Goal: Task Accomplishment & Management: Manage account settings

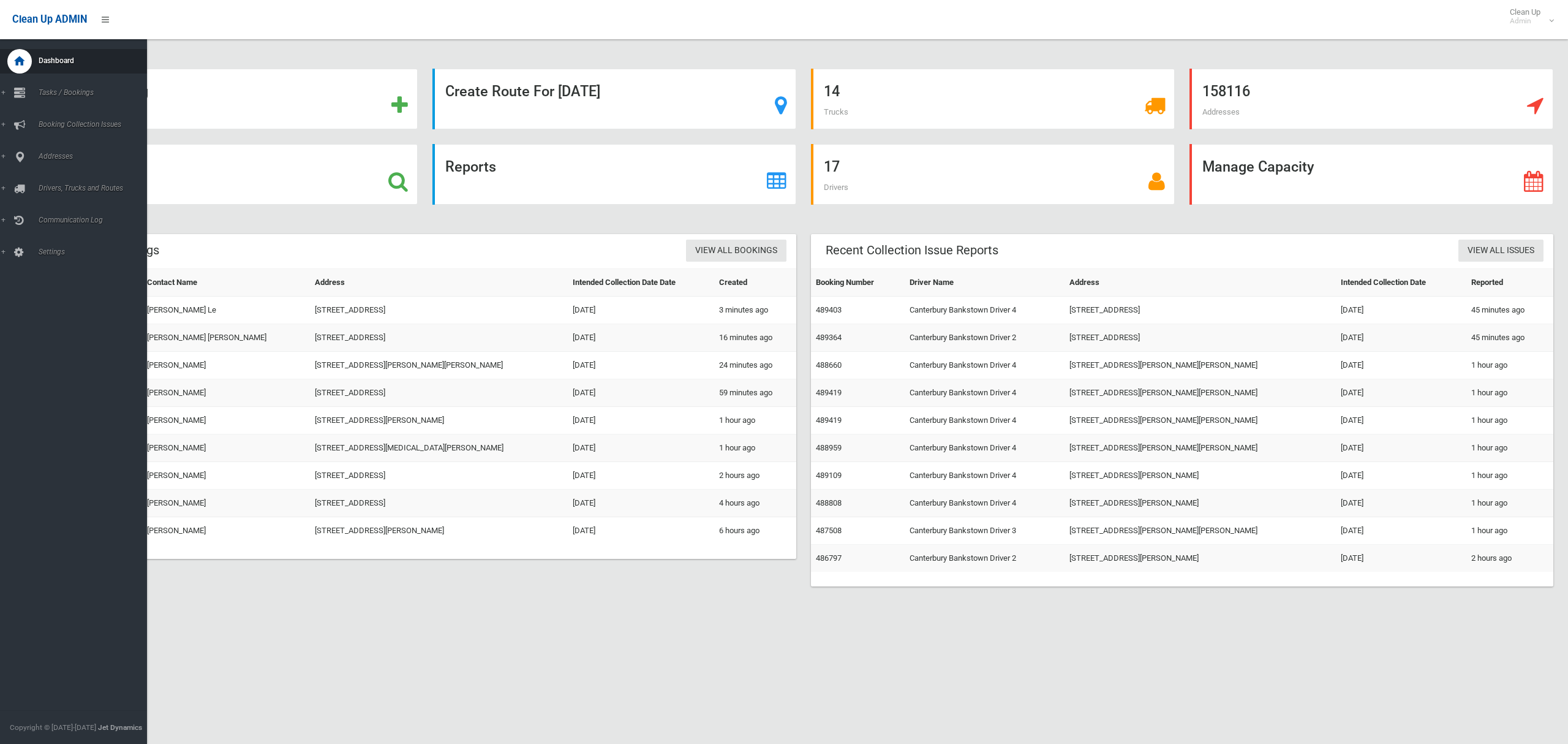
click at [68, 186] on span "Drivers, Trucks and Routes" at bounding box center [91, 188] width 112 height 9
click at [69, 245] on span "Driver Rostering / Shifts" at bounding box center [86, 244] width 102 height 9
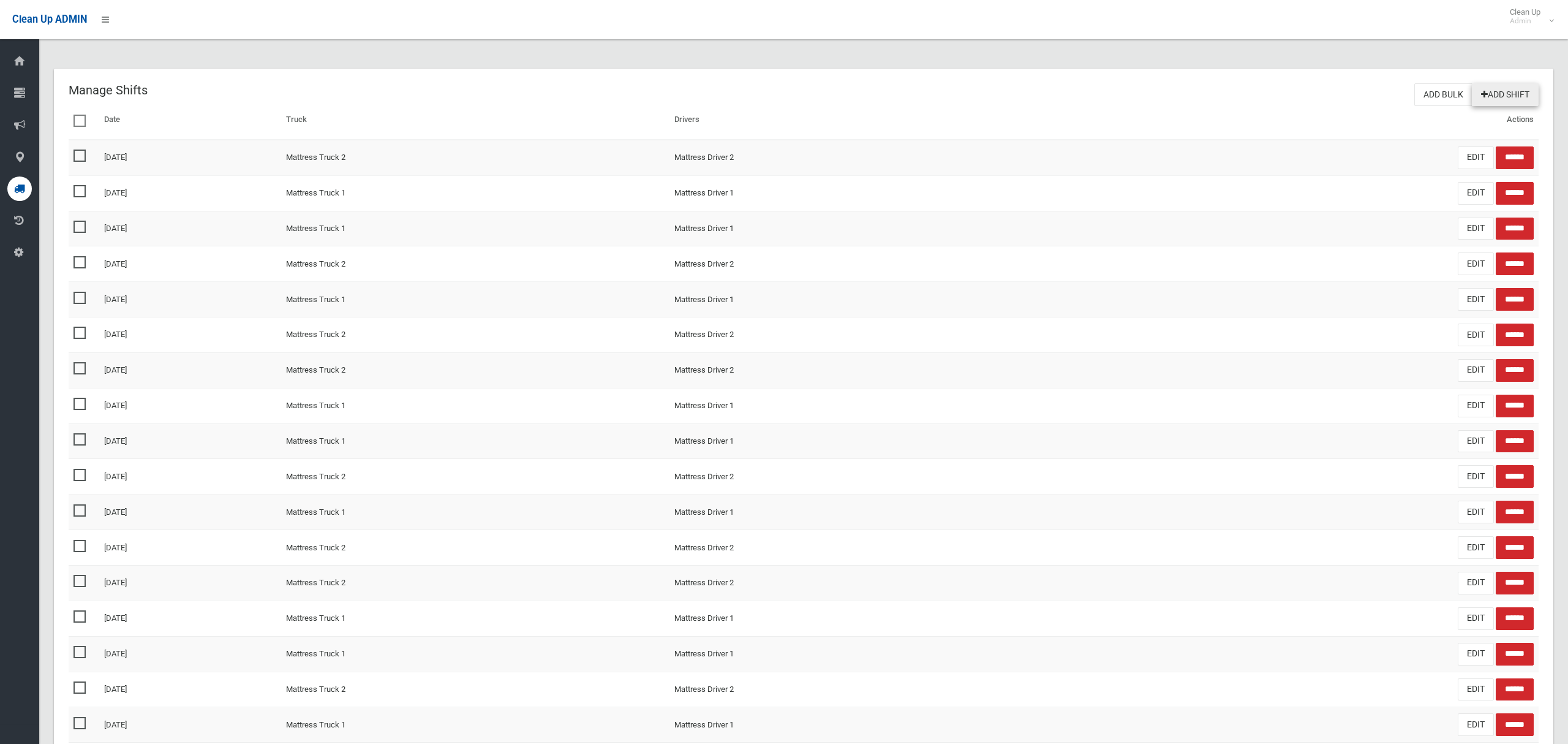
click at [1497, 95] on link "Add Shift" at bounding box center [1505, 95] width 67 height 23
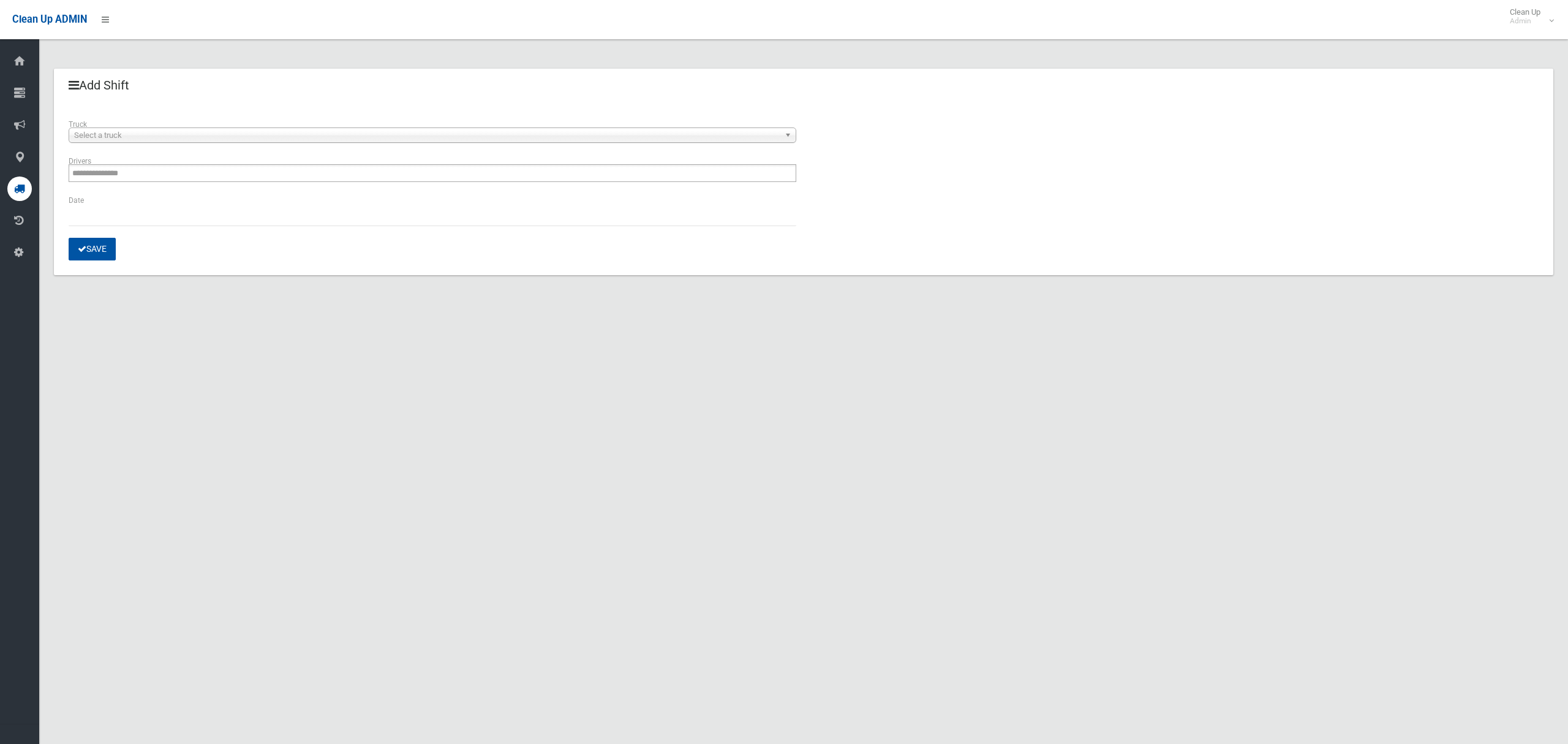
click at [106, 137] on span "Select a truck" at bounding box center [427, 135] width 705 height 15
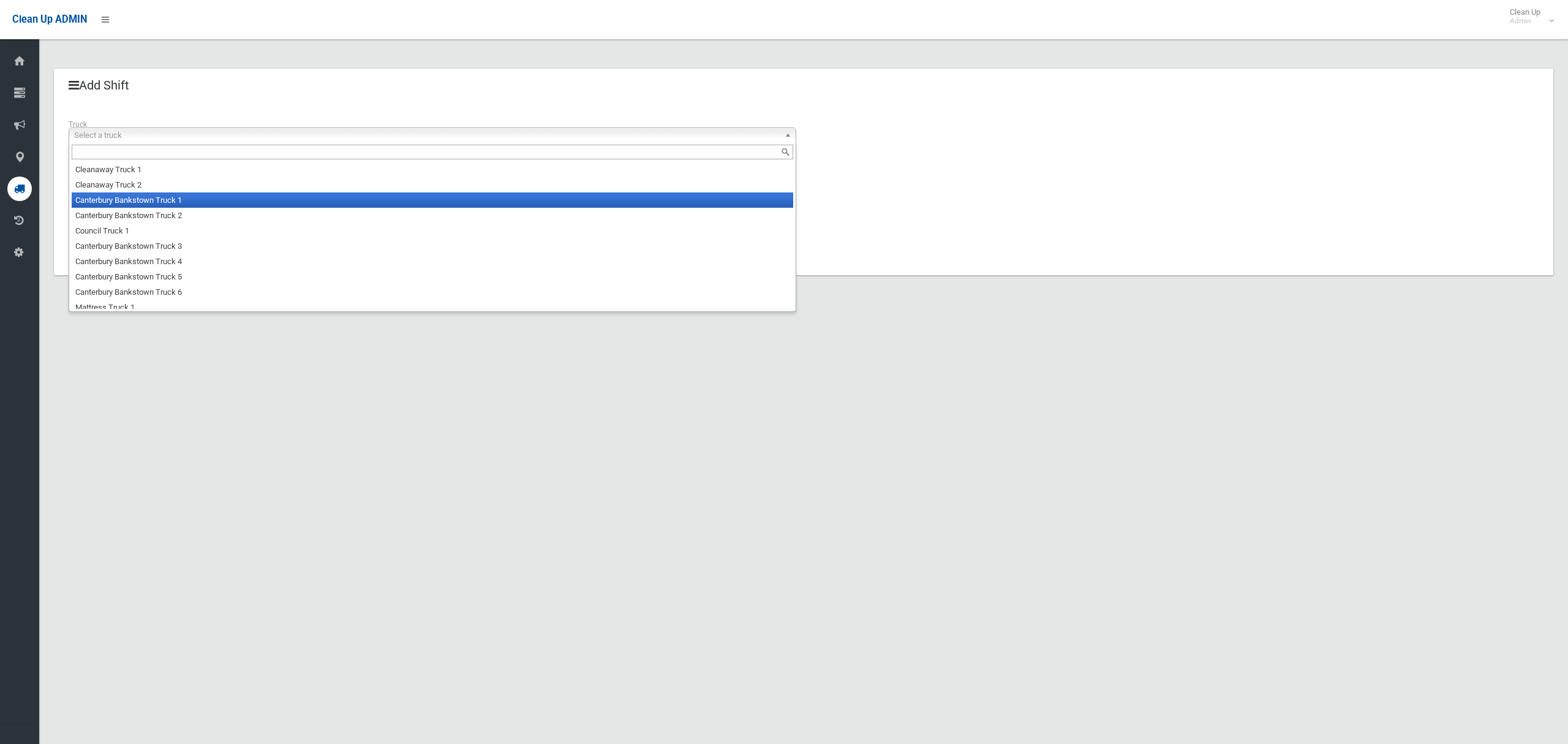
click at [120, 199] on li "Canterbury Bankstown Truck 1" at bounding box center [432, 200] width 721 height 15
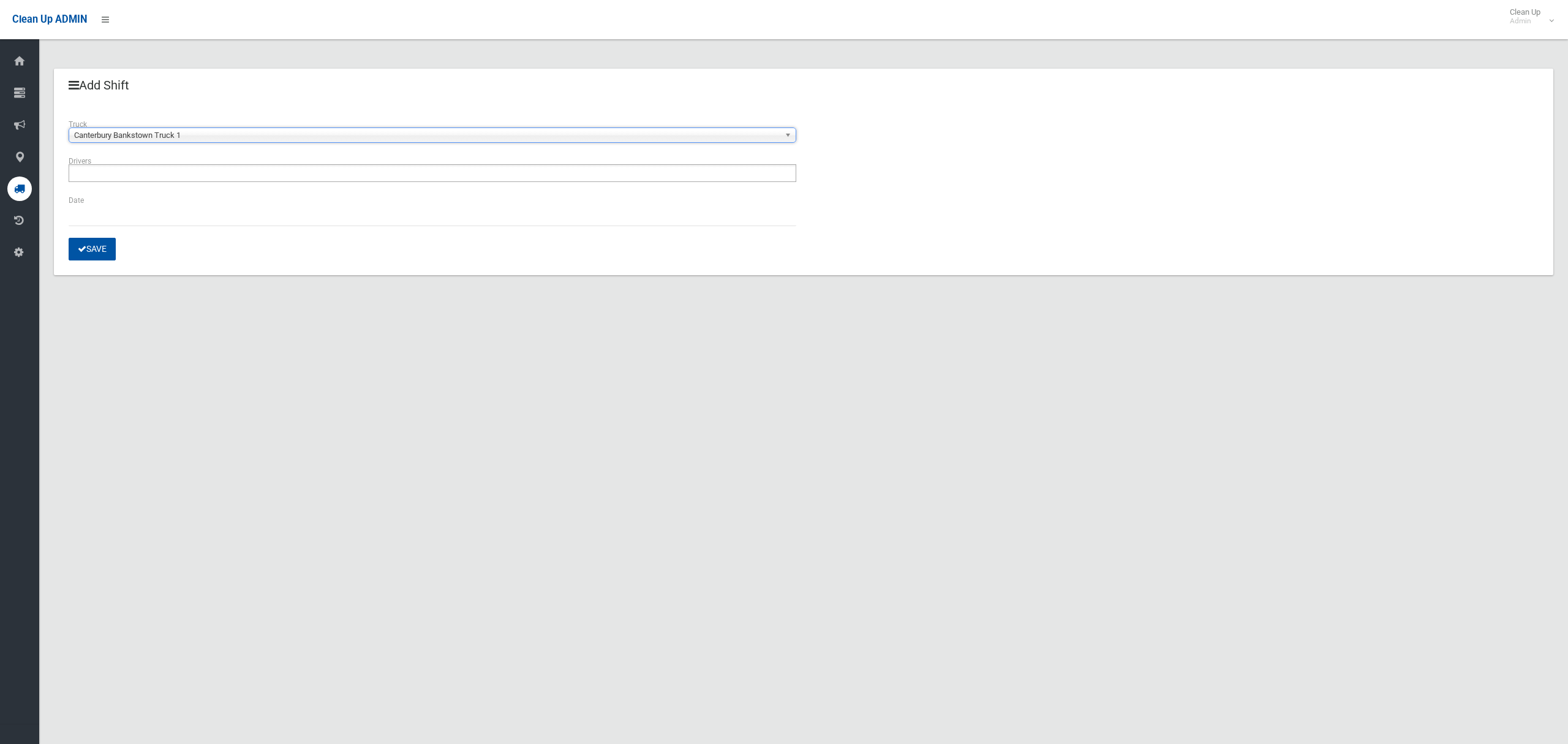
click at [115, 176] on input "text" at bounding box center [105, 173] width 65 height 15
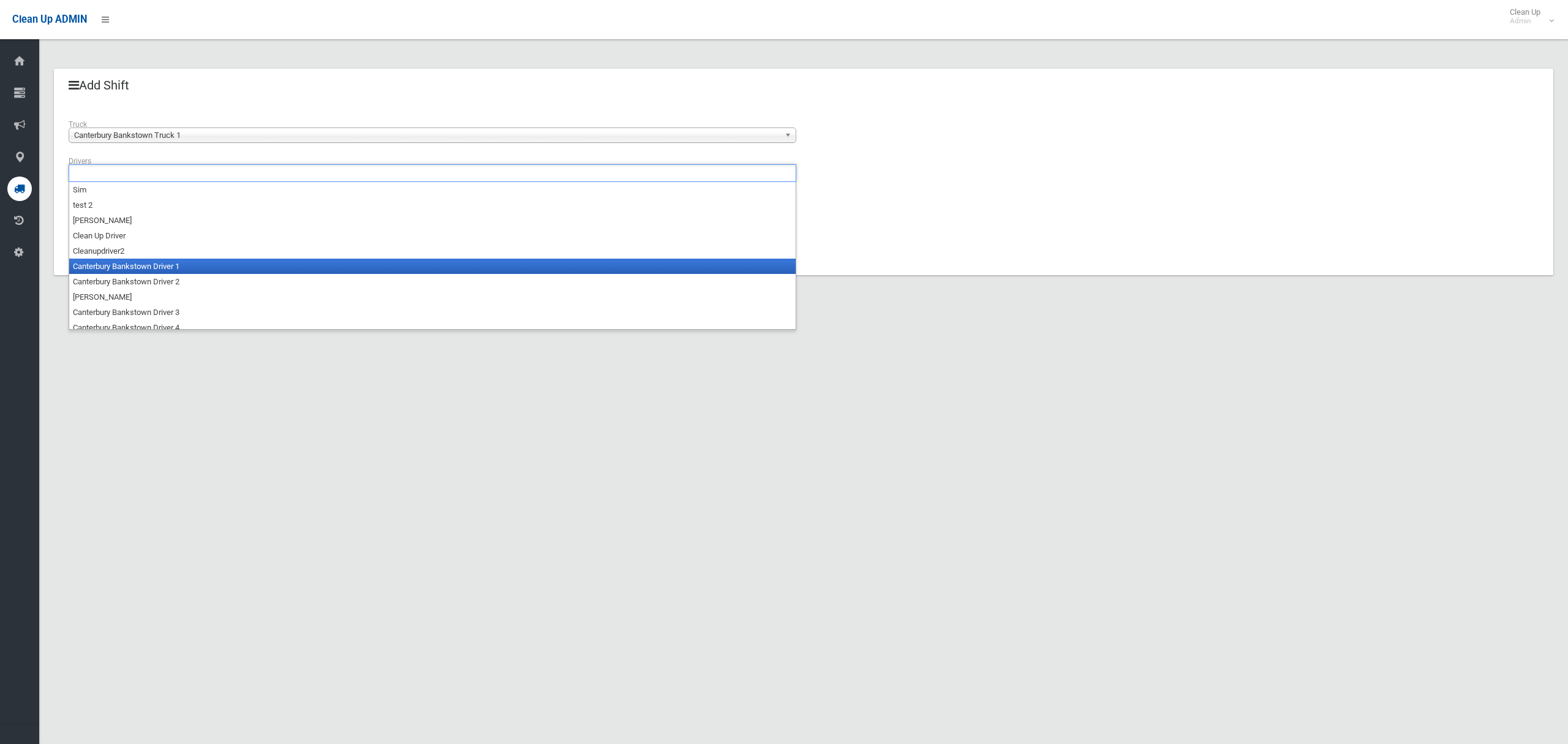
click at [143, 270] on li "Canterbury Bankstown Driver 1" at bounding box center [432, 266] width 727 height 15
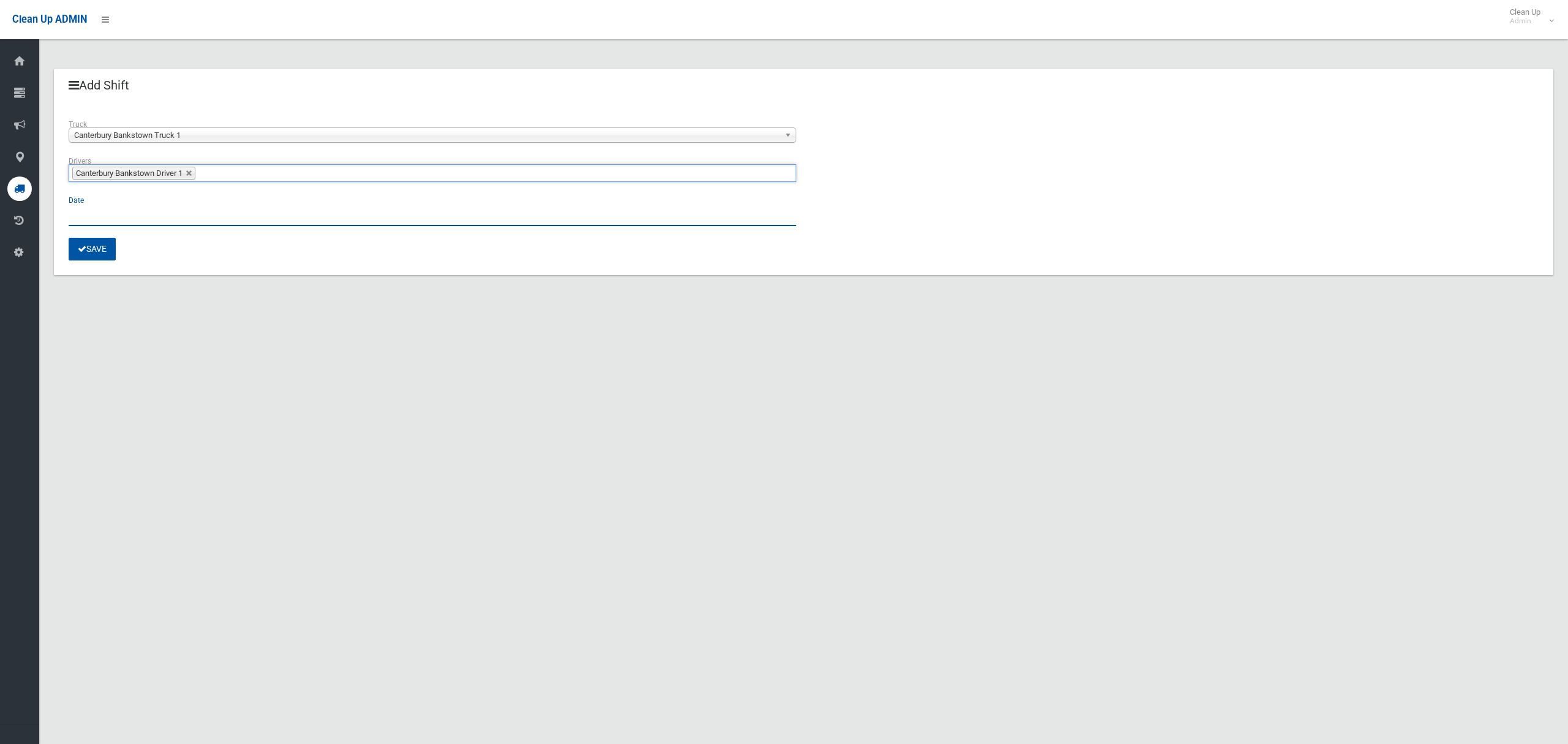
click at [100, 220] on input "text" at bounding box center [432, 214] width 728 height 23
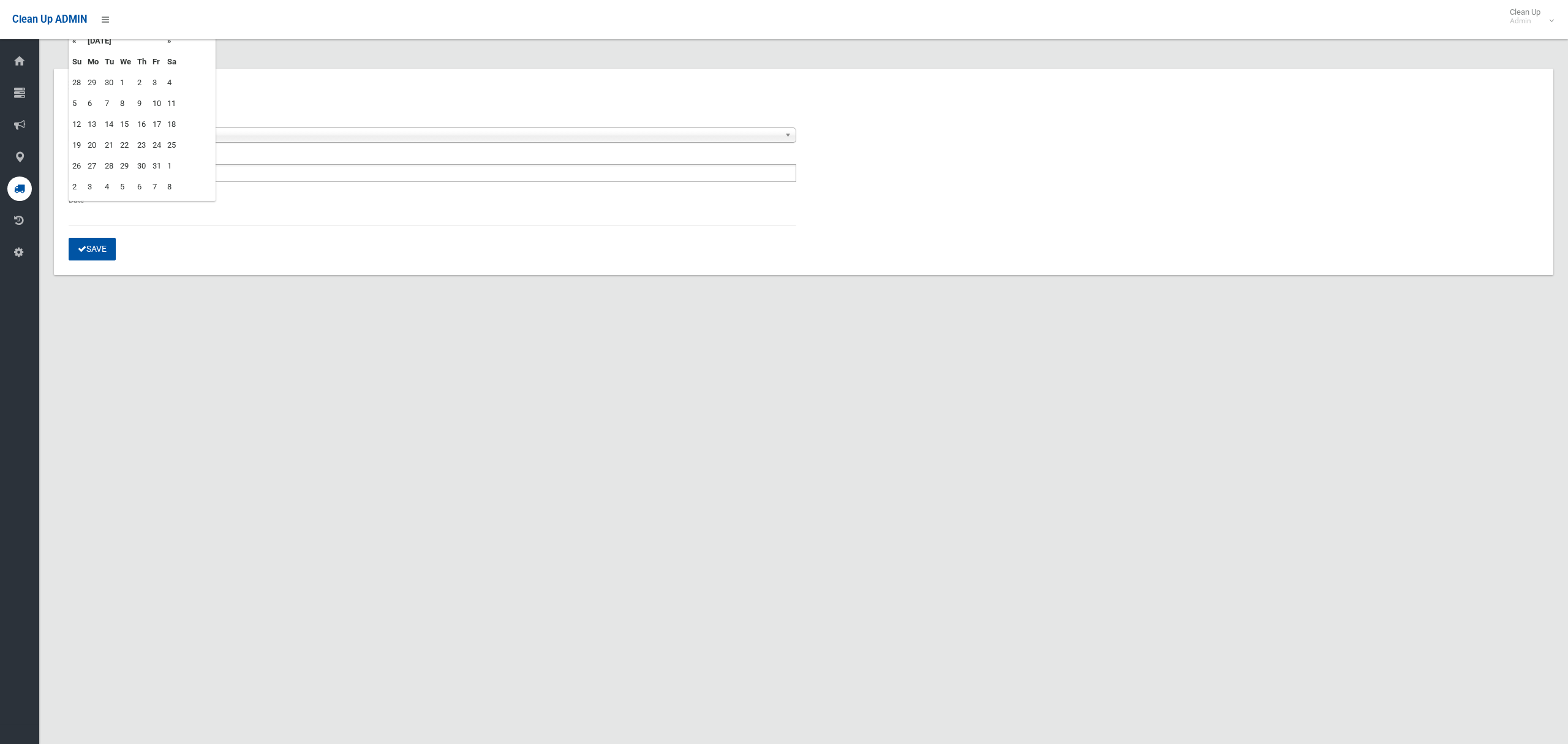
click at [126, 121] on td "15" at bounding box center [125, 124] width 17 height 21
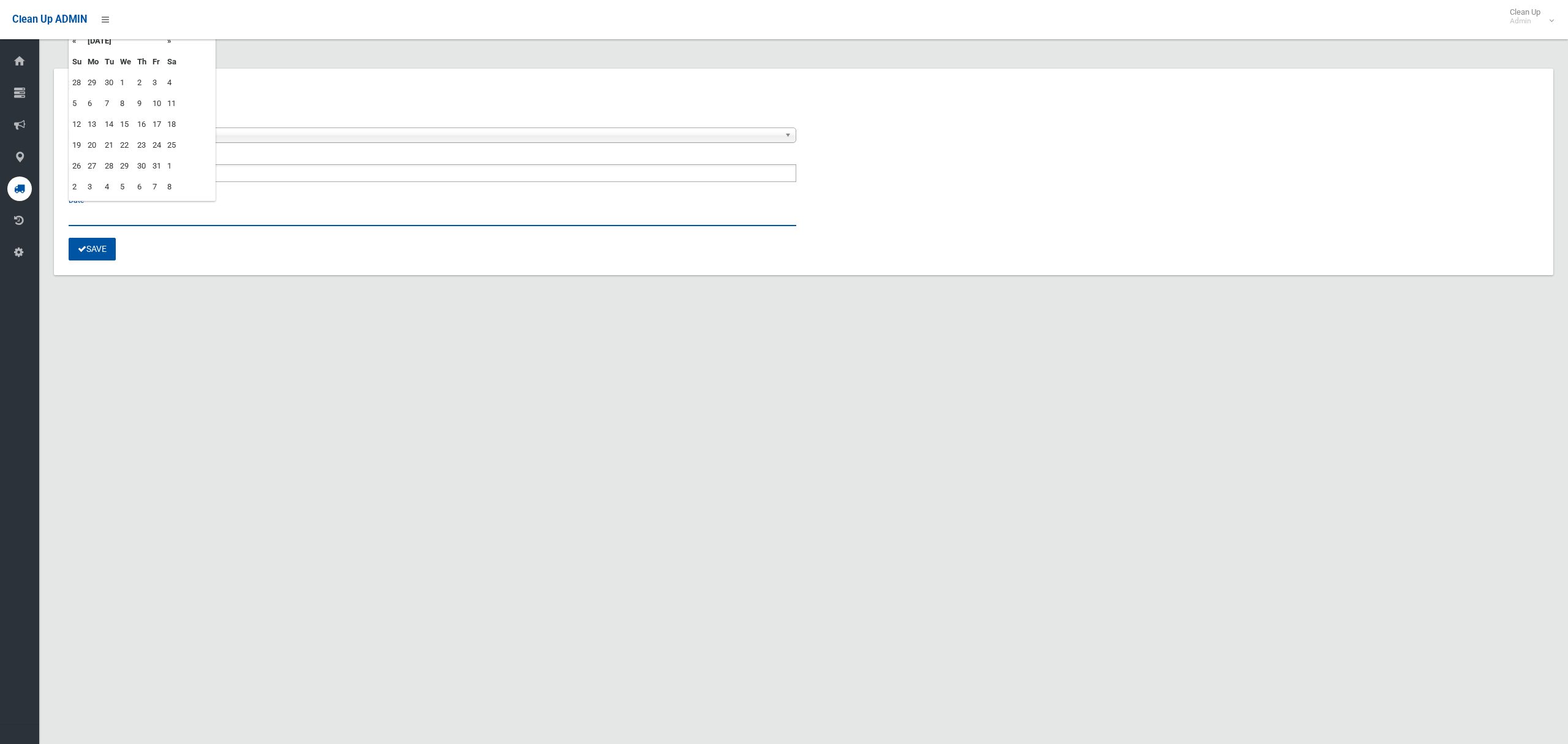
type input "**********"
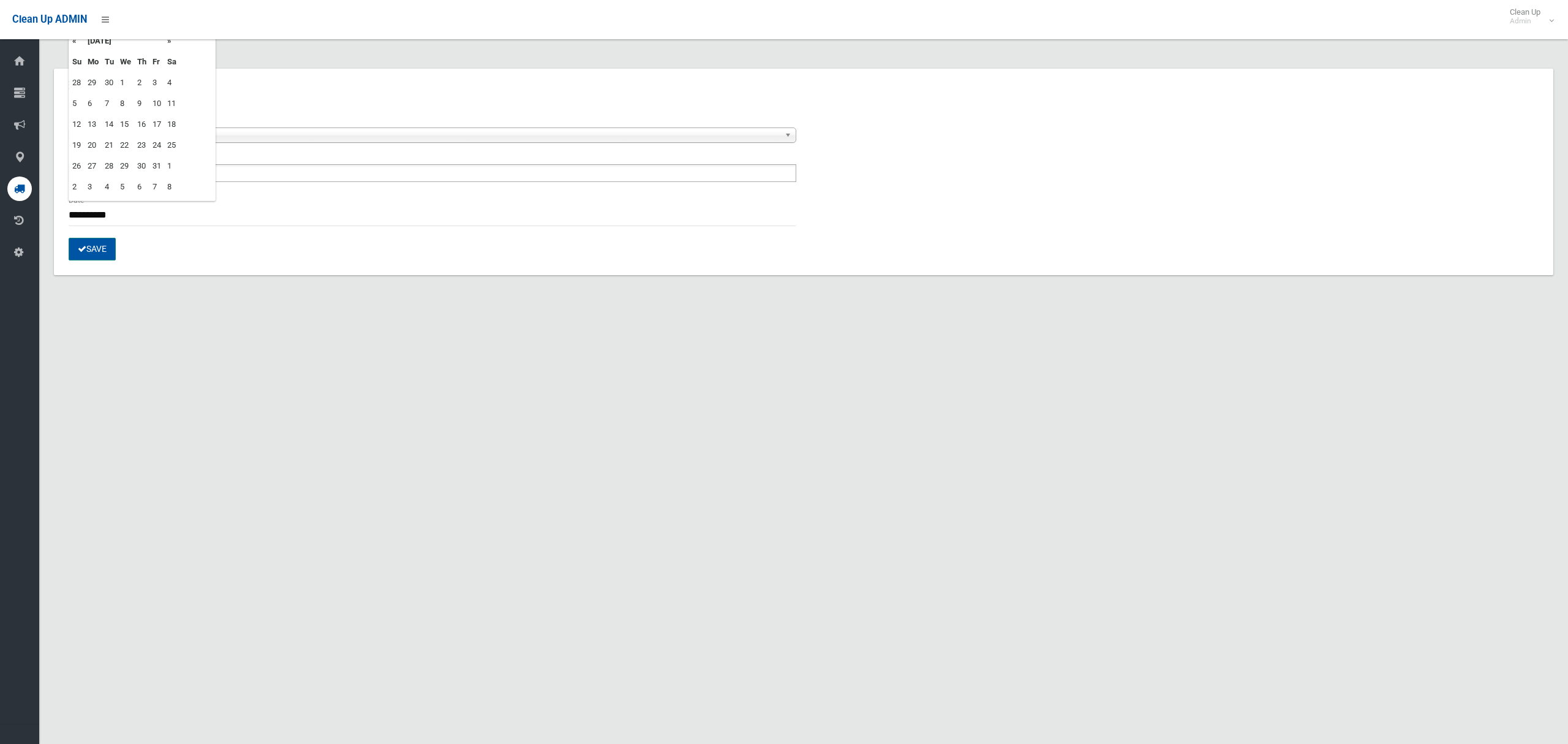
click at [97, 254] on button "Save" at bounding box center [92, 249] width 47 height 23
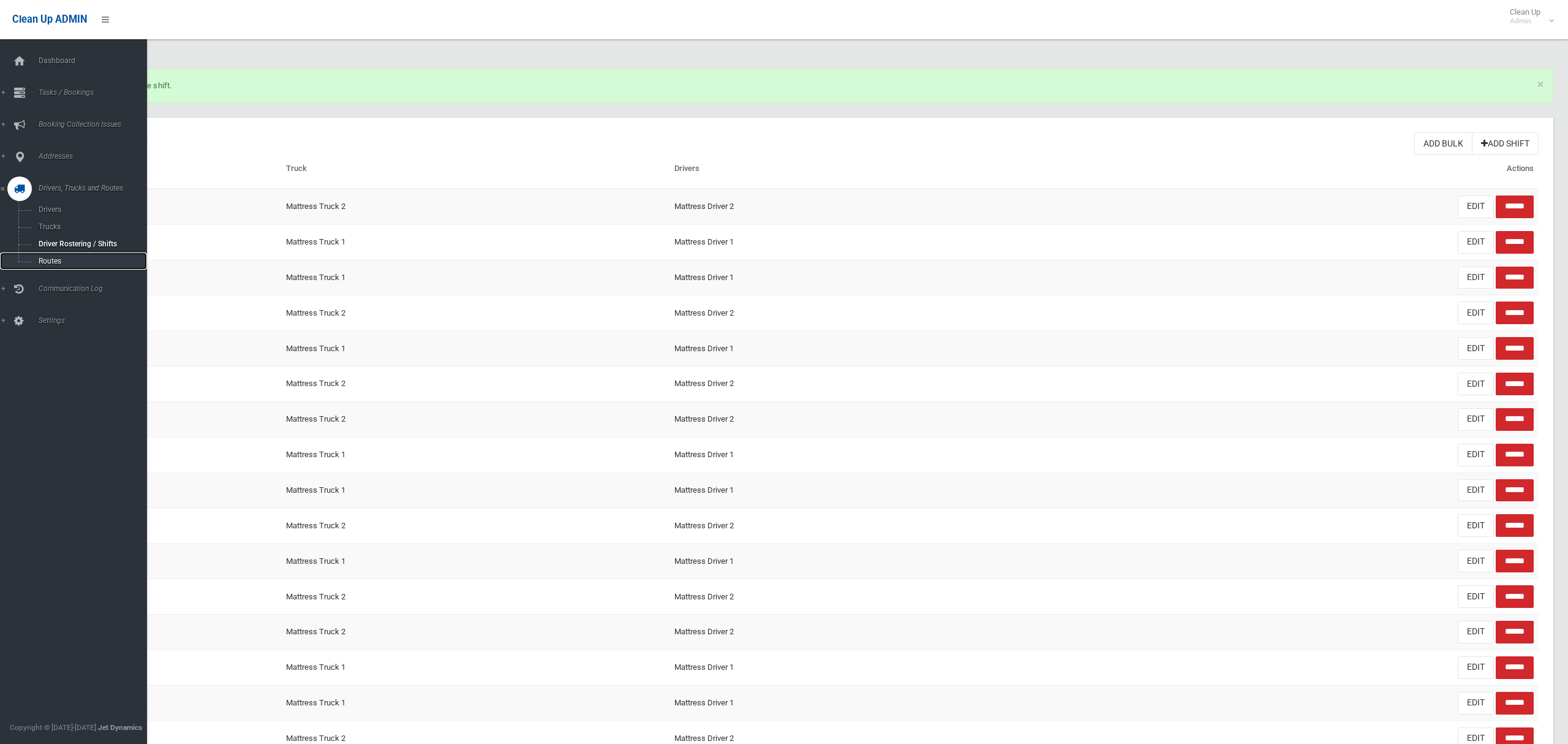
click at [44, 261] on span "Routes" at bounding box center [86, 261] width 102 height 9
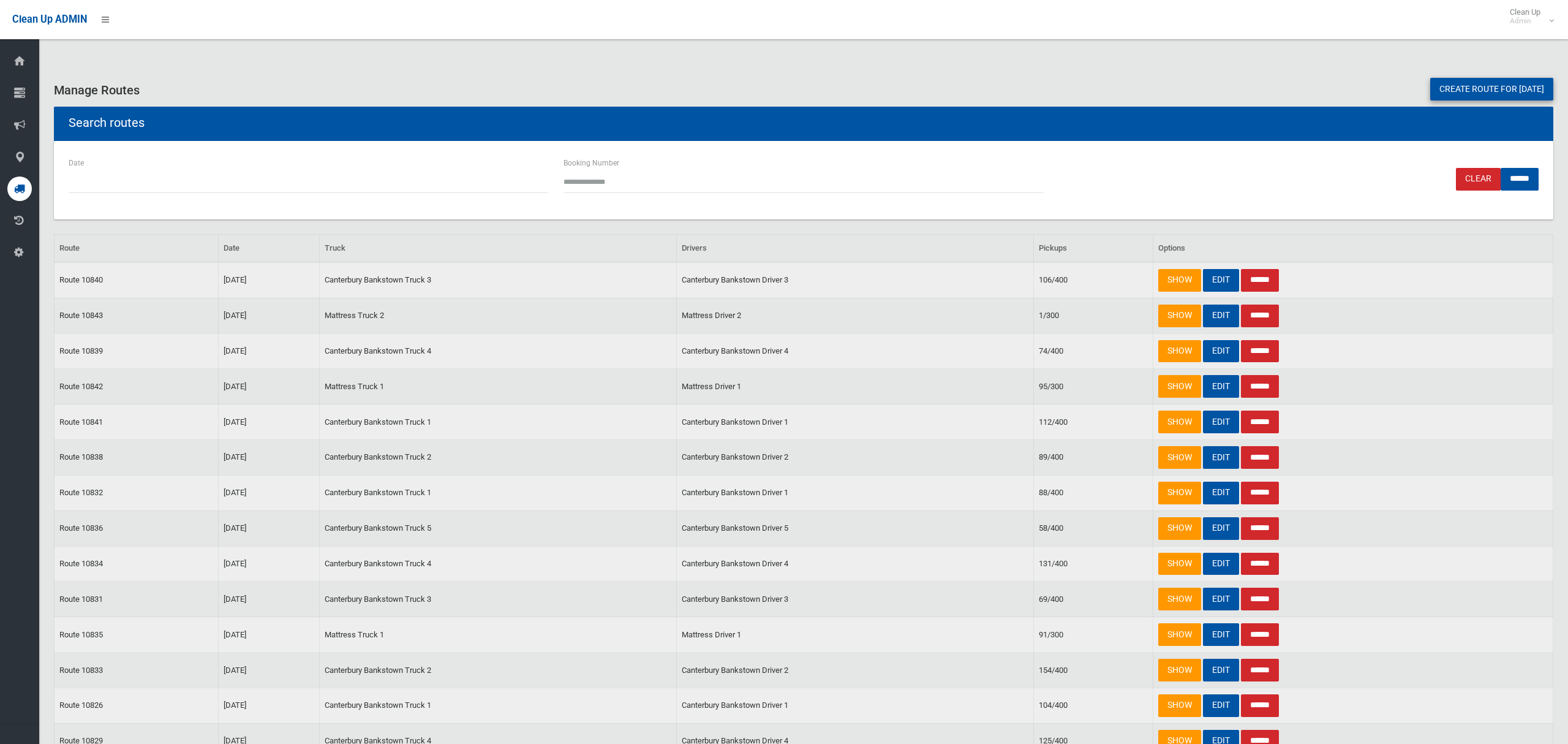
click at [1438, 92] on link "Create route for tomorrow" at bounding box center [1492, 89] width 123 height 23
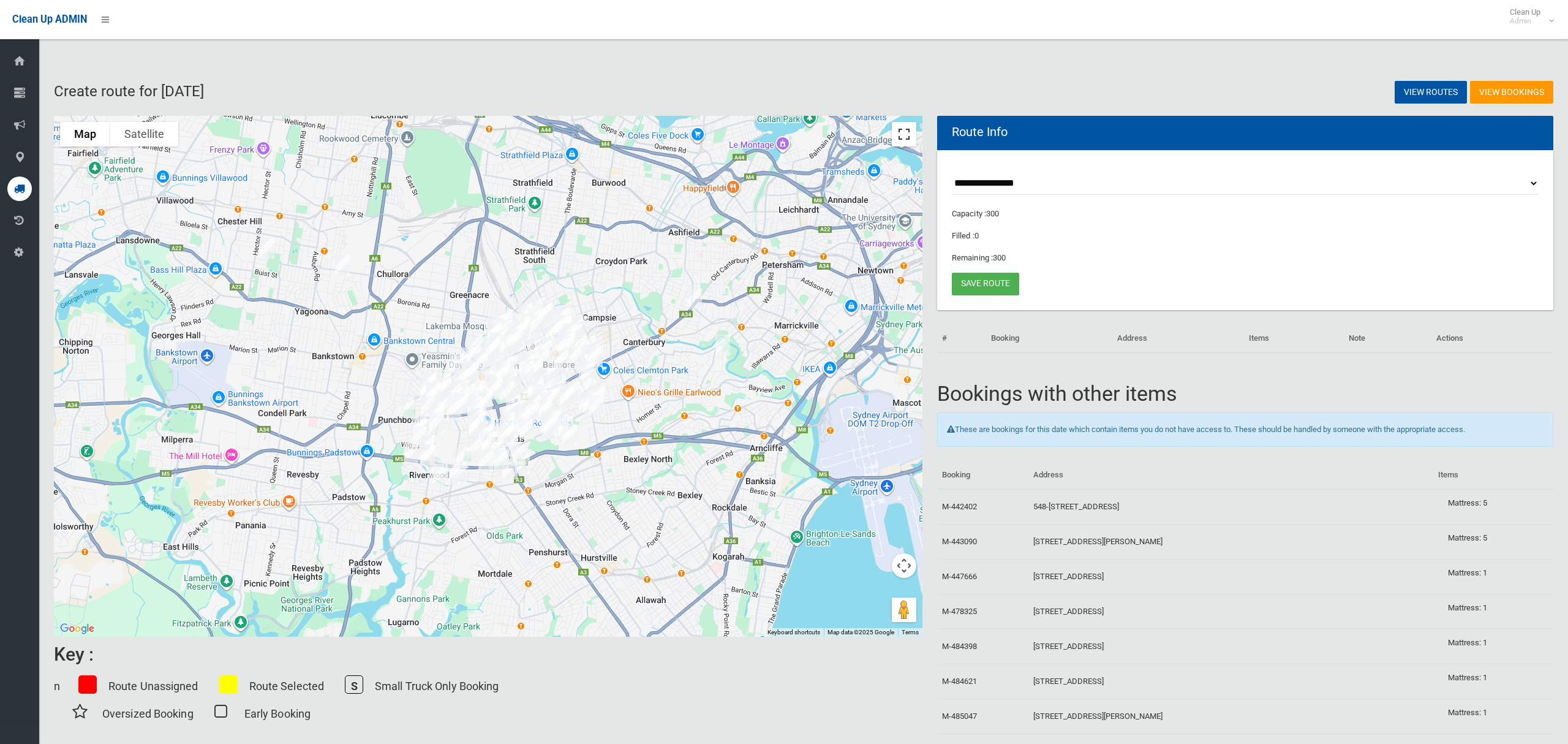
click at [907, 138] on button "Toggle fullscreen view" at bounding box center [904, 134] width 25 height 25
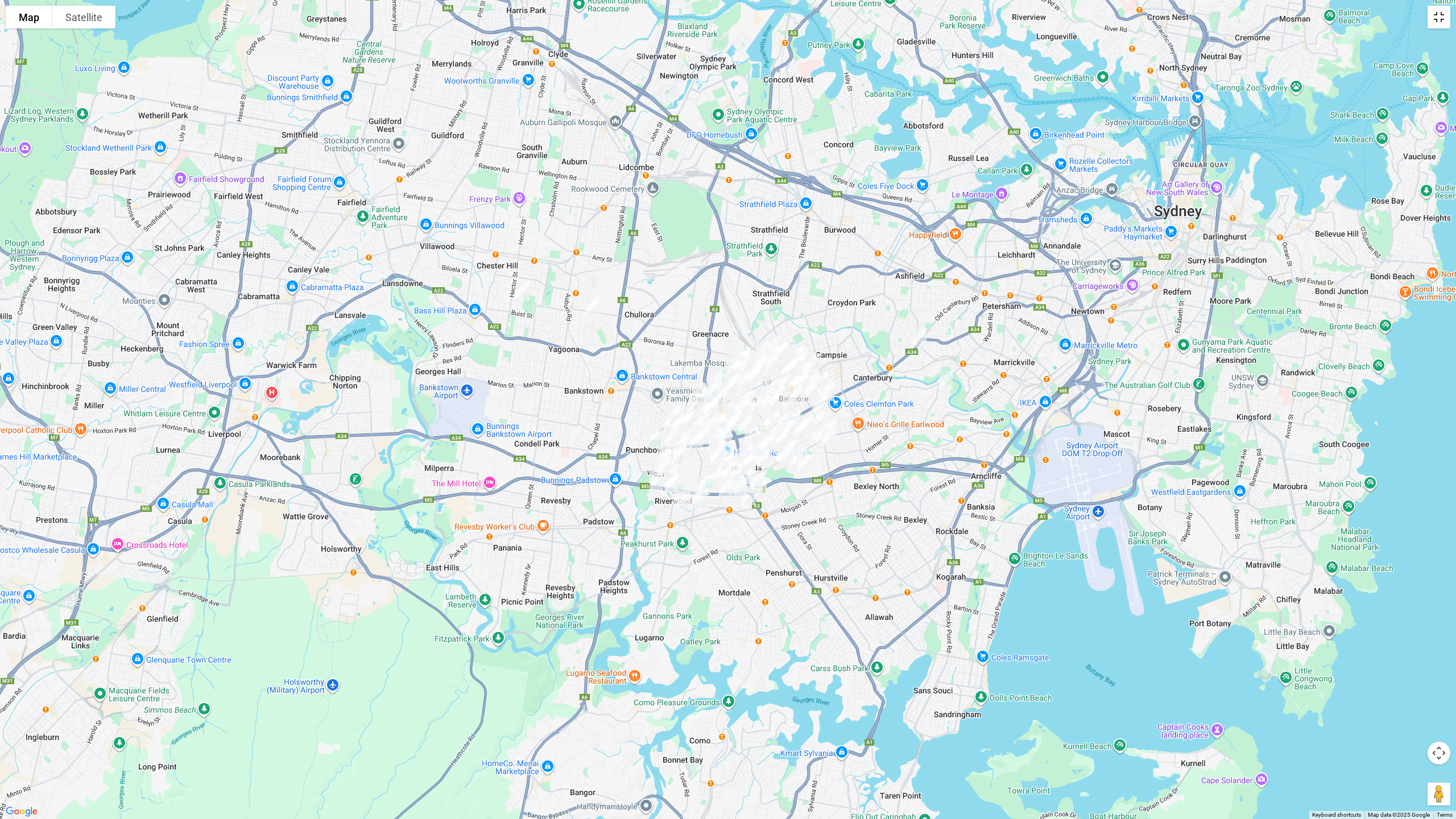
click at [1444, 18] on button "Toggle fullscreen view" at bounding box center [1439, 17] width 23 height 23
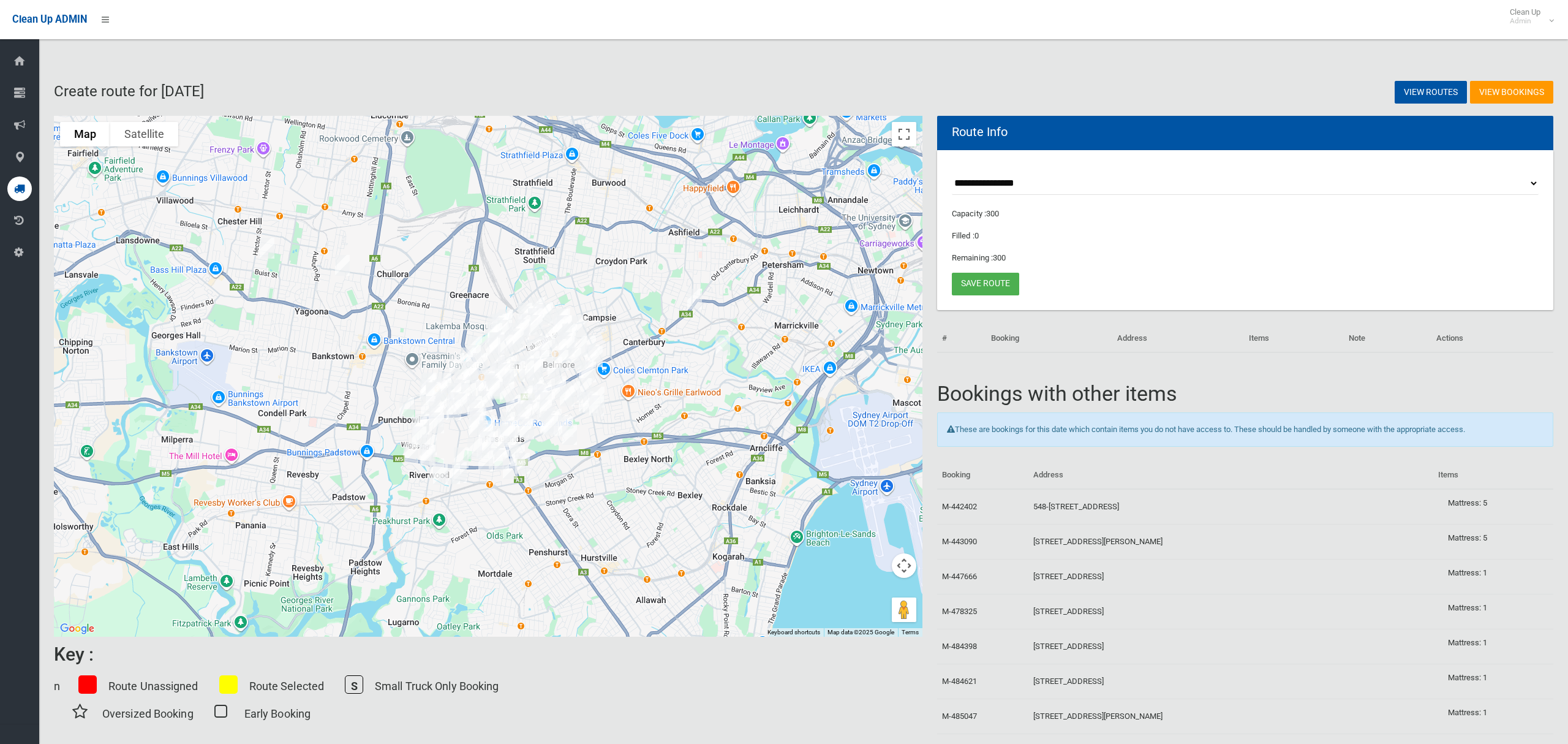
click at [987, 180] on select "**********" at bounding box center [1246, 183] width 587 height 23
select select "*****"
click at [952, 172] on select "**********" at bounding box center [1246, 183] width 587 height 23
click at [905, 139] on button "Toggle fullscreen view" at bounding box center [904, 134] width 25 height 25
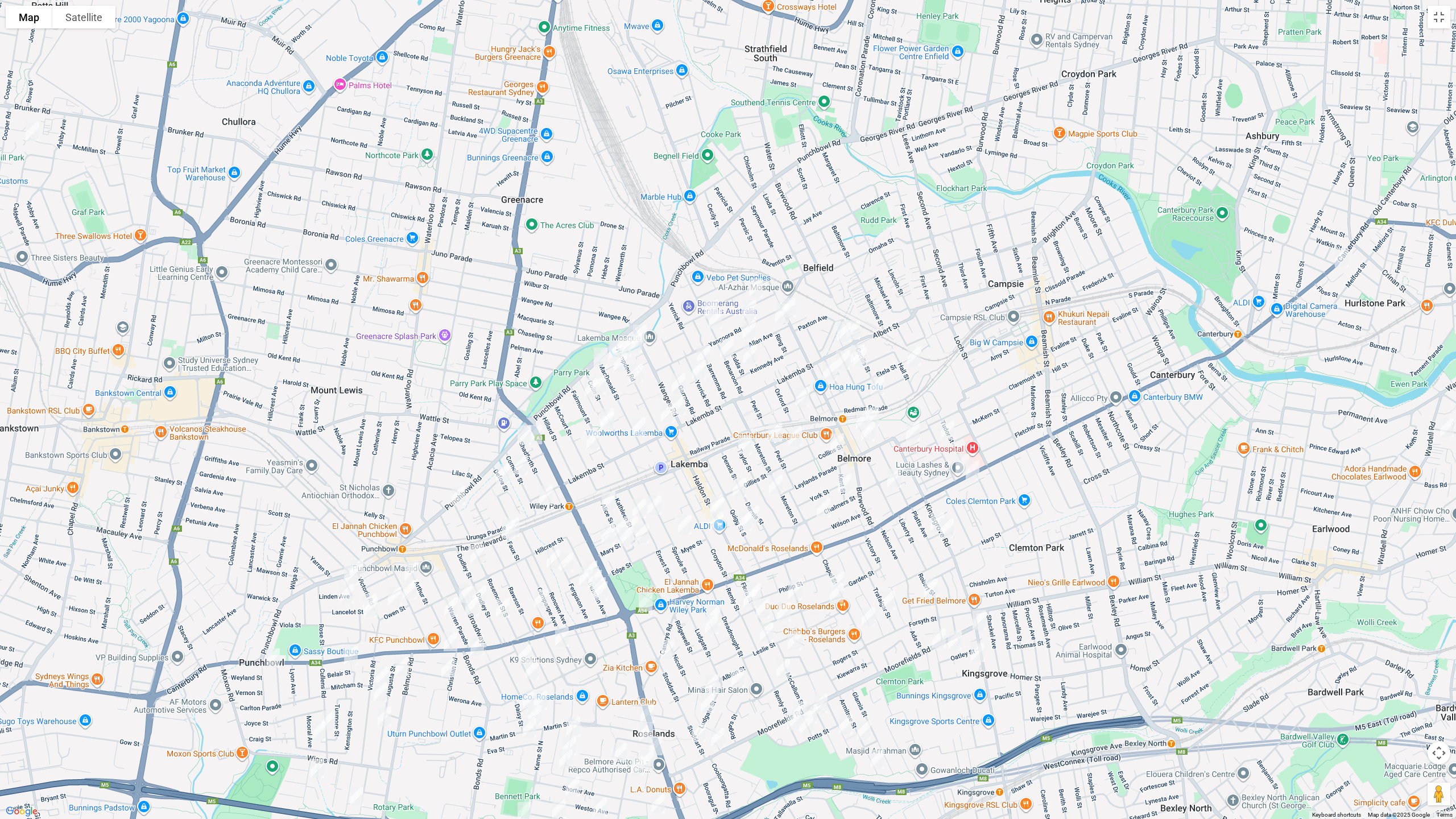
click at [758, 285] on img "23 Lucerne Street, BELMORE NSW 2192" at bounding box center [755, 288] width 23 height 28
click at [798, 299] on img "186 Burwood Road, BELMORE NSW 2192" at bounding box center [789, 308] width 23 height 28
click at [781, 322] on img "5 Allan Avenue, BELMORE NSW 2192" at bounding box center [782, 314] width 23 height 28
click at [754, 307] on img "33 Yangoora Road, BELMORE NSW 2192" at bounding box center [749, 309] width 23 height 28
click at [704, 305] on img "62 Benaroon Road, LAKEMBA NSW 2195" at bounding box center [715, 319] width 23 height 28
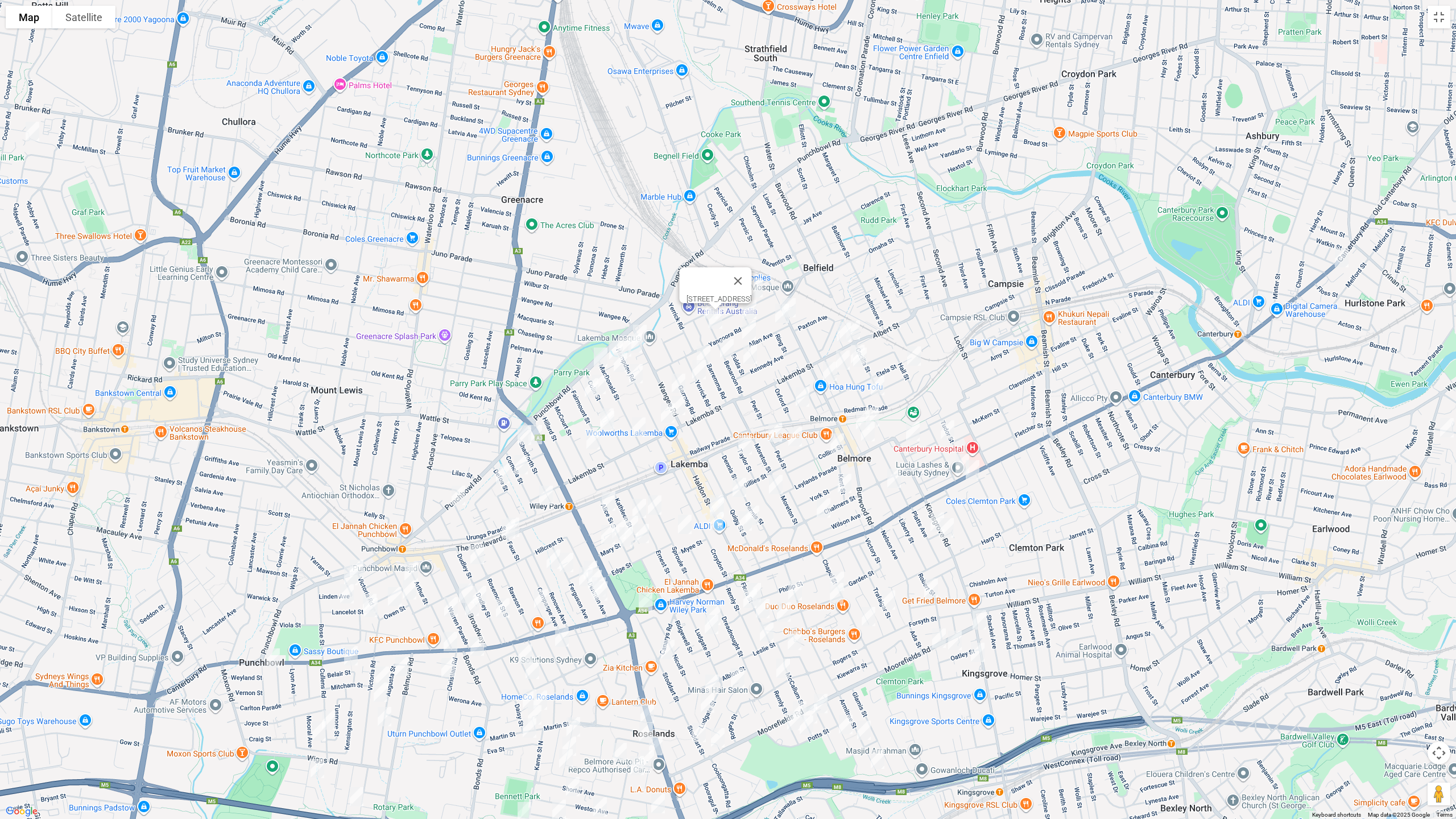
click at [695, 307] on div "62 Benaroon Road, LAKEMBA NSW 2195" at bounding box center [728, 409] width 1456 height 819
click at [642, 325] on img "96 Wangee Road, LAKEMBA NSW 2195" at bounding box center [640, 335] width 23 height 28
click at [677, 287] on button "Close" at bounding box center [662, 296] width 27 height 27
click at [706, 297] on img "74 Benaroon Road, LAKEMBA NSW 2195" at bounding box center [710, 309] width 23 height 28
click at [747, 325] on img "39B Allan Avenue, BELMORE NSW 2192" at bounding box center [749, 330] width 23 height 28
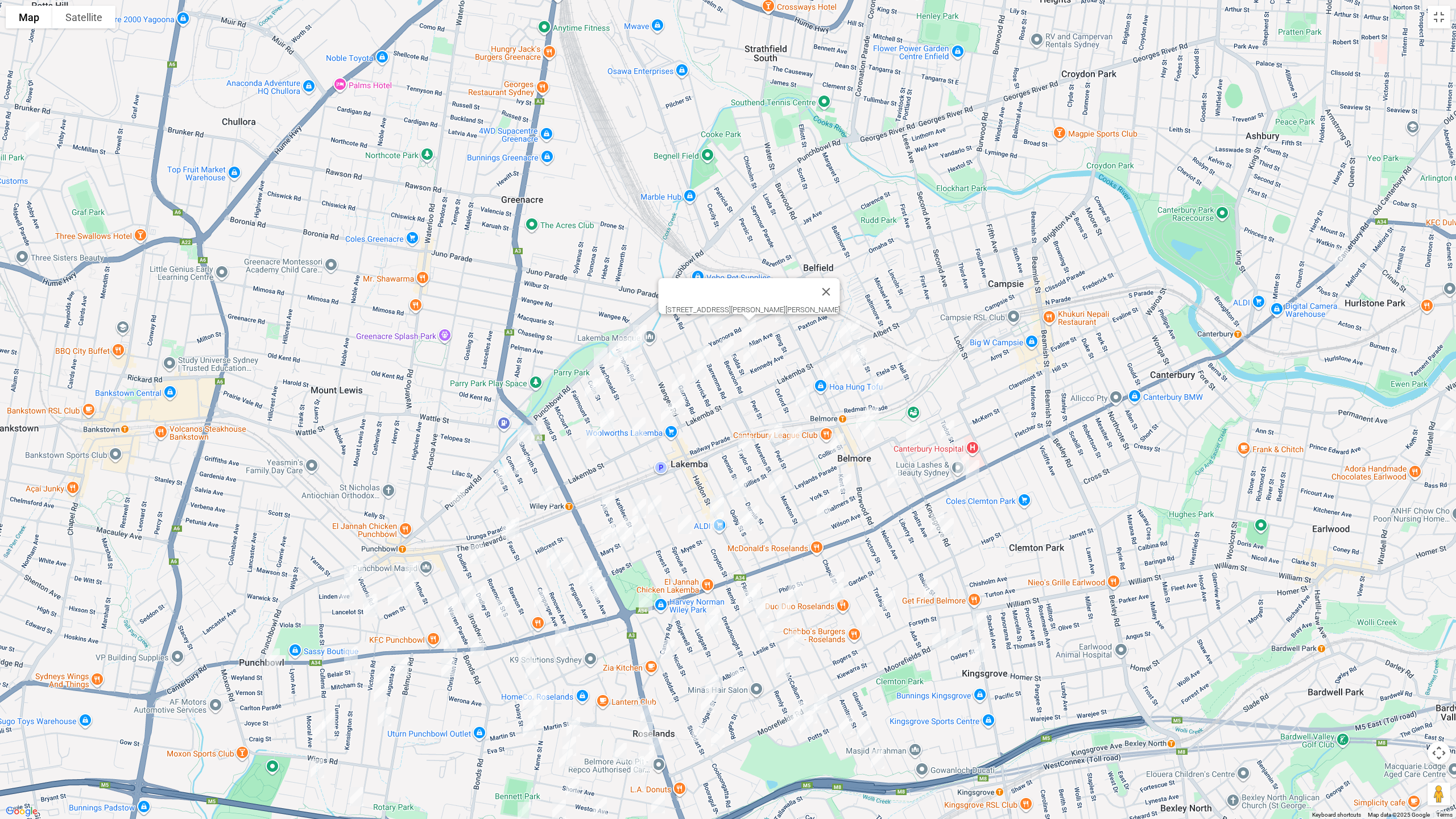
click at [752, 351] on img "1A Eulda Street, BELMORE NSW 2192" at bounding box center [750, 354] width 23 height 28
click at [729, 351] on img "48 Benaroon Road, LAKEMBA NSW 2195" at bounding box center [726, 349] width 23 height 28
click at [704, 344] on img "43 Yerrick Road, LAKEMBA NSW 2195" at bounding box center [703, 356] width 23 height 28
click at [699, 371] on img "24 Yerrick Road, LAKEMBA NSW 2195" at bounding box center [699, 370] width 23 height 28
click at [673, 375] on img "23 Wangee Road, LAKEMBA NSW 2195" at bounding box center [678, 383] width 23 height 28
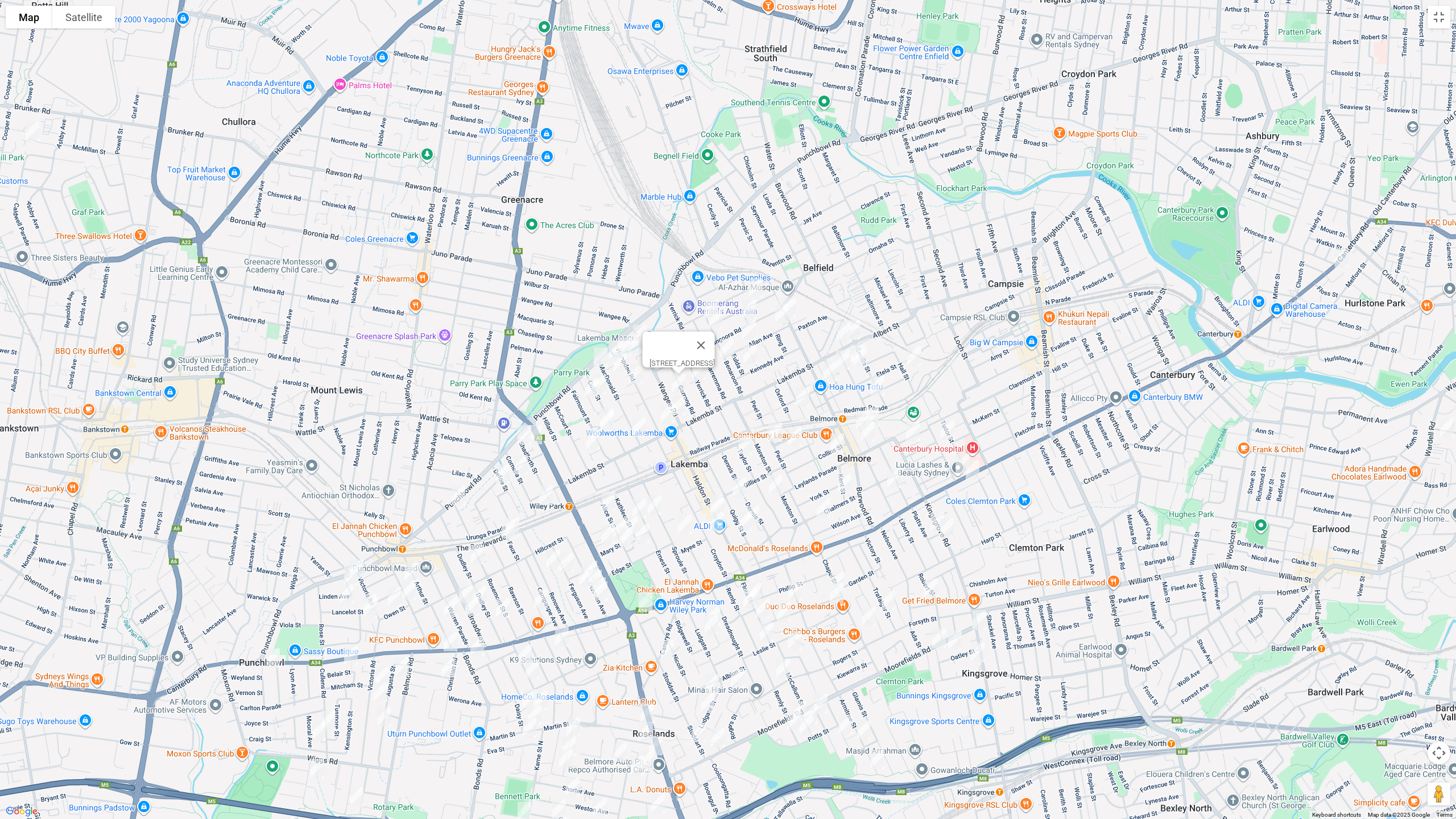
click at [688, 406] on img "4 Wangee Road, LAKEMBA NSW 2195" at bounding box center [678, 405] width 23 height 28
drag, startPoint x: 666, startPoint y: 418, endPoint x: 672, endPoint y: 417, distance: 6.1
click at [665, 418] on img "1/1 Hampden Road, LAKEMBA NSW 2195" at bounding box center [667, 413] width 23 height 28
click at [839, 323] on img "3 Pelman Avenue, BELMORE NSW 2192" at bounding box center [844, 332] width 23 height 28
click at [863, 325] on img "5 Lakemba Street, BELMORE NSW 2192" at bounding box center [853, 330] width 23 height 28
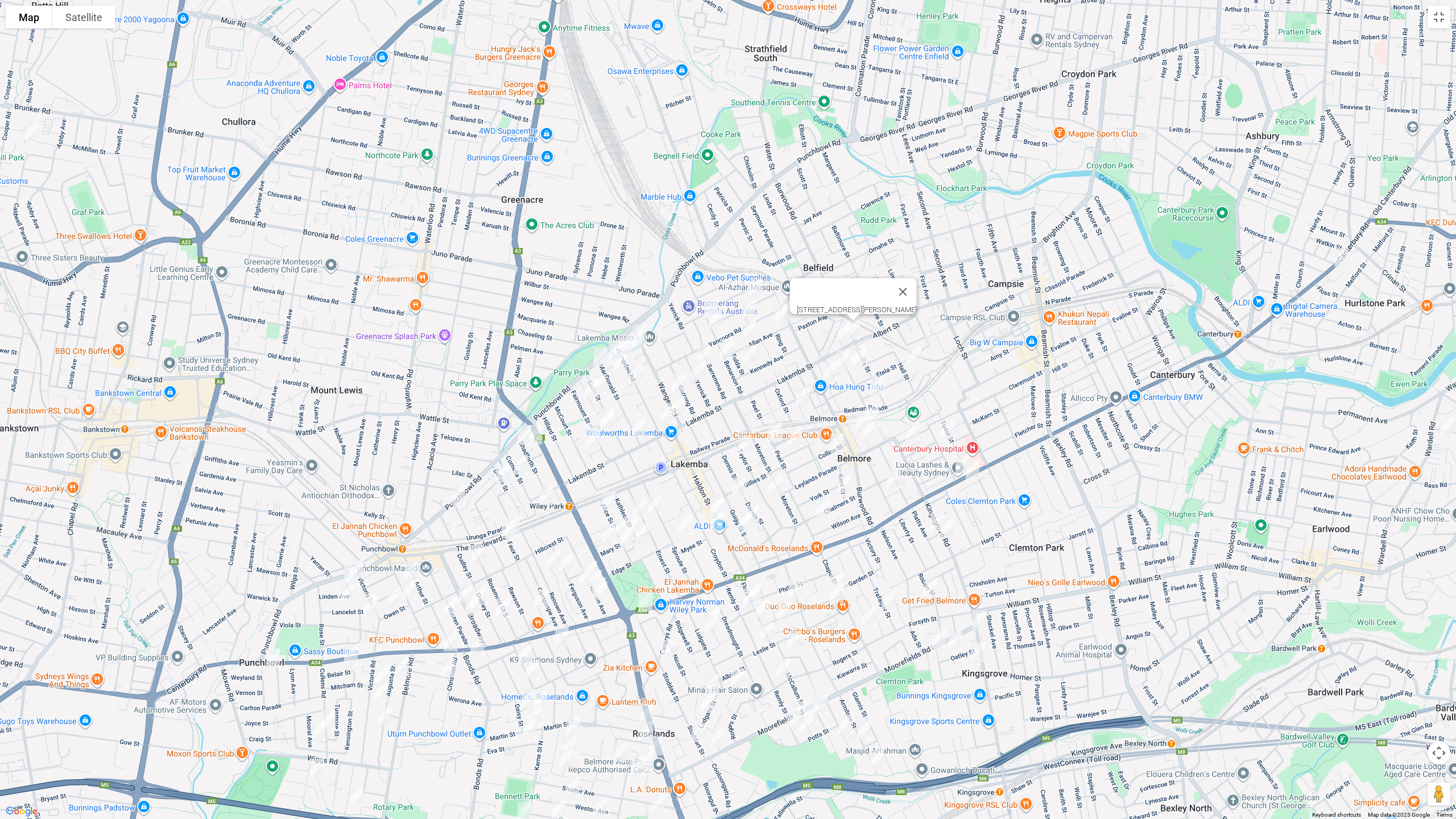
click at [917, 354] on img "15 Hall Street, BELMORE NSW 2192" at bounding box center [914, 356] width 23 height 28
click at [826, 367] on img "301 Burwood Road, BELMORE NSW 2192" at bounding box center [829, 372] width 23 height 28
click at [802, 393] on img "12 Belmore Avenue, BELMORE NSW 2192" at bounding box center [802, 397] width 23 height 28
click at [879, 390] on img "36 Isabel Street, BELMORE NSW 2192" at bounding box center [877, 386] width 23 height 28
click at [640, 346] on img "99 Hampden Road, LAKEMBA NSW 2195" at bounding box center [635, 343] width 23 height 28
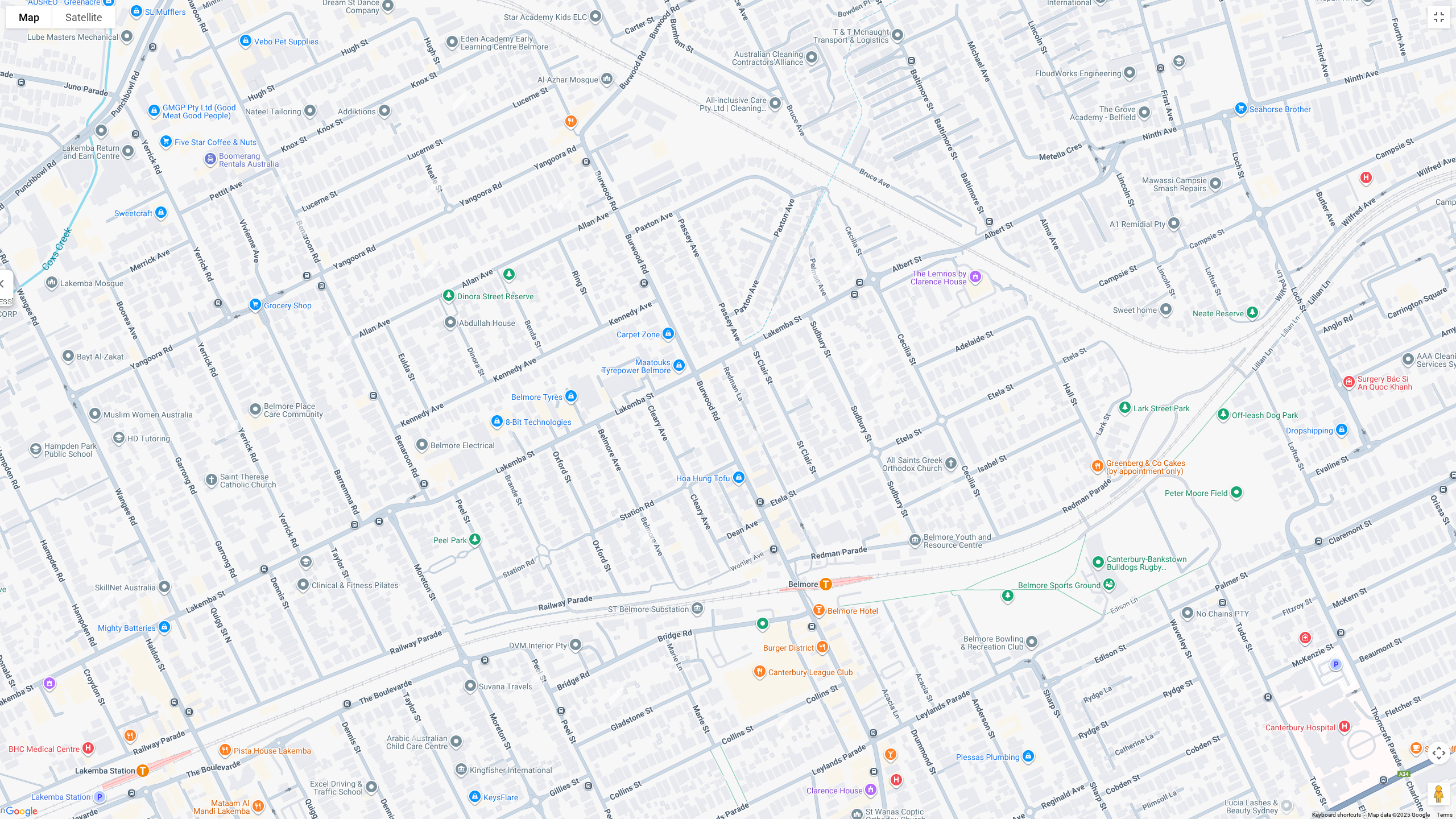
click at [862, 360] on img "11 Sudbury Street, BELMORE NSW 2192" at bounding box center [865, 367] width 23 height 28
click at [876, 381] on img "7 Sudbury Street, BELMORE NSW 2192" at bounding box center [875, 378] width 23 height 28
click at [810, 389] on img "17 St Clair Street, BELMORE NSW 2192" at bounding box center [806, 389] width 23 height 28
click at [922, 617] on img "10 Acacia Street, BELMORE NSW 2192" at bounding box center [925, 618] width 23 height 28
click at [884, 630] on img "11 Acacia Street, BELMORE NSW 2192" at bounding box center [887, 632] width 23 height 28
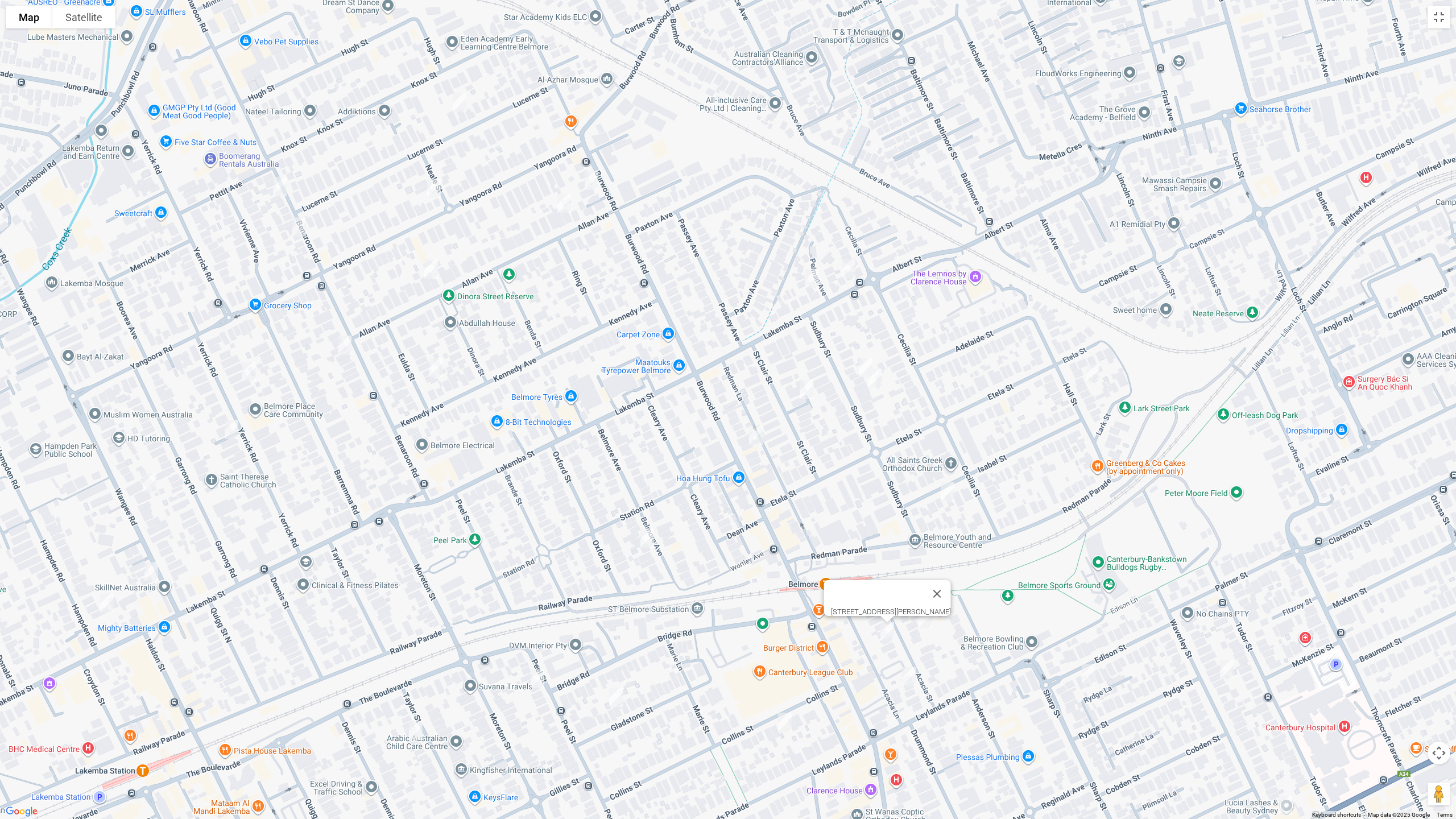
click at [913, 682] on img "23 Acacia Street, BELMORE NSW 2192" at bounding box center [909, 677] width 23 height 28
click at [787, 690] on img "22 Collins Street, BELMORE NSW 2192" at bounding box center [784, 722] width 23 height 28
click at [614, 690] on img "35 Gladstone Street, BELMORE NSW 2192" at bounding box center [616, 698] width 23 height 28
click at [531, 688] on img "29 Peel Street, BELMORE NSW 2192" at bounding box center [537, 678] width 23 height 28
click at [420, 690] on img "33 Taylor Street, LAKEMBA NSW 2195" at bounding box center [415, 730] width 23 height 28
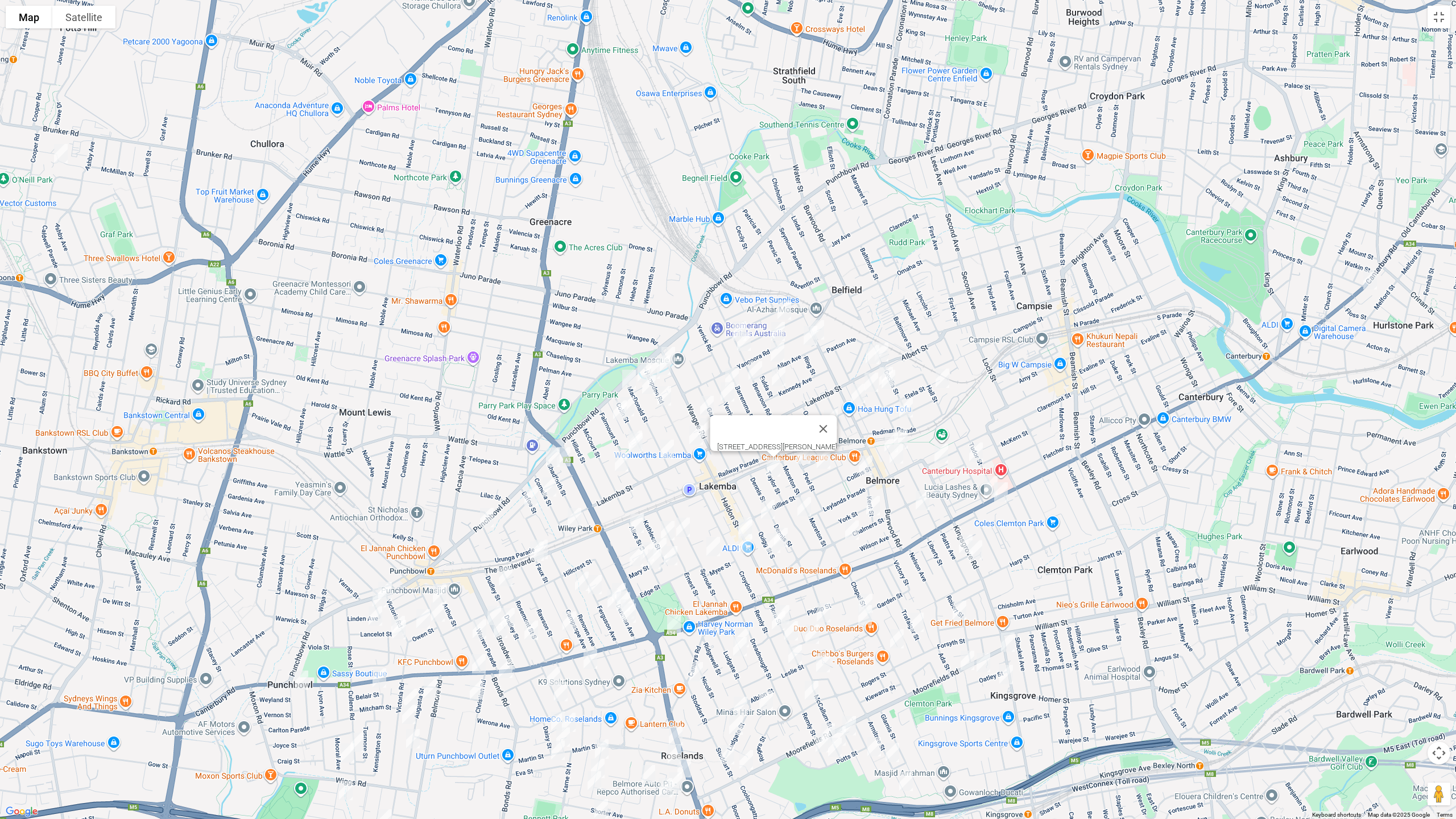
drag, startPoint x: 397, startPoint y: 516, endPoint x: 810, endPoint y: 380, distance: 434.8
click at [810, 380] on div "33 Taylor Street, LAKEMBA NSW 2195" at bounding box center [728, 409] width 1456 height 819
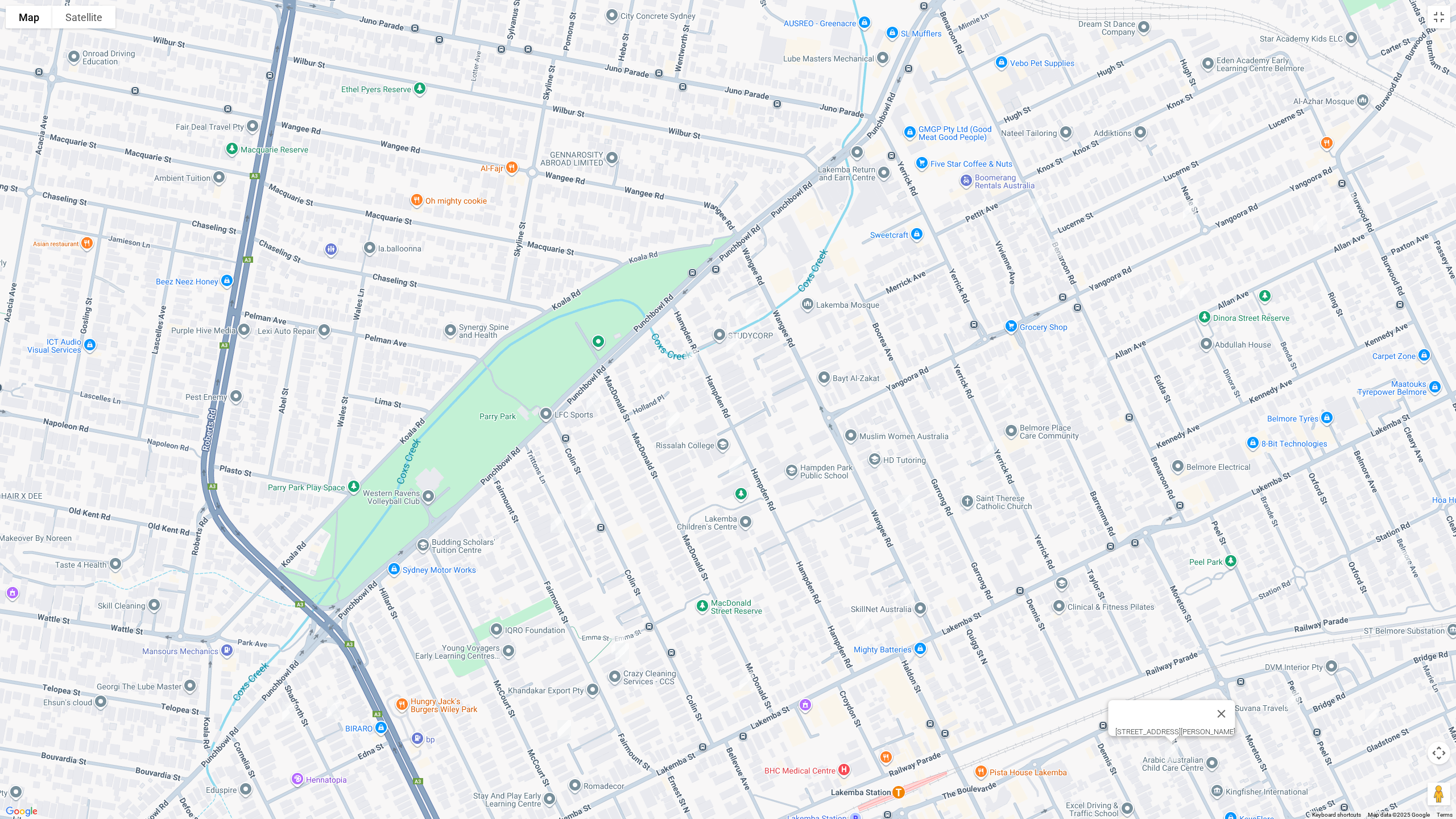
click at [693, 361] on img "90 Hampden Road, LAKEMBA NSW 2195" at bounding box center [691, 359] width 23 height 28
click at [655, 370] on img "2 Holland Place, LAKEMBA NSW 2195" at bounding box center [655, 372] width 23 height 28
click at [597, 396] on img "578-580 Punchbowl Road, LAKEMBA NSW 2195" at bounding box center [593, 401] width 23 height 28
click at [669, 422] on img "71 MacDonald Street, LAKEMBA NSW 2195" at bounding box center [673, 422] width 23 height 28
click at [741, 463] on img "52 Hampden Road, LAKEMBA NSW 2195" at bounding box center [736, 466] width 23 height 28
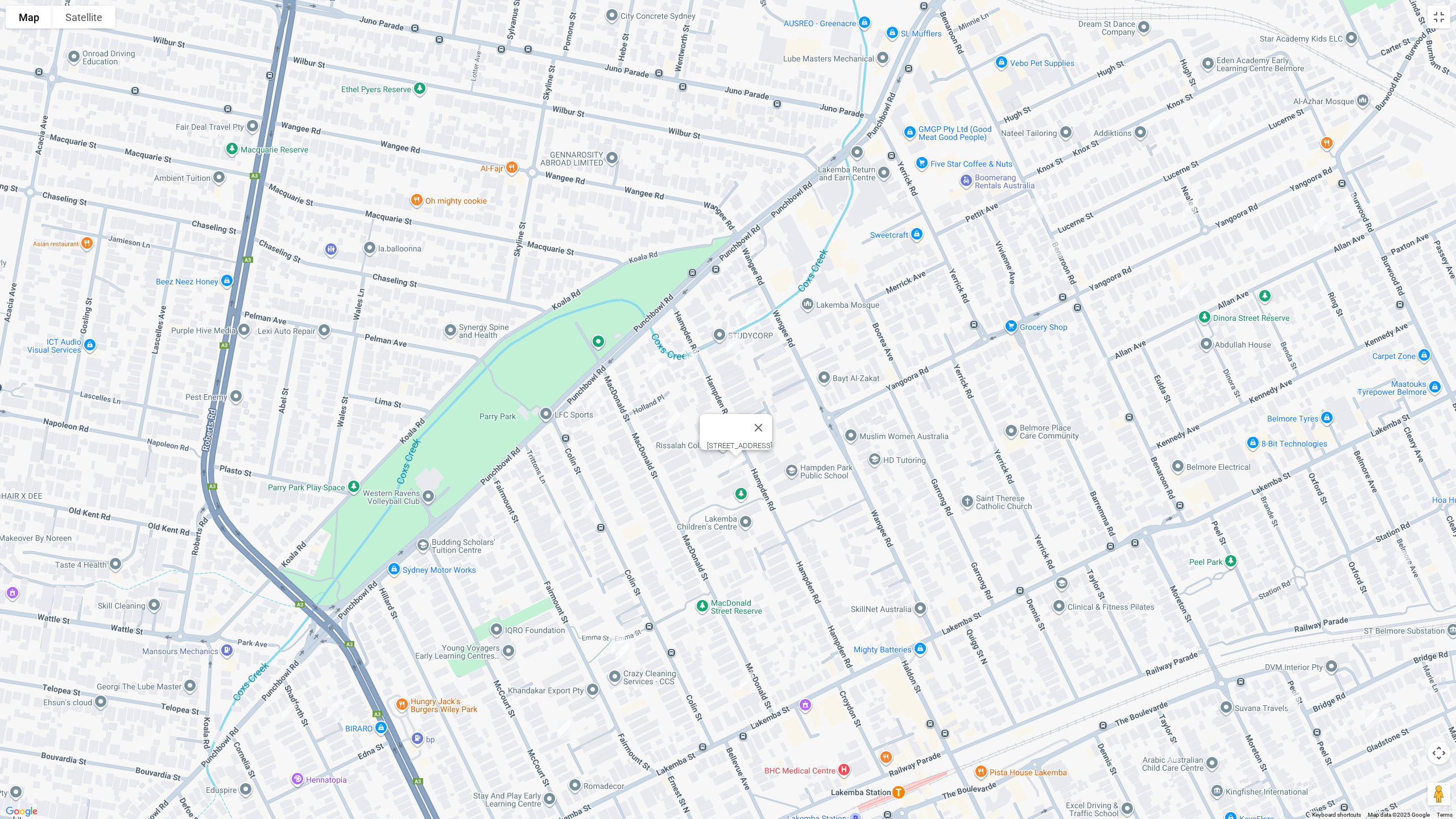
click at [582, 508] on img "64 Colin Street, LAKEMBA NSW 2195" at bounding box center [588, 510] width 23 height 28
click at [558, 520] on img "59 Fairmount Street, LAKEMBA NSW 2195" at bounding box center [557, 523] width 23 height 28
click at [613, 635] on img "23 Fairmount Street, LAKEMBA NSW 2195" at bounding box center [618, 645] width 23 height 28
click at [624, 658] on img "21 Fairmount Street, LAKEMBA NSW 2195" at bounding box center [622, 653] width 23 height 28
click at [740, 678] on img "2 MacDonald Street, LAKEMBA NSW 2195" at bounding box center [746, 682] width 23 height 28
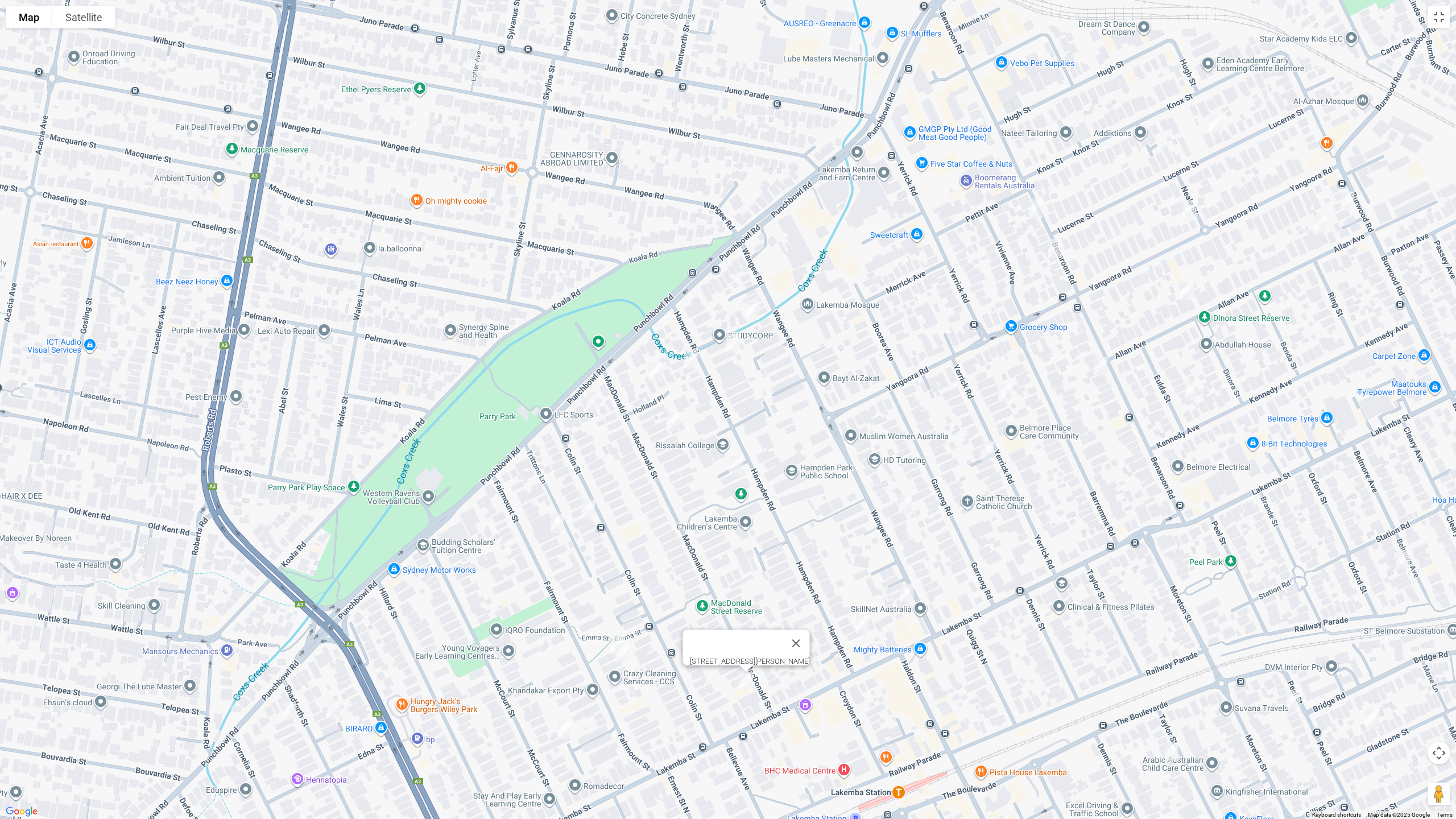
click at [566, 690] on img "9 McCourt Street, WILEY PARK NSW 2195" at bounding box center [564, 730] width 23 height 28
click at [332, 690] on img "57A Shadforth Street, WILEY PARK NSW 2195" at bounding box center [333, 709] width 23 height 28
click at [291, 690] on img "2/64 Shadforth Street, WILEY PARK NSW 2195" at bounding box center [288, 712] width 23 height 28
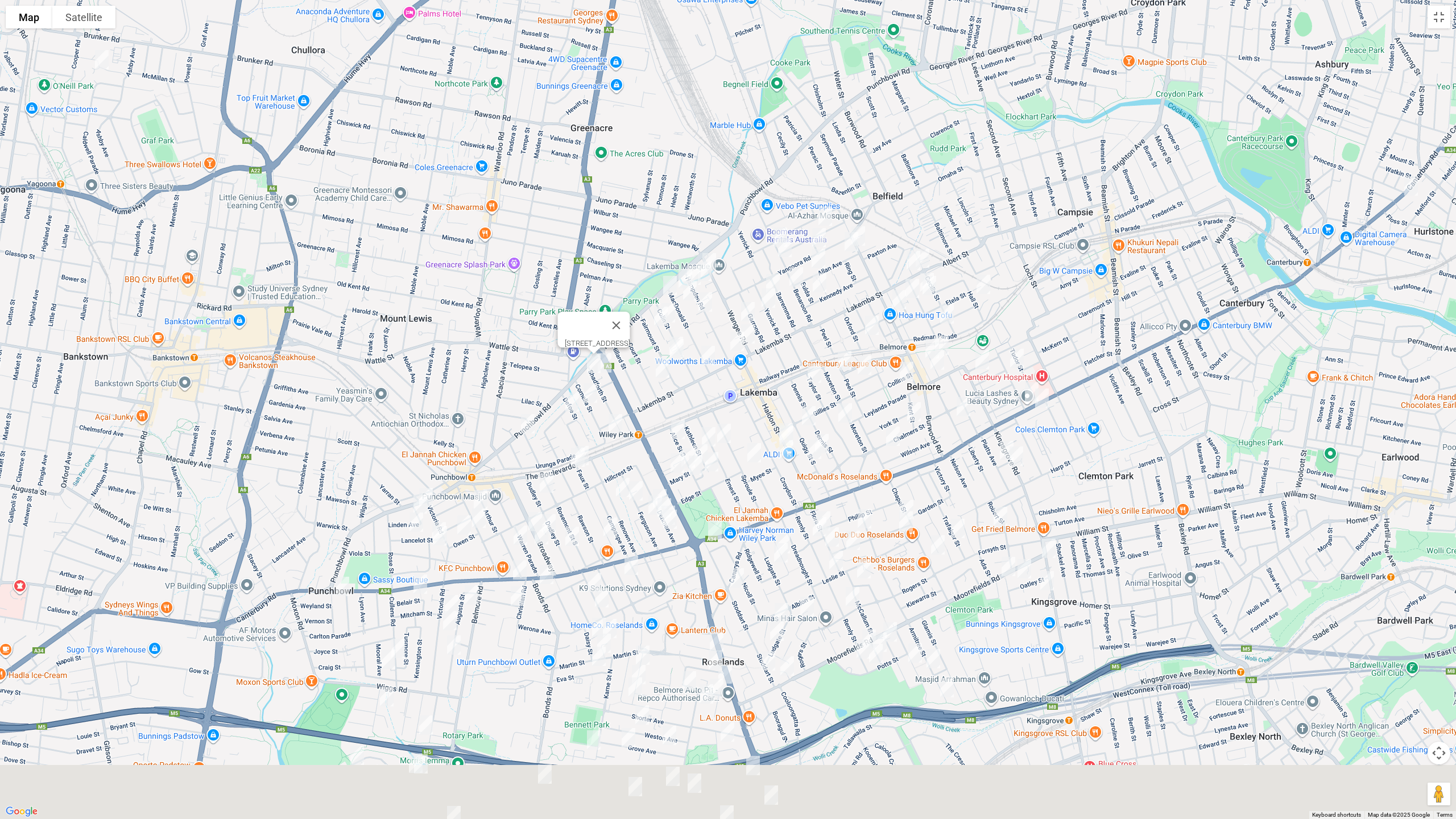
drag, startPoint x: 664, startPoint y: 677, endPoint x: 750, endPoint y: 311, distance: 376.0
click at [750, 311] on div "[STREET_ADDRESS]" at bounding box center [728, 409] width 1456 height 819
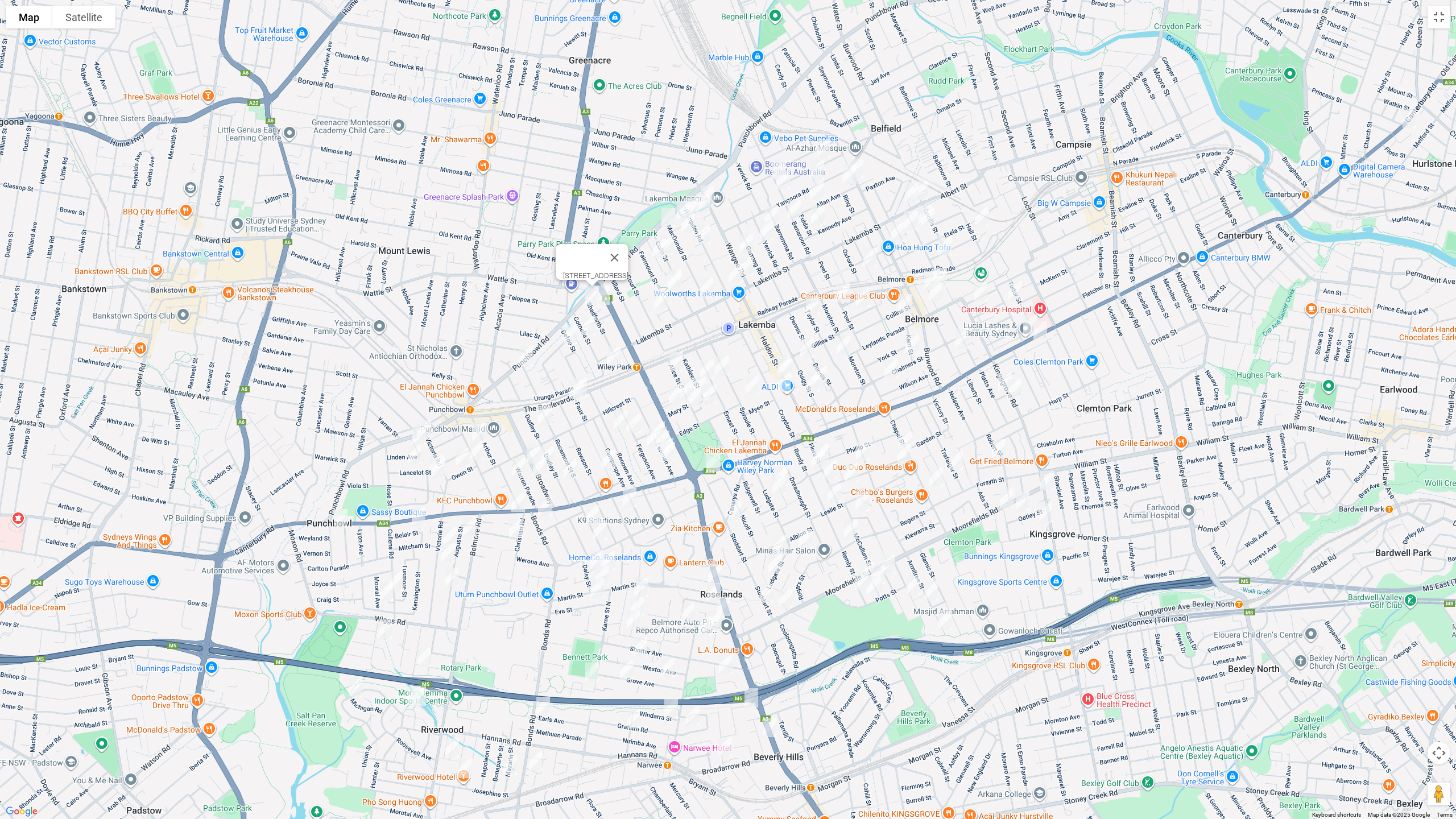
click at [589, 322] on img "36 Cornelia Street, WILEY PARK NSW 2195" at bounding box center [588, 325] width 23 height 28
click at [569, 337] on img "2 Robinson Street North, WILEY PARK NSW 2195" at bounding box center [570, 335] width 23 height 28
click at [524, 351] on img "730 Punchbowl Road, PUNCHBOWL NSW 2196" at bounding box center [526, 356] width 23 height 28
drag, startPoint x: 589, startPoint y: 378, endPoint x: 583, endPoint y: 393, distance: 16.2
click at [588, 378] on img "1/131 The Boulevarde, WILEY PARK NSW 2195" at bounding box center [580, 388] width 23 height 28
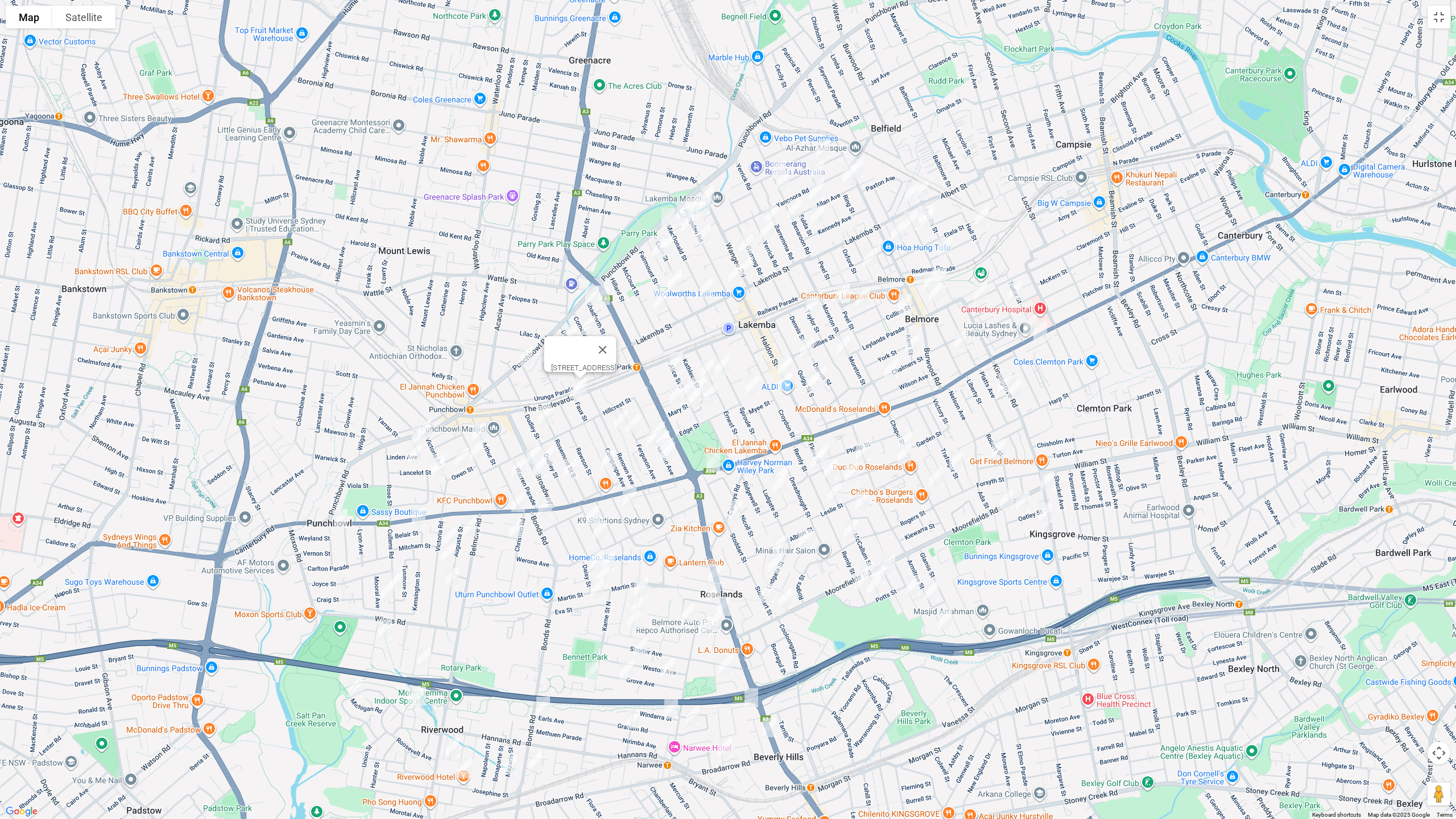
click at [574, 394] on img "133 The Boulevarde, WILEY PARK NSW 2195" at bounding box center [576, 389] width 23 height 28
click at [542, 410] on img "42 Dudley Street, PUNCHBOWL NSW 2196" at bounding box center [545, 415] width 23 height 28
click at [611, 346] on img "5 Cornelia Street, WILEY PARK NSW 2195" at bounding box center [614, 356] width 23 height 28
click at [484, 425] on img "60 Rossmore Avenue, PUNCHBOWL NSW 2196" at bounding box center [479, 432] width 23 height 28
click at [434, 425] on img "2 Linden Avenue, PUNCHBOWL NSW 2196" at bounding box center [424, 430] width 23 height 28
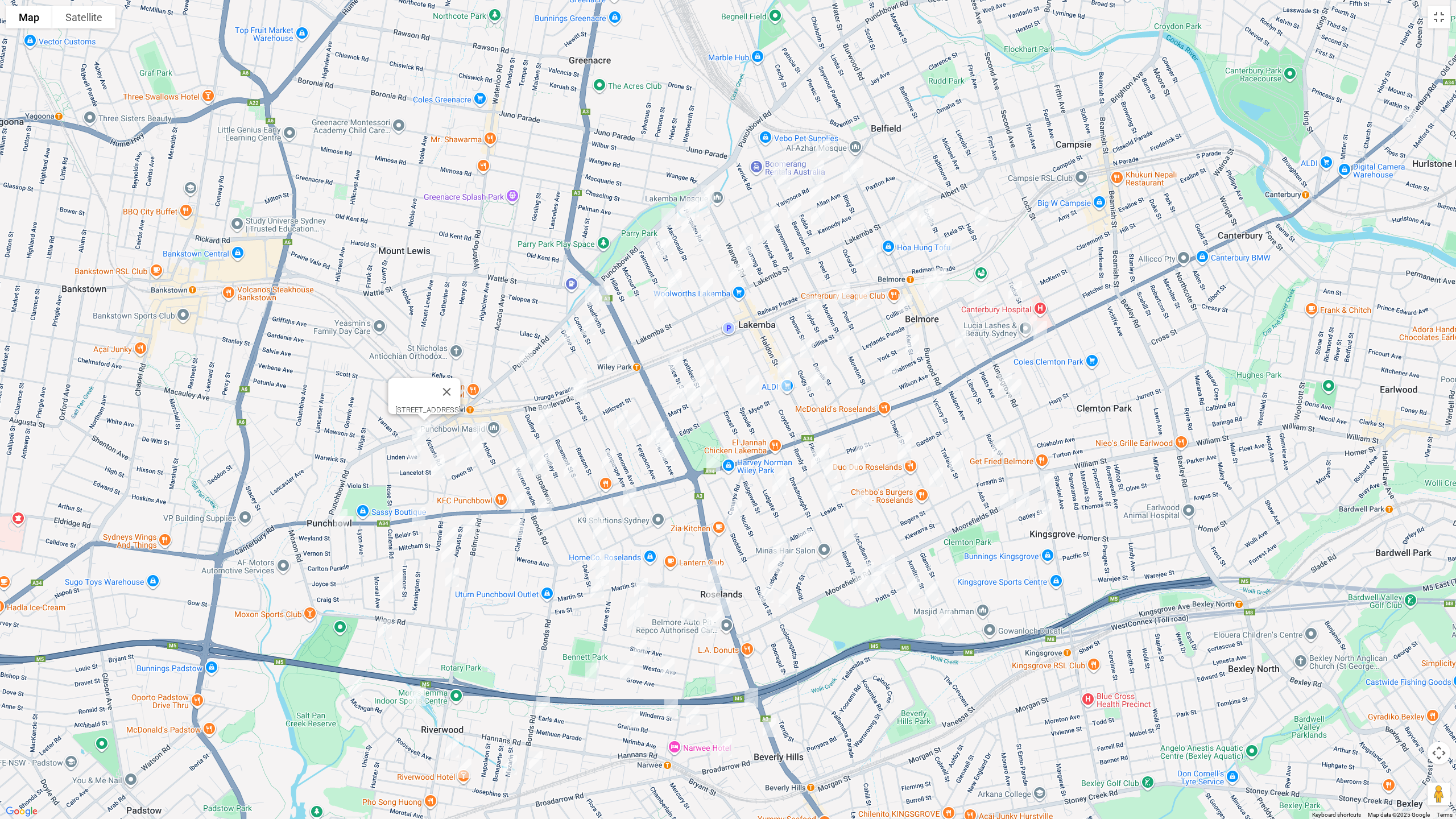
click at [410, 430] on img "5 Linden Avenue, PUNCHBOWL NSW 2196" at bounding box center [418, 436] width 23 height 28
click at [408, 451] on img "25b Lancelot Street, PUNCHBOWL NSW 2196" at bounding box center [414, 454] width 23 height 28
drag, startPoint x: 339, startPoint y: 521, endPoint x: 352, endPoint y: 520, distance: 13.0
click at [338, 521] on img "2 Bramhall Avenue, PUNCHBOWL NSW 2196" at bounding box center [340, 519] width 23 height 28
drag, startPoint x: 412, startPoint y: 517, endPoint x: 413, endPoint y: 510, distance: 7.1
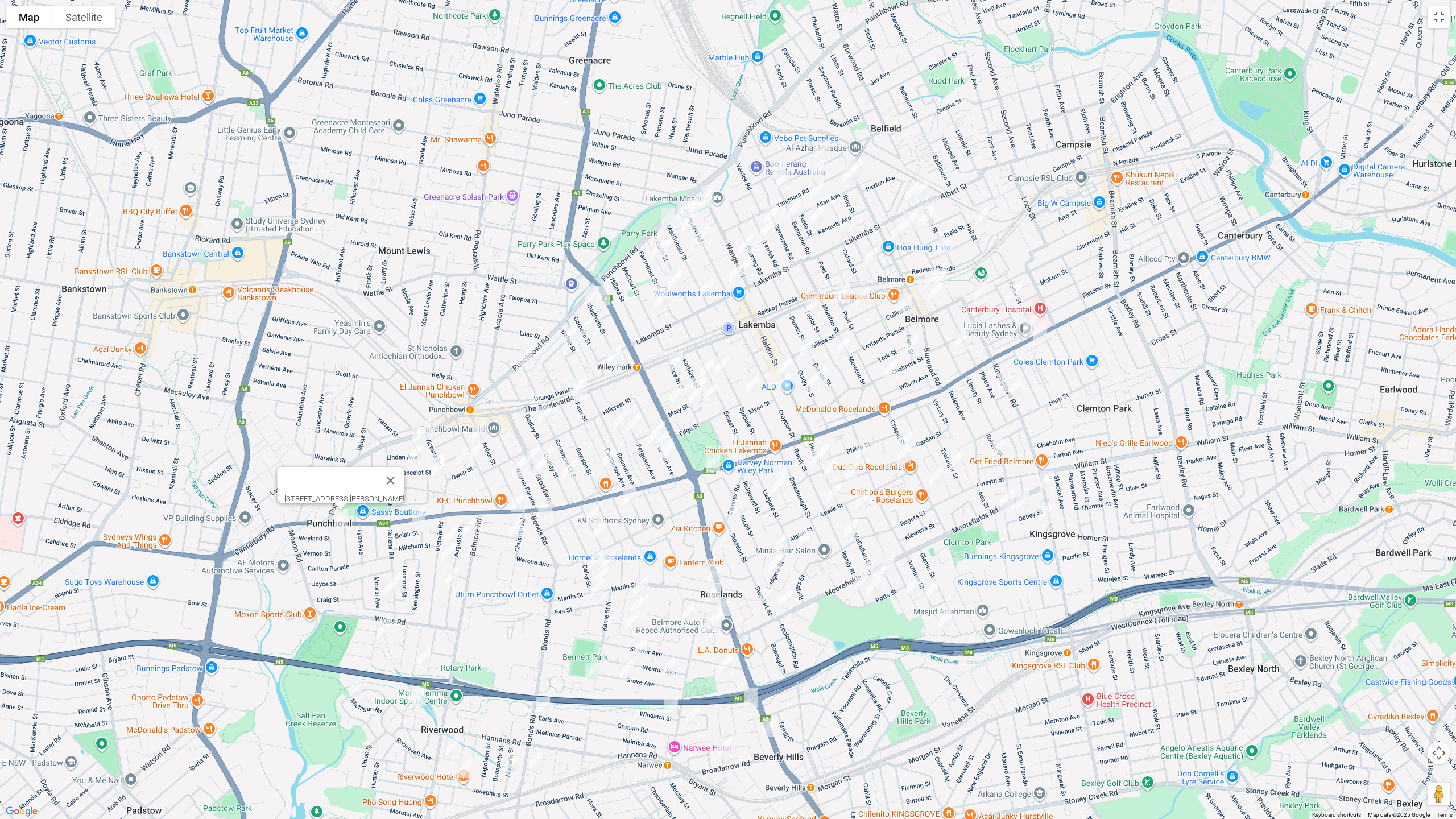
click at [413, 516] on img "A/21 Belair Street, PUNCHBOWL NSW 2196" at bounding box center [418, 516] width 23 height 28
click at [481, 443] on img "61 Rossmore Avenue, PUNCHBOWL NSW 2196" at bounding box center [477, 450] width 23 height 28
click at [436, 450] on img "4B Norman Street, PUNCHBOWL NSW 2196" at bounding box center [437, 464] width 23 height 28
click at [440, 469] on img "8b Norman Street, PUNCHBOWL NSW 2196" at bounding box center [438, 468] width 23 height 28
click at [463, 462] on img "15 Owen Street, PUNCHBOWL NSW 2196" at bounding box center [462, 457] width 23 height 28
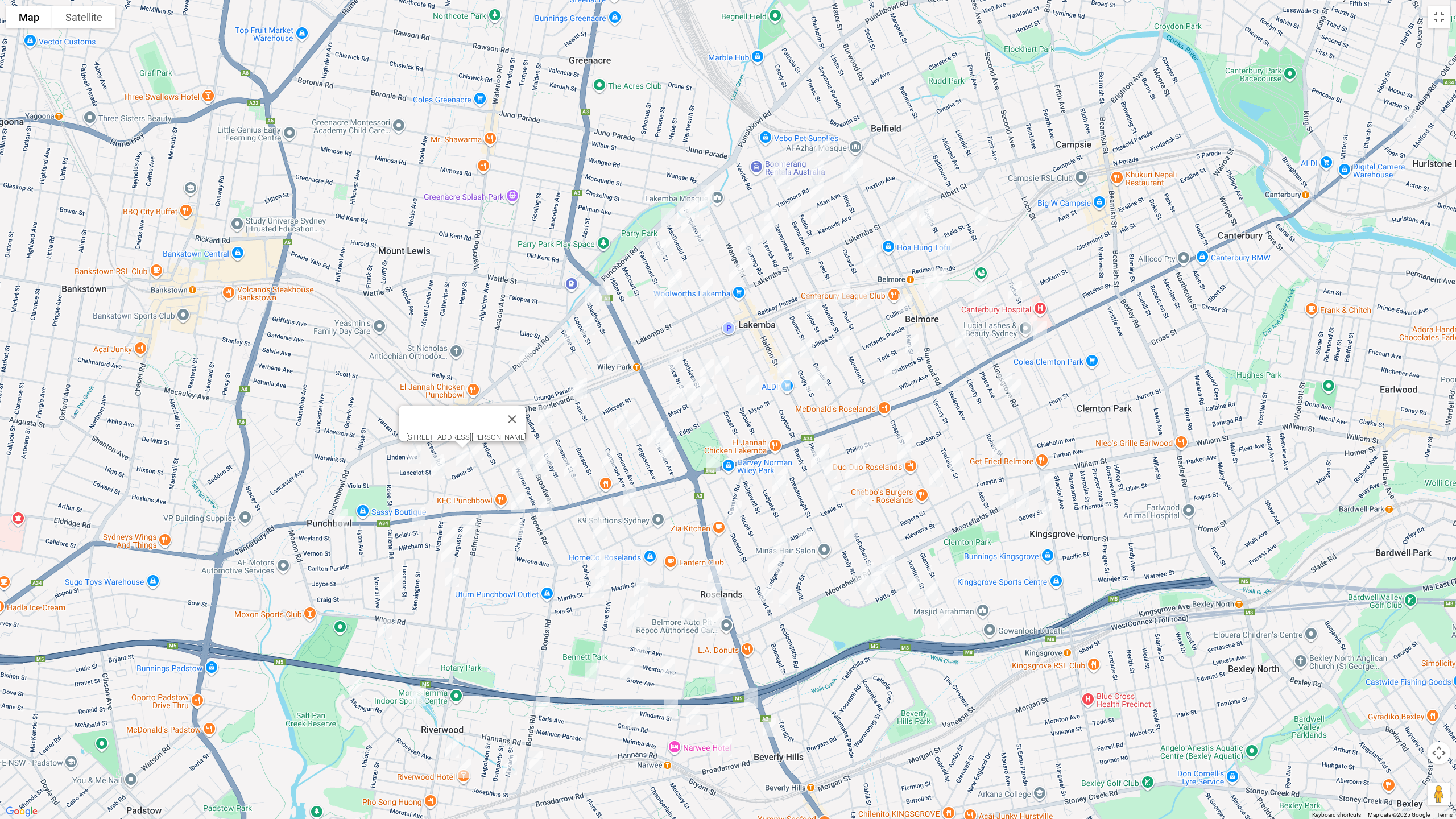
click at [529, 451] on img "49 Broadway, PUNCHBOWL NSW 2196" at bounding box center [533, 454] width 23 height 28
click at [551, 447] on img "54 Broadway, PUNCHBOWL NSW 2196" at bounding box center [547, 456] width 23 height 28
click at [571, 465] on img "106 Dudley Street, PUNCHBOWL NSW 2196" at bounding box center [570, 469] width 23 height 28
click at [537, 472] on img "65 Broadway, PUNCHBOWL NSW 2196" at bounding box center [540, 467] width 23 height 28
click at [516, 471] on img "18 Duncan Street, PUNCHBOWL NSW 2196" at bounding box center [518, 468] width 23 height 28
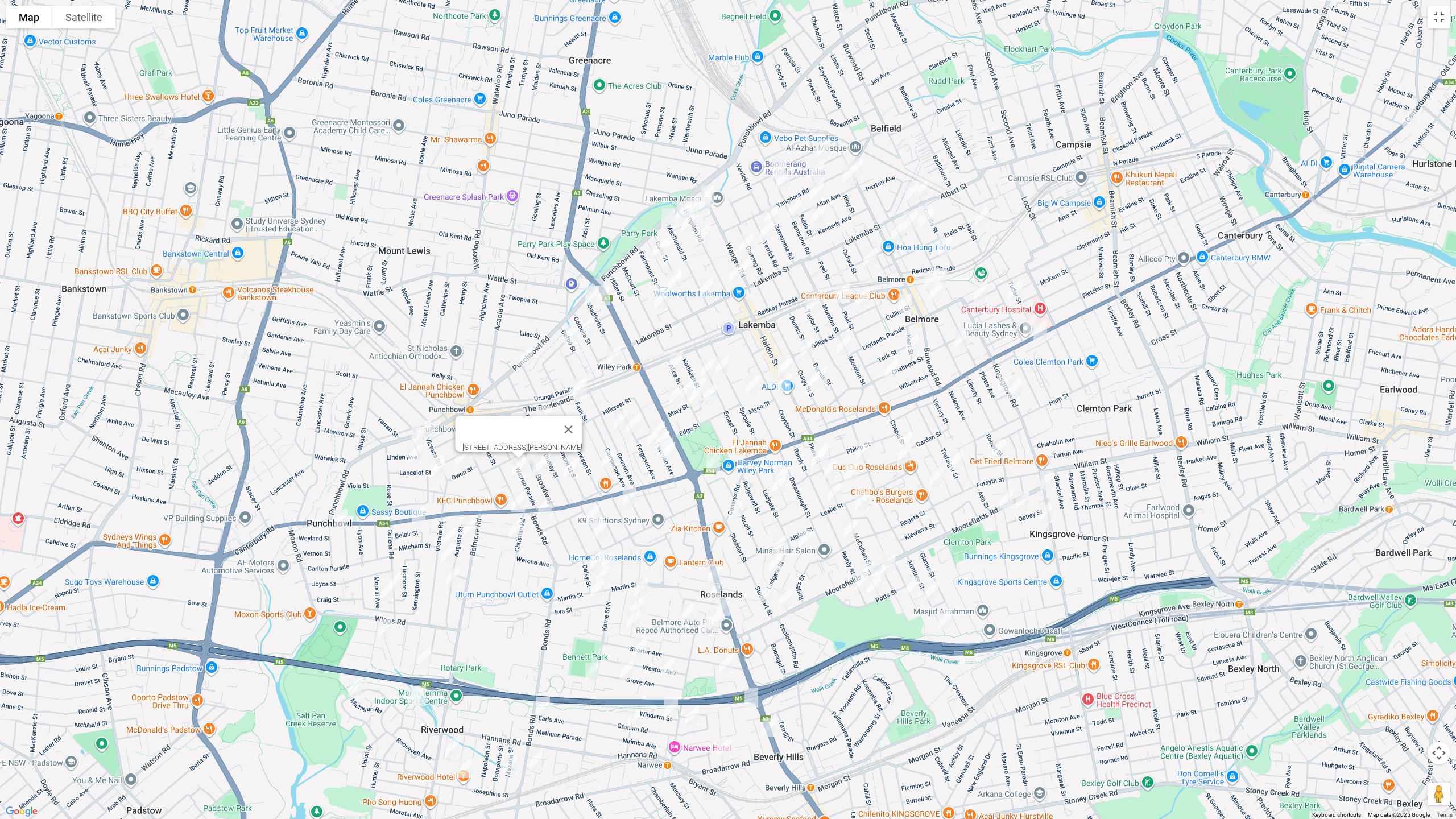
click at [516, 502] on img "1340 Canterbury Road, PUNCHBOWL NSW 2196" at bounding box center [518, 502] width 23 height 28
click at [543, 510] on img "12 Bonds Road, ROSELANDS NSW 2196" at bounding box center [545, 507] width 23 height 28
click at [510, 524] on img "2B Charlescotte Avenue, PUNCHBOWL NSW 2196" at bounding box center [516, 528] width 23 height 28
click at [472, 530] on img "24 Augusta Street, PUNCHBOWL NSW 2196" at bounding box center [470, 528] width 23 height 28
click at [450, 524] on img "112 Victoria Road, PUNCHBOWL NSW 2196" at bounding box center [450, 537] width 23 height 28
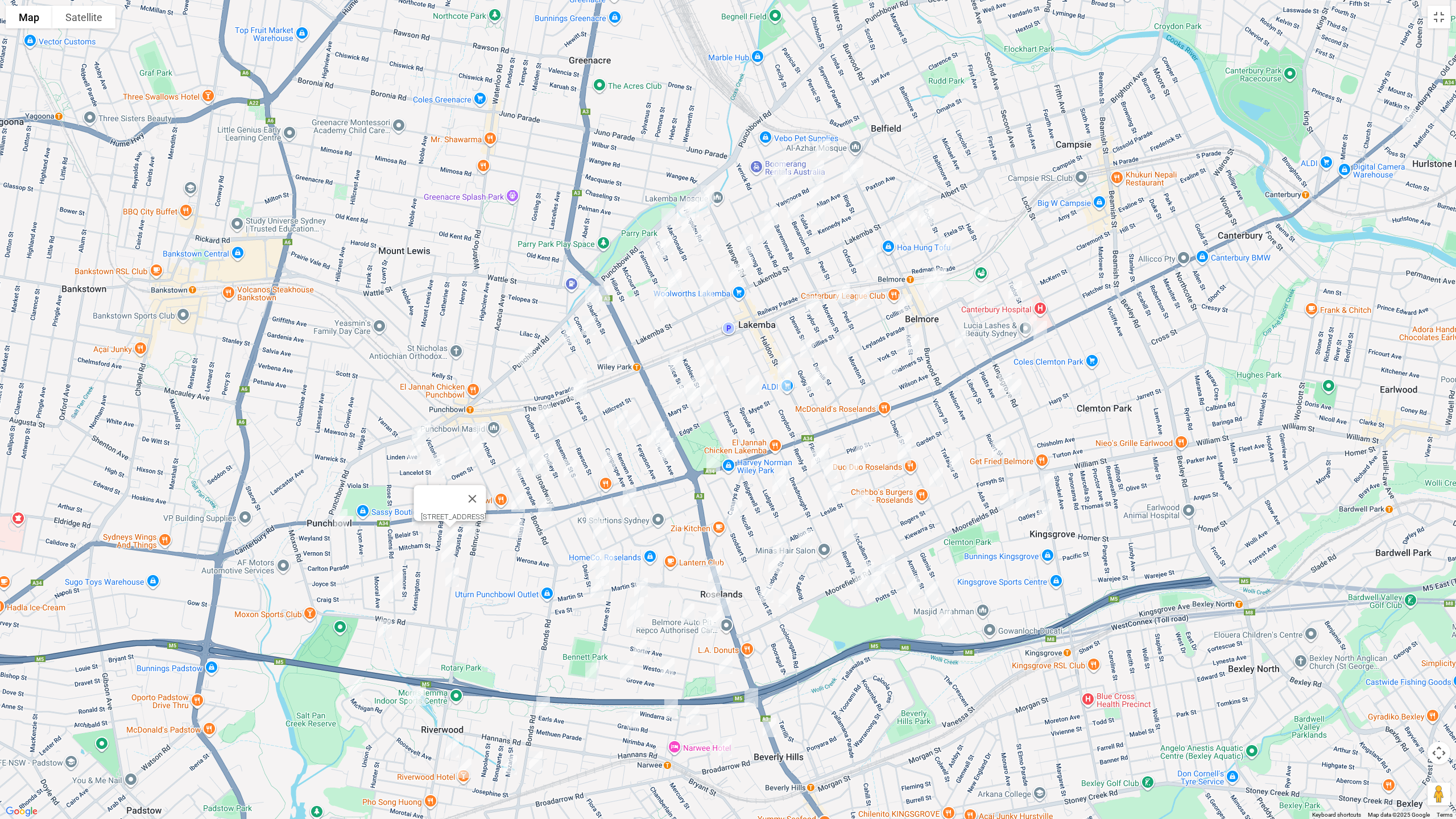
click at [514, 531] on img "2B Charlescotte Avenue, PUNCHBOWL NSW 2196" at bounding box center [516, 528] width 23 height 28
click at [446, 553] on img "130 Victoria Road, PUNCHBOWL NSW 2196" at bounding box center [448, 553] width 23 height 28
click at [451, 578] on img "1/83 Augusta Street, PUNCHBOWL NSW 2196" at bounding box center [452, 577] width 23 height 28
click at [401, 576] on img "55 Cullens Road, PUNCHBOWL NSW 2196" at bounding box center [396, 581] width 23 height 28
click at [381, 589] on img "1A Mooral Avenue, PUNCHBOWL NSW 2196" at bounding box center [386, 592] width 23 height 28
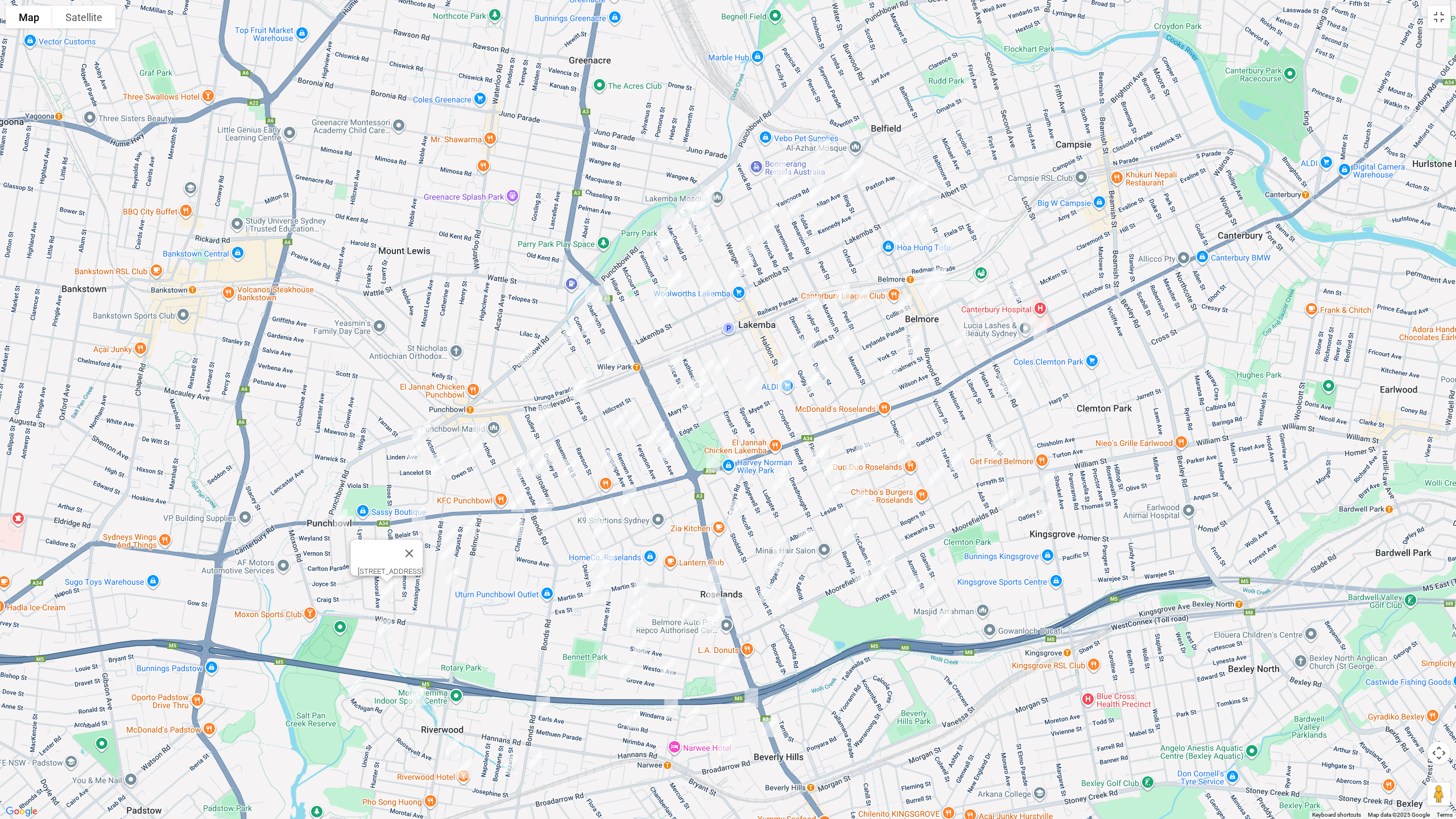
click at [675, 360] on img "31 Alice Street South, WILEY PARK NSW 2195" at bounding box center [676, 362] width 23 height 28
click at [706, 365] on img "26 Kathleen Street, WILEY PARK NSW 2195" at bounding box center [707, 369] width 23 height 28
click at [728, 361] on img "46 Ernest Street, LAKEMBA NSW 2195" at bounding box center [722, 365] width 23 height 28
click at [397, 573] on img "55 Cullens Road, PUNCHBOWL NSW 2196" at bounding box center [396, 581] width 23 height 28
click at [384, 626] on img "16 Bell Street, RIVERWOOD NSW 2210" at bounding box center [384, 629] width 23 height 28
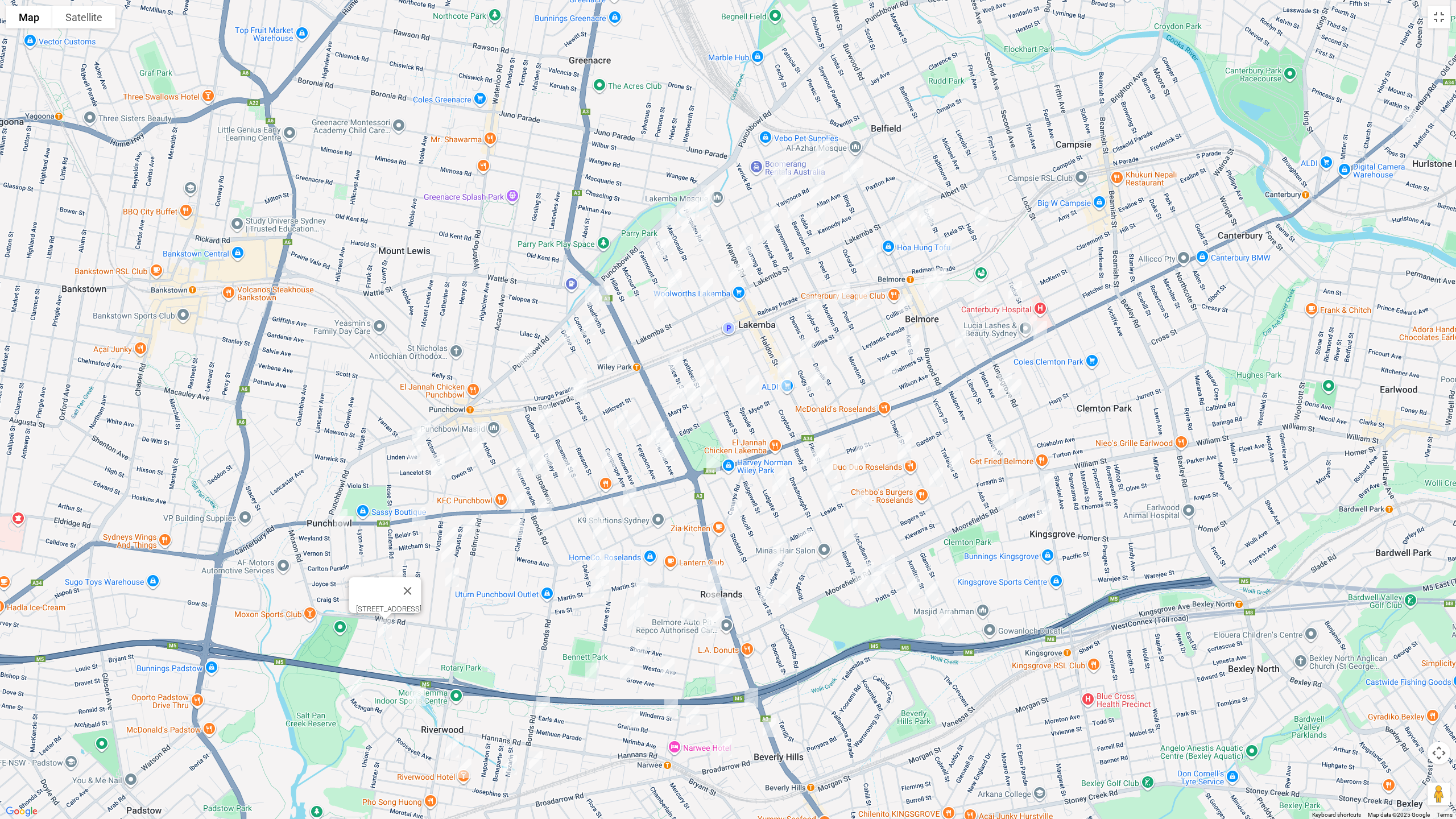
drag, startPoint x: 425, startPoint y: 654, endPoint x: 412, endPoint y: 688, distance: 36.4
click at [425, 654] on img "1/36 Belgium Street, RIVERWOOD NSW 2210" at bounding box center [424, 658] width 23 height 28
click at [403, 690] on img "1 Vermont Crescent, RIVERWOOD NSW 2210" at bounding box center [414, 696] width 23 height 28
click at [428, 690] on img "5 Vermont Crescent, RIVERWOOD NSW 2210" at bounding box center [419, 696] width 23 height 28
click at [366, 690] on img "33 Kentucky Road, RIVERWOOD NSW 2210" at bounding box center [355, 688] width 23 height 28
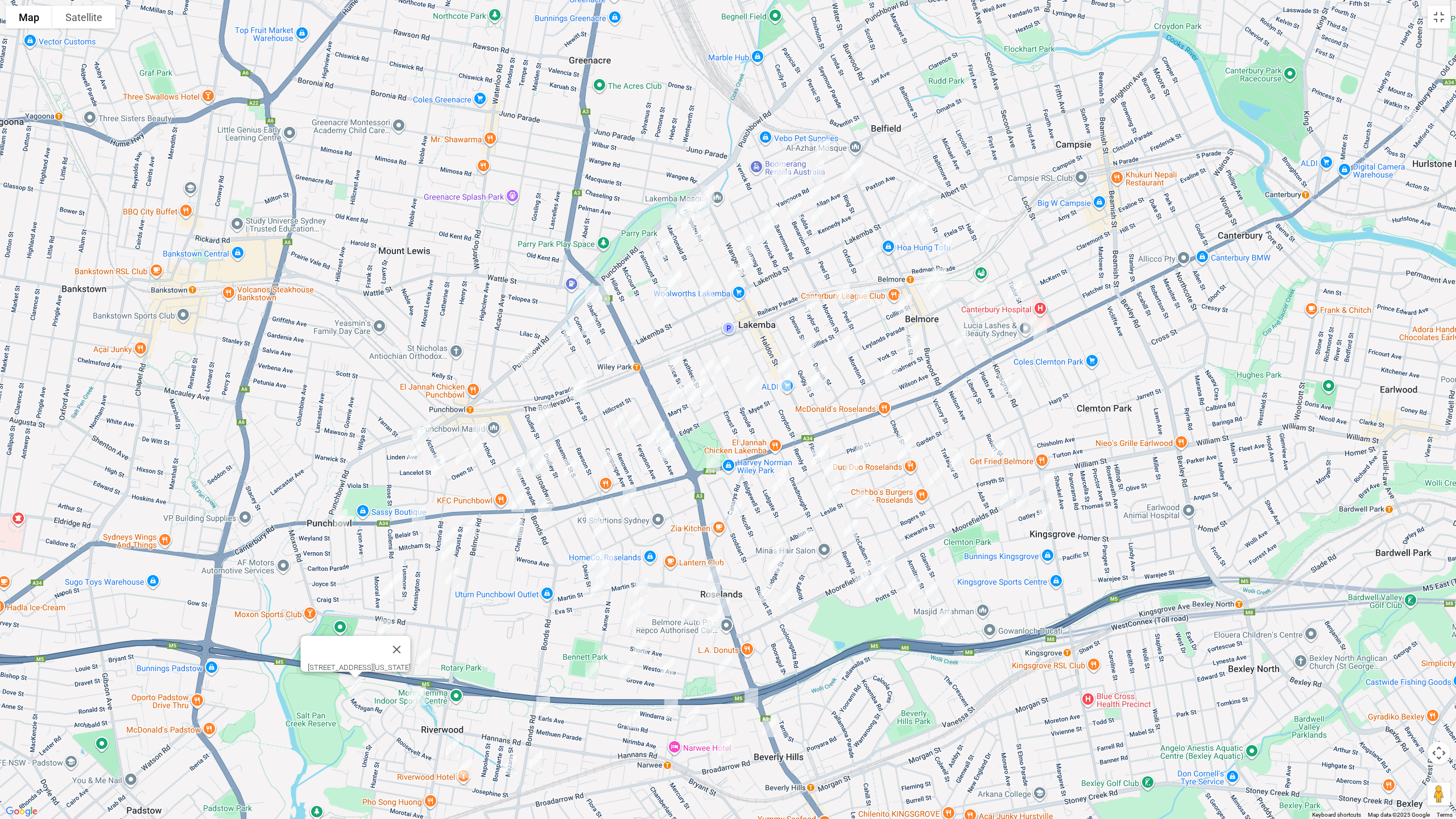
drag, startPoint x: 450, startPoint y: 749, endPoint x: 455, endPoint y: 754, distance: 7.1
click at [451, 690] on img "2/31 Hardy Avenue, RIVERWOOD NSW 2210" at bounding box center [452, 748] width 23 height 28
click at [469, 690] on img "24 Josephine Street, RIVERWOOD NSW 2210" at bounding box center [465, 768] width 23 height 28
click at [549, 690] on img "188 Bonds Road, RIVERWOOD NSW 2210" at bounding box center [543, 706] width 23 height 28
click at [537, 690] on img "2 Endeavour Place, RIVERWOOD NSW 2210" at bounding box center [535, 761] width 23 height 28
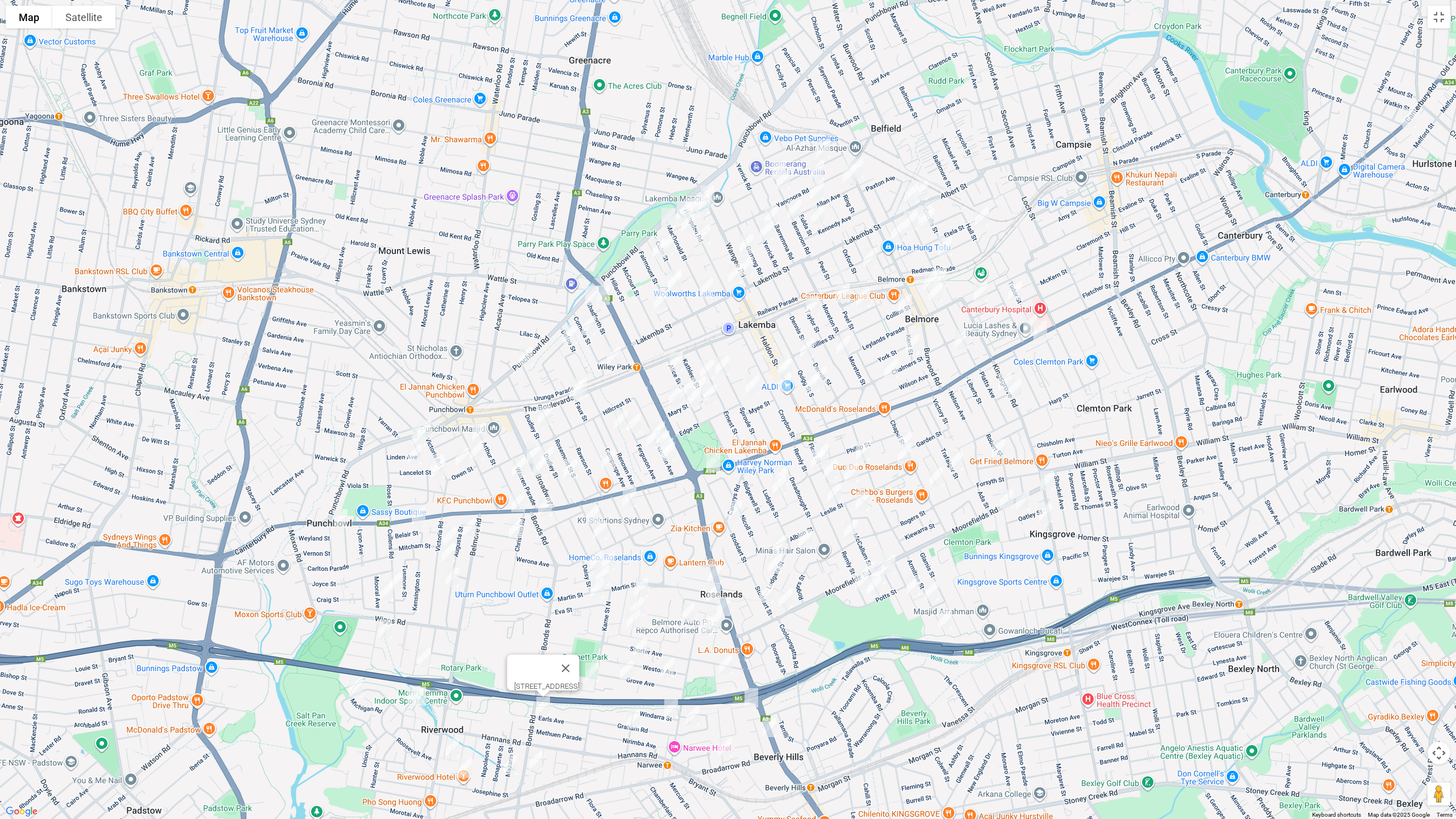
click at [513, 690] on img "11 Mazarin Street, RIVERWOOD NSW 2210" at bounding box center [510, 765] width 23 height 28
drag, startPoint x: 537, startPoint y: 764, endPoint x: 547, endPoint y: 764, distance: 10.0
click at [537, 690] on img "2 Endeavour Place, RIVERWOOD NSW 2210" at bounding box center [535, 761] width 23 height 28
click at [628, 674] on img "3/60 Grove Avenue, NARWEE NSW 2209" at bounding box center [627, 670] width 23 height 28
click at [595, 670] on img "4 Baralga Crescent, RIVERWOOD NSW 2210" at bounding box center [592, 672] width 23 height 28
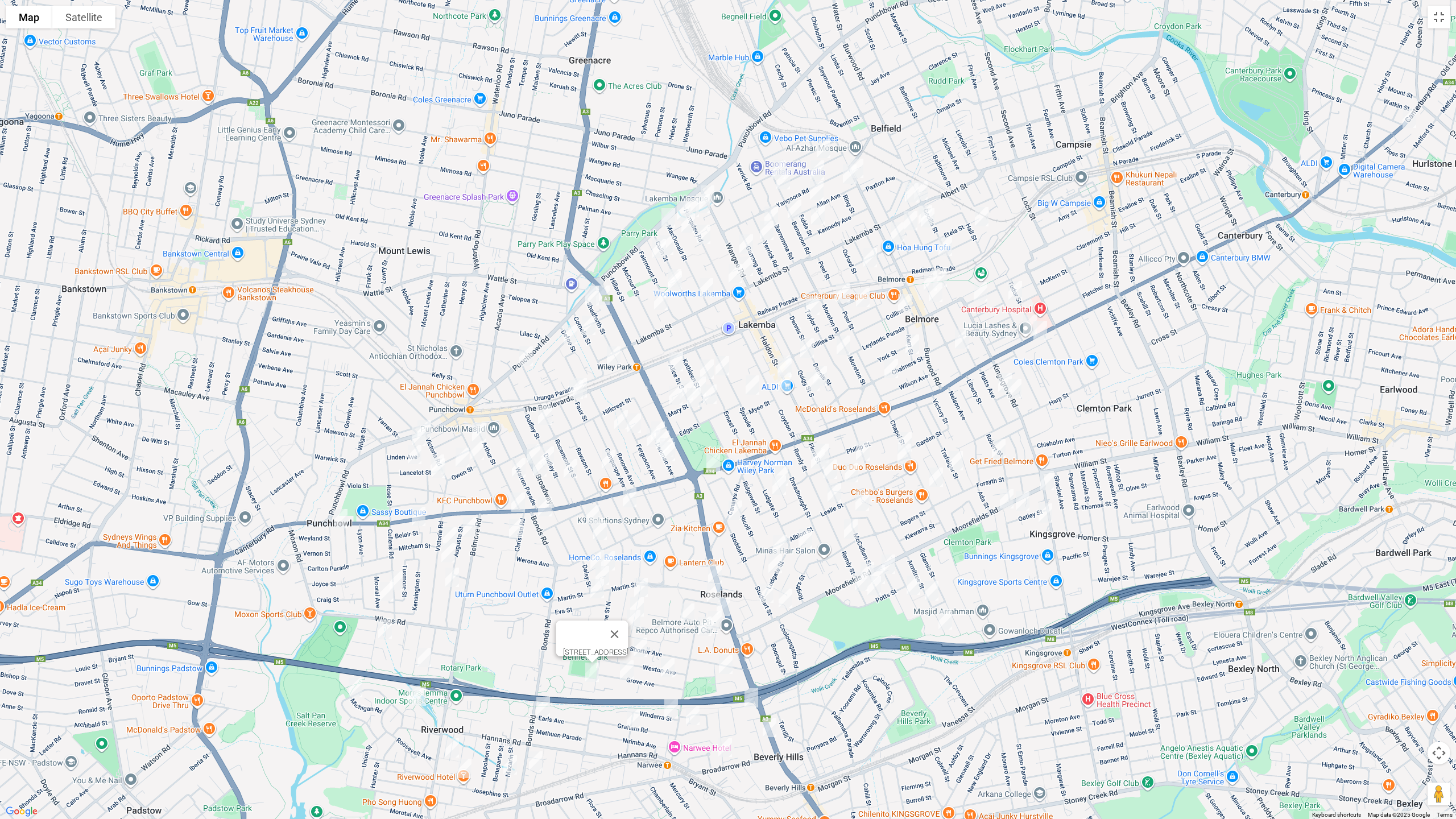
click at [692, 690] on img "3 Parry Avenue, NARWEE NSW 2209" at bounding box center [693, 715] width 23 height 28
drag, startPoint x: 671, startPoint y: 708, endPoint x: 634, endPoint y: 721, distance: 39.2
click at [671, 690] on img "5 Windarra Street, NARWEE NSW 2209" at bounding box center [671, 709] width 23 height 28
click at [635, 690] on img "2/28 Graham Road, NARWEE NSW 2209" at bounding box center [633, 719] width 23 height 28
drag, startPoint x: 720, startPoint y: 749, endPoint x: 734, endPoint y: 739, distance: 17.2
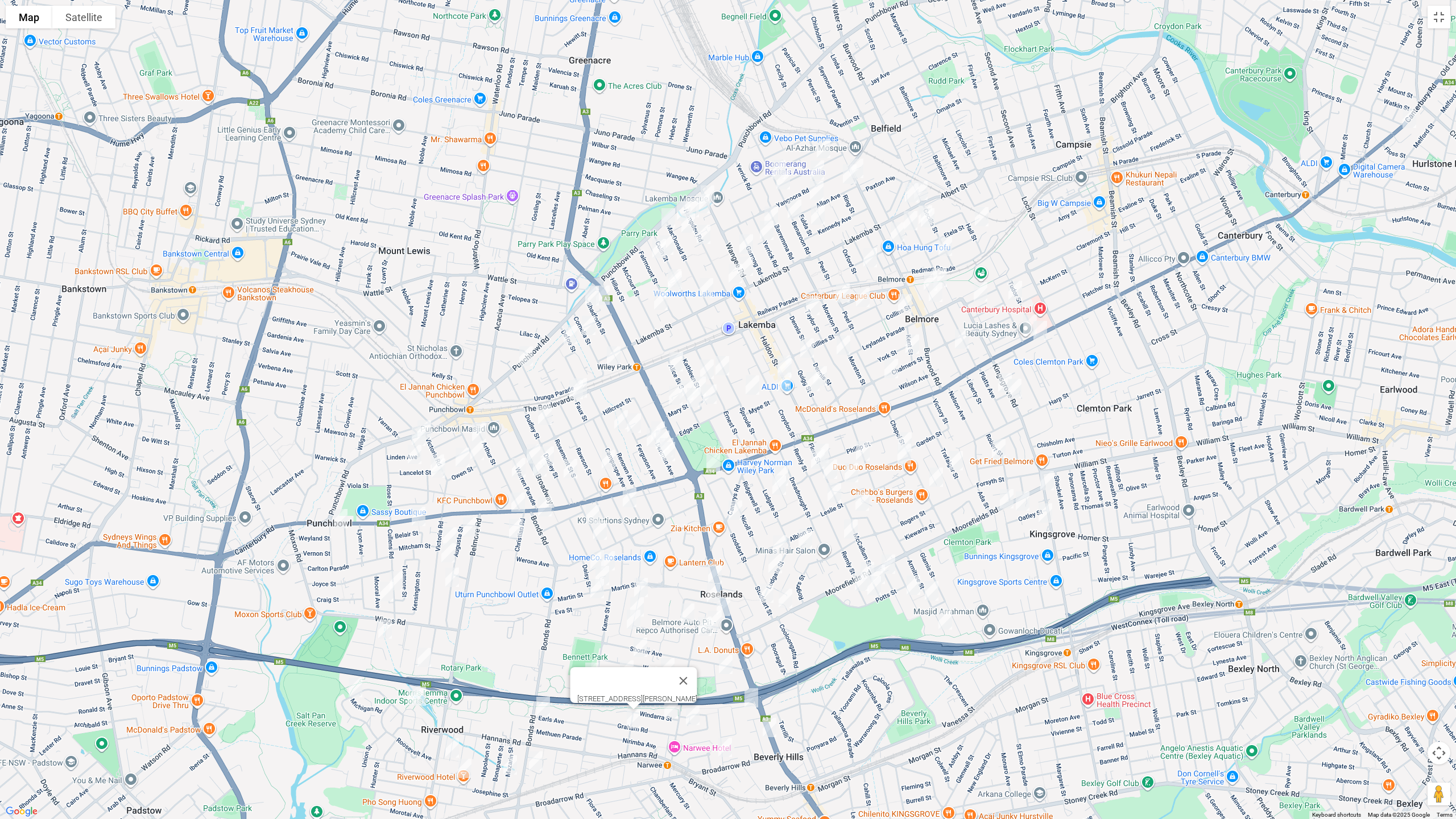
click at [720, 690] on img "89 Welfare Avenue South, NARWEE NSW 2209" at bounding box center [725, 748] width 23 height 28
click at [731, 663] on img "14 Welfare Avenue North, BEVERLY HILLS NSW 2209" at bounding box center [725, 664] width 23 height 28
click at [753, 690] on img "9 Rosetta Street, BEVERLY HILLS NSW 2209" at bounding box center [751, 698] width 23 height 28
click at [773, 690] on img "20 Jordan Avenue, BEVERLY HILLS NSW 2209" at bounding box center [769, 728] width 23 height 28
click at [606, 453] on img "61 Beauchamp Street, WILEY PARK NSW 2195" at bounding box center [608, 460] width 23 height 28
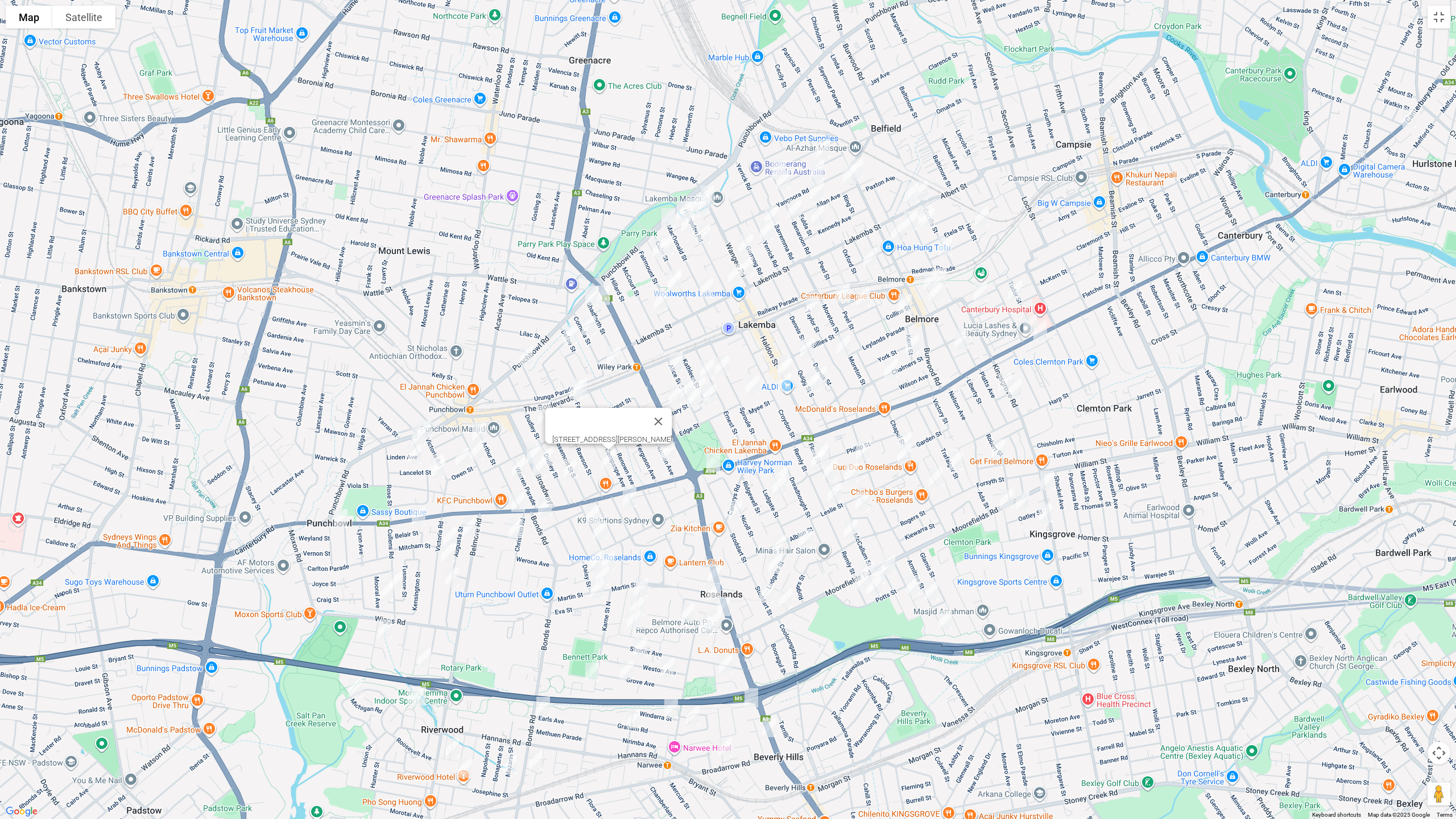
click at [637, 499] on img "10a Pentland Avenue, ROSELANDS NSW 2196" at bounding box center [629, 498] width 23 height 28
click at [592, 507] on img "13 Draper Avenue, ROSELANDS NSW 2196" at bounding box center [592, 515] width 23 height 28
click at [600, 529] on img "27 Draper Avenue, ROSELANDS NSW 2196" at bounding box center [600, 530] width 23 height 28
click at [586, 548] on img "6 Daisy Street, ROSELANDS NSW 2196" at bounding box center [597, 560] width 23 height 28
click at [615, 555] on img "6 Pineview Avenue, ROSELANDS NSW 2196" at bounding box center [608, 561] width 23 height 28
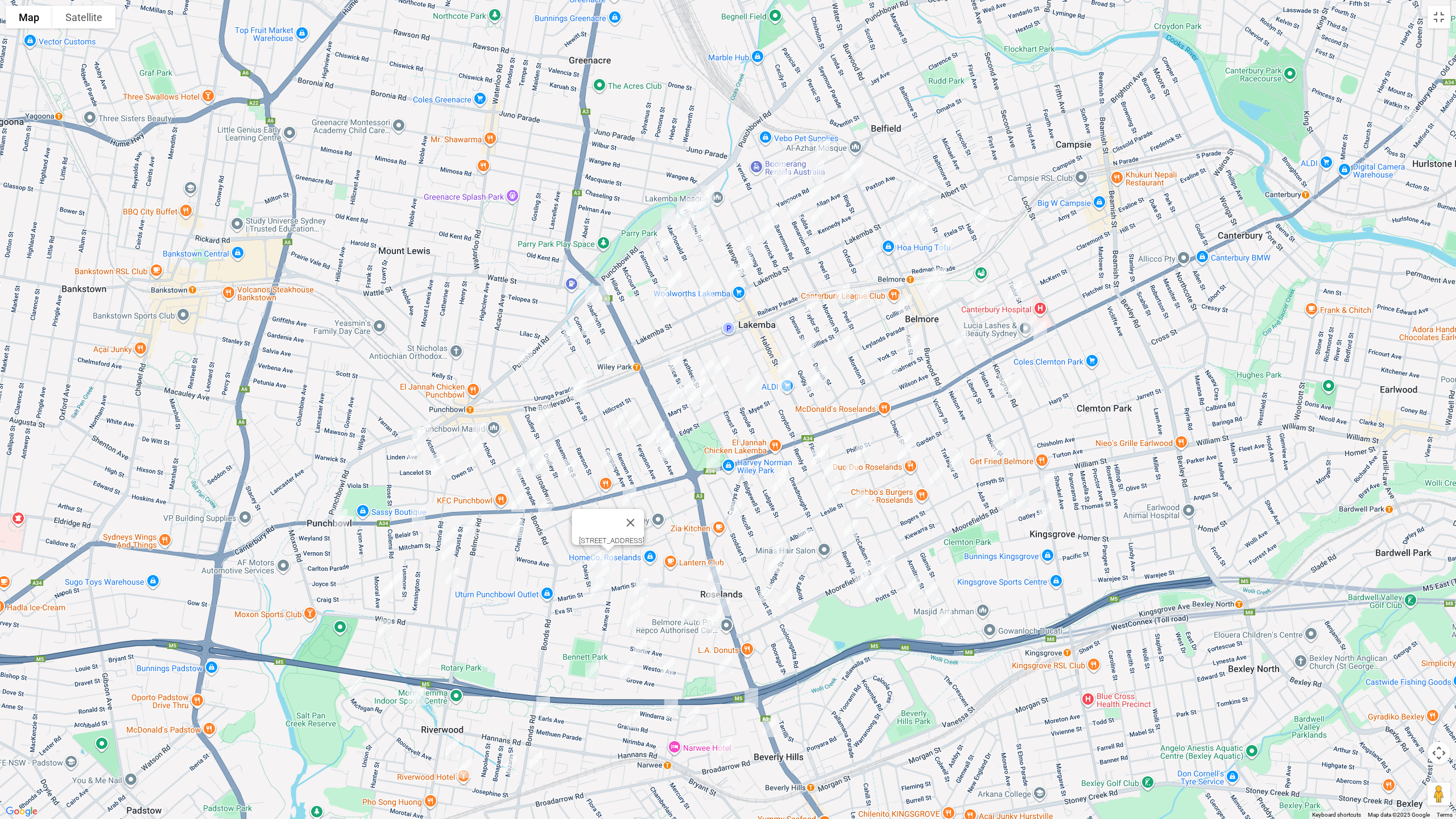
click at [608, 571] on img "24 Martin Street, ROSELANDS NSW 2196" at bounding box center [602, 576] width 23 height 28
click at [596, 589] on img "13 Eva Street, ROSELANDS NSW 2196" at bounding box center [597, 589] width 23 height 28
click at [646, 579] on img "15 Roseview Avenue, ROSELANDS NSW 2196" at bounding box center [641, 587] width 23 height 28
click at [648, 603] on div "15 Roseview Avenue, ROSELANDS NSW 2196" at bounding box center [728, 409] width 1456 height 819
click at [632, 619] on img "54 Chick Street, ROSELANDS NSW 2196" at bounding box center [633, 619] width 23 height 28
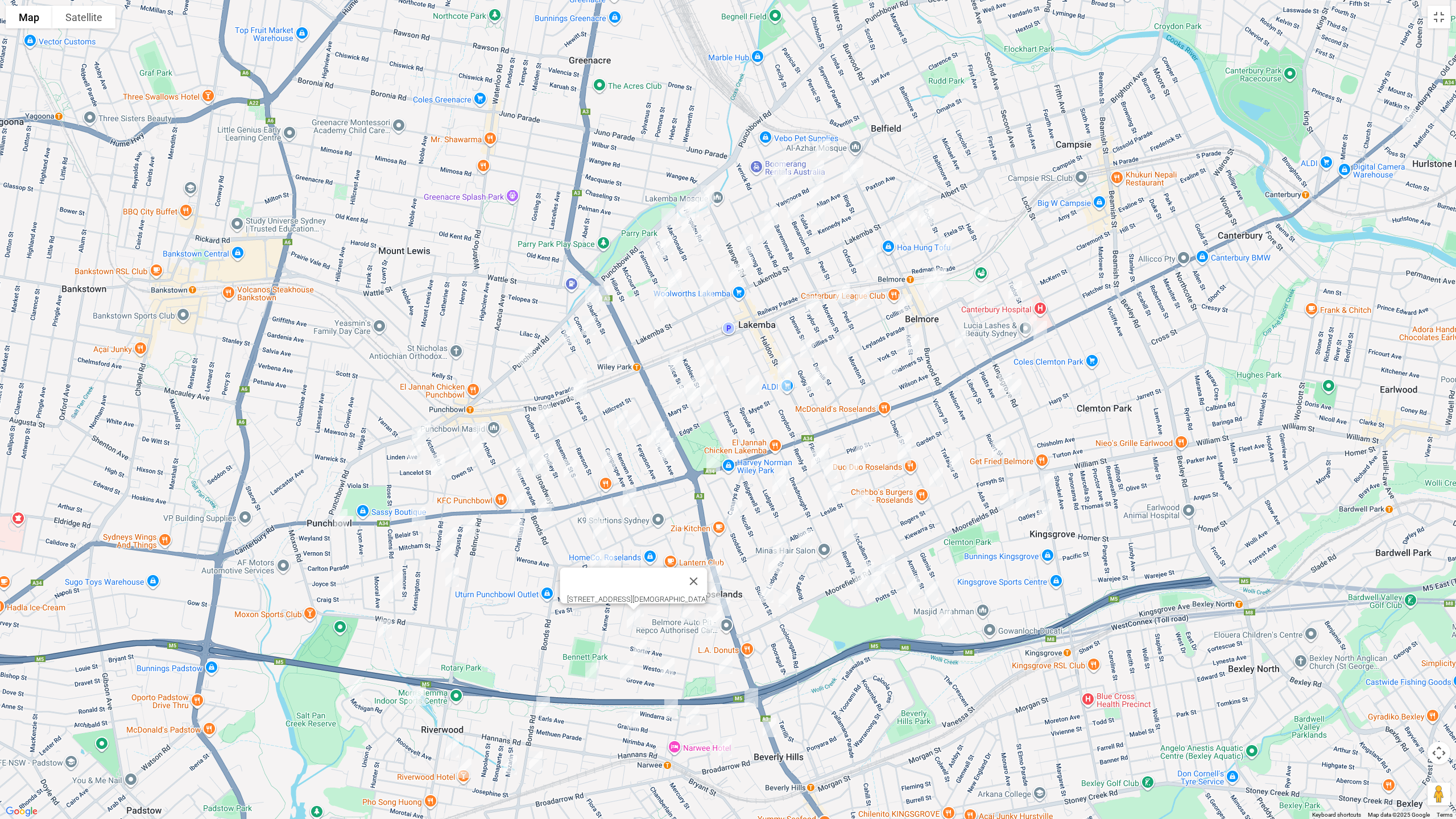
click at [643, 648] on img "39 Weston Avenue, NARWEE NSW 2209" at bounding box center [640, 647] width 23 height 28
click at [664, 664] on img "11A Grove Avenue, NARWEE NSW 2209" at bounding box center [667, 668] width 23 height 28
click at [704, 618] on button "Close" at bounding box center [690, 630] width 27 height 27
click at [636, 600] on img "35 Roseview Avenue, ROSELANDS NSW 2196" at bounding box center [636, 607] width 23 height 28
click at [673, 560] on button "Close" at bounding box center [660, 569] width 27 height 27
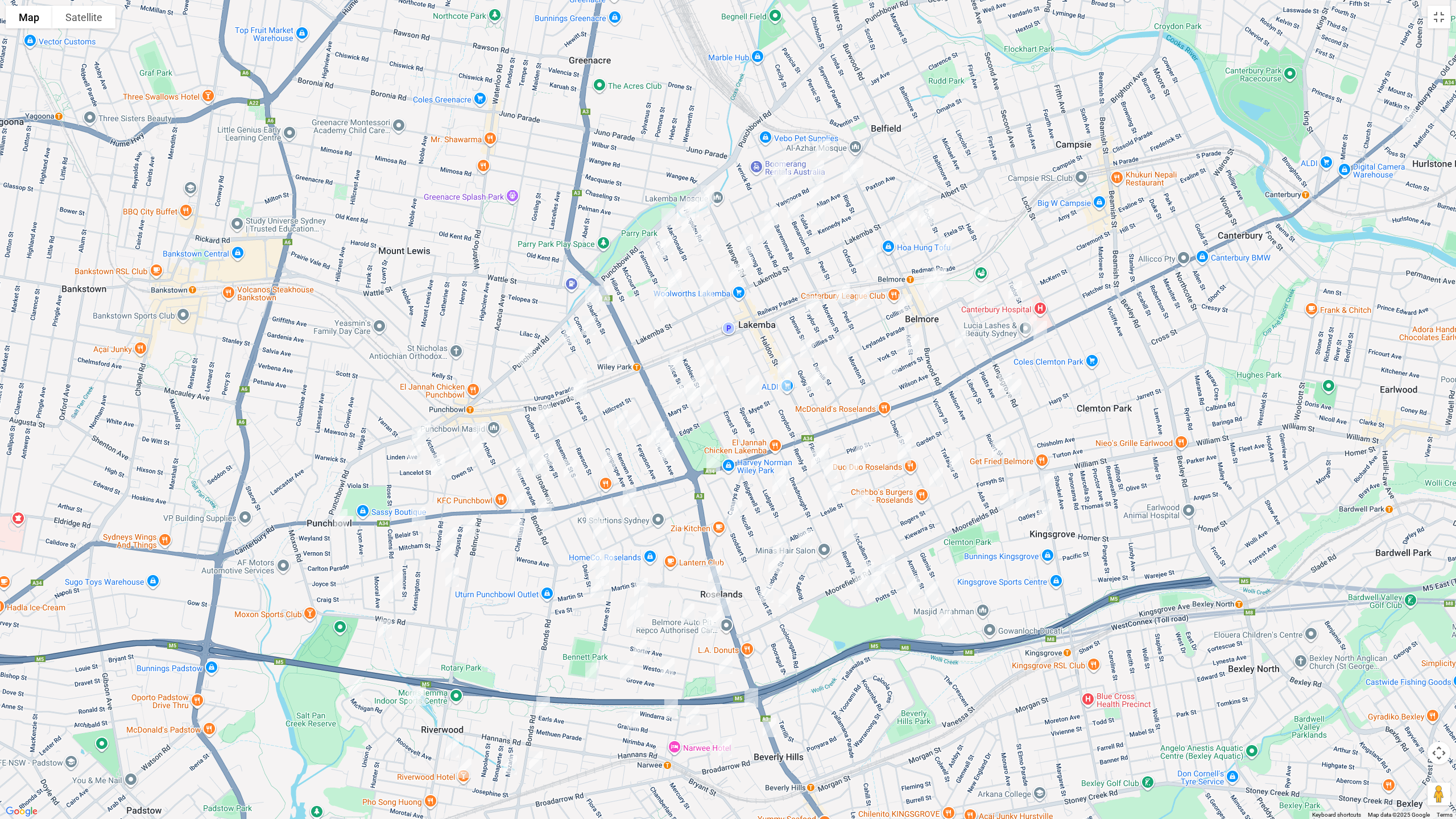
click at [720, 566] on img "2 Sylvester Avenue, ROSELANDS NSW 2196" at bounding box center [715, 574] width 23 height 28
click at [706, 590] on img "14 Hilton Avenue, ROSELANDS NSW 2196" at bounding box center [714, 593] width 23 height 28
click at [729, 603] on img "7 Penshurst Road, ROSELANDS NSW 2196" at bounding box center [723, 606] width 23 height 28
click at [677, 606] on img "12 Shirley Avenue, ROSELANDS NSW 2196" at bounding box center [688, 613] width 23 height 28
click at [688, 610] on img "12 Shirley Avenue, ROSELANDS NSW 2196" at bounding box center [688, 613] width 23 height 28
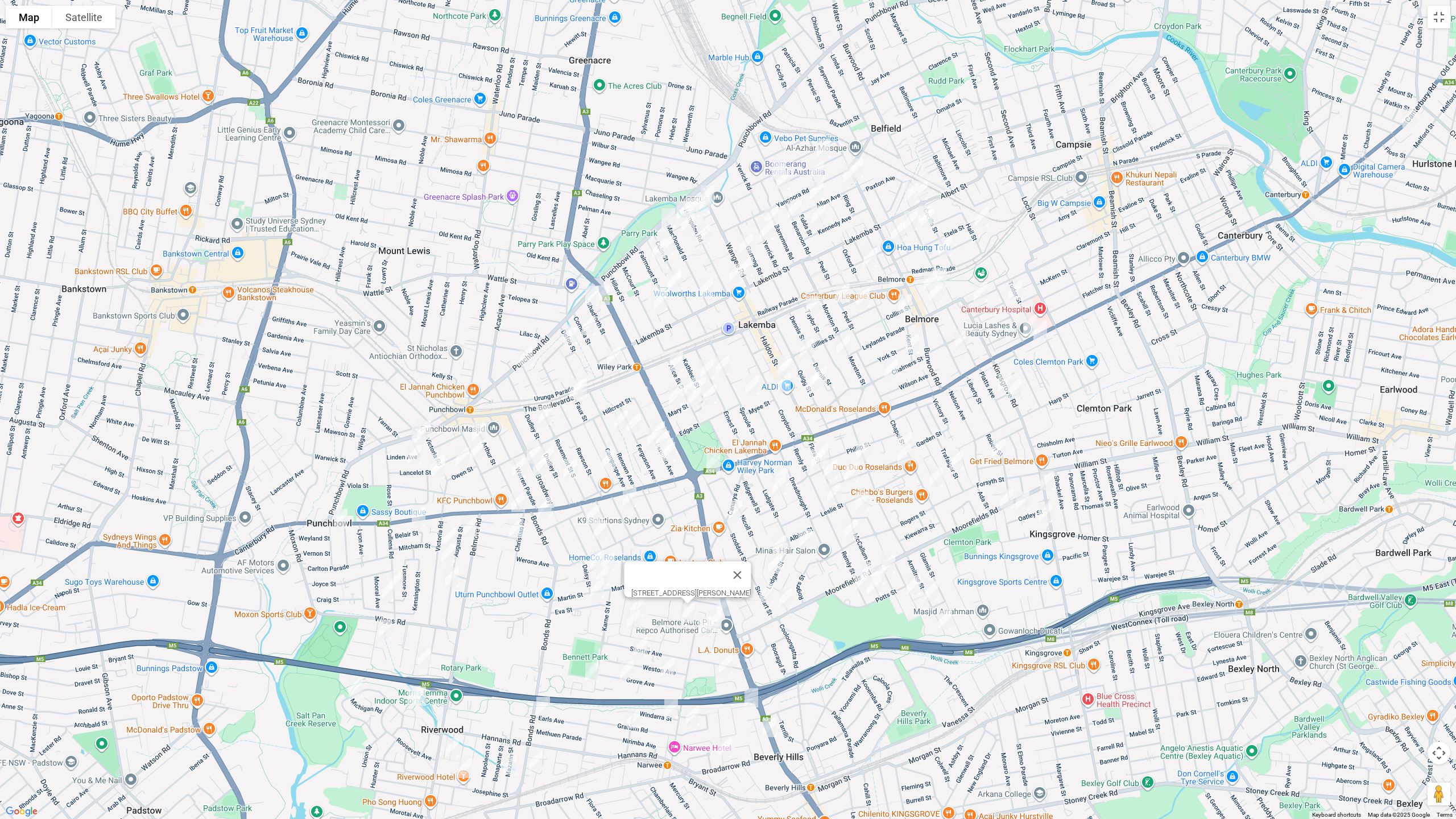
click at [722, 624] on img "3/16 Penshurst Road, ROSELANDS NSW 2196" at bounding box center [715, 621] width 23 height 28
click at [702, 633] on img "32 Penshurst Road, ROSELANDS NSW 2196" at bounding box center [704, 626] width 23 height 28
click at [616, 419] on img "40 Renown Avenue, WILEY PARK NSW 2195" at bounding box center [621, 420] width 23 height 28
click at [633, 418] on img "25 Ferguson Avenue, WILEY PARK NSW 2195" at bounding box center [634, 423] width 23 height 28
click at [634, 418] on img "25 Ferguson Avenue, WILEY PARK NSW 2195" at bounding box center [634, 423] width 23 height 28
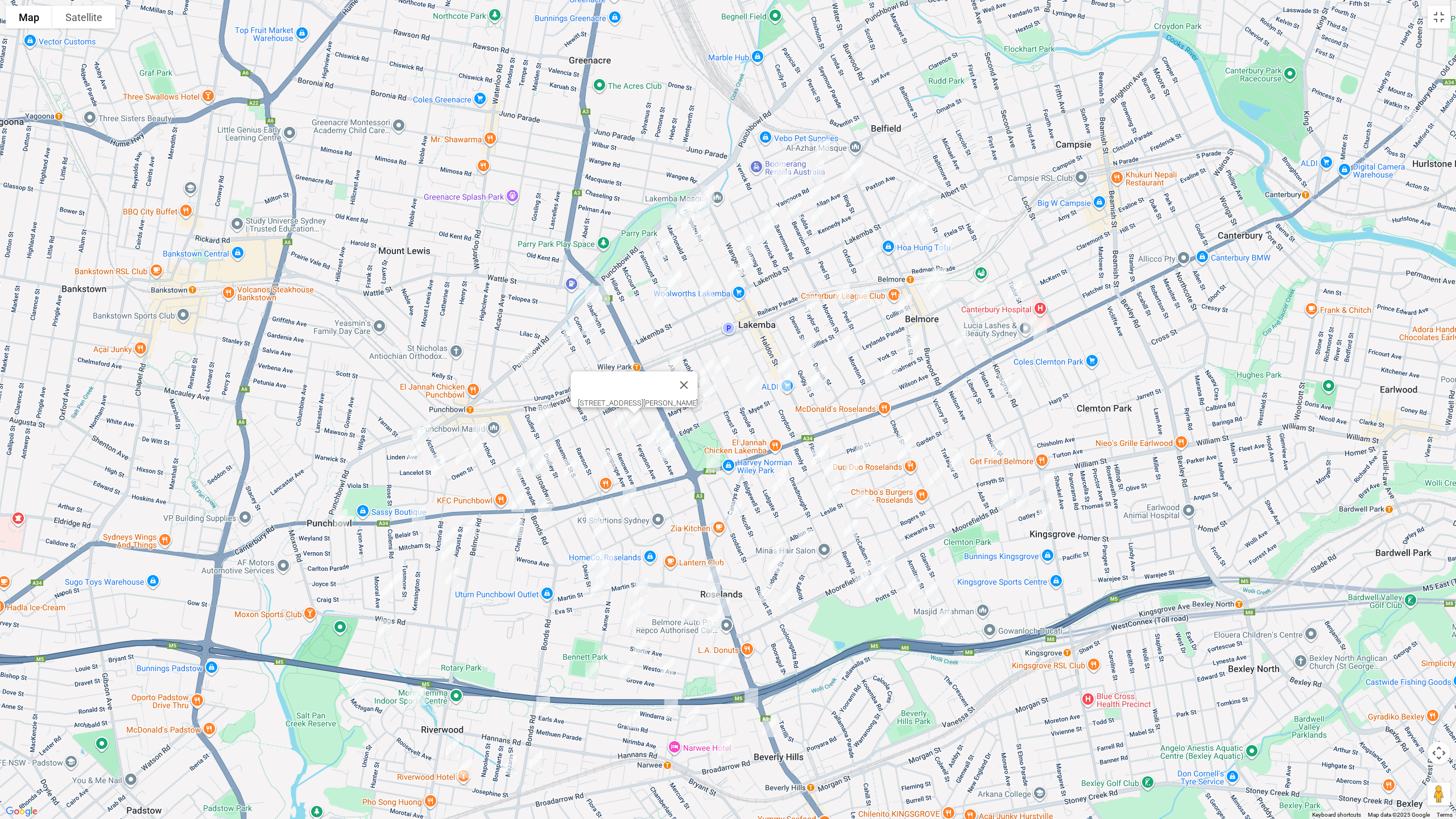
click at [662, 414] on div "25 Ferguson Avenue, WILEY PARK NSW 2195" at bounding box center [728, 409] width 1456 height 819
click at [663, 420] on img "43-47 Denman Avenue, WILEY PARK NSW 2195" at bounding box center [658, 431] width 23 height 28
click at [649, 437] on img "48 Ferguson Avenue, WILEY PARK NSW 2195" at bounding box center [653, 438] width 23 height 28
drag, startPoint x: 663, startPoint y: 430, endPoint x: 669, endPoint y: 436, distance: 8.5
click at [664, 431] on img "53-59 Denman Avenue, WILEY PARK NSW 2195" at bounding box center [662, 440] width 23 height 28
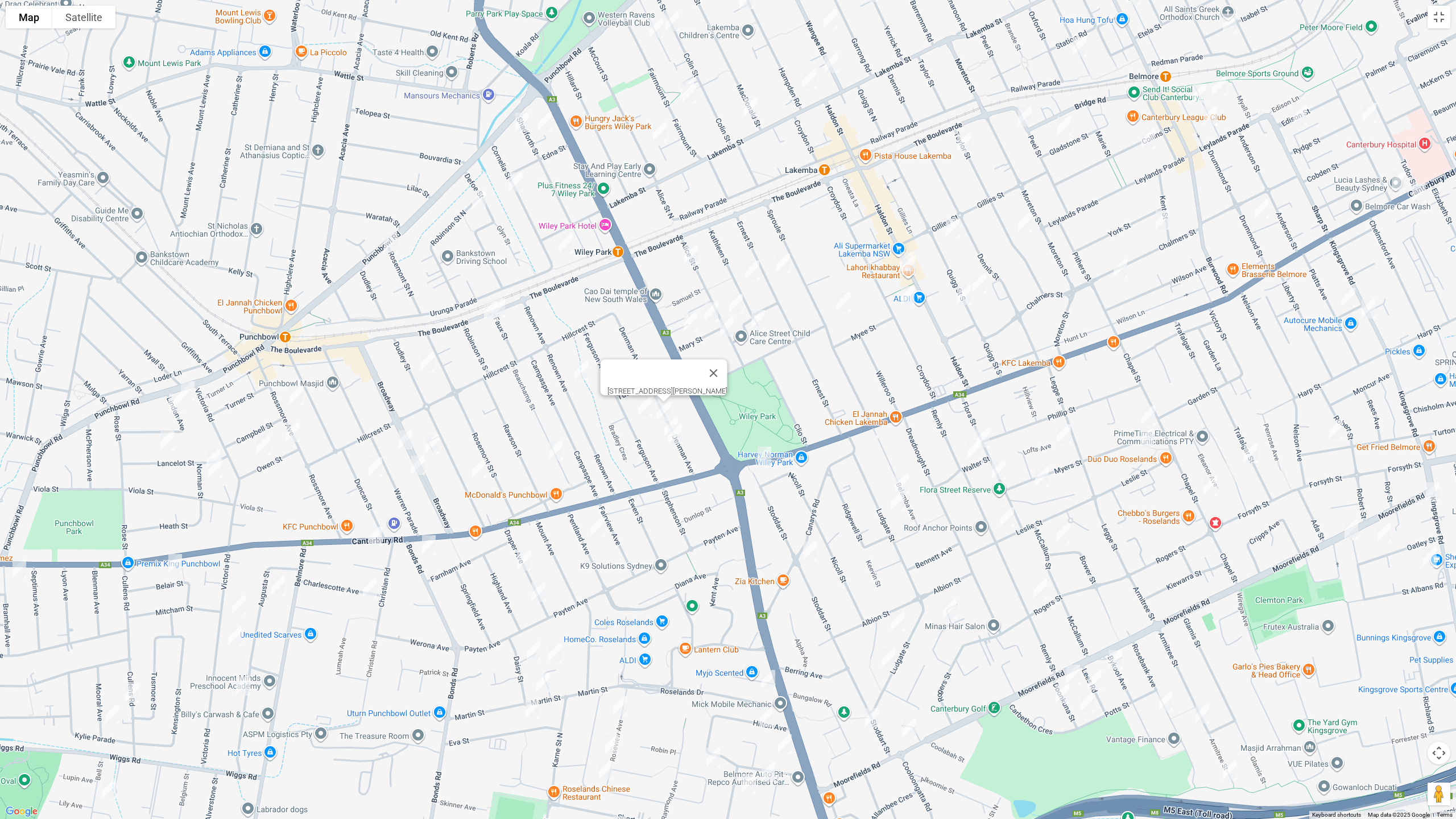
click at [678, 414] on img "65 Denman Avenue, WILEY PARK NSW 2195" at bounding box center [671, 427] width 23 height 28
click at [678, 437] on img "69 Denman Avenue, WILEY PARK NSW 2195" at bounding box center [675, 434] width 23 height 28
click at [760, 458] on img "1030 Canterbury Road, ROSELANDS NSW 2196" at bounding box center [764, 456] width 23 height 28
click at [710, 315] on img "1 Mary Street, WILEY PARK NSW 2195" at bounding box center [711, 312] width 23 height 28
drag, startPoint x: 690, startPoint y: 322, endPoint x: 714, endPoint y: 327, distance: 24.5
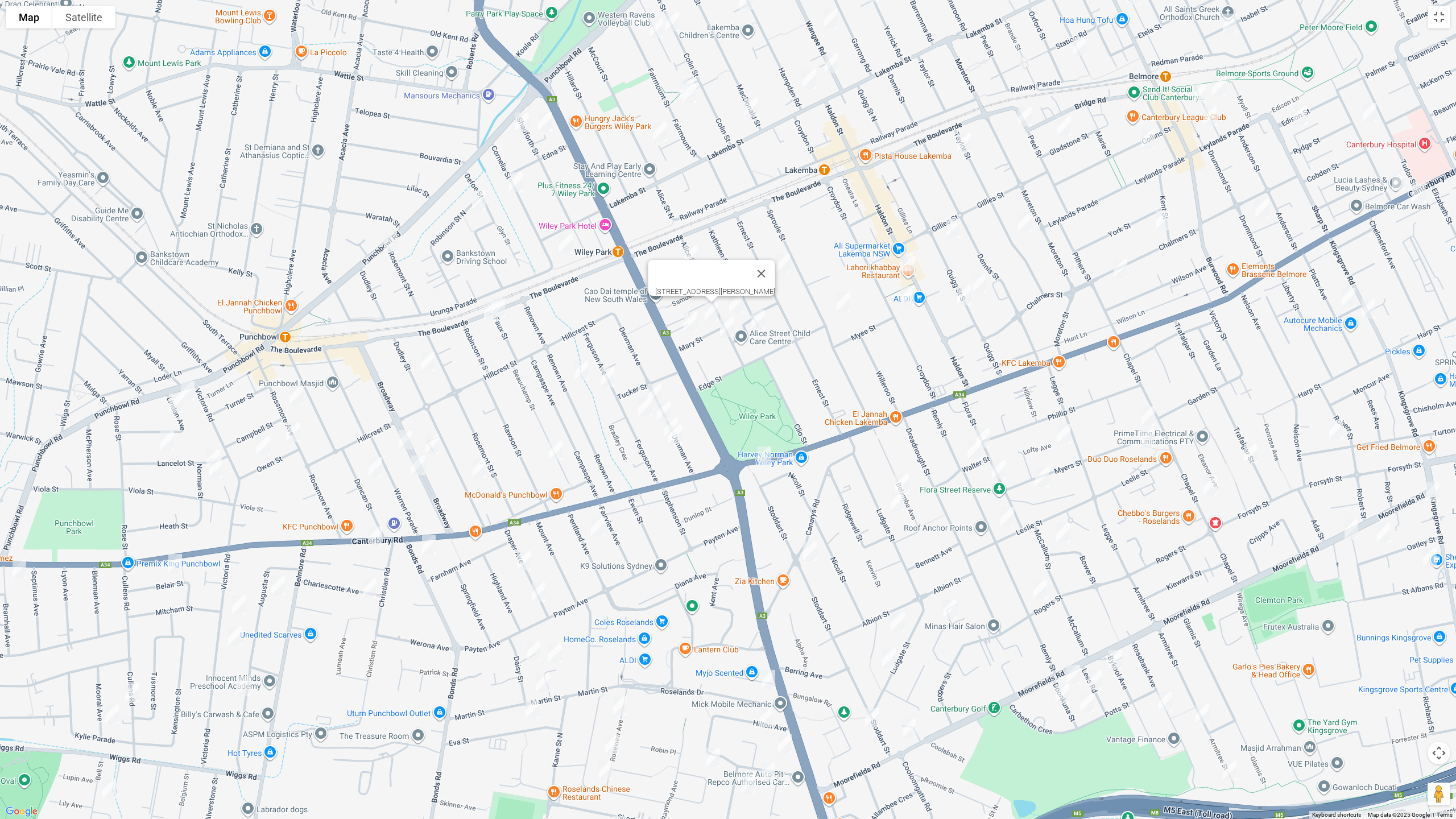
click at [690, 323] on img "13 Mary Street, WILEY PARK NSW 2195" at bounding box center [690, 322] width 23 height 28
drag, startPoint x: 725, startPoint y: 327, endPoint x: 731, endPoint y: 320, distance: 9.2
click at [726, 327] on img "69 Alice Street South, WILEY PARK NSW 2195" at bounding box center [726, 327] width 23 height 28
click at [736, 312] on img "46 Alice Street South, WILEY PARK NSW 2195" at bounding box center [736, 304] width 23 height 28
click at [760, 320] on img "14A Melrose Avenue, WILEY PARK NSW 2195" at bounding box center [758, 320] width 23 height 28
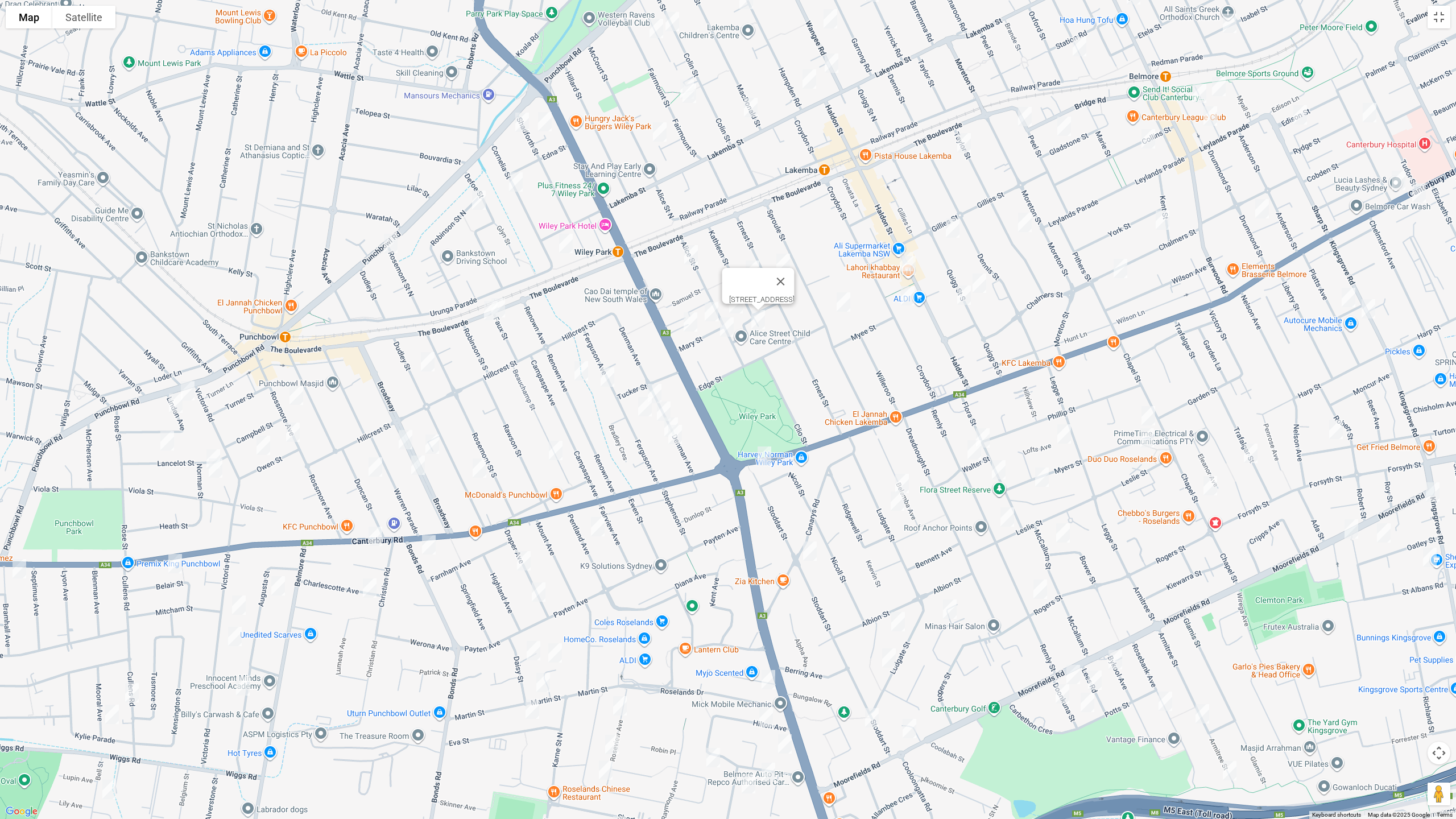
click at [726, 329] on img "69 Alice Street South, WILEY PARK NSW 2195" at bounding box center [726, 327] width 23 height 28
click at [901, 250] on img "180 Haldon Street, LAKEMBA NSW 2195" at bounding box center [906, 262] width 23 height 28
click at [908, 264] on img "184-186 Haldon Street, LAKEMBA NSW 2195" at bounding box center [909, 266] width 23 height 28
click at [841, 297] on img "94 Sproule Street, LAKEMBA NSW 2195" at bounding box center [843, 302] width 23 height 28
click at [908, 298] on img "86 Croydon Street, LAKEMBA NSW 2195" at bounding box center [908, 296] width 23 height 28
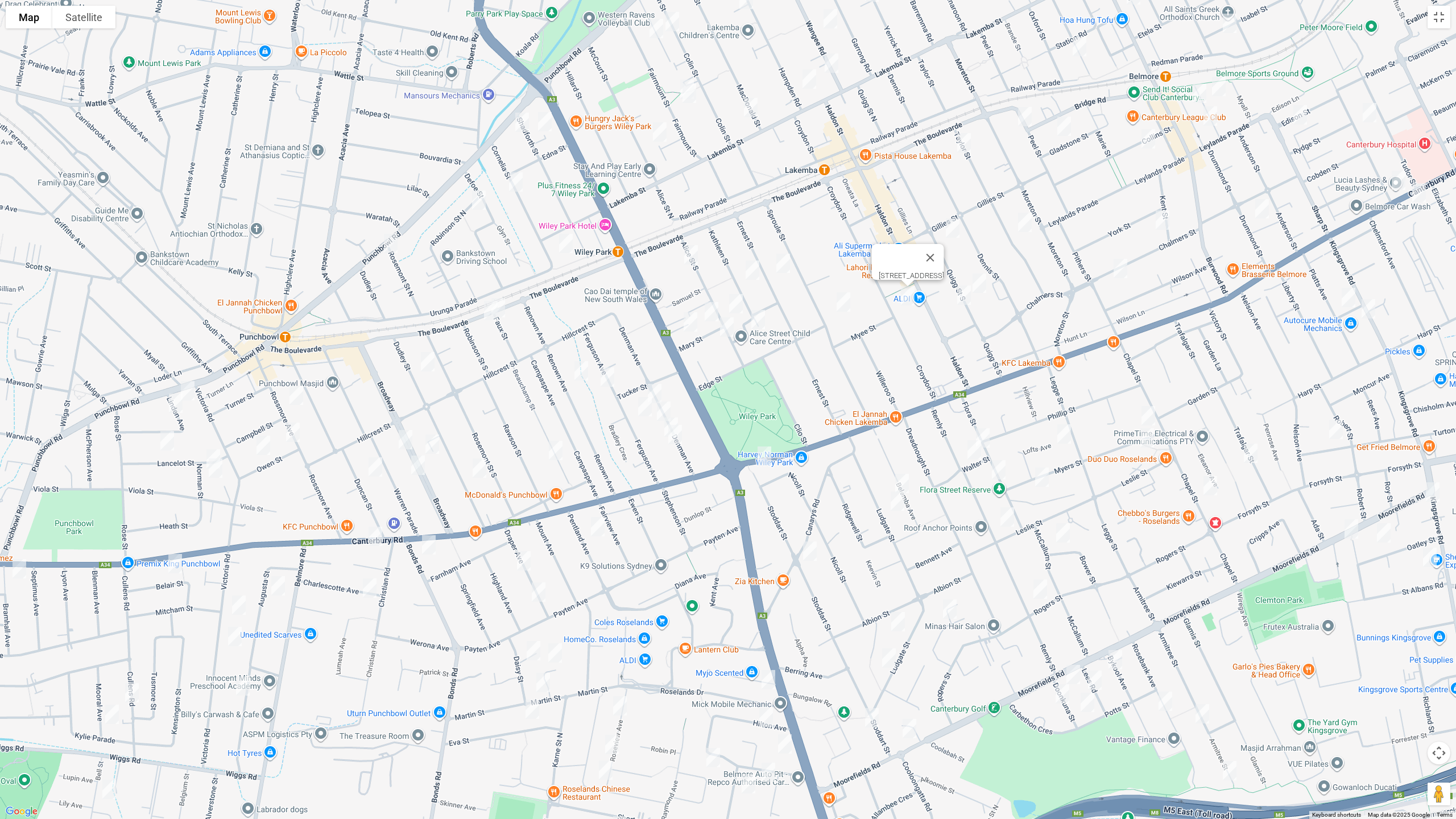
click at [956, 221] on img "3/70 Quigg Street South, LAKEMBA NSW 2195" at bounding box center [953, 228] width 23 height 28
drag, startPoint x: 1025, startPoint y: 224, endPoint x: 1017, endPoint y: 232, distance: 11.3
click at [1026, 224] on img "92 Taylor Street, LAKEMBA NSW 2195" at bounding box center [1025, 222] width 23 height 28
click at [980, 288] on img "102 Quigg Street South, LAKEMBA NSW 2195" at bounding box center [979, 283] width 23 height 28
click at [964, 296] on img "101 Quigg Street South, LAKEMBA NSW 2195" at bounding box center [964, 295] width 23 height 28
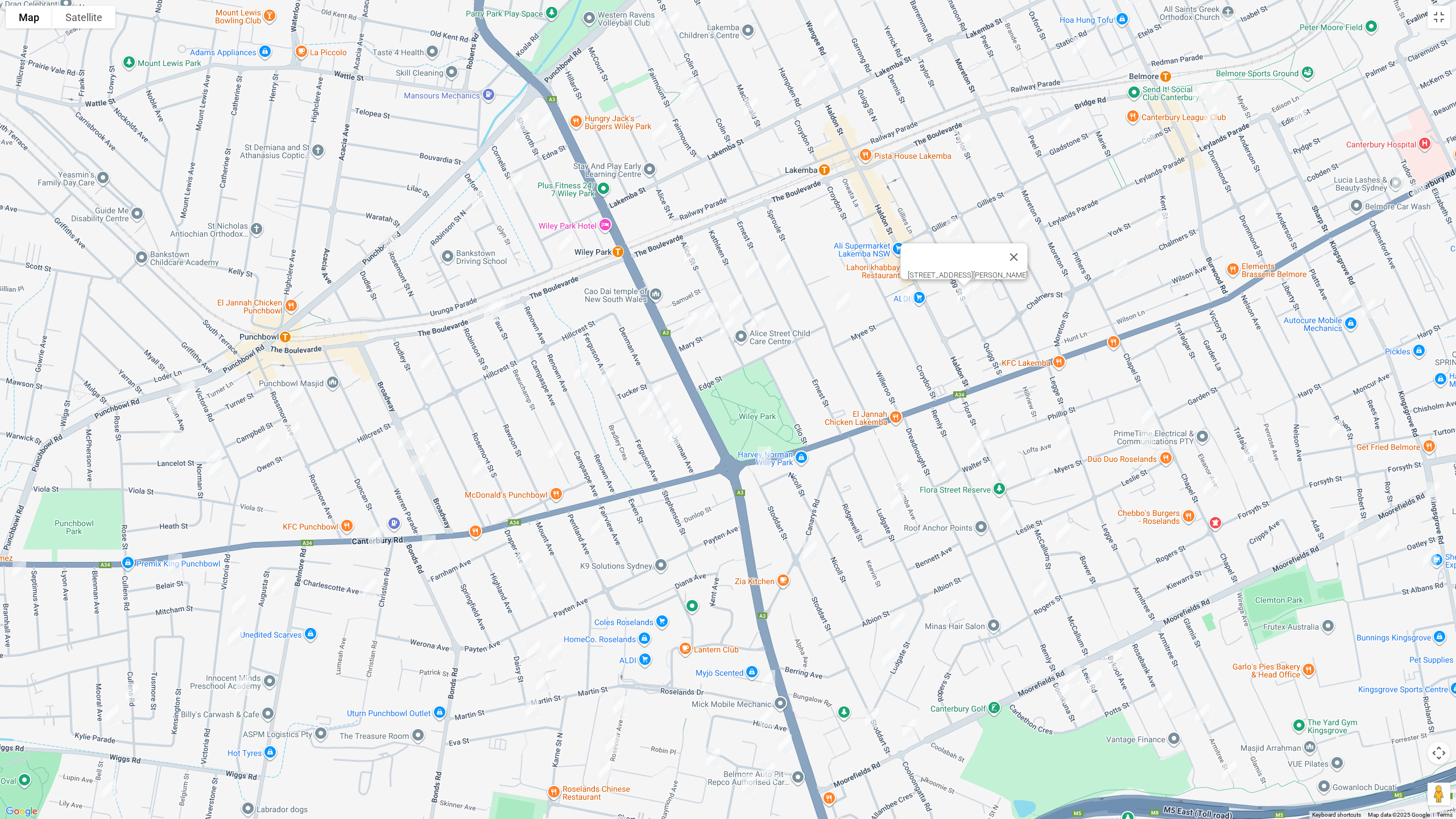
click at [1162, 216] on img "5 Kent Street, BELMORE NSW 2192" at bounding box center [1162, 220] width 23 height 28
click at [1112, 277] on img "48 Chalmers Street, BELMORE NSW 2192" at bounding box center [1120, 269] width 23 height 28
click at [1115, 269] on img "48 Chalmers Street, BELMORE NSW 2192" at bounding box center [1120, 269] width 23 height 28
click at [1263, 213] on img "4/36-38 Drummond Street, BELMORE NSW 2192" at bounding box center [1262, 209] width 23 height 28
drag, startPoint x: 1300, startPoint y: 118, endPoint x: 1345, endPoint y: 119, distance: 45.0
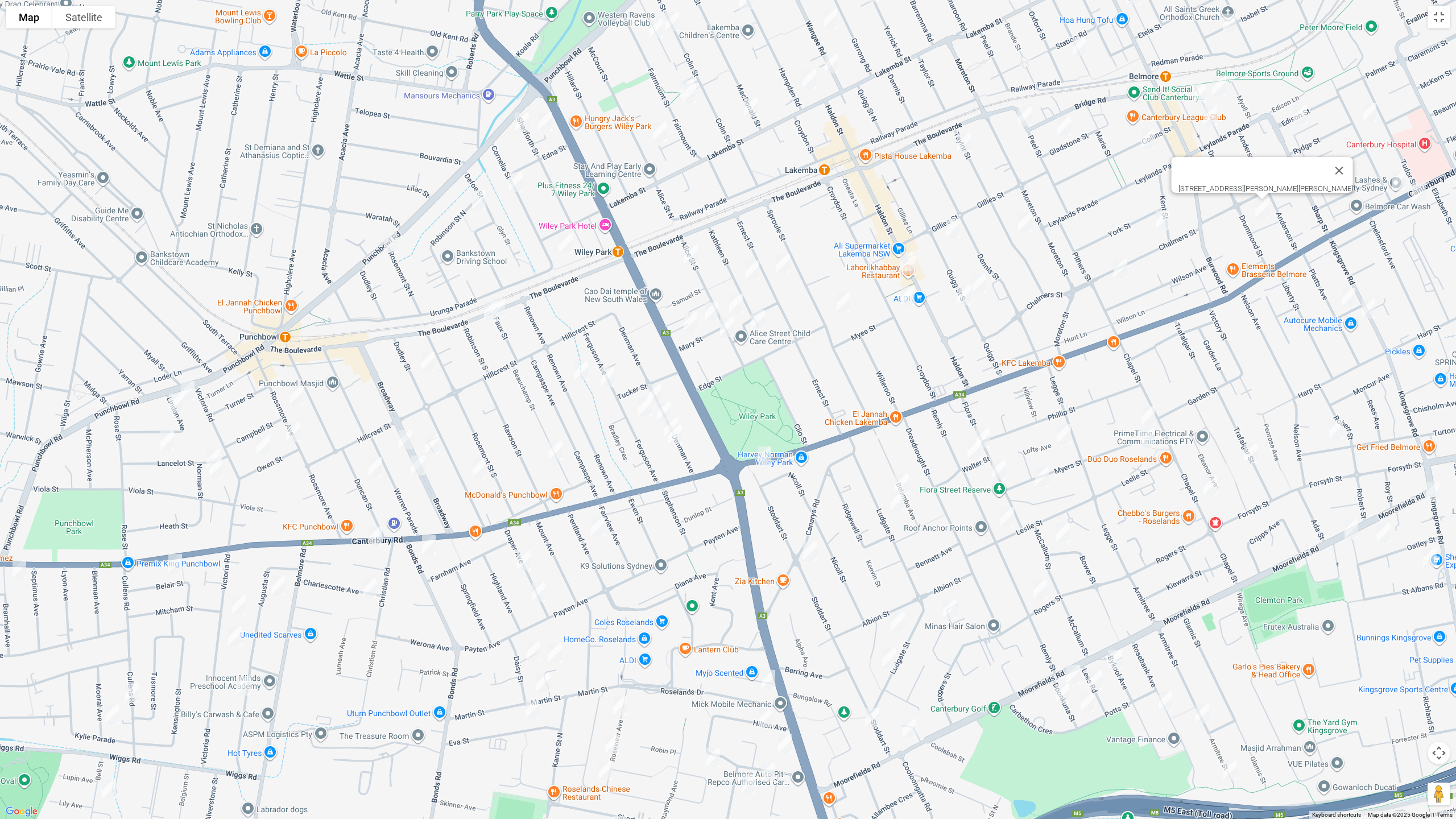
click at [1299, 119] on img "24 Edison Street, BELMORE NSW 2192" at bounding box center [1300, 115] width 23 height 28
click at [1372, 114] on img "26 Waverley Street, BELMORE NSW 2192" at bounding box center [1369, 113] width 23 height 28
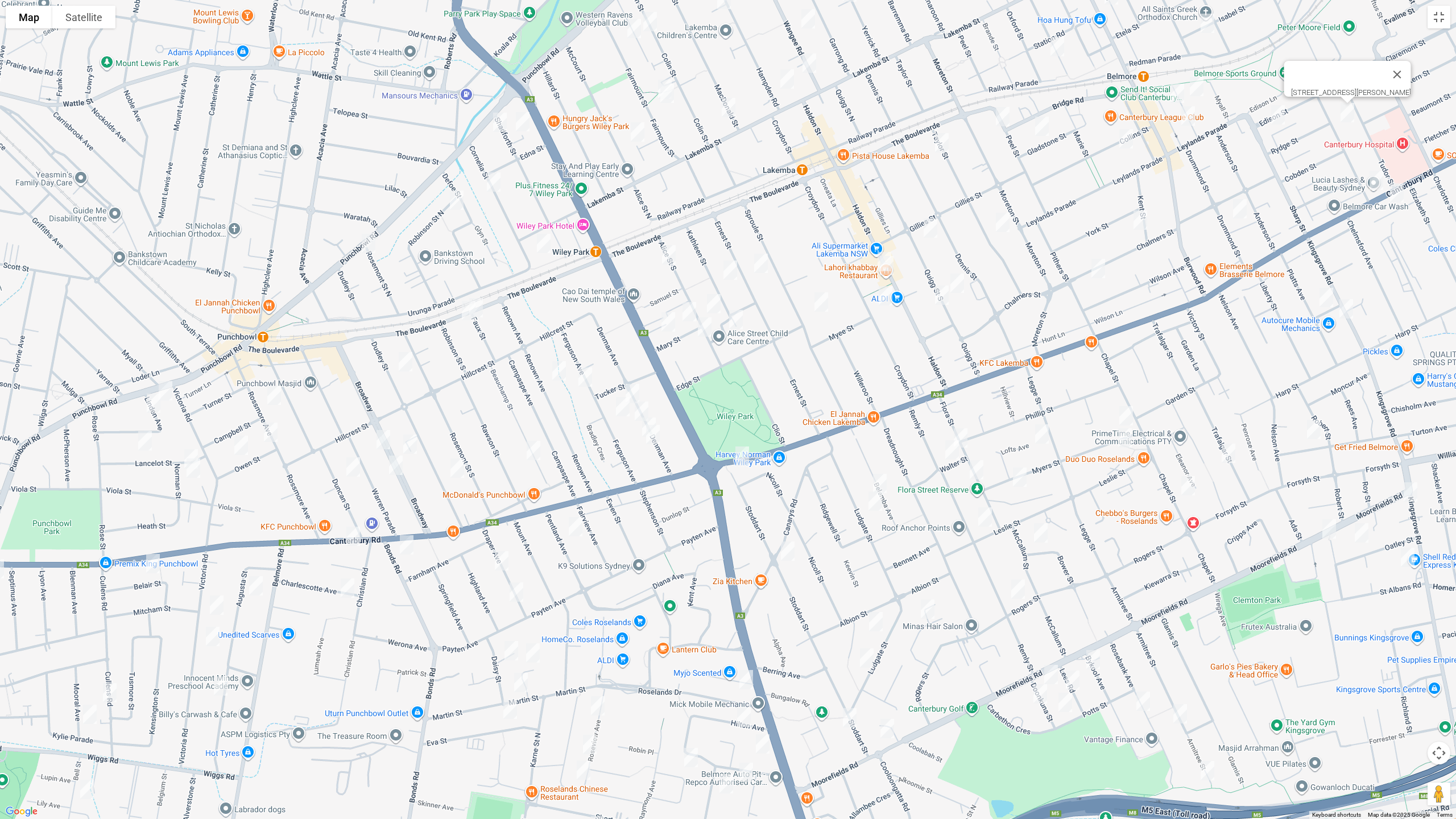
click at [1377, 181] on img "585-589 Canterbury Road, BELMORE NSW 2192" at bounding box center [1376, 181] width 23 height 28
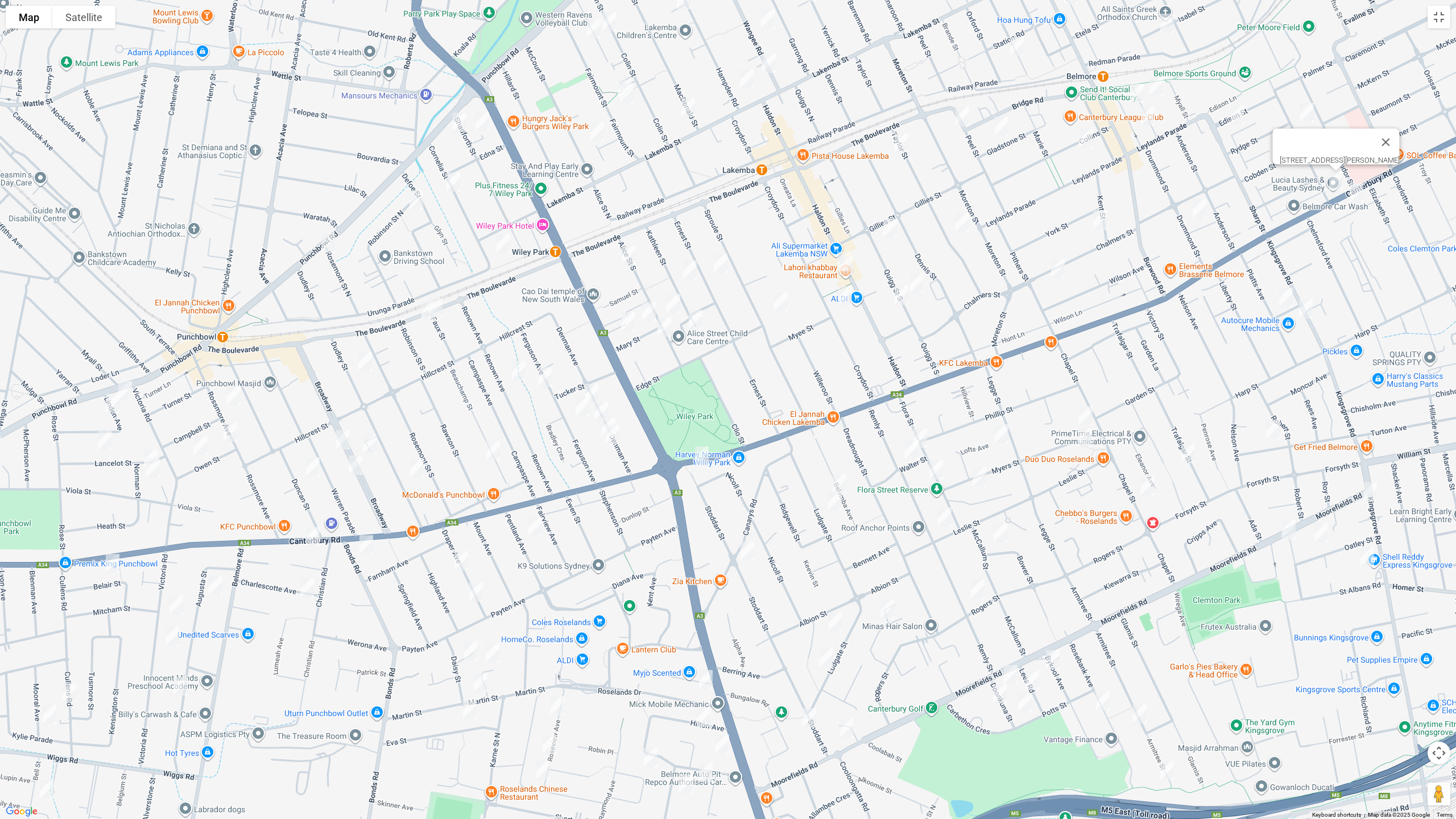
click at [1354, 192] on img "548-568 Canterbury Road, CAMPSIE NSW 2194" at bounding box center [1356, 193] width 23 height 28
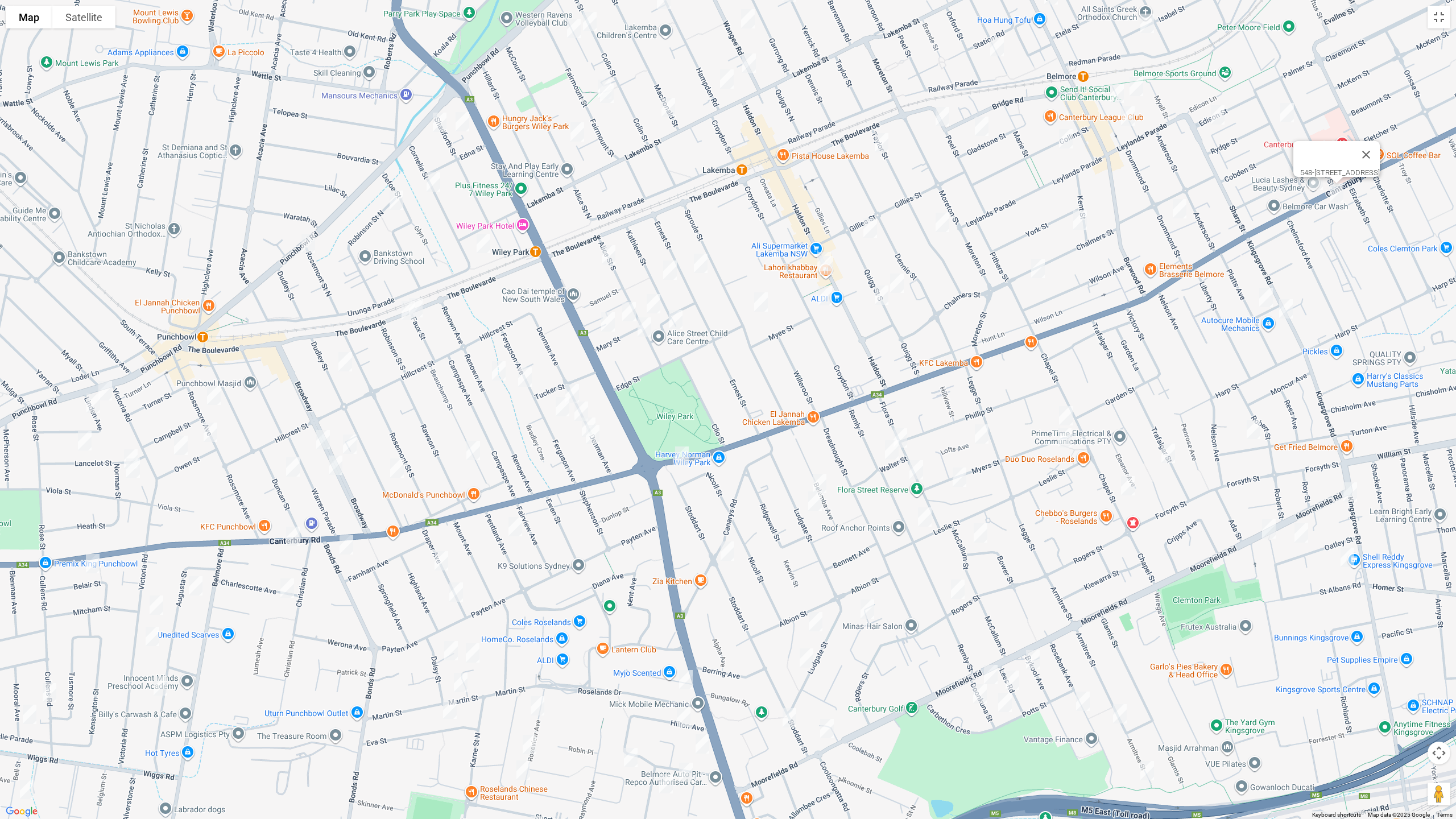
click at [1261, 296] on img "32 Platts Avenue, BELMORE NSW 2192" at bounding box center [1266, 298] width 23 height 28
click at [1288, 312] on img "35 Kingsgrove Road, BELMORE NSW 2192" at bounding box center [1286, 309] width 23 height 28
drag, startPoint x: 1253, startPoint y: 429, endPoint x: 1170, endPoint y: 457, distance: 87.6
click at [1254, 429] on img "11A Archibald Street, BELMORE NSW 2192" at bounding box center [1253, 430] width 23 height 28
click at [1163, 457] on img "71 Trafalgar Street, BELMORE NSW 2192" at bounding box center [1168, 454] width 23 height 28
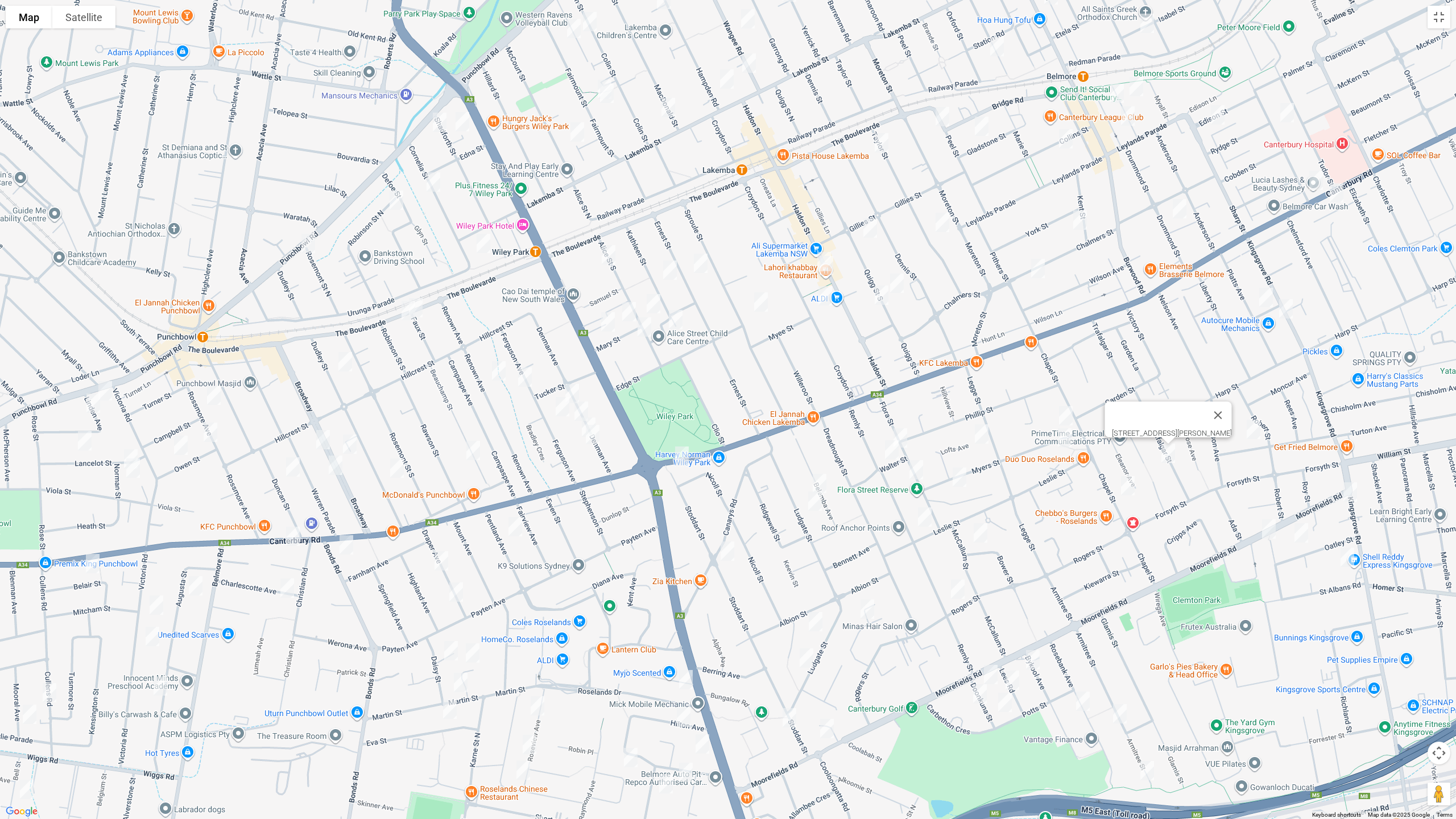
click at [1126, 489] on img "82 Chapel Street, BELMORE NSW 2192" at bounding box center [1128, 486] width 23 height 28
click at [1062, 414] on img "1-3 Myers Street, ROSELANDS NSW 2196" at bounding box center [1065, 416] width 23 height 28
click at [1059, 442] on img "4 Myers Street, ROSELANDS NSW 2196" at bounding box center [1065, 438] width 23 height 28
click at [1125, 489] on img "82 Chapel Street, BELMORE NSW 2192" at bounding box center [1128, 486] width 23 height 28
click at [980, 436] on img "15 Lofts Avenue, ROSELANDS NSW 2196" at bounding box center [982, 434] width 23 height 28
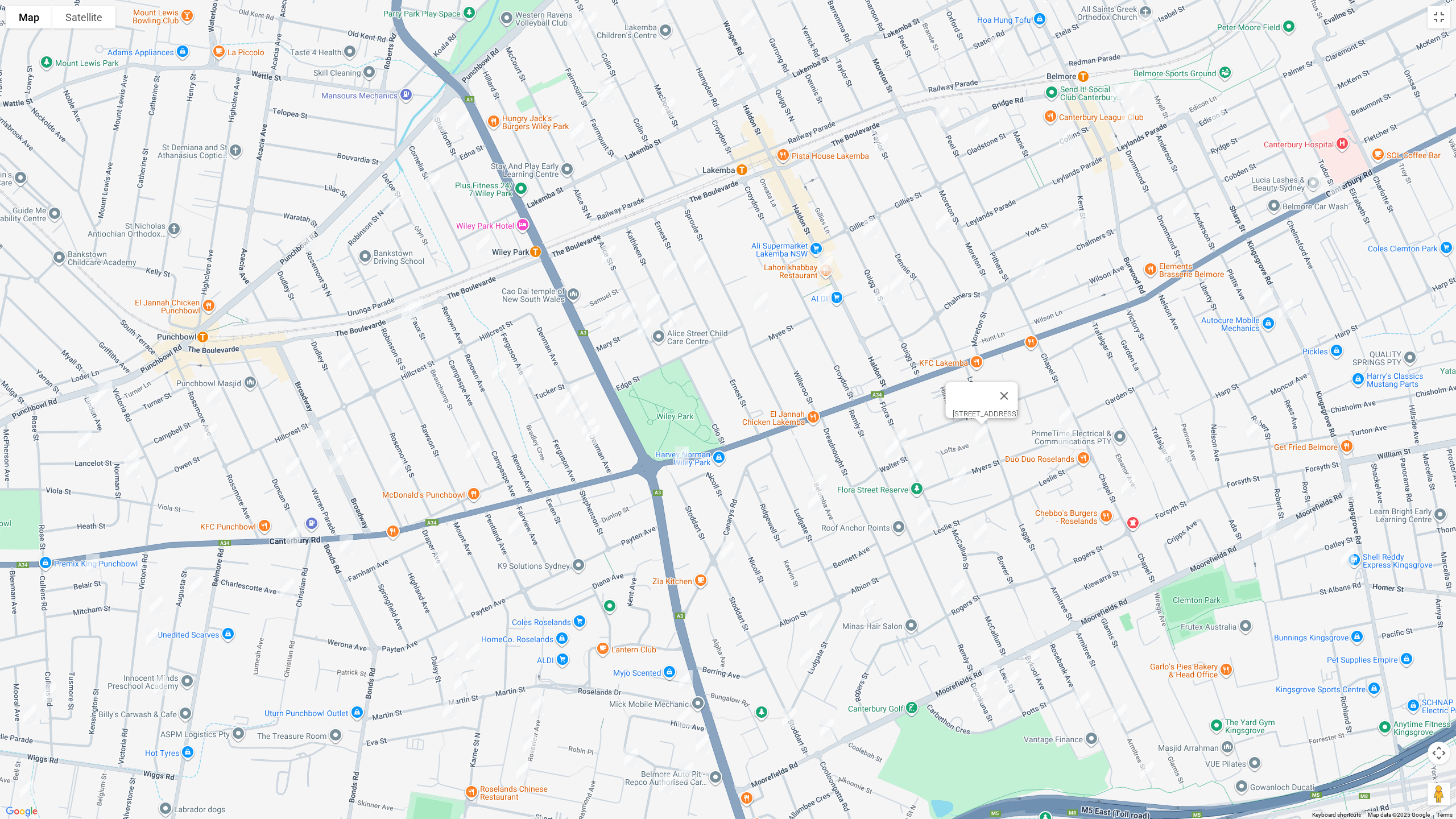
click at [903, 439] on img "23 Flora Street, ROSELANDS NSW 2196" at bounding box center [900, 438] width 23 height 28
click at [888, 452] on img "32 Remly Street, ROSELANDS NSW 2196" at bounding box center [892, 450] width 23 height 28
click at [916, 468] on img "37 Flora Street, ROSELANDS NSW 2196" at bounding box center [916, 470] width 23 height 28
click at [959, 475] on img "58-60 Myers Street, ROSELANDS NSW 2196" at bounding box center [959, 477] width 23 height 28
click at [817, 472] on img "35 Belemba Avenue, ROSELANDS NSW 2196" at bounding box center [820, 484] width 23 height 28
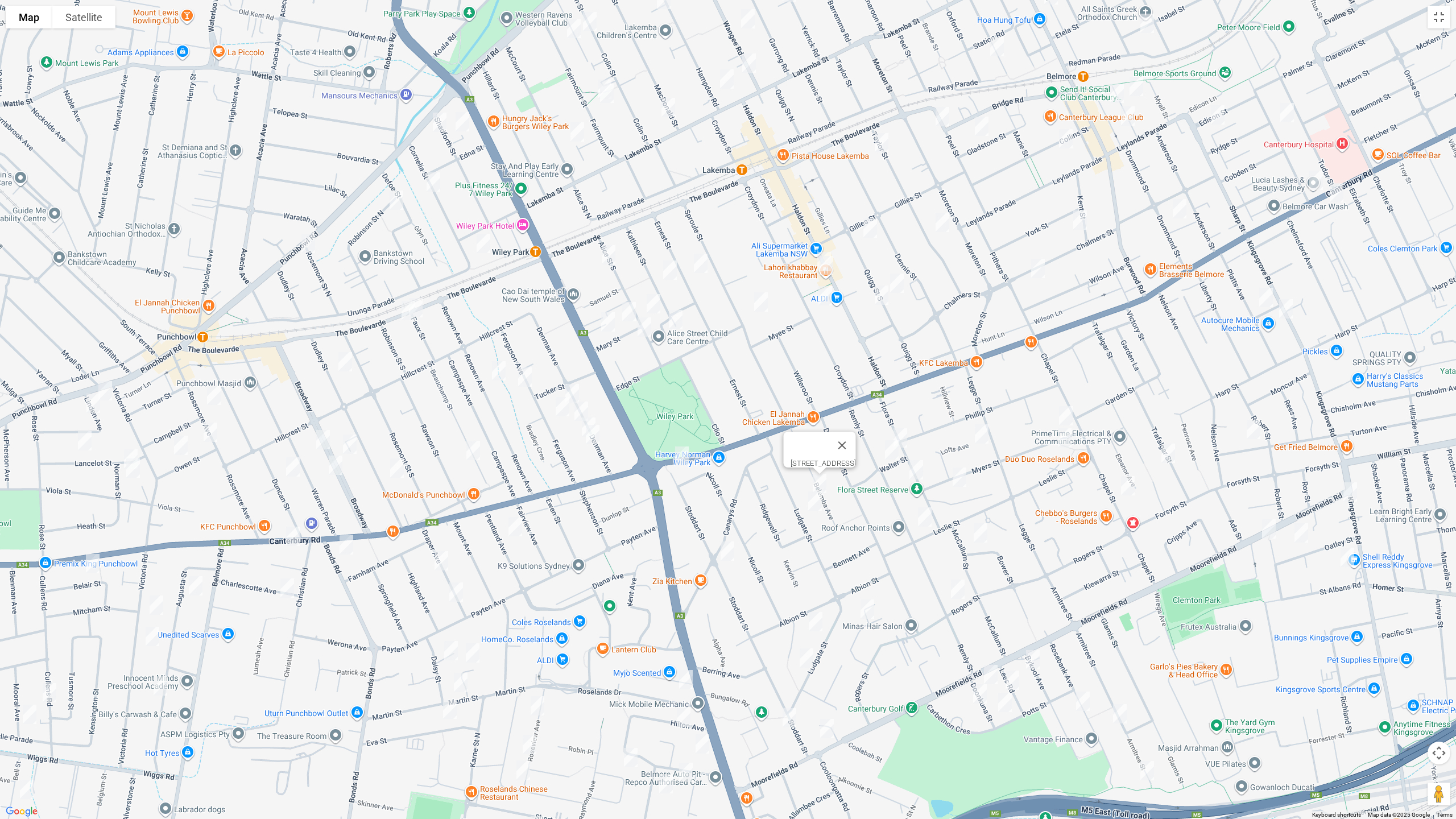
click at [813, 500] on img "40 Ludgate Street, ROSELANDS NSW 2196" at bounding box center [815, 501] width 23 height 28
click at [721, 555] on img "50 Canarys Road, ROSELANDS NSW 2196" at bounding box center [727, 551] width 23 height 28
click at [814, 616] on img "30-32 Albion Street, ROSELANDS NSW 2196" at bounding box center [815, 622] width 23 height 28
click at [808, 659] on img "105 Ludgate Street, ROSELANDS NSW 2196" at bounding box center [806, 658] width 23 height 28
drag, startPoint x: 792, startPoint y: 718, endPoint x: 819, endPoint y: 729, distance: 29.2
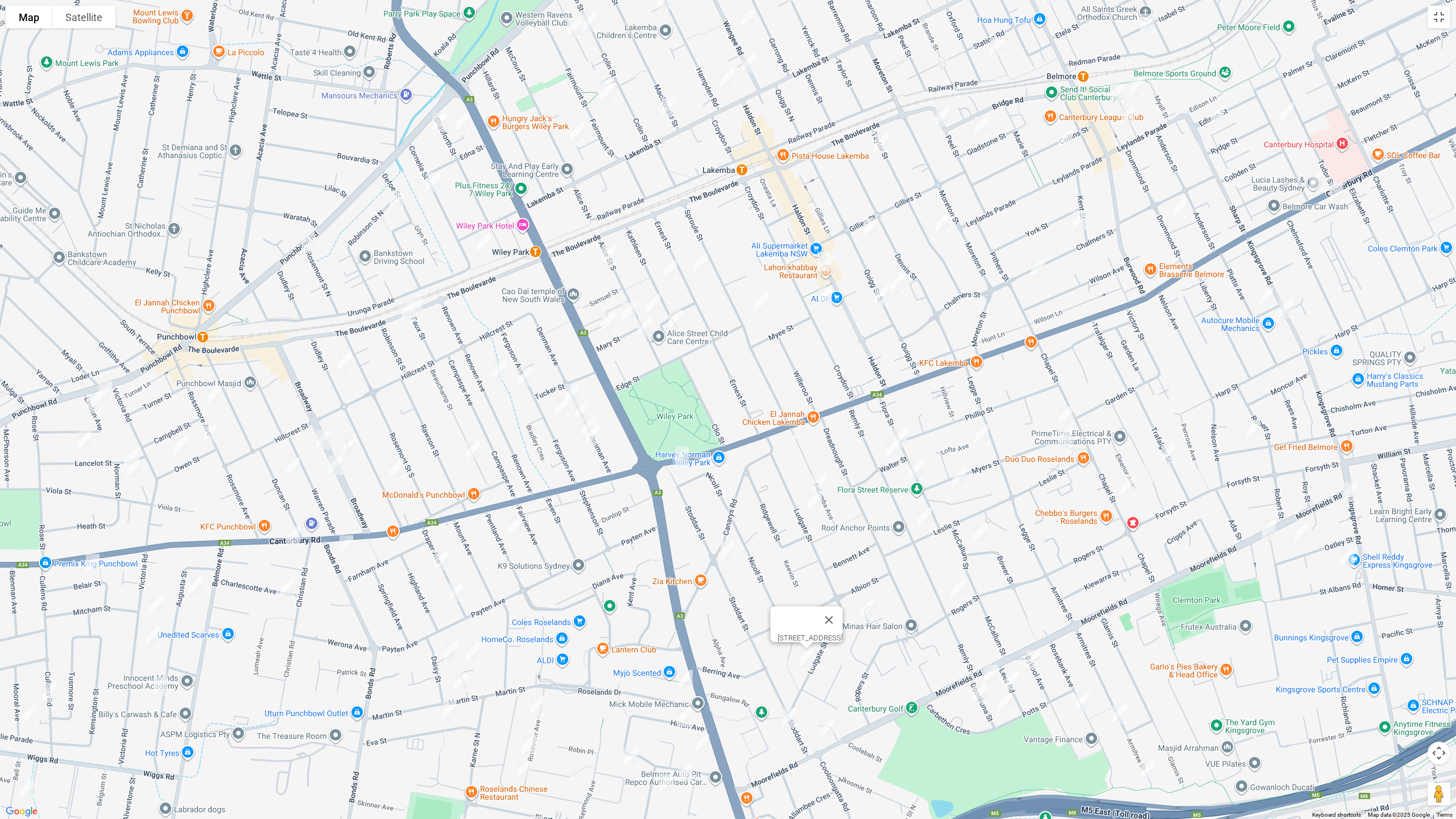
click at [792, 690] on img "113 Stoddart Street, ROSELANDS NSW 2196" at bounding box center [789, 718] width 23 height 28
click at [829, 690] on img "201 Moorefields Road, ROSELANDS NSW 2196" at bounding box center [827, 728] width 23 height 28
click at [925, 518] on img "60 Remly Street, ROSELANDS NSW 2196" at bounding box center [925, 517] width 23 height 28
click at [982, 534] on img "2A Bower Street, ROSELANDS NSW 2196" at bounding box center [980, 533] width 23 height 28
click at [953, 592] on img "96 Remly Street, ROSELANDS NSW 2196" at bounding box center [958, 589] width 23 height 28
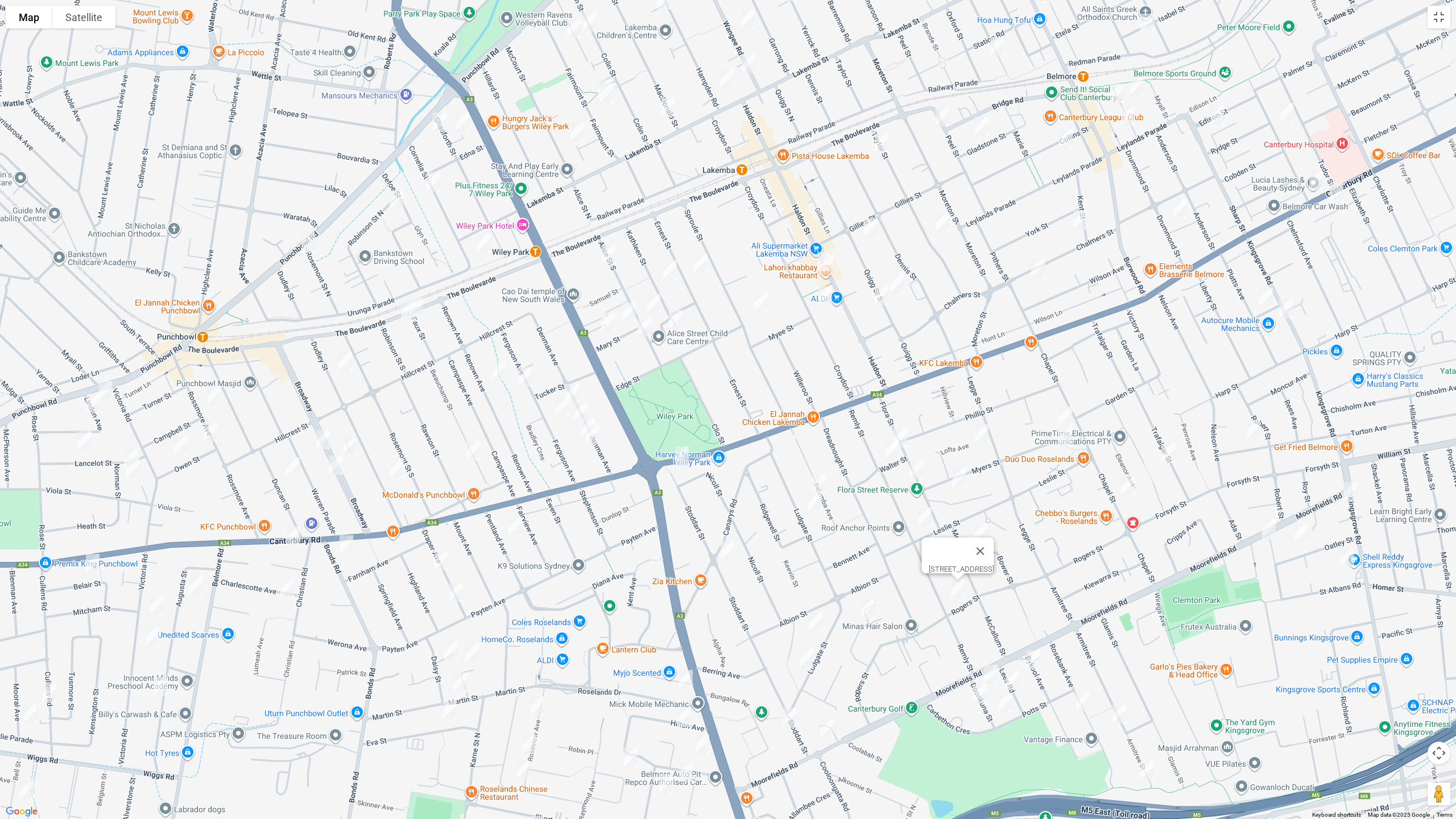
click at [866, 610] on img "20 Enid Avenue, ROSELANDS NSW 2196" at bounding box center [867, 609] width 23 height 28
click at [1347, 496] on img "117 Kingsgrove Road, KINGSGROVE NSW 2208" at bounding box center [1350, 492] width 23 height 28
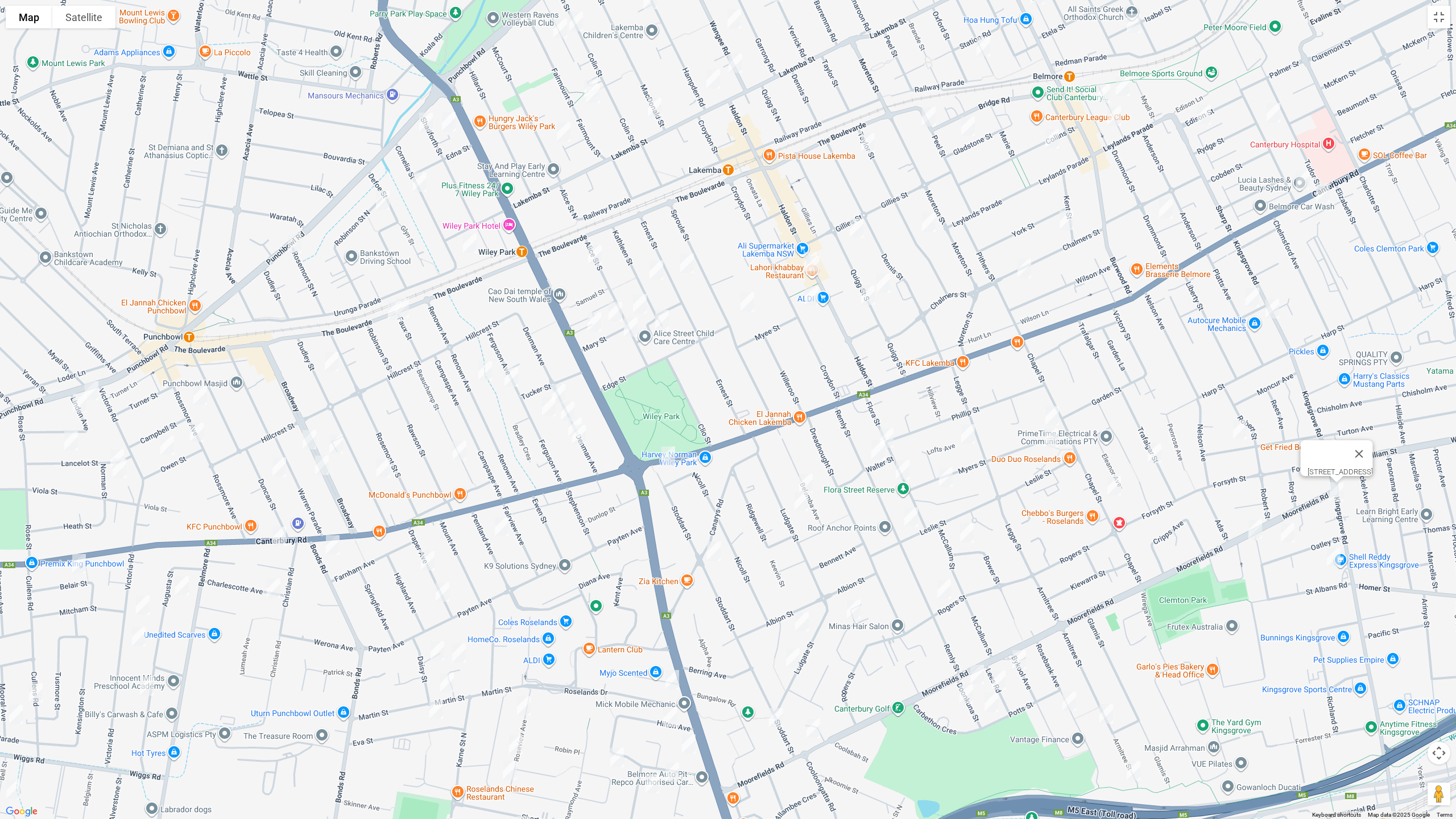
click at [1256, 529] on img "52 Moorefields Road, KINGSGROVE NSW 2208" at bounding box center [1255, 529] width 23 height 28
click at [1282, 534] on img "23 Oatley Street, KINGSGROVE NSW 2208" at bounding box center [1287, 533] width 23 height 28
click at [1335, 560] on img "1A St Albans Road, KINGSGROVE NSW 2208" at bounding box center [1333, 558] width 23 height 28
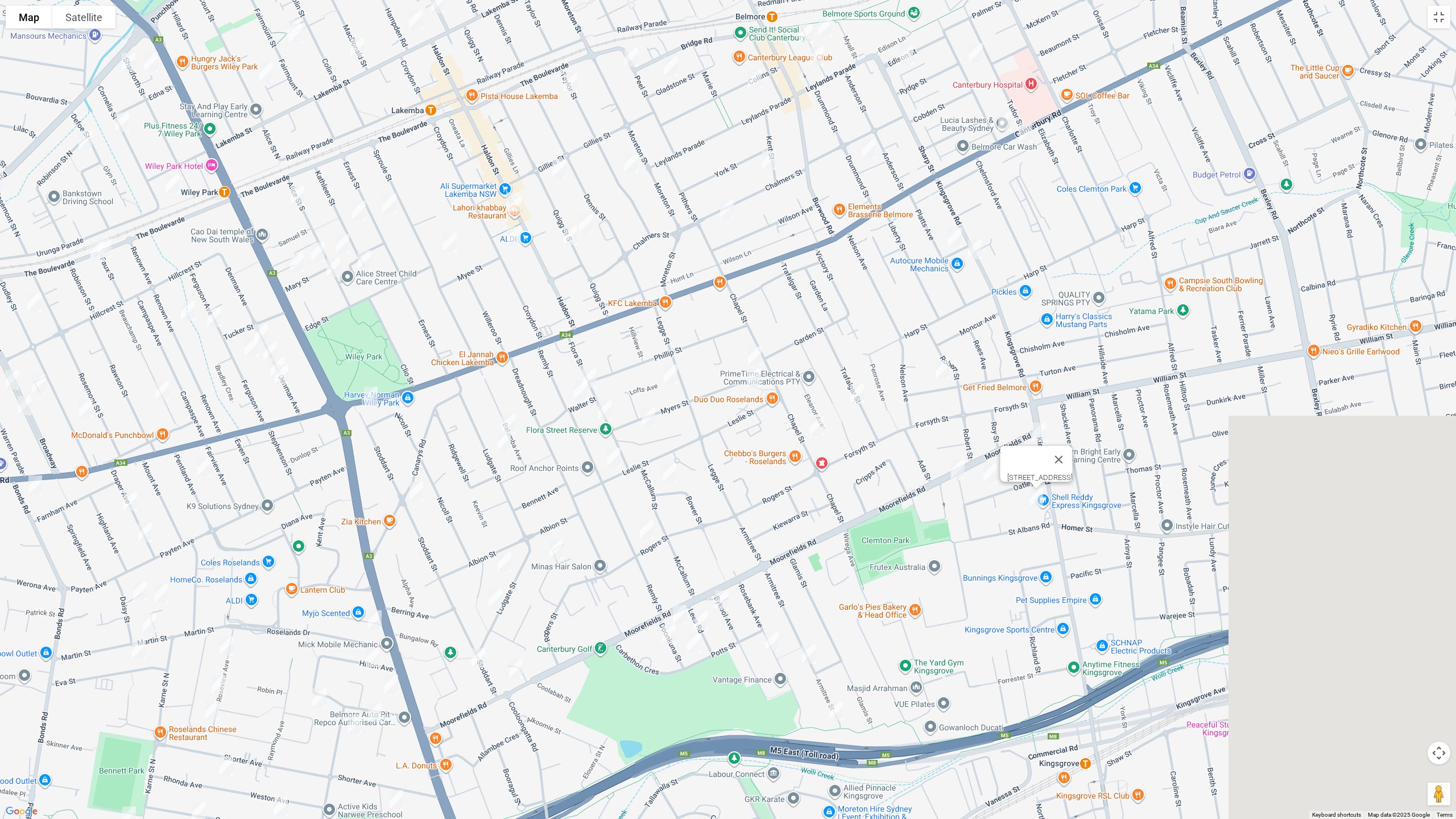
drag, startPoint x: 1171, startPoint y: 593, endPoint x: 1401, endPoint y: 221, distance: 437.4
click at [895, 534] on div "1A St Albans Road, KINGSGROVE NSW 2208" at bounding box center [728, 409] width 1456 height 819
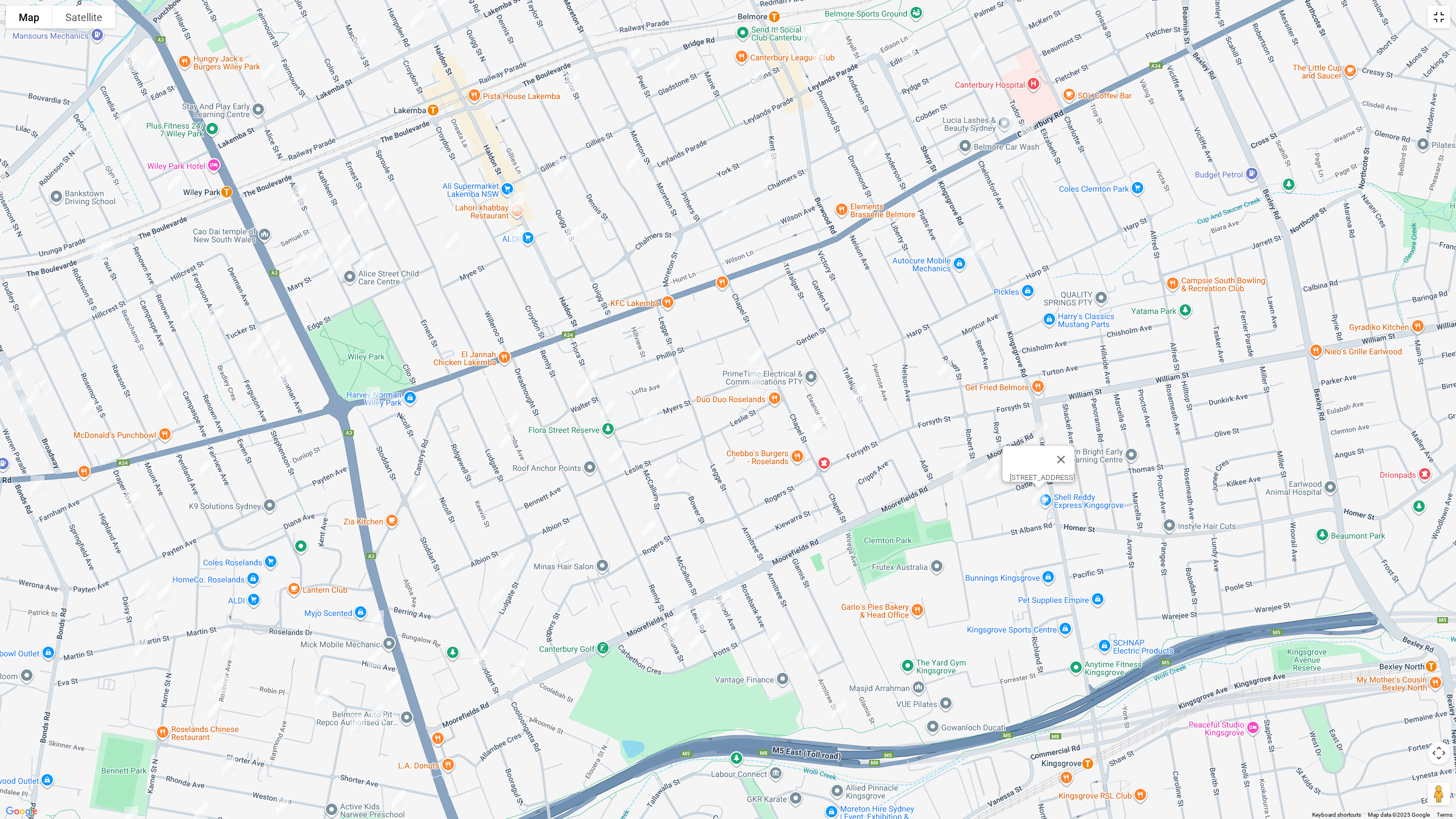
click at [1432, 26] on button "Toggle fullscreen view" at bounding box center [1439, 17] width 23 height 23
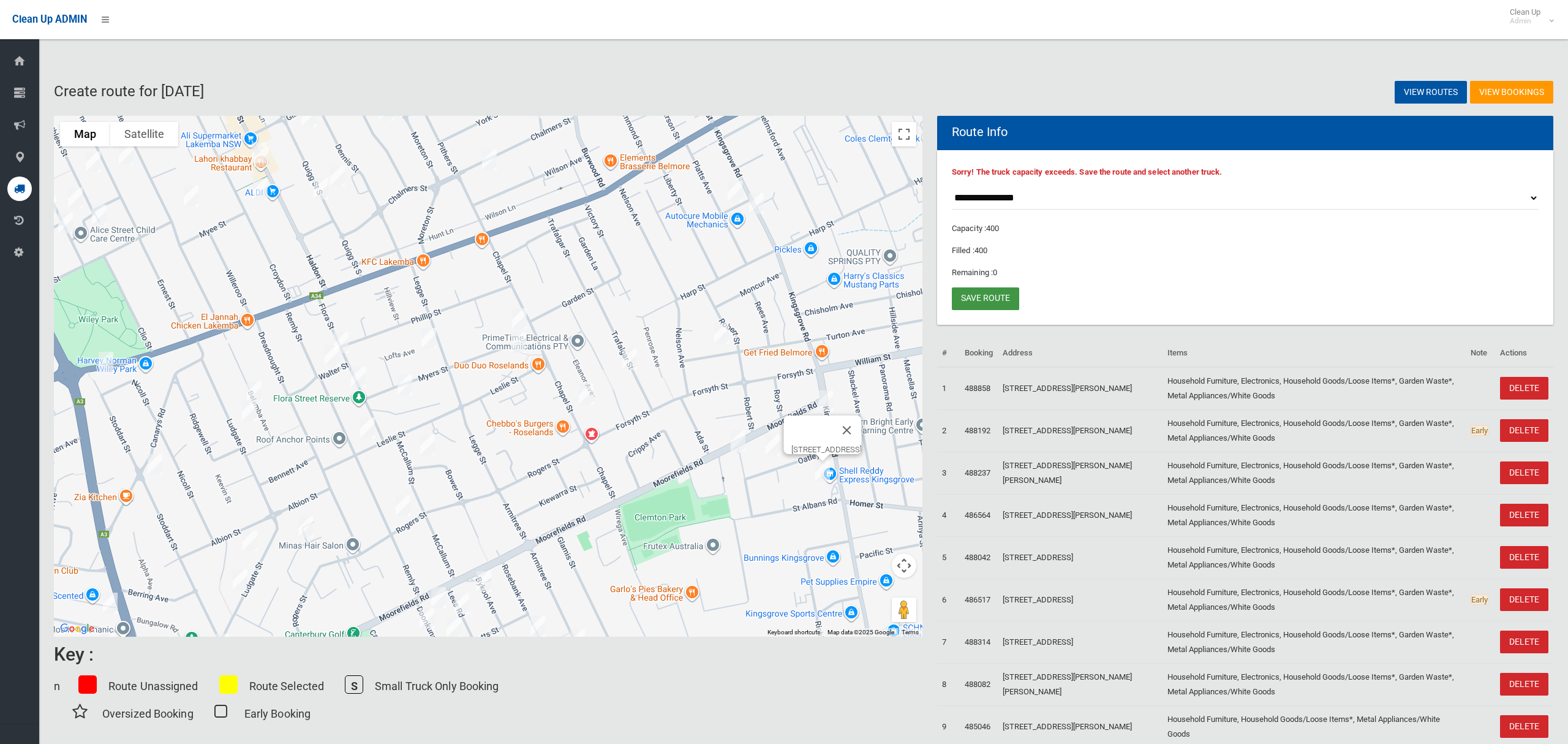
click at [993, 299] on link "Save route" at bounding box center [986, 299] width 68 height 23
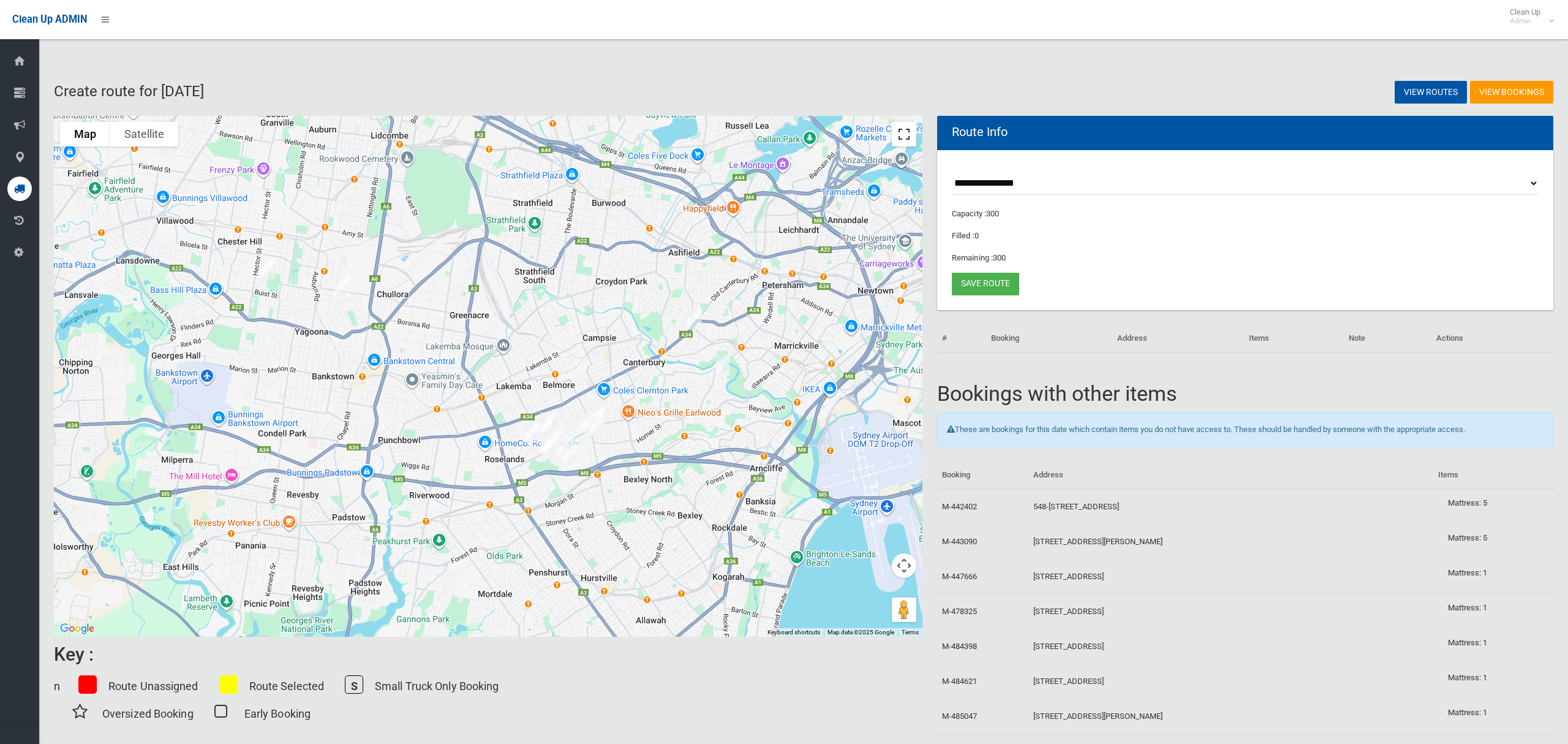
click at [901, 129] on button "Toggle fullscreen view" at bounding box center [904, 134] width 25 height 25
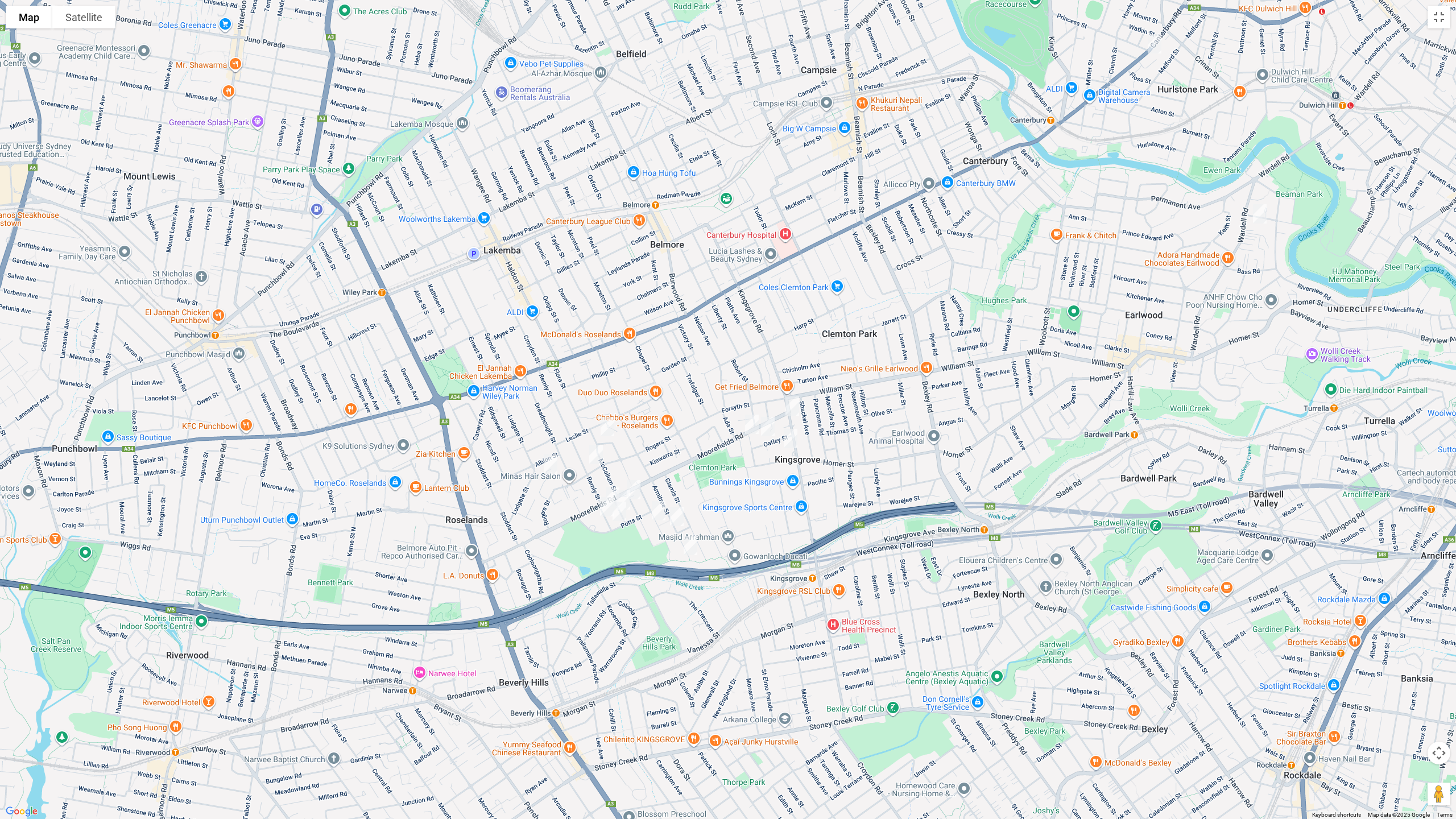
click at [795, 401] on img "117 Kingsgrove Road, KINGSGROVE NSW 2208" at bounding box center [792, 406] width 23 height 28
click at [750, 418] on img "52 Moorefields Road, KINGSGROVE NSW 2208" at bounding box center [752, 425] width 23 height 28
click at [771, 430] on img "23 Oatley Street, KINGSGROVE NSW 2208" at bounding box center [768, 426] width 23 height 28
click at [788, 442] on img "1A St Albans Road, KINGSGROVE NSW 2208" at bounding box center [791, 439] width 23 height 28
click at [608, 425] on img "2A Bower Street, ROSELANDS NSW 2196" at bounding box center [607, 426] width 23 height 28
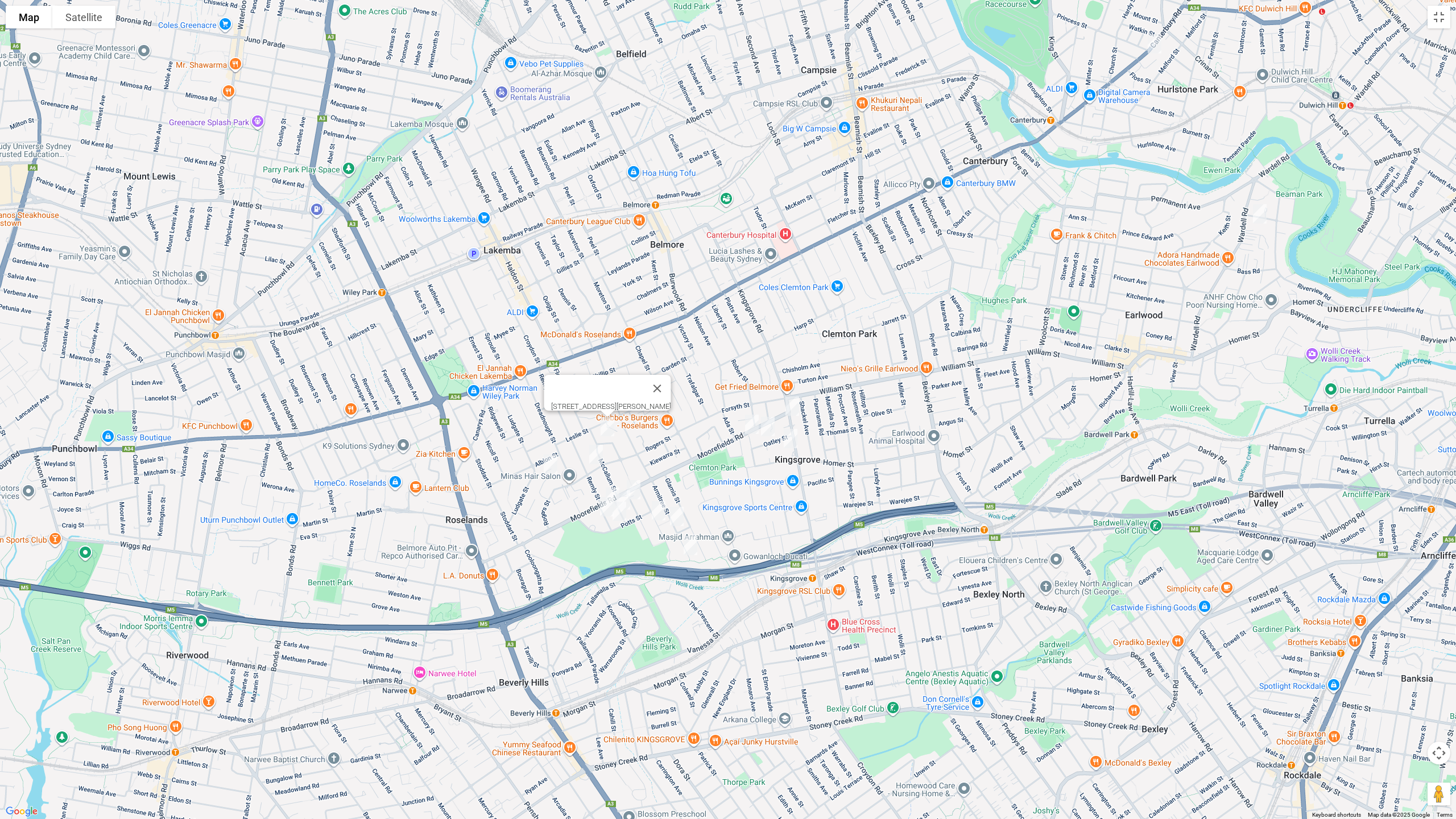
click at [594, 452] on img "96 Remly Street, ROSELANDS NSW 2196" at bounding box center [596, 454] width 23 height 28
click at [549, 467] on img "20 Enid Avenue, ROSELANDS NSW 2196" at bounding box center [550, 464] width 23 height 28
click at [612, 488] on img "7 Lees Road, KINGSGROVE NSW 2208" at bounding box center [623, 500] width 23 height 28
drag, startPoint x: 640, startPoint y: 489, endPoint x: 651, endPoint y: 505, distance: 19.4
click at [640, 490] on img "5 Bykool Avenue, KINGSGROVE NSW 2208" at bounding box center [633, 490] width 23 height 28
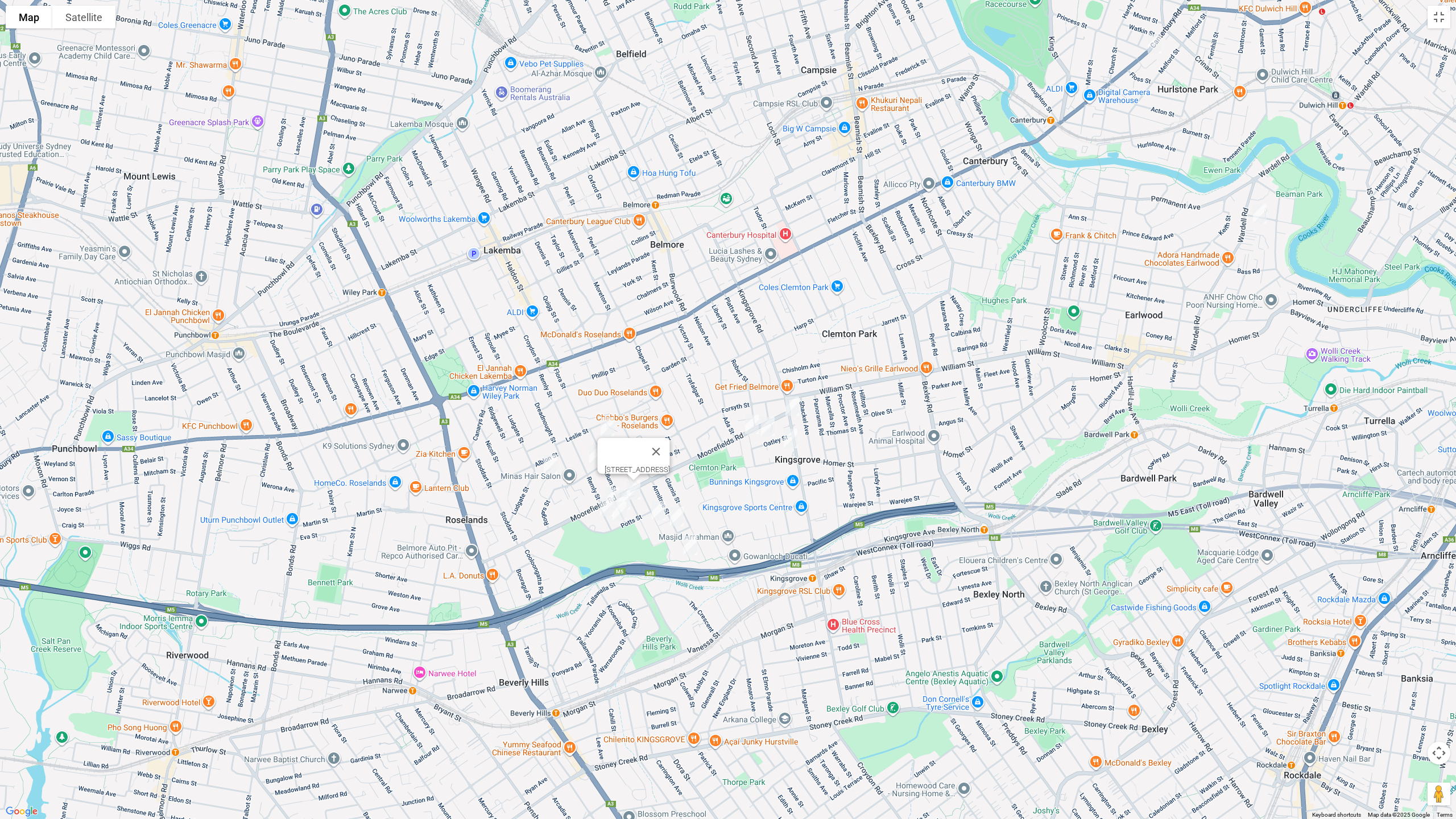
click at [657, 513] on img "33 Rosebank Avenue, KINGSGROVE NSW 2208" at bounding box center [658, 511] width 23 height 28
click at [686, 513] on img "71 Armitree Street, KINGSGROVE NSW 2208" at bounding box center [677, 516] width 23 height 28
click at [697, 545] on img "107 Armitree Street, KINGSGROVE NSW 2208" at bounding box center [690, 545] width 23 height 28
drag, startPoint x: 764, startPoint y: 499, endPoint x: 636, endPoint y: 501, distance: 128.0
click at [727, 499] on button "Close" at bounding box center [713, 507] width 27 height 27
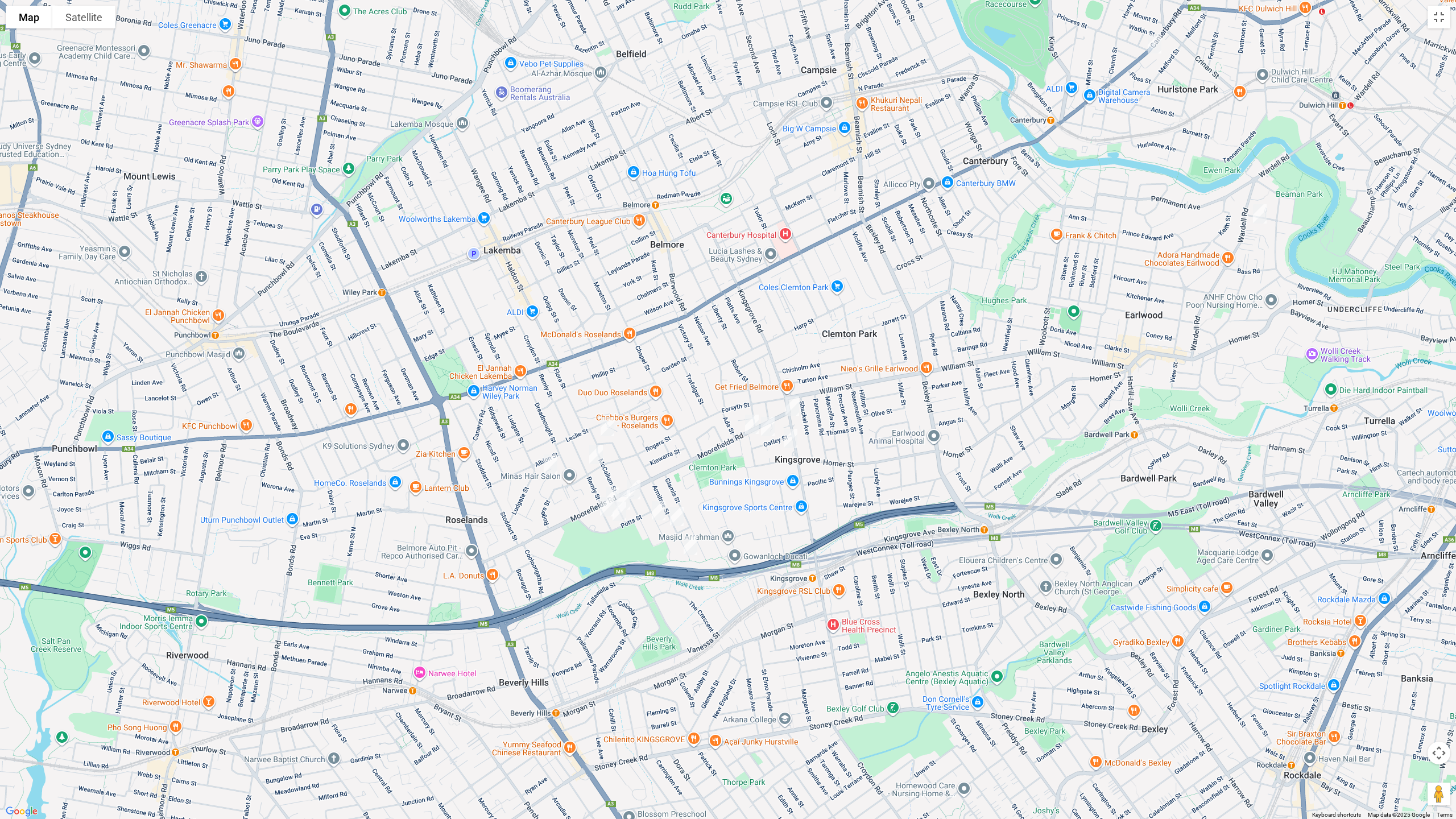
click at [615, 484] on img "8 Doonkuna Street, BEVERLY HILLS NSW 2209" at bounding box center [612, 497] width 23 height 28
click at [595, 504] on img "9 Doonkuna Street, BEVERLY HILLS NSW 2209" at bounding box center [606, 507] width 23 height 28
click at [620, 514] on img "26 Doonkuna Street, BEVERLY HILLS NSW 2209" at bounding box center [619, 511] width 23 height 28
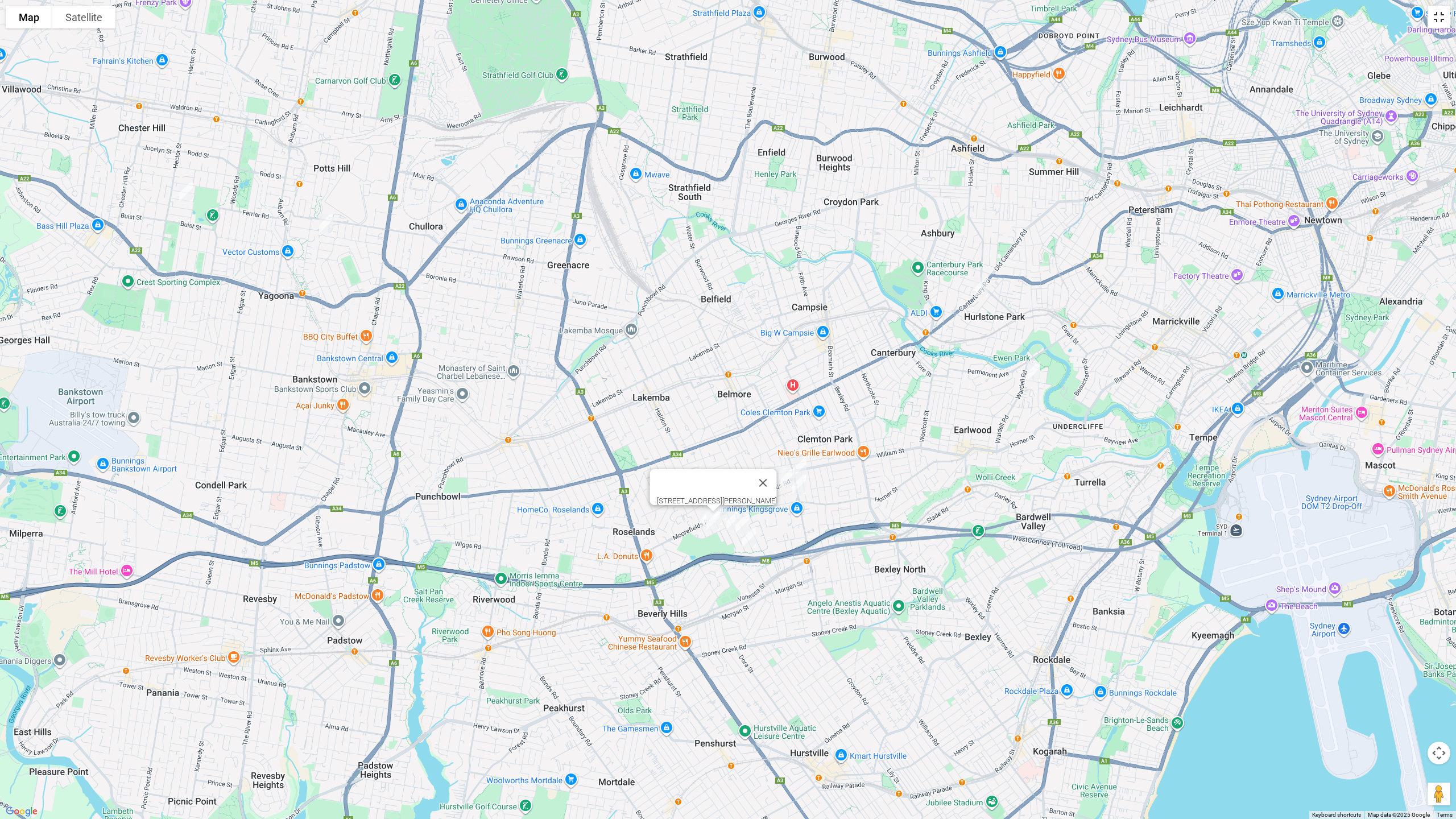
click at [1434, 15] on button "Toggle fullscreen view" at bounding box center [1439, 17] width 23 height 23
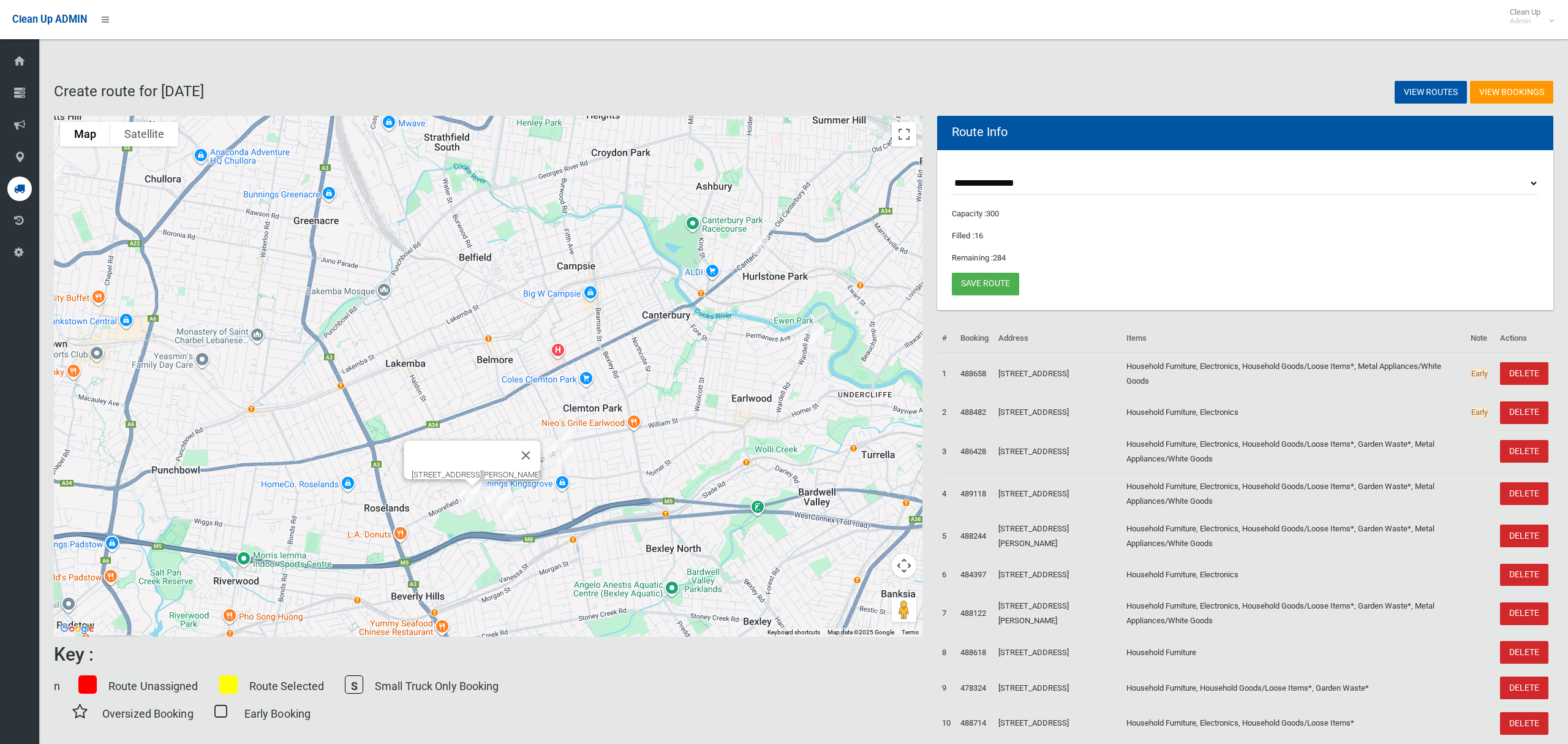
click at [1001, 181] on select "**********" at bounding box center [1246, 183] width 587 height 23
drag, startPoint x: 849, startPoint y: 386, endPoint x: 836, endPoint y: 398, distance: 17.7
click at [849, 386] on div "26 Doonkuna Street, BEVERLY HILLS NSW 2209" at bounding box center [488, 376] width 869 height 521
click at [514, 519] on img "107 Armitree Street, KINGSGROVE NSW 2208" at bounding box center [510, 514] width 25 height 31
click at [550, 466] on button "Close" at bounding box center [535, 473] width 29 height 29
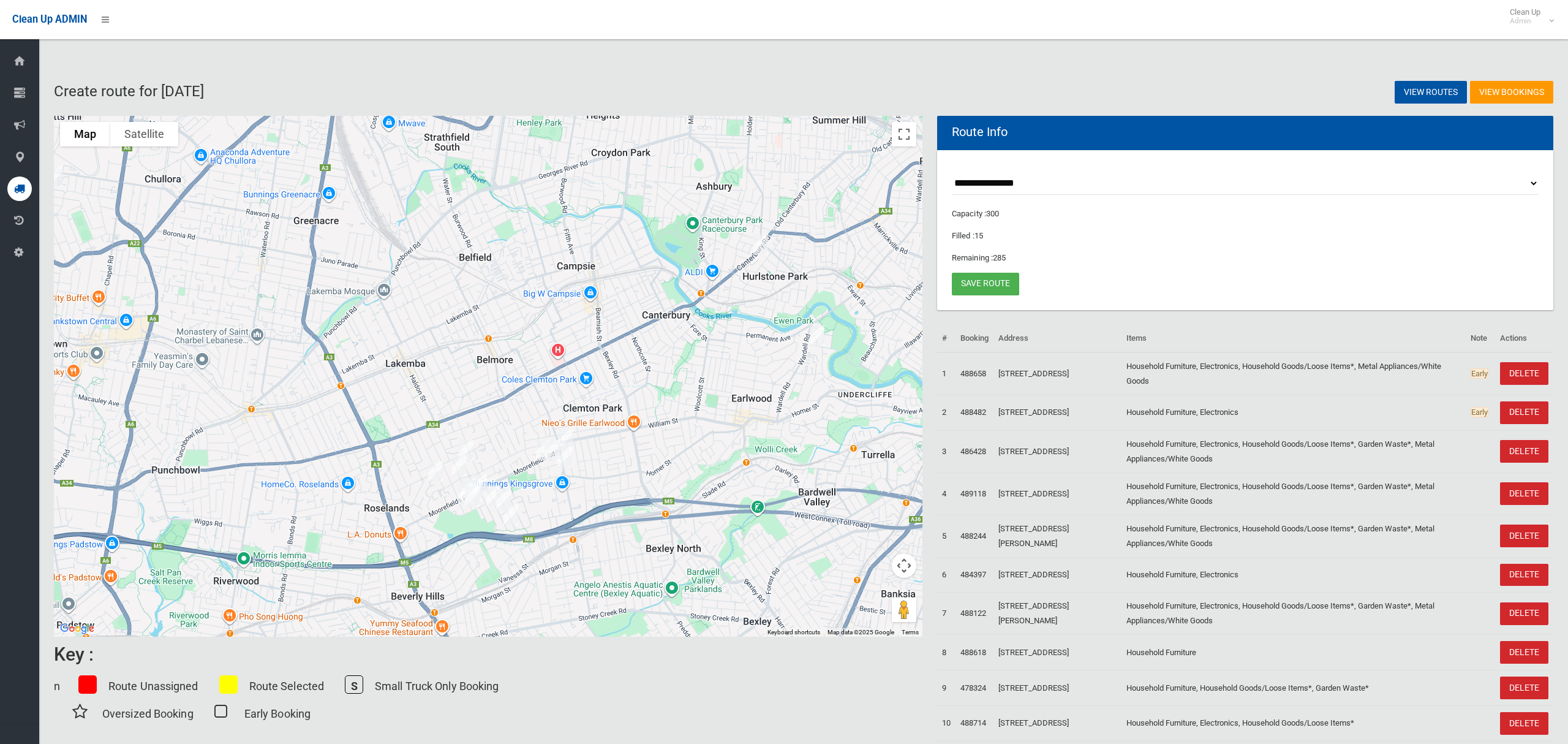
click at [569, 433] on img "117 Kingsgrove Road, KINGSGROVE NSW 2208" at bounding box center [565, 439] width 25 height 31
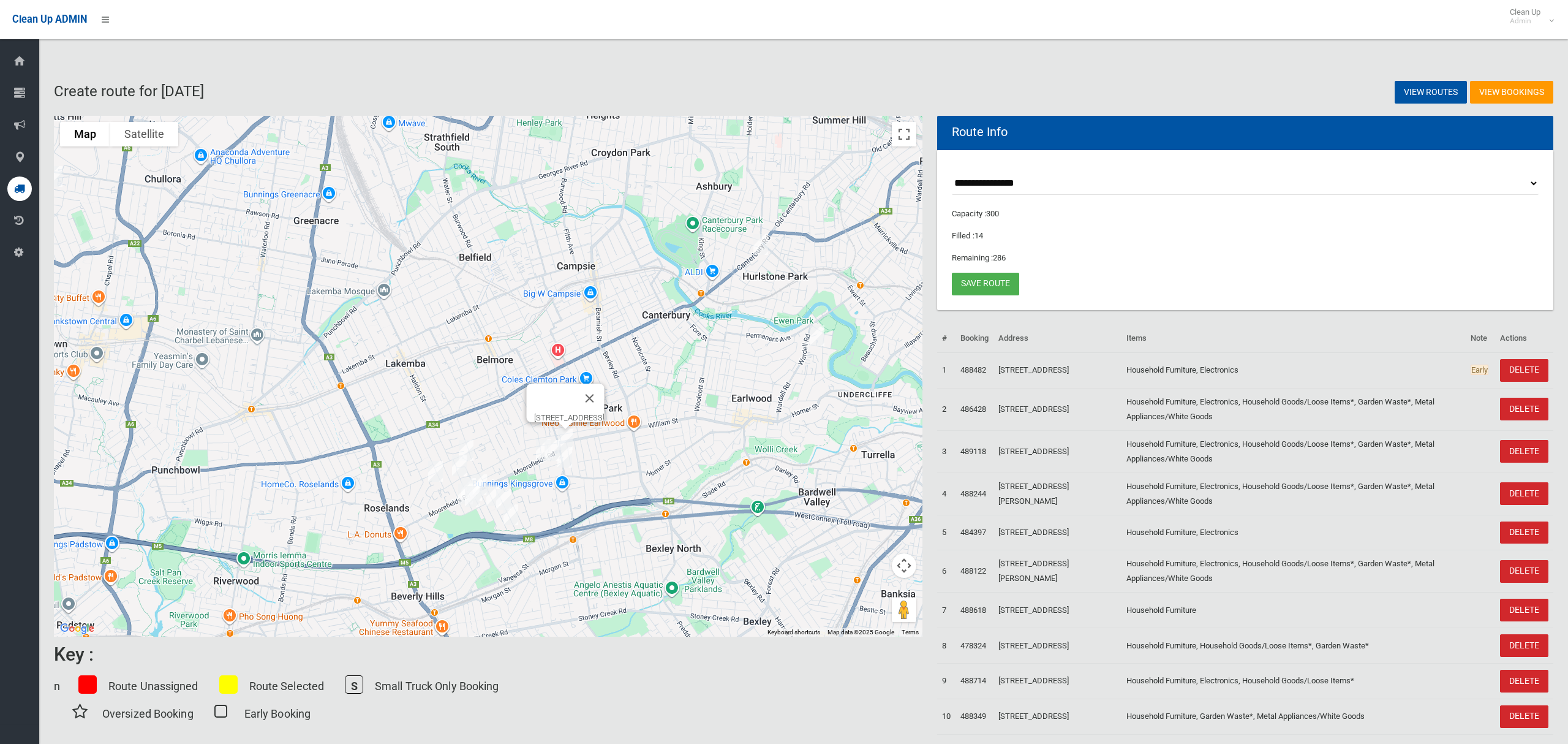
click at [534, 447] on img "52 Moorefields Road, KINGSGROVE NSW 2208" at bounding box center [543, 449] width 25 height 31
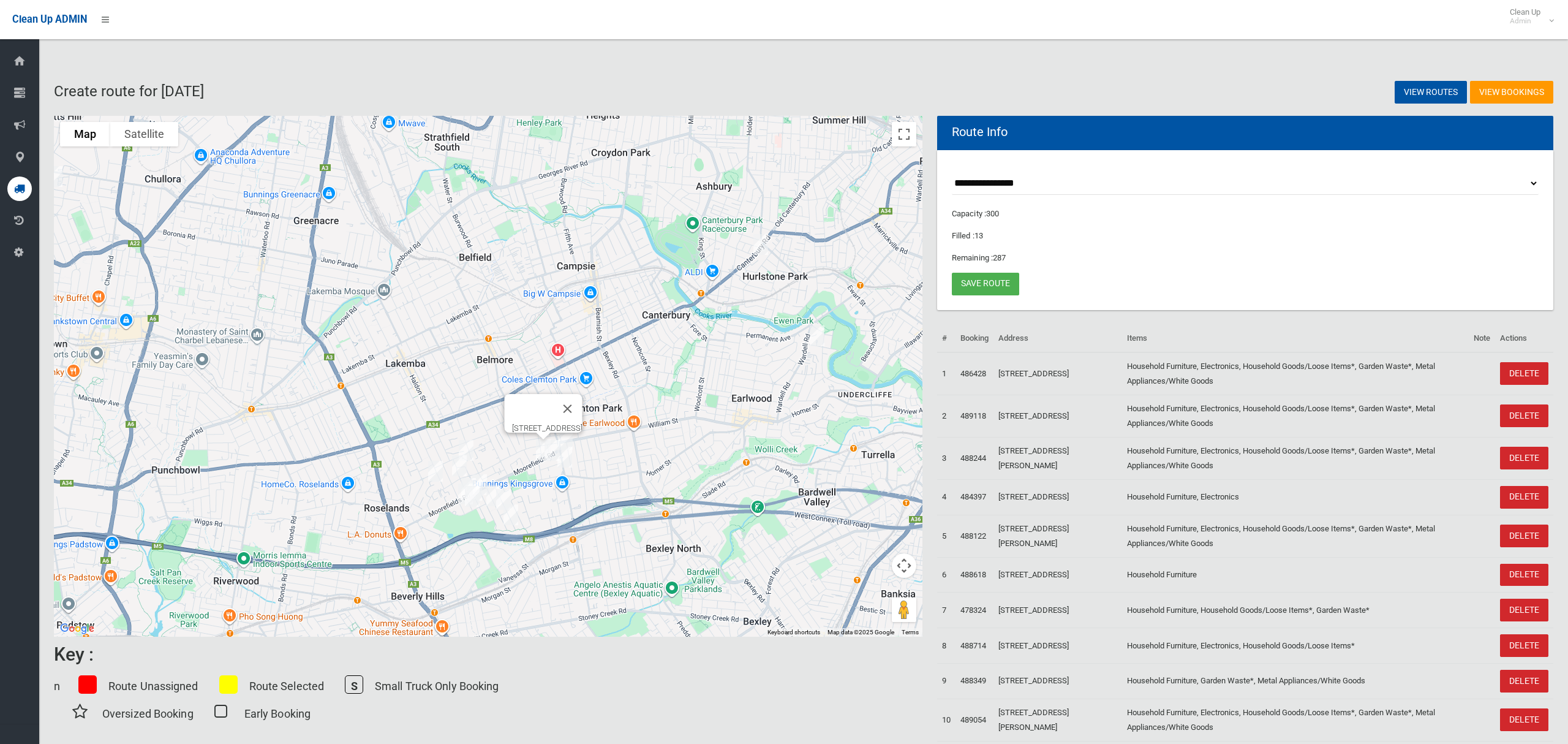
click at [551, 447] on img "23 Oatley Street, KINGSGROVE NSW 2208" at bounding box center [551, 450] width 25 height 31
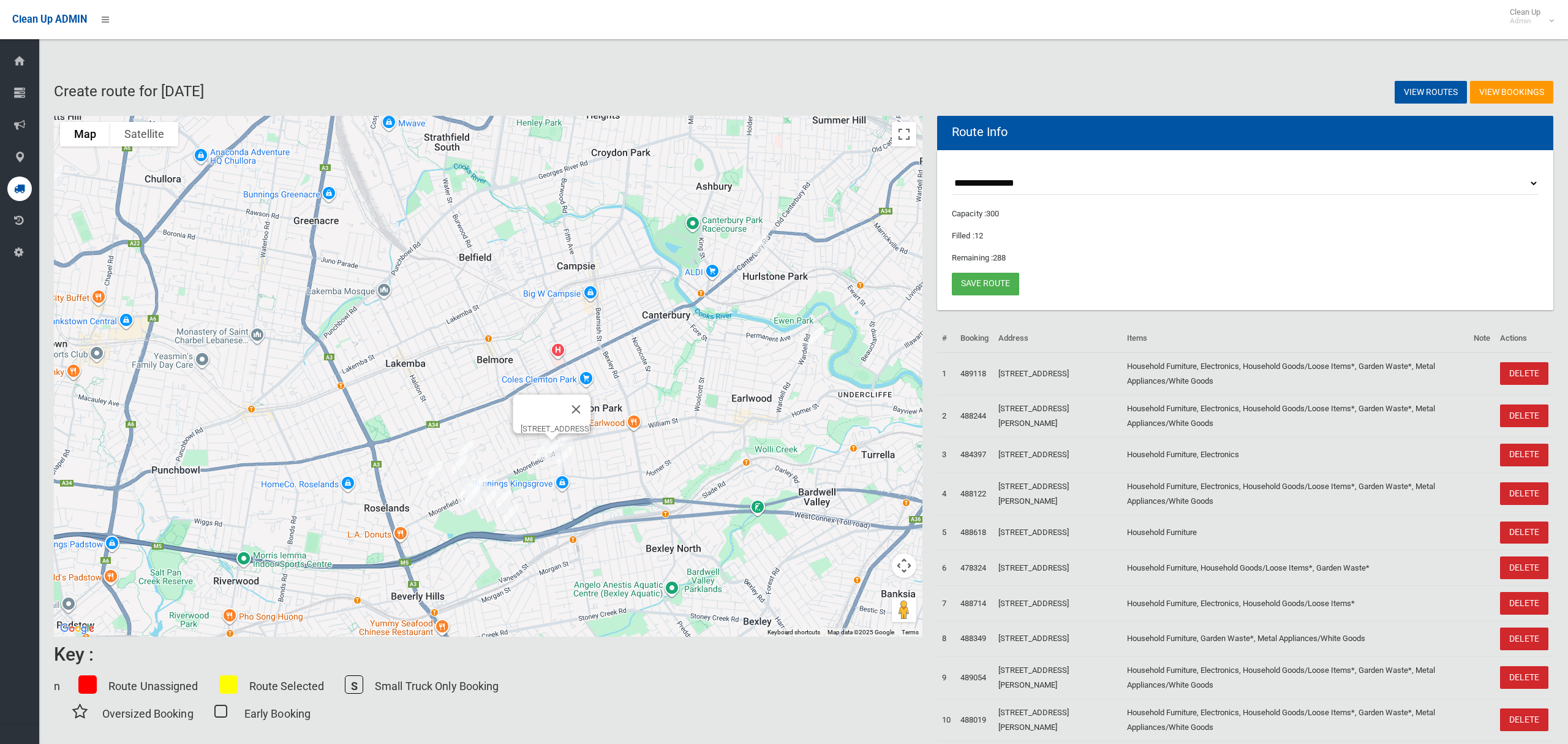
click at [566, 461] on img "1A St Albans Road, KINGSGROVE NSW 2208" at bounding box center [565, 457] width 25 height 31
click at [464, 443] on img "2A Bower Street, ROSELANDS NSW 2196" at bounding box center [466, 450] width 25 height 31
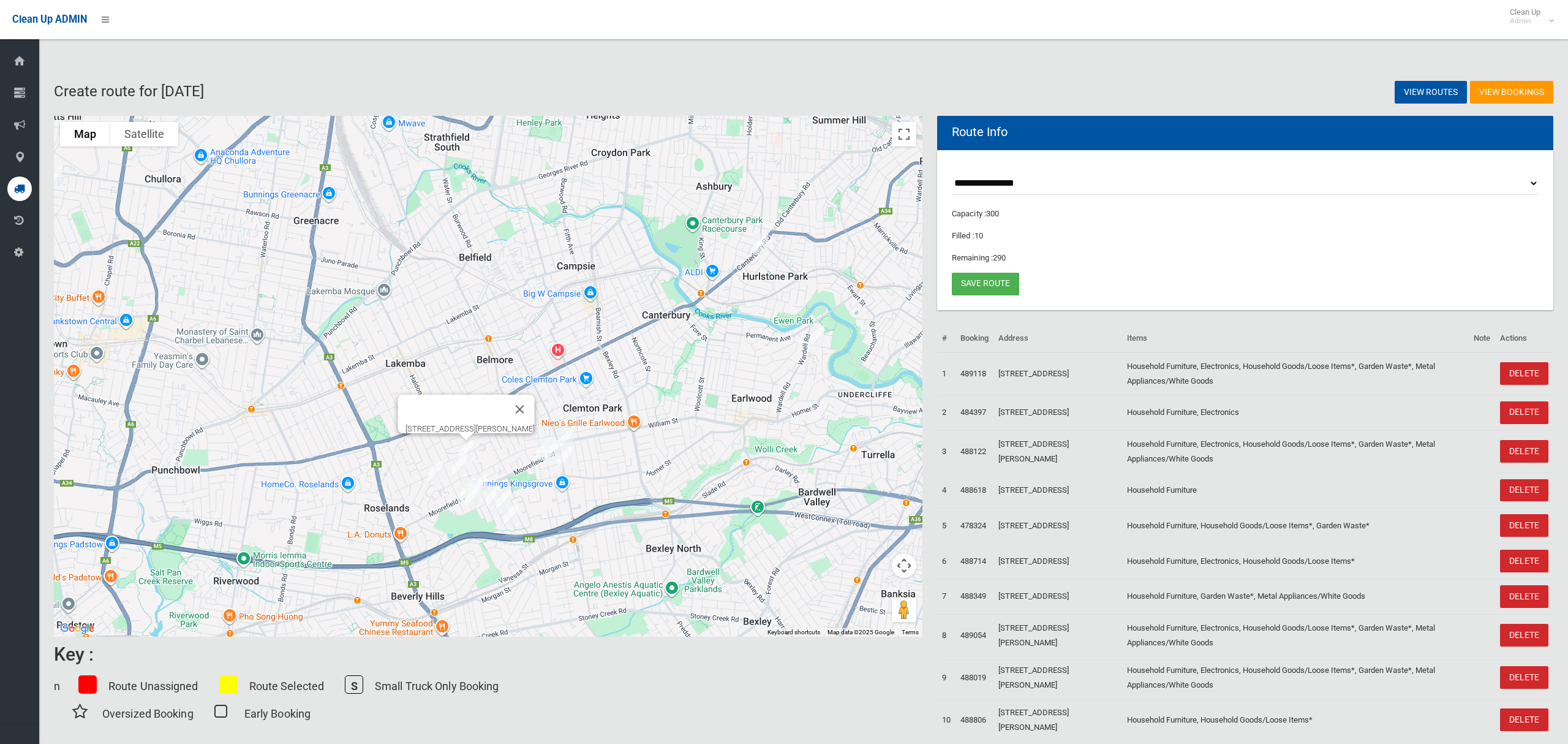
click at [456, 469] on img "96 Remly Street, ROSELANDS NSW 2196" at bounding box center [459, 465] width 25 height 31
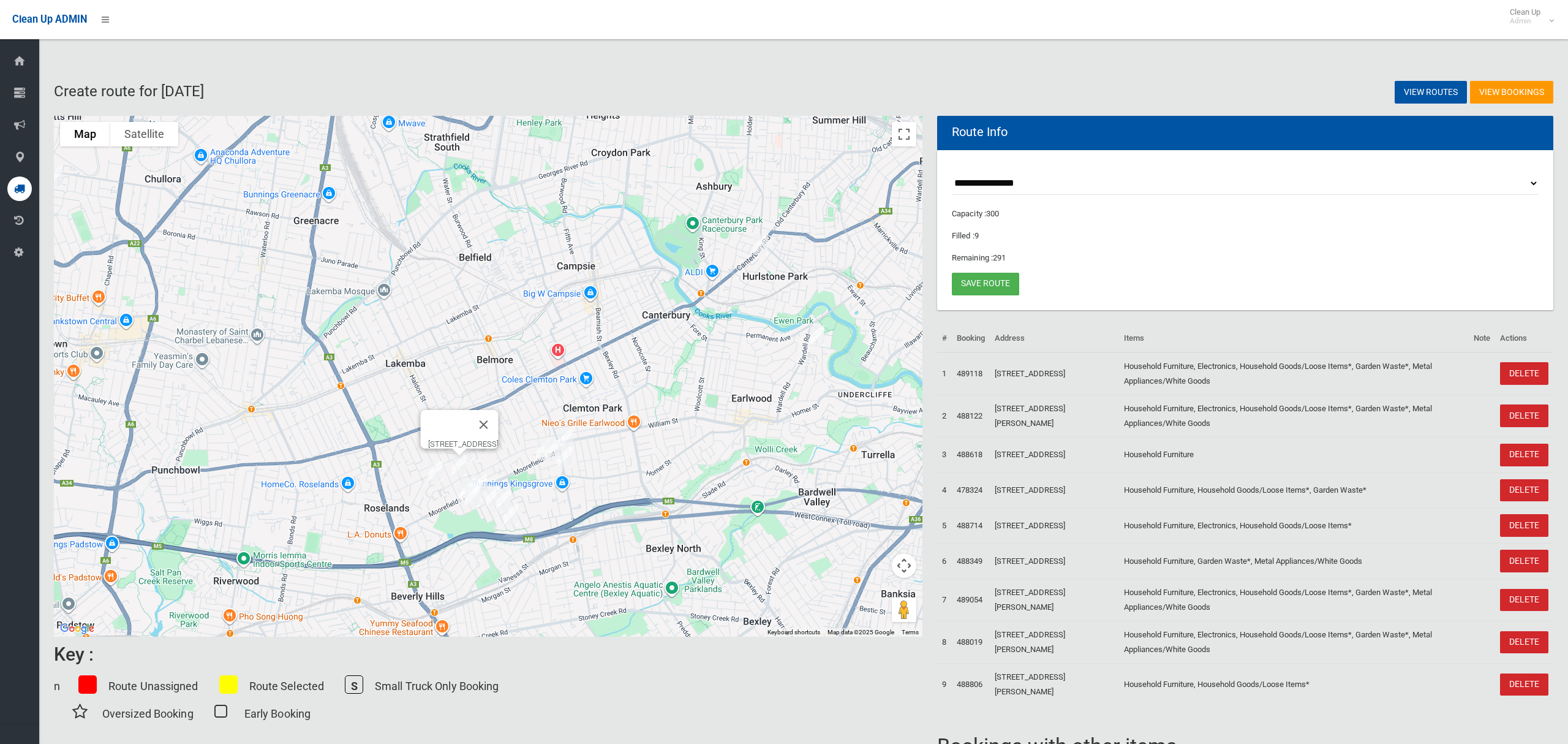
click at [431, 473] on img "20 Enid Avenue, ROSELANDS NSW 2196" at bounding box center [435, 471] width 25 height 31
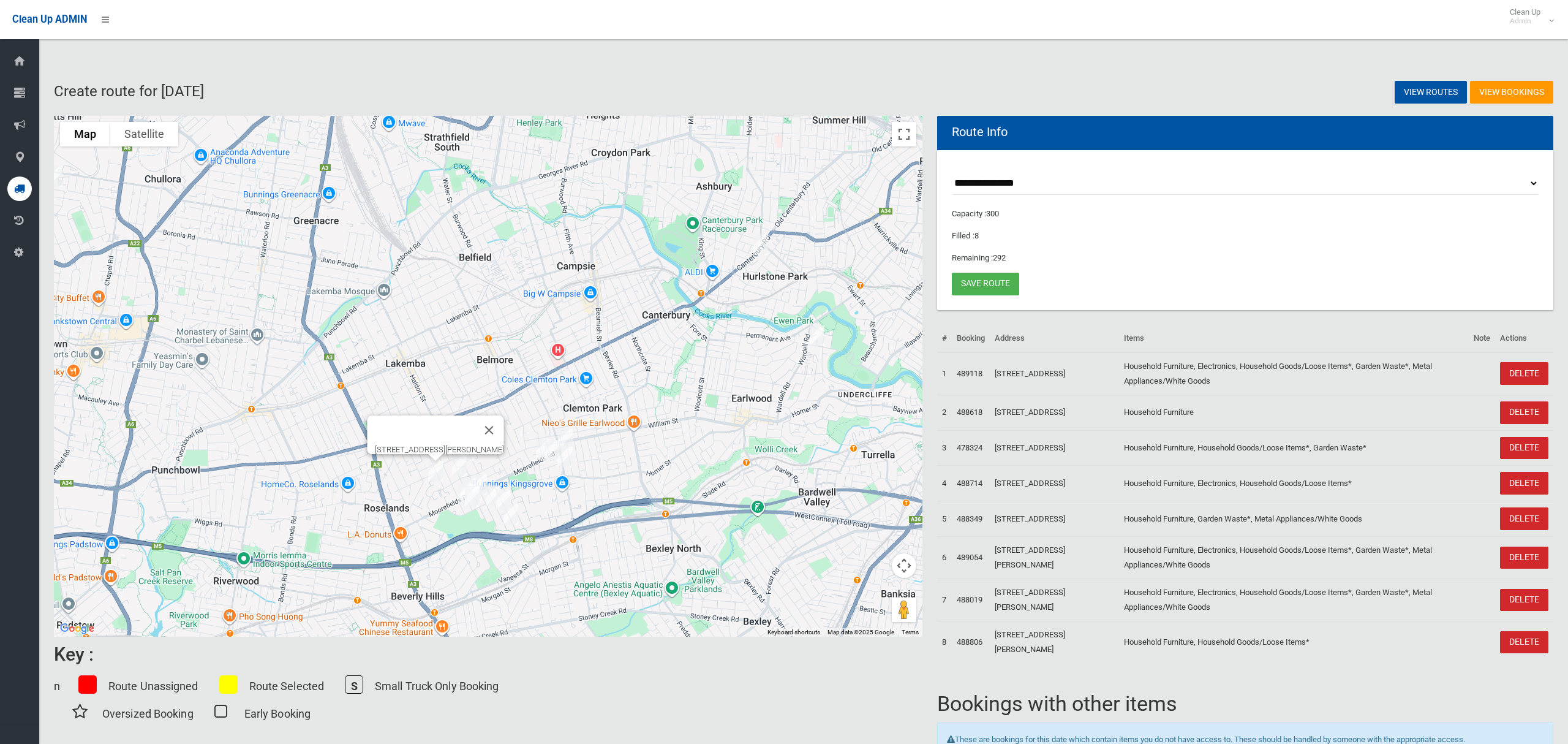
click at [569, 466] on img "1A St Albans Road, KINGSGROVE NSW 2208" at bounding box center [565, 457] width 25 height 31
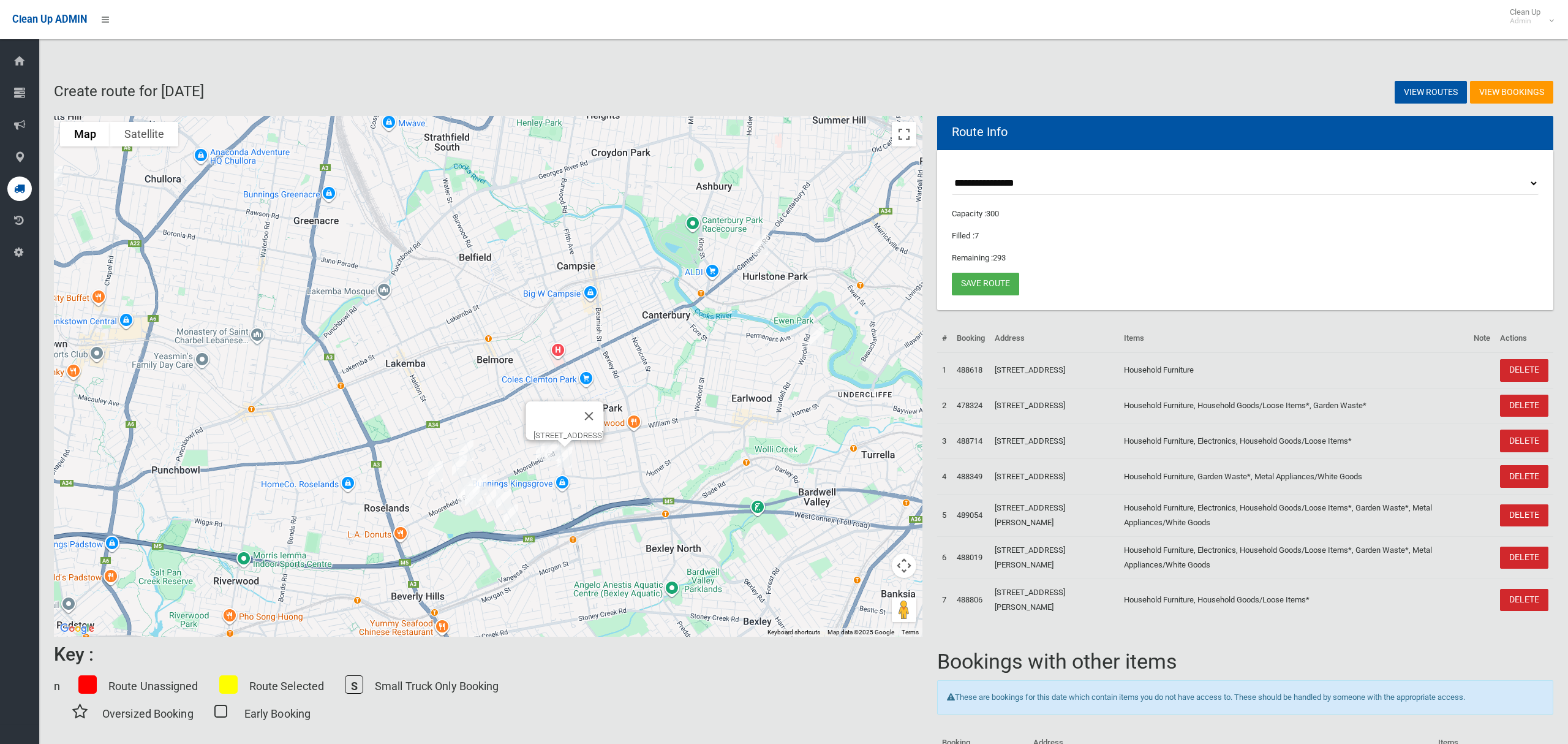
click at [484, 468] on div "1A St Albans Road, KINGSGROVE NSW 2208" at bounding box center [488, 376] width 869 height 521
click at [483, 469] on img "5 Bykool Avenue, KINGSGROVE NSW 2208" at bounding box center [479, 484] width 25 height 31
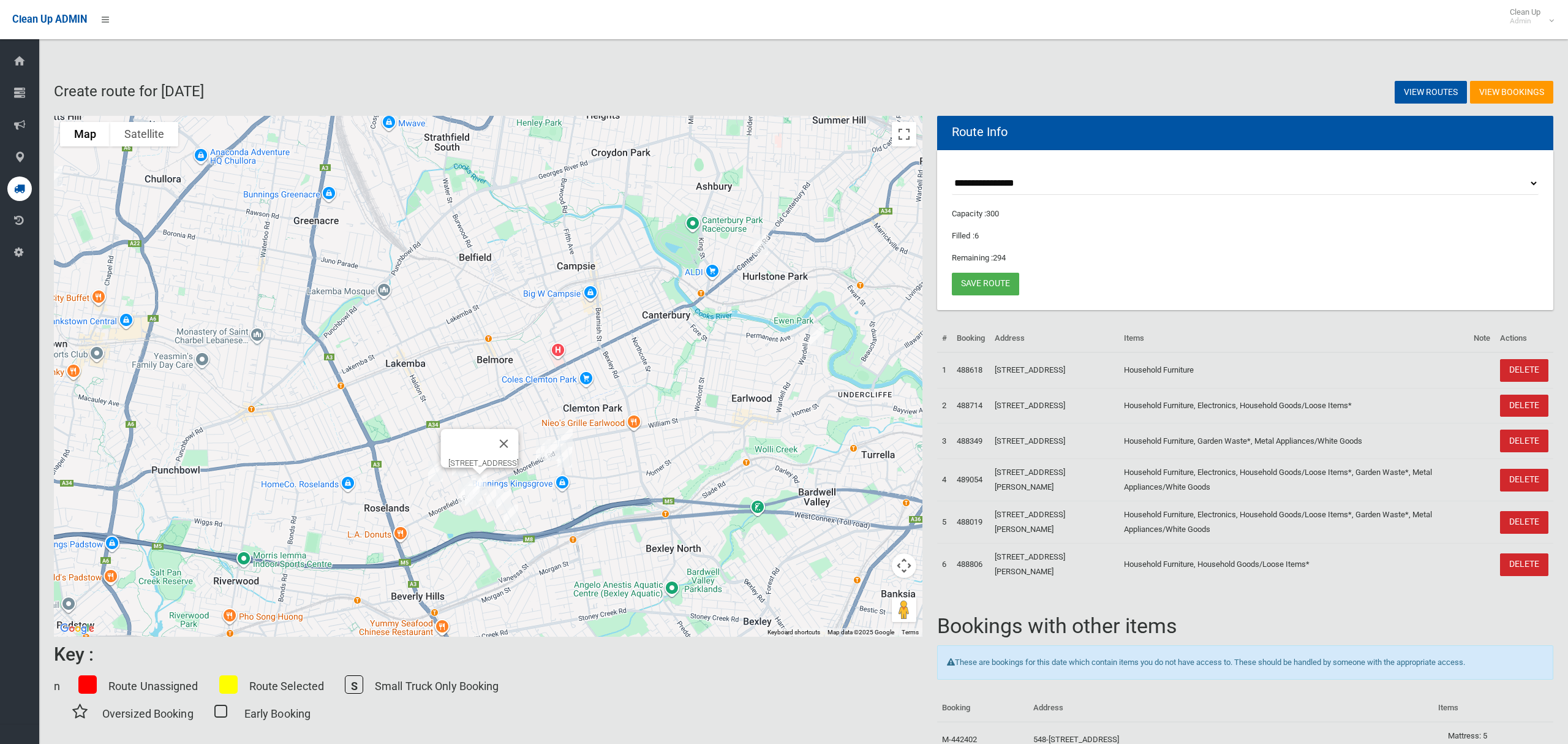
click at [491, 494] on img "71 Armitree Street, KINGSGROVE NSW 2208" at bounding box center [503, 499] width 25 height 31
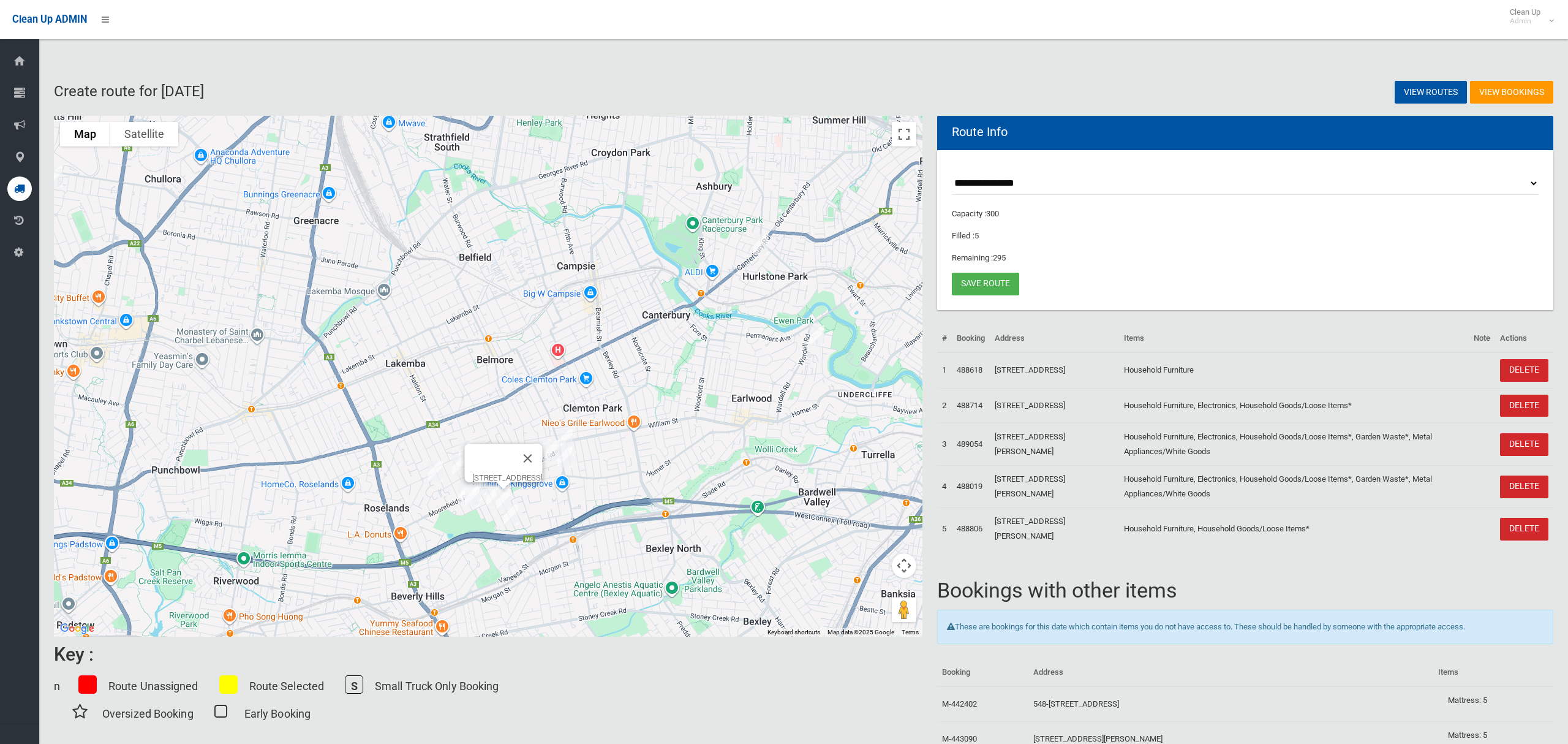
click at [486, 496] on img "33 Rosebank Avenue, KINGSGROVE NSW 2208" at bounding box center [494, 496] width 25 height 31
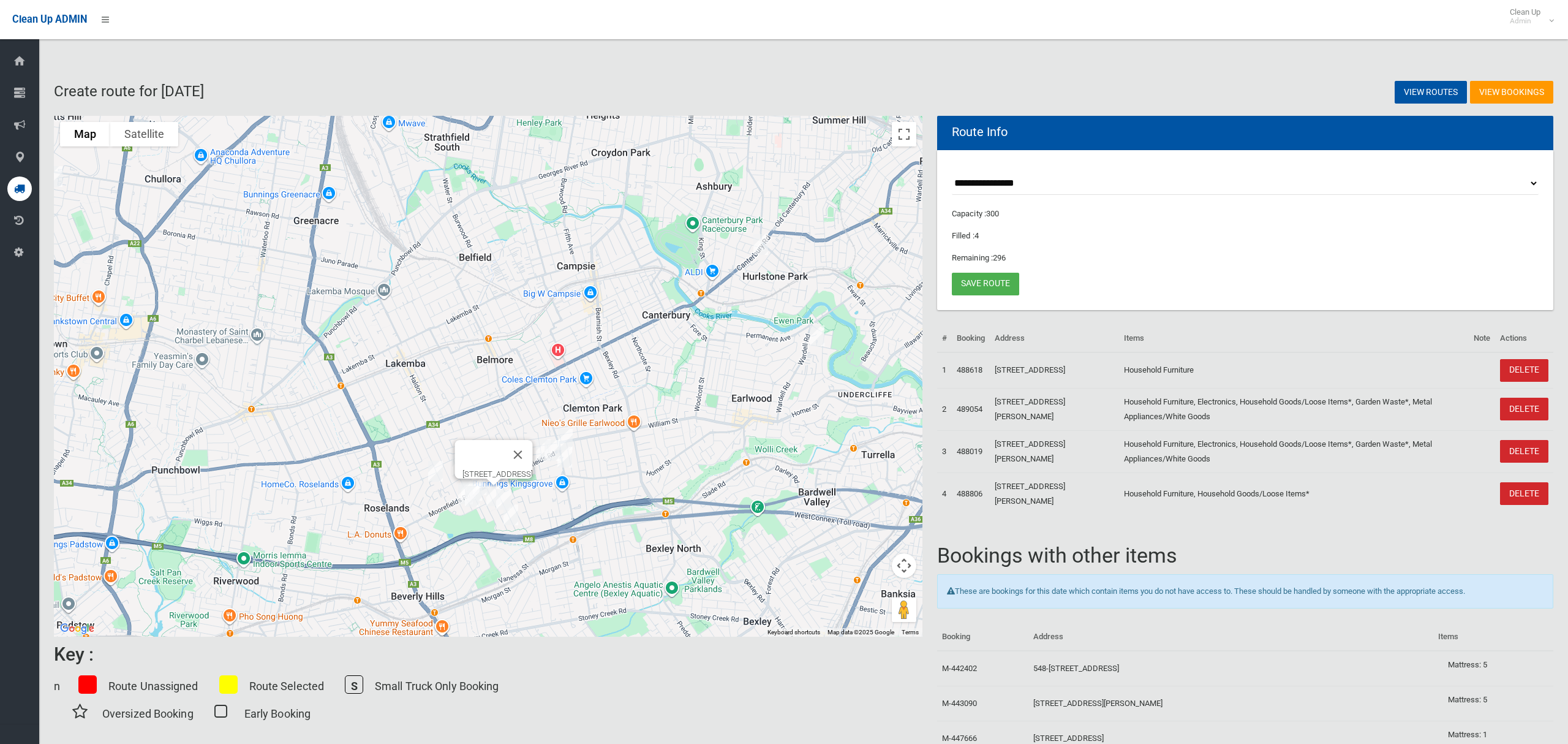
click at [470, 499] on img "26 Doonkuna Street, BEVERLY HILLS NSW 2209" at bounding box center [472, 496] width 25 height 31
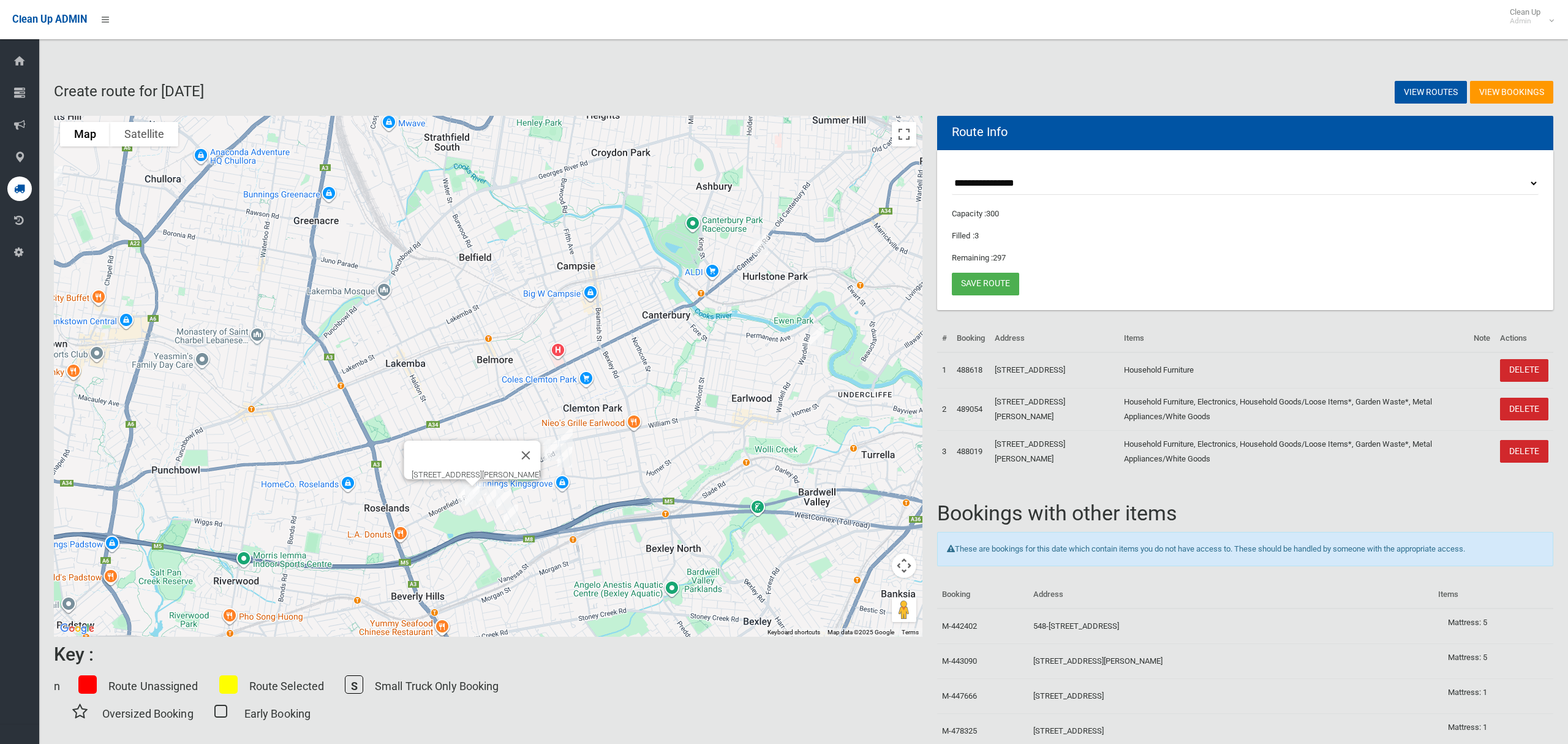
click at [457, 498] on img "9 Doonkuna Street, BEVERLY HILLS NSW 2209" at bounding box center [465, 494] width 25 height 31
click at [541, 444] on button "Close" at bounding box center [526, 455] width 29 height 29
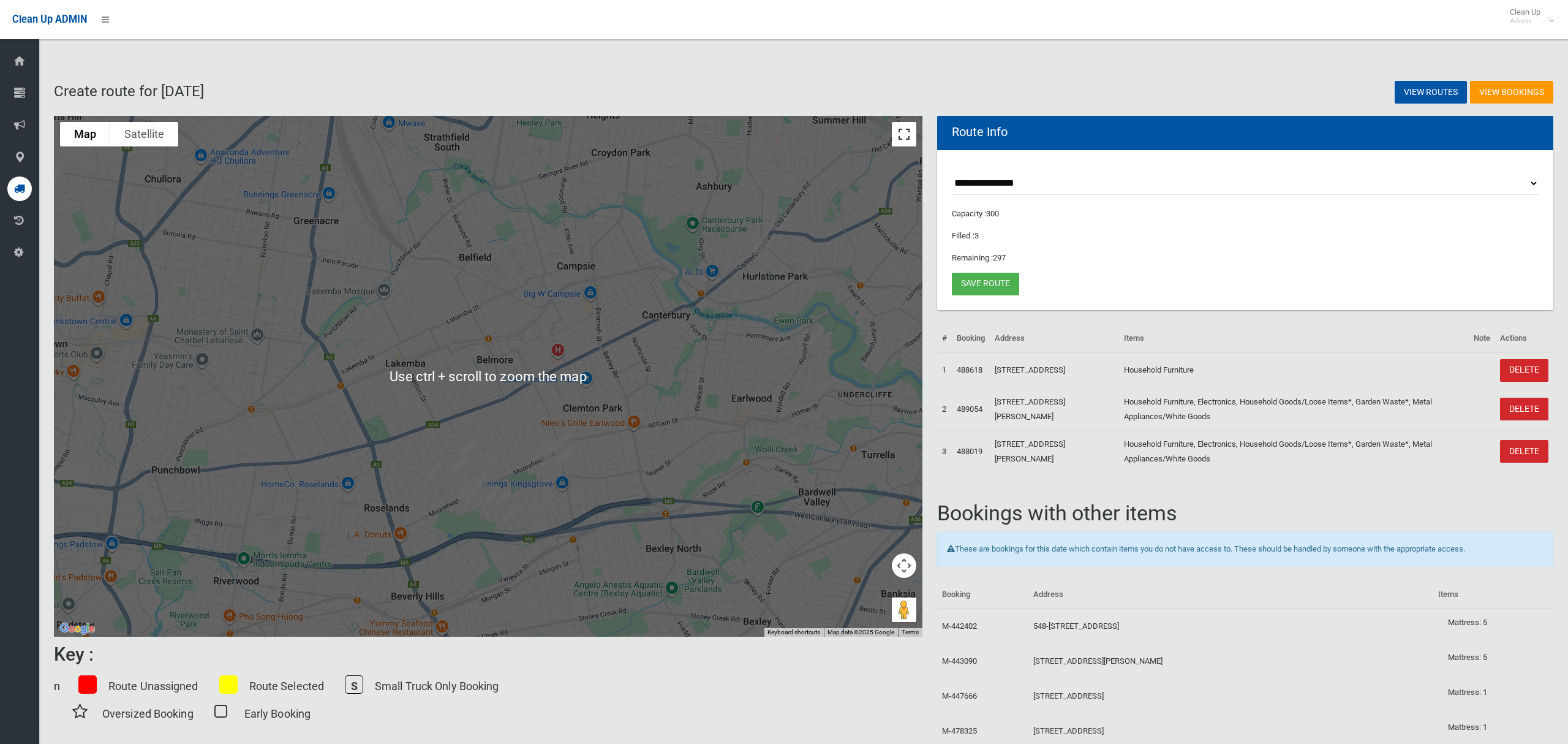
click at [909, 134] on button "Toggle fullscreen view" at bounding box center [904, 134] width 25 height 25
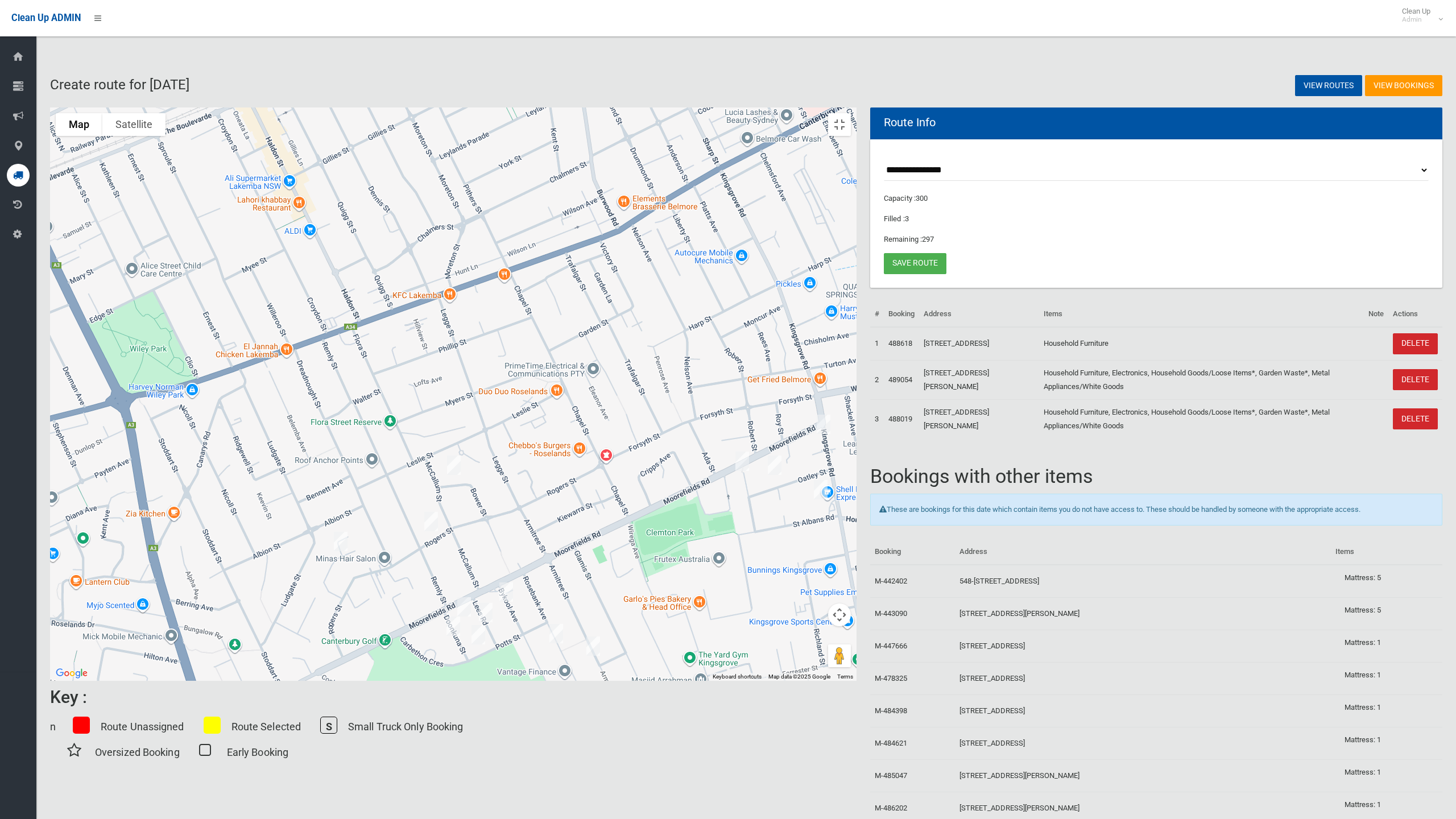
click at [497, 627] on img "7 Lees Road, KINGSGROVE NSW 2208" at bounding box center [486, 613] width 23 height 28
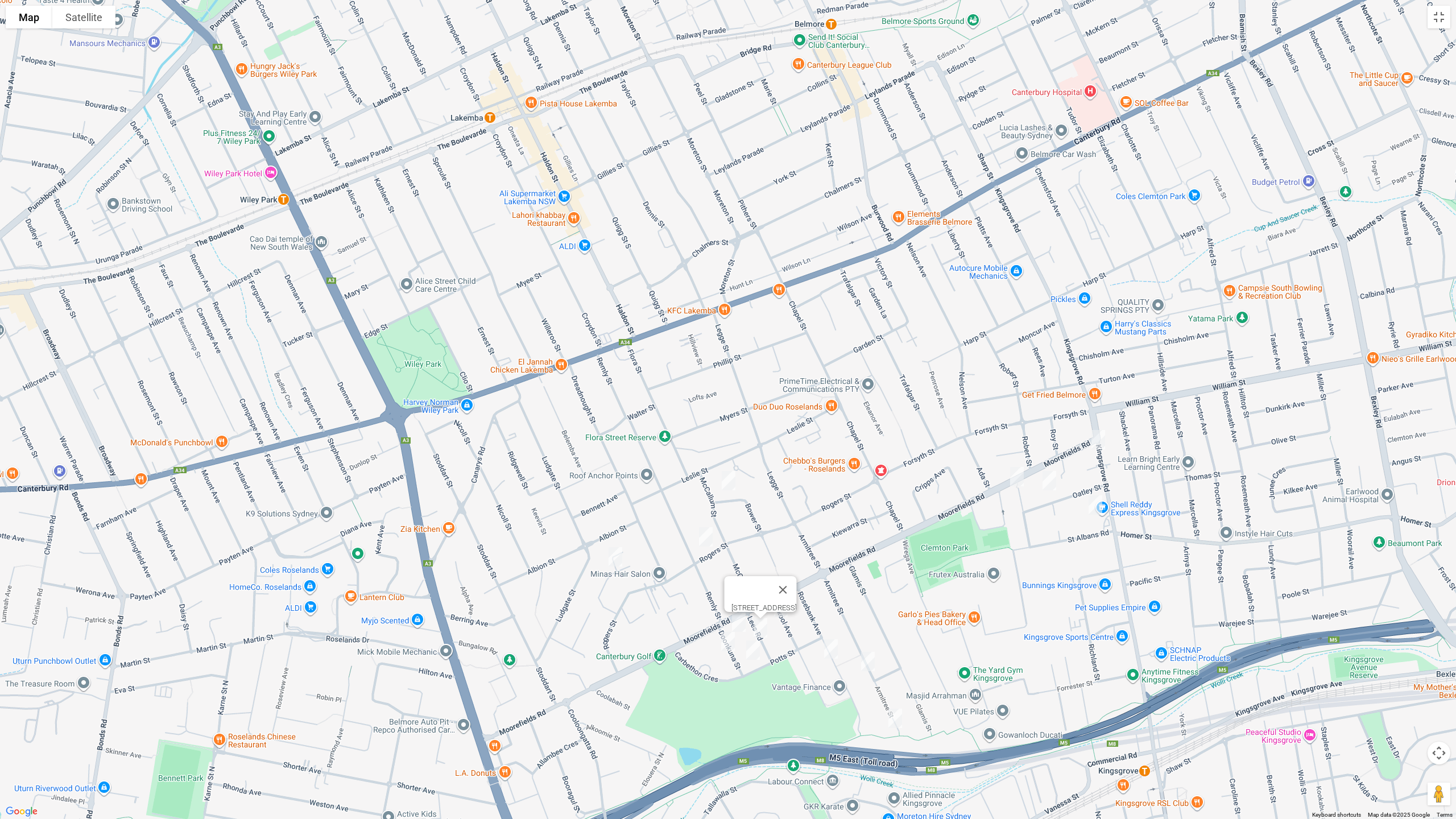
click at [739, 621] on img "8 Doonkuna Street, BEVERLY HILLS NSW 2209" at bounding box center [739, 622] width 23 height 28
drag, startPoint x: 723, startPoint y: 640, endPoint x: 734, endPoint y: 640, distance: 11.0
click at [723, 641] on img "9 Doonkuna Street, BEVERLY HILLS NSW 2209" at bounding box center [728, 642] width 23 height 28
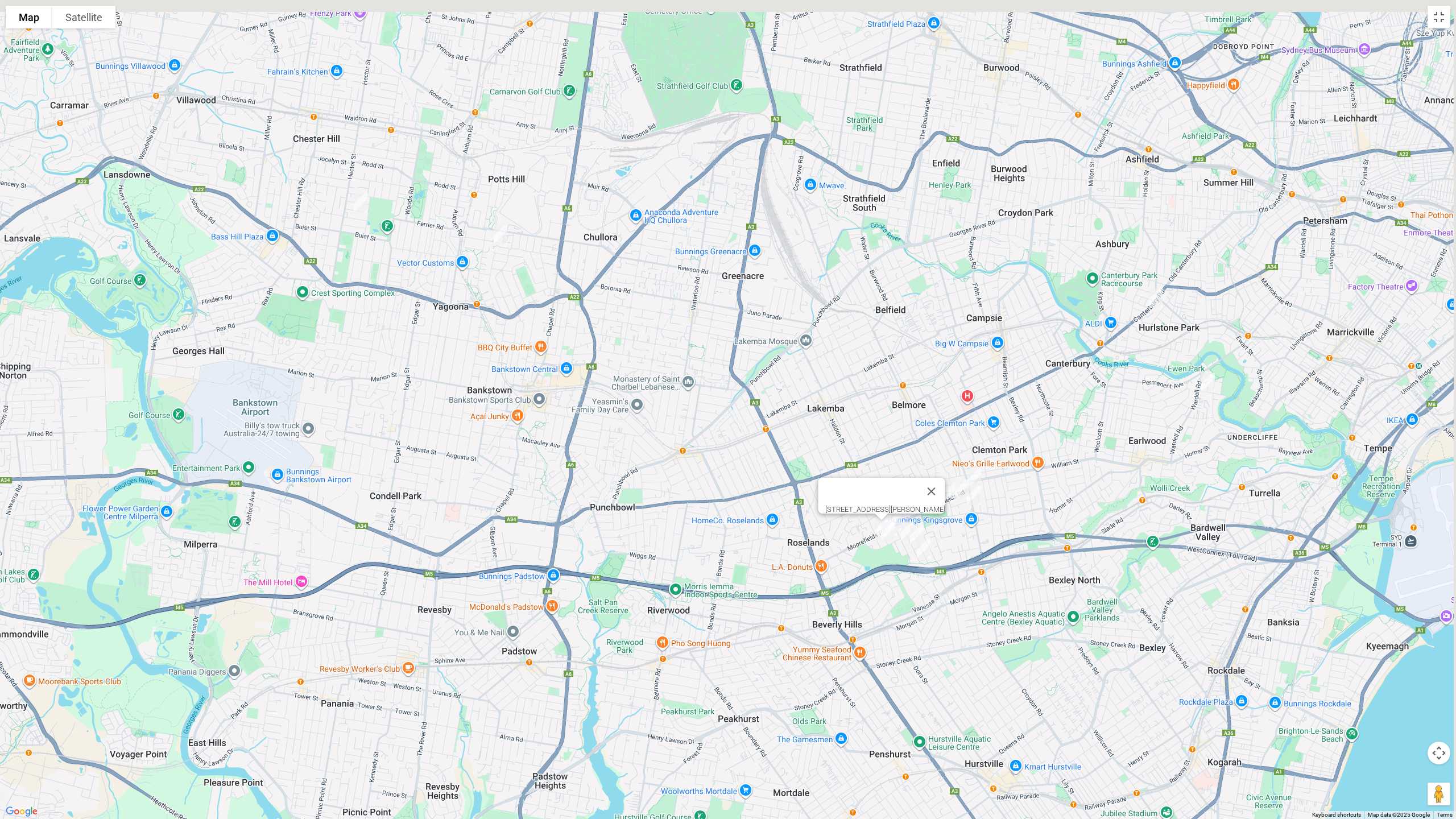
drag, startPoint x: 1191, startPoint y: 282, endPoint x: 1122, endPoint y: 332, distance: 85.2
click at [1122, 332] on div "9 Doonkuna Street, BEVERLY HILLS NSW 2209" at bounding box center [728, 409] width 1456 height 819
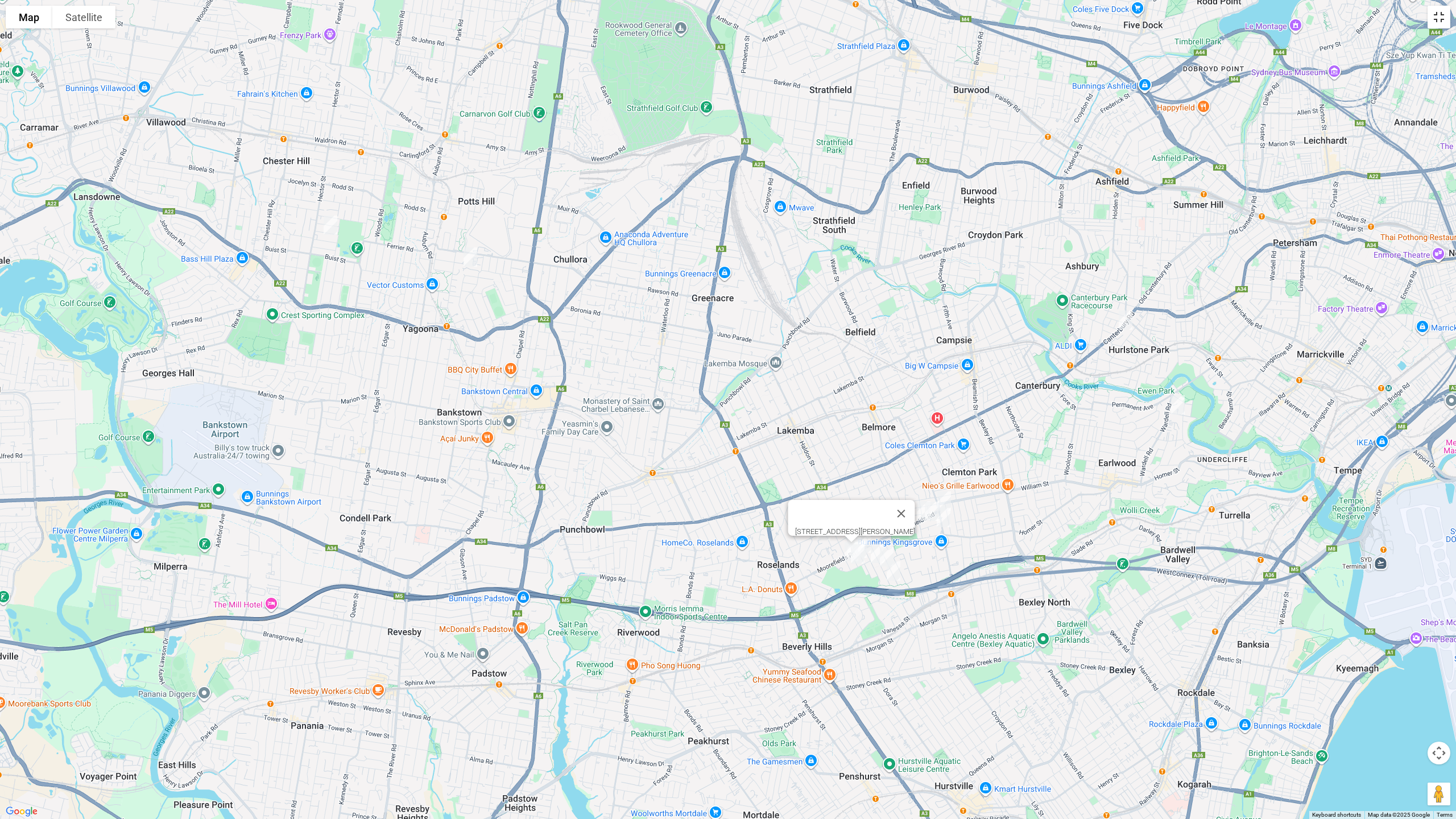
click at [1439, 22] on button "Toggle fullscreen view" at bounding box center [1439, 17] width 23 height 23
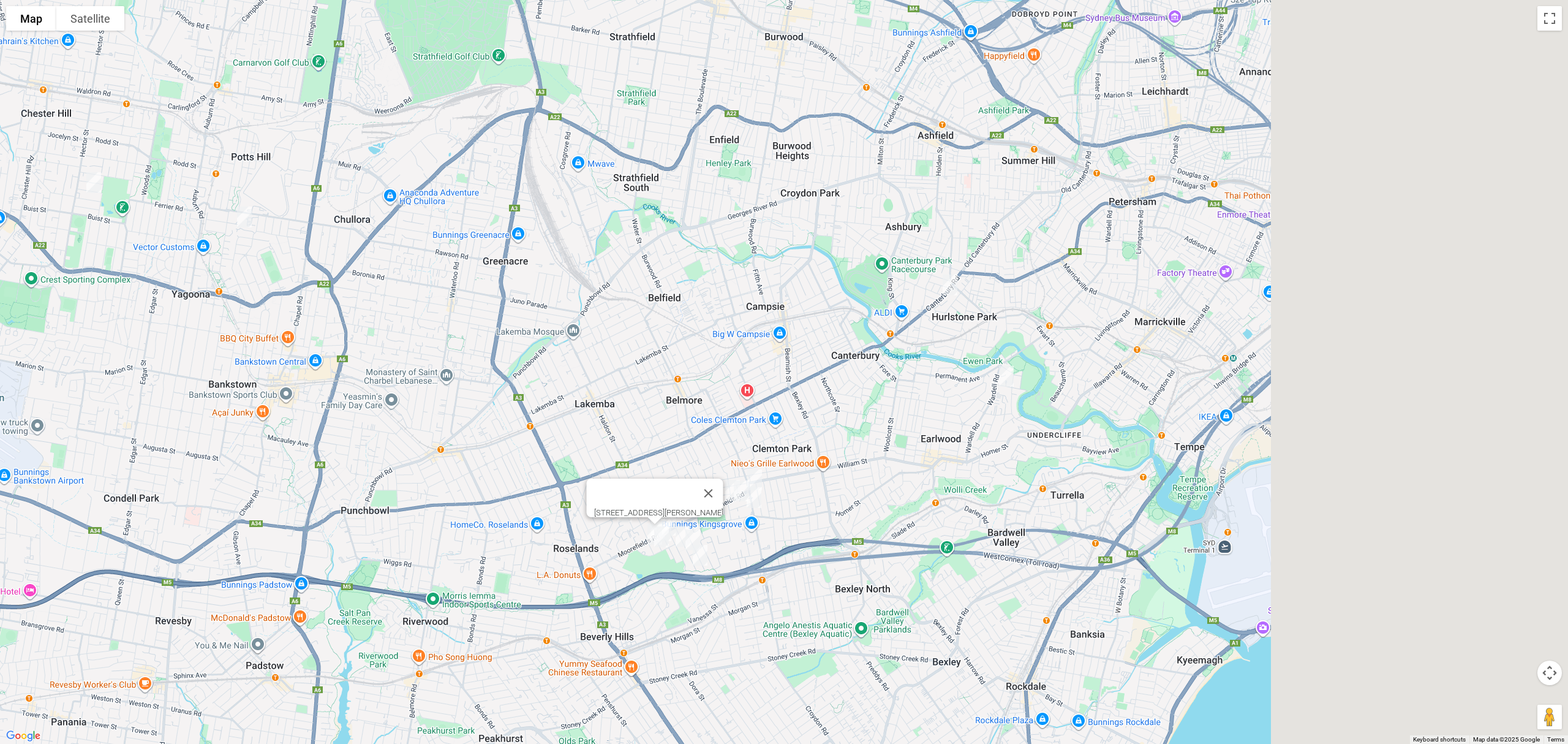
drag, startPoint x: 793, startPoint y: 354, endPoint x: 600, endPoint y: 315, distance: 196.9
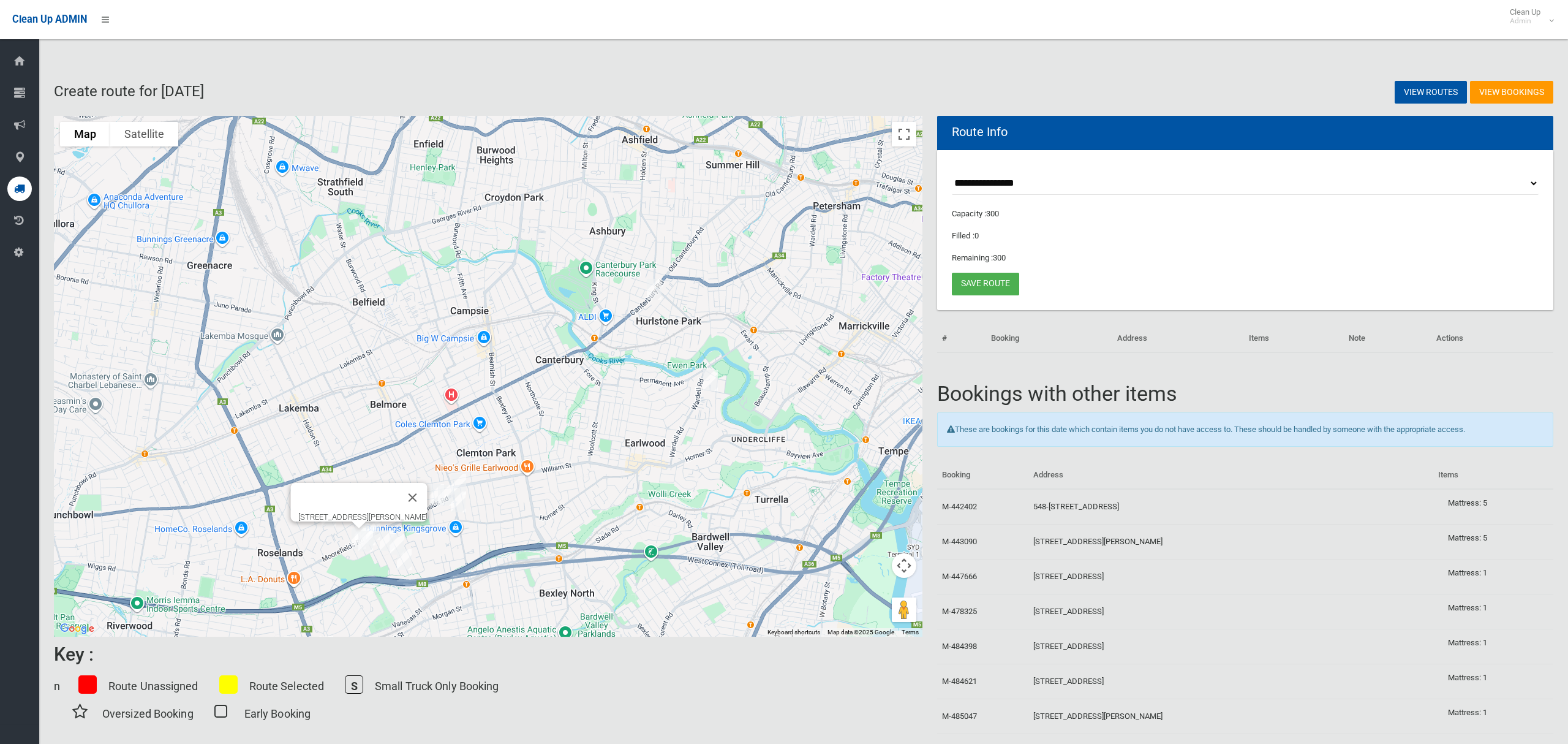
click at [577, 361] on div "9 Doonkuna Street, BEVERLY HILLS NSW 2209" at bounding box center [488, 376] width 869 height 521
click at [653, 291] on img "80 Canterbury Road, HURLSTONE PARK NSW 2193" at bounding box center [652, 287] width 25 height 31
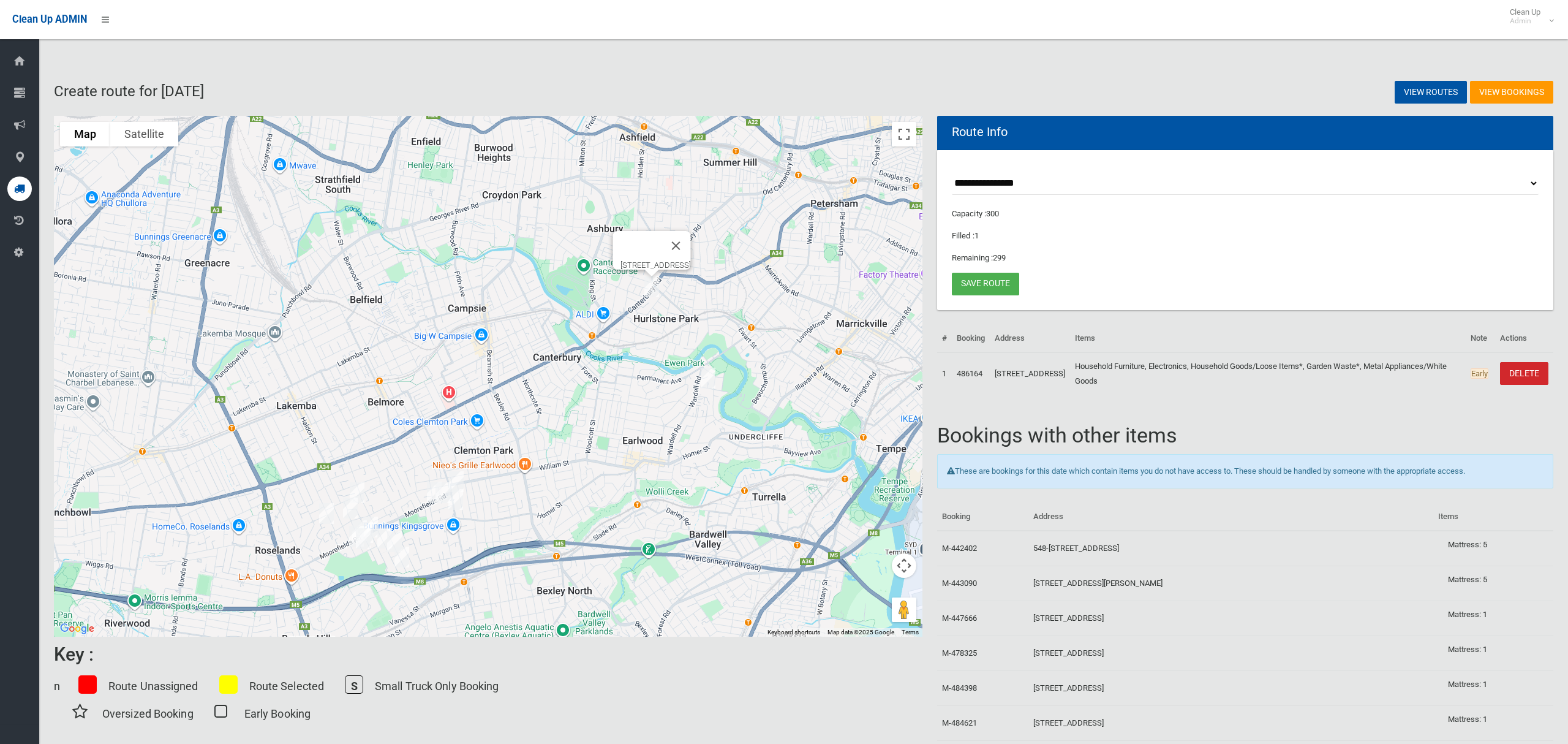
click at [655, 289] on img "80 Canterbury Road, HURLSTONE PARK NSW 2193" at bounding box center [652, 287] width 25 height 31
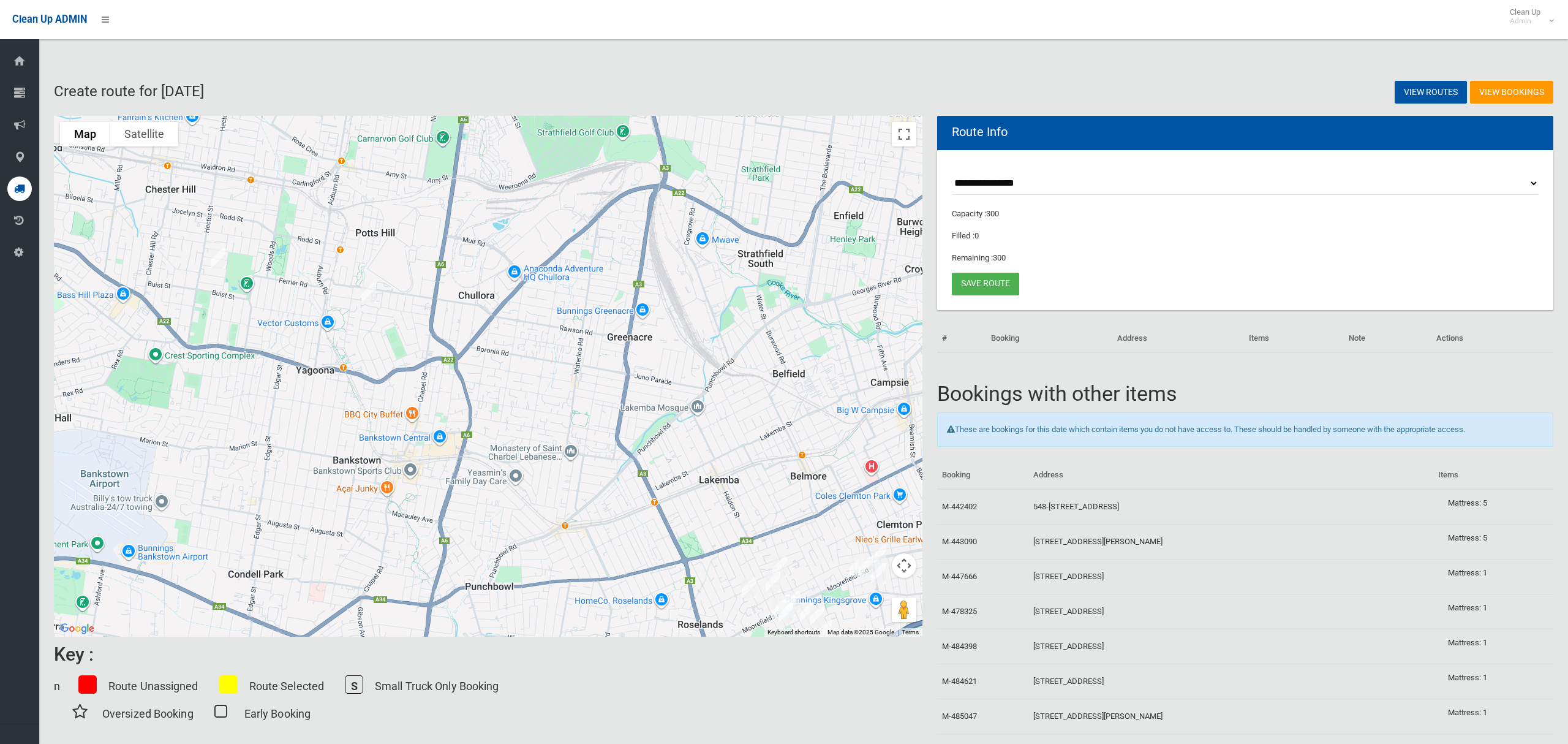
drag, startPoint x: 491, startPoint y: 297, endPoint x: 762, endPoint y: 370, distance: 280.7
click at [762, 370] on div "80 Canterbury Road, HURLSTONE PARK NSW 2193" at bounding box center [488, 376] width 869 height 521
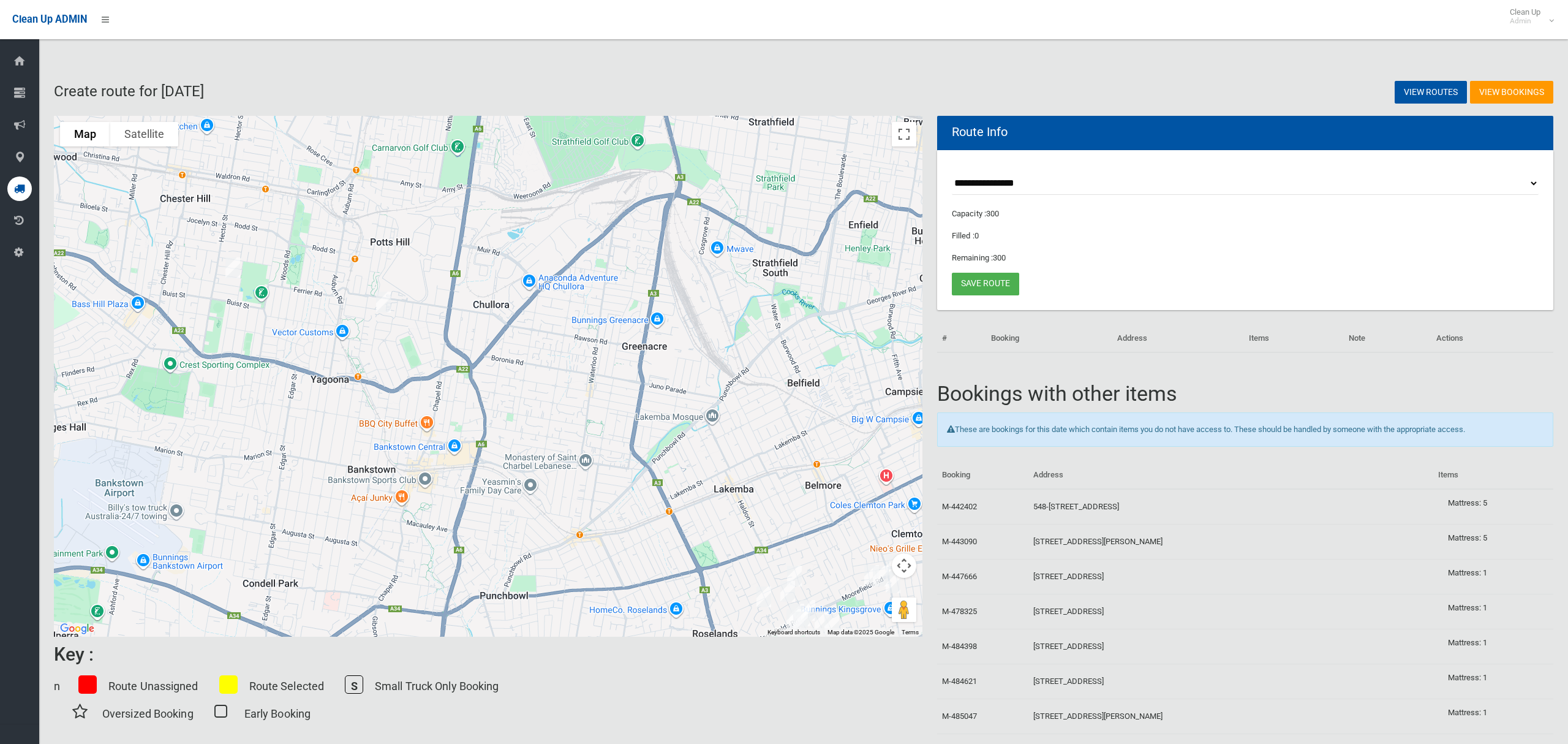
click at [382, 304] on img "21H Terpentine Place, YAGOONA NSW 2199" at bounding box center [383, 302] width 25 height 31
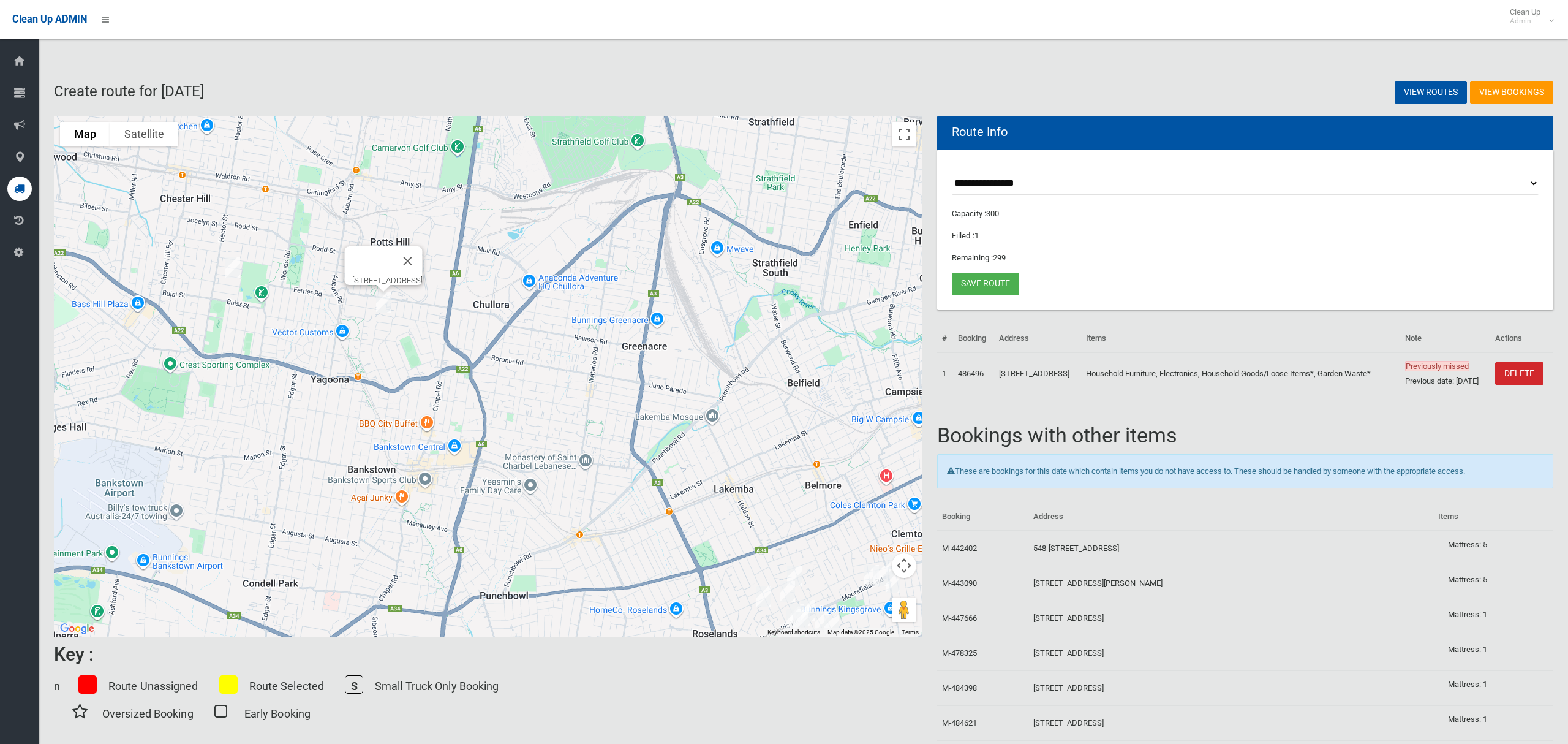
click at [232, 269] on img "42 Broad Street, BASS HILL NSW 2197" at bounding box center [232, 267] width 25 height 31
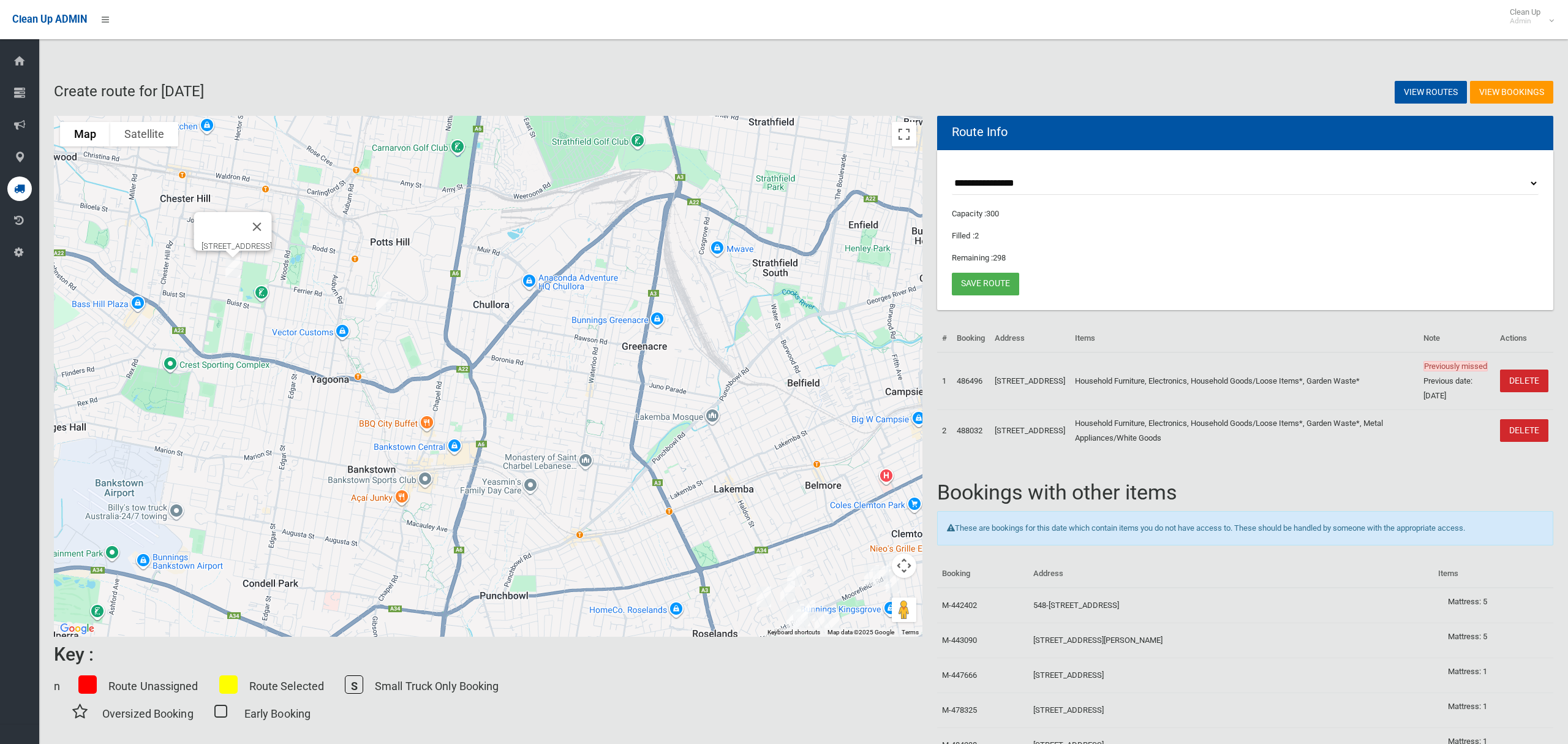
click at [235, 269] on img "42 Broad Street, BASS HILL NSW 2197" at bounding box center [232, 267] width 25 height 31
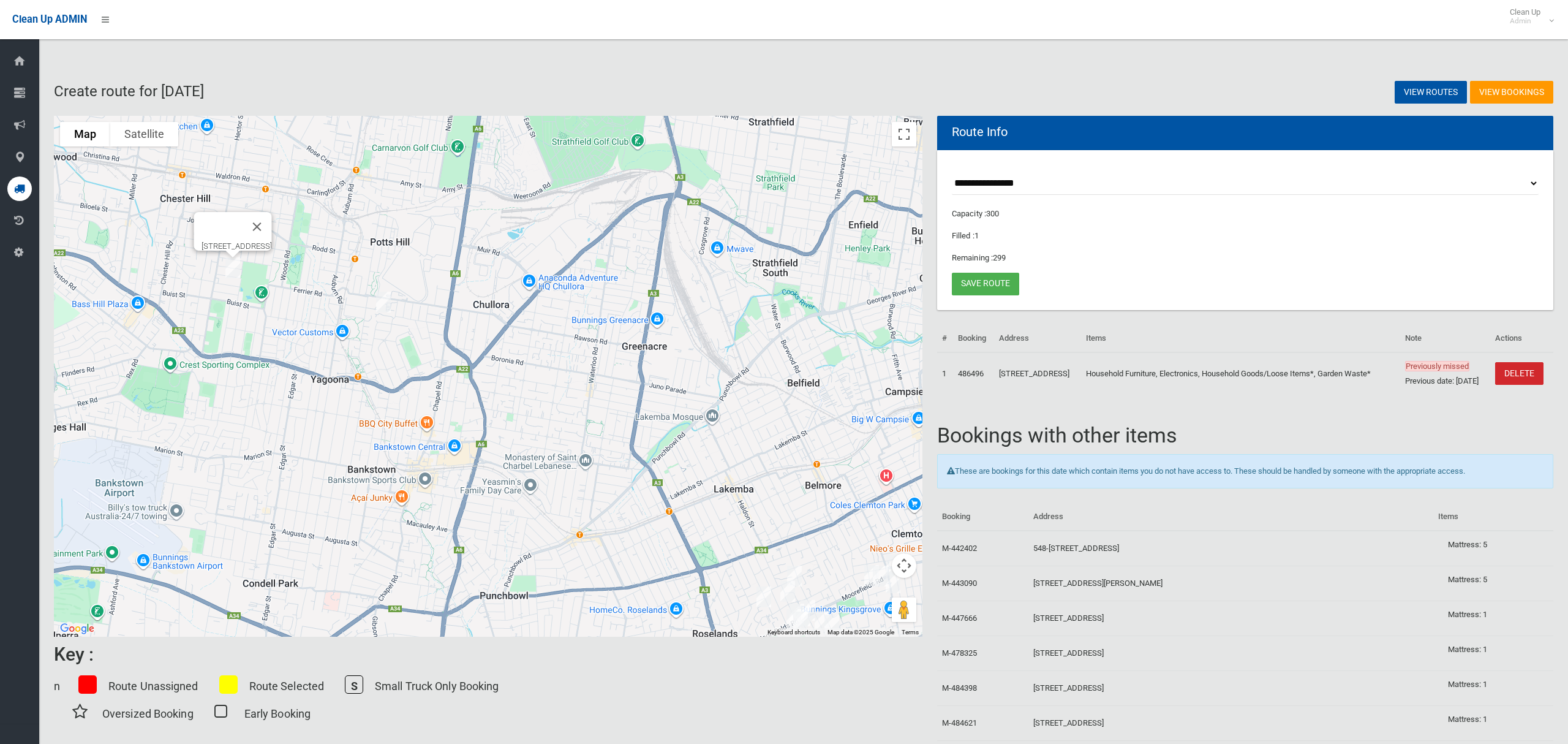
click at [235, 269] on img "42 Broad Street, BASS HILL NSW 2197" at bounding box center [232, 267] width 25 height 31
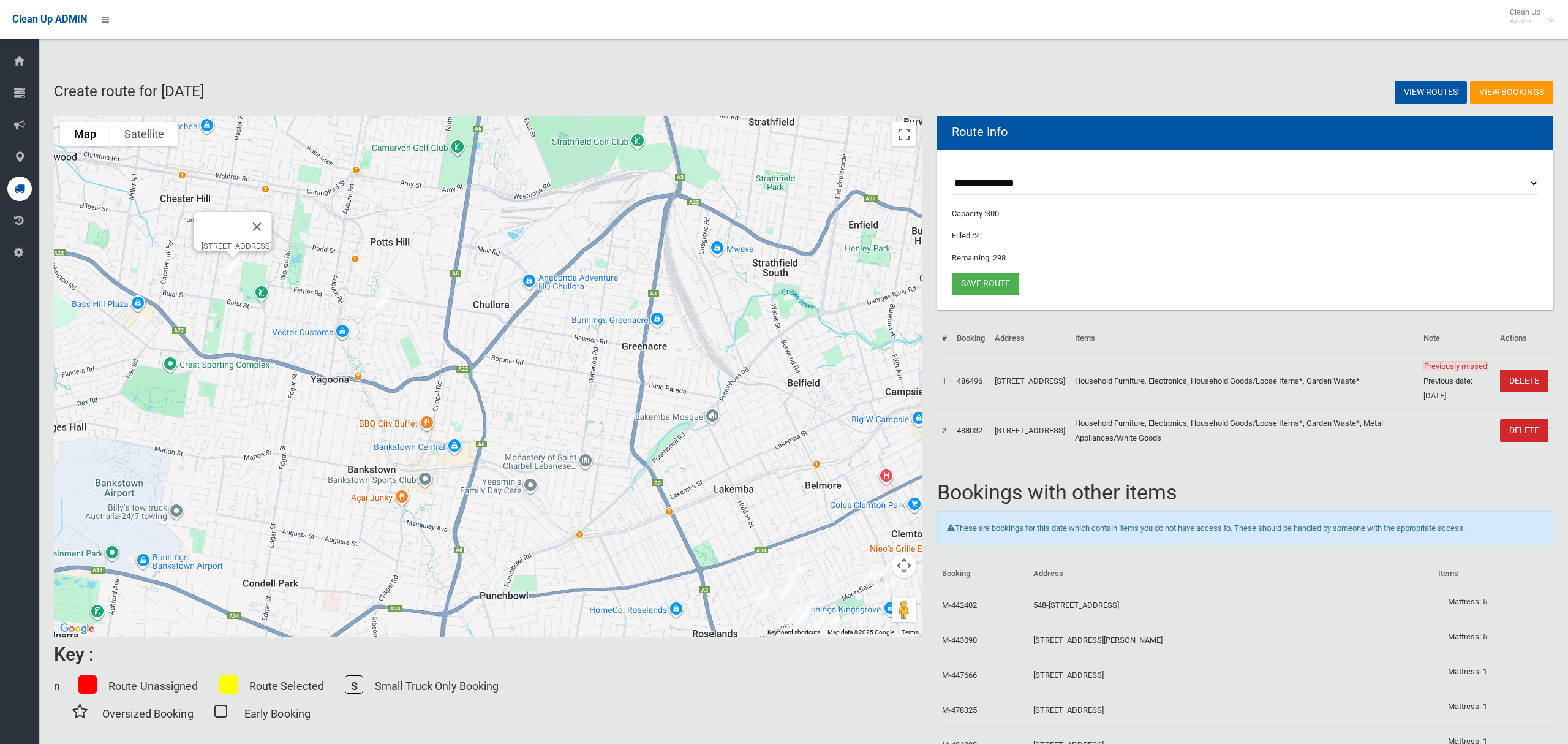
click at [384, 299] on img "21H Terpentine Place, YAGOONA NSW 2199" at bounding box center [383, 302] width 25 height 31
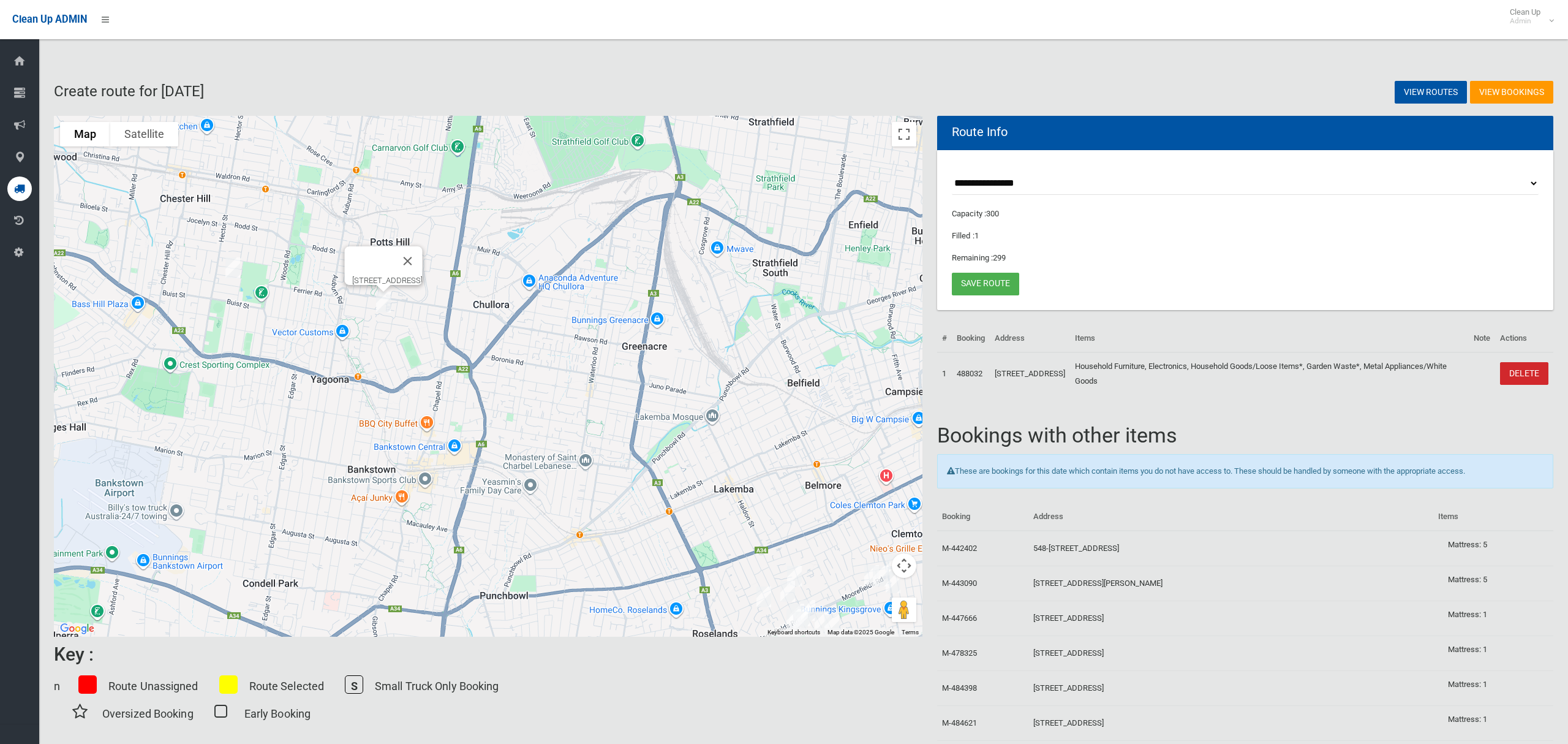
click at [233, 267] on img "42 Broad Street, BASS HILL NSW 2197" at bounding box center [232, 267] width 25 height 31
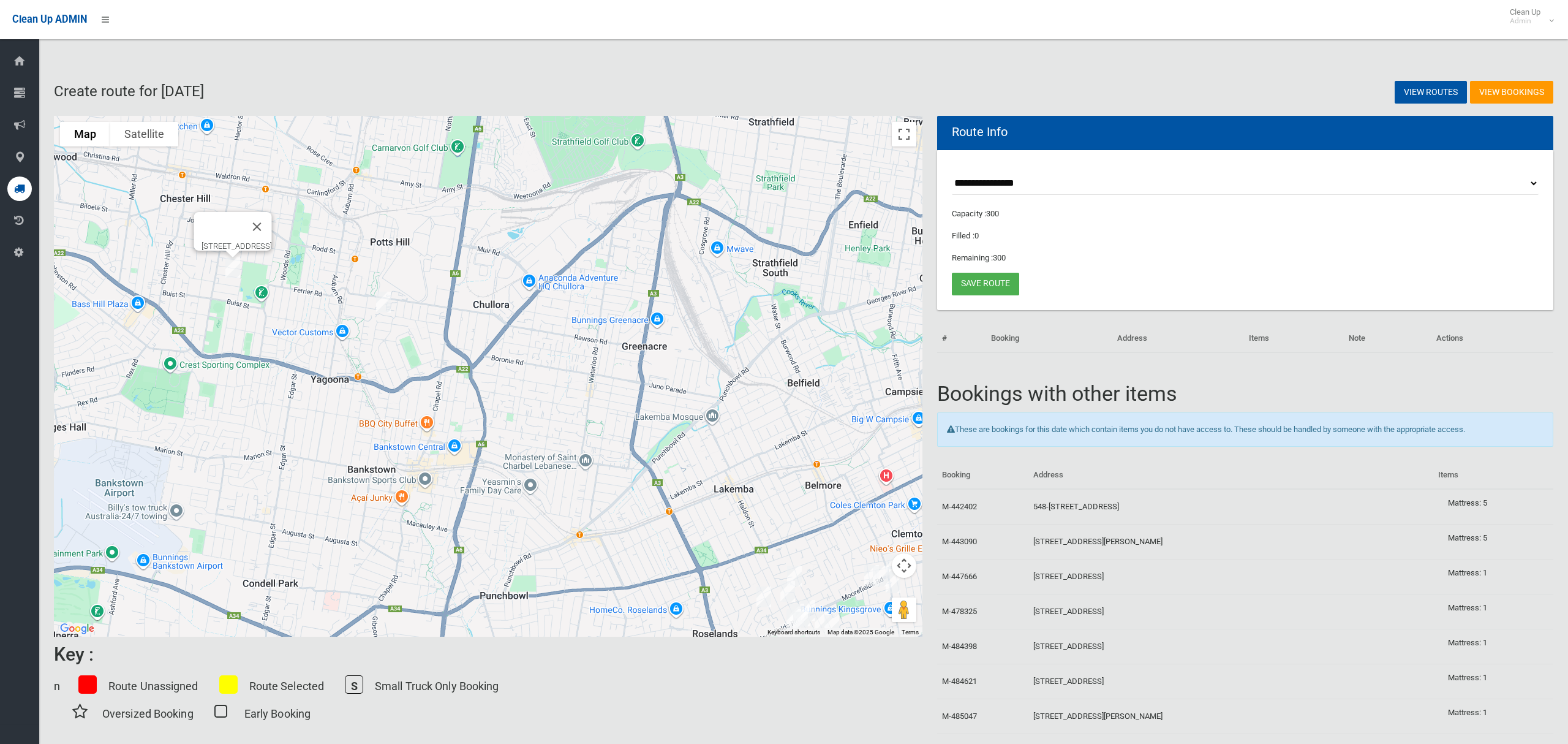
click at [227, 268] on img "42 Broad Street, BASS HILL NSW 2197" at bounding box center [232, 267] width 25 height 31
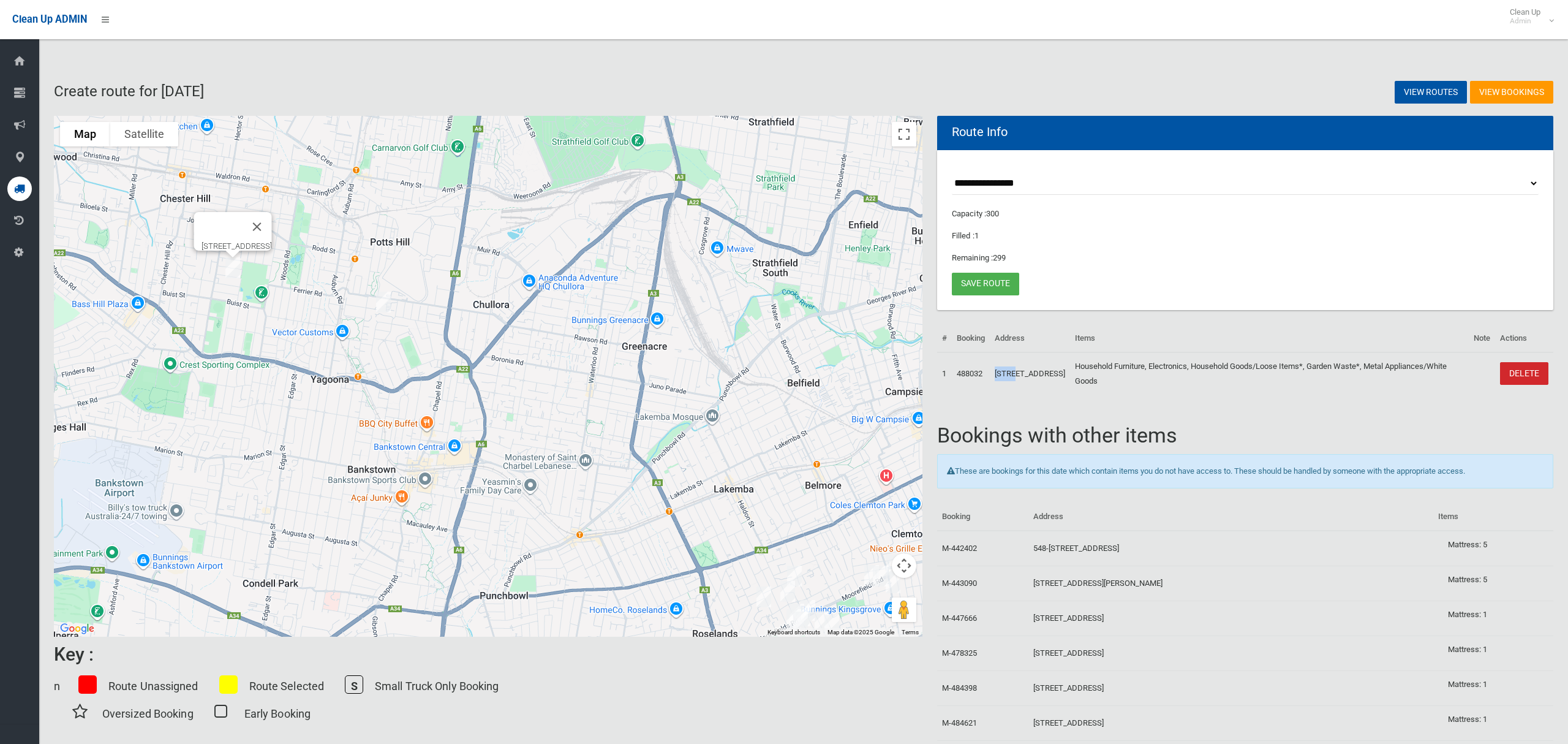
drag, startPoint x: 997, startPoint y: 364, endPoint x: 1015, endPoint y: 370, distance: 19.0
click at [1015, 370] on td "42 Broad Street, BASS HILL NSW 2197" at bounding box center [1030, 374] width 80 height 42
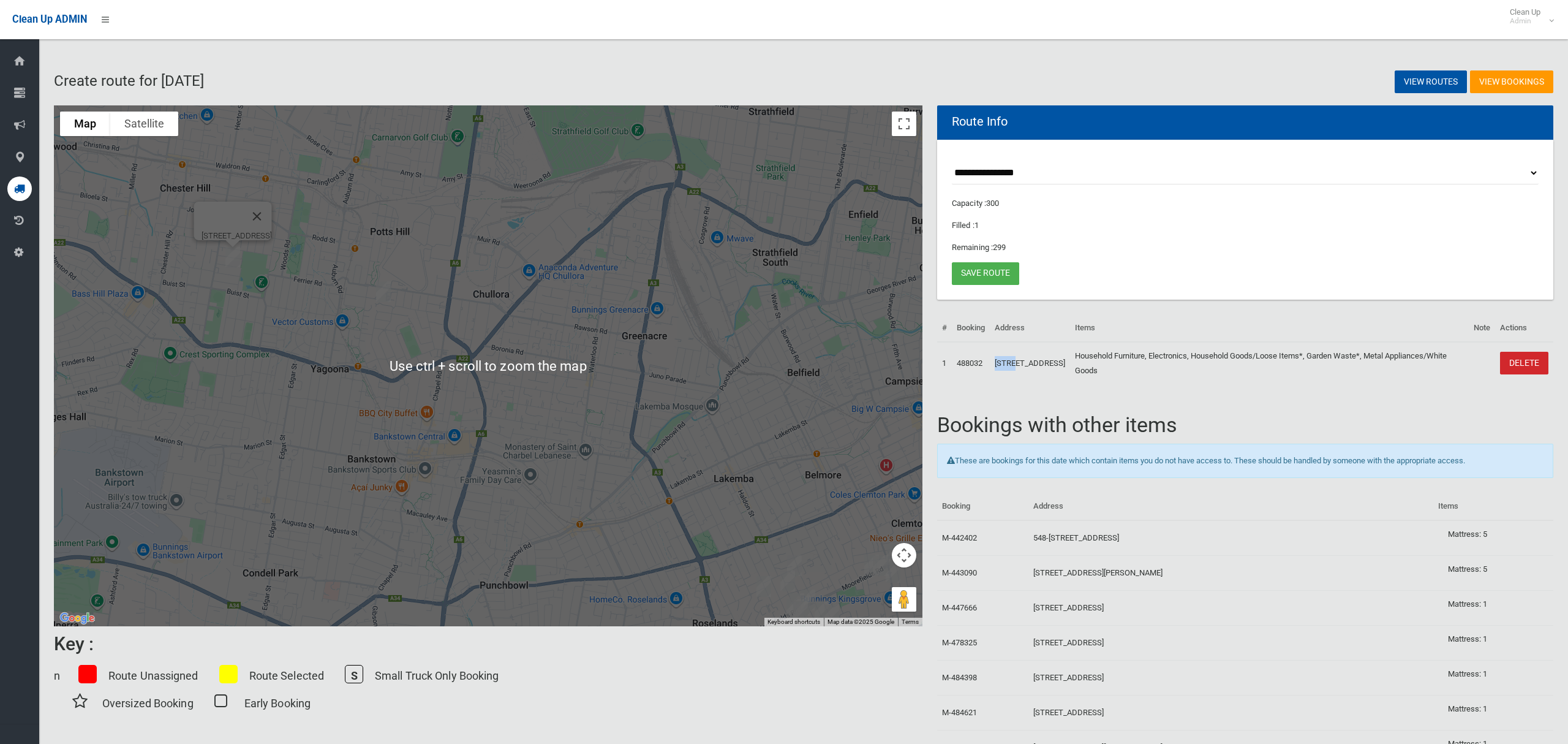
scroll to position [16, 0]
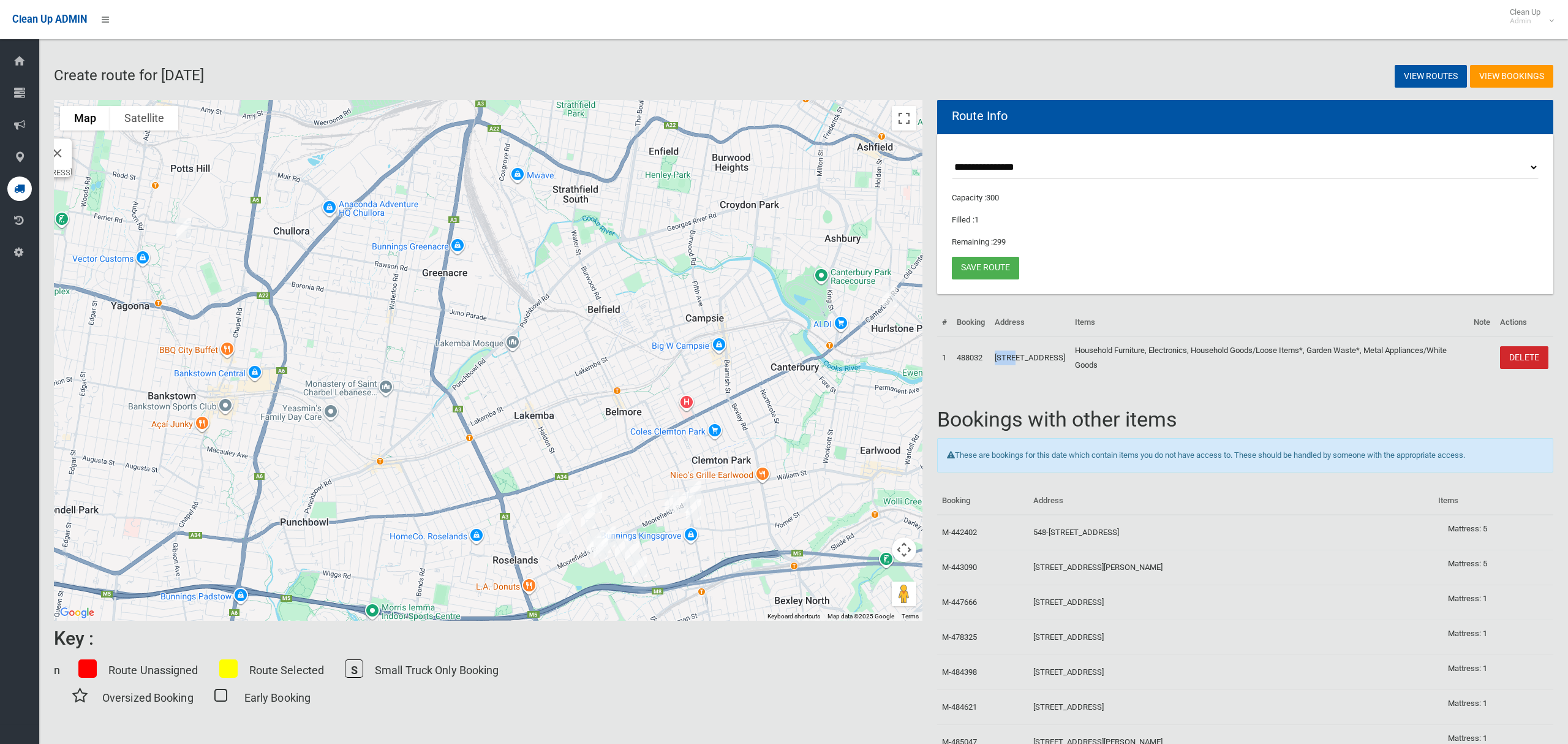
drag, startPoint x: 620, startPoint y: 366, endPoint x: 601, endPoint y: 300, distance: 68.7
click at [512, 309] on div "42 Broad Street, BASS HILL NSW 2197" at bounding box center [488, 360] width 869 height 521
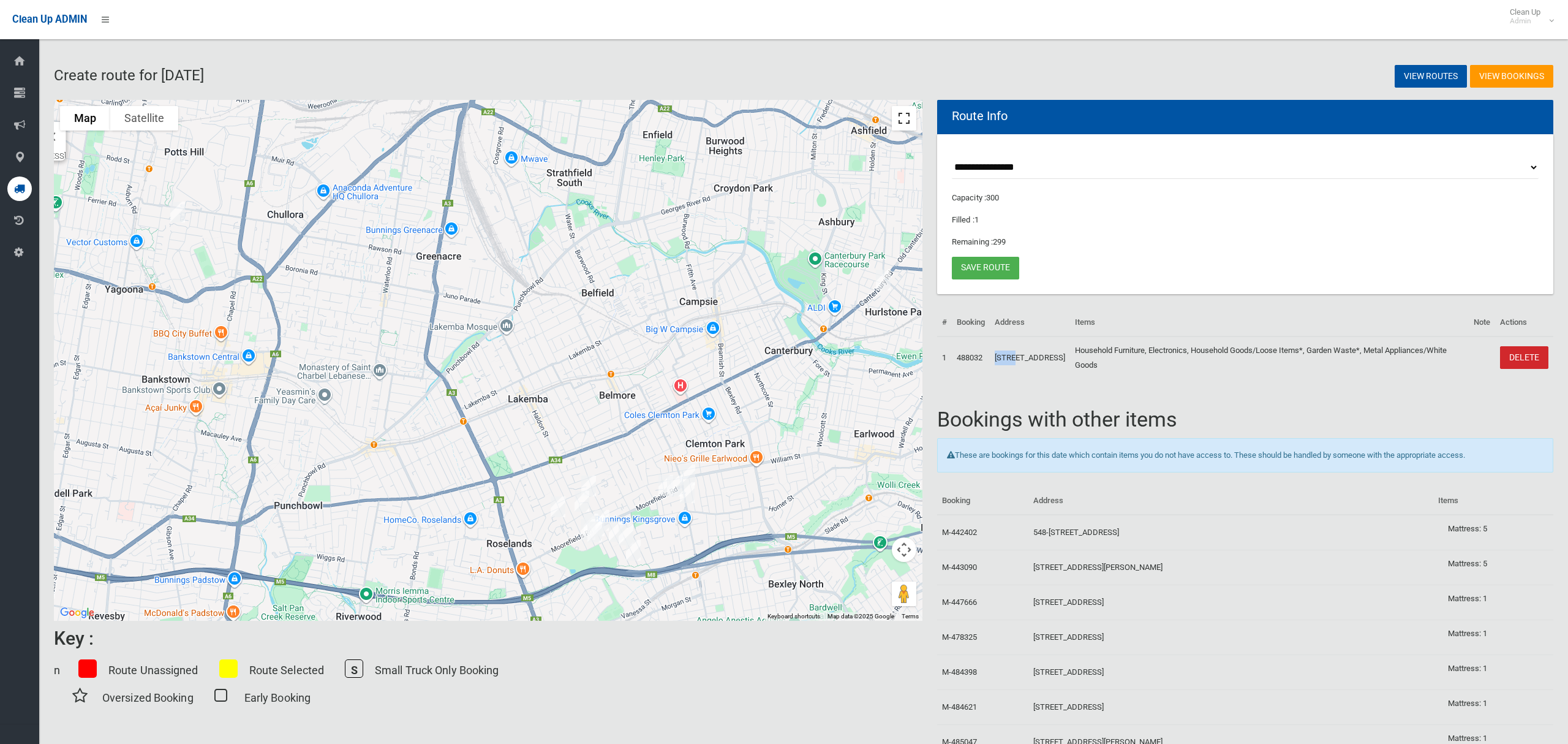
click at [904, 118] on button "Toggle fullscreen view" at bounding box center [904, 118] width 25 height 25
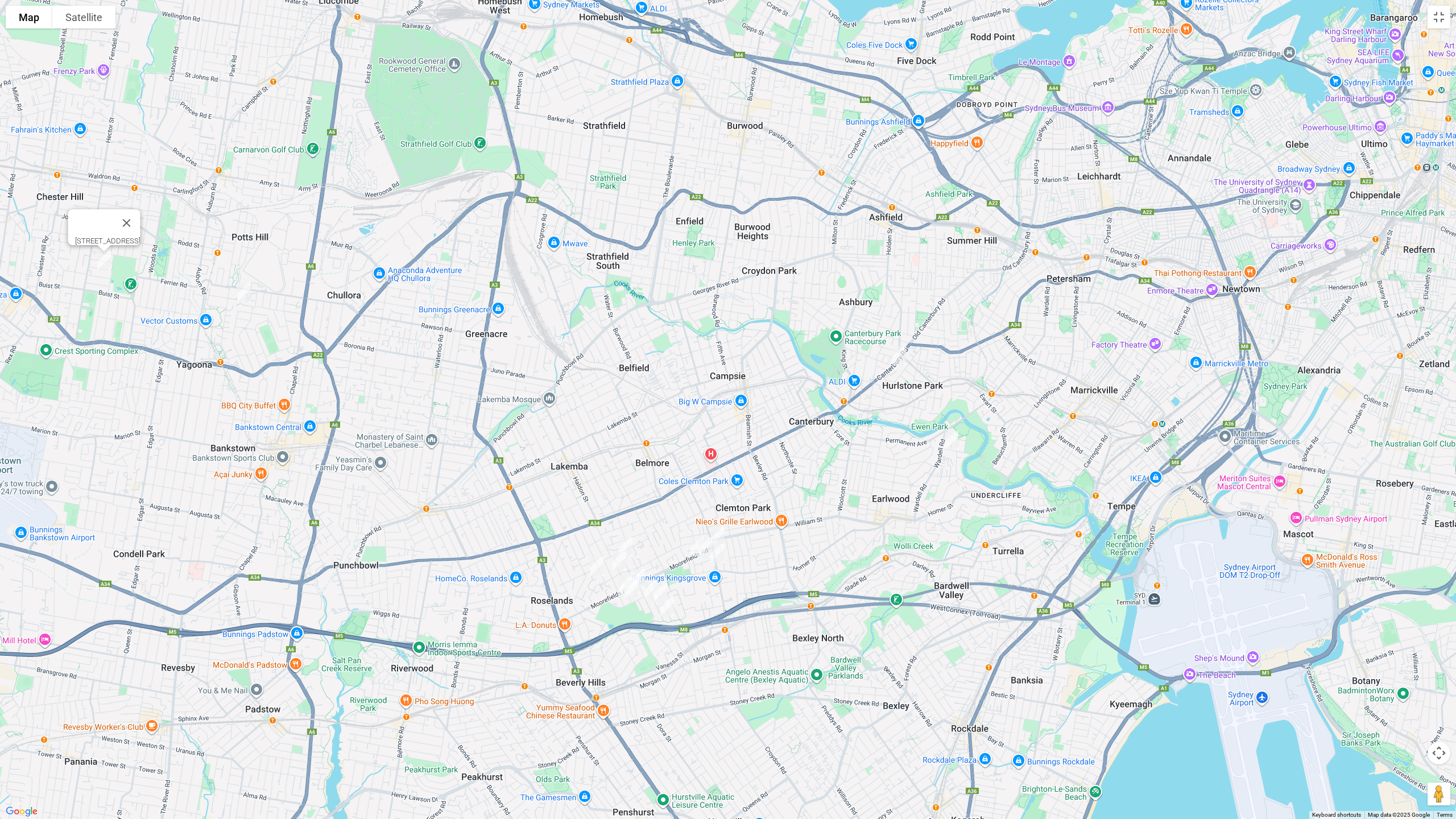
drag, startPoint x: 840, startPoint y: 280, endPoint x: 652, endPoint y: 298, distance: 188.9
click at [648, 293] on div "42 Broad Street, BASS HILL NSW 2197" at bounding box center [728, 409] width 1456 height 819
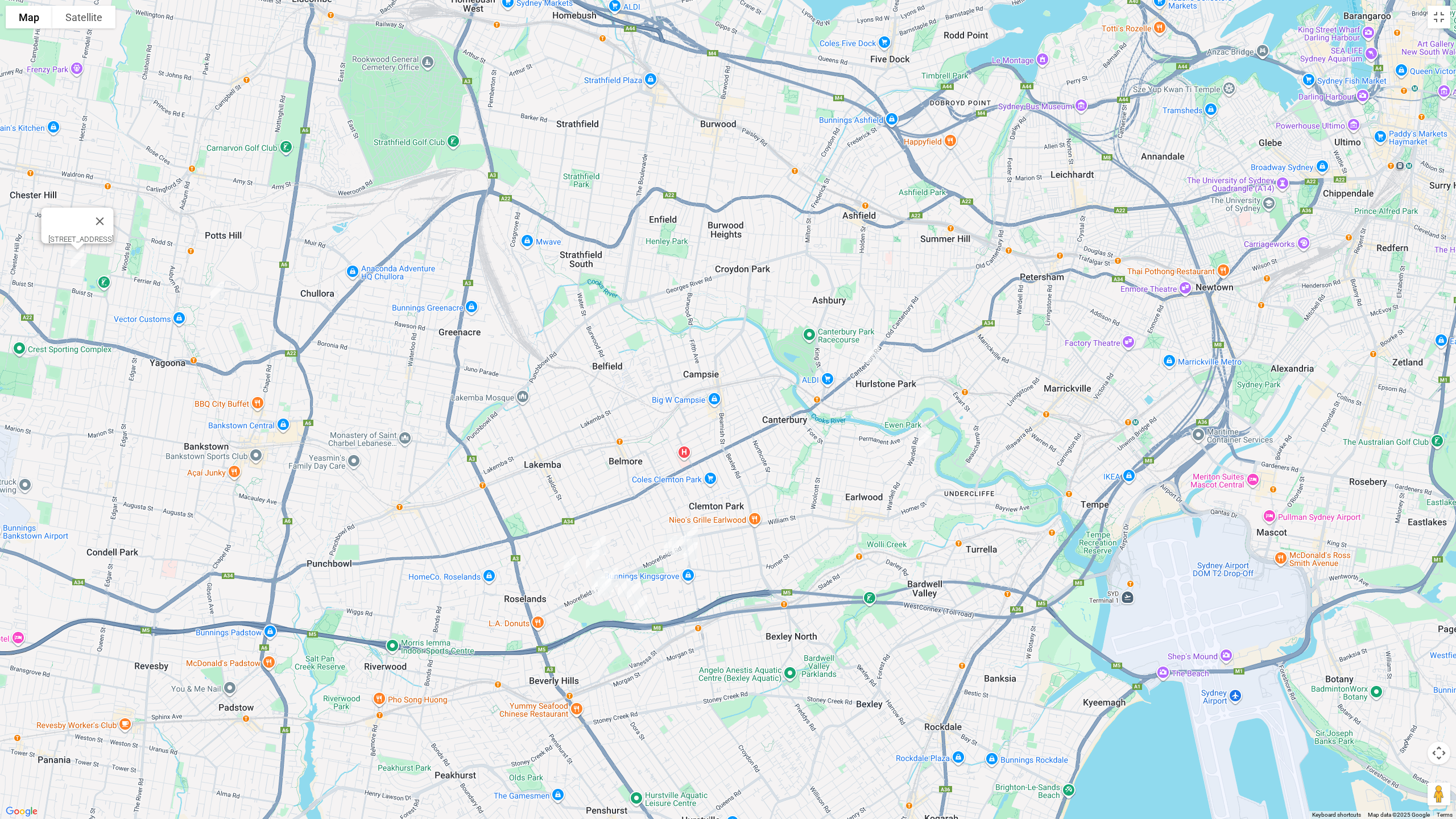
click at [869, 356] on img "80 Canterbury Road, HURLSTONE PARK NSW 2193" at bounding box center [872, 354] width 23 height 28
click at [1439, 21] on button "Toggle fullscreen view" at bounding box center [1439, 17] width 23 height 23
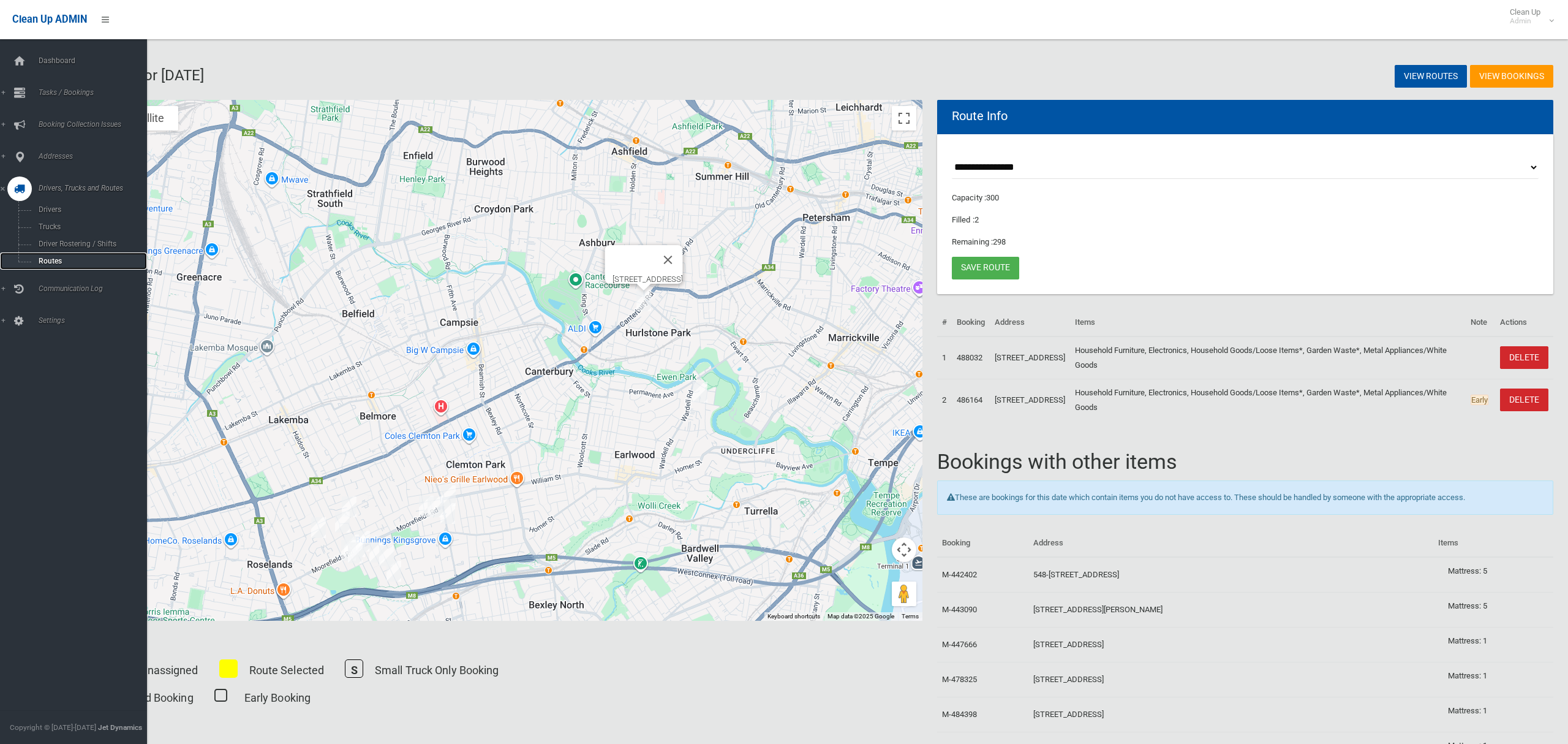
click at [56, 260] on span "Routes" at bounding box center [86, 261] width 102 height 9
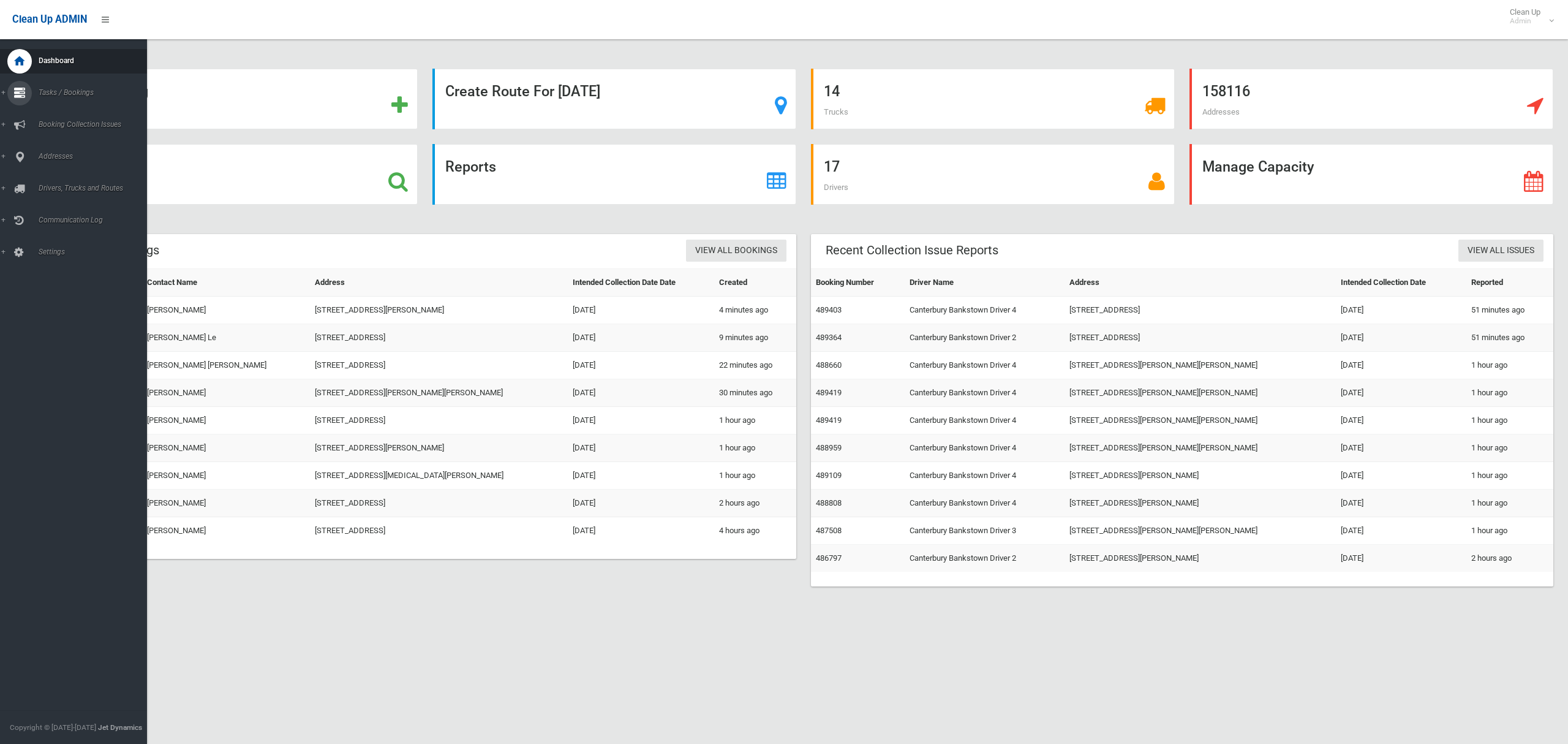
click at [26, 92] on div at bounding box center [19, 93] width 25 height 25
click at [58, 179] on span "Search" at bounding box center [86, 183] width 102 height 9
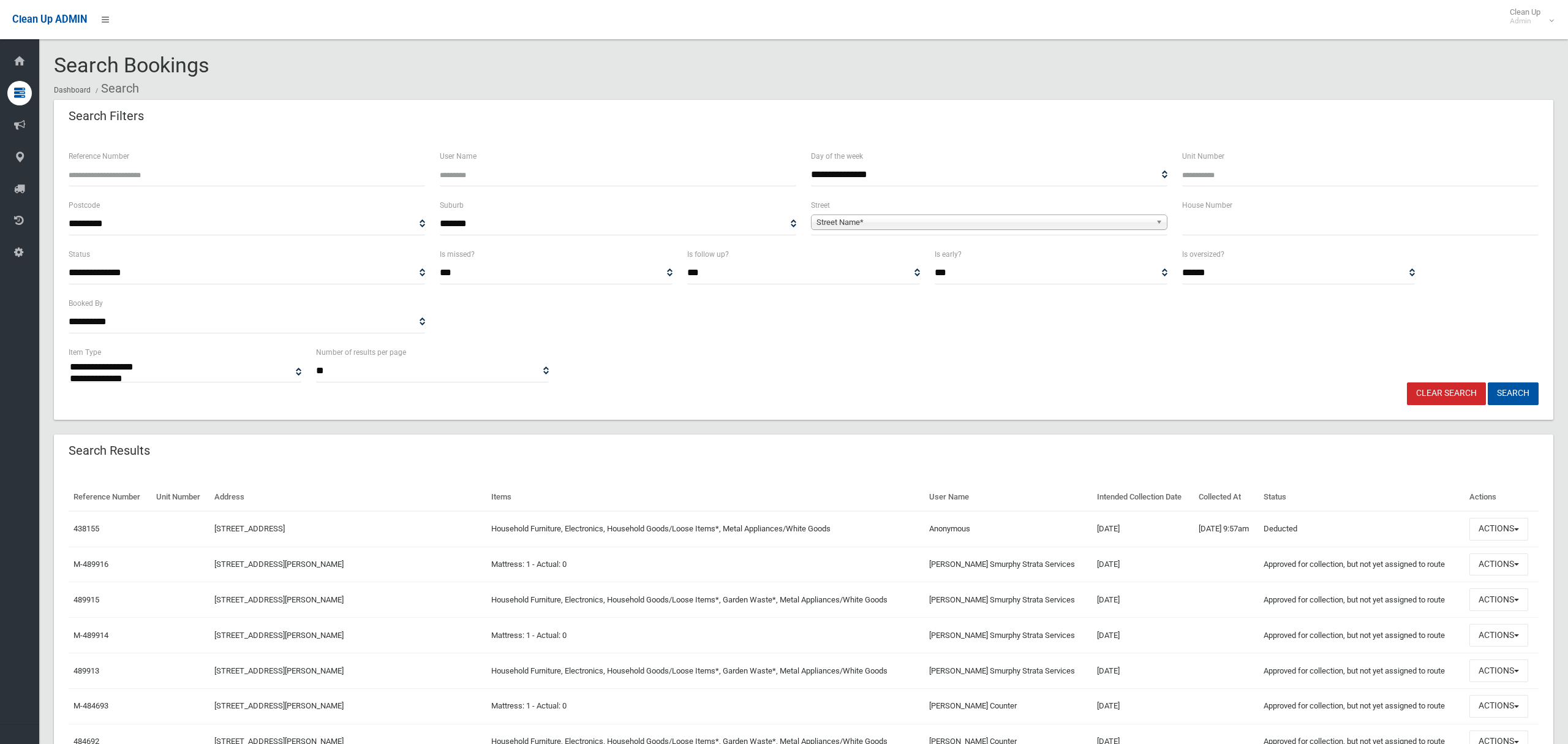
select select
click at [1196, 222] on input "text" at bounding box center [1360, 224] width 356 height 23
type input "**"
click at [987, 222] on span "Street Name*" at bounding box center [983, 222] width 334 height 15
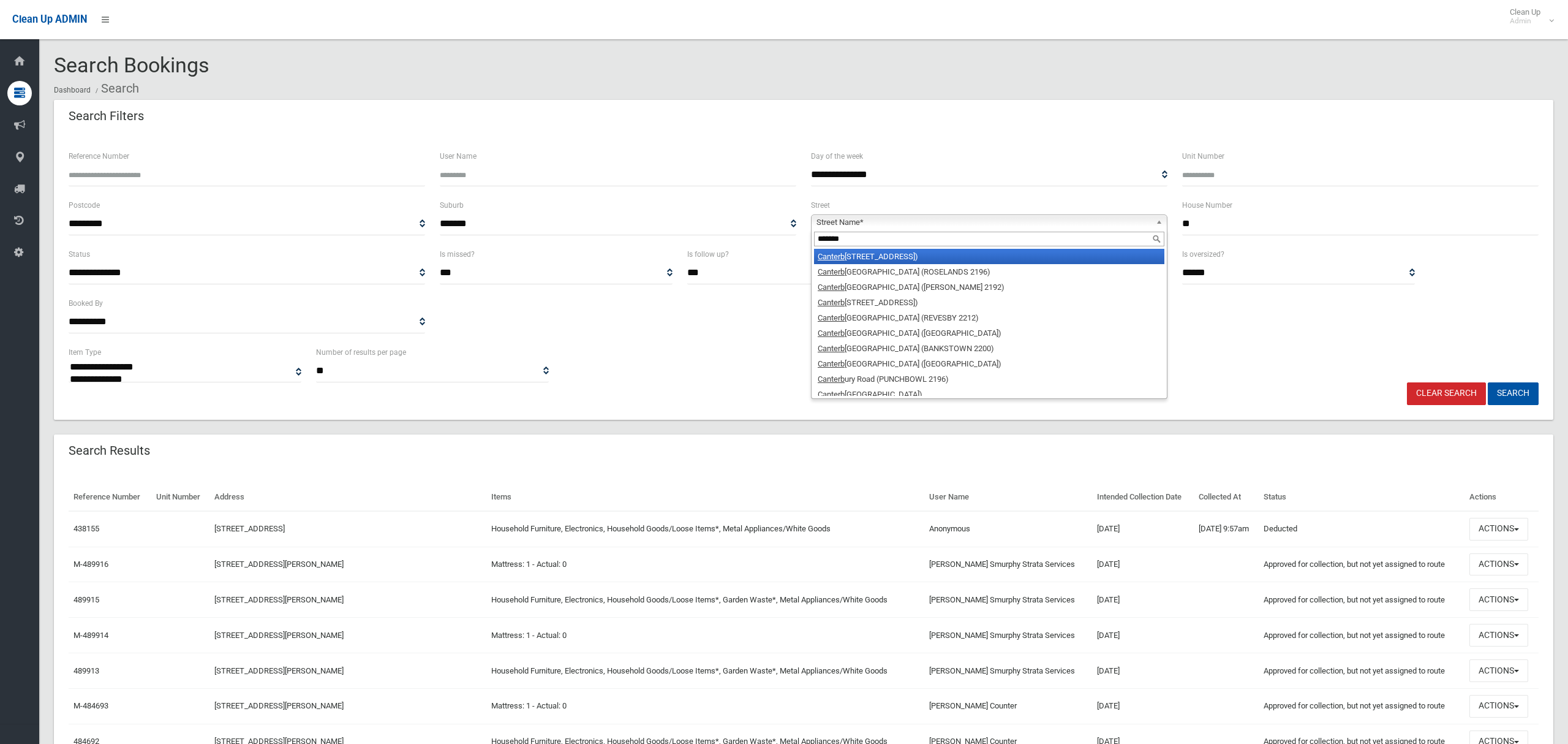
type input "*******"
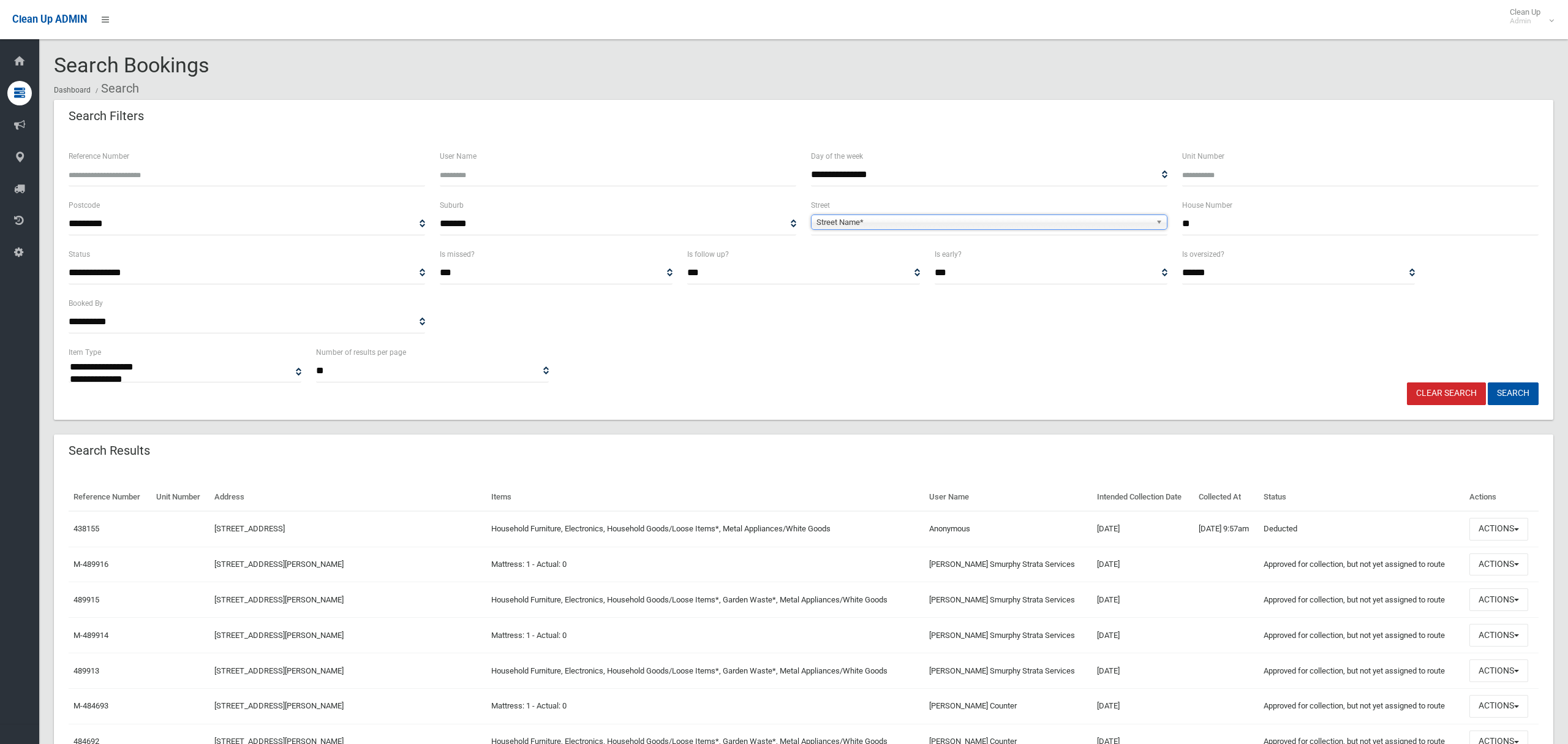
click at [871, 224] on span "Street Name*" at bounding box center [983, 222] width 334 height 15
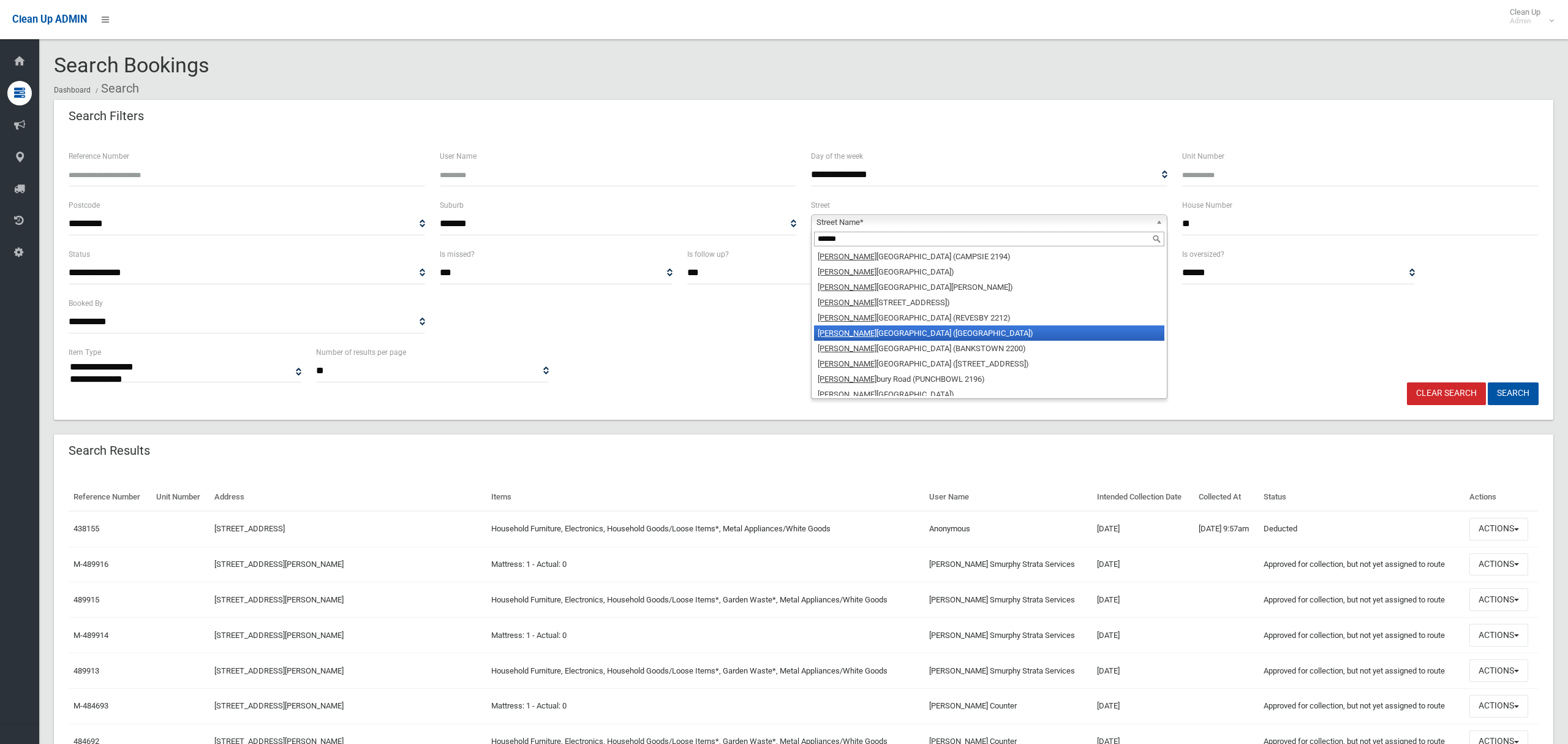
type input "******"
click at [891, 335] on li "Canter bury Road (HURLSTONE PARK 2193)" at bounding box center [989, 333] width 350 height 15
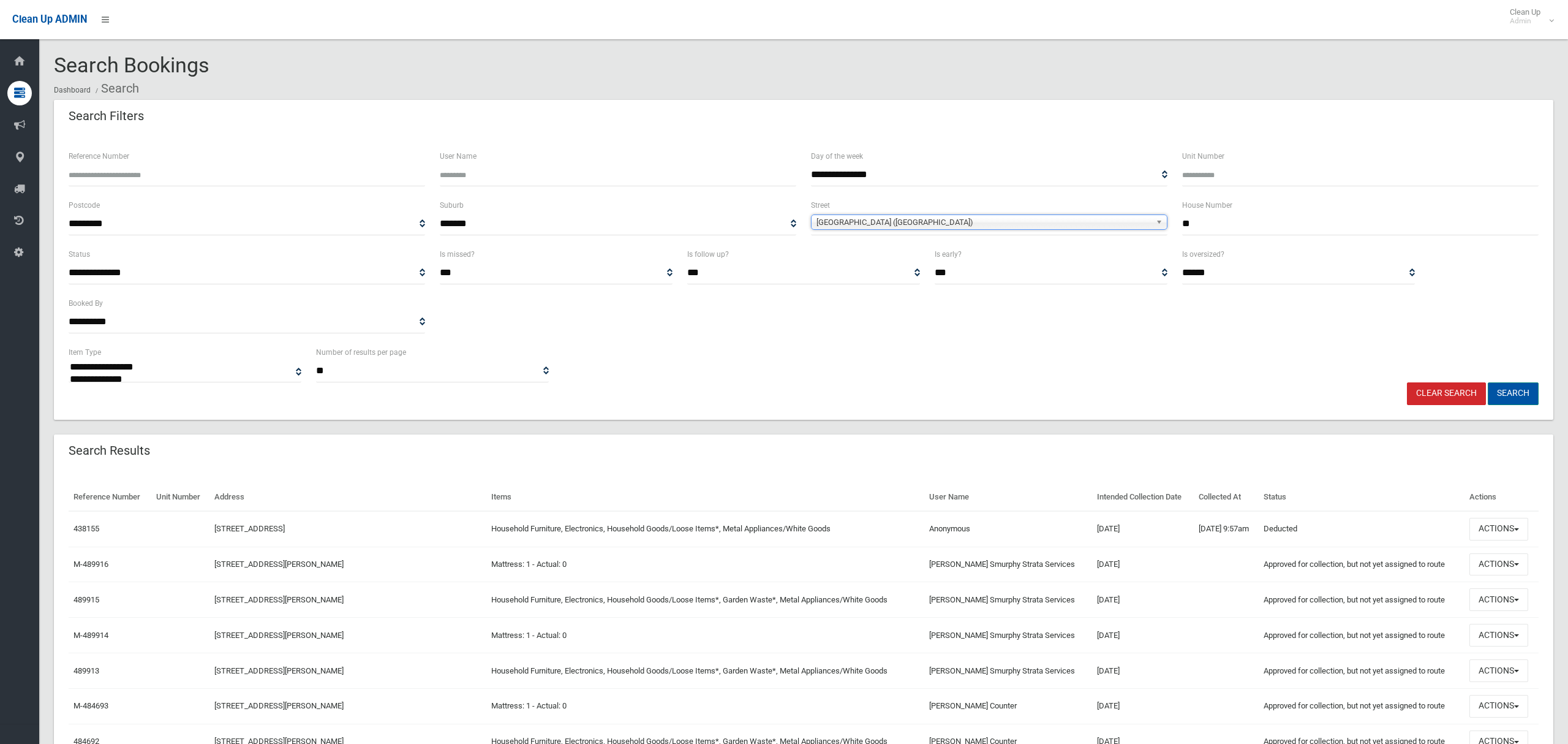
click at [1508, 394] on button "Search" at bounding box center [1513, 394] width 51 height 23
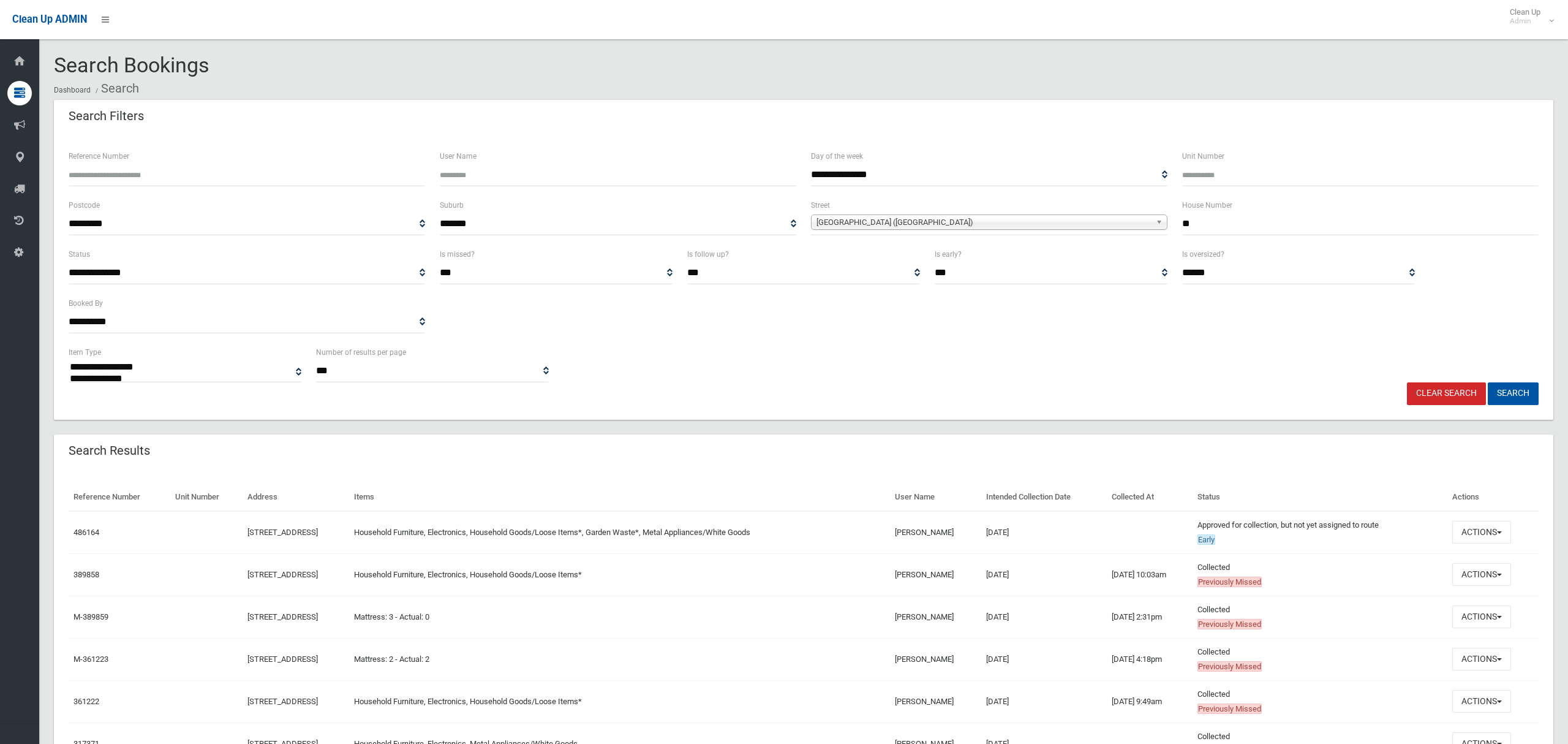
select select
drag, startPoint x: 1153, startPoint y: 227, endPoint x: 1118, endPoint y: 228, distance: 35.0
click at [1125, 227] on div "**********" at bounding box center [804, 222] width 1485 height 49
type input "*"
click at [881, 225] on span "[GEOGRAPHIC_DATA] ([GEOGRAPHIC_DATA])" at bounding box center [983, 222] width 334 height 15
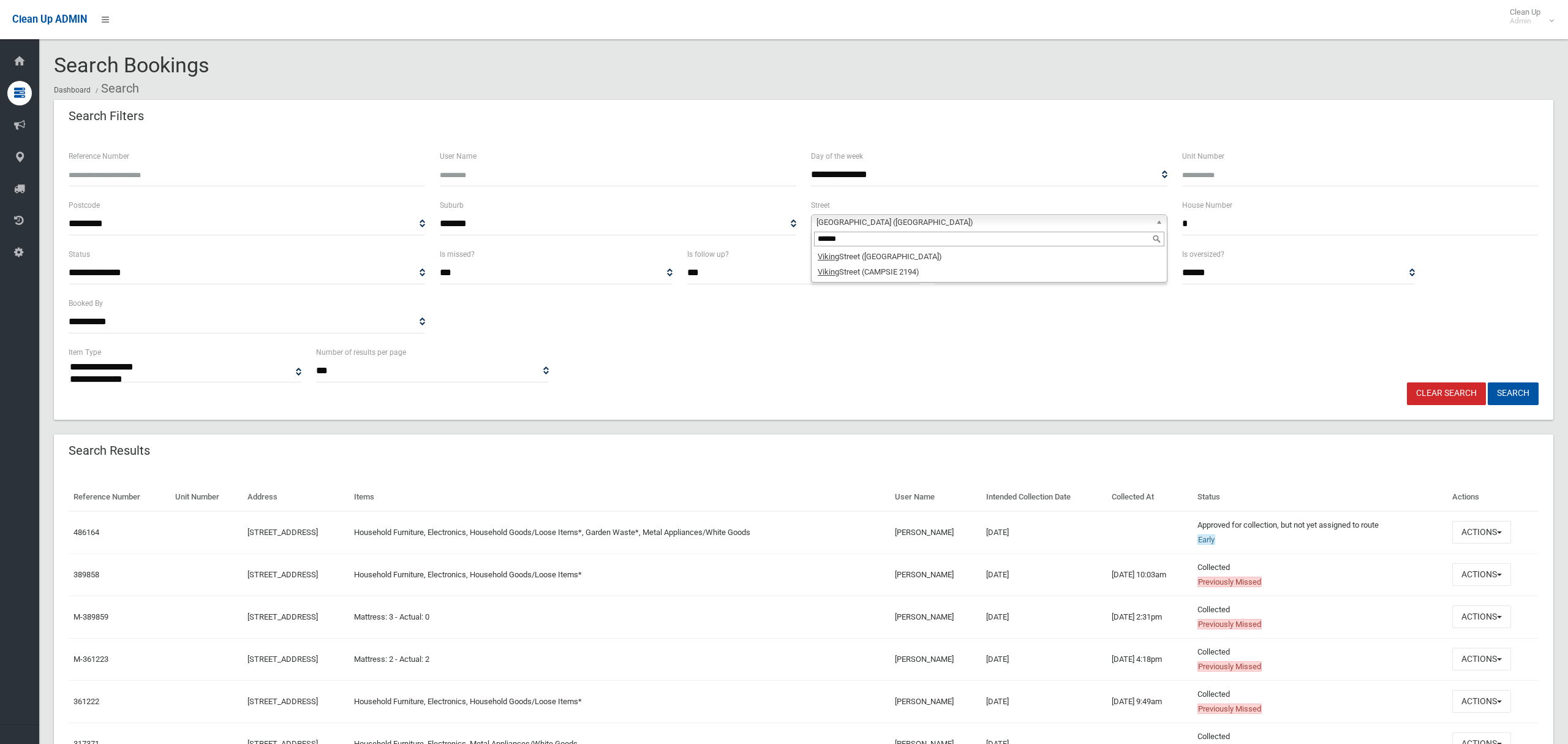
type input "******"
click at [877, 273] on li "[GEOGRAPHIC_DATA] (CAMPSIE 2194)" at bounding box center [989, 271] width 350 height 15
click at [1516, 388] on button "Search" at bounding box center [1513, 394] width 51 height 23
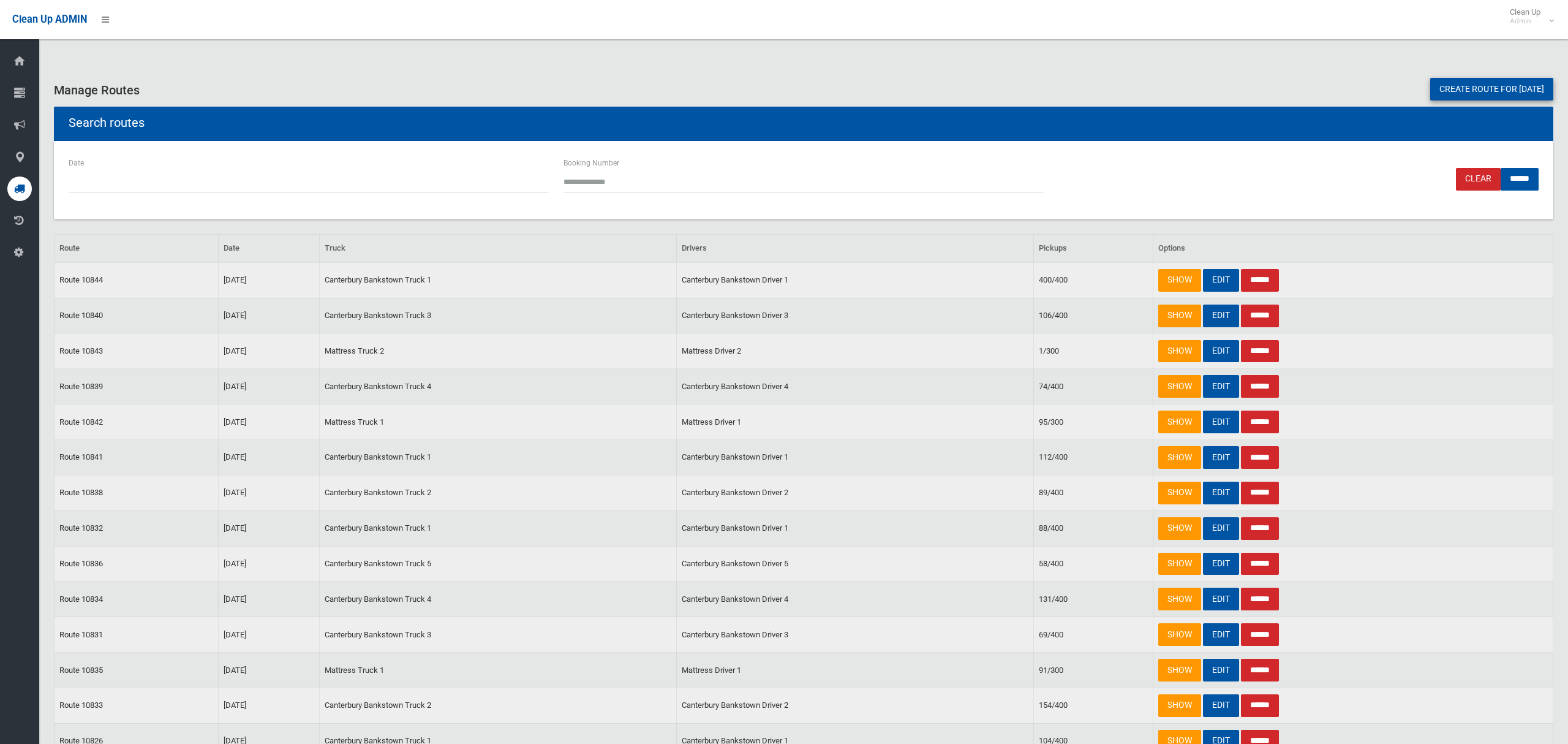
click at [1266, 280] on input "******" at bounding box center [1259, 280] width 38 height 23
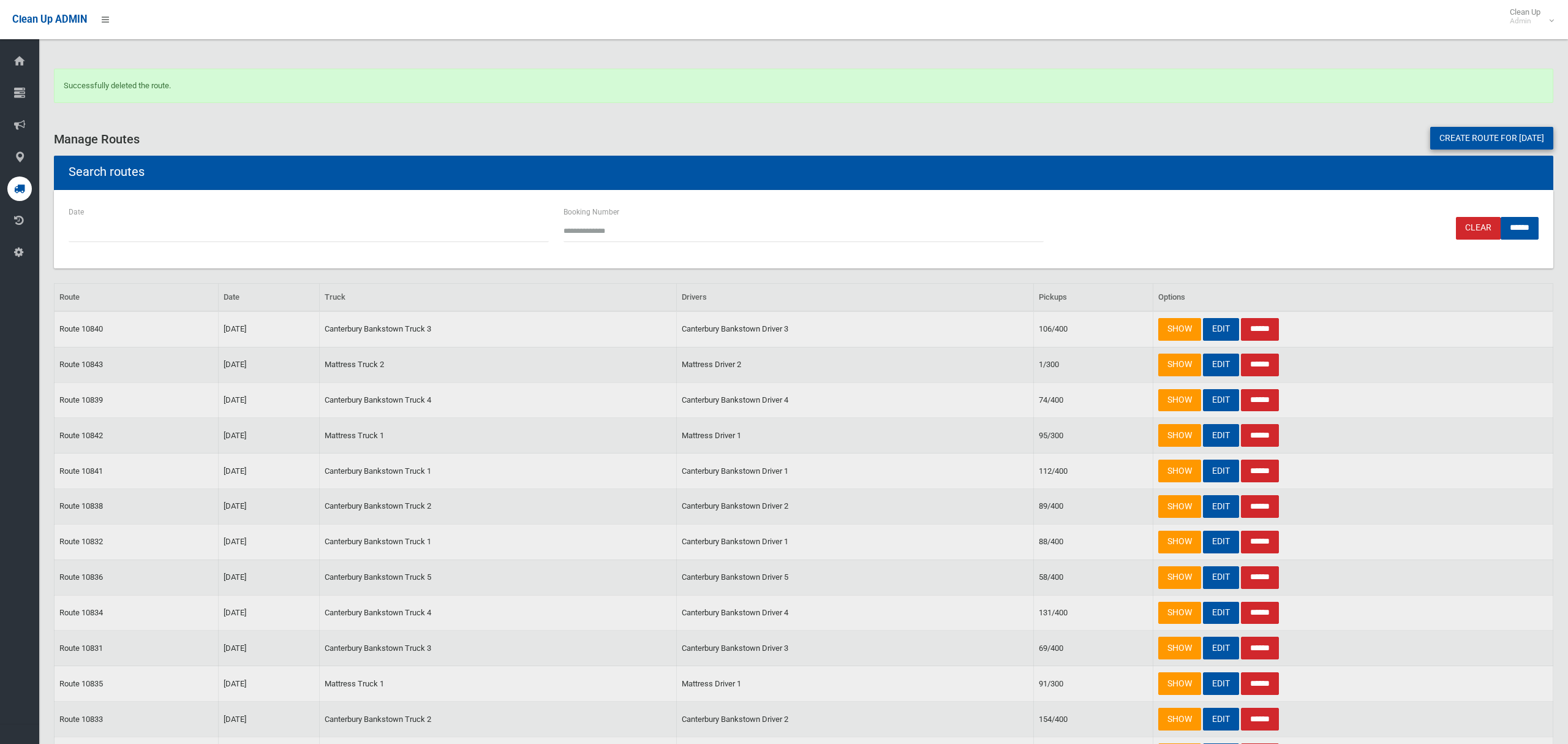
click at [1461, 135] on link "Create route for [DATE]" at bounding box center [1492, 138] width 123 height 23
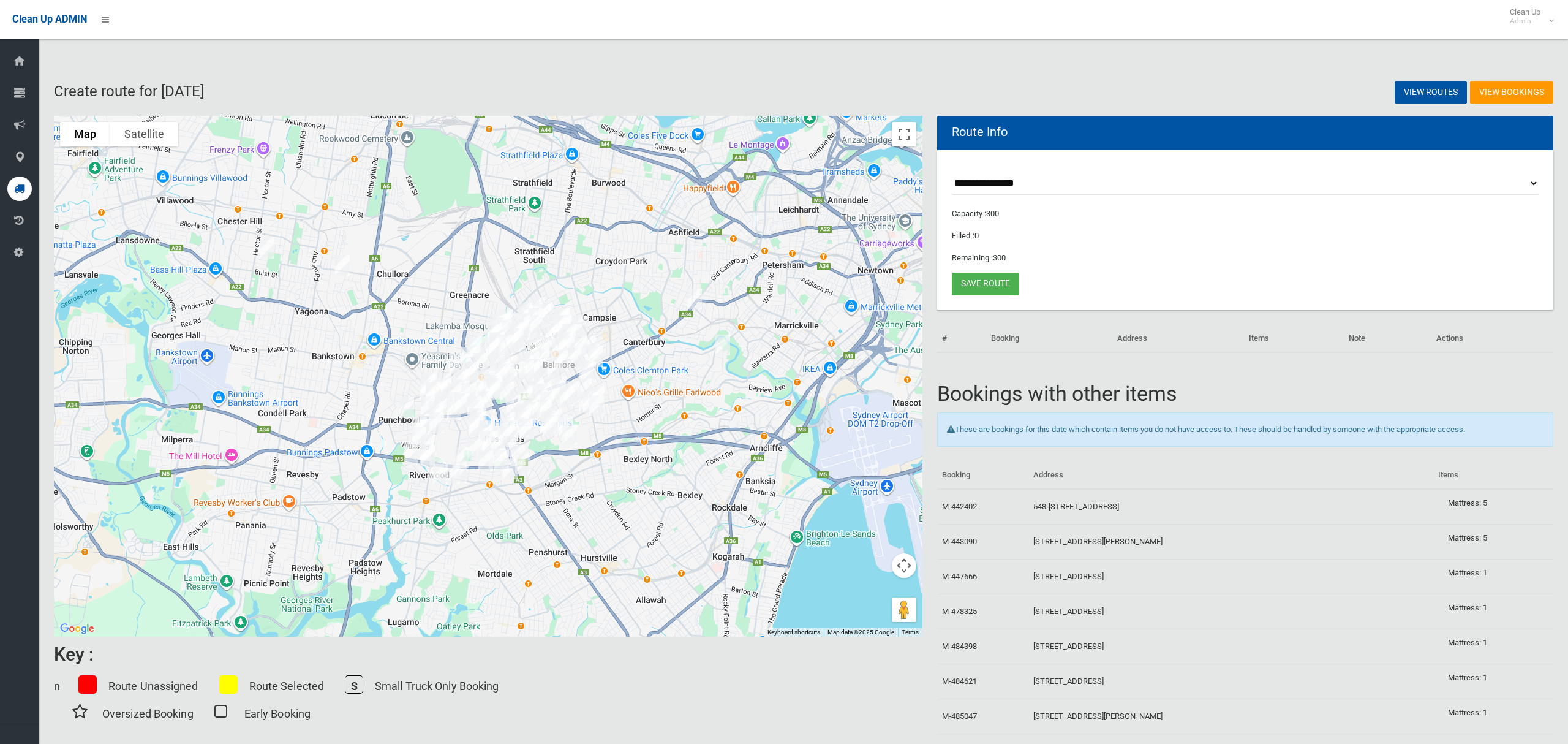
click at [1020, 180] on select "**********" at bounding box center [1246, 183] width 587 height 23
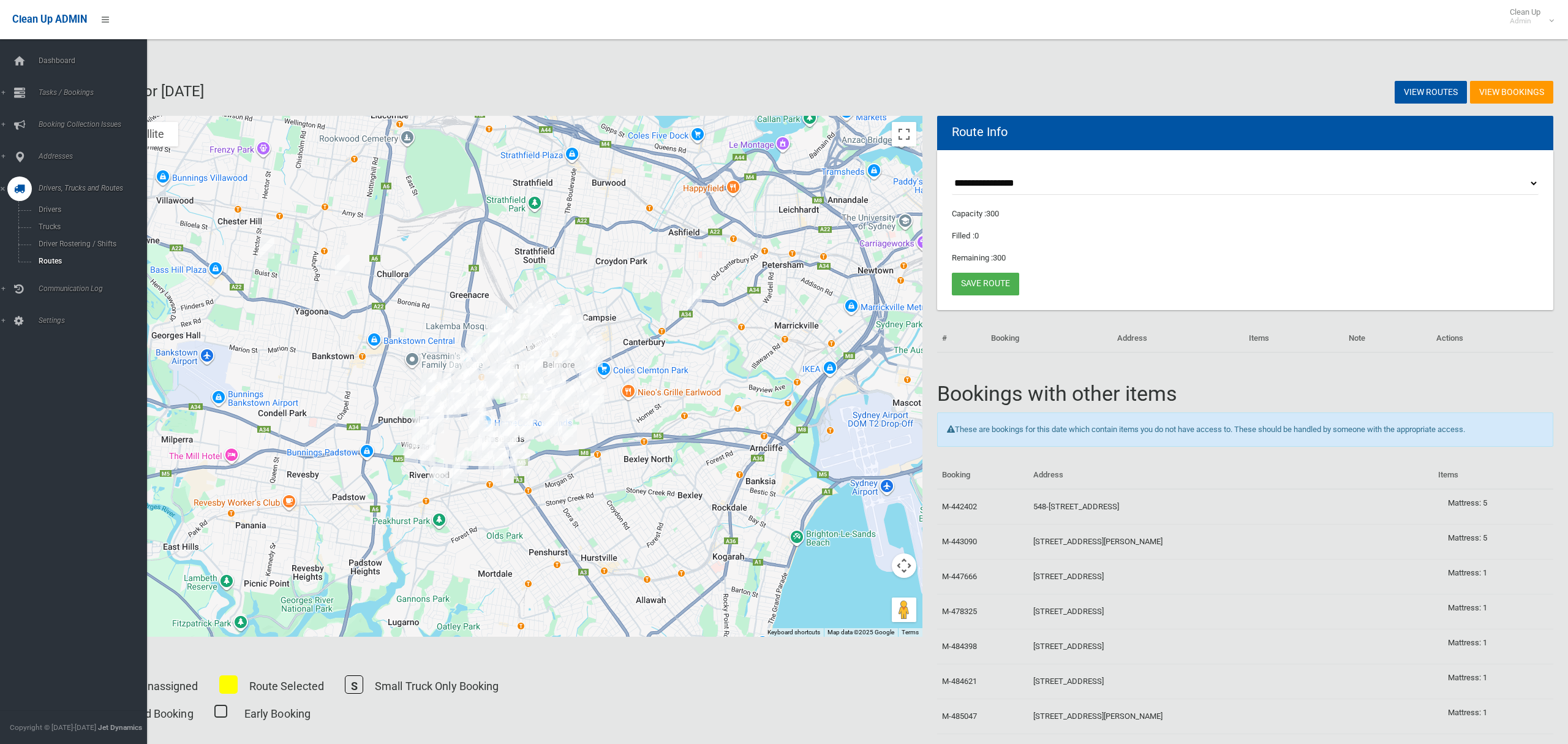
click at [53, 191] on span "Drivers, Trucks and Routes" at bounding box center [91, 188] width 112 height 9
click at [61, 186] on span "Drivers, Trucks and Routes" at bounding box center [91, 188] width 112 height 9
click at [66, 243] on span "Driver Rostering / Shifts" at bounding box center [86, 244] width 102 height 9
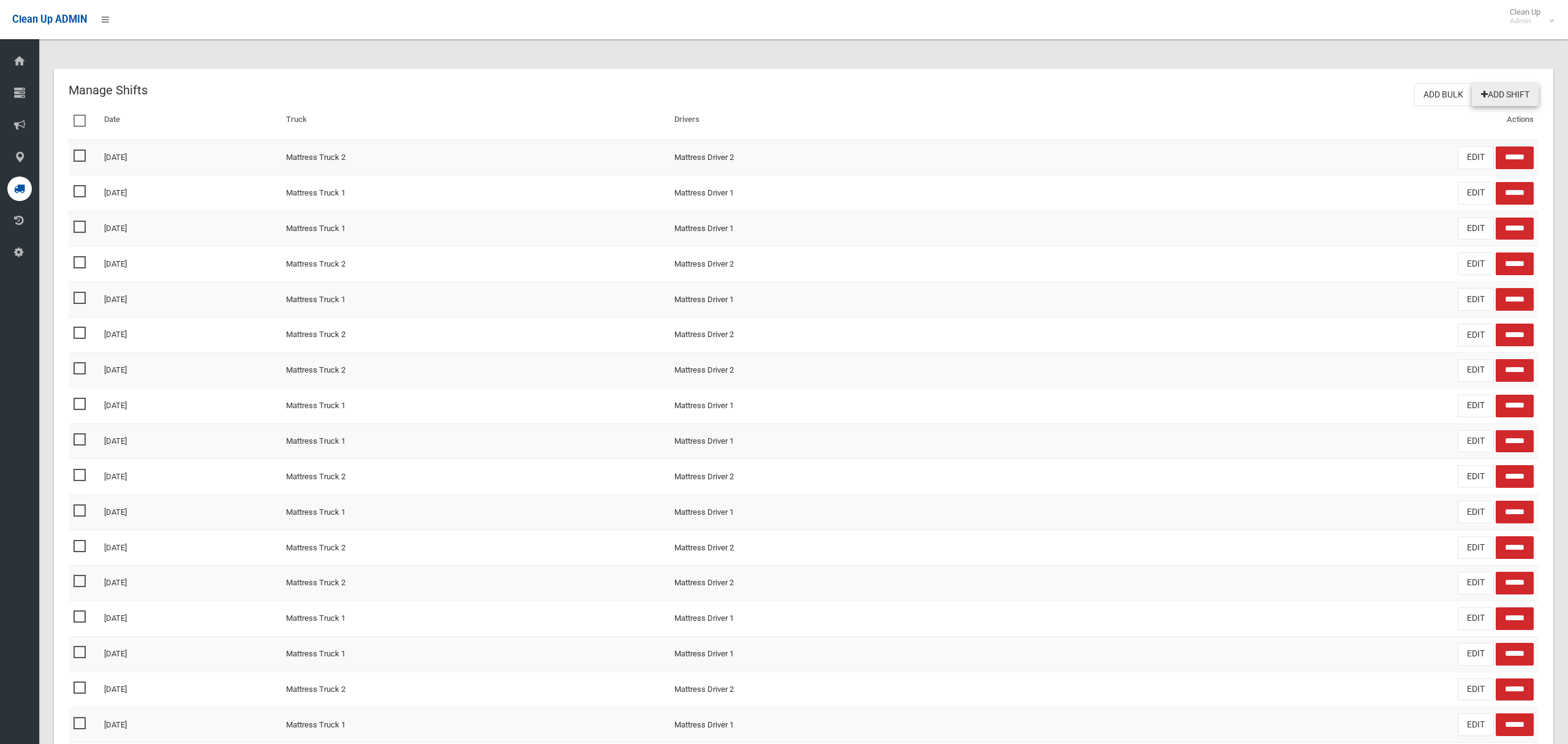
click at [1511, 96] on link "Add Shift" at bounding box center [1505, 95] width 67 height 23
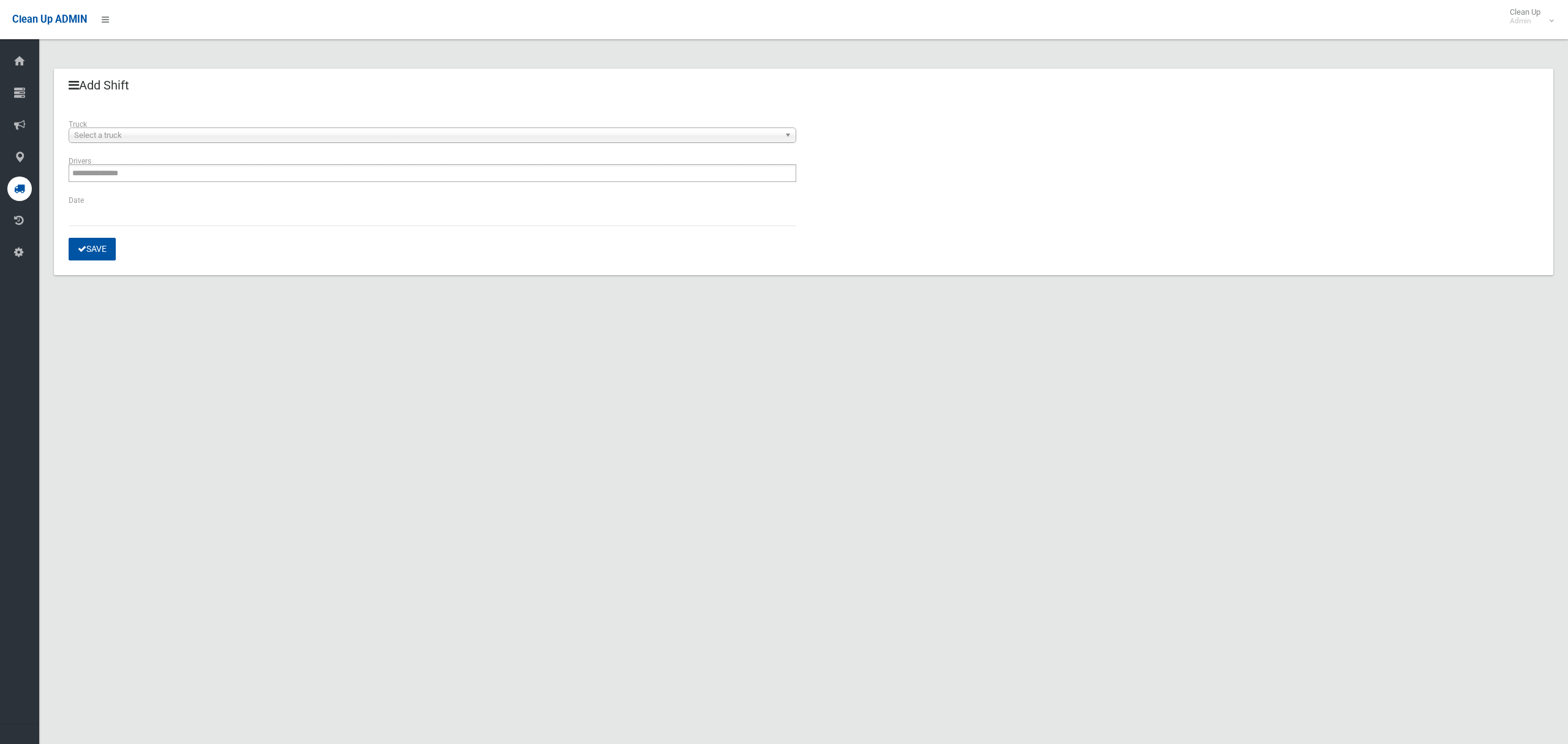
click at [377, 139] on span "Select a truck" at bounding box center [427, 135] width 705 height 15
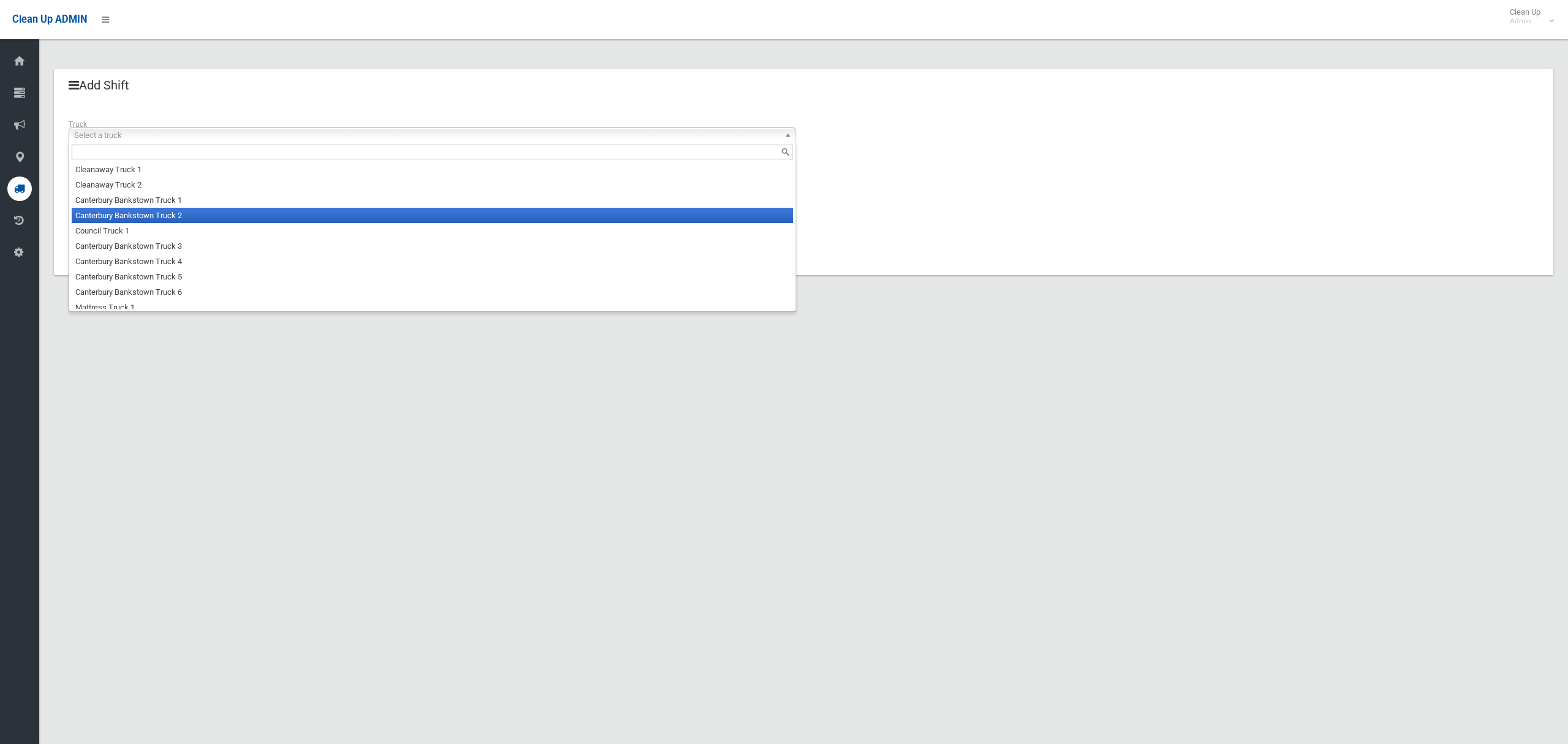
click at [293, 210] on li "Canterbury Bankstown Truck 2" at bounding box center [432, 215] width 721 height 15
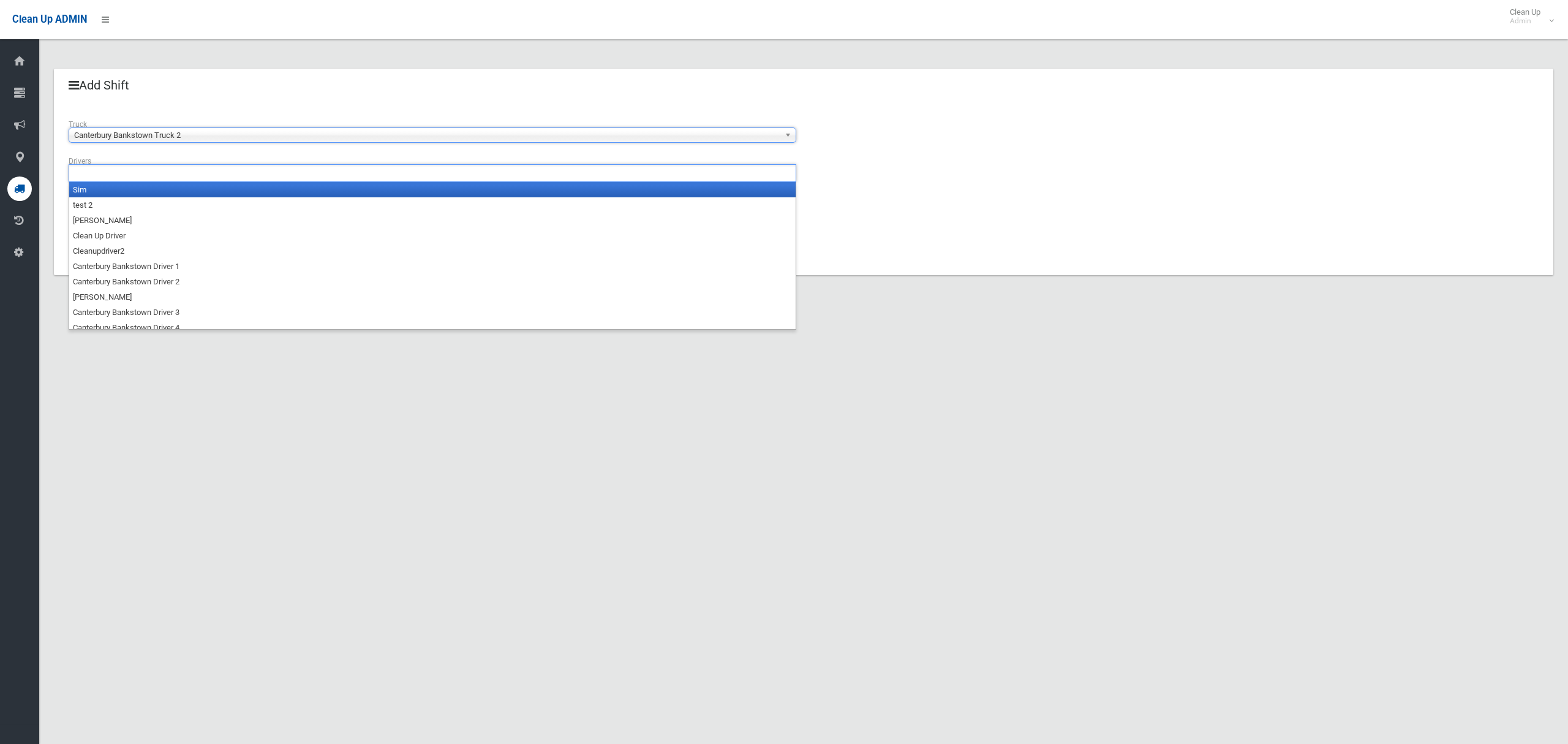
click at [206, 177] on ul at bounding box center [432, 173] width 728 height 18
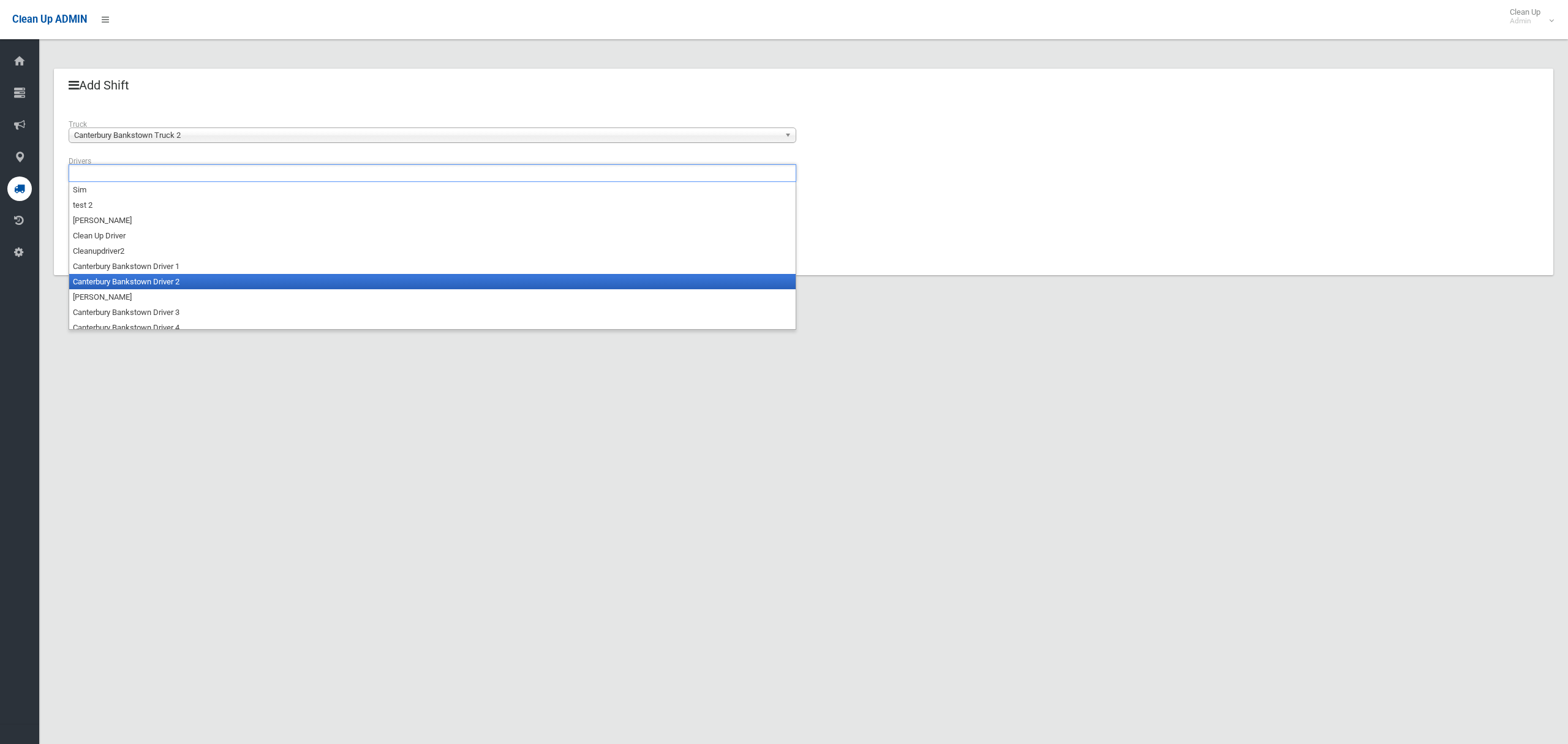
click at [183, 277] on li "Canterbury Bankstown Driver 2" at bounding box center [432, 281] width 727 height 15
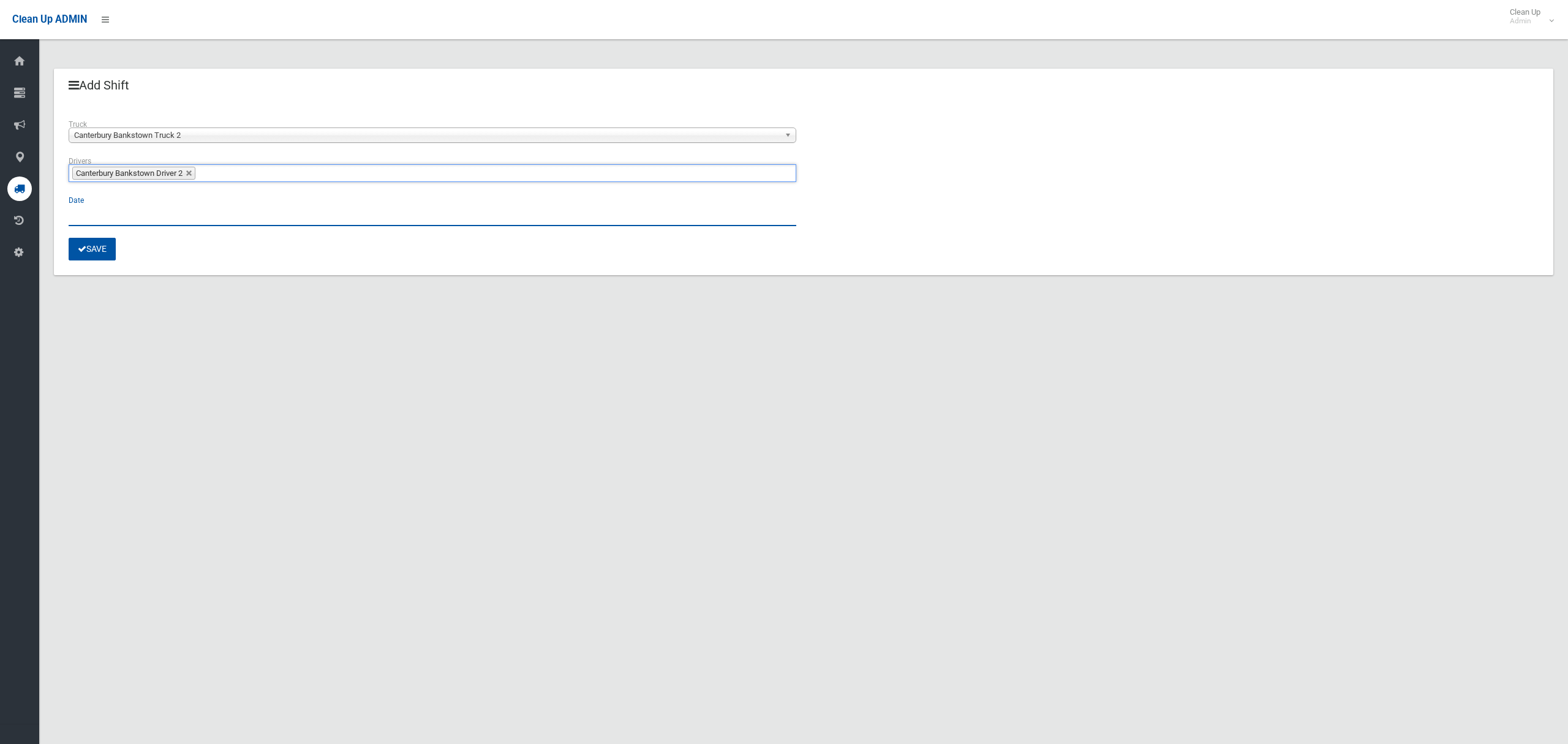
click at [81, 210] on input "text" at bounding box center [432, 214] width 728 height 23
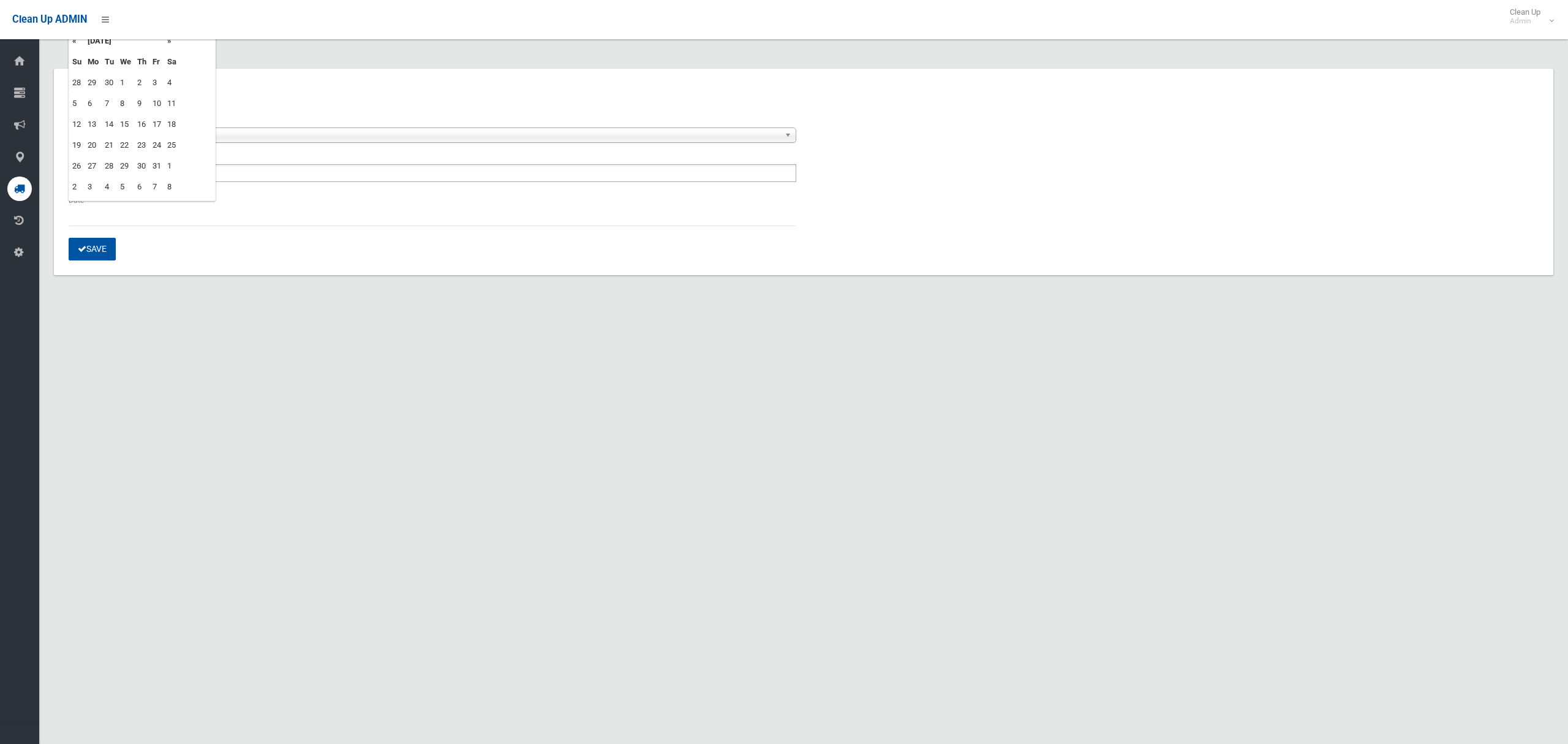
click at [123, 123] on td "15" at bounding box center [125, 124] width 17 height 21
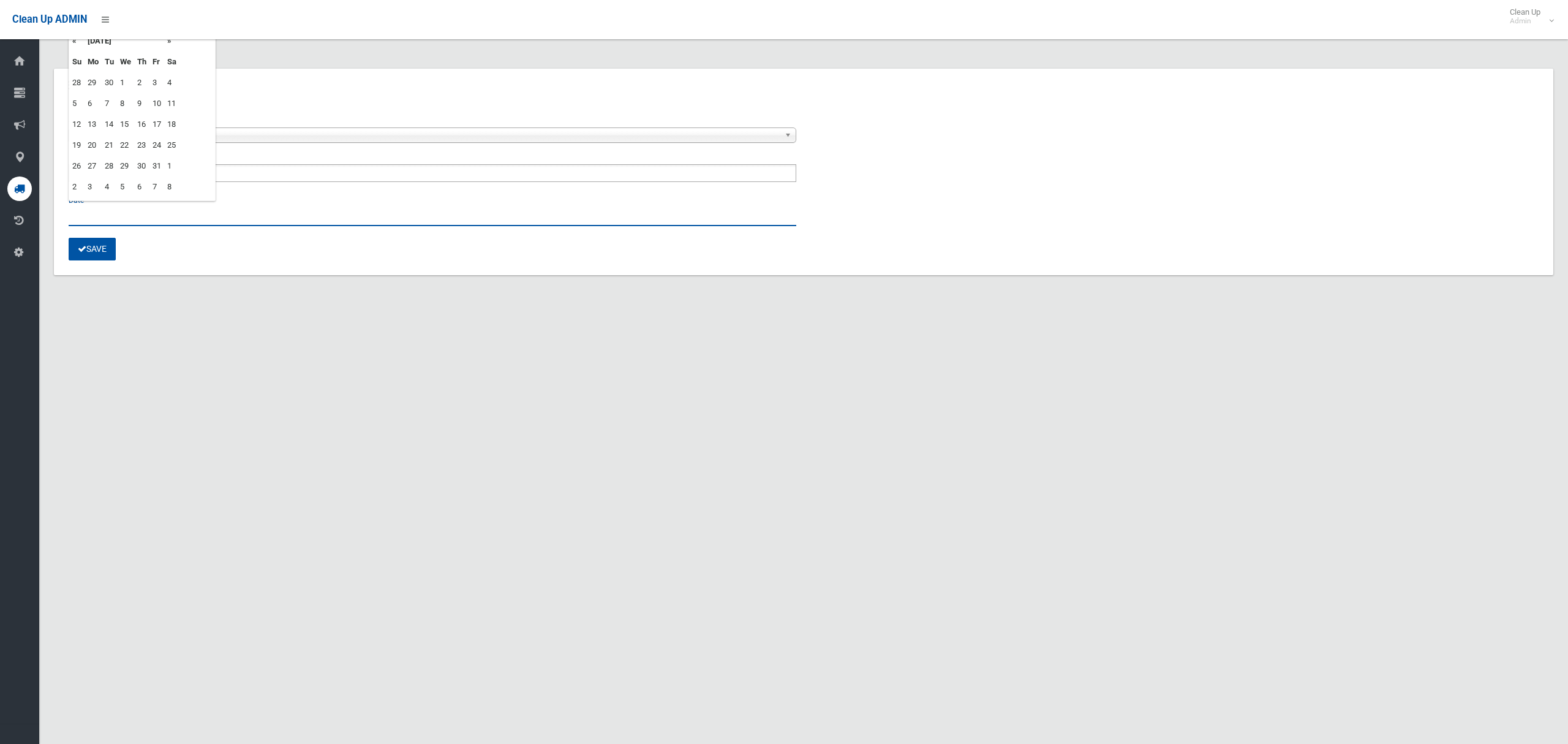
type input "**********"
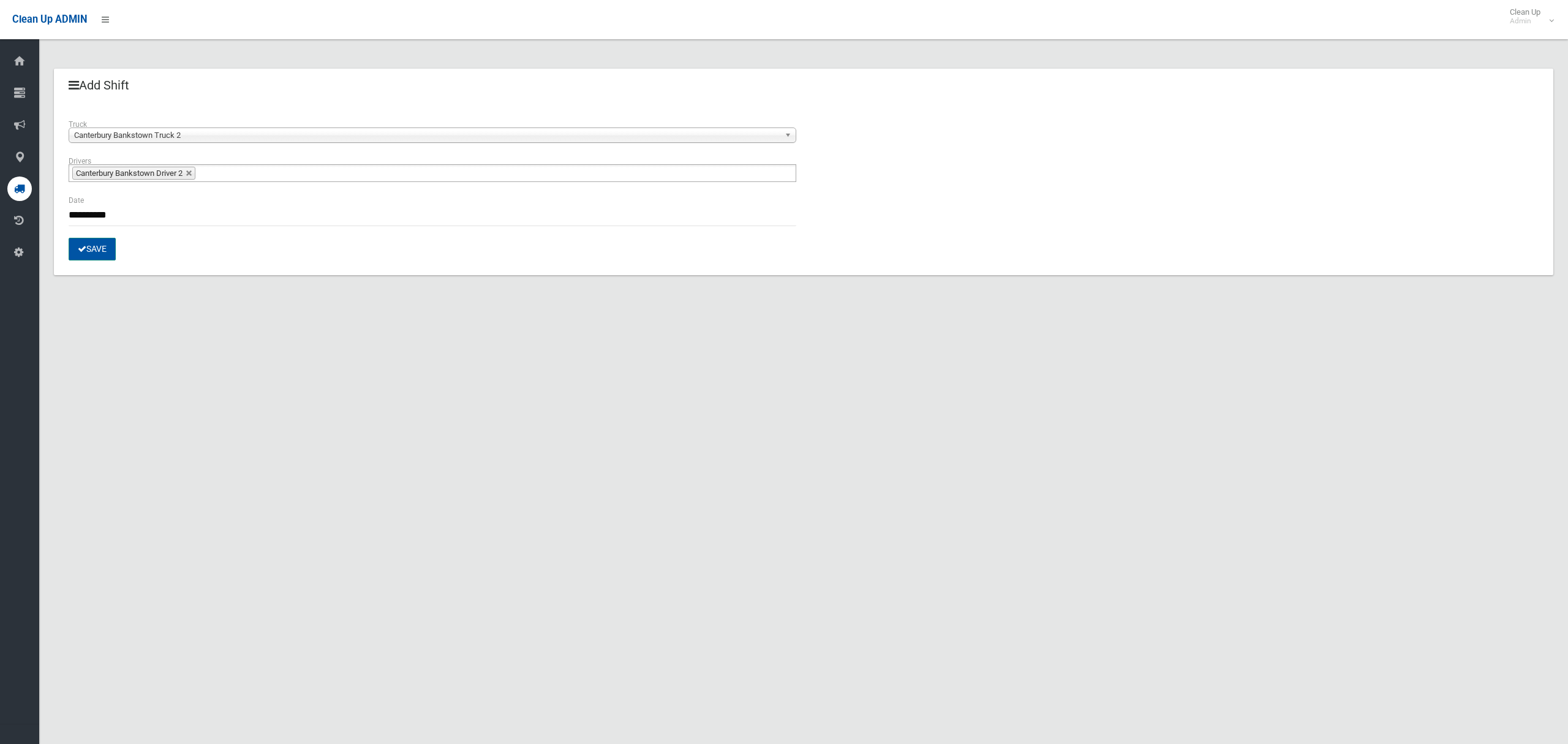
click at [86, 247] on button "Save" at bounding box center [92, 249] width 47 height 23
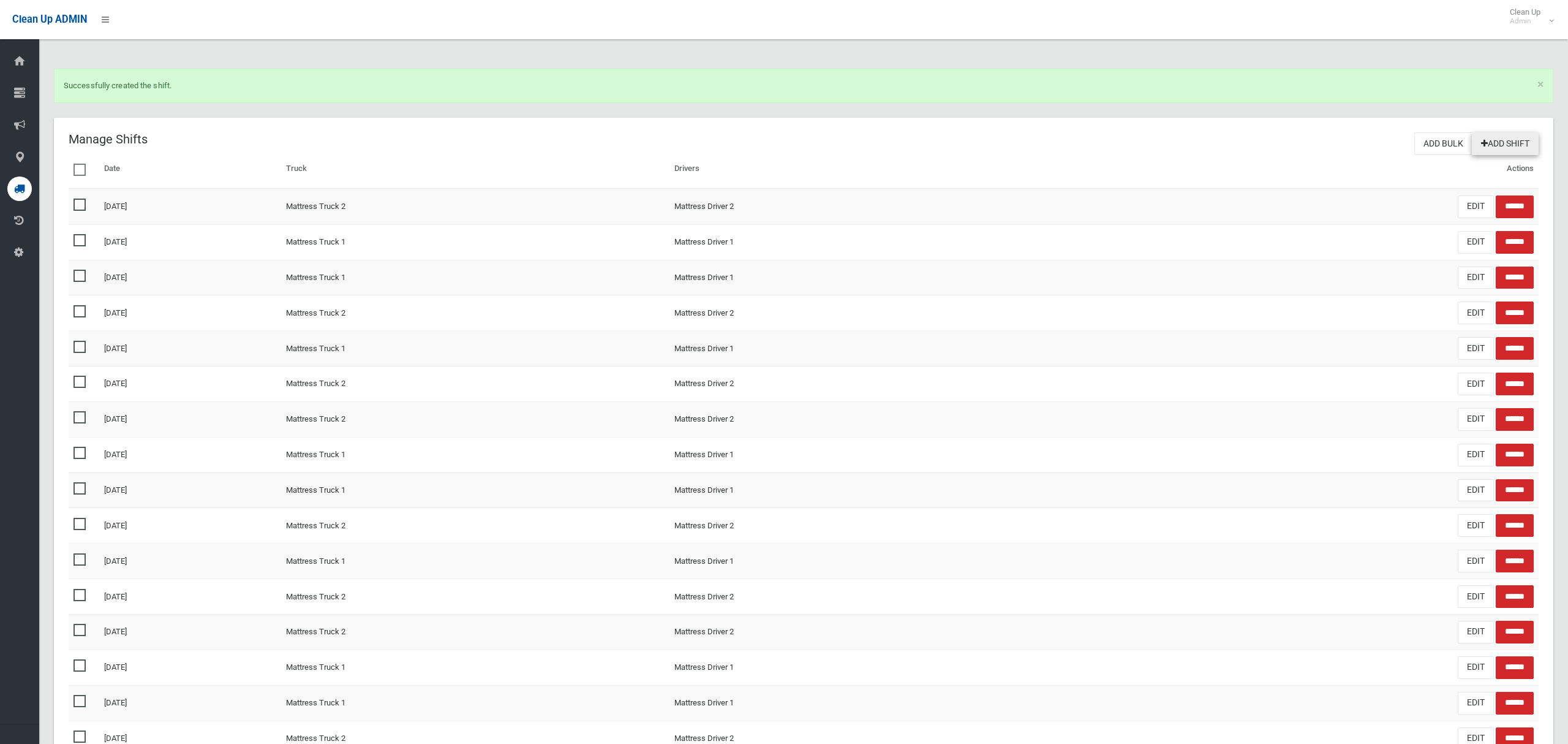
click at [1510, 143] on link "Add Shift" at bounding box center [1505, 143] width 67 height 23
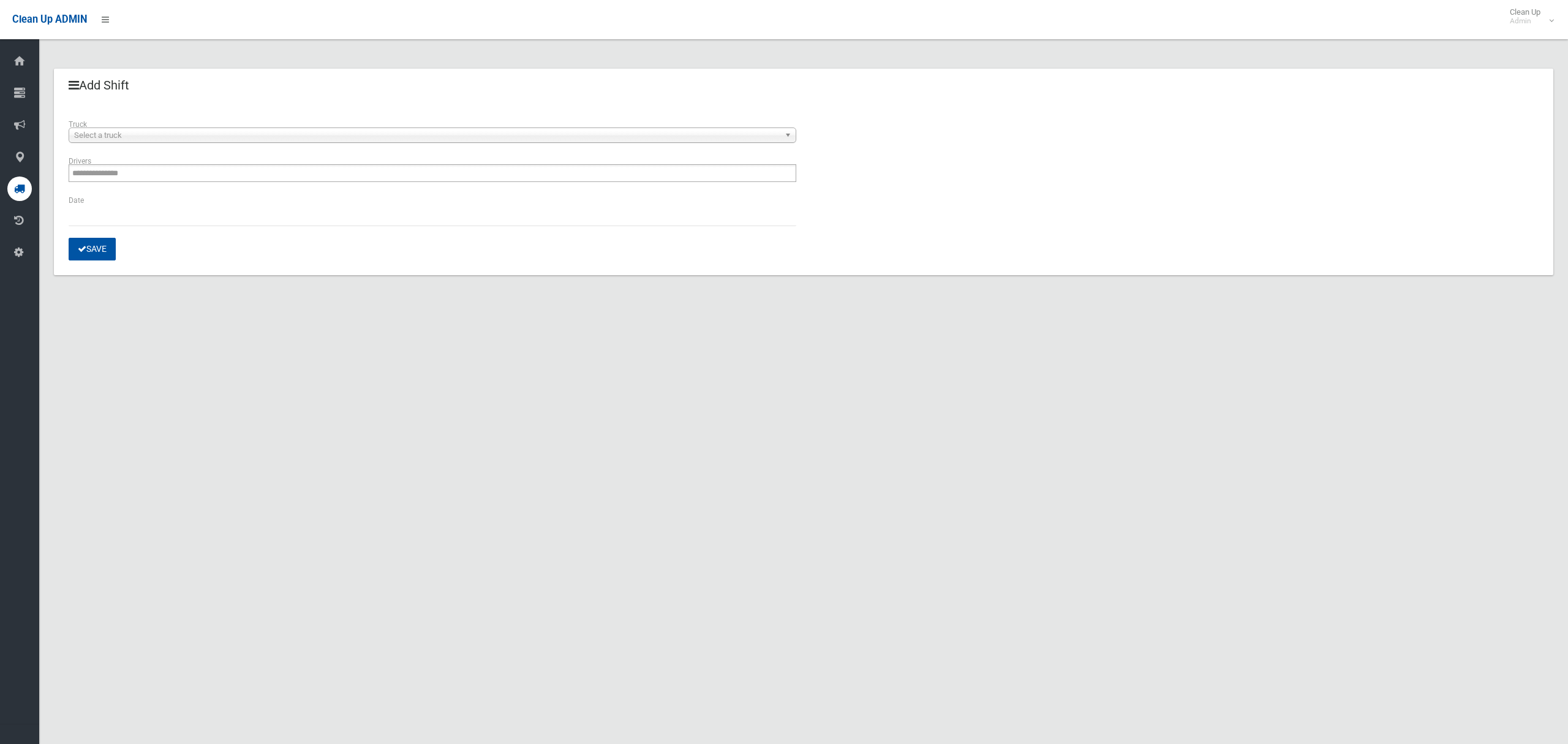
click at [214, 131] on span "Select a truck" at bounding box center [427, 135] width 705 height 15
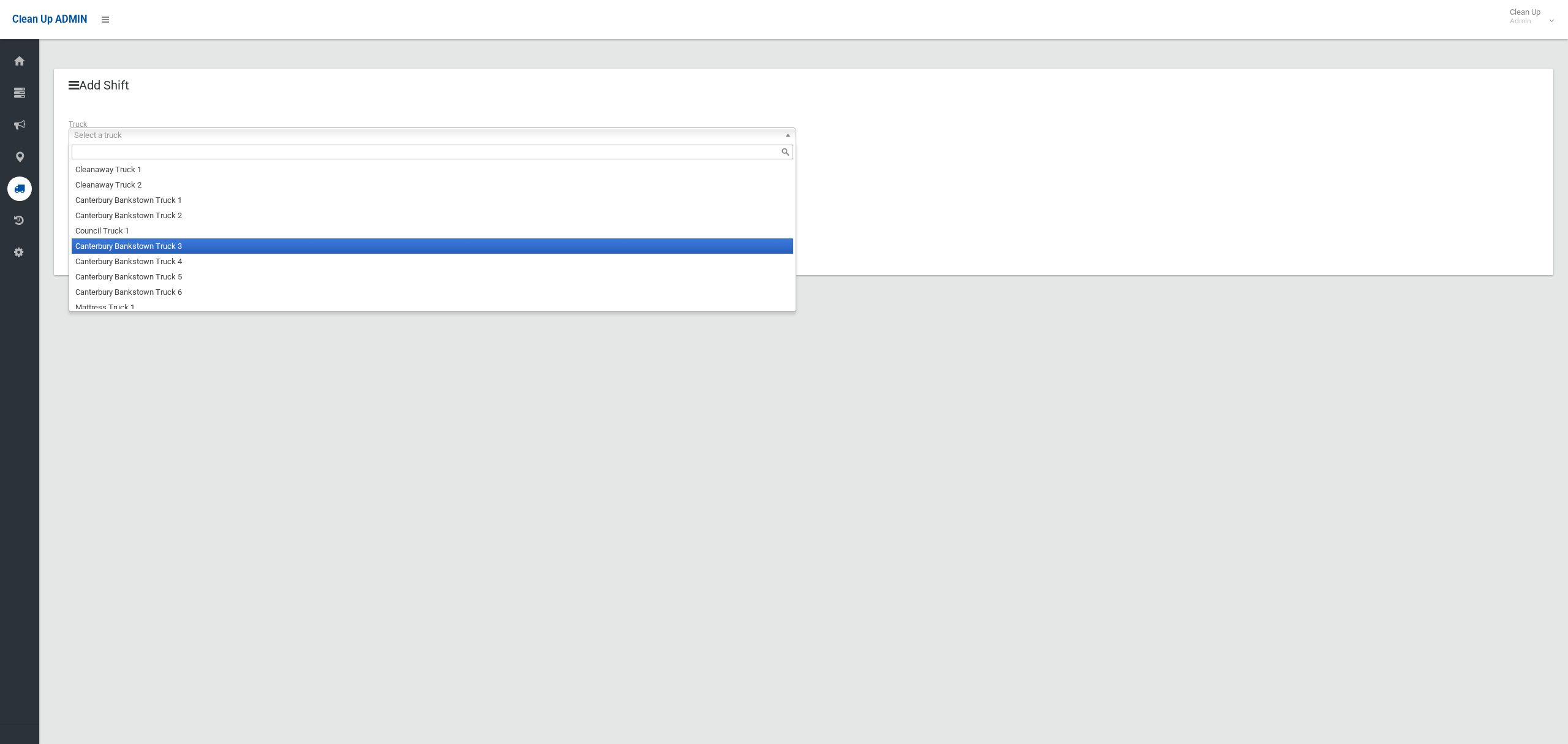
click at [164, 245] on li "Canterbury Bankstown Truck 3" at bounding box center [432, 246] width 721 height 15
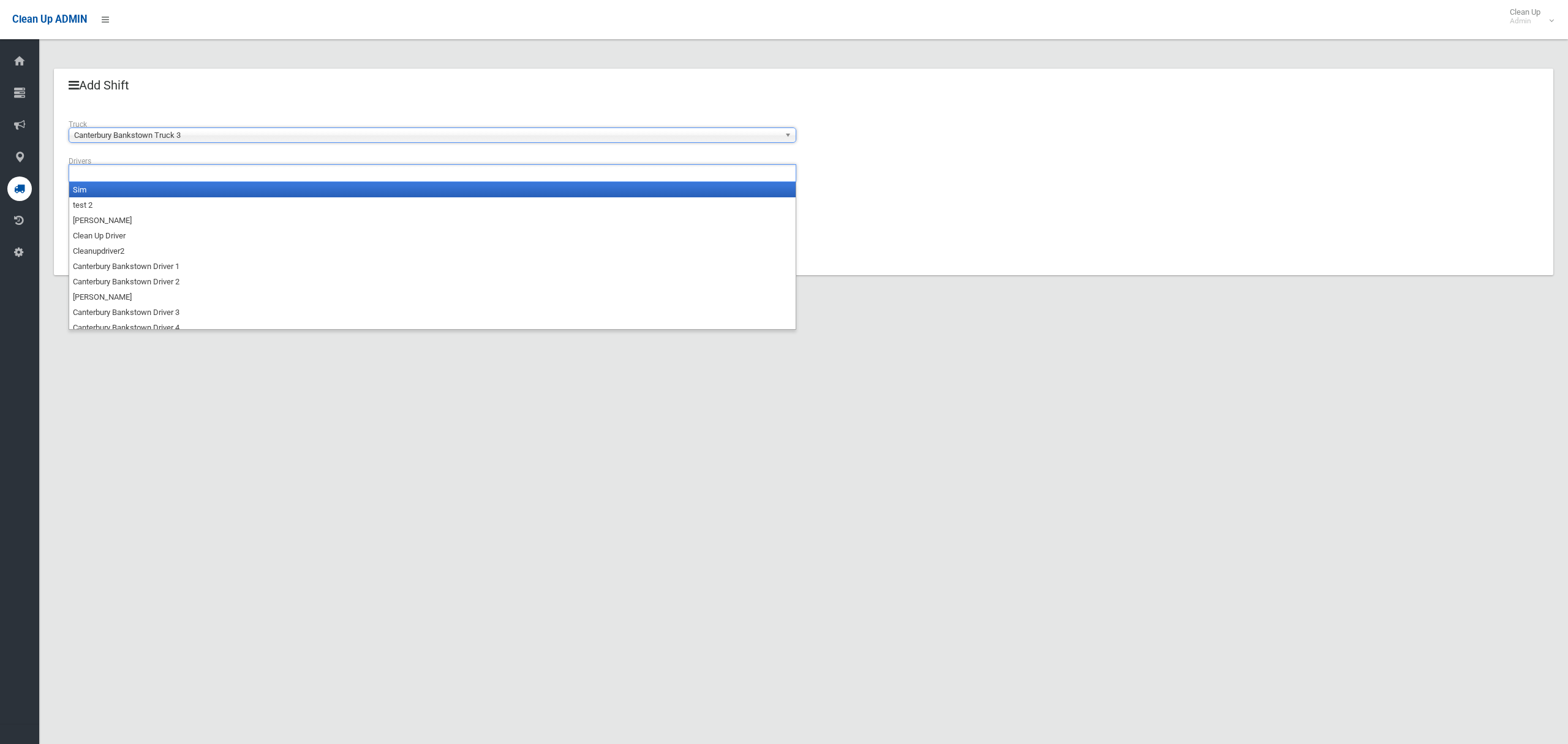
click at [146, 176] on ul at bounding box center [432, 173] width 728 height 18
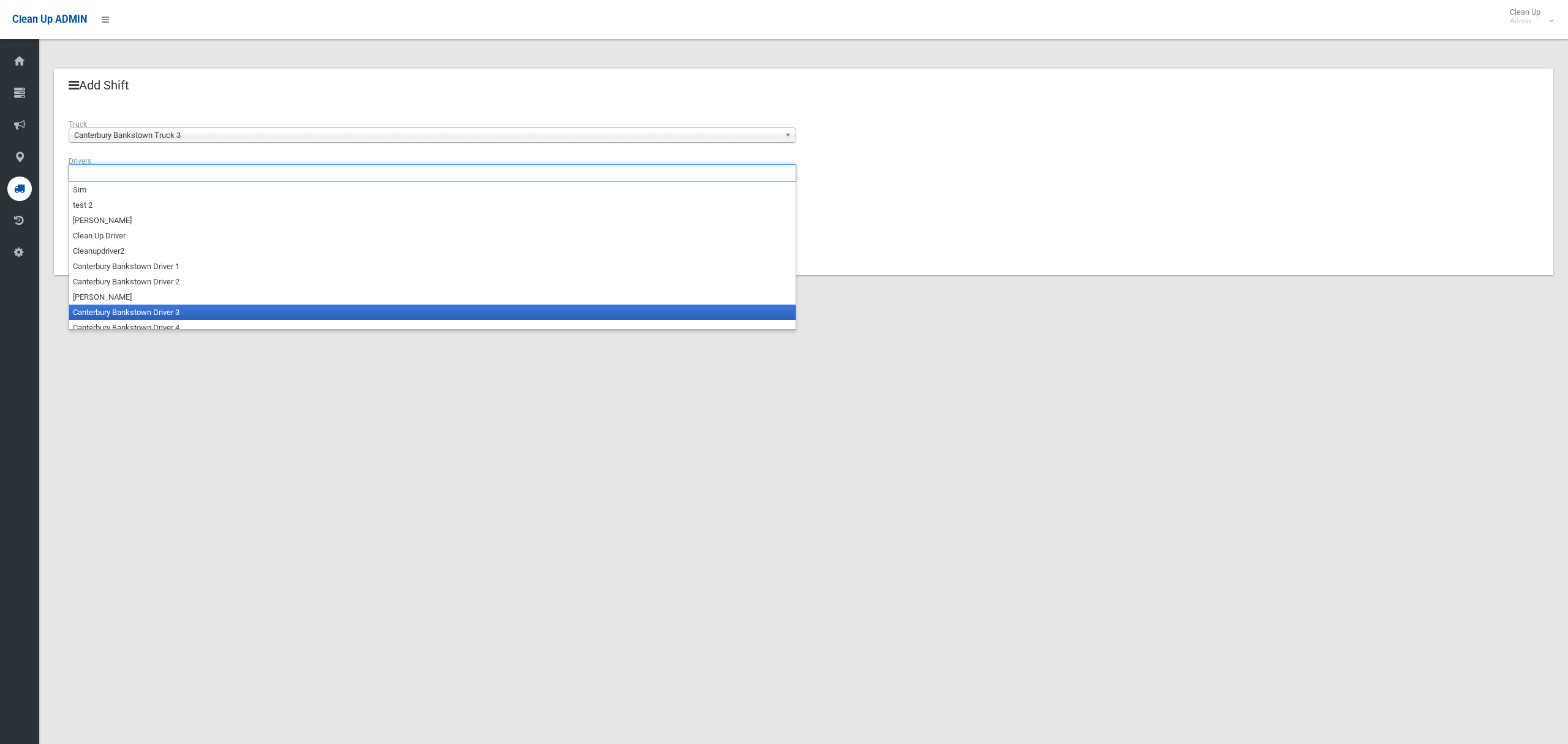
click at [154, 315] on li "Canterbury Bankstown Driver 3" at bounding box center [432, 312] width 727 height 15
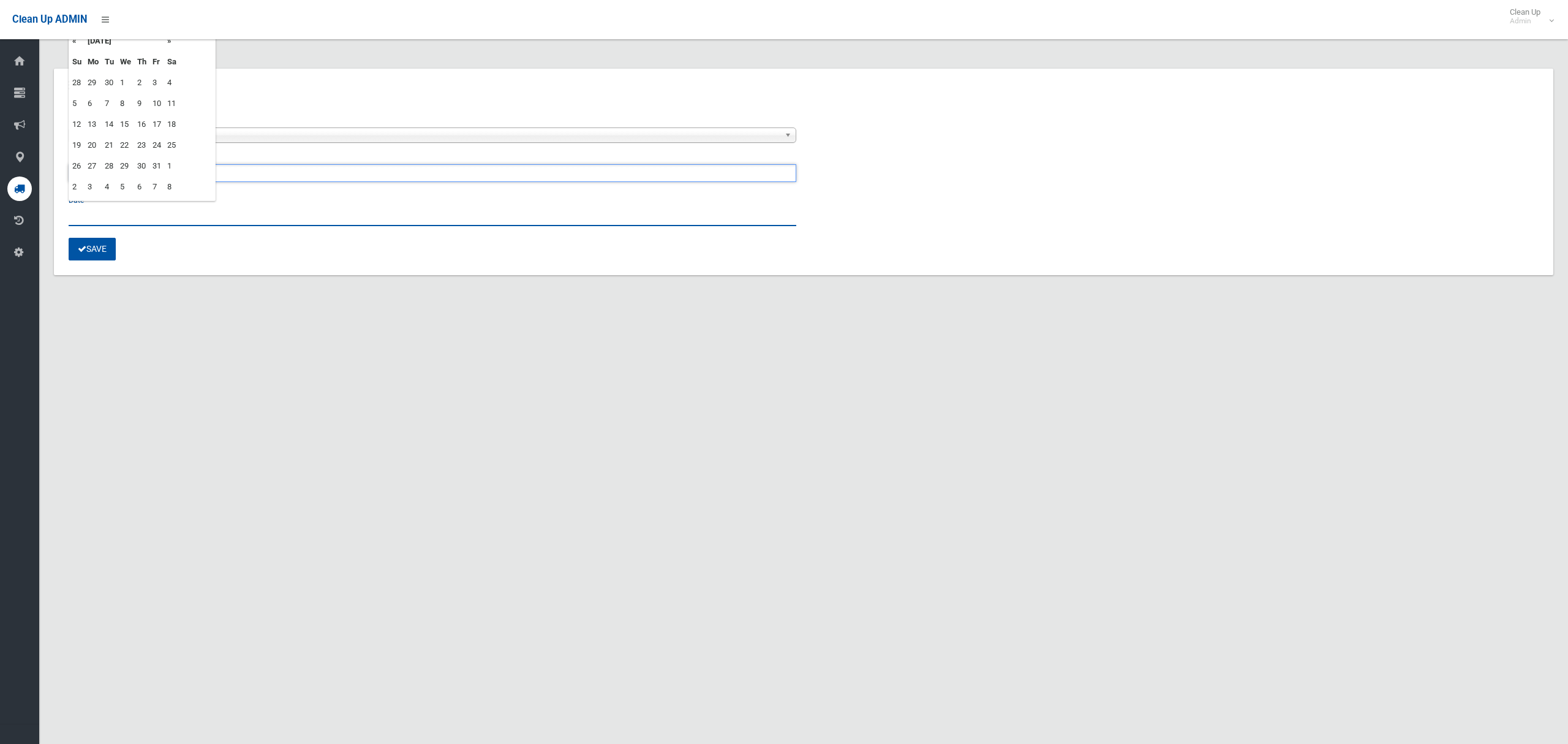
click at [96, 214] on input "text" at bounding box center [432, 214] width 728 height 23
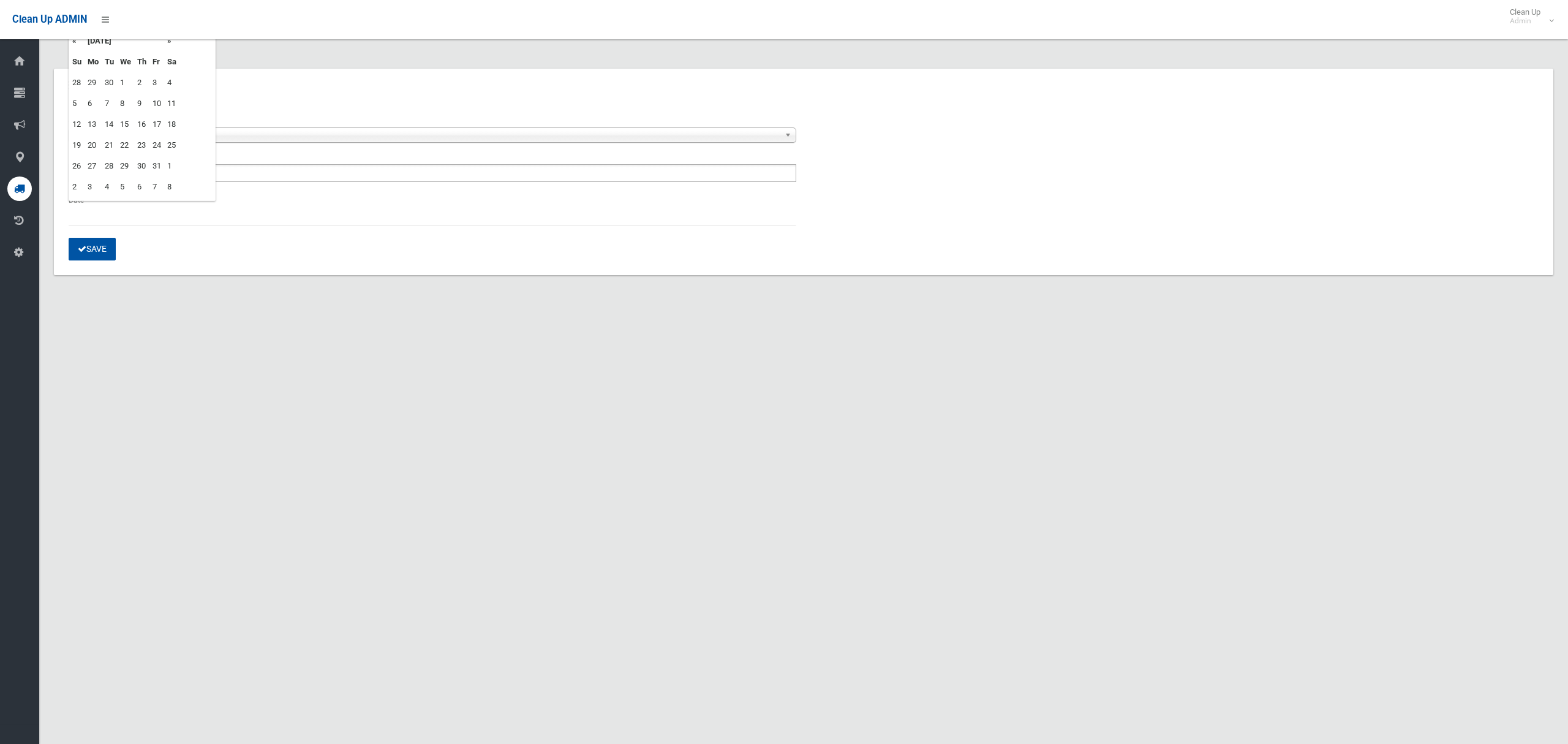
click at [127, 124] on td "15" at bounding box center [125, 124] width 17 height 21
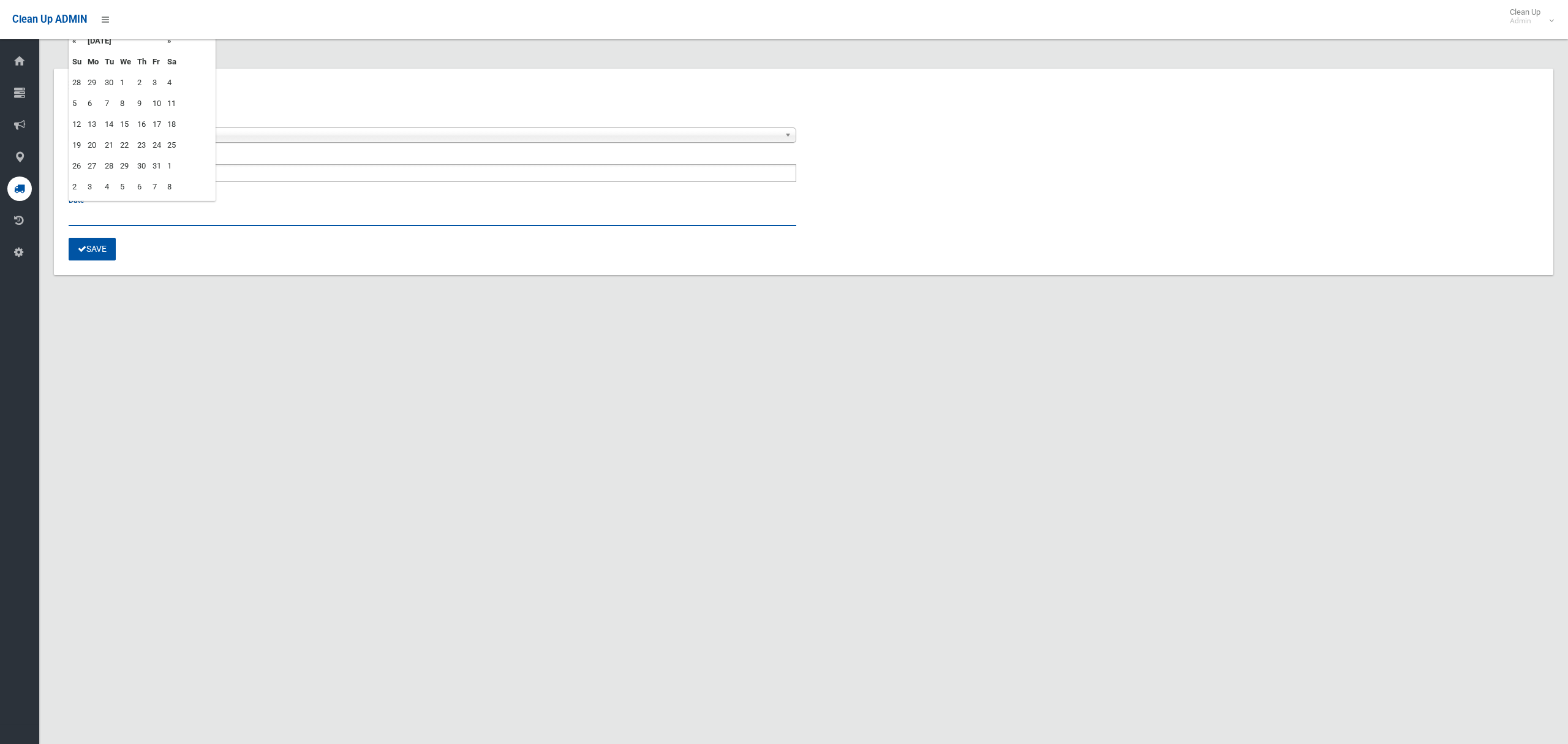
type input "**********"
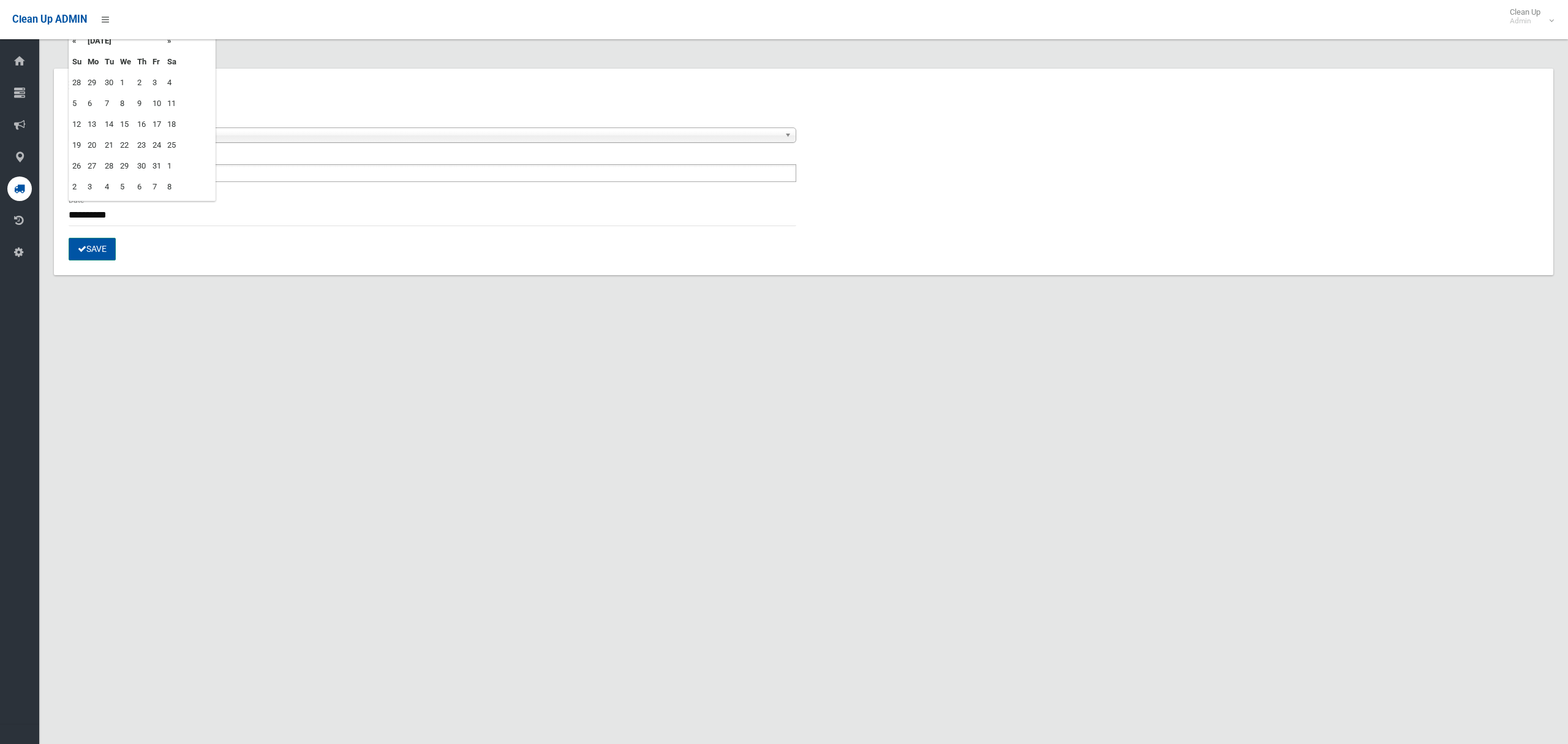
click at [101, 259] on button "Save" at bounding box center [92, 249] width 47 height 23
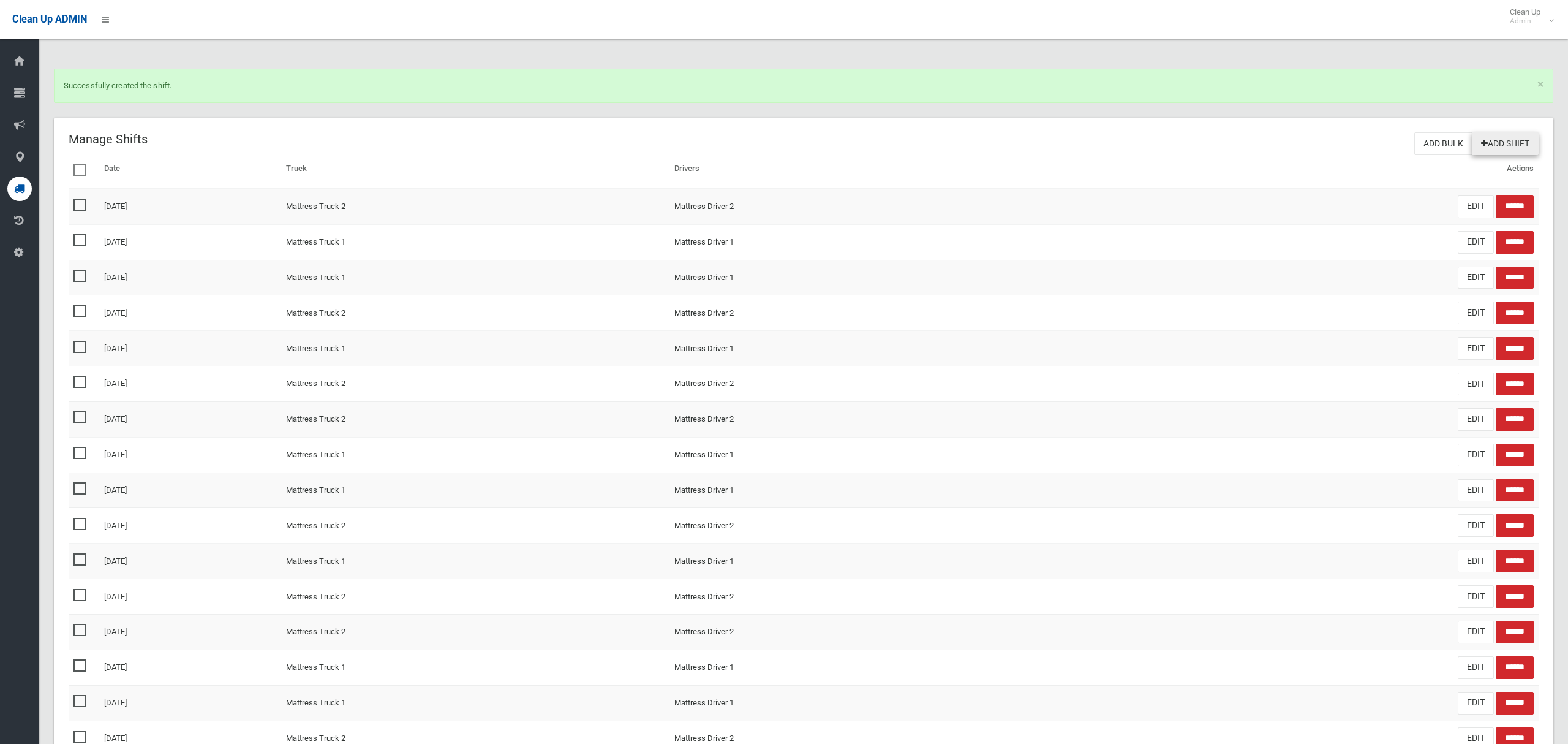
click at [1514, 147] on link "Add Shift" at bounding box center [1505, 143] width 67 height 23
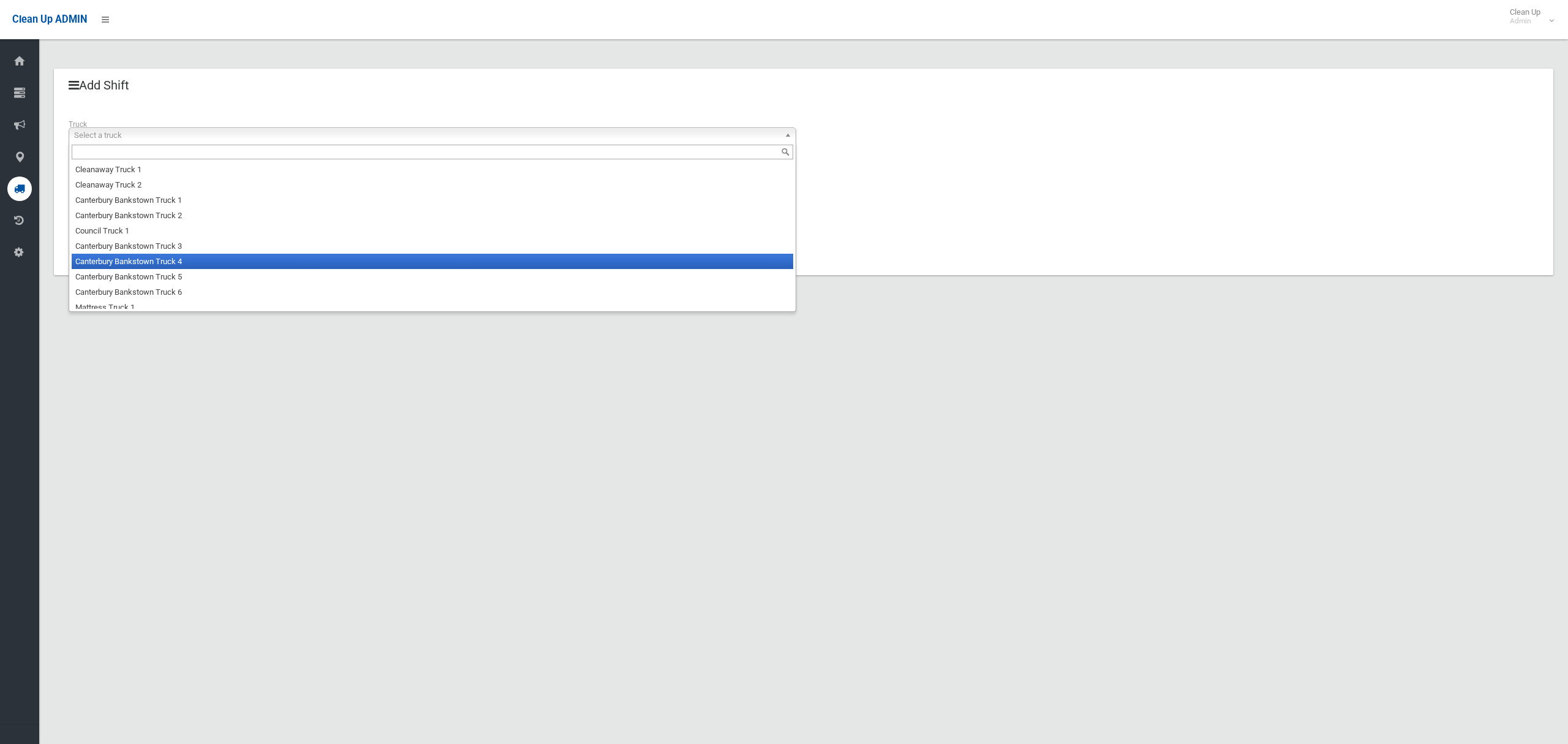
click at [179, 265] on li "Canterbury Bankstown Truck 4" at bounding box center [432, 261] width 721 height 15
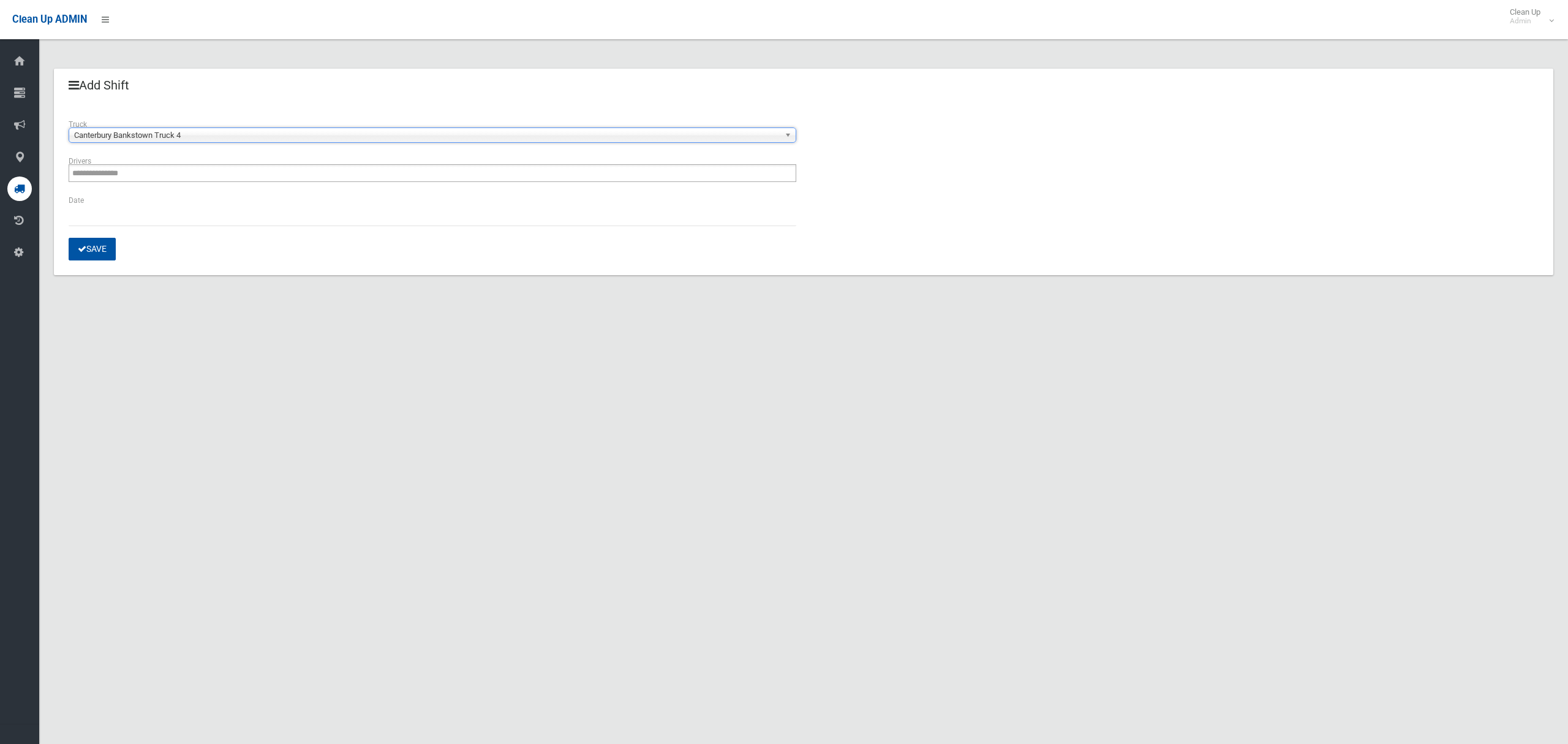
click at [159, 188] on div "**********" at bounding box center [432, 174] width 743 height 39
click at [163, 178] on ul at bounding box center [432, 173] width 728 height 18
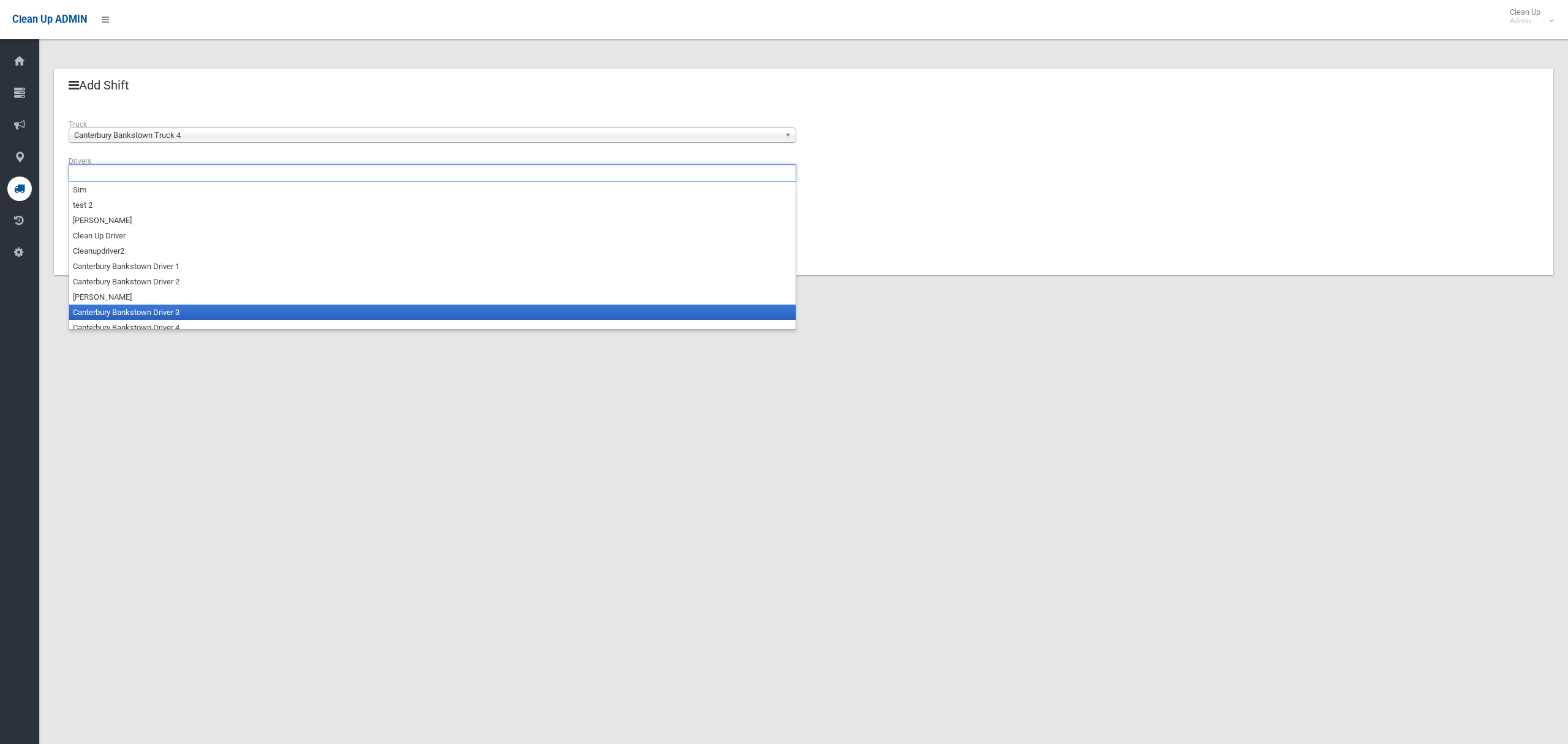
scroll to position [6, 0]
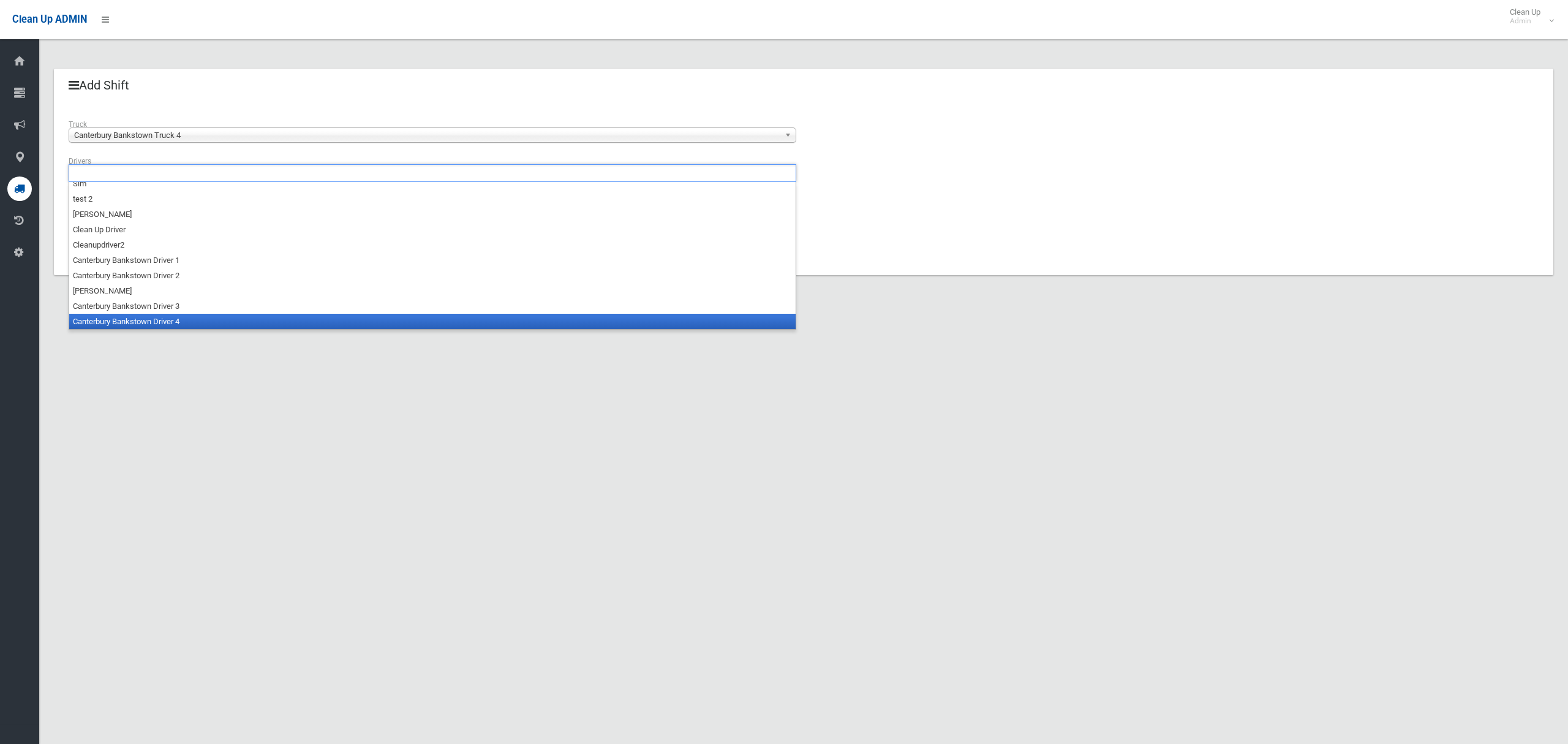
click at [157, 320] on li "Canterbury Bankstown Driver 4" at bounding box center [432, 321] width 727 height 15
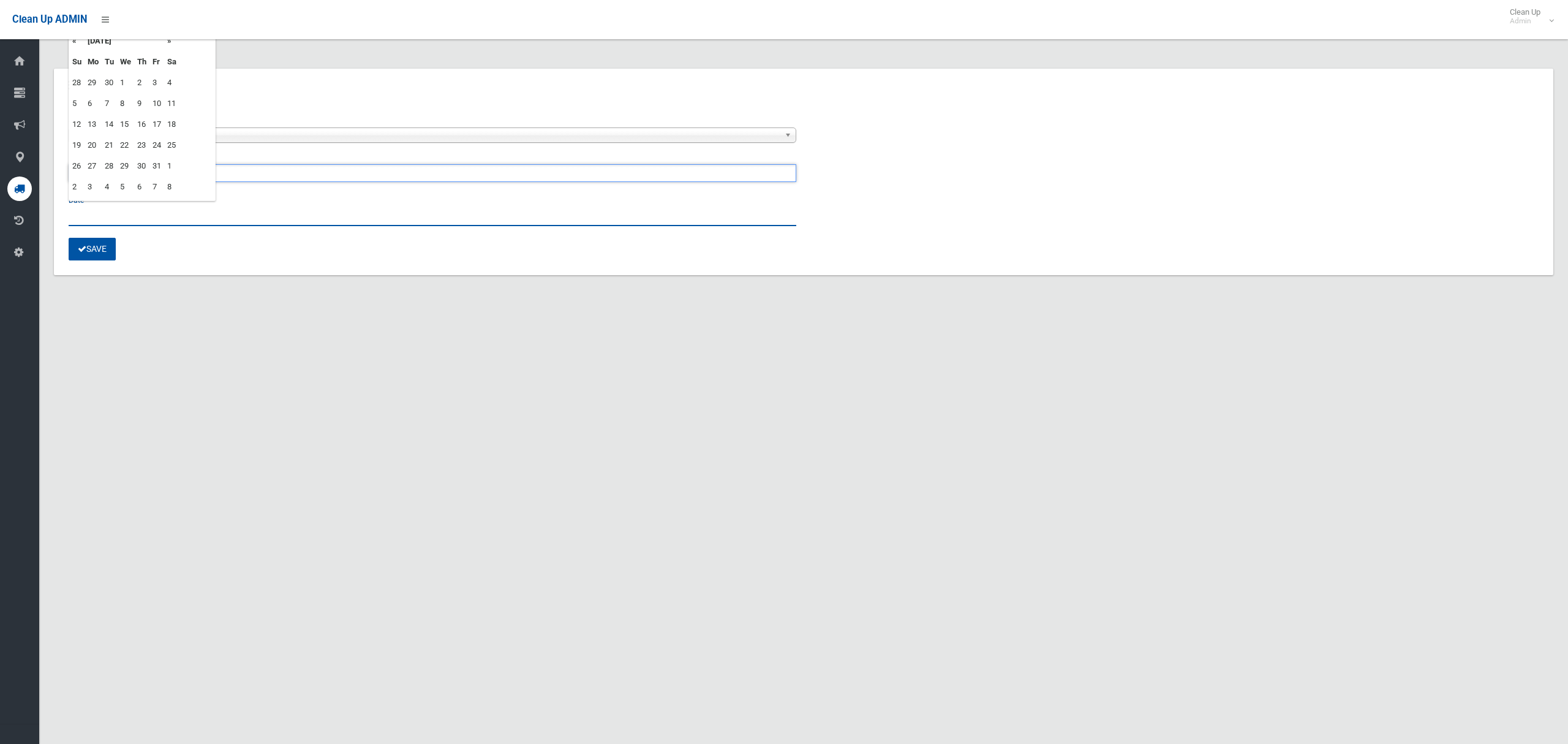
click at [94, 208] on input "text" at bounding box center [432, 214] width 728 height 23
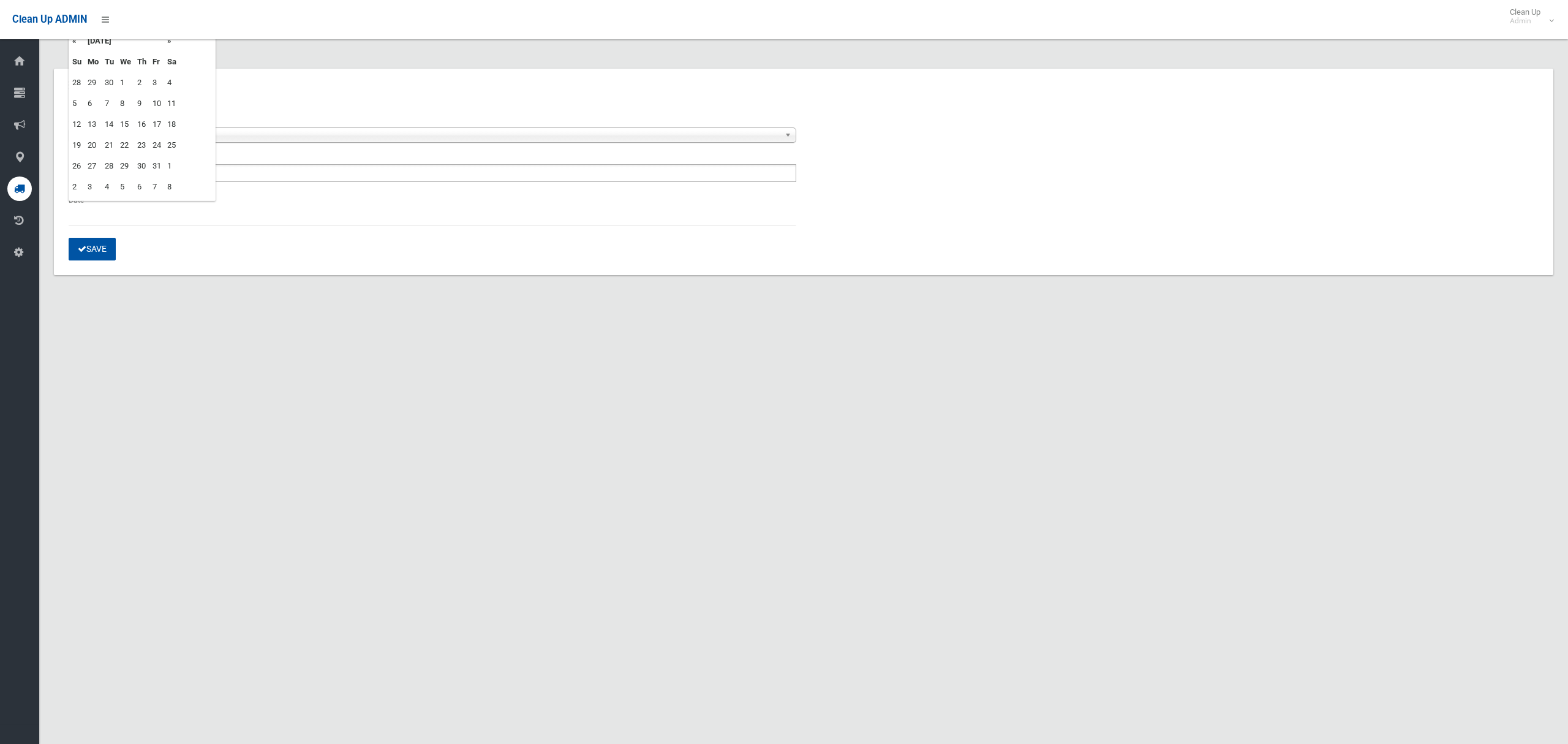
click at [129, 122] on td "15" at bounding box center [125, 124] width 17 height 21
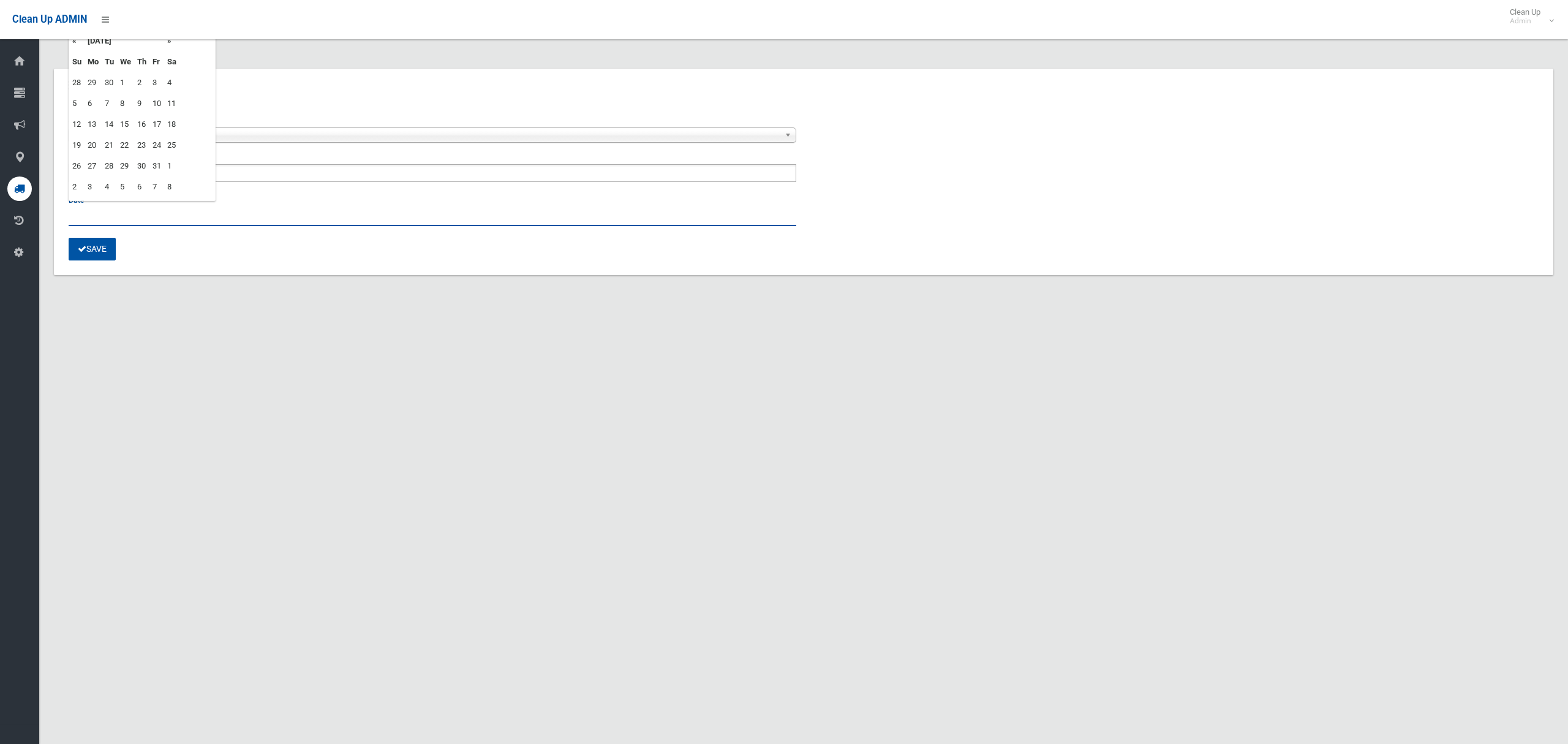
type input "**********"
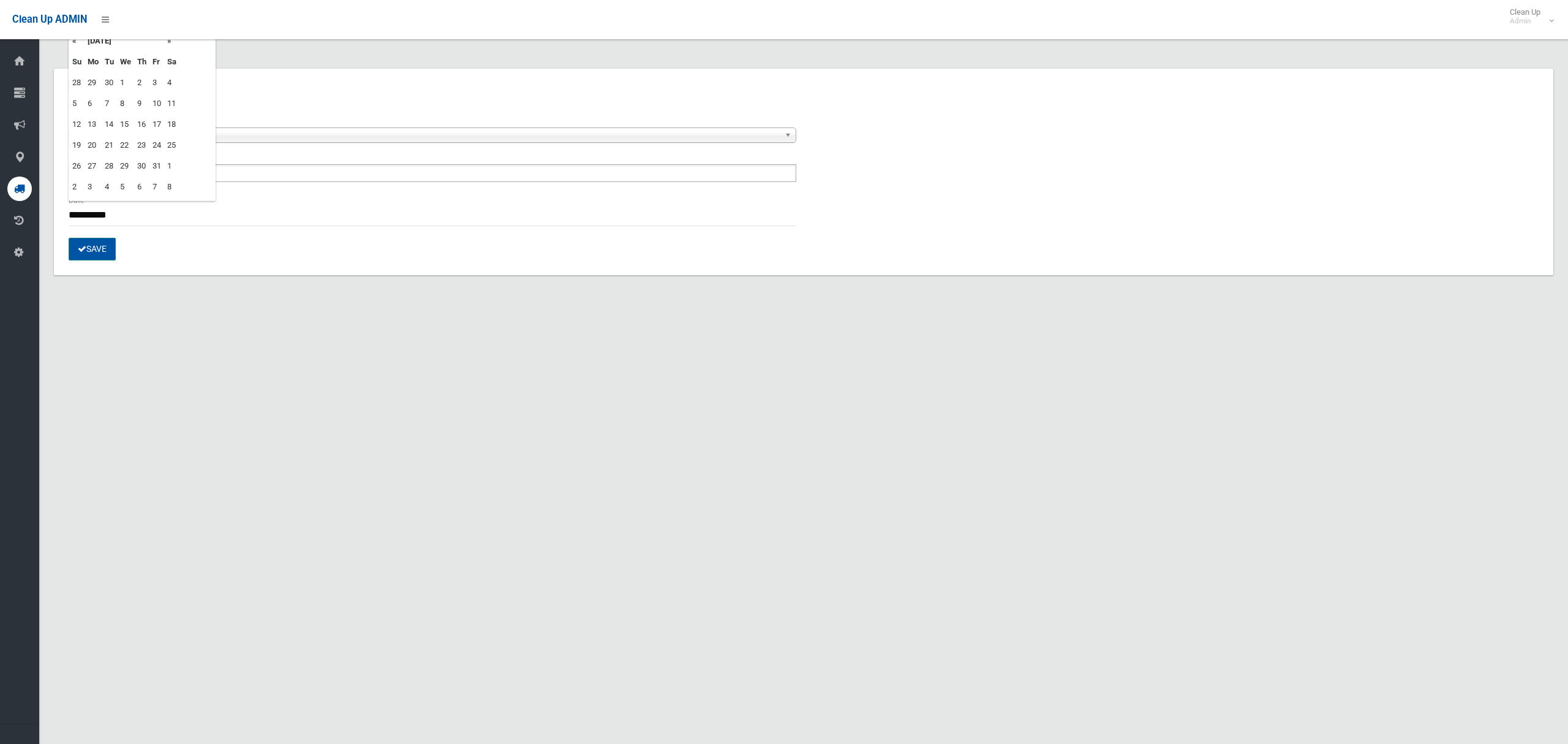
click at [99, 246] on button "Save" at bounding box center [92, 249] width 47 height 23
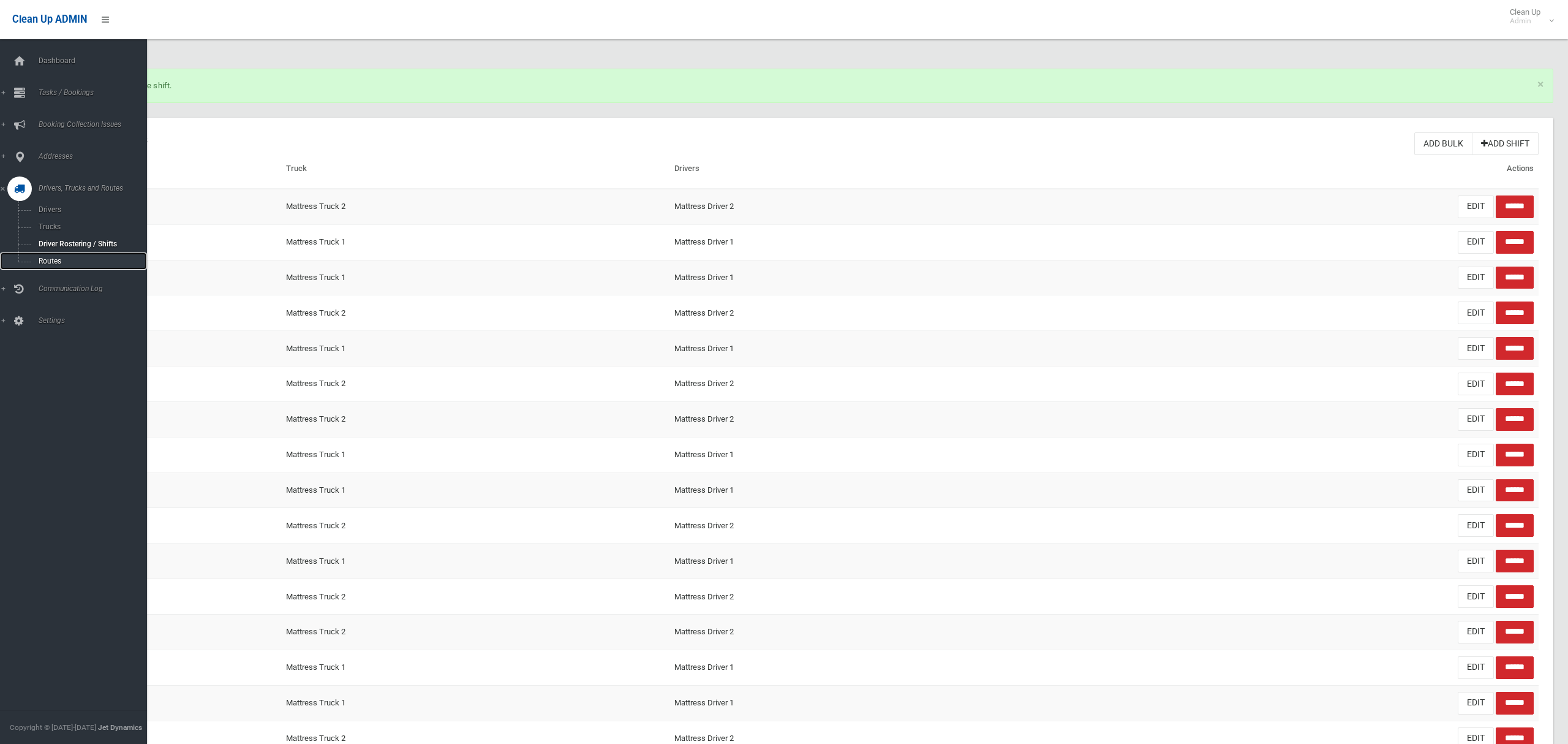
click at [52, 259] on span "Routes" at bounding box center [86, 261] width 102 height 9
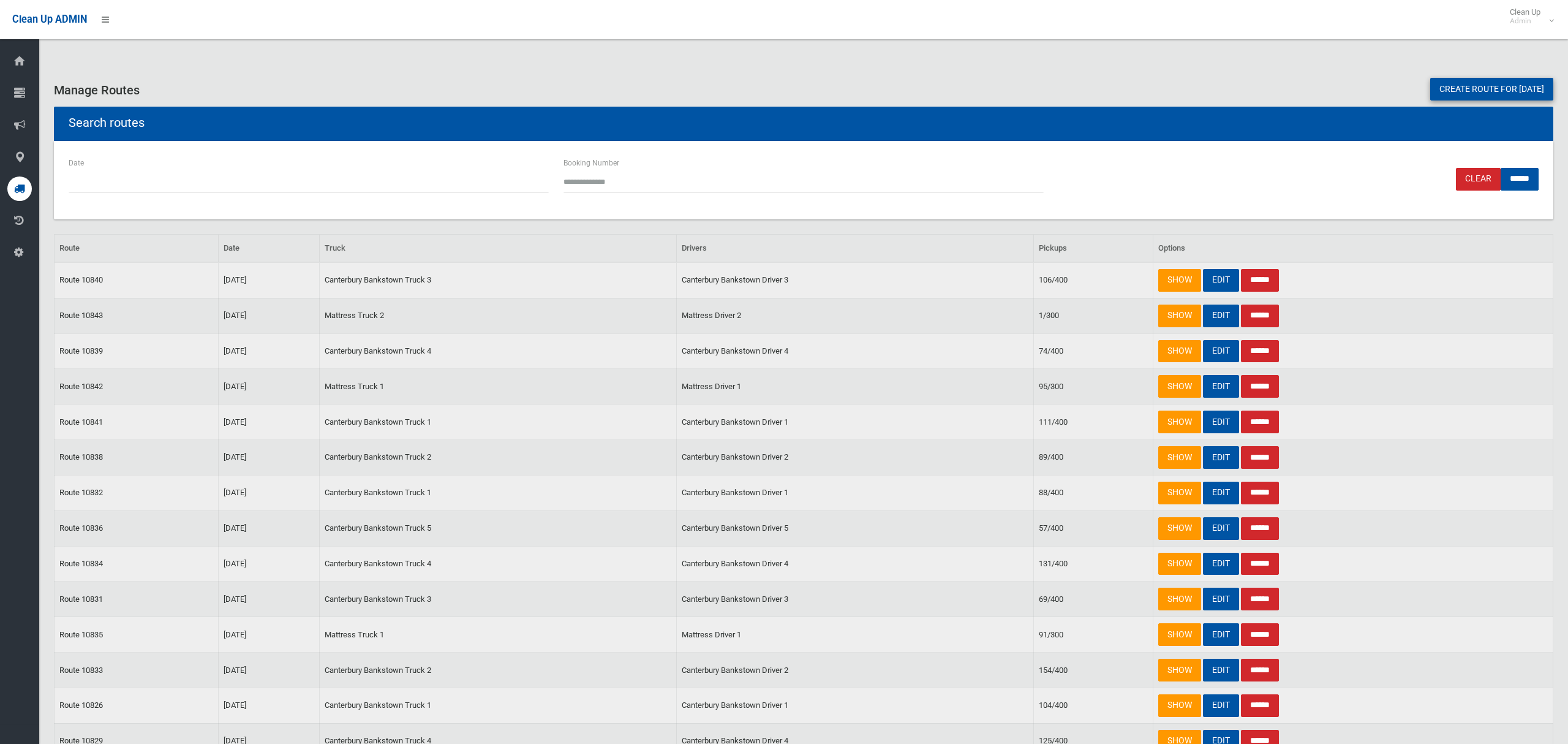
click at [1457, 92] on link "Create route for tomorrow" at bounding box center [1492, 89] width 123 height 23
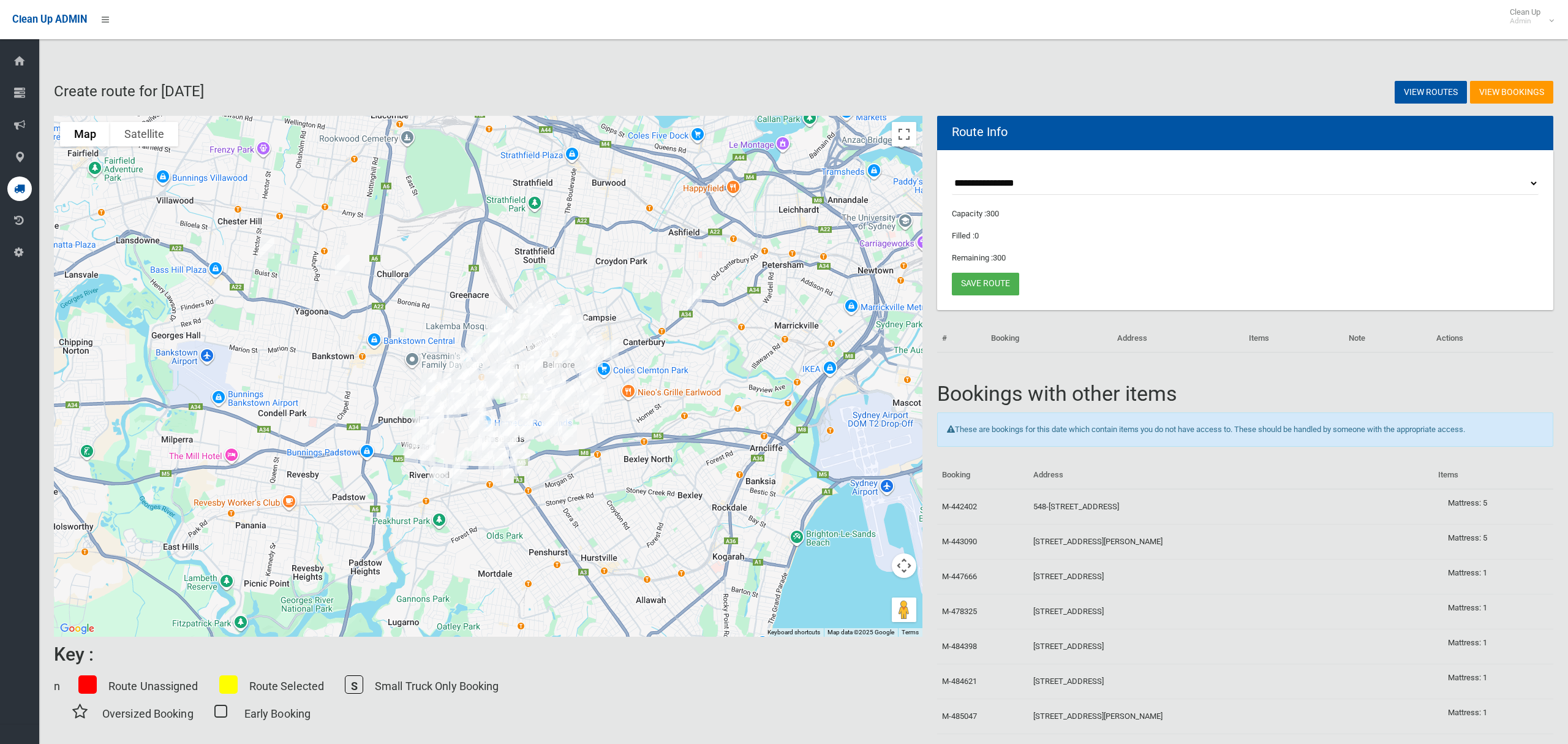
click at [991, 179] on select "**********" at bounding box center [1246, 183] width 587 height 23
select select "*****"
click at [952, 172] on select "**********" at bounding box center [1246, 183] width 587 height 23
click at [909, 138] on button "Toggle fullscreen view" at bounding box center [904, 134] width 25 height 25
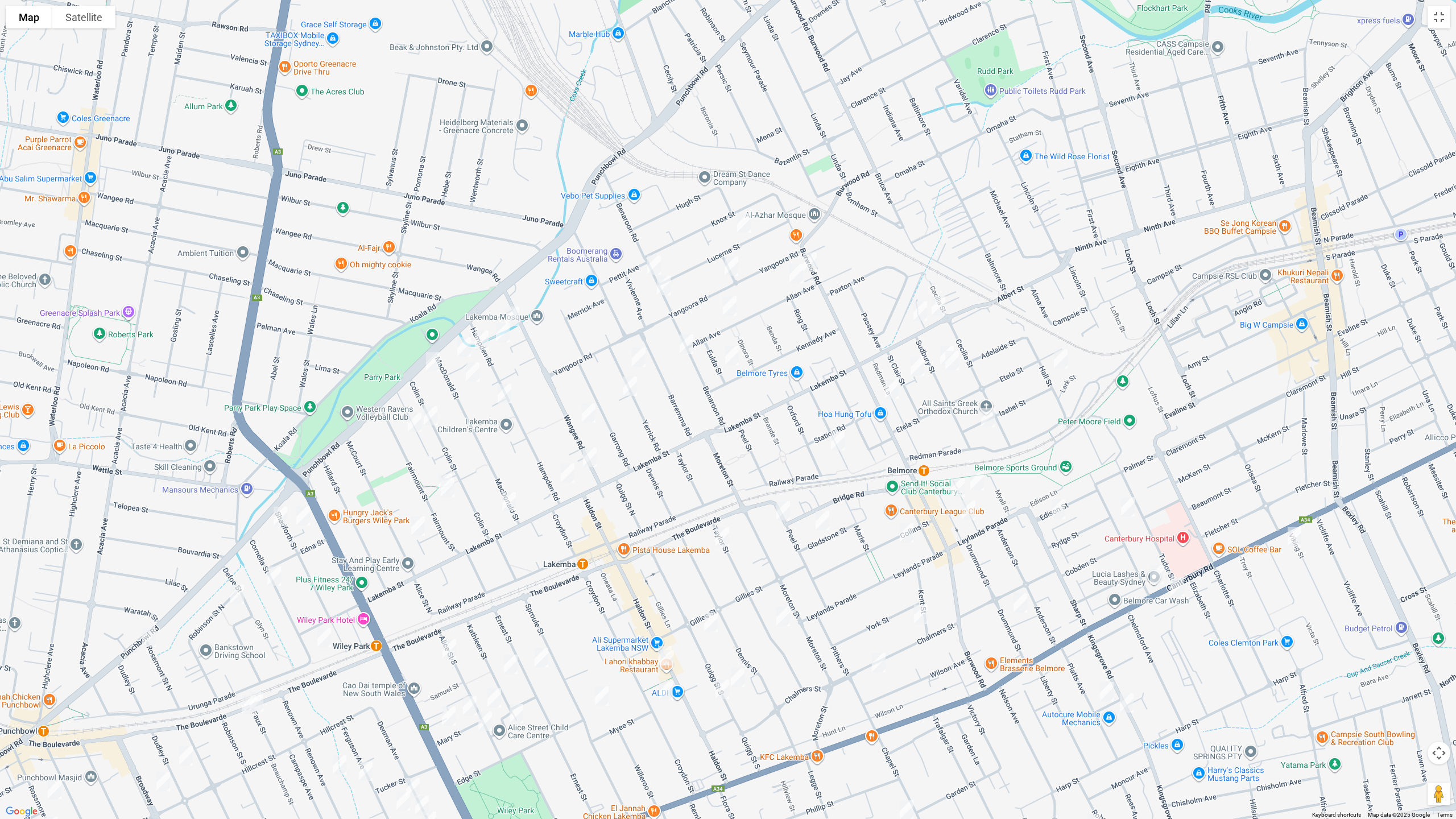
click at [513, 311] on img "96 Wangee Road, LAKEMBA NSW 2195" at bounding box center [512, 316] width 23 height 28
click at [433, 356] on img "578-580 Punchbowl Road, LAKEMBA NSW 2195" at bounding box center [433, 362] width 23 height 28
drag, startPoint x: 586, startPoint y: 411, endPoint x: 588, endPoint y: 430, distance: 19.1
click at [585, 411] on img "23 Wangee Road, LAKEMBA NSW 2195" at bounding box center [588, 413] width 23 height 28
click at [592, 456] on img "4 Wangee Road, LAKEMBA NSW 2195" at bounding box center [590, 457] width 23 height 28
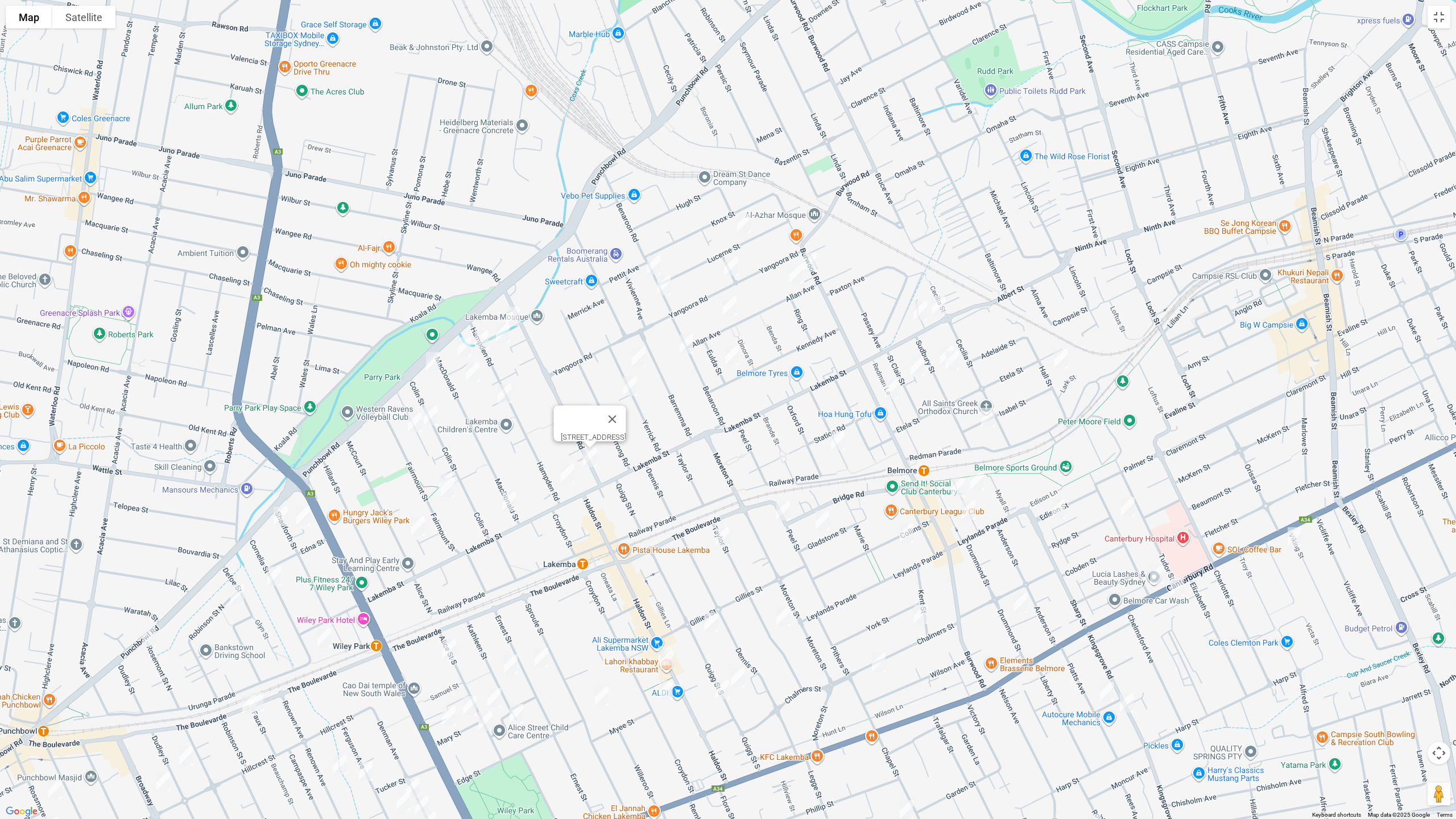
click at [817, 258] on img "186 Burwood Road, BELMORE NSW 2192" at bounding box center [810, 262] width 23 height 28
click at [938, 302] on img "5 Lakemba Street, BELMORE NSW 2192" at bounding box center [938, 306] width 23 height 28
click at [892, 388] on img "301 Burwood Road, BELMORE NSW 2192" at bounding box center [892, 389] width 23 height 28
click at [892, 386] on img "301 Burwood Road, BELMORE NSW 2192" at bounding box center [890, 389] width 23 height 28
click at [973, 481] on img "10 Acacia Street, BELMORE NSW 2192" at bounding box center [976, 481] width 23 height 28
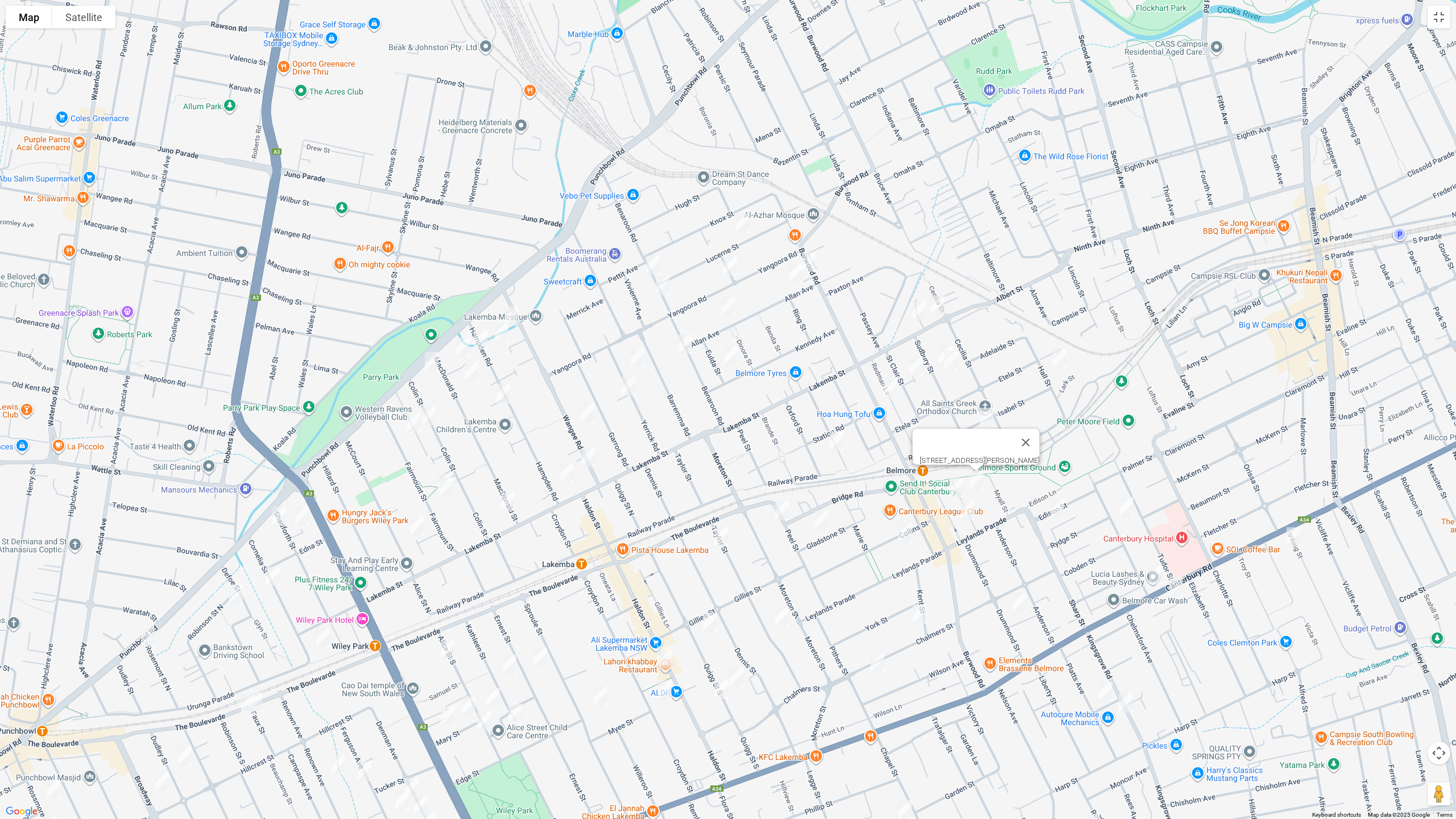
click at [951, 484] on img "11 Acacia Street, BELMORE NSW 2192" at bounding box center [956, 487] width 23 height 28
click at [969, 516] on img "23 Acacia Street, BELMORE NSW 2192" at bounding box center [967, 510] width 23 height 28
click at [656, 642] on img "180 Haldon Street, LAKEMBA NSW 2195" at bounding box center [664, 656] width 23 height 28
click at [664, 663] on img "184-186 Haldon Street, LAKEMBA NSW 2195" at bounding box center [665, 660] width 23 height 28
click at [1155, 574] on img "585-589 Canterbury Road, BELMORE NSW 2192" at bounding box center [1155, 574] width 23 height 28
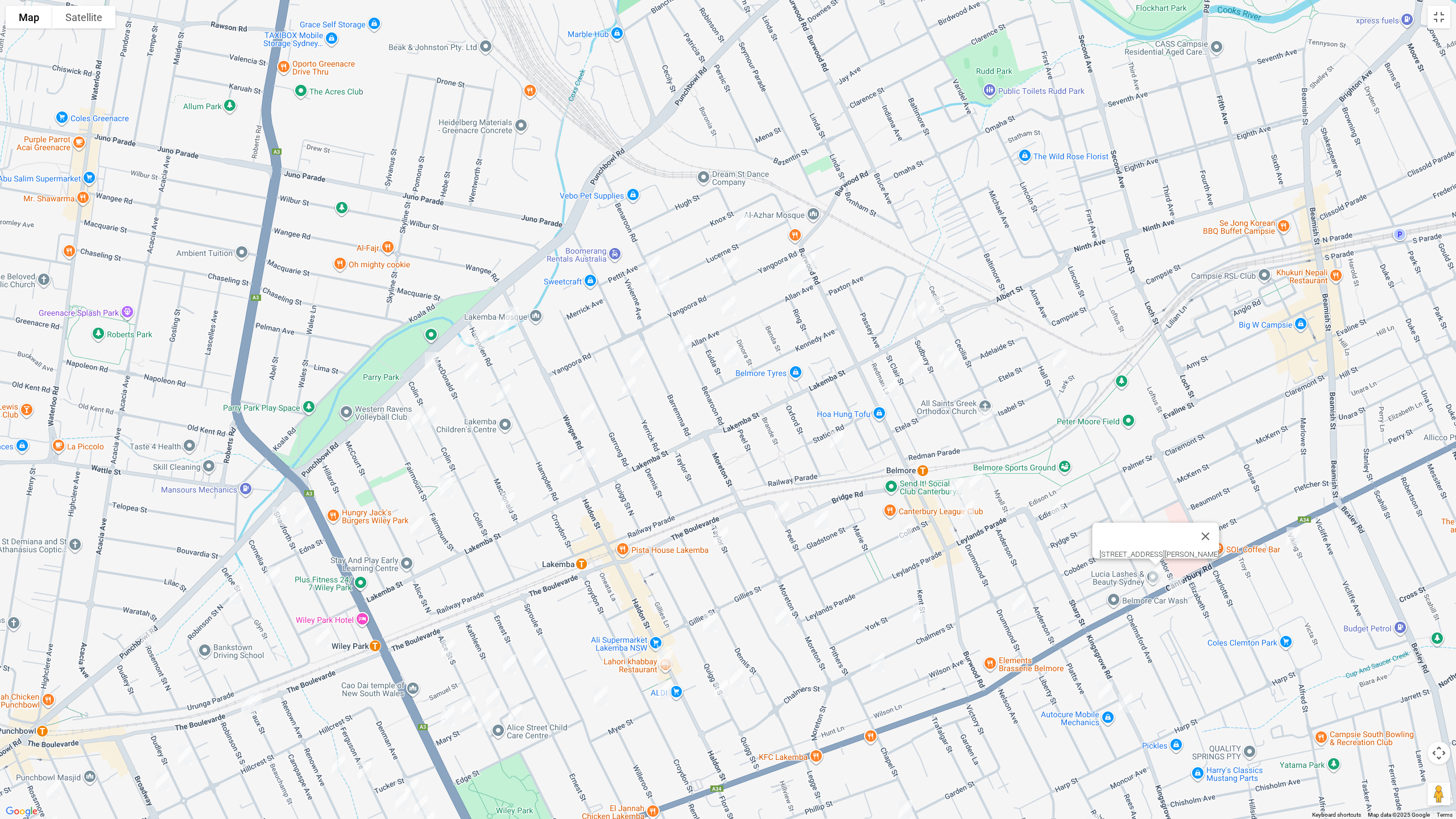
click at [742, 225] on img "23 Lucerne Street, BELMORE NSW 2192" at bounding box center [742, 223] width 23 height 28
click at [648, 261] on img "74 Benaroon Road, LAKEMBA NSW 2195" at bounding box center [653, 265] width 23 height 28
click at [729, 269] on img "33 Yangoora Road, BELMORE NSW 2192" at bounding box center [730, 266] width 23 height 28
drag, startPoint x: 795, startPoint y: 280, endPoint x: 772, endPoint y: 285, distance: 23.5
click at [794, 280] on img "5 Allan Avenue, BELMORE NSW 2192" at bounding box center [795, 274] width 23 height 28
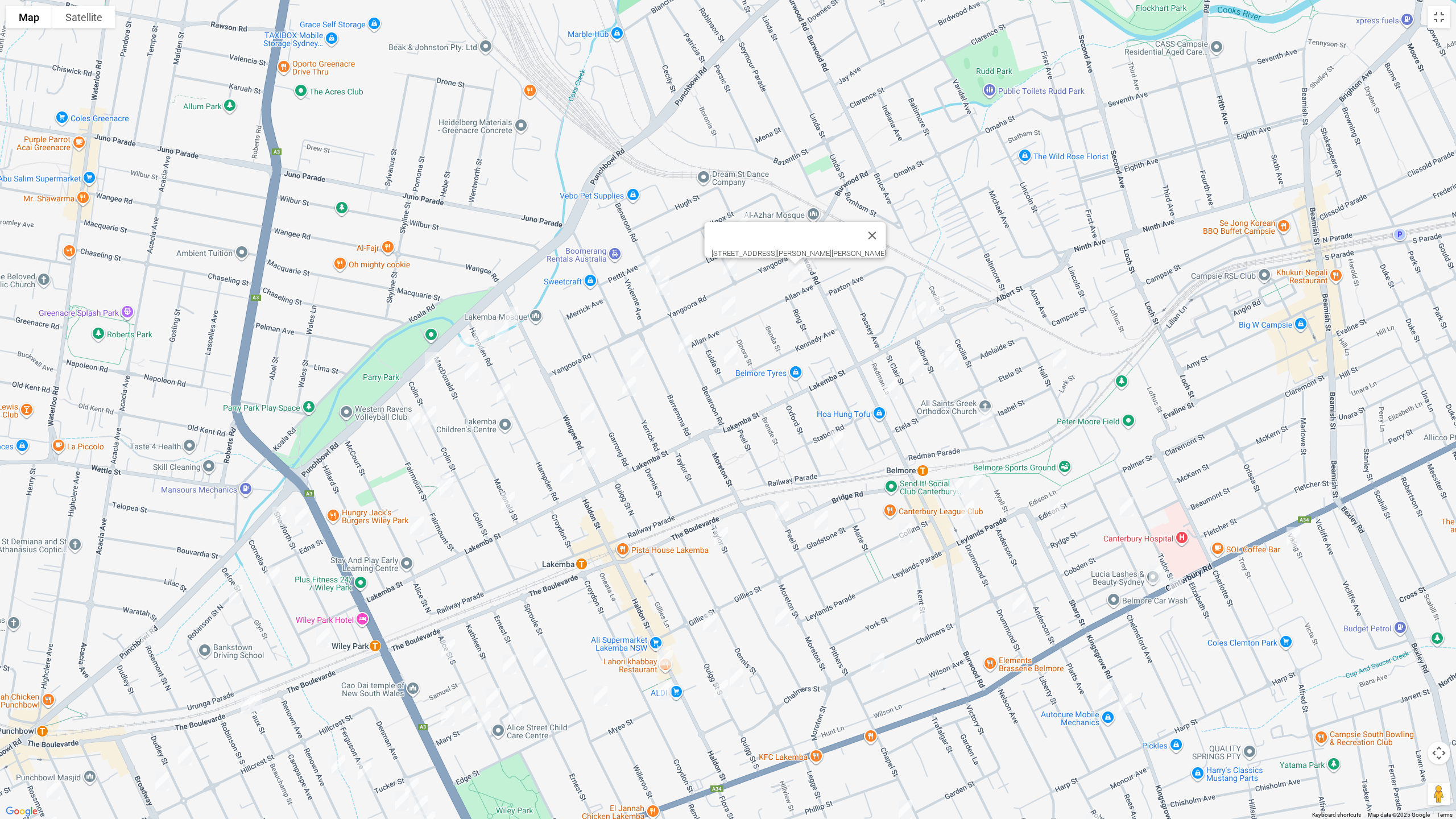
click at [665, 288] on img "62 Benaroon Road, LAKEMBA NSW 2195" at bounding box center [662, 285] width 23 height 28
drag, startPoint x: 484, startPoint y: 334, endPoint x: 503, endPoint y: 337, distance: 19.2
click at [484, 335] on img "90 Hampden Road, LAKEMBA NSW 2195" at bounding box center [481, 340] width 23 height 28
drag, startPoint x: 509, startPoint y: 336, endPoint x: 487, endPoint y: 342, distance: 22.8
click at [508, 336] on img "99 Hampden Road, LAKEMBA NSW 2195" at bounding box center [502, 333] width 23 height 28
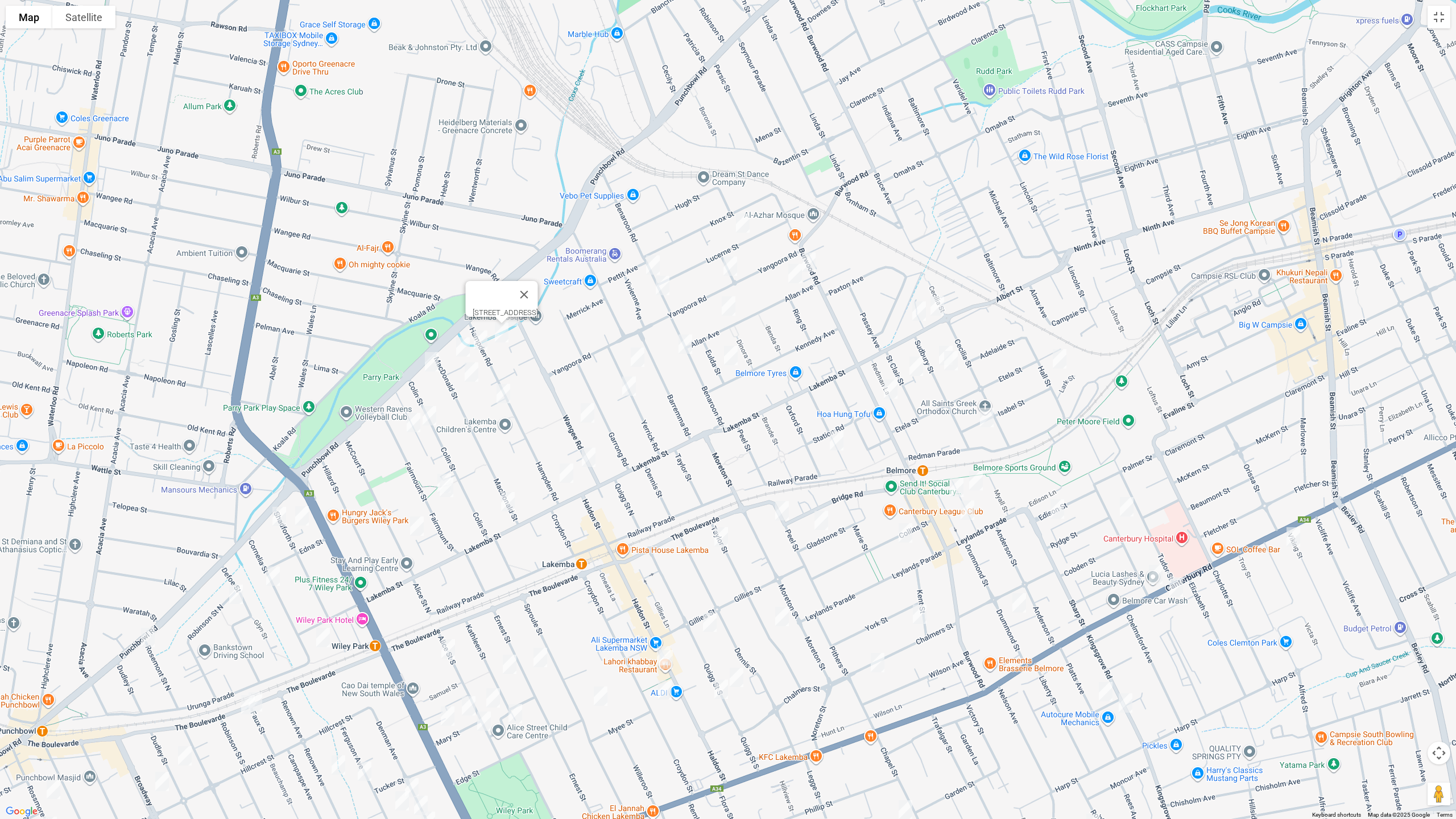
click at [460, 344] on img "2 Holland Place, LAKEMBA NSW 2195" at bounding box center [463, 347] width 23 height 28
click at [470, 376] on img "71 MacDonald Street, LAKEMBA NSW 2195" at bounding box center [471, 372] width 23 height 28
click at [431, 414] on img "64 Colin Street, LAKEMBA NSW 2195" at bounding box center [429, 416] width 23 height 28
click at [410, 423] on img "59 Fairmount Street, LAKEMBA NSW 2195" at bounding box center [413, 423] width 23 height 28
click at [440, 470] on img "23 Fairmount Street, LAKEMBA NSW 2195" at bounding box center [444, 484] width 23 height 28
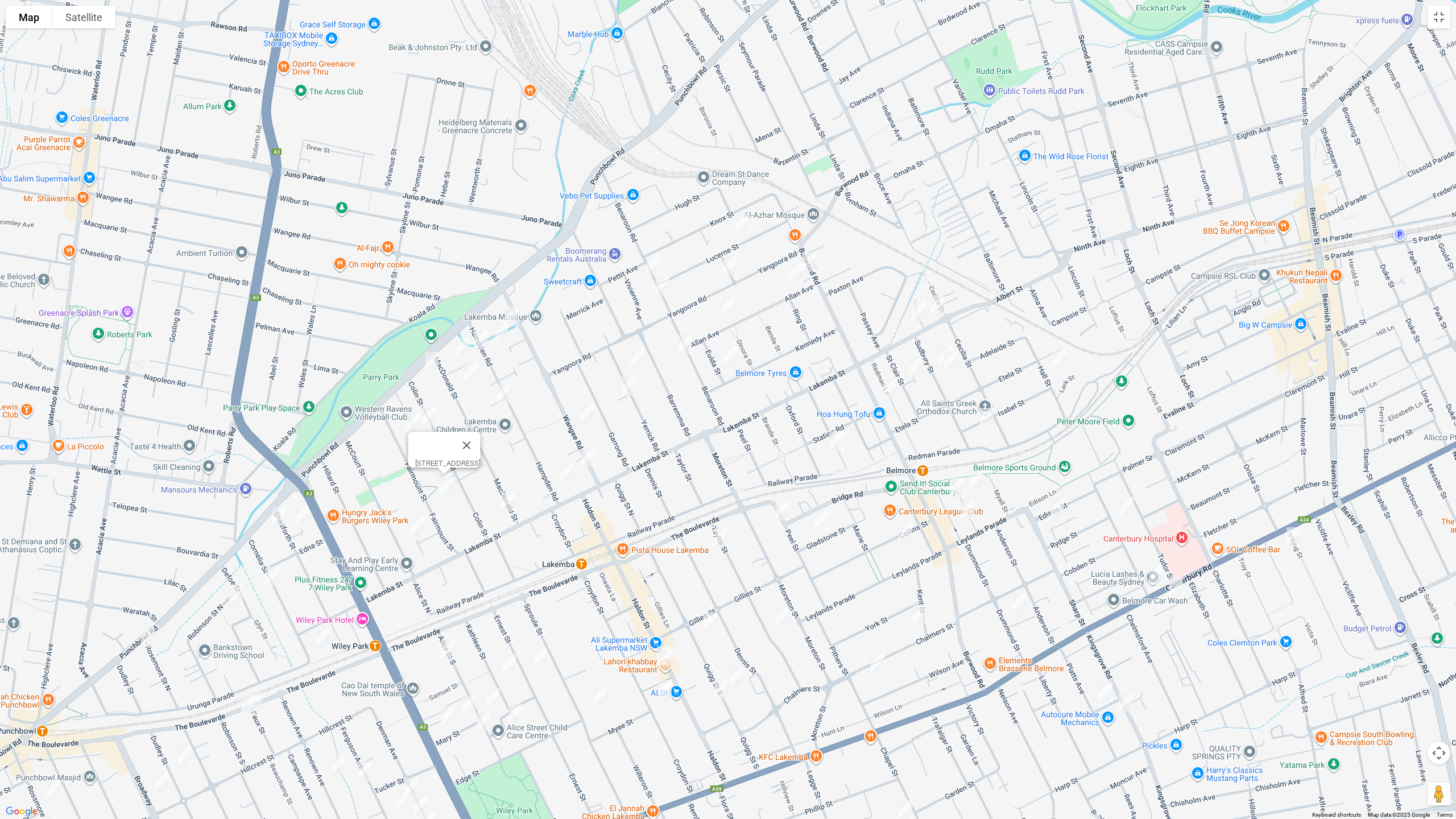
drag, startPoint x: 449, startPoint y: 489, endPoint x: 437, endPoint y: 503, distance: 18.4
click at [449, 489] on img "21 Fairmount Street, LAKEMBA NSW 2195" at bounding box center [446, 487] width 23 height 28
click at [418, 521] on img "9 McCourt Street, WILEY PARK NSW 2195" at bounding box center [417, 526] width 23 height 28
click at [504, 502] on img "2 MacDonald Street, LAKEMBA NSW 2195" at bounding box center [508, 502] width 23 height 28
click at [508, 393] on img "52 Hampden Road, LAKEMBA NSW 2195" at bounding box center [503, 394] width 23 height 28
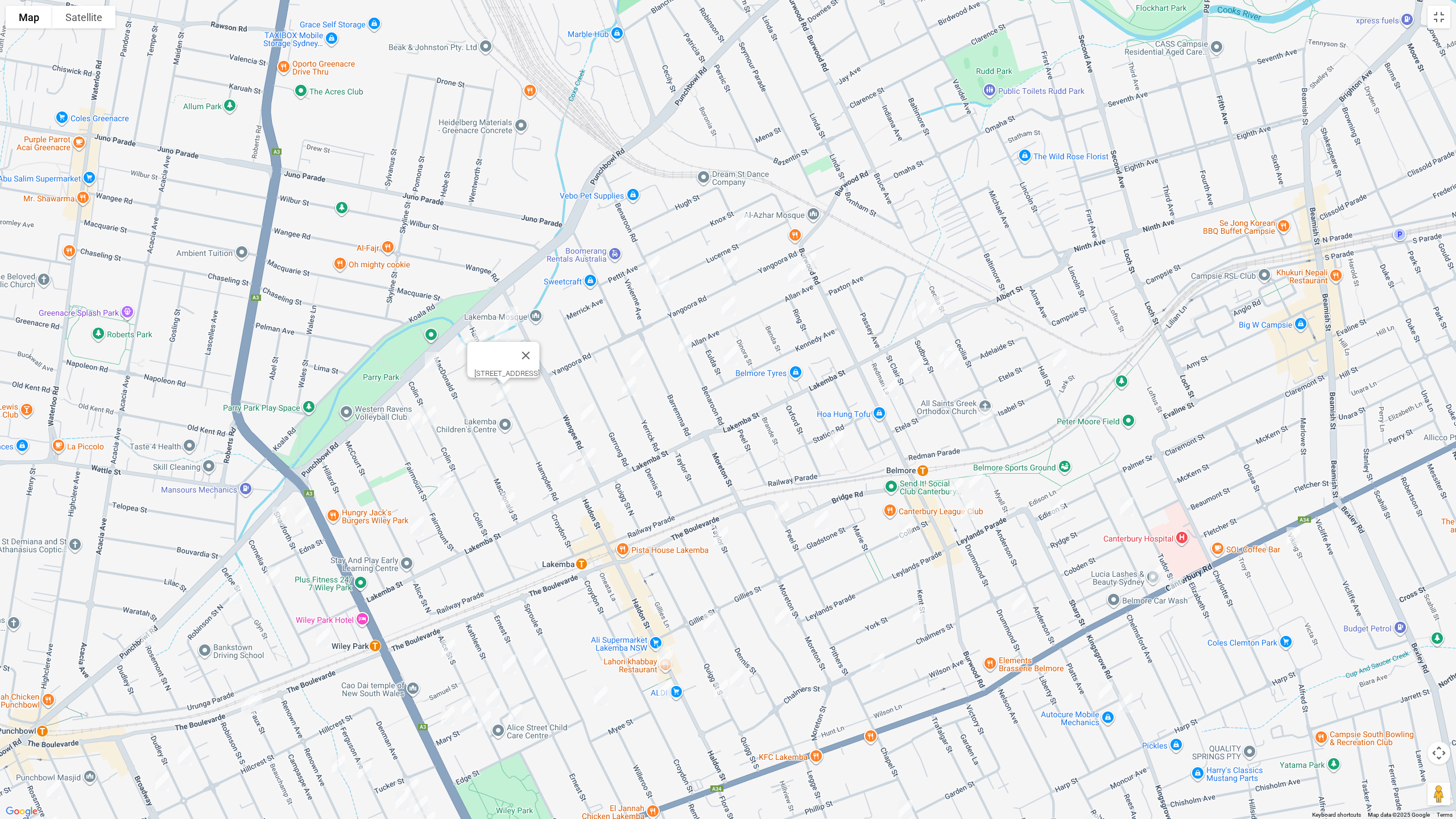
click at [635, 357] on img "43 Yerrick Road, LAKEMBA NSW 2195" at bounding box center [637, 357] width 23 height 28
click at [632, 385] on img "24 Yerrick Road, LAKEMBA NSW 2195" at bounding box center [628, 386] width 23 height 28
click at [561, 471] on img "1/1 Hampden Road, LAKEMBA NSW 2195" at bounding box center [566, 473] width 23 height 28
click at [729, 312] on img "39B Allan Avenue, BELMORE NSW 2192" at bounding box center [728, 306] width 23 height 28
click at [686, 348] on img "48 Benaroon Road, LAKEMBA NSW 2195" at bounding box center [685, 344] width 23 height 28
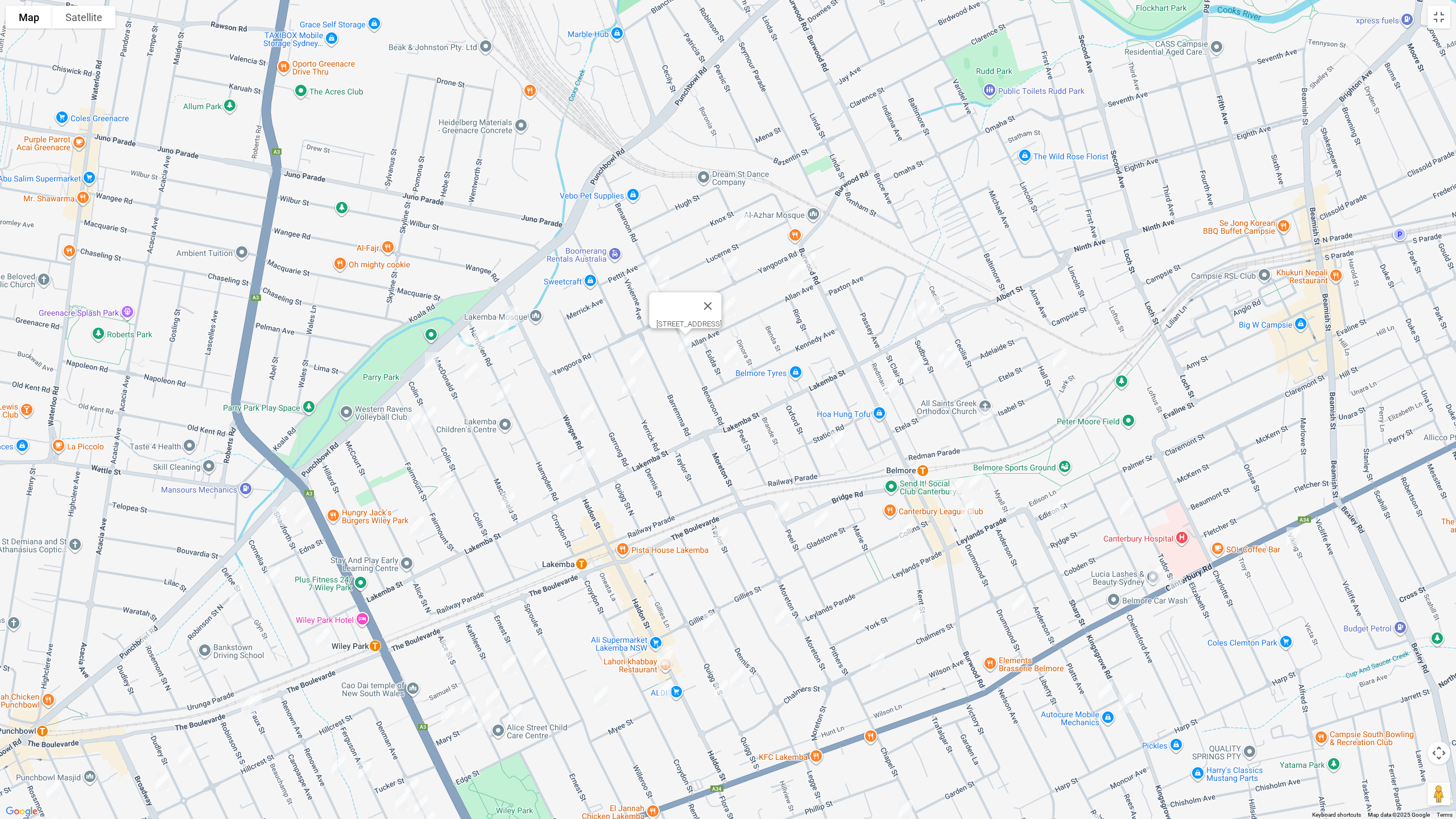
click at [729, 354] on img "1A Eulda Street, BELMORE NSW 2192" at bounding box center [731, 356] width 23 height 28
click at [919, 315] on img "3 Pelman Avenue, BELMORE NSW 2192" at bounding box center [919, 311] width 23 height 28
click at [936, 345] on img "11 Sudbury Street, BELMORE NSW 2192" at bounding box center [946, 356] width 23 height 28
click at [956, 363] on img "7 Sudbury Street, BELMORE NSW 2192" at bounding box center [951, 361] width 23 height 28
drag, startPoint x: 914, startPoint y: 364, endPoint x: 940, endPoint y: 383, distance: 32.2
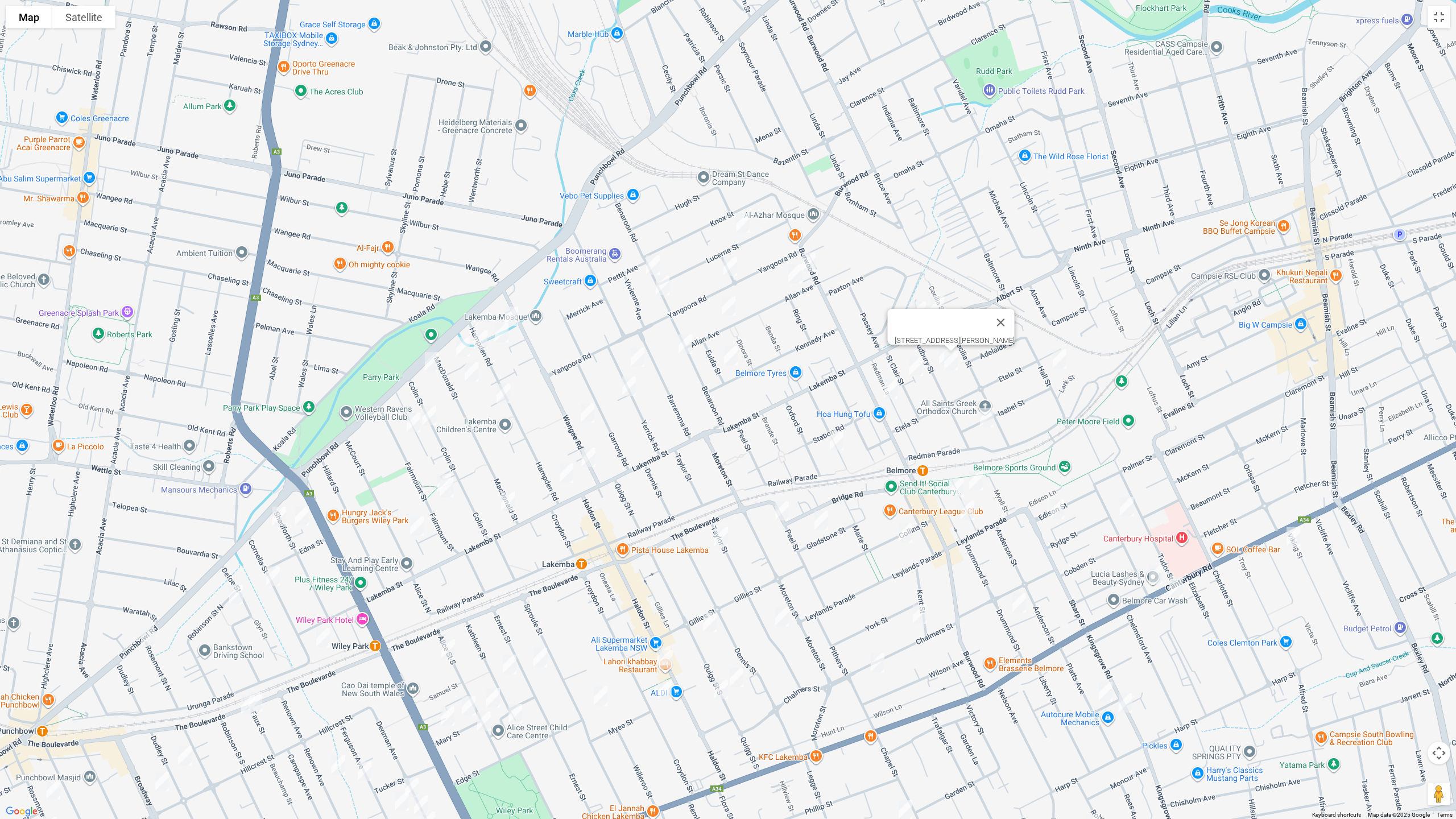
click at [915, 364] on img "17 St Clair Street, BELMORE NSW 2192" at bounding box center [916, 366] width 23 height 28
click at [1062, 360] on img "15 Hall Street, BELMORE NSW 2192" at bounding box center [1059, 359] width 23 height 28
click at [913, 366] on img "17 St Clair Street, BELMORE NSW 2192" at bounding box center [916, 366] width 23 height 28
click at [983, 413] on img "36 Isabel Street, BELMORE NSW 2192" at bounding box center [986, 417] width 23 height 28
click at [839, 439] on img "12 Belmore Avenue, BELMORE NSW 2192" at bounding box center [836, 441] width 23 height 28
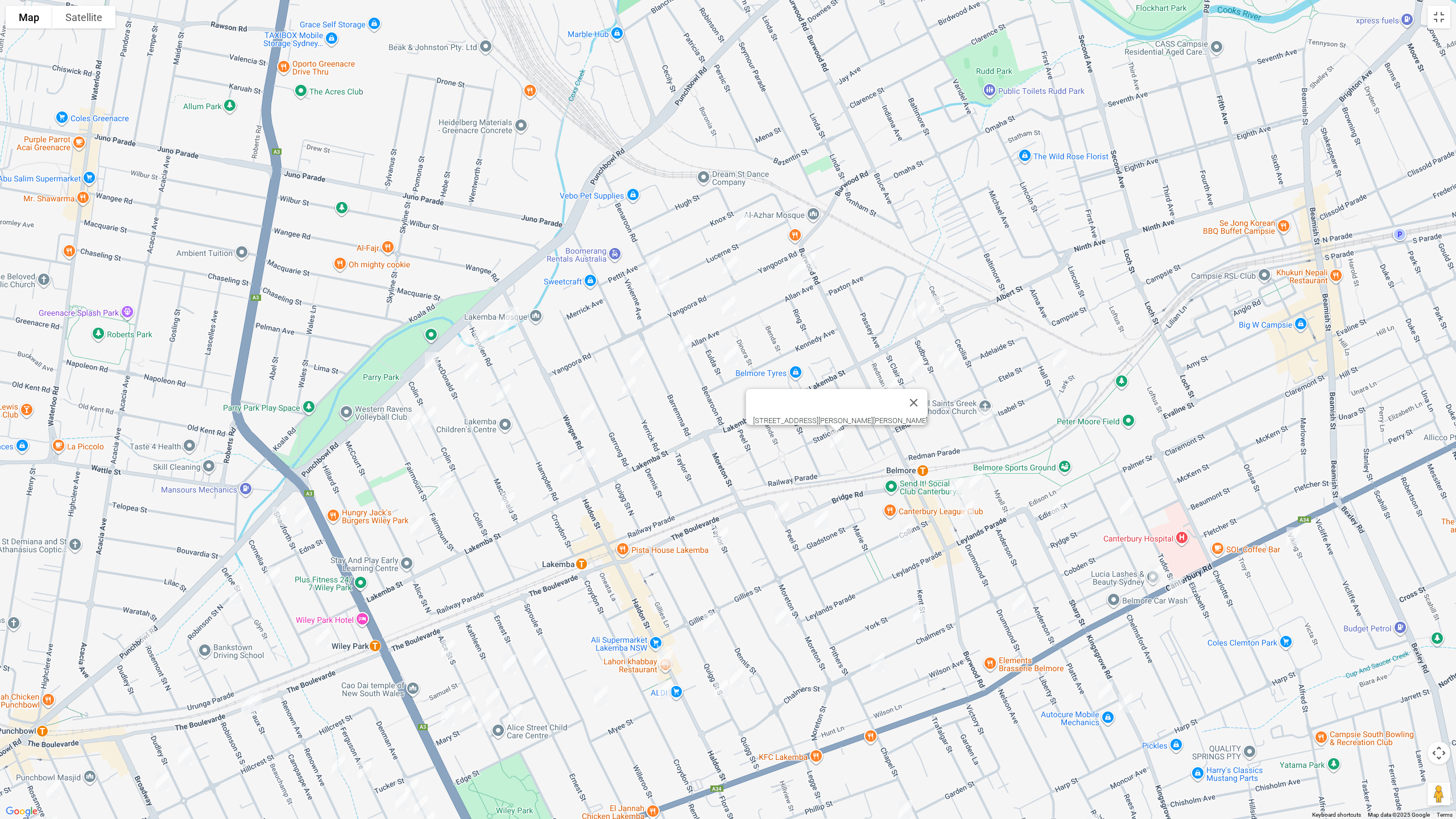
click at [1054, 514] on img "24 Edison Street, BELMORE NSW 2192" at bounding box center [1057, 509] width 23 height 28
click at [1126, 515] on img "26 Waverley Street, BELMORE NSW 2192" at bounding box center [1126, 507] width 23 height 28
click at [1020, 603] on img "4/36-38 Drummond Street, BELMORE NSW 2192" at bounding box center [1019, 603] width 23 height 28
click at [905, 529] on img "22 Collins Street, BELMORE NSW 2192" at bounding box center [905, 533] width 23 height 28
click at [820, 523] on img "35 Gladstone Street, BELMORE NSW 2192" at bounding box center [821, 521] width 23 height 28
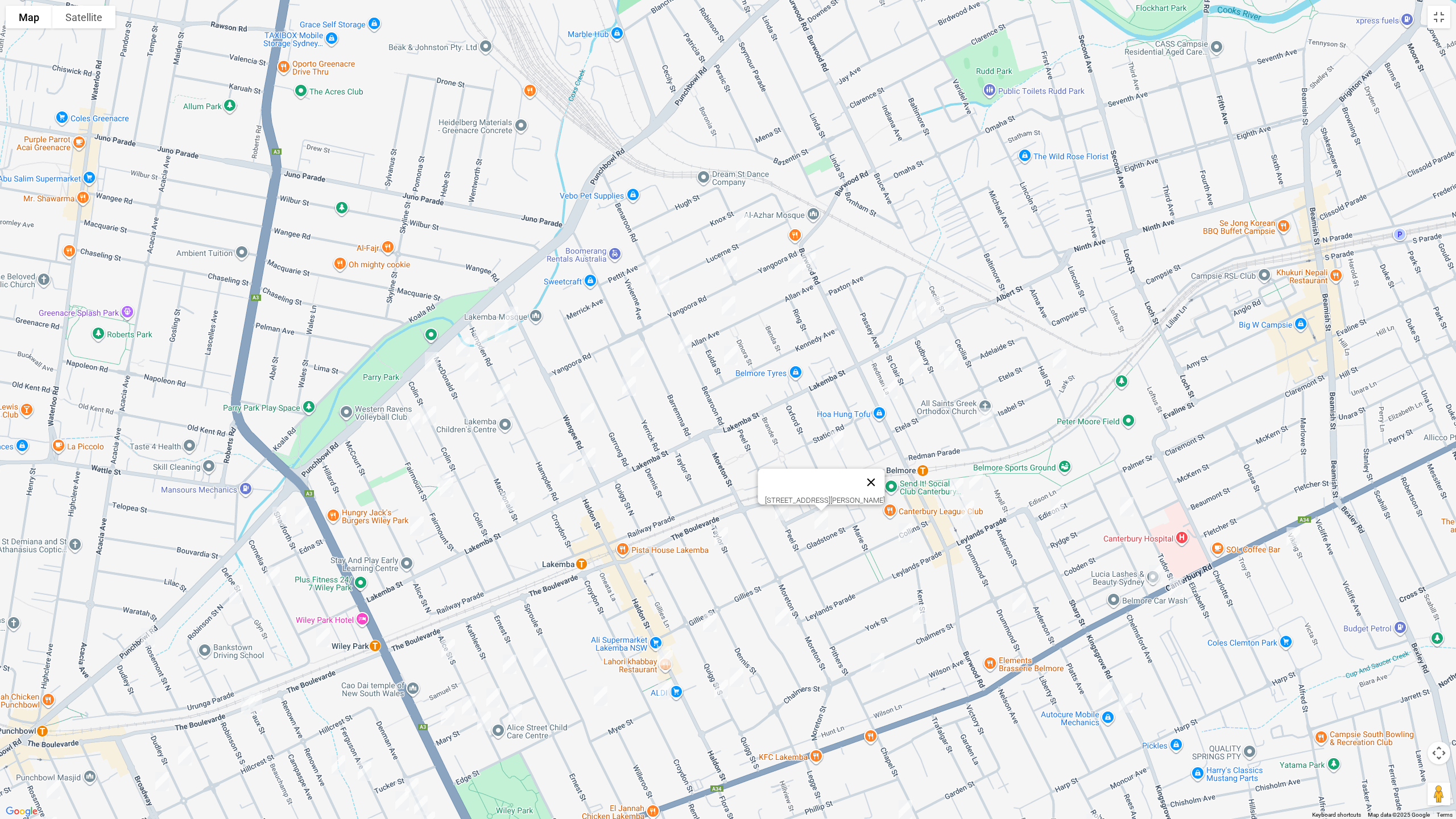
click at [885, 476] on button "Close" at bounding box center [871, 483] width 27 height 27
drag, startPoint x: 856, startPoint y: 585, endPoint x: 864, endPoint y: 511, distance: 74.4
click at [864, 508] on div at bounding box center [728, 409] width 1456 height 819
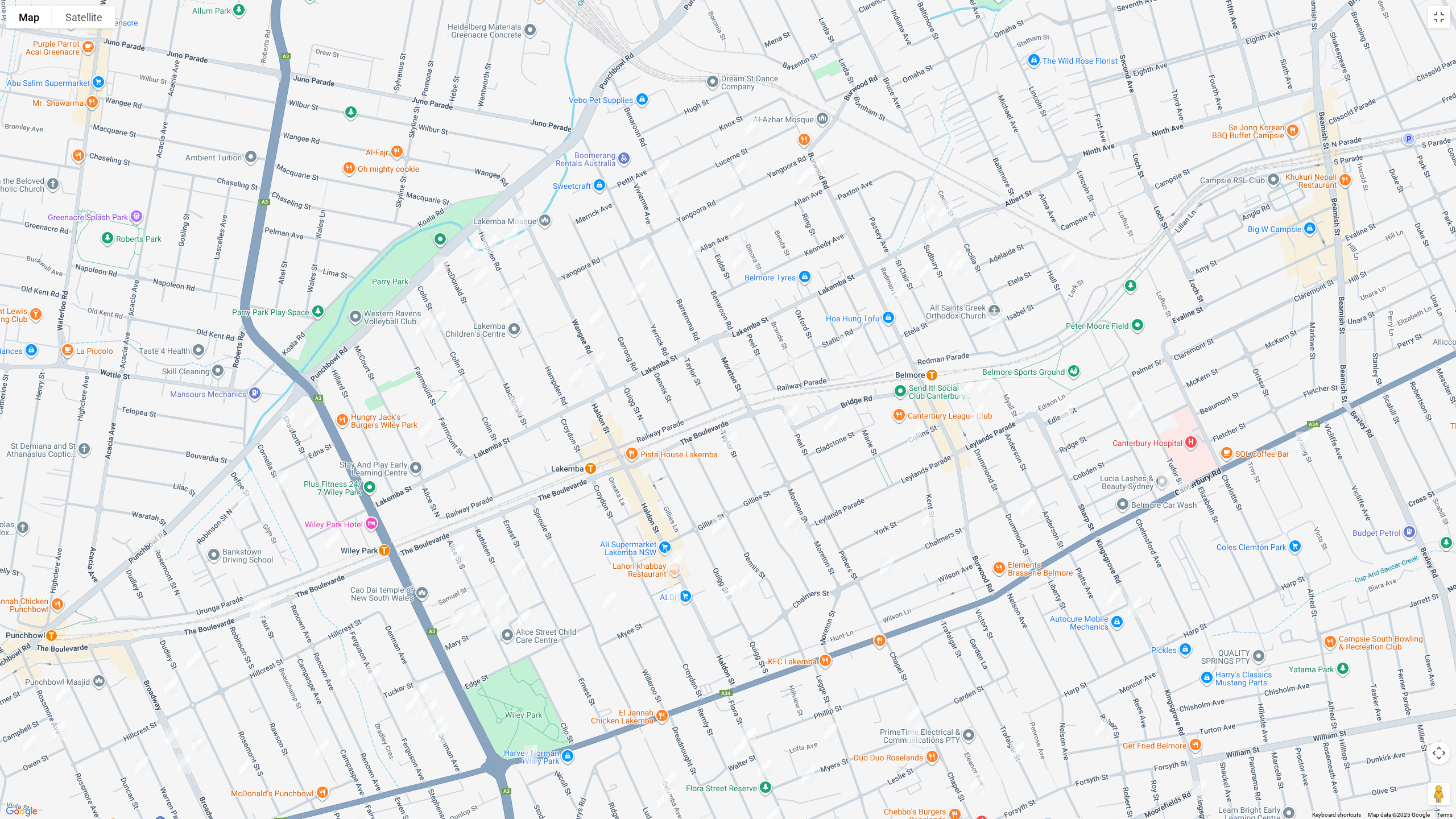
drag, startPoint x: 863, startPoint y: 523, endPoint x: 870, endPoint y: 391, distance: 132.2
click at [870, 391] on div at bounding box center [728, 409] width 1456 height 819
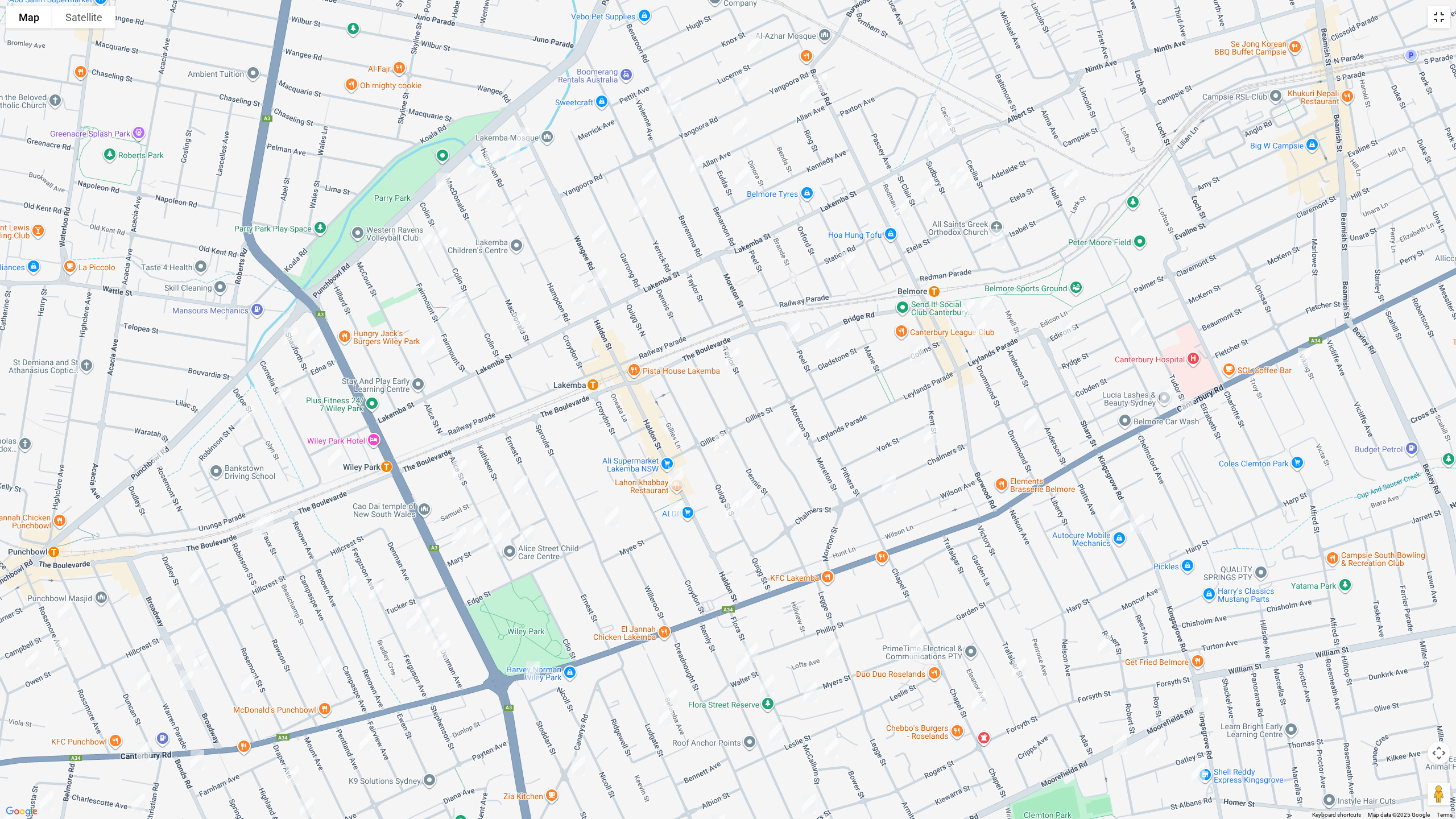
click at [1442, 23] on button "Toggle fullscreen view" at bounding box center [1439, 17] width 23 height 23
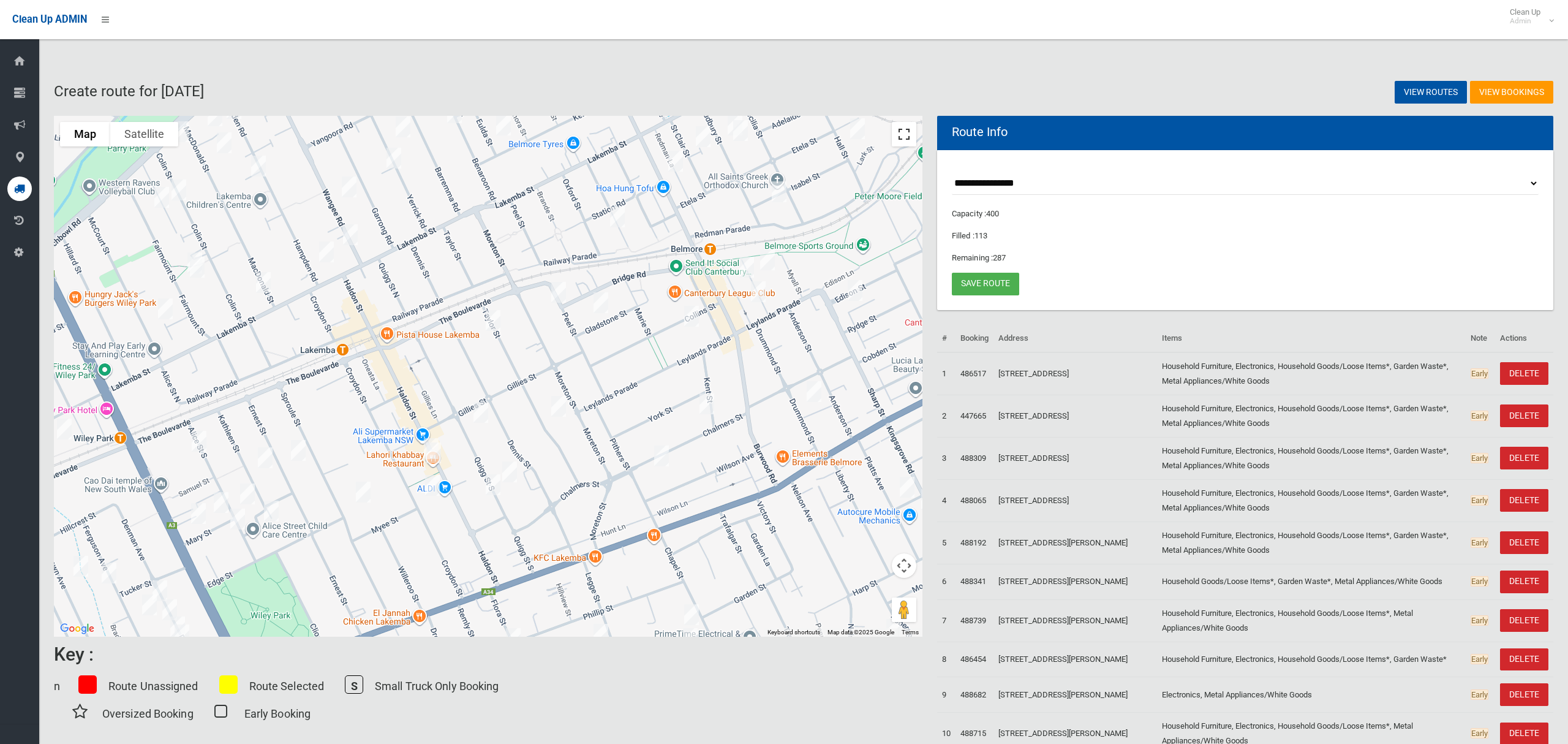
drag, startPoint x: 912, startPoint y: 140, endPoint x: 912, endPoint y: 238, distance: 98.0
click at [912, 140] on button "Toggle fullscreen view" at bounding box center [904, 134] width 25 height 25
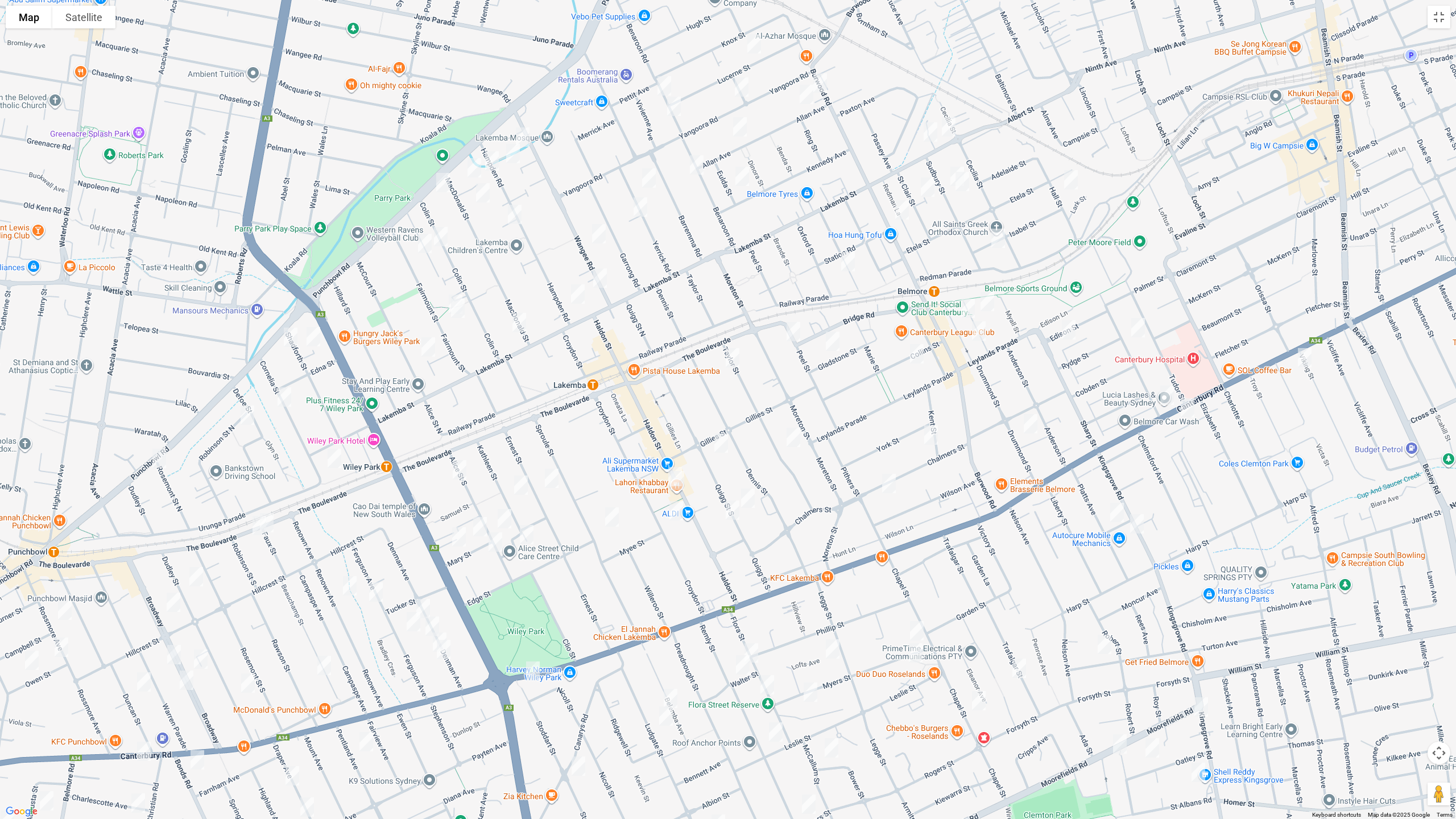
click at [668, 460] on div at bounding box center [728, 409] width 1456 height 819
click at [1431, 23] on button "Toggle fullscreen view" at bounding box center [1439, 17] width 23 height 23
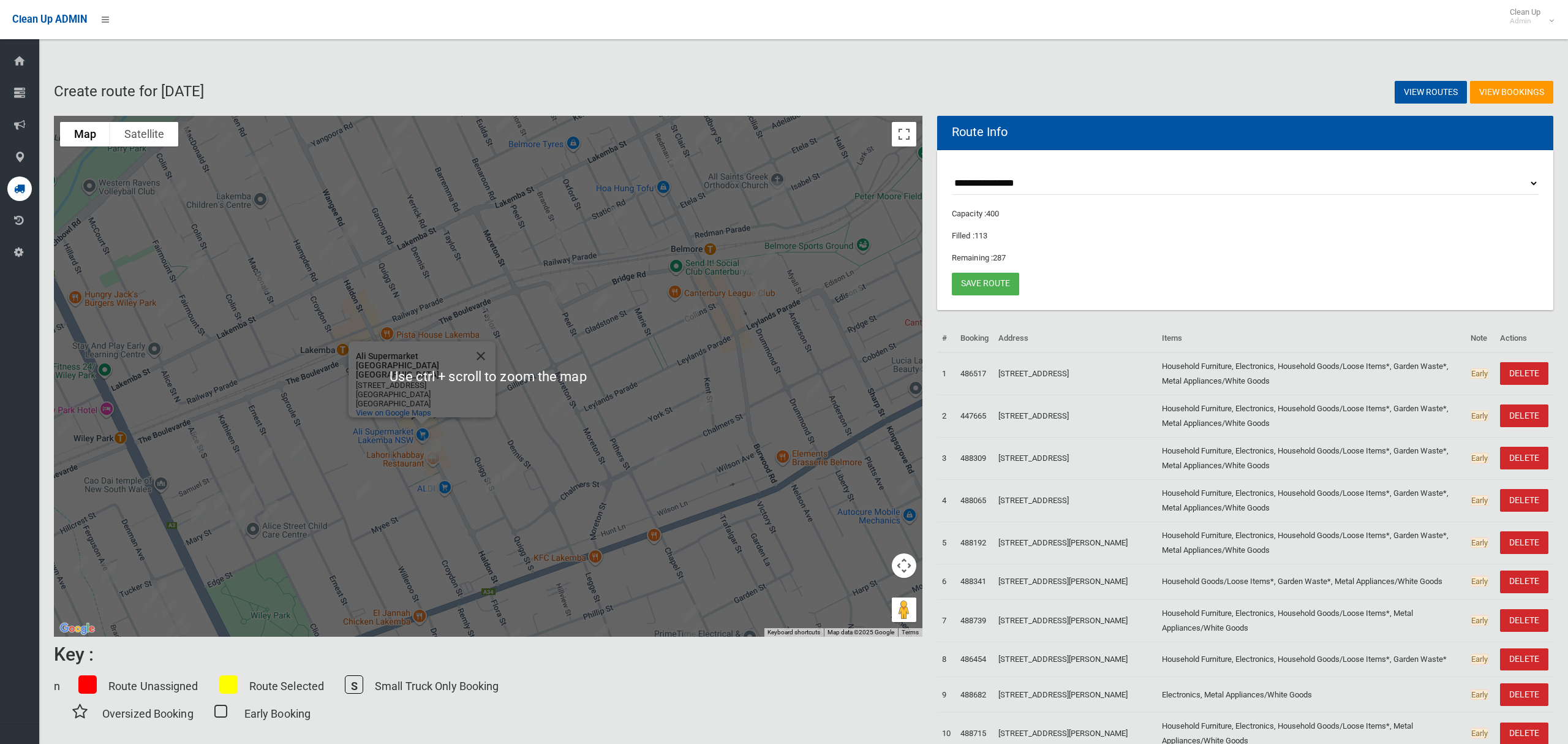
click at [430, 455] on img "184-186 Haldon Street, LAKEMBA NSW 2195" at bounding box center [433, 453] width 25 height 31
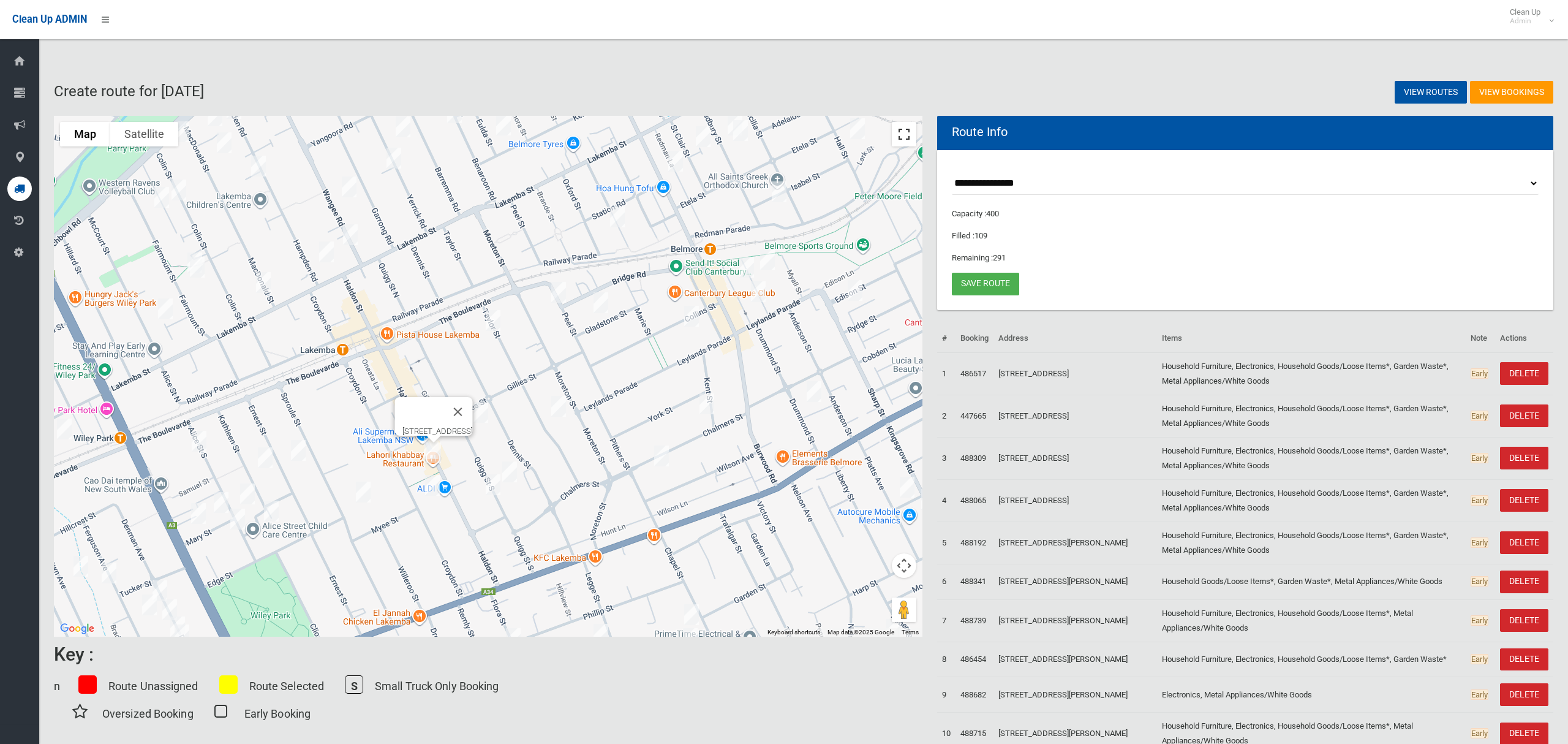
click at [900, 135] on button "Toggle fullscreen view" at bounding box center [904, 134] width 25 height 25
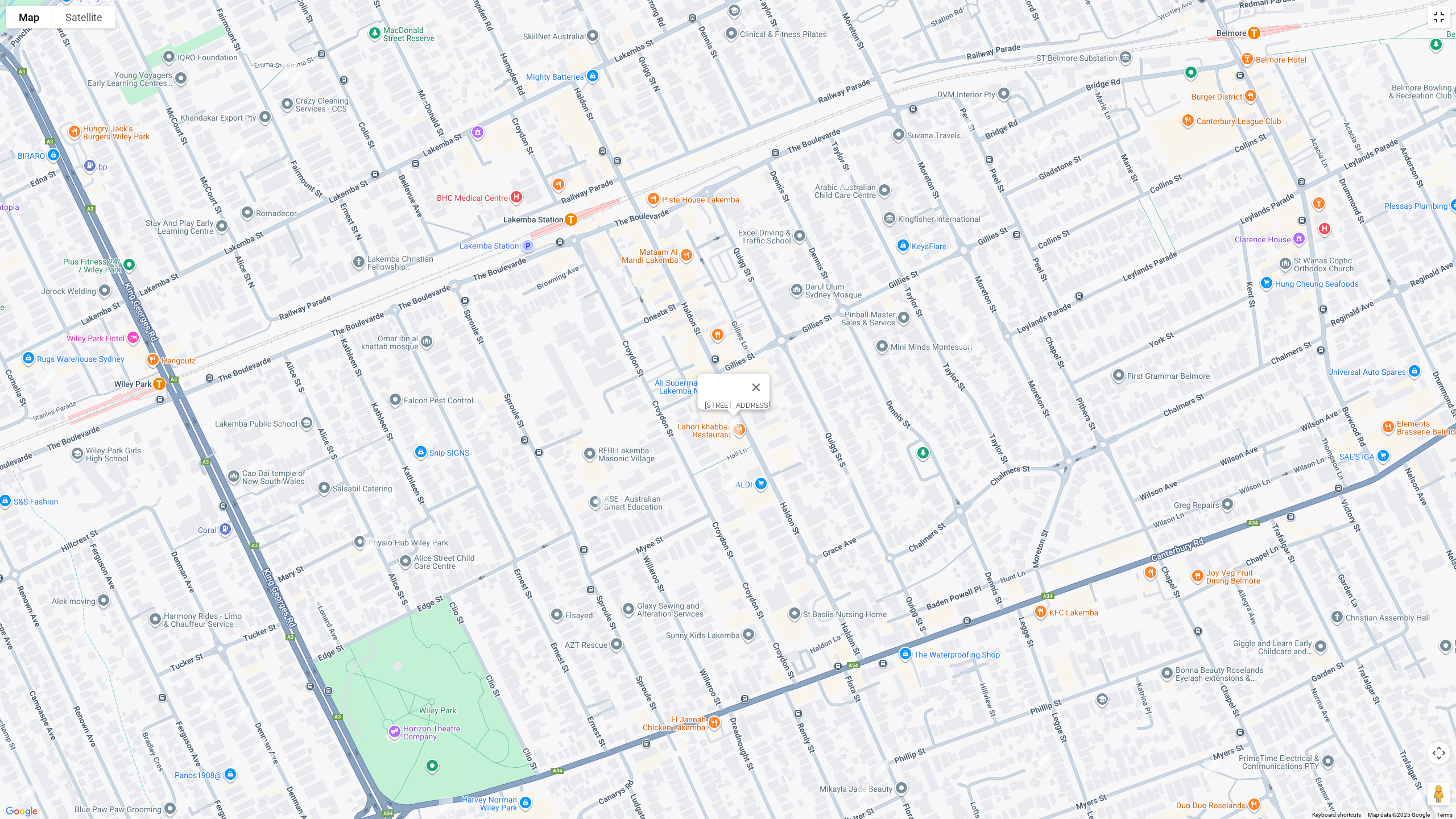
click at [1439, 19] on button "Toggle fullscreen view" at bounding box center [1439, 17] width 23 height 23
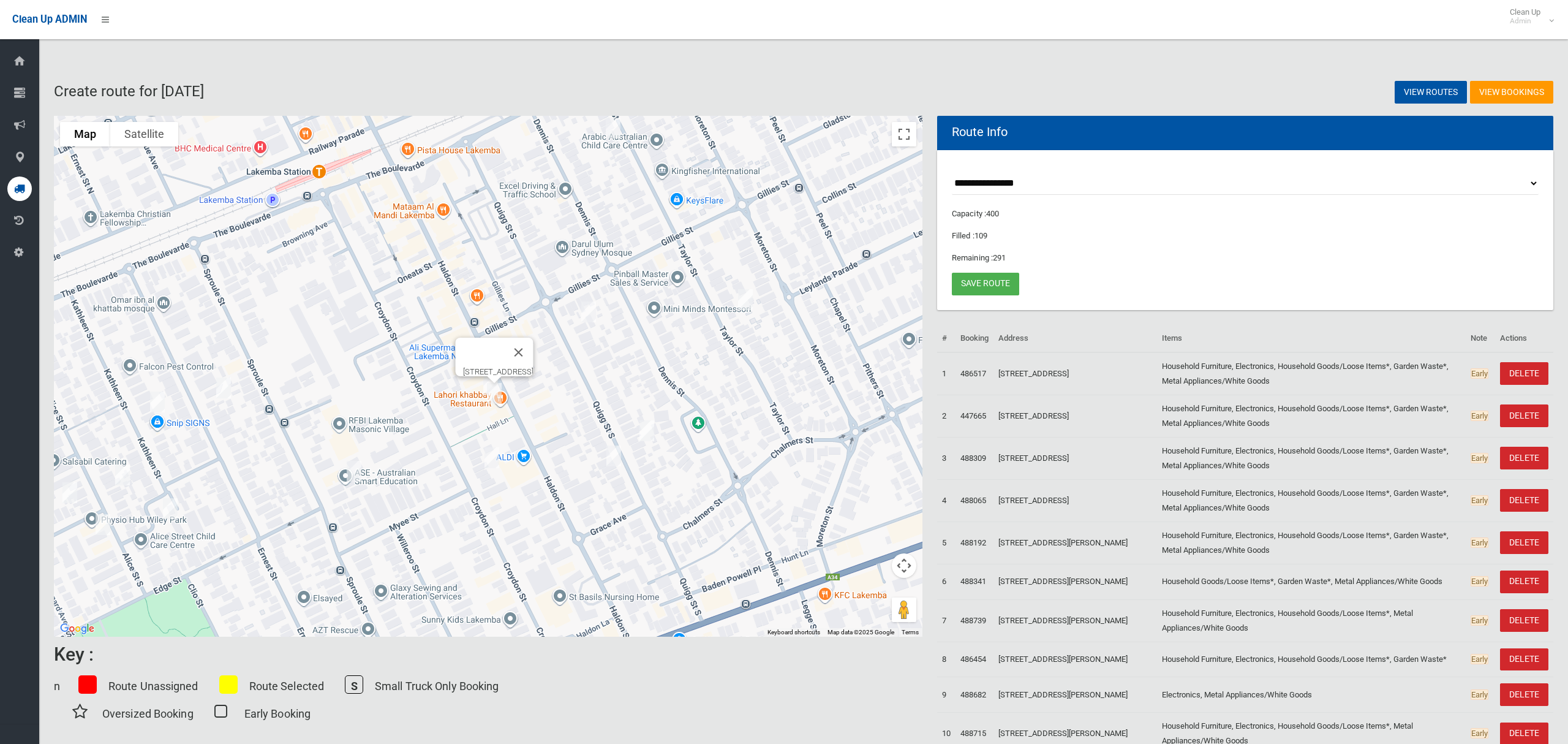
click at [534, 344] on button "Close" at bounding box center [519, 352] width 29 height 29
click at [490, 372] on img "180 Haldon Street, LAKEMBA NSW 2195" at bounding box center [490, 385] width 25 height 31
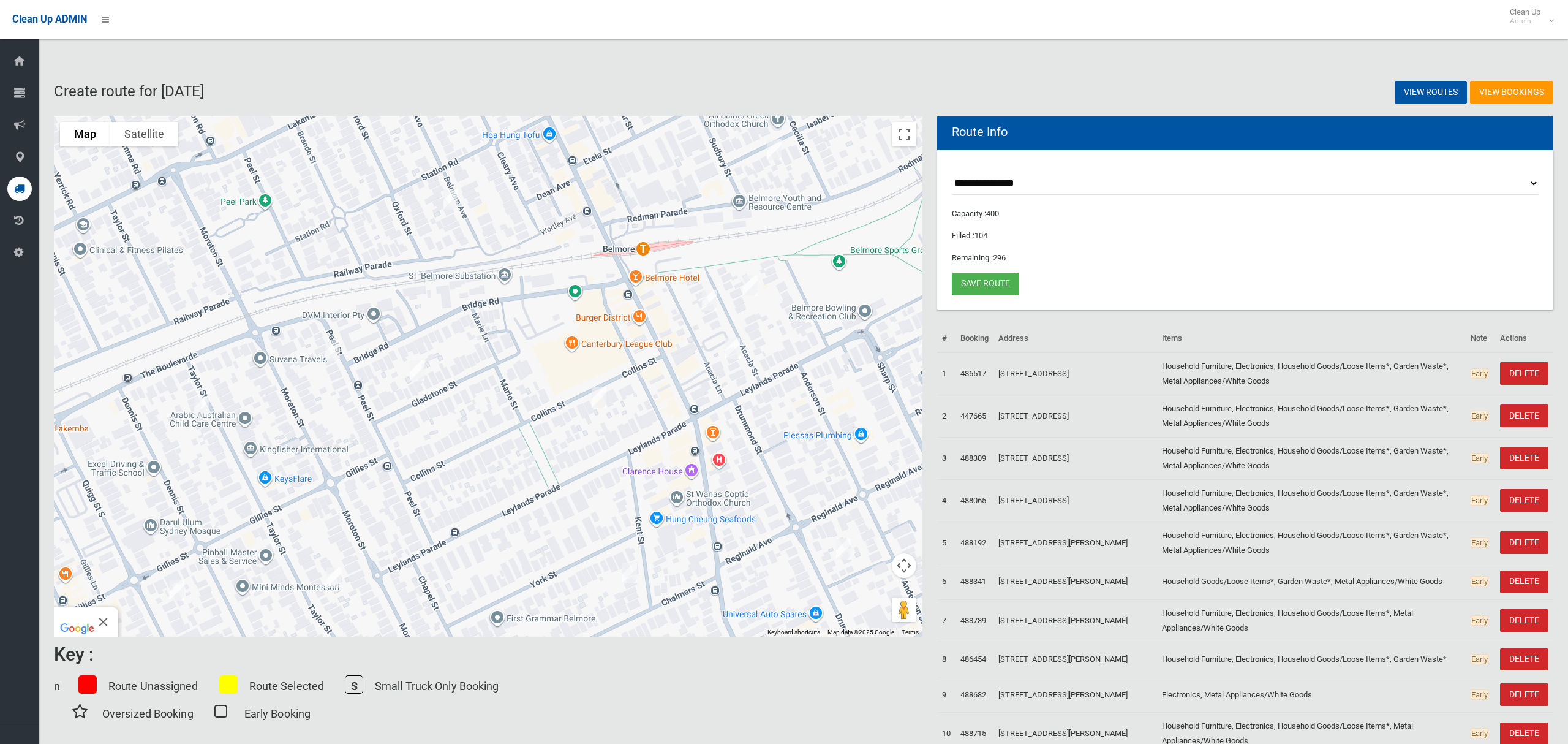
drag, startPoint x: 776, startPoint y: 153, endPoint x: 376, endPoint y: 425, distance: 483.7
click at [364, 431] on div "[STREET_ADDRESS]" at bounding box center [488, 376] width 869 height 521
click at [904, 135] on button "Toggle fullscreen view" at bounding box center [904, 134] width 25 height 25
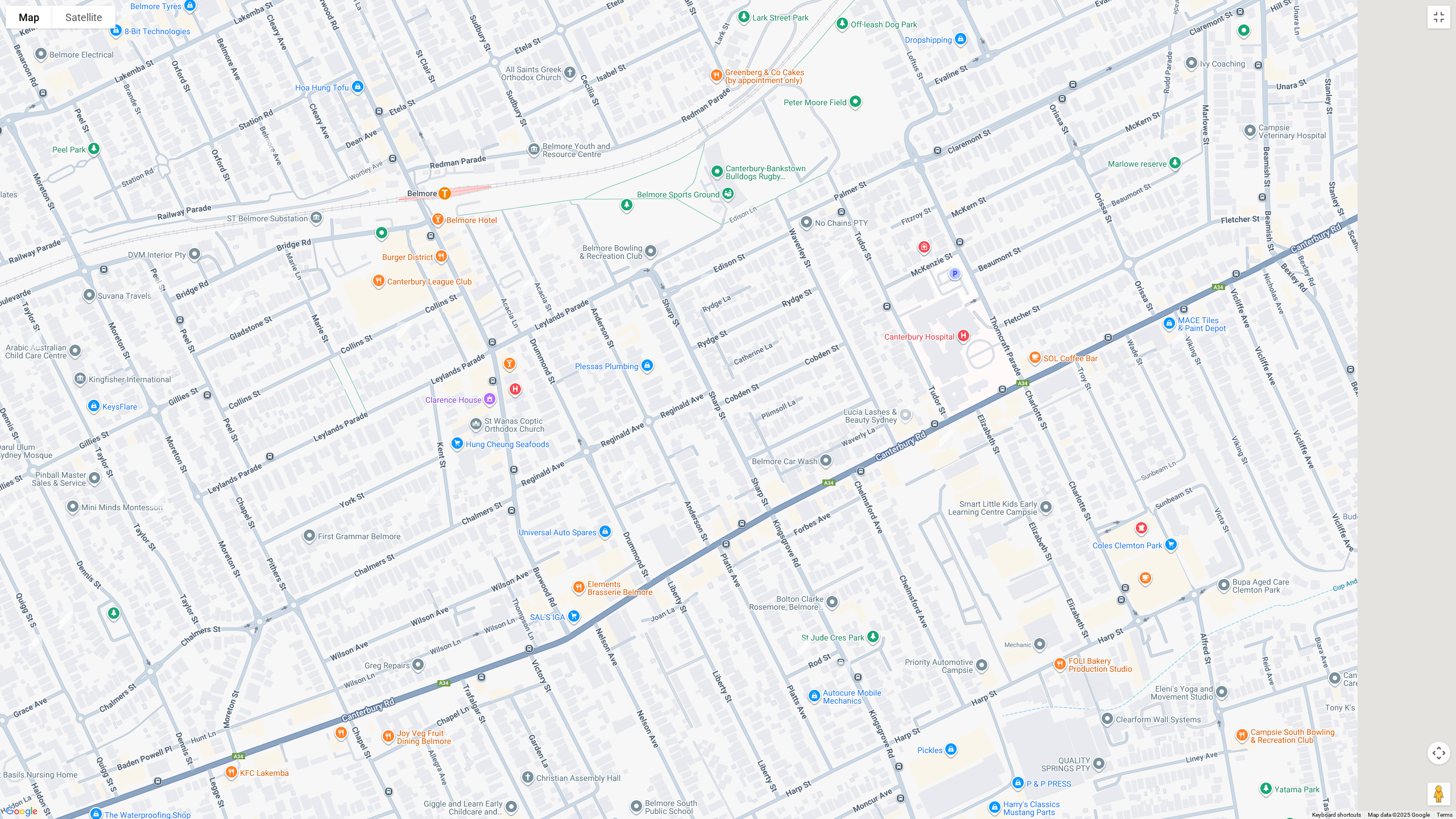
drag, startPoint x: 956, startPoint y: 447, endPoint x: 526, endPoint y: 351, distance: 440.6
click at [526, 351] on div "[STREET_ADDRESS]" at bounding box center [728, 409] width 1456 height 819
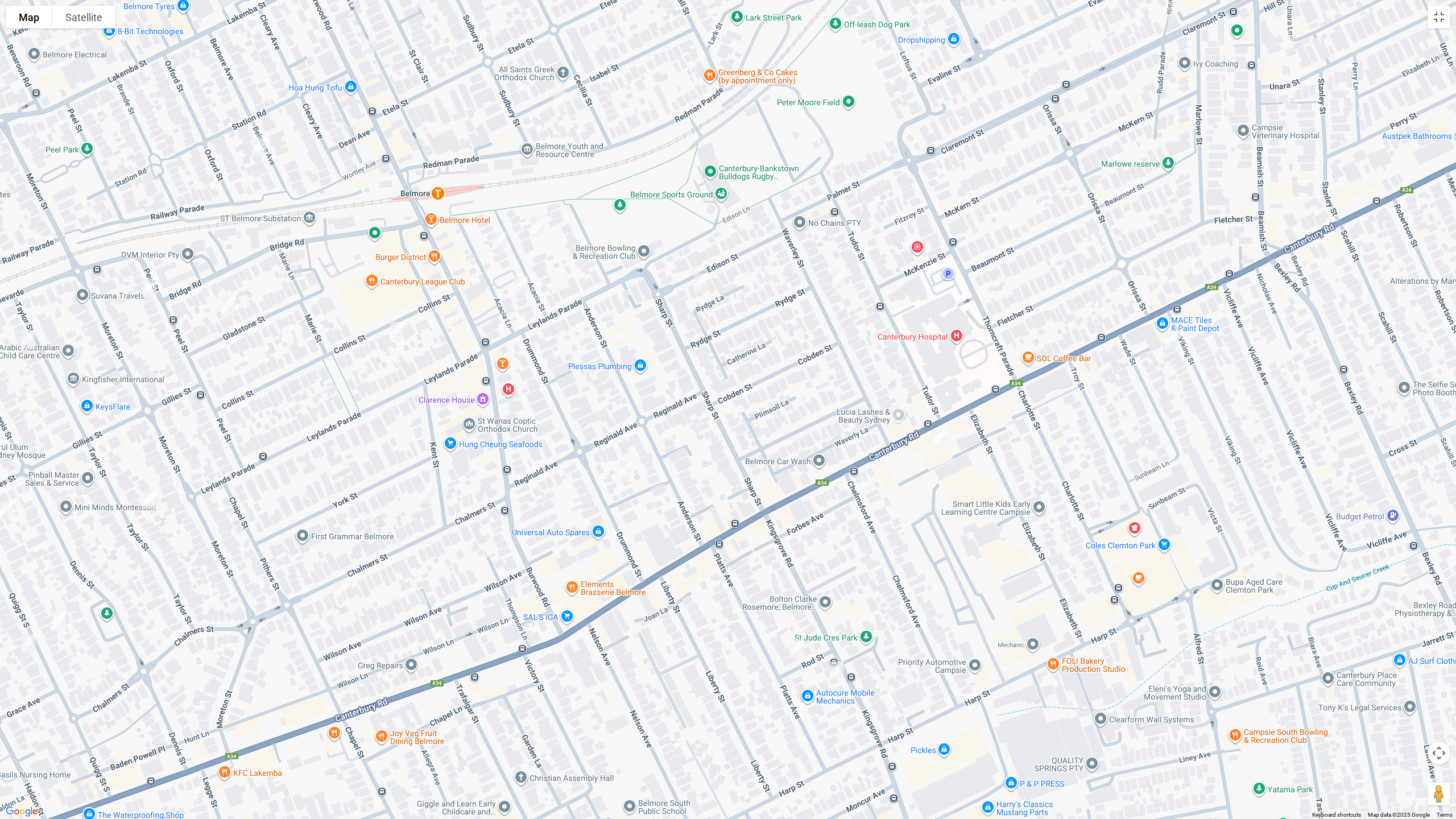
click at [899, 418] on img "585-589 Canterbury Road, BELMORE NSW 2192" at bounding box center [897, 415] width 23 height 28
click at [625, 471] on img "4/36-38 Drummond Street, BELMORE NSW 2192" at bounding box center [624, 472] width 23 height 28
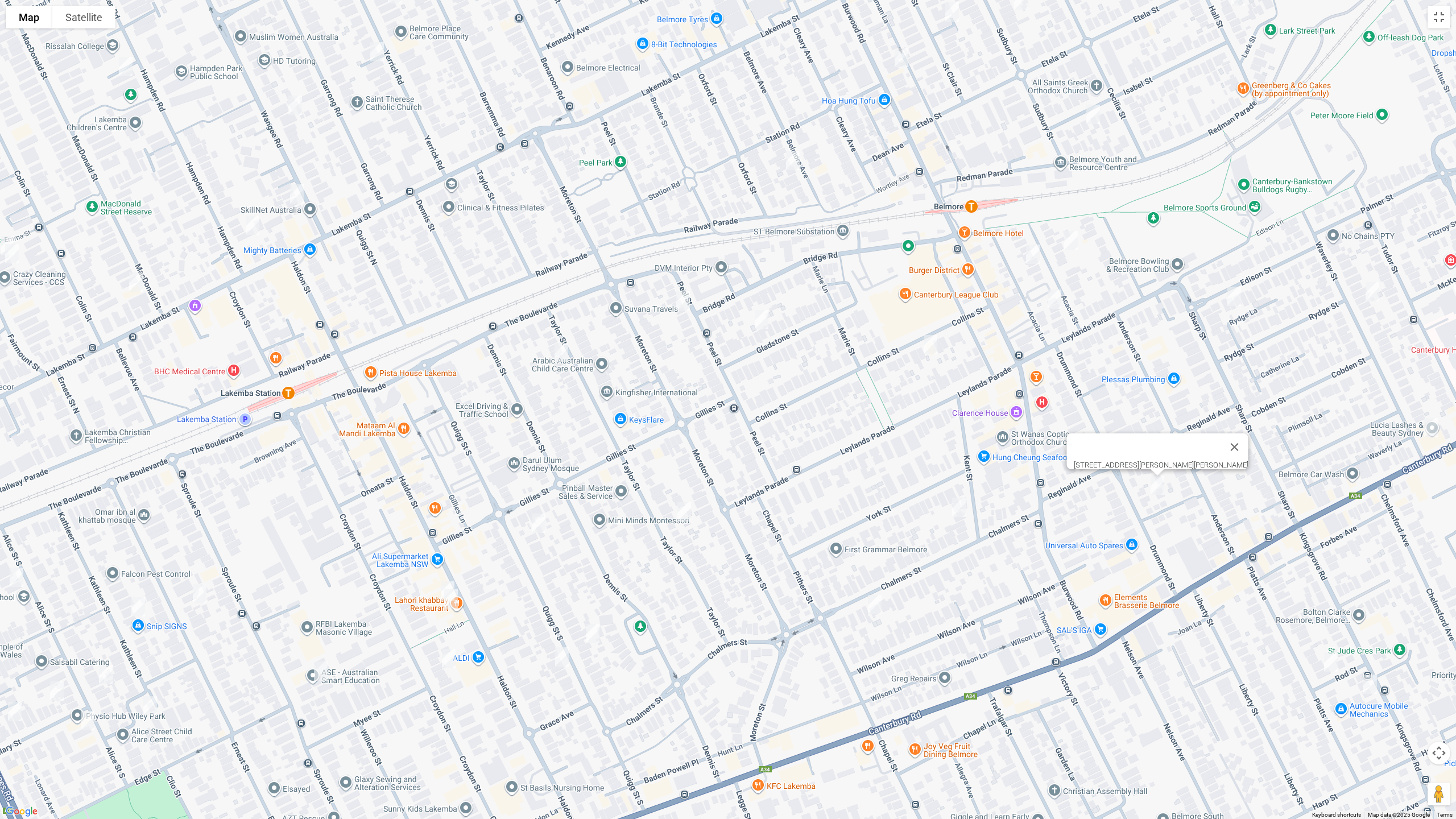
drag, startPoint x: 308, startPoint y: 383, endPoint x: 786, endPoint y: 368, distance: 478.2
click at [832, 396] on div "[STREET_ADDRESS][PERSON_NAME][PERSON_NAME]" at bounding box center [728, 409] width 1456 height 819
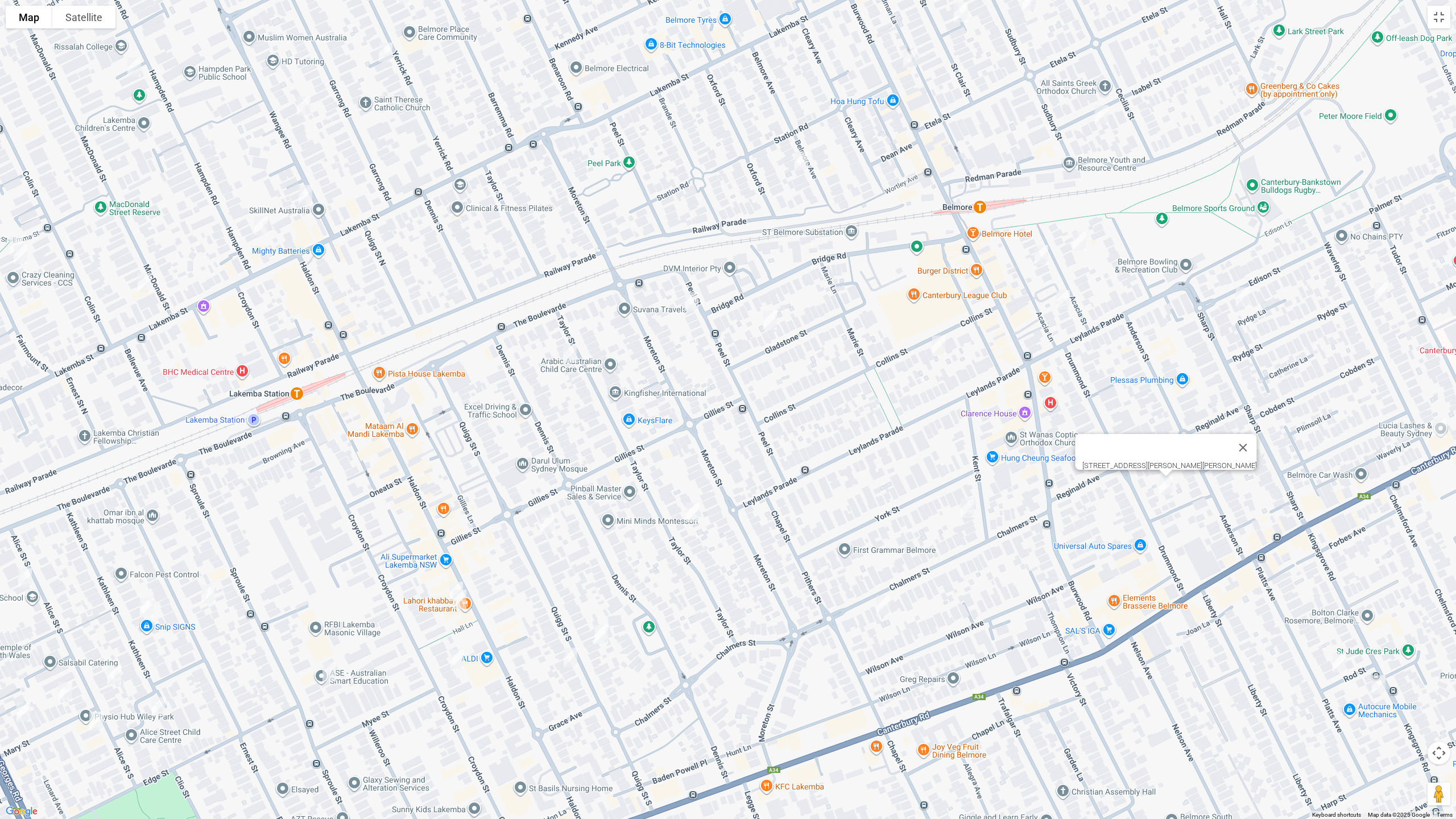
click at [693, 295] on img "29 Peel Street, BELMORE NSW 2192" at bounding box center [691, 301] width 23 height 28
click at [570, 354] on img "33 Taylor Street, LAKEMBA NSW 2195" at bounding box center [569, 353] width 23 height 28
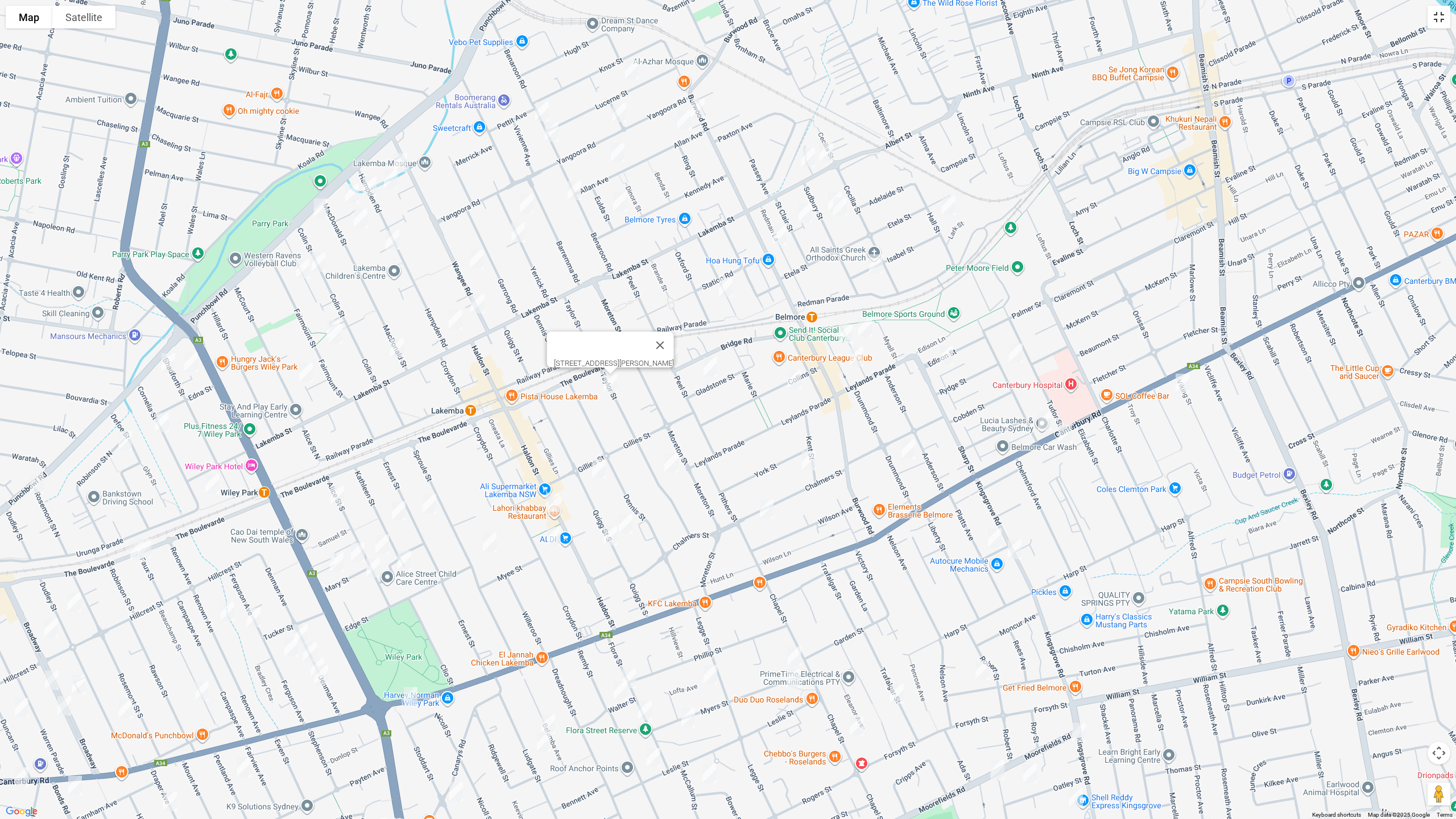
click at [1441, 23] on button "Toggle fullscreen view" at bounding box center [1439, 17] width 23 height 23
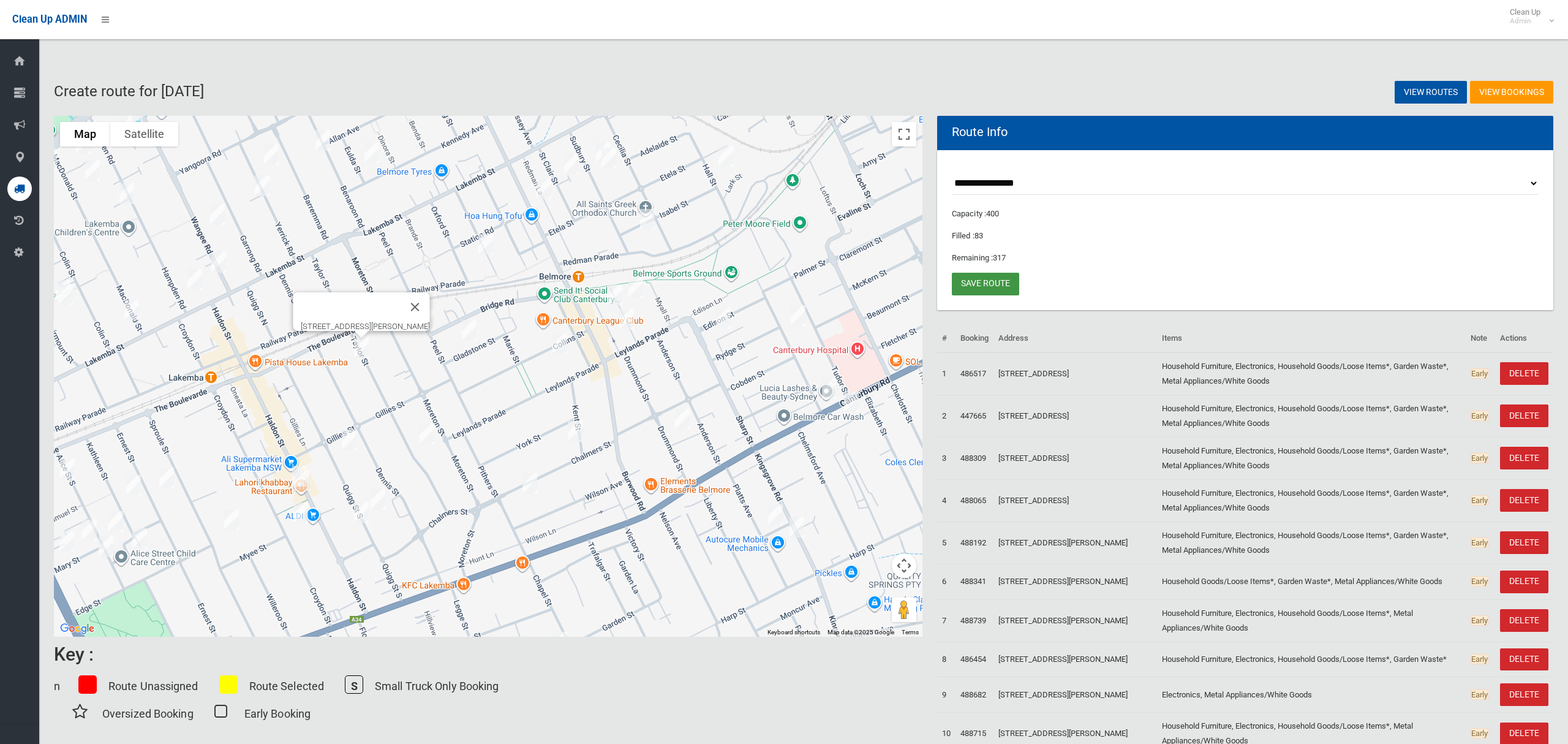
click at [1003, 287] on link "Save route" at bounding box center [986, 284] width 68 height 23
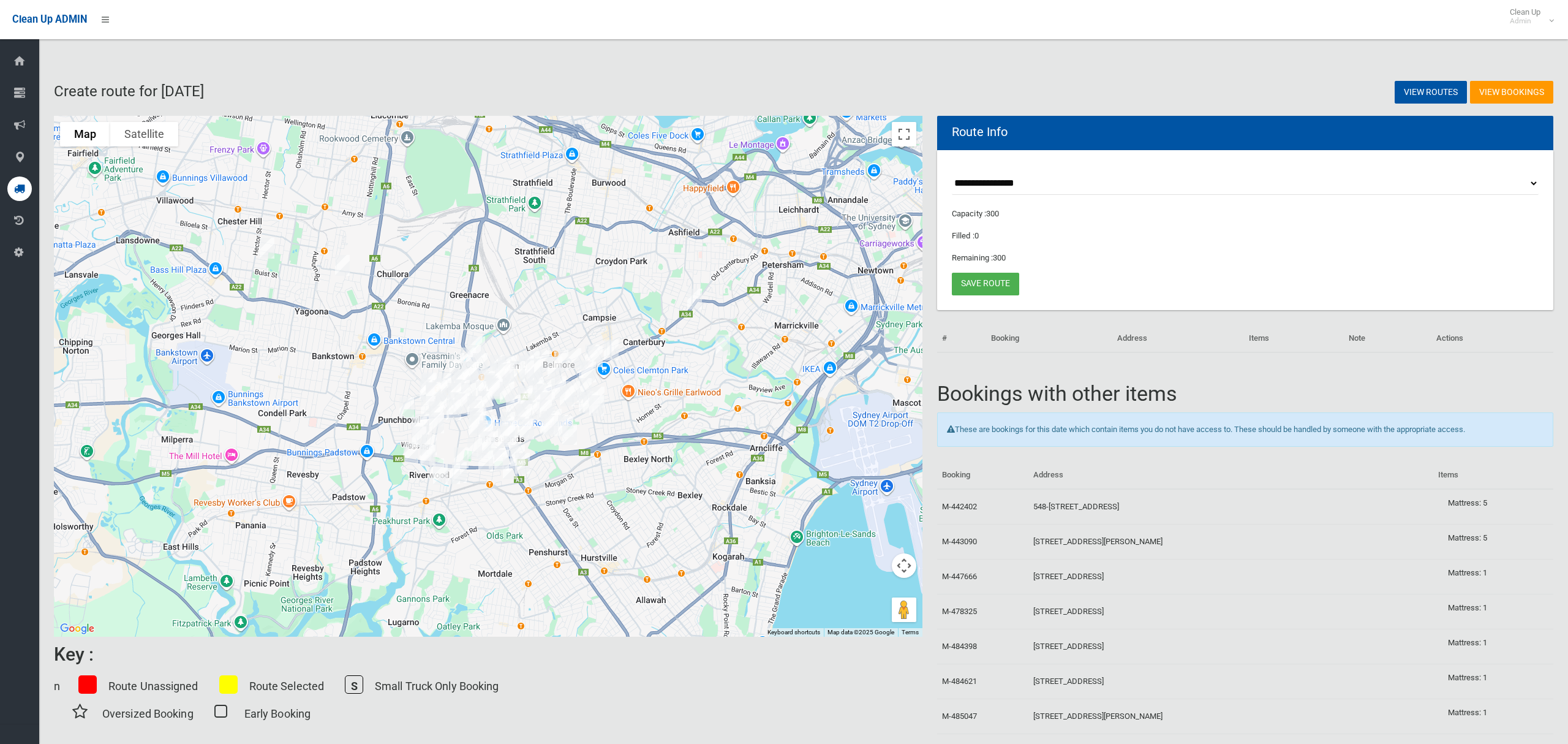
click at [1040, 182] on select "**********" at bounding box center [1246, 183] width 587 height 23
select select "*****"
click at [952, 172] on select "**********" at bounding box center [1246, 183] width 587 height 23
click at [907, 139] on button "Toggle fullscreen view" at bounding box center [904, 134] width 25 height 25
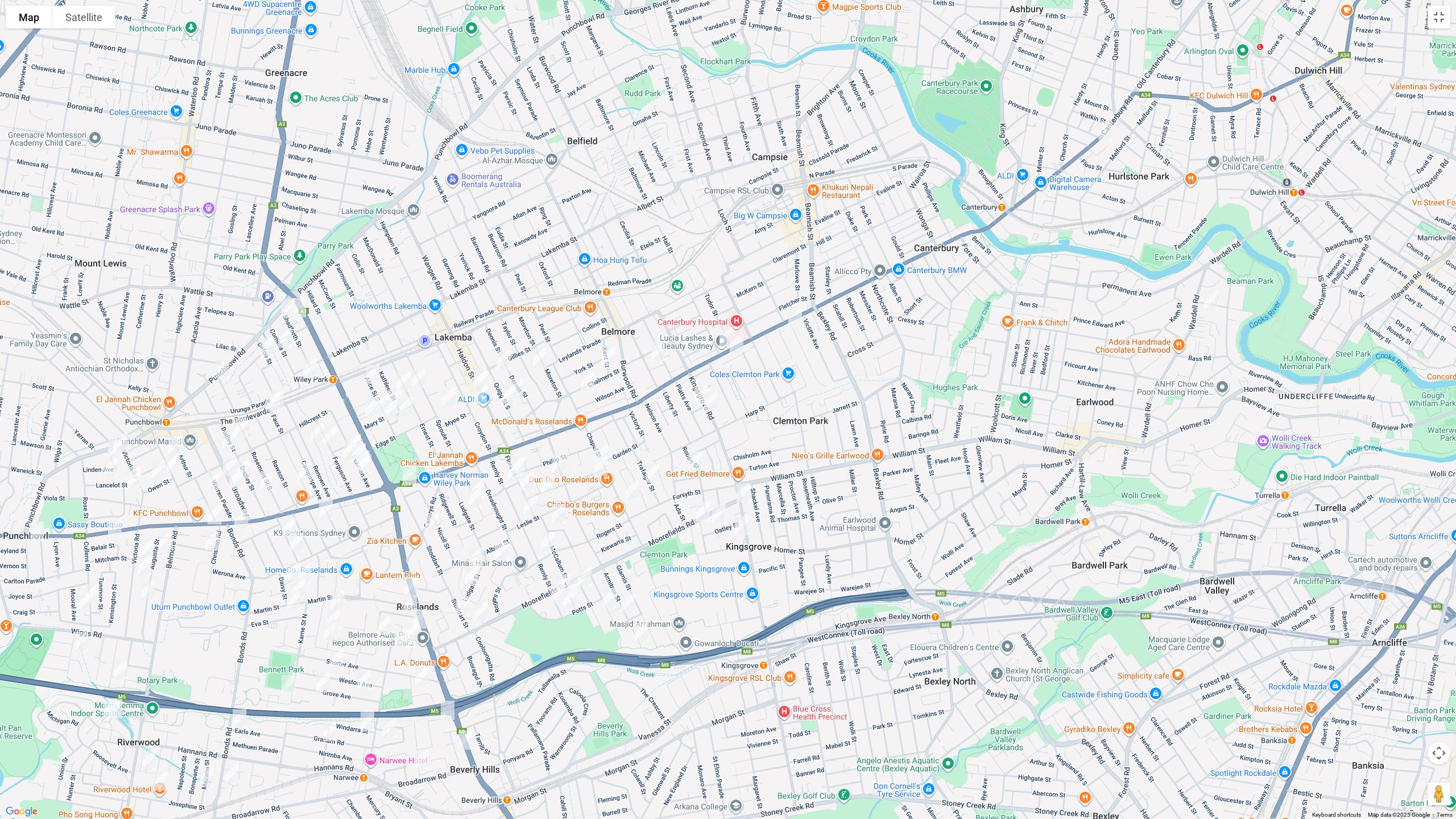
click at [721, 330] on img "585-589 Canterbury Road, BELMORE NSW 2192" at bounding box center [726, 336] width 23 height 28
click at [742, 349] on img "548-568 Canterbury Road, CAMPSIE NSW 2194" at bounding box center [736, 343] width 23 height 28
drag, startPoint x: 715, startPoint y: 402, endPoint x: 715, endPoint y: 450, distance: 48.0
click at [714, 402] on img "35 Kingsgrove Road, BELMORE NSW 2192" at bounding box center [710, 401] width 23 height 28
click at [742, 486] on img "117 Kingsgrove Road, KINGSGROVE NSW 2208" at bounding box center [743, 493] width 23 height 28
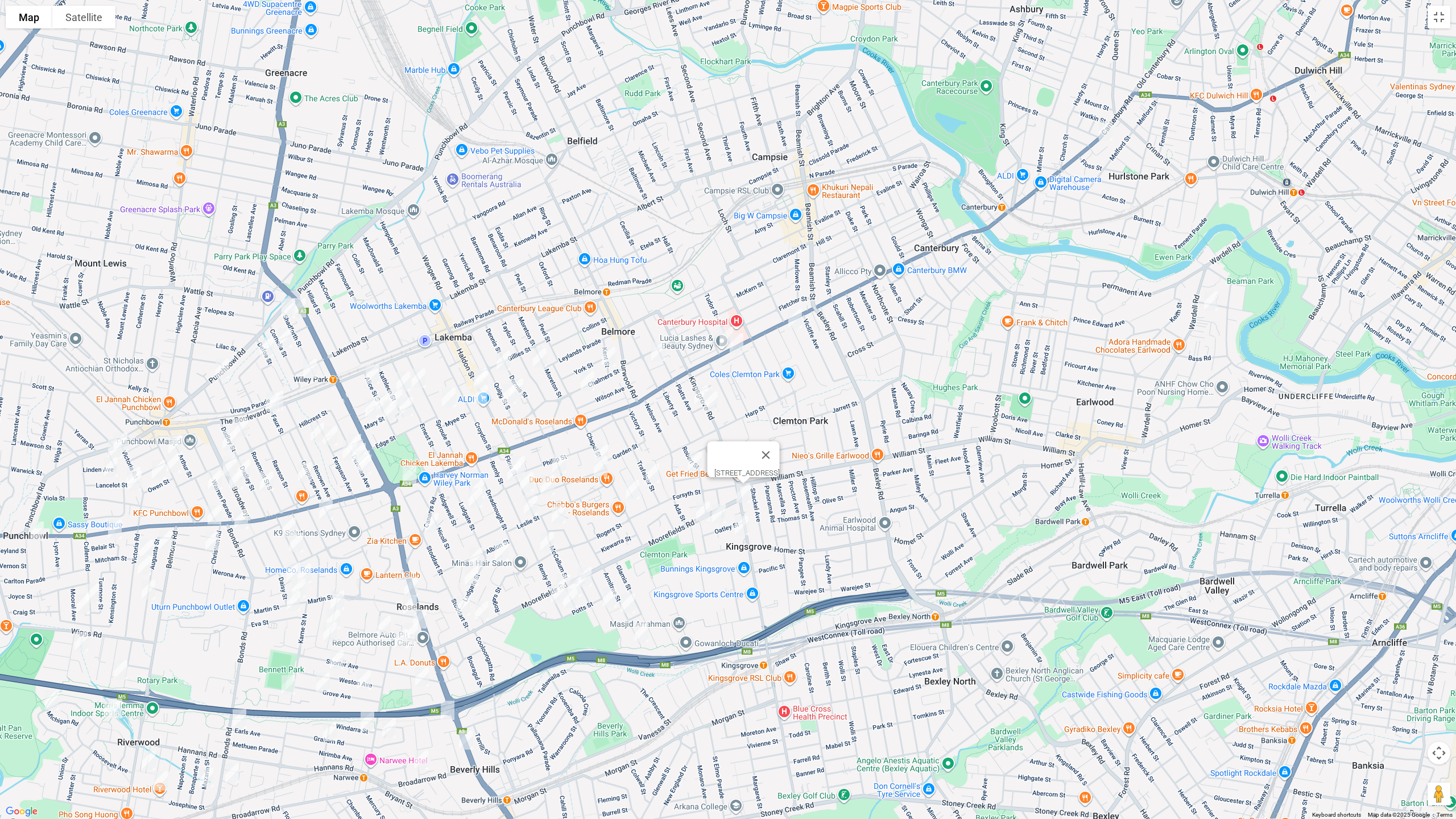
click at [697, 507] on img "52 Moorefields Road, KINGSGROVE NSW 2208" at bounding box center [702, 511] width 23 height 28
click at [487, 610] on img "201 Moorefields Road, ROSELANDS NSW 2196" at bounding box center [481, 611] width 23 height 28
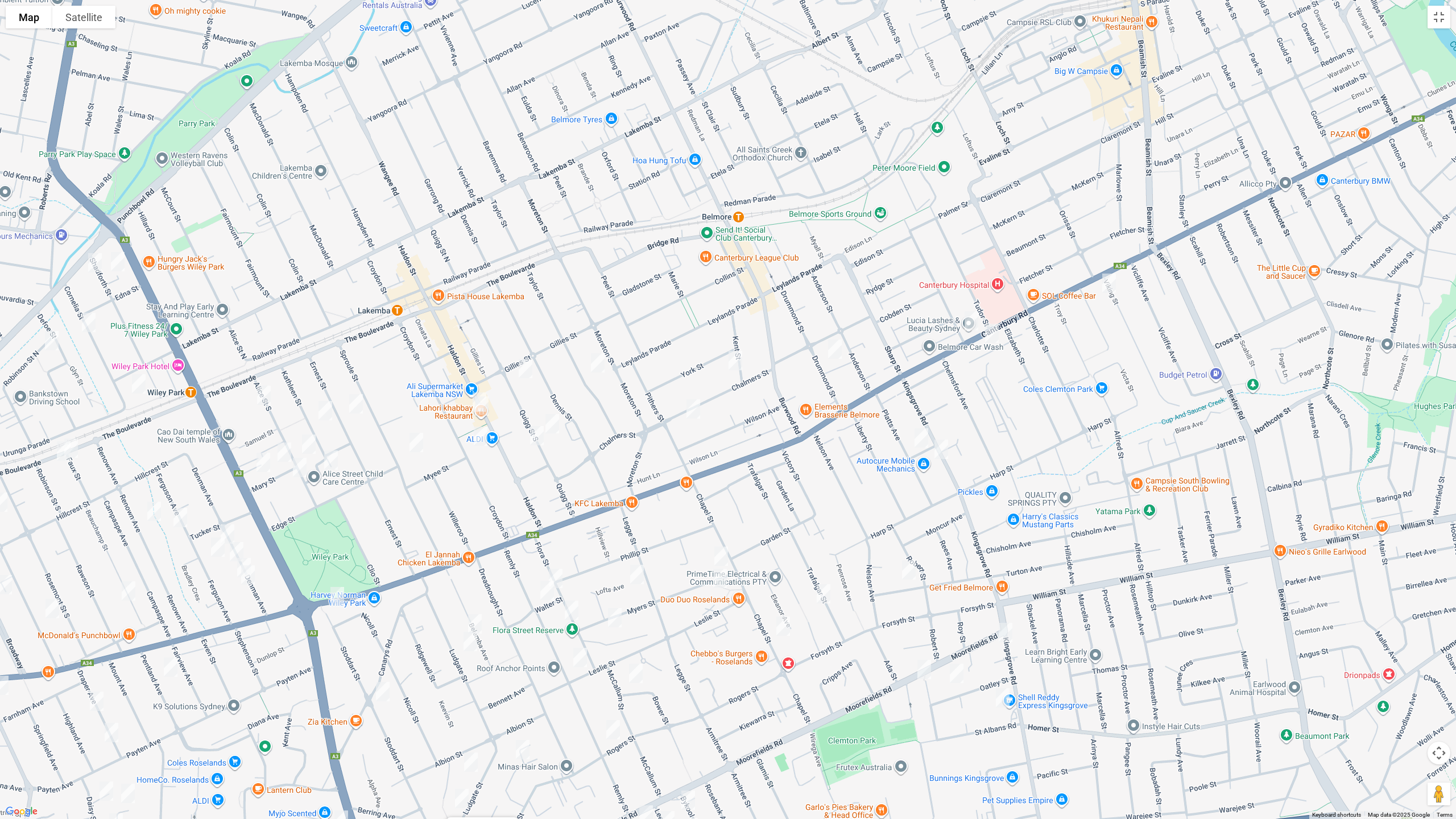
click at [476, 387] on div "[STREET_ADDRESS]" at bounding box center [728, 409] width 1456 height 819
click at [483, 409] on img "184-186 Haldon Street, LAKEMBA NSW 2195" at bounding box center [481, 406] width 23 height 28
click at [518, 363] on button "Close" at bounding box center [505, 368] width 27 height 27
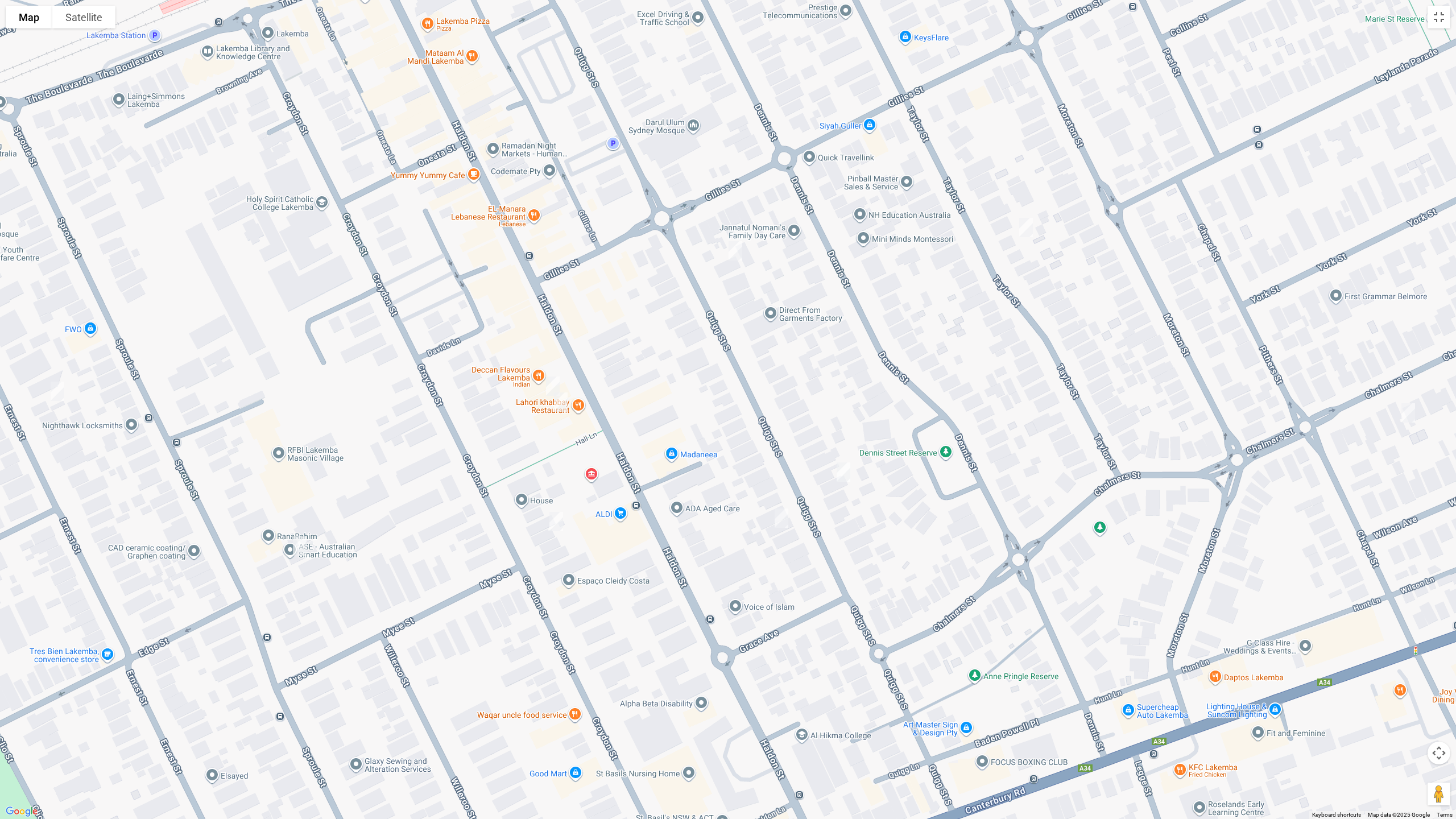
click at [553, 377] on img "180 Haldon Street, LAKEMBA NSW 2195" at bounding box center [553, 386] width 23 height 28
click at [549, 383] on img "180 Haldon Street, LAKEMBA NSW 2195" at bounding box center [553, 386] width 23 height 28
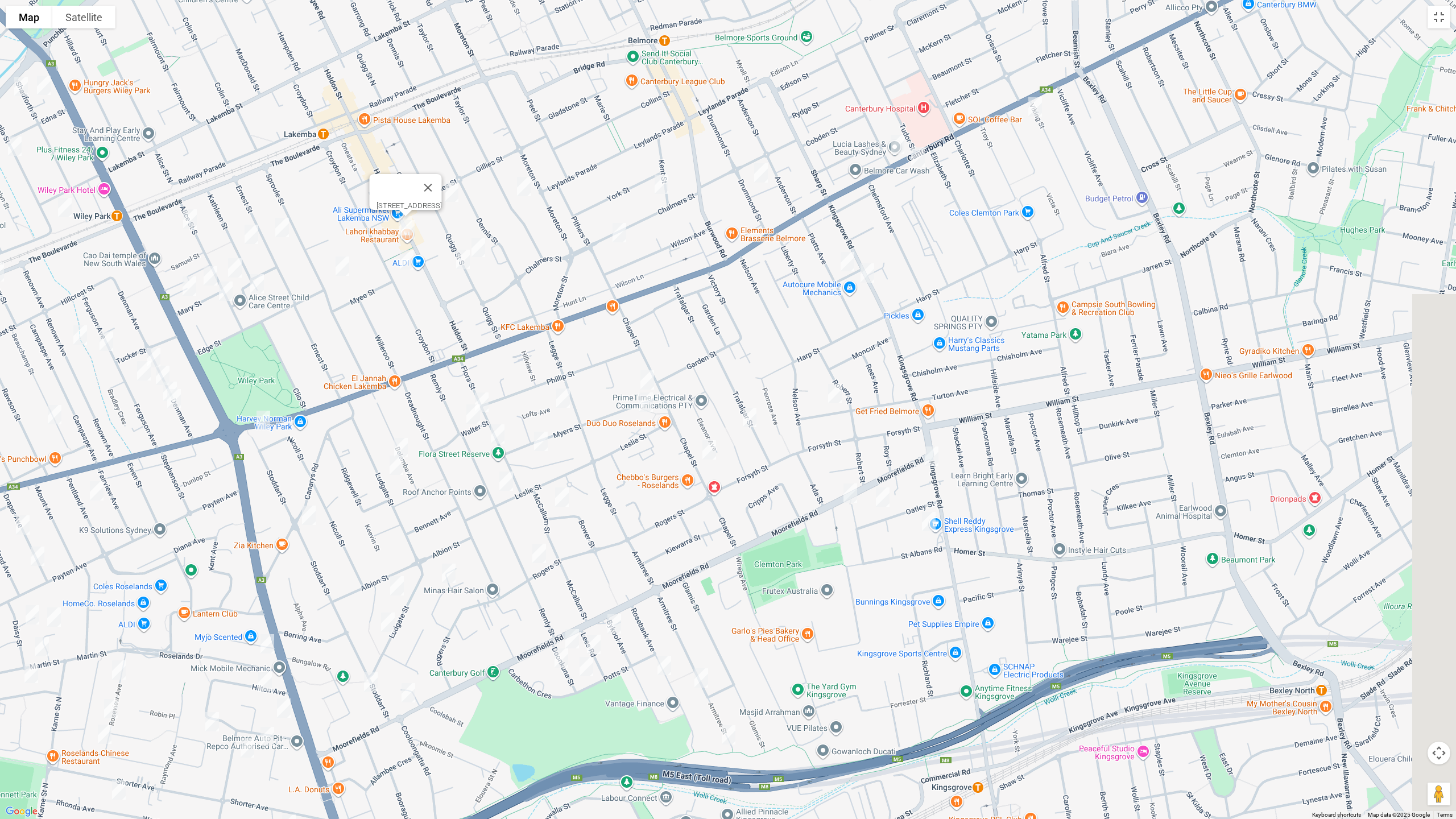
drag, startPoint x: 519, startPoint y: 518, endPoint x: 430, endPoint y: 271, distance: 262.5
click at [431, 269] on div "[STREET_ADDRESS]" at bounding box center [728, 409] width 1456 height 819
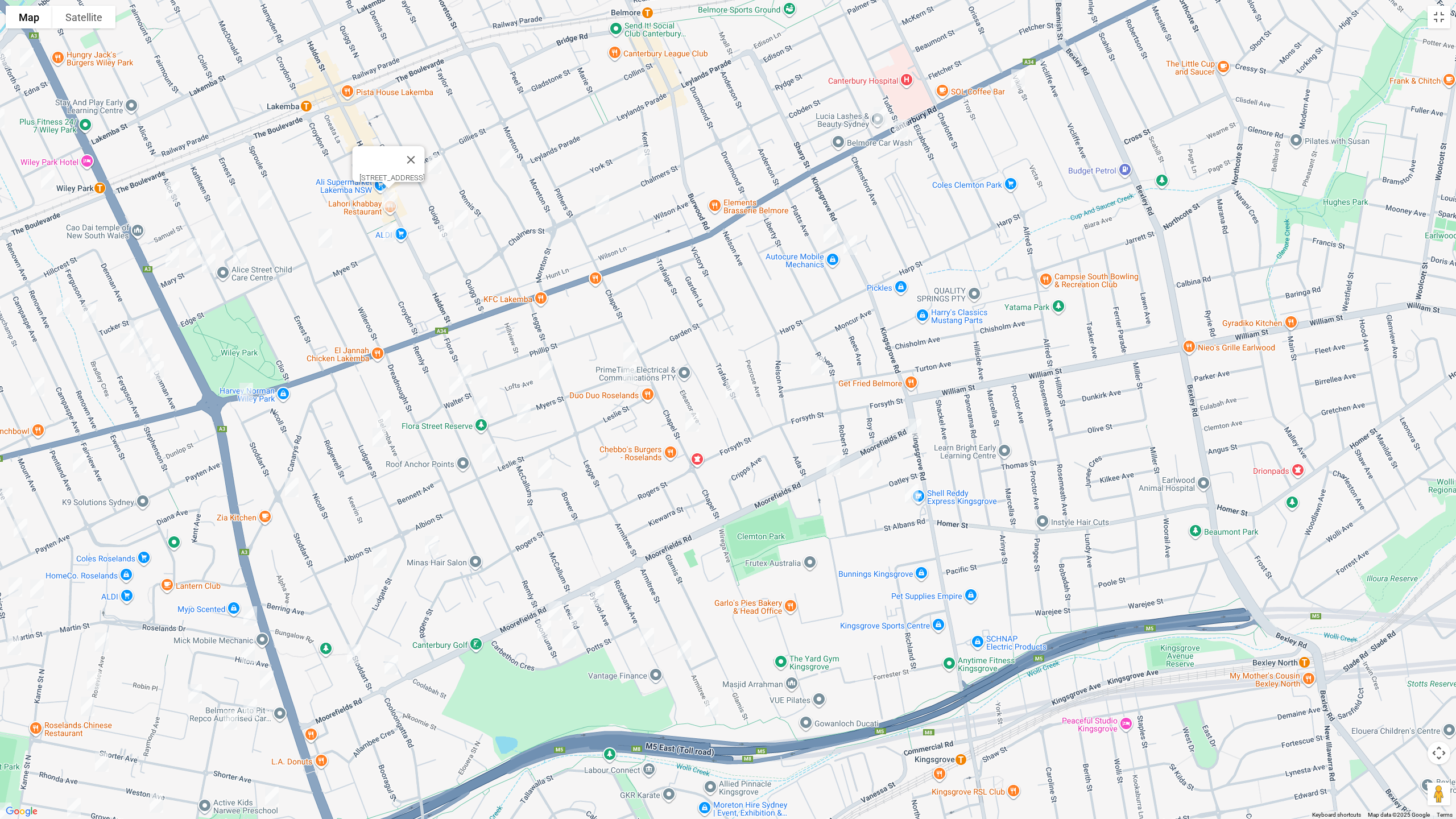
click at [1021, 80] on img "3 Viking Street, CAMPSIE NSW 2194" at bounding box center [1018, 79] width 23 height 28
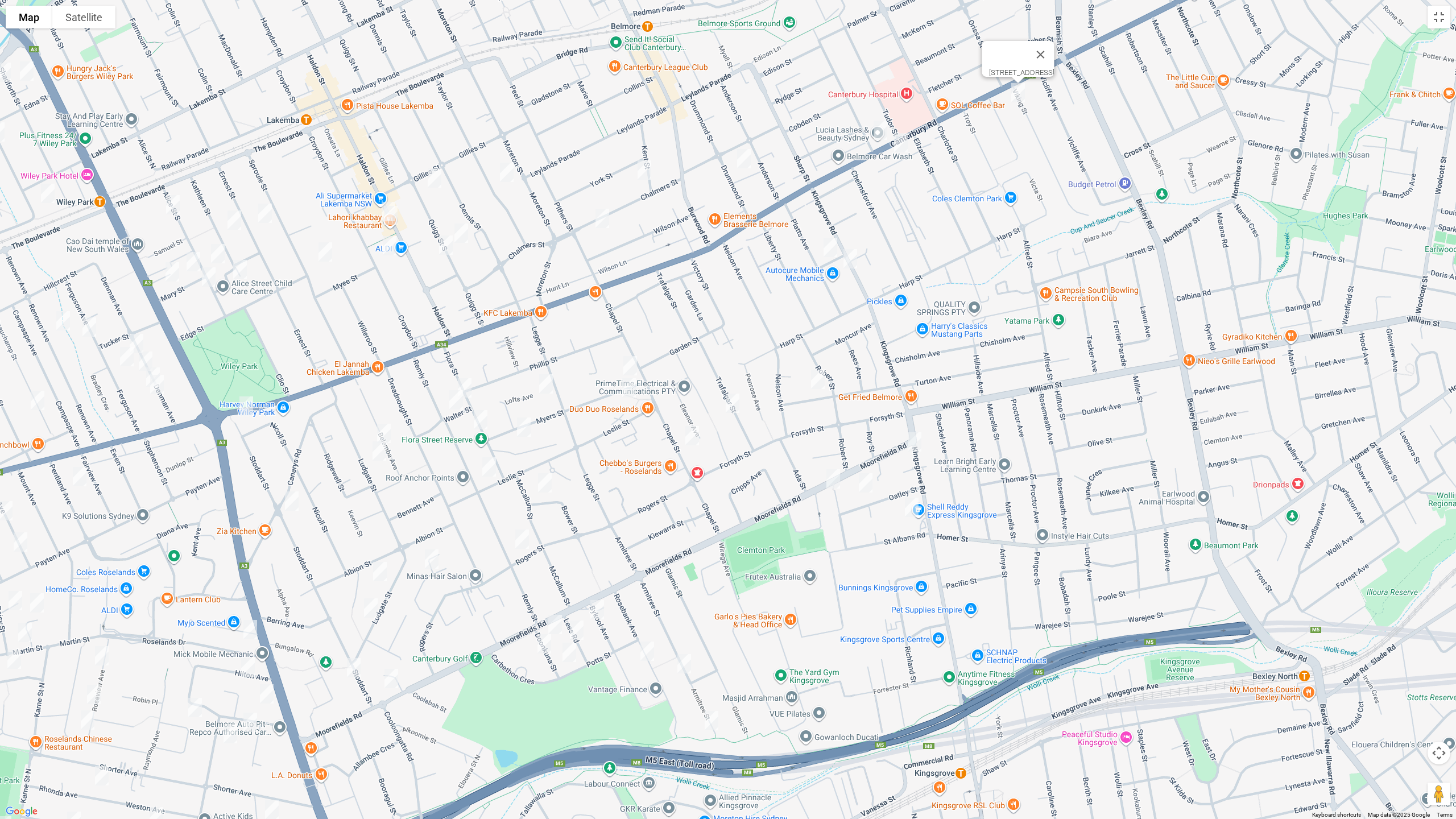
click at [831, 250] on img "32 Platts Avenue, BELMORE NSW 2192" at bounding box center [830, 247] width 23 height 28
drag, startPoint x: 747, startPoint y: 157, endPoint x: 650, endPoint y: 163, distance: 97.2
click at [746, 157] on img "4/36-38 Drummond Street, BELMORE NSW 2192" at bounding box center [744, 158] width 23 height 28
click at [749, 163] on img "4/36-38 Drummond Street, BELMORE NSW 2192" at bounding box center [744, 158] width 23 height 28
click at [643, 177] on img "5 Kent Street, BELMORE NSW 2192" at bounding box center [644, 170] width 23 height 28
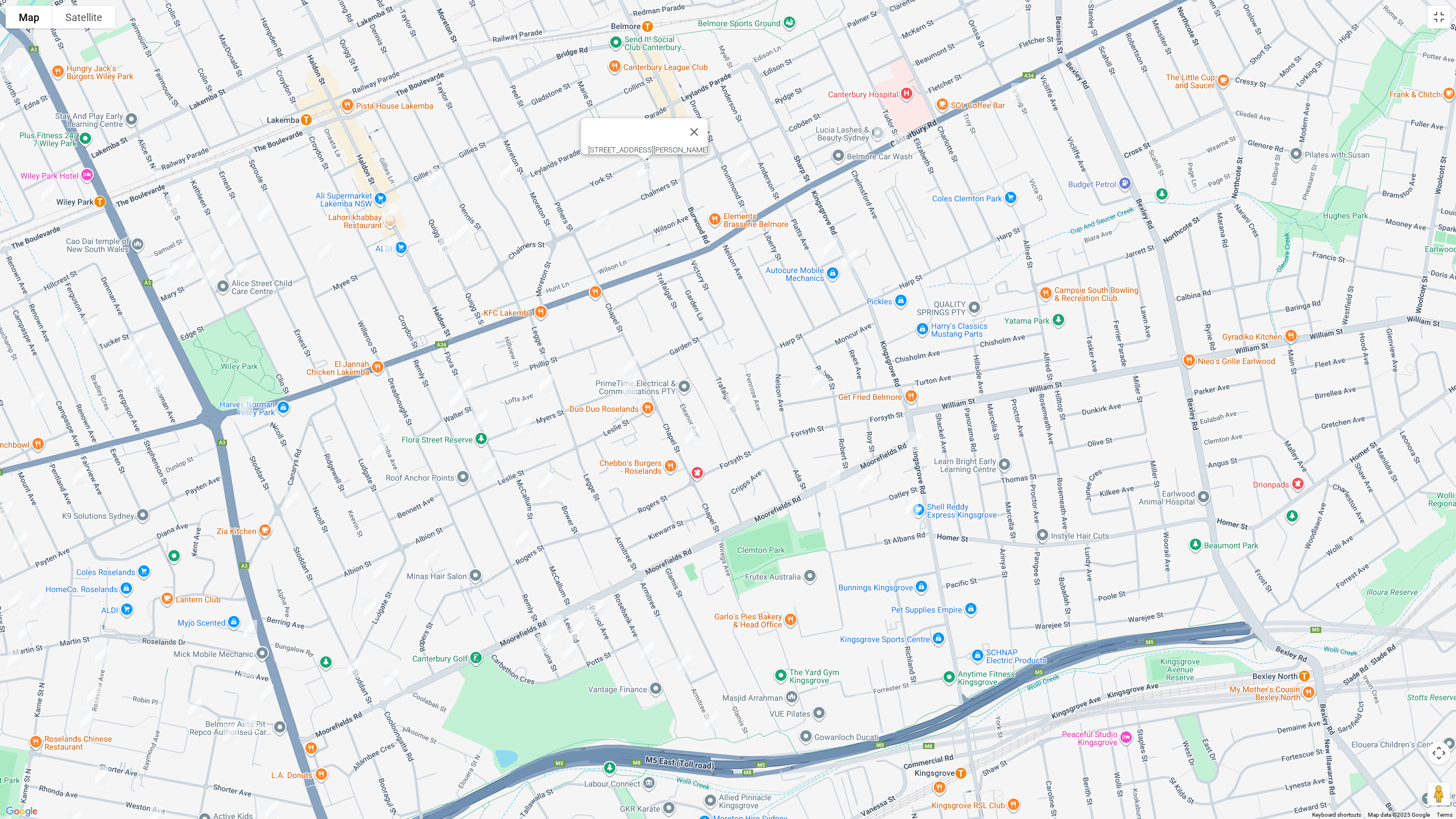
click at [602, 213] on img "48 Chalmers Street, BELMORE NSW 2192" at bounding box center [602, 218] width 23 height 28
click at [511, 174] on img "92 Taylor Street, LAKEMBA NSW 2195" at bounding box center [506, 173] width 23 height 28
click at [434, 181] on img "3/70 Quigg Street South, LAKEMBA NSW 2195" at bounding box center [434, 178] width 23 height 28
click at [462, 234] on img "102 Quigg Street South, LAKEMBA NSW 2195" at bounding box center [461, 233] width 23 height 28
click at [449, 247] on img "101 Quigg Street South, LAKEMBA NSW 2195" at bounding box center [445, 245] width 23 height 28
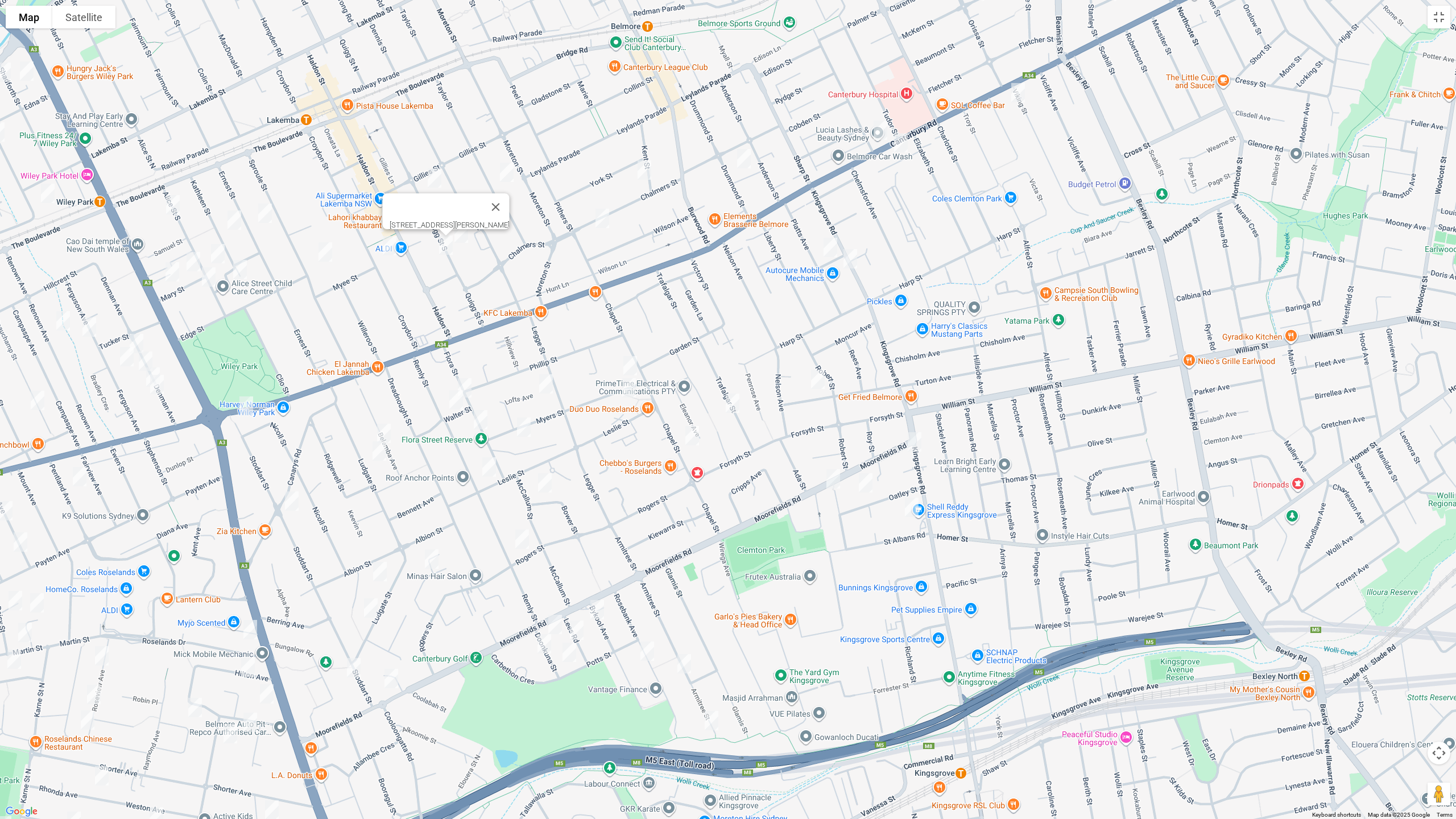
click at [392, 250] on img "86 Croydon Street, LAKEMBA NSW 2195" at bounding box center [389, 246] width 23 height 28
click at [322, 254] on img "94 Sproule Street, LAKEMBA NSW 2195" at bounding box center [325, 252] width 23 height 28
click at [225, 218] on img "26 Kathleen Street, WILEY PARK NSW 2195" at bounding box center [234, 220] width 23 height 28
click at [233, 221] on img "26 Kathleen Street, WILEY PARK NSW 2195" at bounding box center [234, 220] width 23 height 28
click at [266, 218] on img "46 Ernest Street, LAKEMBA NSW 2195" at bounding box center [265, 213] width 23 height 28
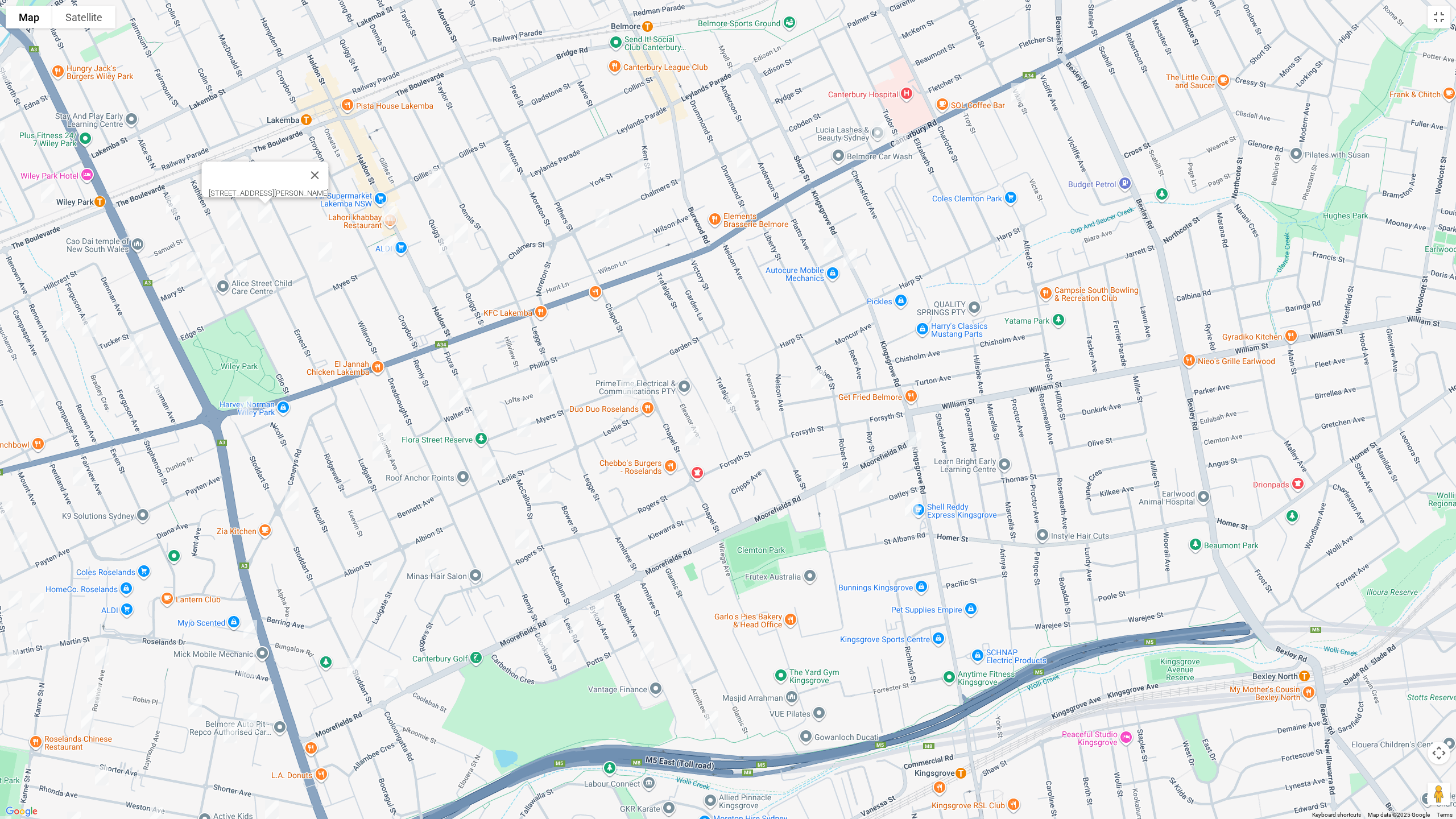
click at [172, 206] on img "31 Alice Street South, WILEY PARK NSW 2195" at bounding box center [173, 205] width 23 height 28
click at [213, 250] on img "46 Alice Street South, WILEY PARK NSW 2195" at bounding box center [218, 254] width 23 height 28
click at [195, 255] on img "1 Mary Street, WILEY PARK NSW 2195" at bounding box center [193, 262] width 23 height 28
click at [172, 272] on img "13 Mary Street, WILEY PARK NSW 2195" at bounding box center [172, 272] width 23 height 28
click at [207, 282] on img "69 Alice Street South, WILEY PARK NSW 2195" at bounding box center [208, 277] width 23 height 28
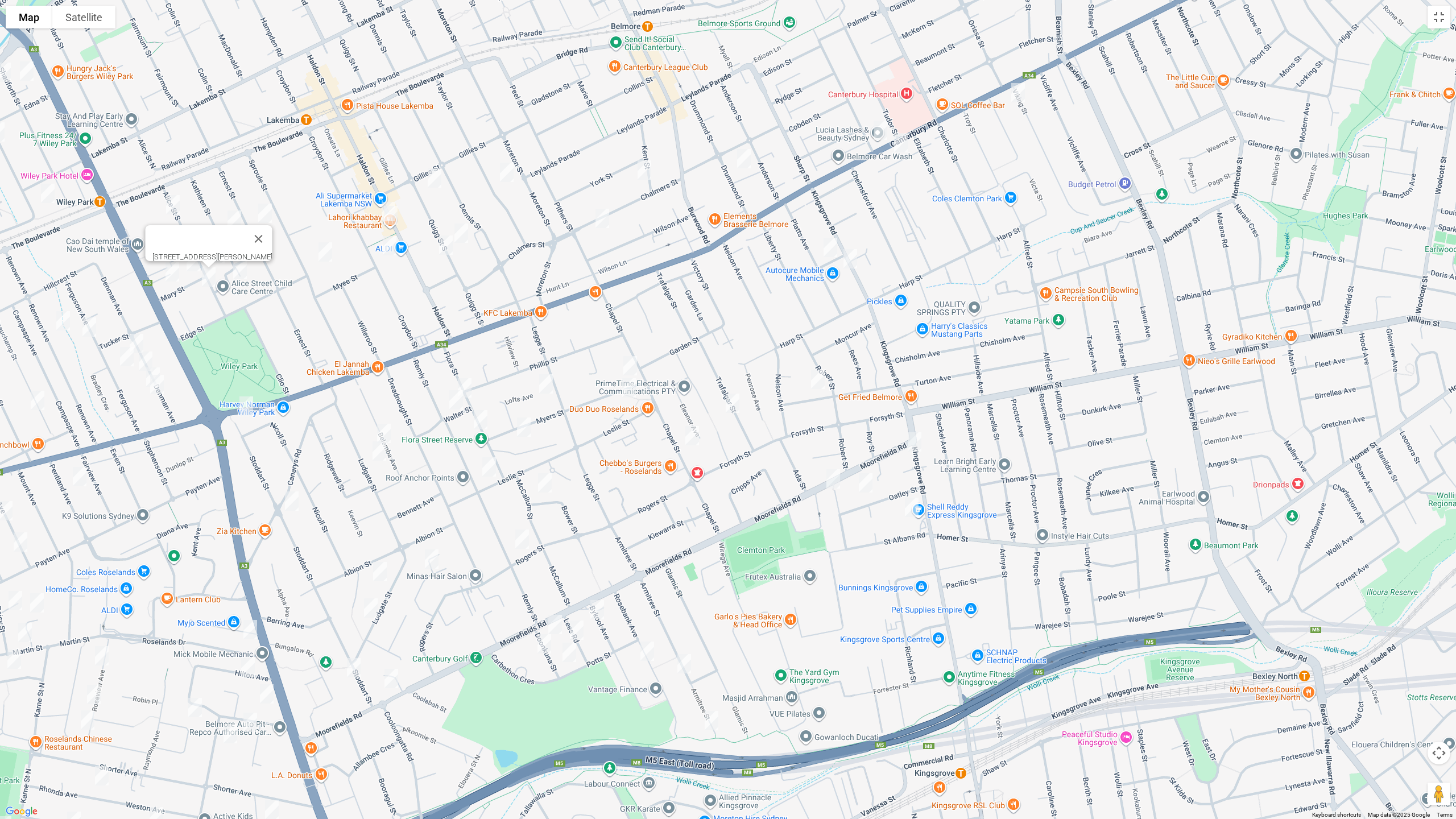
click at [237, 274] on img "14A Melrose Avenue, WILEY PARK NSW 2195" at bounding box center [240, 269] width 23 height 28
drag, startPoint x: 470, startPoint y: 383, endPoint x: 466, endPoint y: 388, distance: 6.4
click at [470, 384] on img "23 Flora Street, ROSELANDS NSW 2196" at bounding box center [465, 388] width 23 height 28
click at [452, 403] on img "32 Remly Street, ROSELANDS NSW 2196" at bounding box center [456, 400] width 23 height 28
click at [386, 429] on img "35 Belemba Avenue, ROSELANDS NSW 2196" at bounding box center [384, 433] width 23 height 28
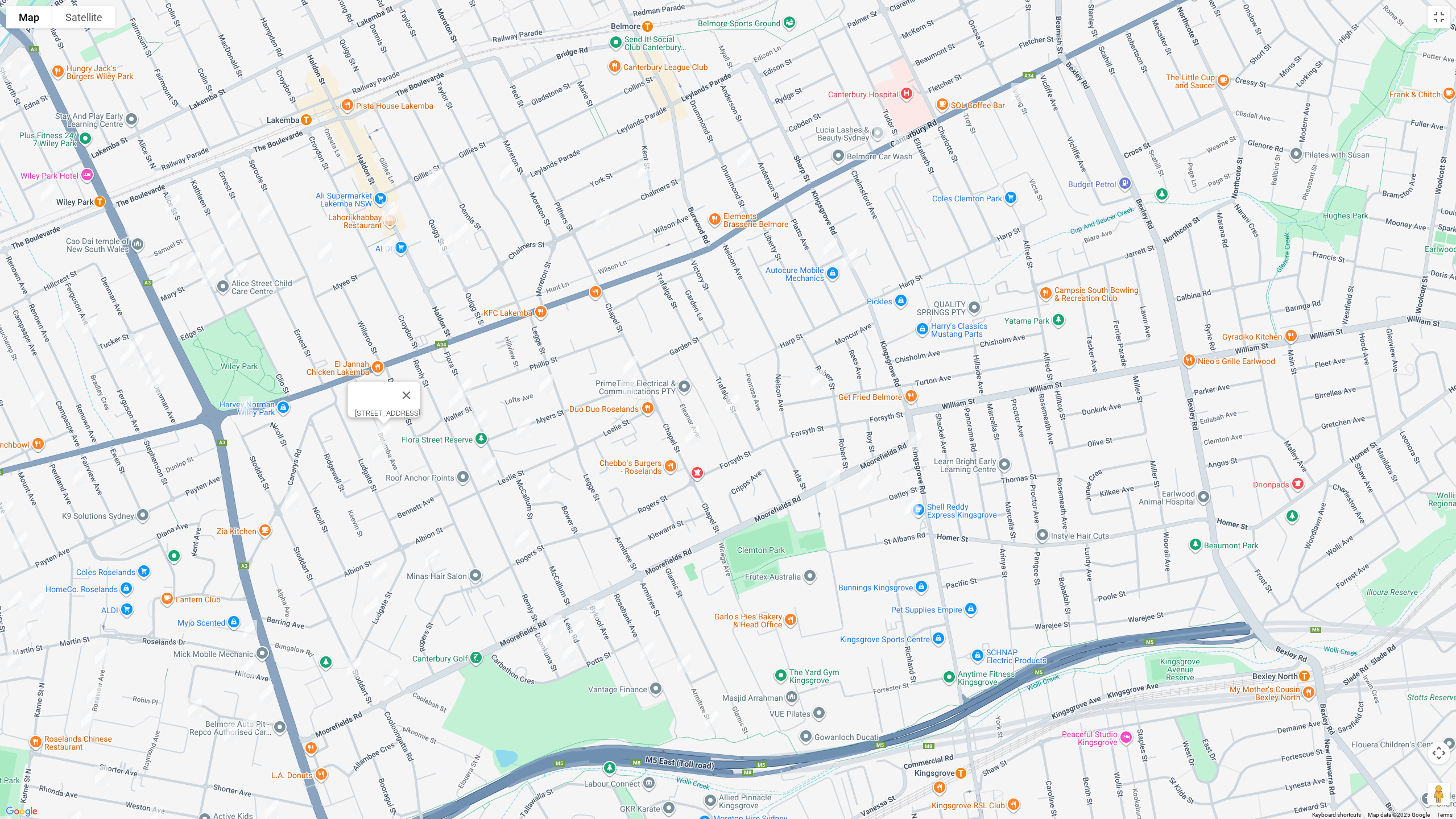
click at [377, 455] on img "40 Ludgate Street, ROSELANDS NSW 2196" at bounding box center [379, 451] width 23 height 28
click at [1439, 19] on button "Toggle fullscreen view" at bounding box center [1439, 17] width 23 height 23
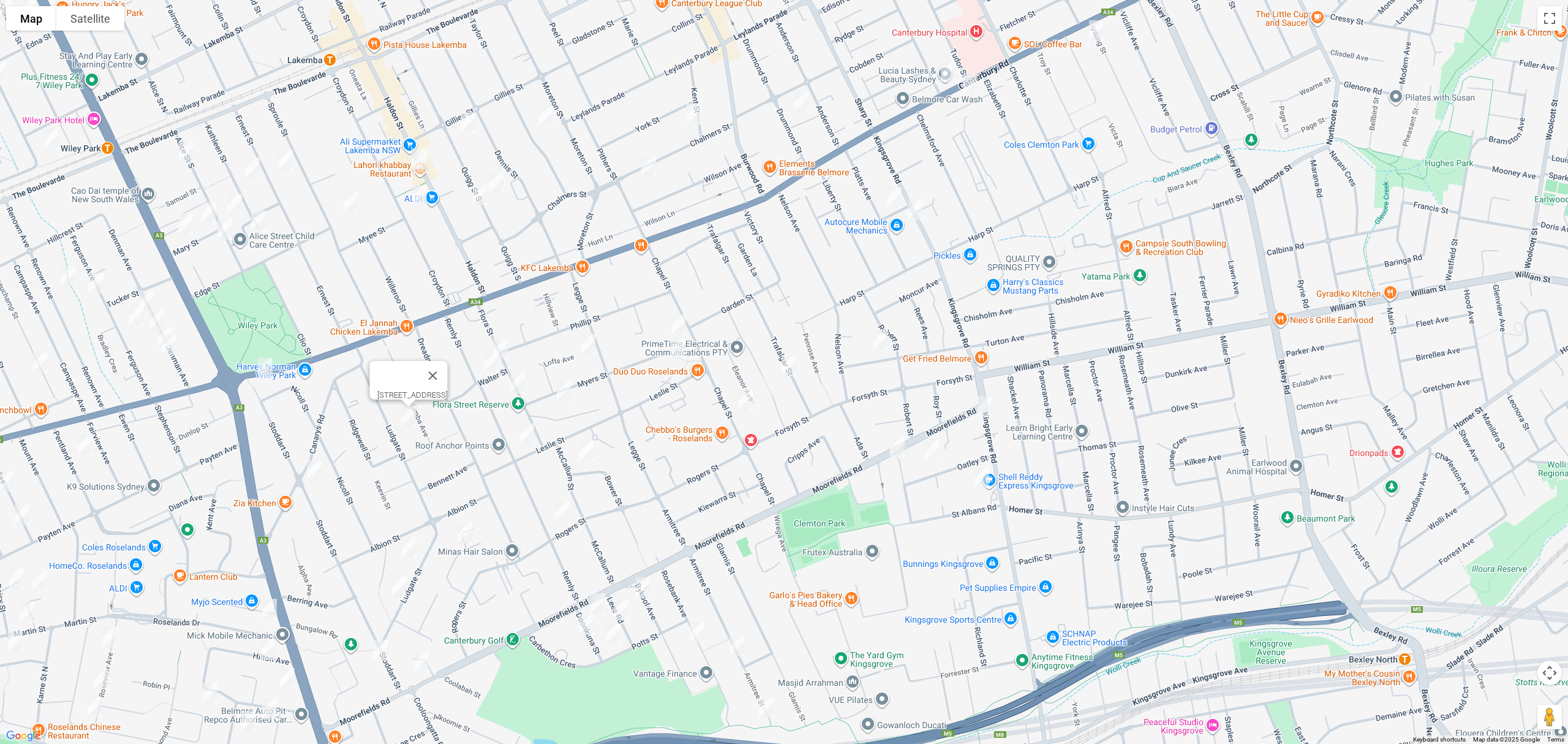
click at [52, 257] on span "Routes" at bounding box center [86, 261] width 102 height 9
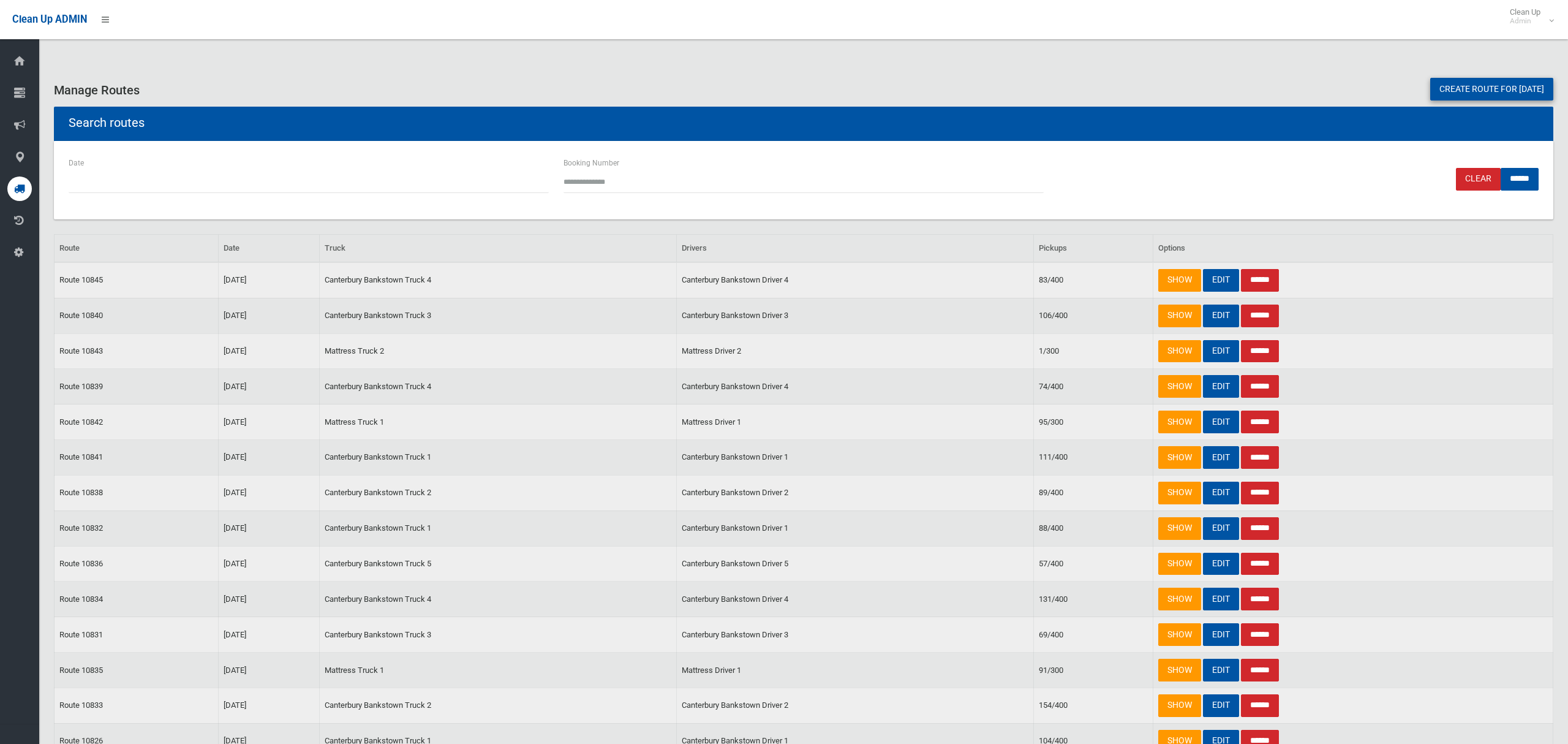
click at [1445, 87] on link "Create route for [DATE]" at bounding box center [1492, 89] width 123 height 23
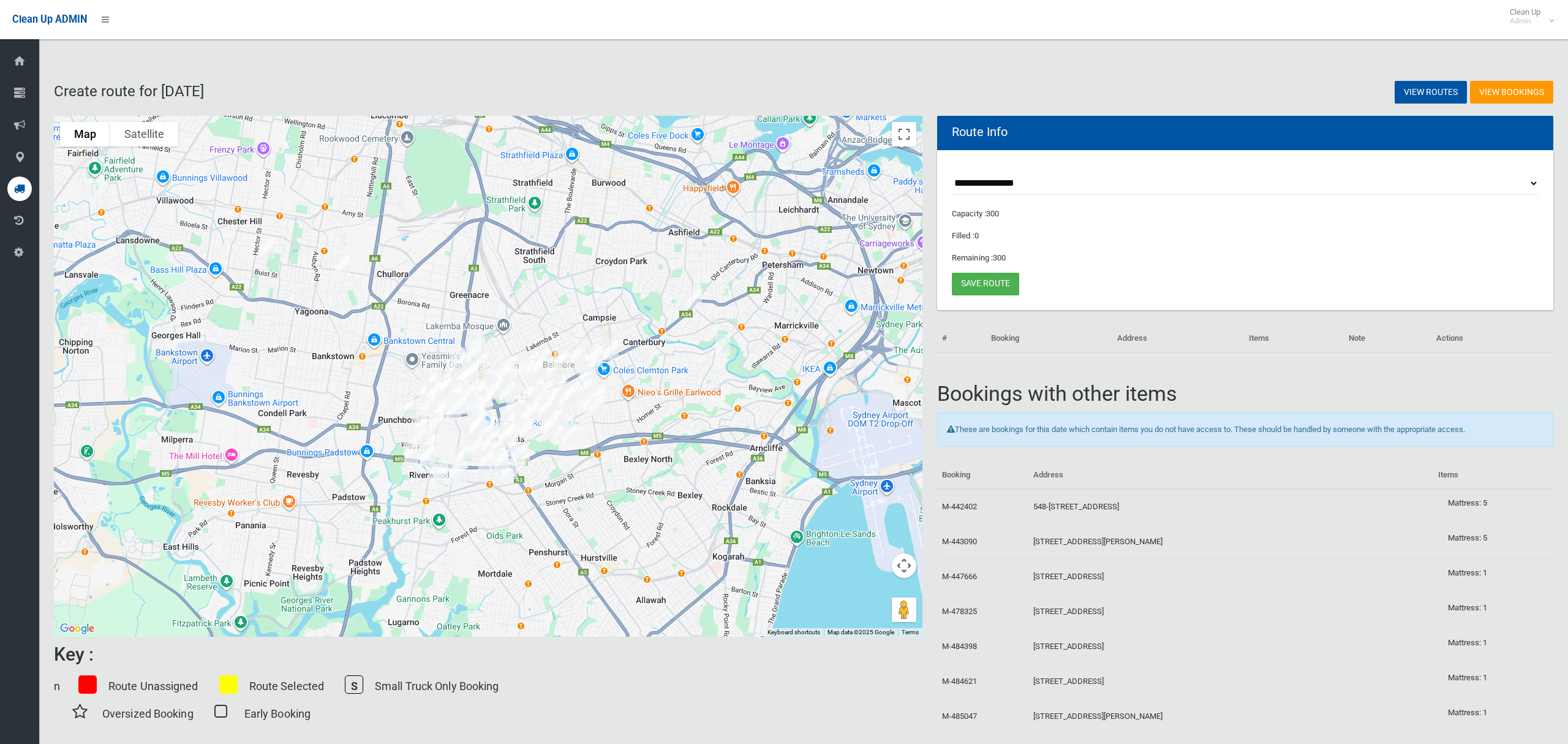
select select "*****"
click at [952, 172] on select "**********" at bounding box center [1246, 183] width 587 height 23
click at [900, 138] on button "Toggle fullscreen view" at bounding box center [904, 134] width 25 height 25
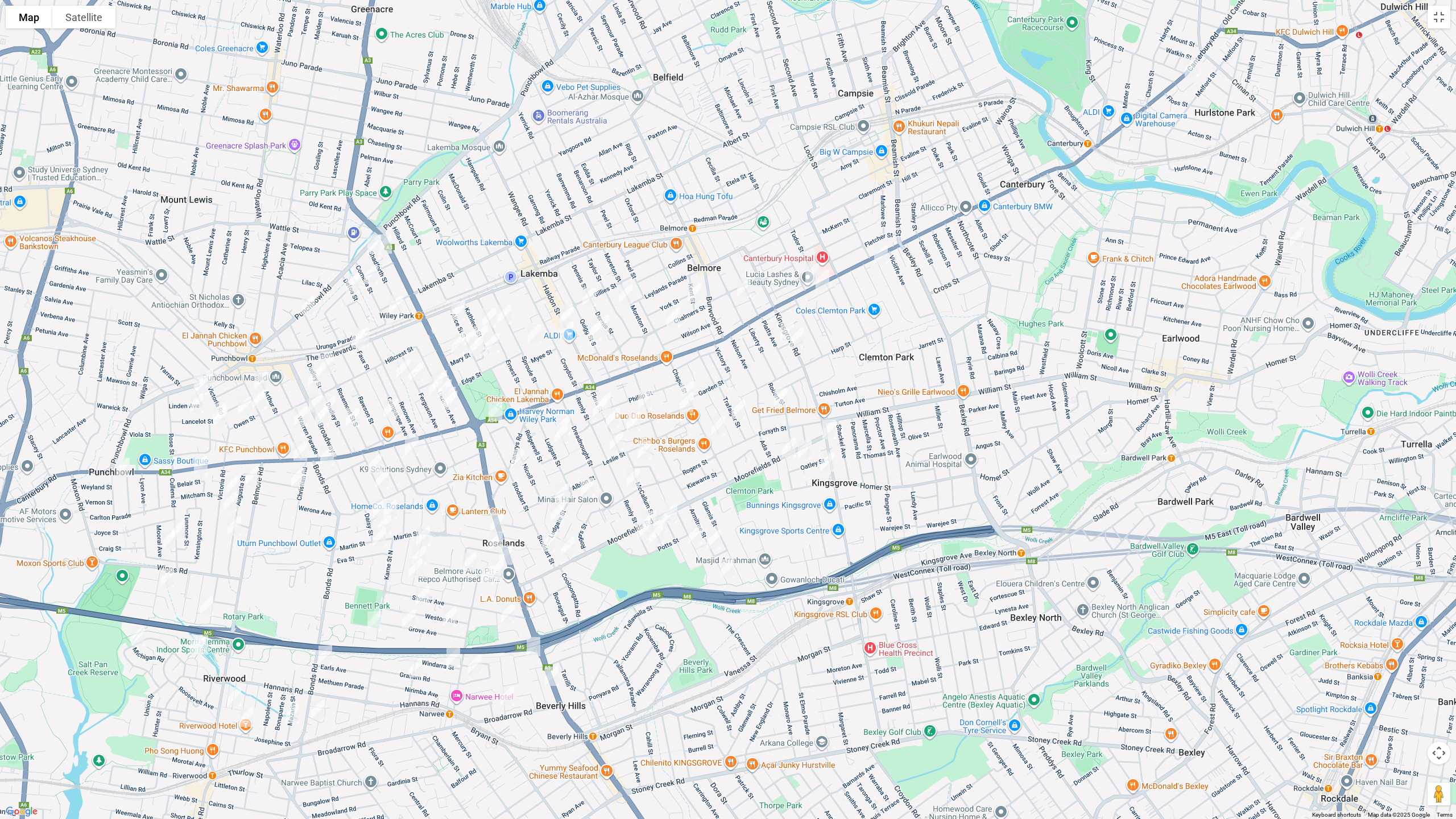
click at [808, 266] on img "585-589 Canterbury Road, BELMORE NSW 2192" at bounding box center [812, 273] width 23 height 28
click at [826, 281] on img "548-568 Canterbury Road, CAMPSIE NSW 2194" at bounding box center [822, 279] width 23 height 28
click at [801, 334] on img "35 Kingsgrove Road, BELMORE NSW 2192" at bounding box center [797, 337] width 23 height 28
click at [831, 428] on img "117 Kingsgrove Road, KINGSGROVE NSW 2208" at bounding box center [829, 430] width 23 height 28
click at [783, 447] on img "52 Moorefields Road, KINGSGROVE NSW 2208" at bounding box center [789, 447] width 23 height 28
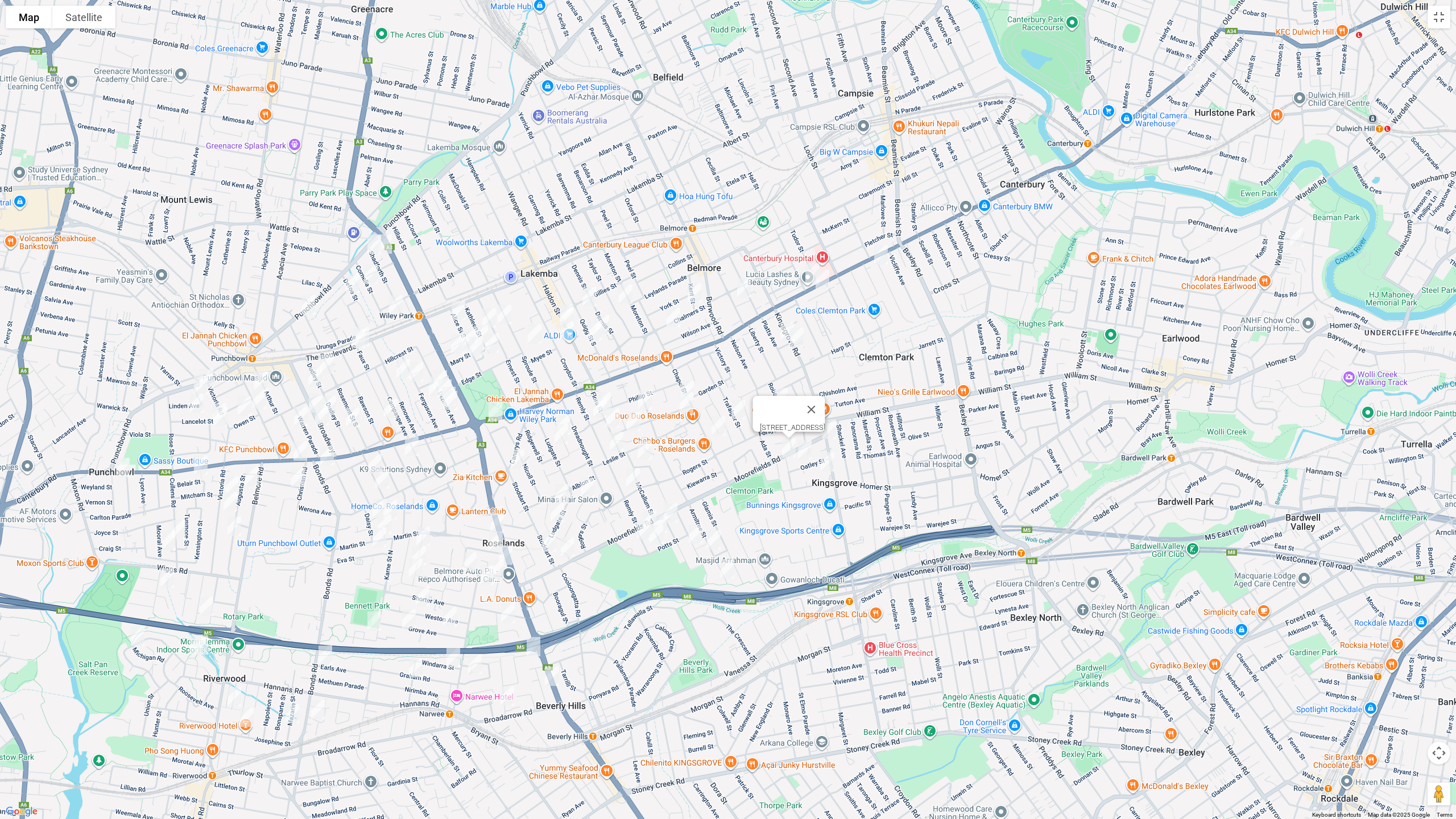
click at [572, 549] on img "201 Moorefields Road, ROSELANDS NSW 2196" at bounding box center [567, 547] width 23 height 28
click at [520, 455] on img "50 Canarys Road, ROSELANDS NSW 2196" at bounding box center [518, 459] width 23 height 28
click at [554, 414] on button "Close" at bounding box center [540, 421] width 27 height 27
click at [497, 405] on img "1030 Canterbury Road, ROSELANDS NSW 2196" at bounding box center [495, 411] width 23 height 28
drag, startPoint x: 563, startPoint y: 370, endPoint x: 567, endPoint y: 327, distance: 43.2
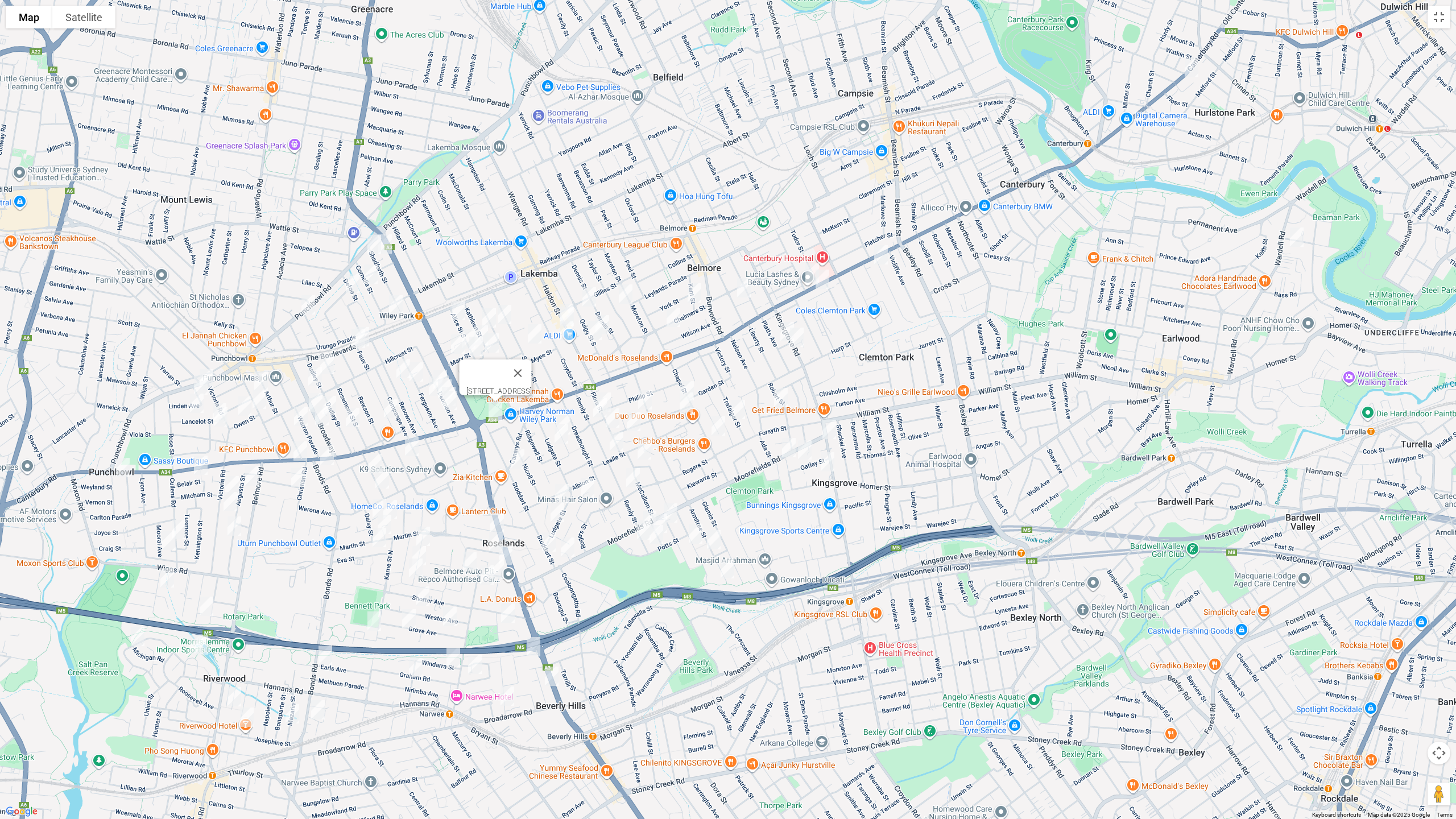
click at [532, 370] on button "Close" at bounding box center [518, 373] width 27 height 27
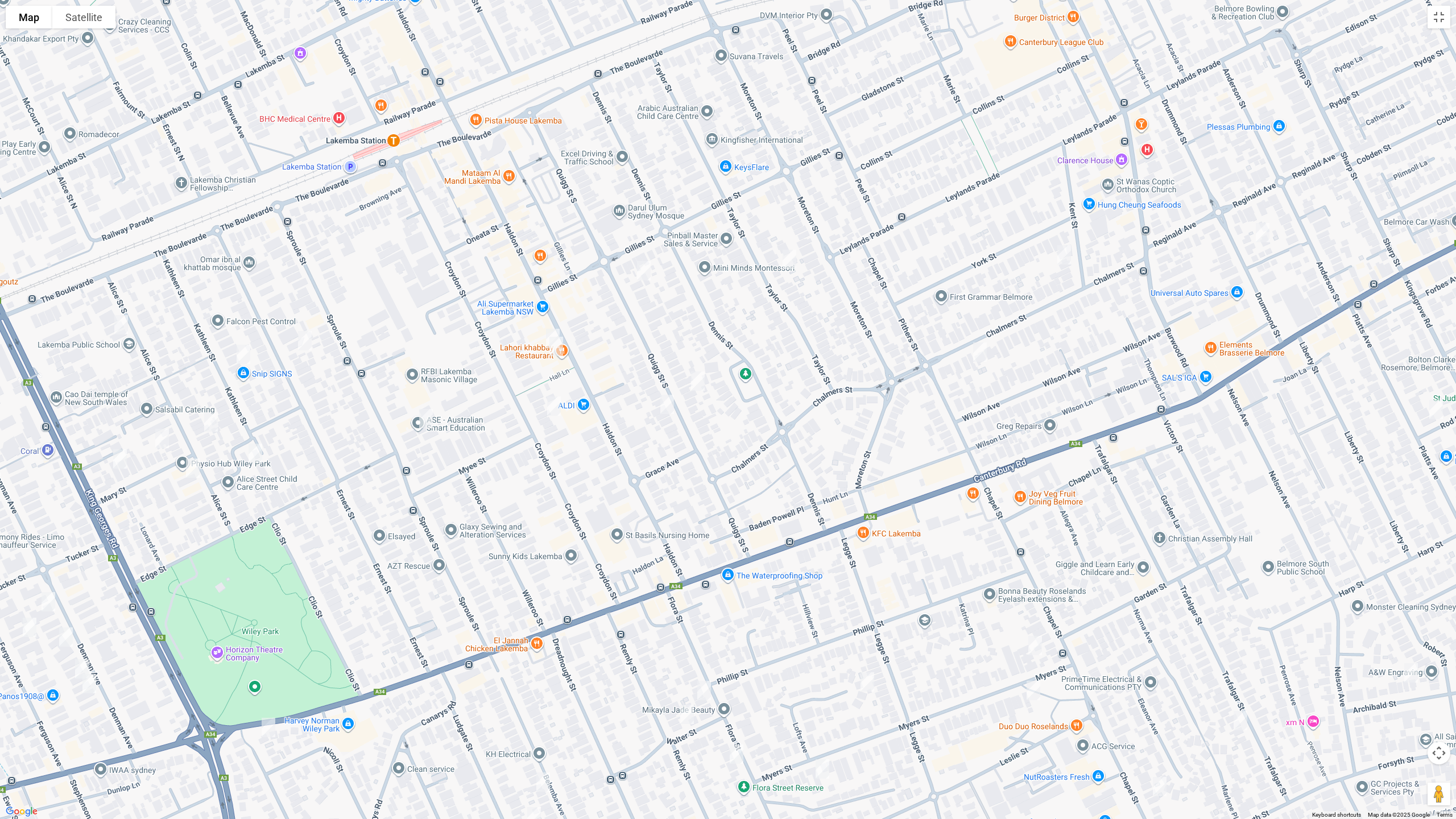
click at [549, 325] on img "180 Haldon Street, LAKEMBA NSW 2195" at bounding box center [553, 338] width 23 height 28
click at [559, 349] on img "184-186 Haldon Street, LAKEMBA NSW 2195" at bounding box center [556, 346] width 23 height 28
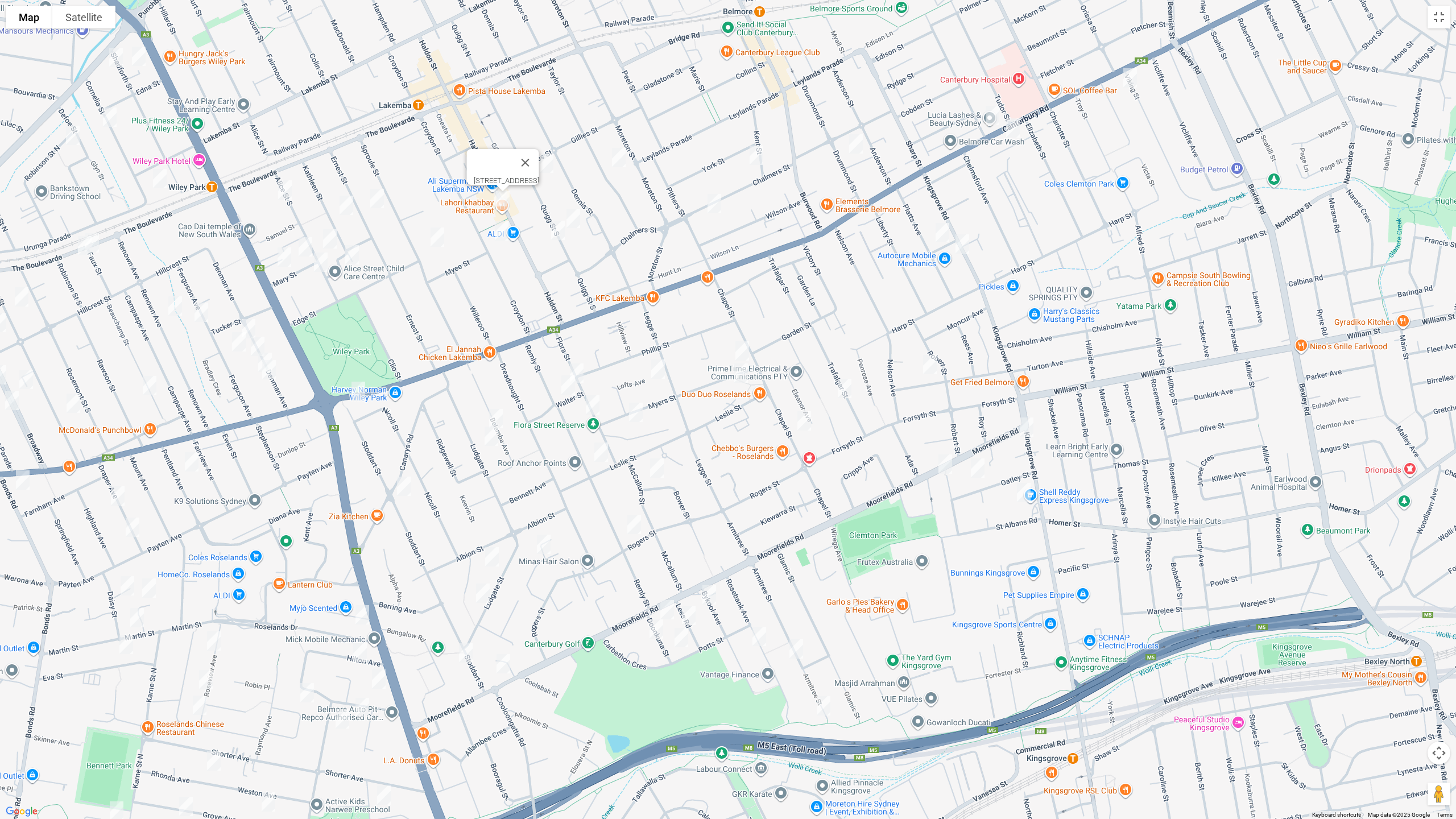
drag, startPoint x: 619, startPoint y: 431, endPoint x: 540, endPoint y: 274, distance: 175.8
click at [540, 274] on div "[STREET_ADDRESS]" at bounding box center [728, 409] width 1456 height 819
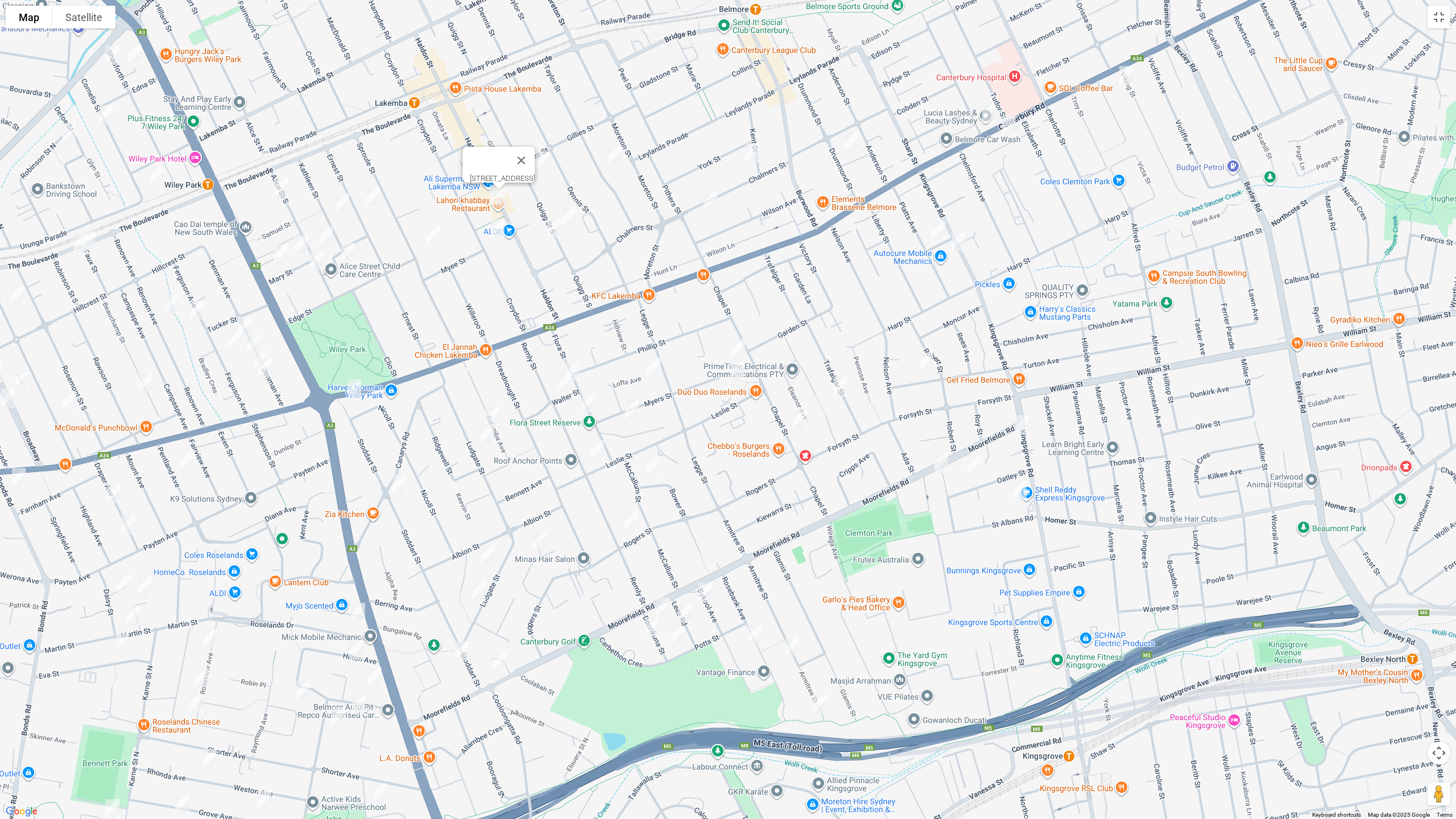
click at [1129, 78] on img "3 Viking Street, CAMPSIE NSW 2194" at bounding box center [1126, 76] width 23 height 28
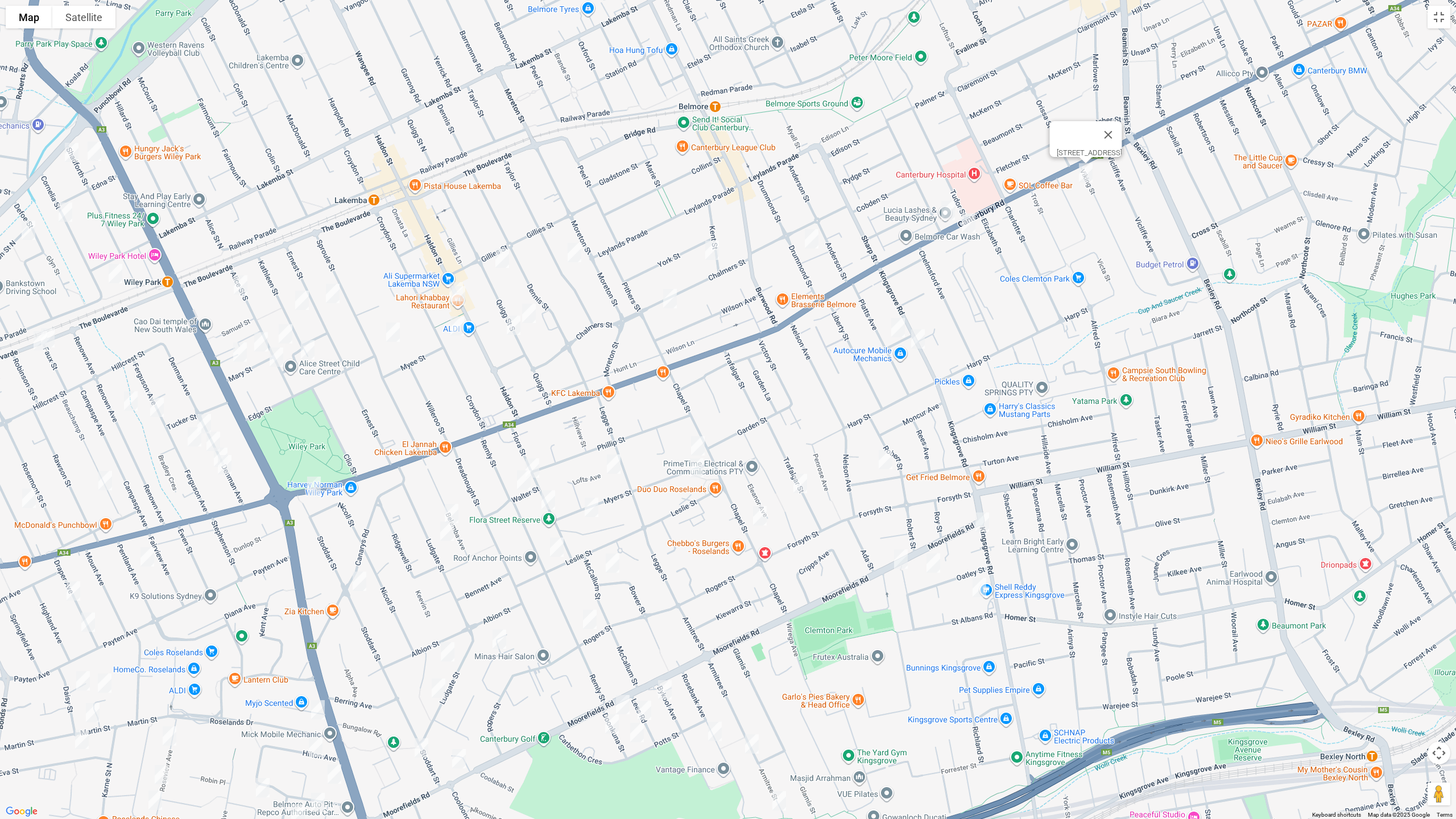
drag, startPoint x: 1088, startPoint y: 255, endPoint x: 810, endPoint y: 263, distance: 278.1
click at [1065, 307] on div "[STREET_ADDRESS]" at bounding box center [728, 409] width 1456 height 819
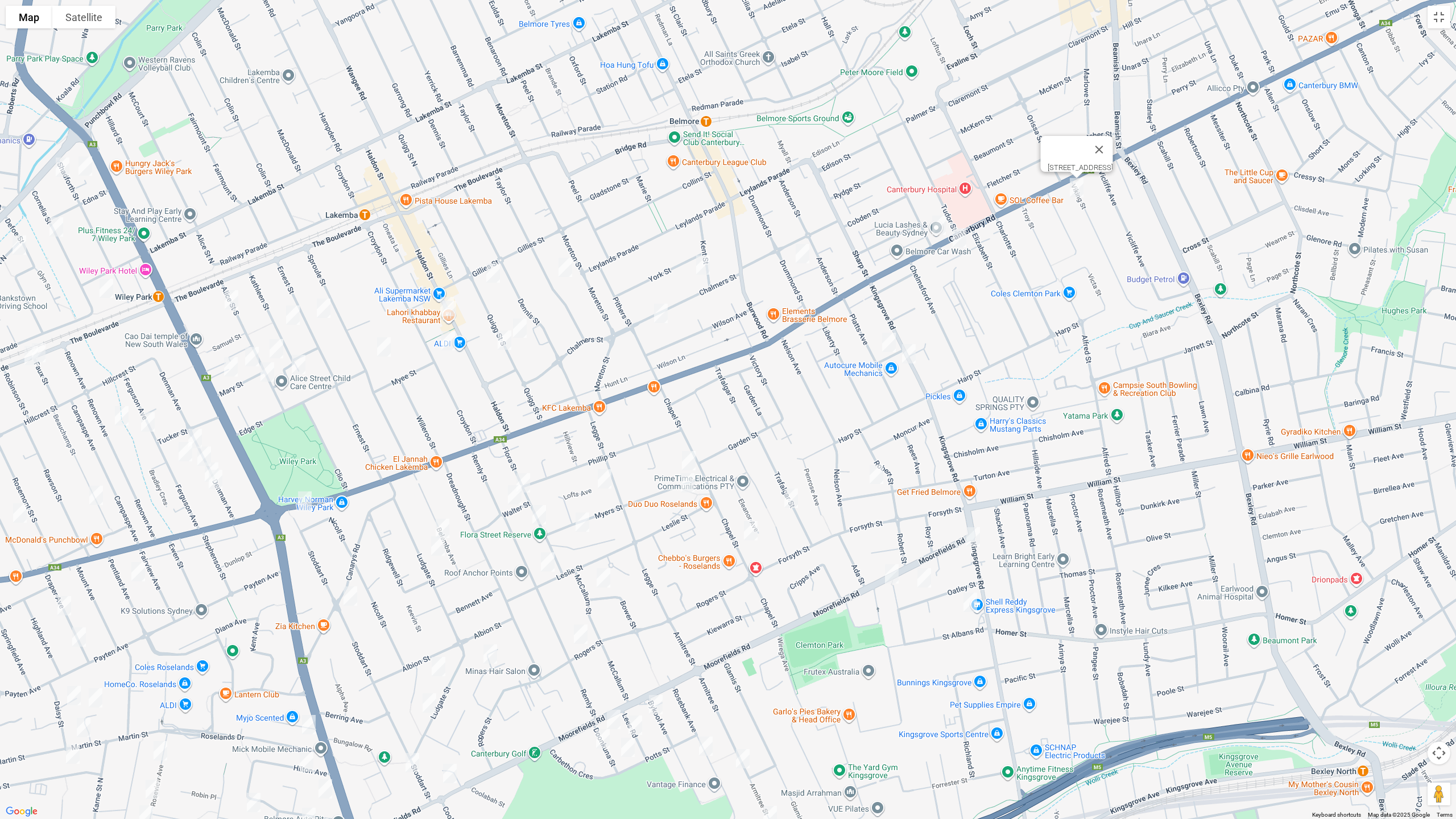
click at [812, 251] on img "4/36-38 Drummond Street, BELMORE NSW 2192" at bounding box center [802, 254] width 23 height 28
click at [695, 267] on img "5 Kent Street, BELMORE NSW 2192" at bounding box center [702, 265] width 23 height 28
click at [657, 314] on img "48 Chalmers Street, BELMORE NSW 2192" at bounding box center [661, 314] width 23 height 28
click at [566, 265] on img "92 Taylor Street, LAKEMBA NSW 2195" at bounding box center [565, 267] width 23 height 28
drag, startPoint x: 493, startPoint y: 278, endPoint x: 518, endPoint y: 308, distance: 39.1
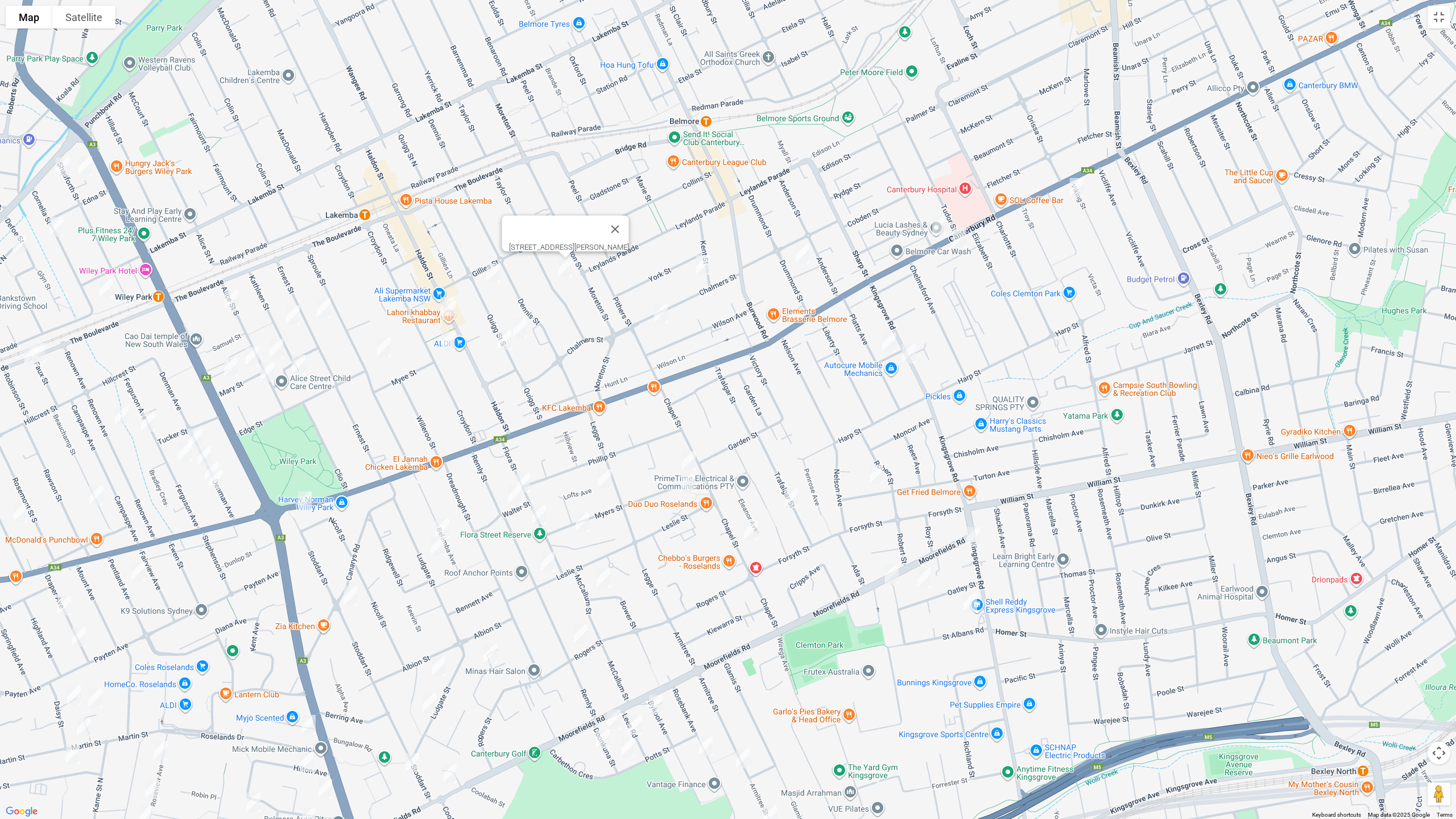
click at [493, 277] on img "3/70 Quigg Street South, LAKEMBA NSW 2195" at bounding box center [493, 273] width 23 height 28
click at [524, 332] on img "102 Quigg Street South, LAKEMBA NSW 2195" at bounding box center [519, 328] width 23 height 28
click at [498, 346] on img "101 Quigg Street South, LAKEMBA NSW 2195" at bounding box center [504, 340] width 23 height 28
click at [442, 345] on img "86 Croydon Street, LAKEMBA NSW 2195" at bounding box center [448, 341] width 23 height 28
click at [384, 344] on img "94 Sproule Street, LAKEMBA NSW 2195" at bounding box center [384, 347] width 23 height 28
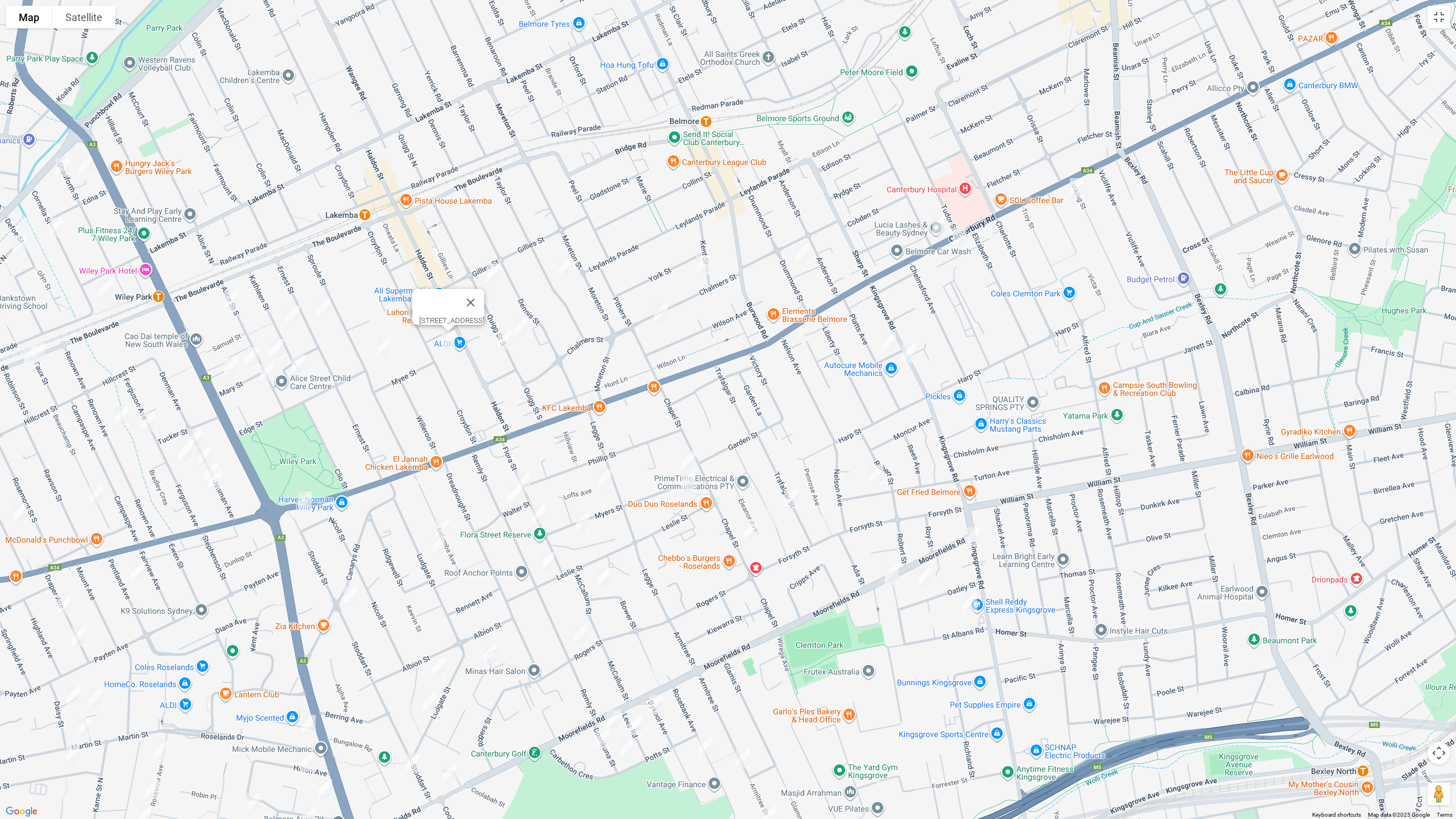
drag, startPoint x: 320, startPoint y: 310, endPoint x: 341, endPoint y: 314, distance: 21.4
click at [321, 309] on img "46 Ernest Street, LAKEMBA NSW 2195" at bounding box center [323, 308] width 23 height 28
click at [384, 348] on img "94 Sproule Street, LAKEMBA NSW 2195" at bounding box center [384, 347] width 23 height 28
click at [231, 301] on img "31 Alice Street South, WILEY PARK NSW 2195" at bounding box center [231, 299] width 23 height 28
click at [298, 317] on img "26 Kathleen Street, WILEY PARK NSW 2195" at bounding box center [293, 315] width 23 height 28
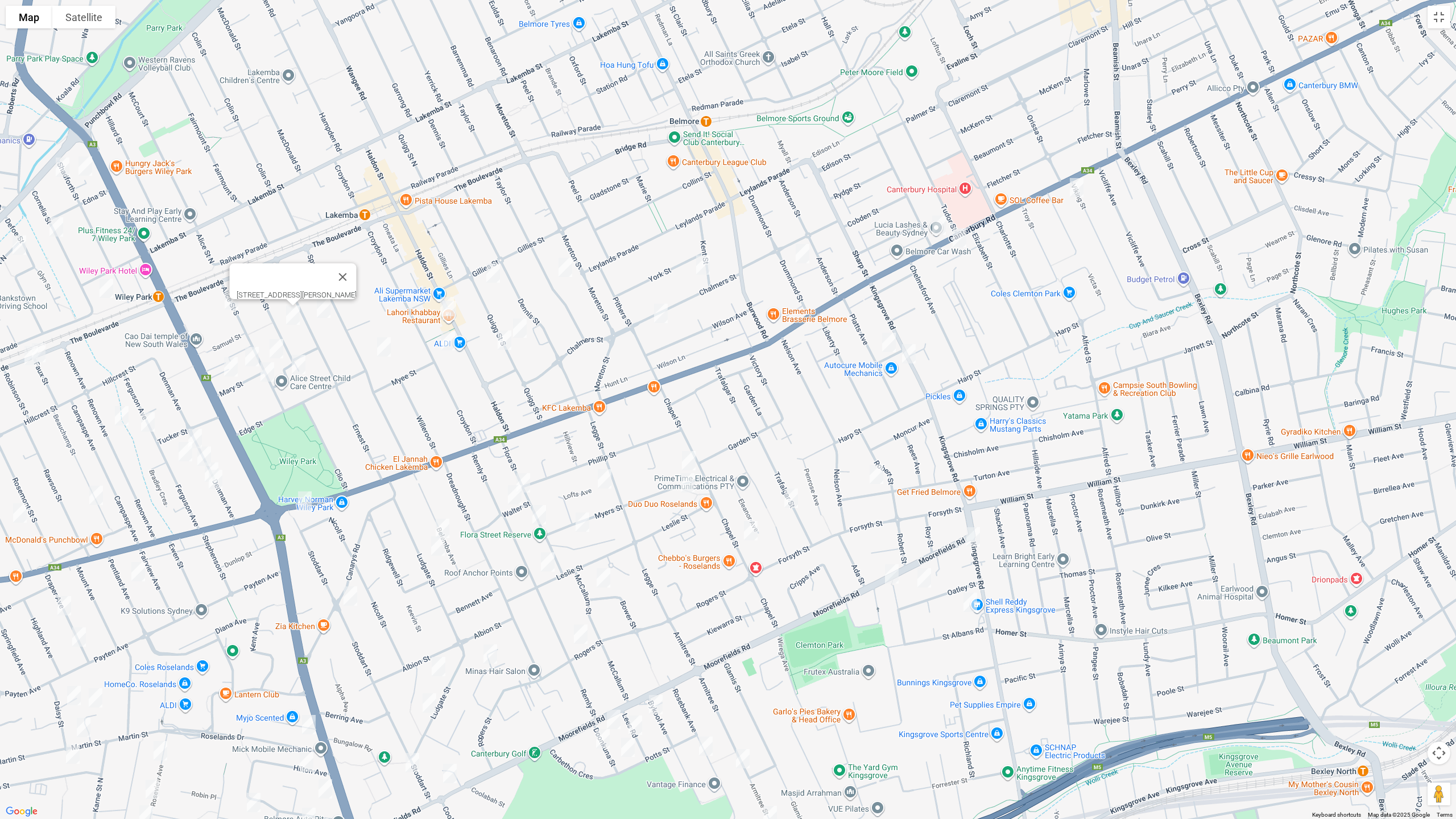
click at [277, 348] on img "46 Alice Street South, WILEY PARK NSW 2195" at bounding box center [276, 349] width 23 height 28
click at [249, 351] on img "1 Mary Street, WILEY PARK NSW 2195" at bounding box center [251, 357] width 23 height 28
drag, startPoint x: 230, startPoint y: 366, endPoint x: 248, endPoint y: 370, distance: 18.4
click at [231, 366] on img "13 Mary Street, WILEY PARK NSW 2195" at bounding box center [230, 367] width 23 height 28
click at [264, 372] on img "69 Alice Street South, WILEY PARK NSW 2195" at bounding box center [267, 372] width 23 height 28
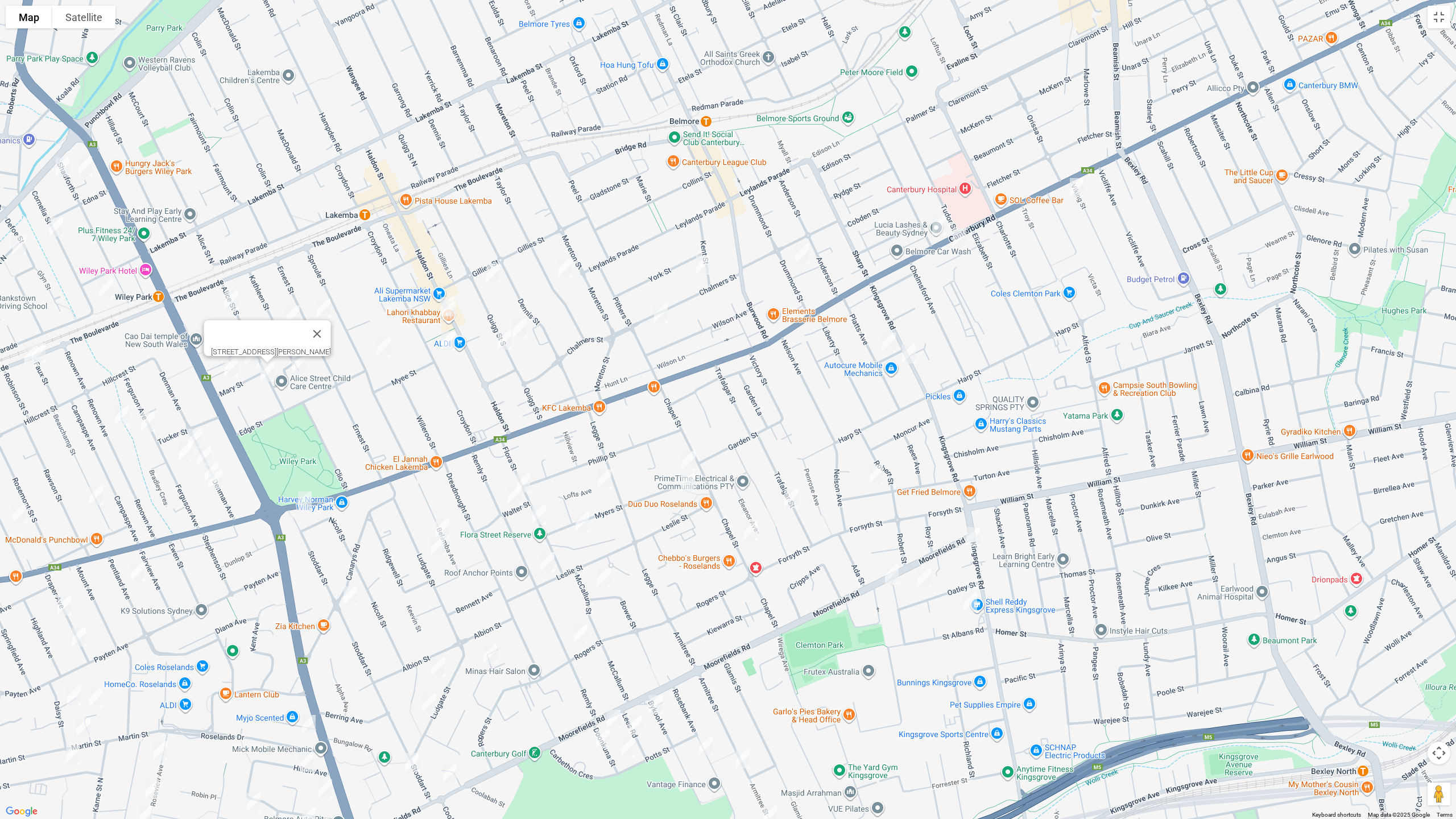
drag, startPoint x: 229, startPoint y: 367, endPoint x: 303, endPoint y: 370, distance: 74.1
click at [229, 367] on img "13 Mary Street, WILEY PARK NSW 2195" at bounding box center [230, 367] width 23 height 28
click at [299, 365] on img "14A Melrose Avenue, WILEY PARK NSW 2195" at bounding box center [298, 365] width 23 height 28
click at [884, 343] on img "32 Platts Avenue, BELMORE NSW 2192" at bounding box center [889, 343] width 23 height 28
click at [684, 448] on img "1-3 Myers Street, ROSELANDS NSW 2196" at bounding box center [688, 461] width 23 height 28
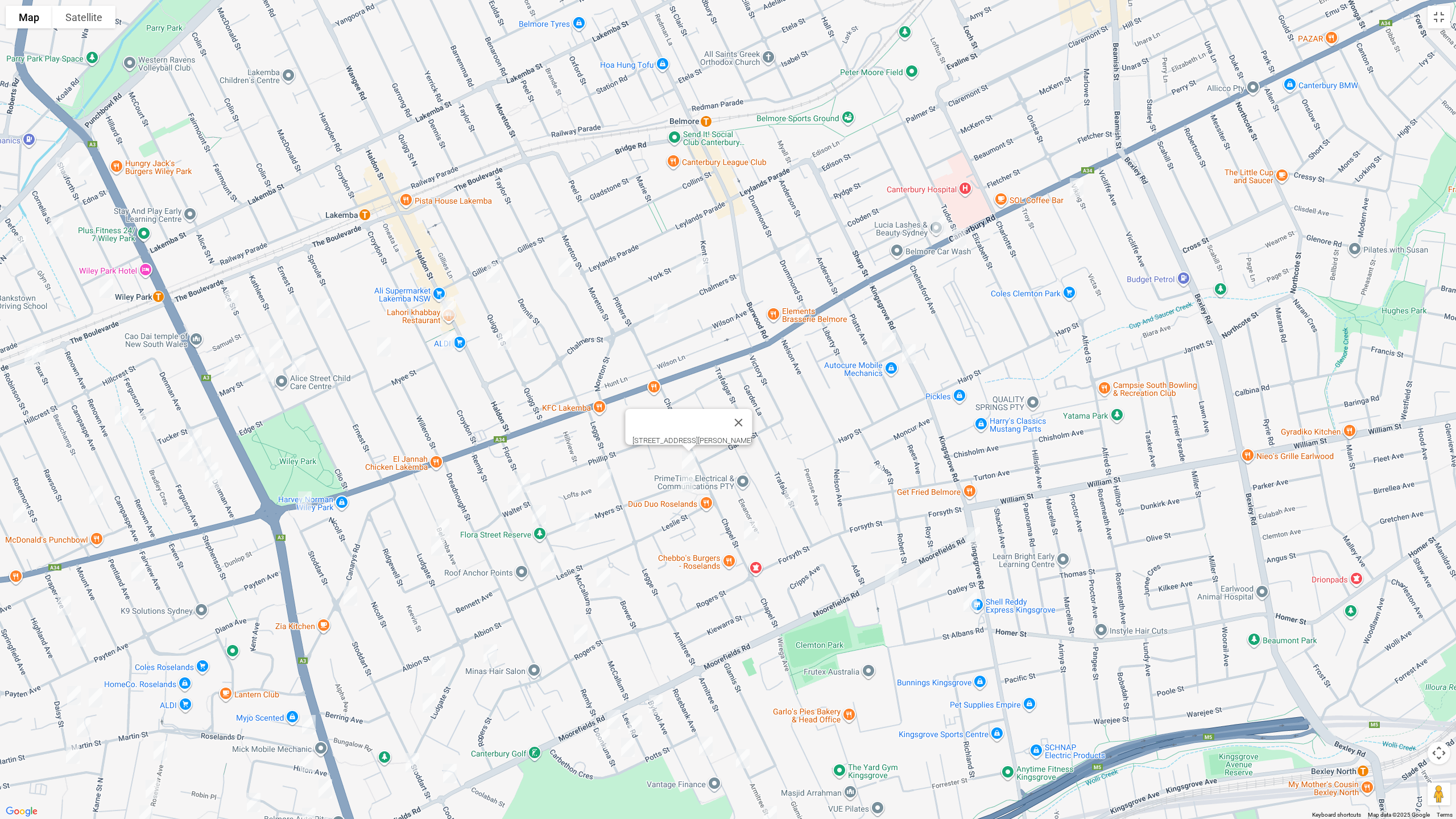
click at [603, 482] on img "15 Lofts Avenue, ROSELANDS NSW 2196" at bounding box center [604, 479] width 23 height 28
click at [524, 478] on img "23 Flora Street, ROSELANDS NSW 2196" at bounding box center [523, 483] width 23 height 28
click at [508, 499] on img "32 Remly Street, ROSELANDS NSW 2196" at bounding box center [514, 495] width 23 height 28
drag, startPoint x: 443, startPoint y: 521, endPoint x: 436, endPoint y: 547, distance: 26.9
click at [444, 521] on img "35 Belemba Avenue, ROSELANDS NSW 2196" at bounding box center [442, 528] width 23 height 28
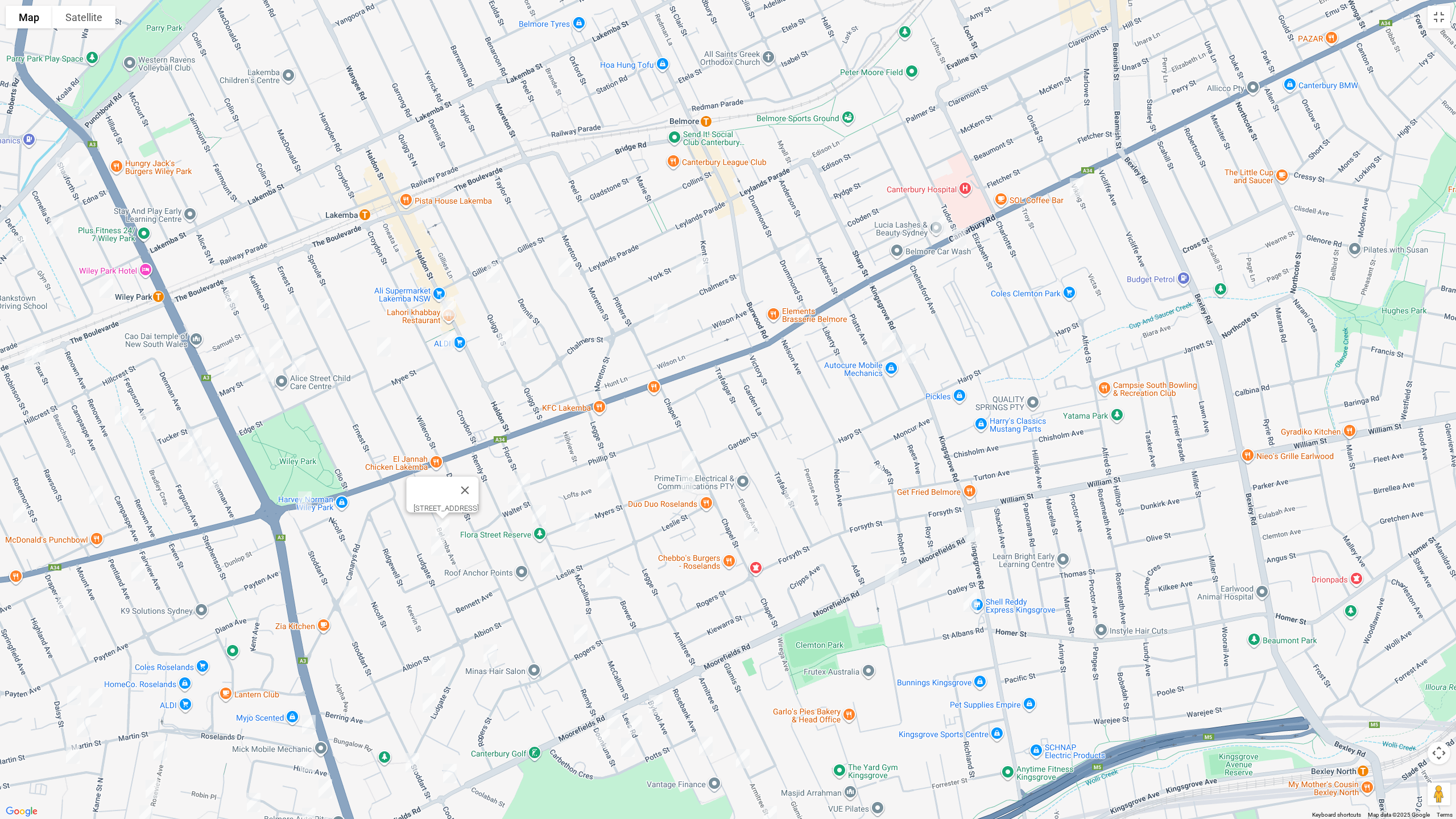
click at [436, 548] on img "40 Ludgate Street, ROSELANDS NSW 2196" at bounding box center [437, 546] width 23 height 28
click at [540, 516] on img "37 Flora Street, ROSELANDS NSW 2196" at bounding box center [539, 515] width 23 height 28
click at [584, 524] on img "58-60 Myers Street, ROSELANDS NSW 2196" at bounding box center [582, 522] width 23 height 28
click at [684, 483] on img "4 Myers Street, ROSELANDS NSW 2196" at bounding box center [688, 483] width 23 height 28
click at [1433, 21] on button "Toggle fullscreen view" at bounding box center [1439, 17] width 23 height 23
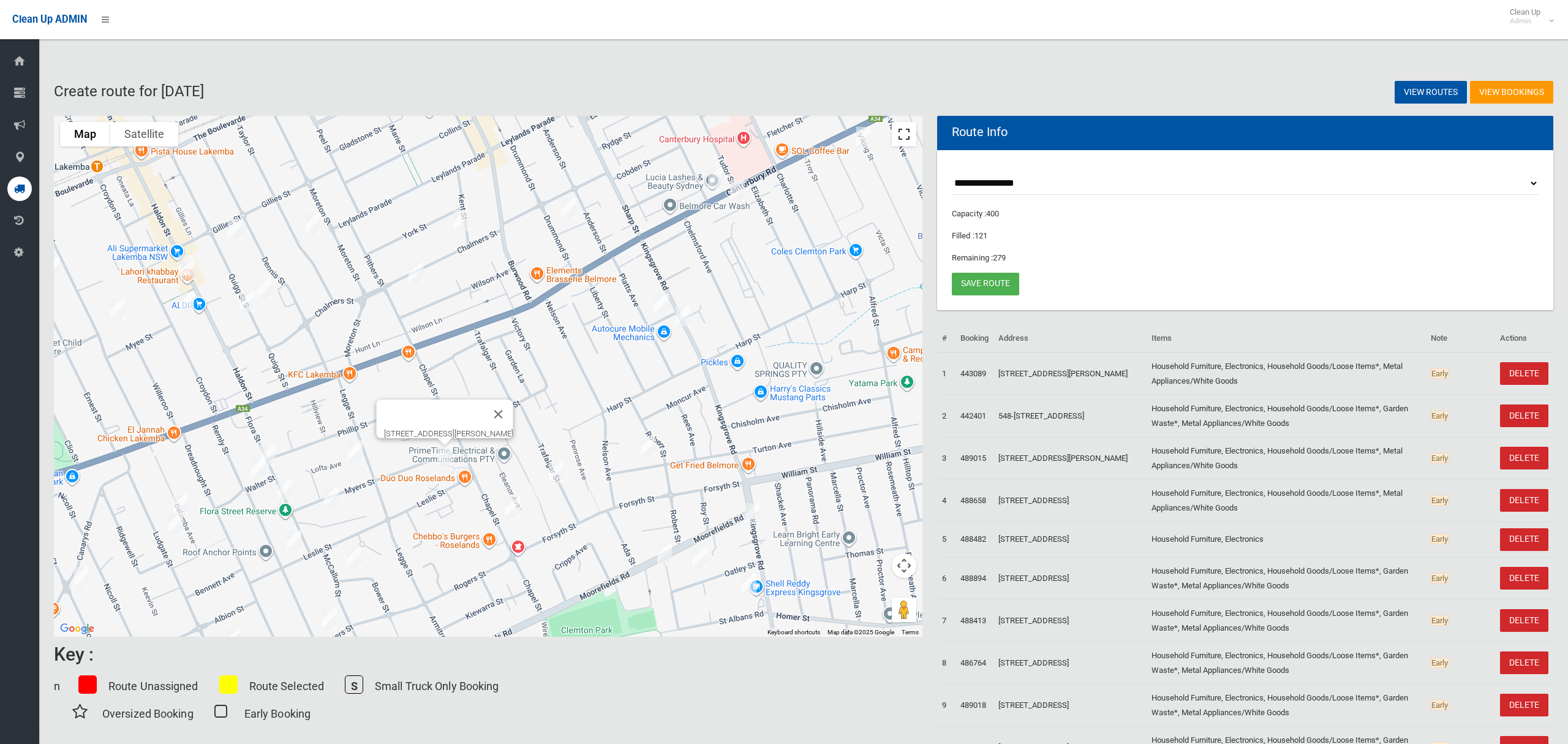
click at [906, 137] on button "Toggle fullscreen view" at bounding box center [904, 134] width 25 height 25
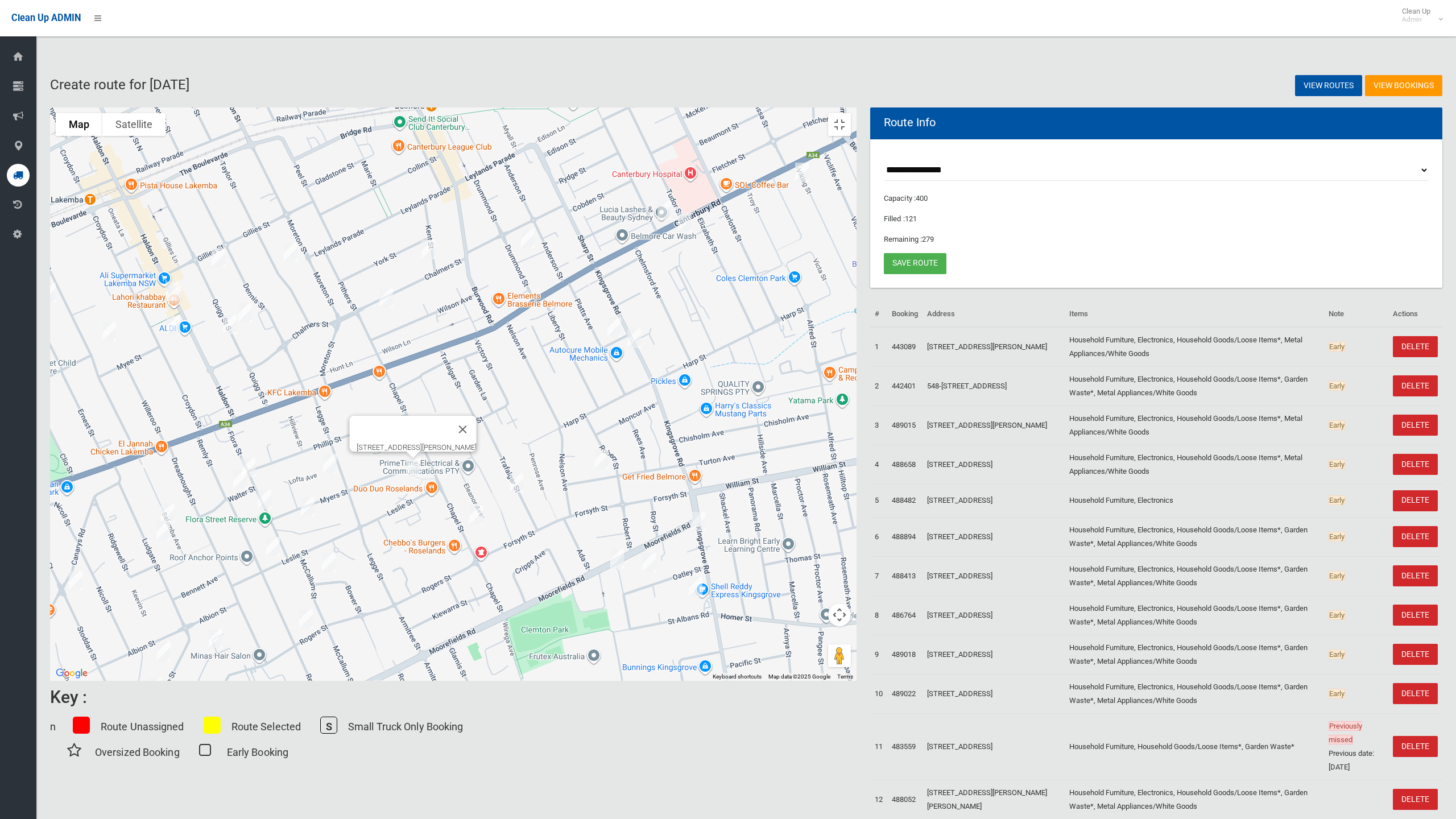
drag, startPoint x: 669, startPoint y: 516, endPoint x: 656, endPoint y: 493, distance: 26.4
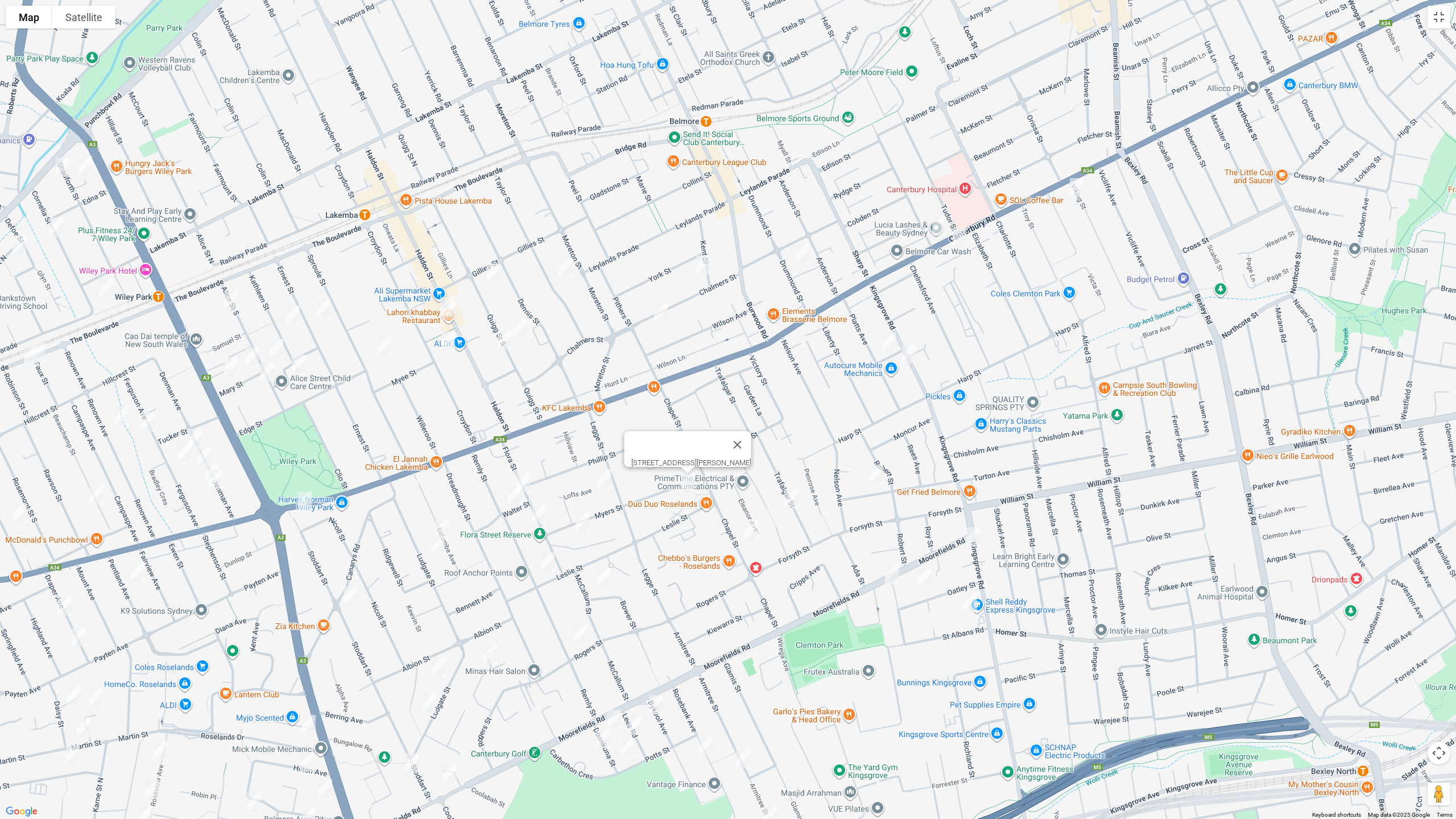
click at [651, 416] on div "4 Myers Street, ROSELANDS NSW 2196" at bounding box center [728, 409] width 1456 height 819
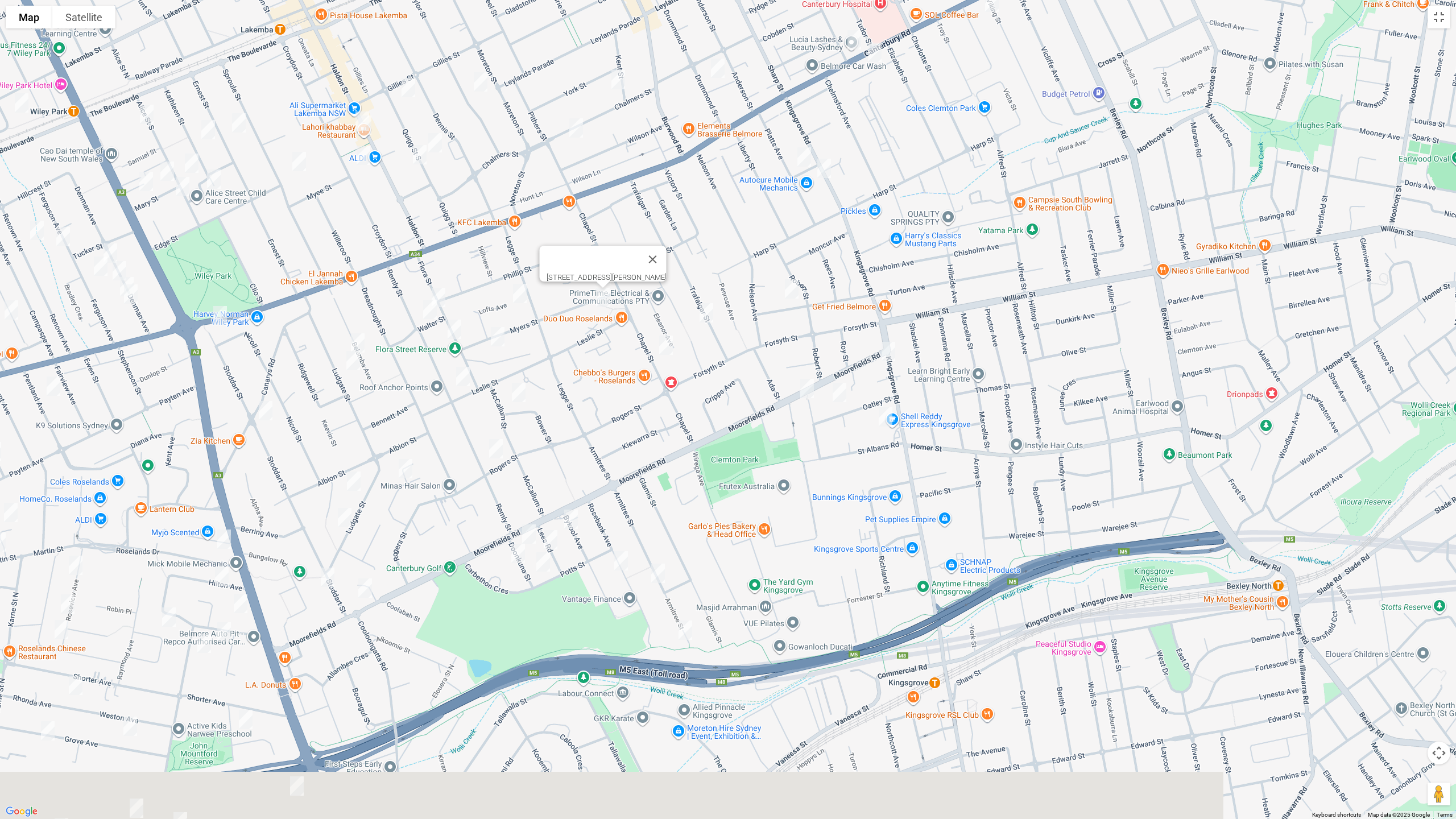
drag, startPoint x: 656, startPoint y: 504, endPoint x: 564, endPoint y: 356, distance: 174.3
click at [564, 355] on div "4 Myers Street, ROSELANDS NSW 2196" at bounding box center [728, 409] width 1456 height 819
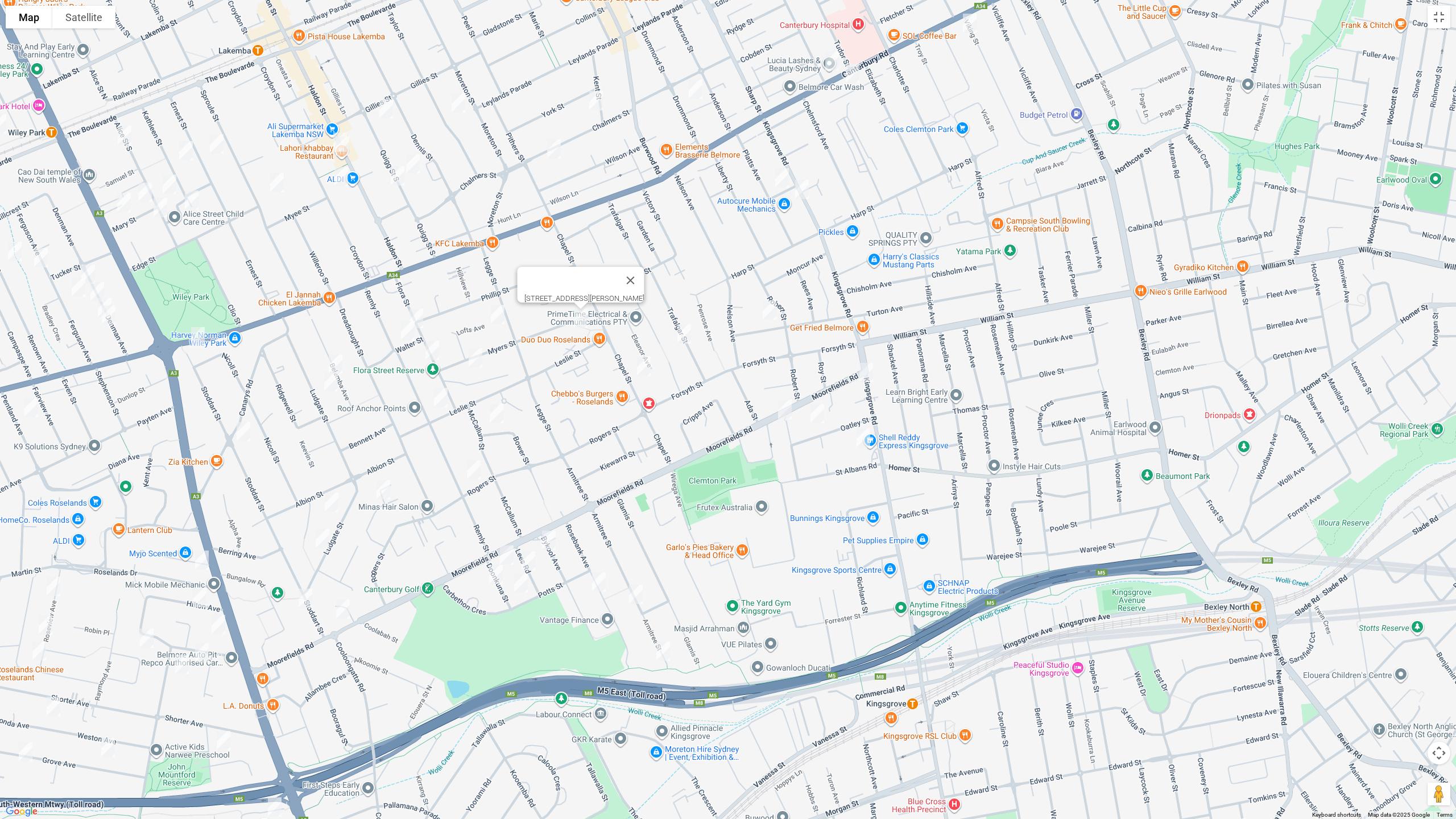
click at [772, 304] on img "11A Archibald Street, BELMORE NSW 2192" at bounding box center [769, 310] width 23 height 28
click at [776, 314] on img "11A Archibald Street, BELMORE NSW 2192" at bounding box center [769, 310] width 23 height 28
click at [769, 304] on img "11A Archibald Street, BELMORE NSW 2192" at bounding box center [769, 310] width 23 height 28
click at [816, 417] on img "23 Oatley Street, KINGSGROVE NSW 2208" at bounding box center [817, 414] width 23 height 28
click at [866, 439] on img "1A St Albans Road, KINGSGROVE NSW 2208" at bounding box center [863, 438] width 23 height 28
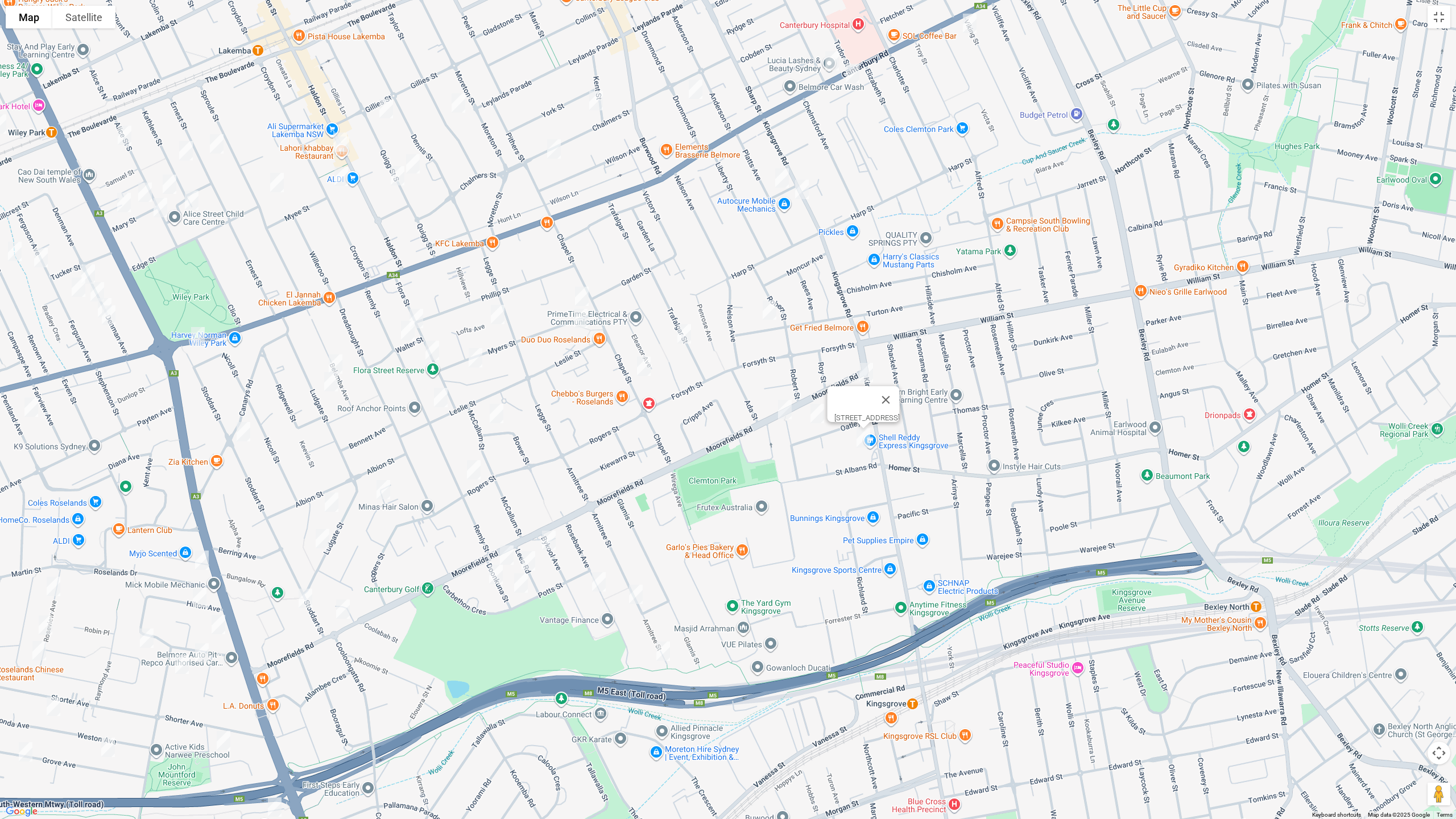
click at [666, 648] on img "107 Armitree Street, KINGSGROVE NSW 2208" at bounding box center [663, 651] width 23 height 28
click at [638, 585] on img "71 Armitree Street, KINGSGROVE NSW 2208" at bounding box center [636, 595] width 23 height 28
click at [599, 588] on img "33 Rosebank Avenue, KINGSGROVE NSW 2208" at bounding box center [599, 582] width 23 height 28
click at [635, 539] on button "Close" at bounding box center [622, 544] width 27 height 27
click at [551, 542] on img "5 Bykool Avenue, KINGSGROVE NSW 2208" at bounding box center [548, 540] width 23 height 28
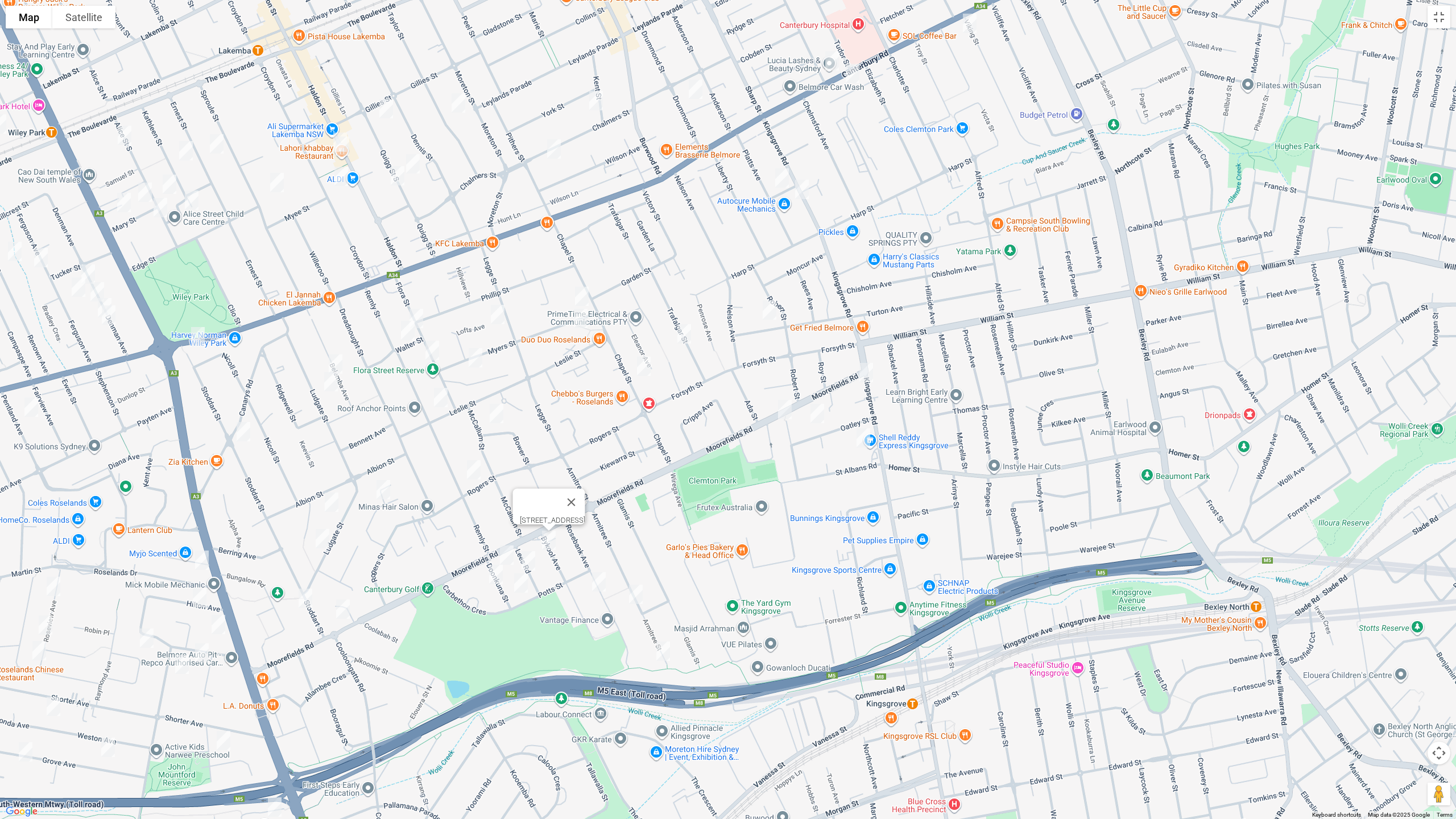
click at [197, 343] on img "1030 Canterbury Road, ROSELANDS NSW 2196" at bounding box center [198, 336] width 23 height 28
click at [243, 432] on img "50 Canarys Road, ROSELANDS NSW 2196" at bounding box center [243, 432] width 23 height 28
click at [338, 612] on img "201 Moorefields Road, ROSELANDS NSW 2196" at bounding box center [343, 609] width 23 height 28
click at [332, 383] on img "40 Ludgate Street, ROSELANDS NSW 2196" at bounding box center [331, 381] width 23 height 28
click at [510, 553] on img "8 Doonkuna Street, BEVERLY HILLS NSW 2209" at bounding box center [506, 555] width 23 height 28
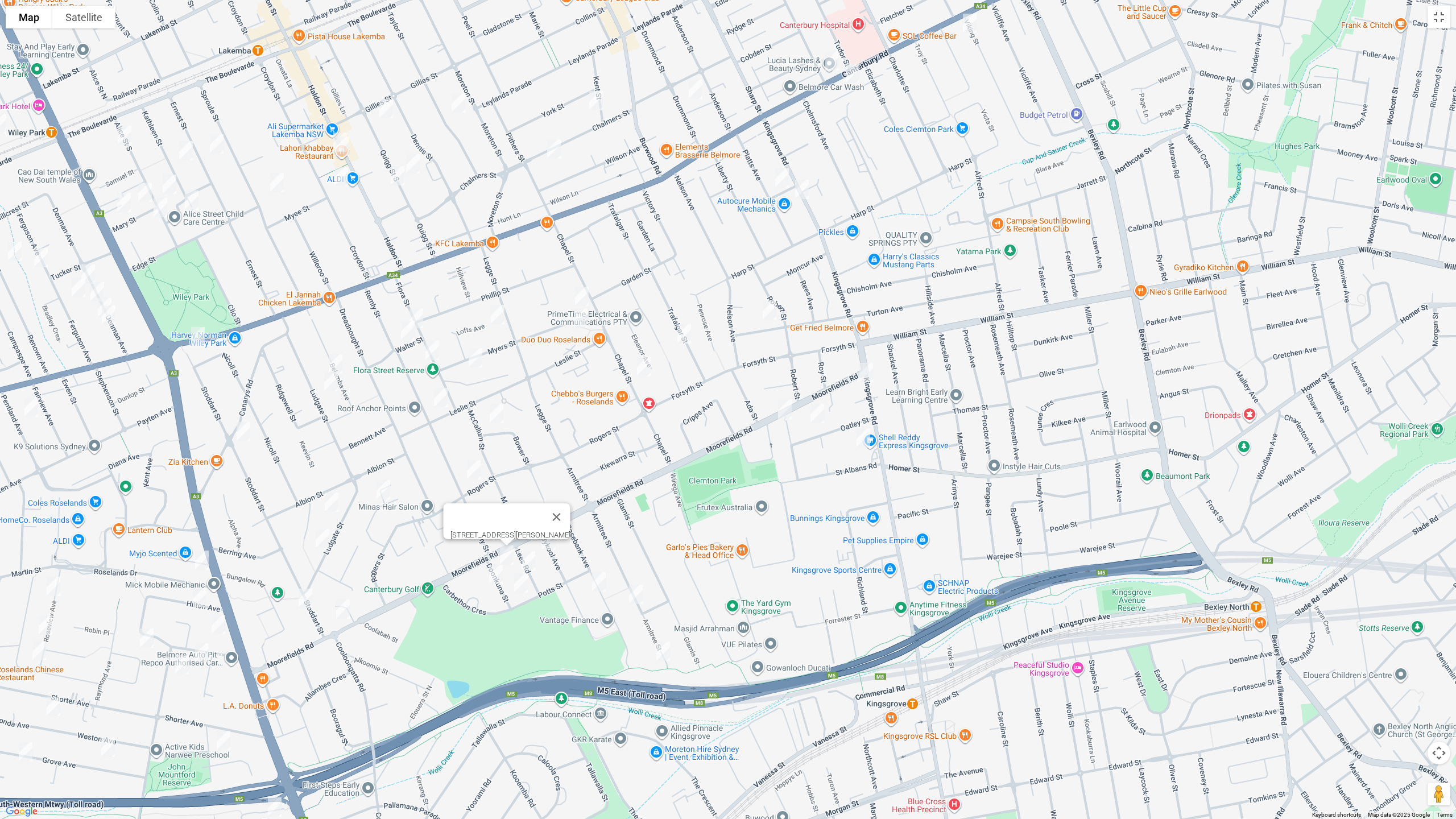
click at [532, 565] on img "7 Lees Road, KINGSGROVE NSW 2208" at bounding box center [528, 561] width 23 height 28
click at [493, 574] on img "9 Doonkuna Street, BEVERLY HILLS NSW 2209" at bounding box center [495, 574] width 23 height 28
click at [517, 584] on img "26 Doonkuna Street, BEVERLY HILLS NSW 2209" at bounding box center [521, 583] width 23 height 28
click at [338, 357] on img "35 Belemba Avenue, ROSELANDS NSW 2196" at bounding box center [335, 364] width 23 height 28
click at [495, 417] on img "2A Bower Street, ROSELANDS NSW 2196" at bounding box center [496, 414] width 23 height 28
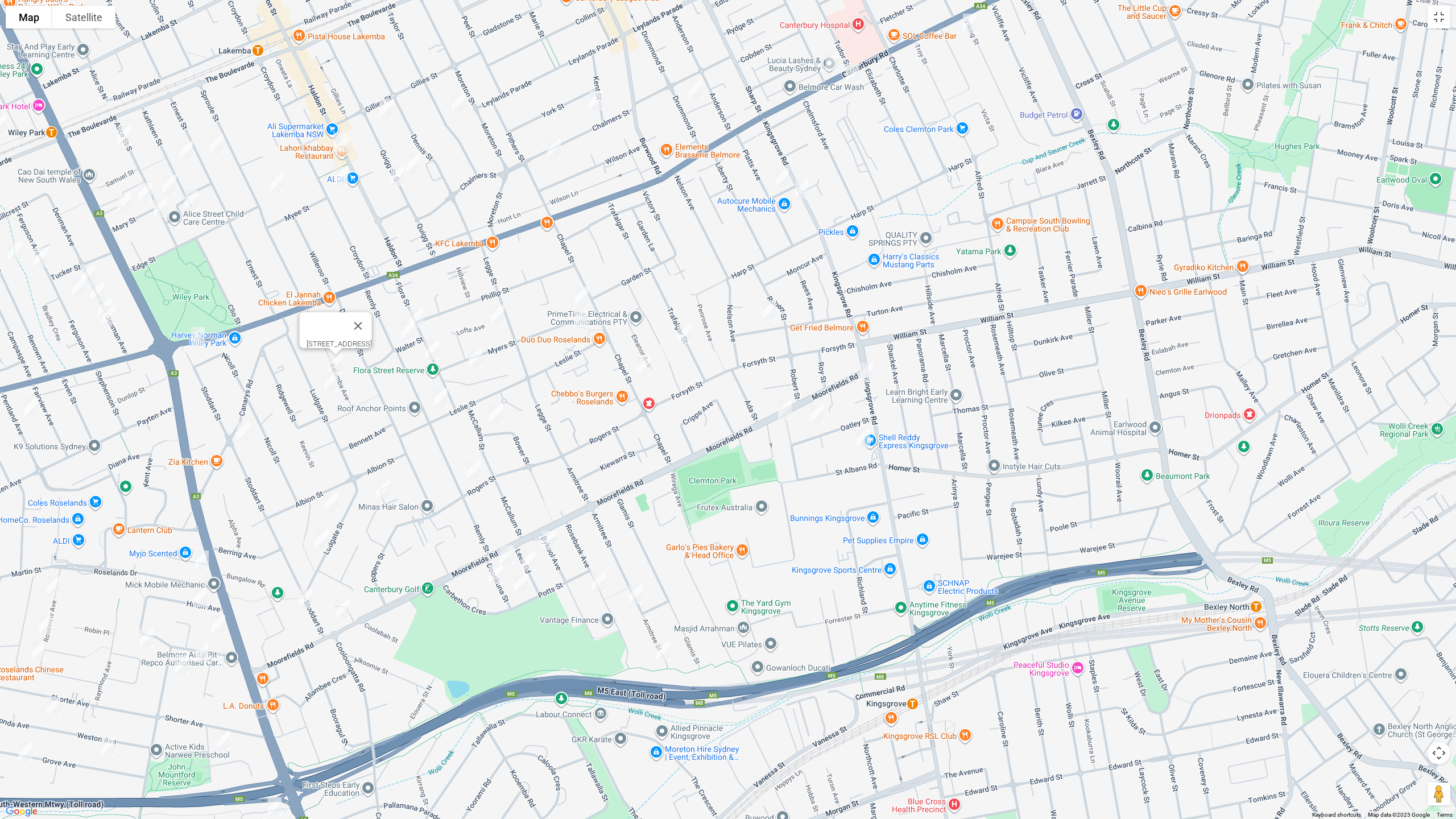
click at [680, 337] on img "71 Trafalgar Street, BELMORE NSW 2192" at bounding box center [684, 334] width 23 height 28
click at [1441, 15] on button "Toggle fullscreen view" at bounding box center [1439, 17] width 23 height 23
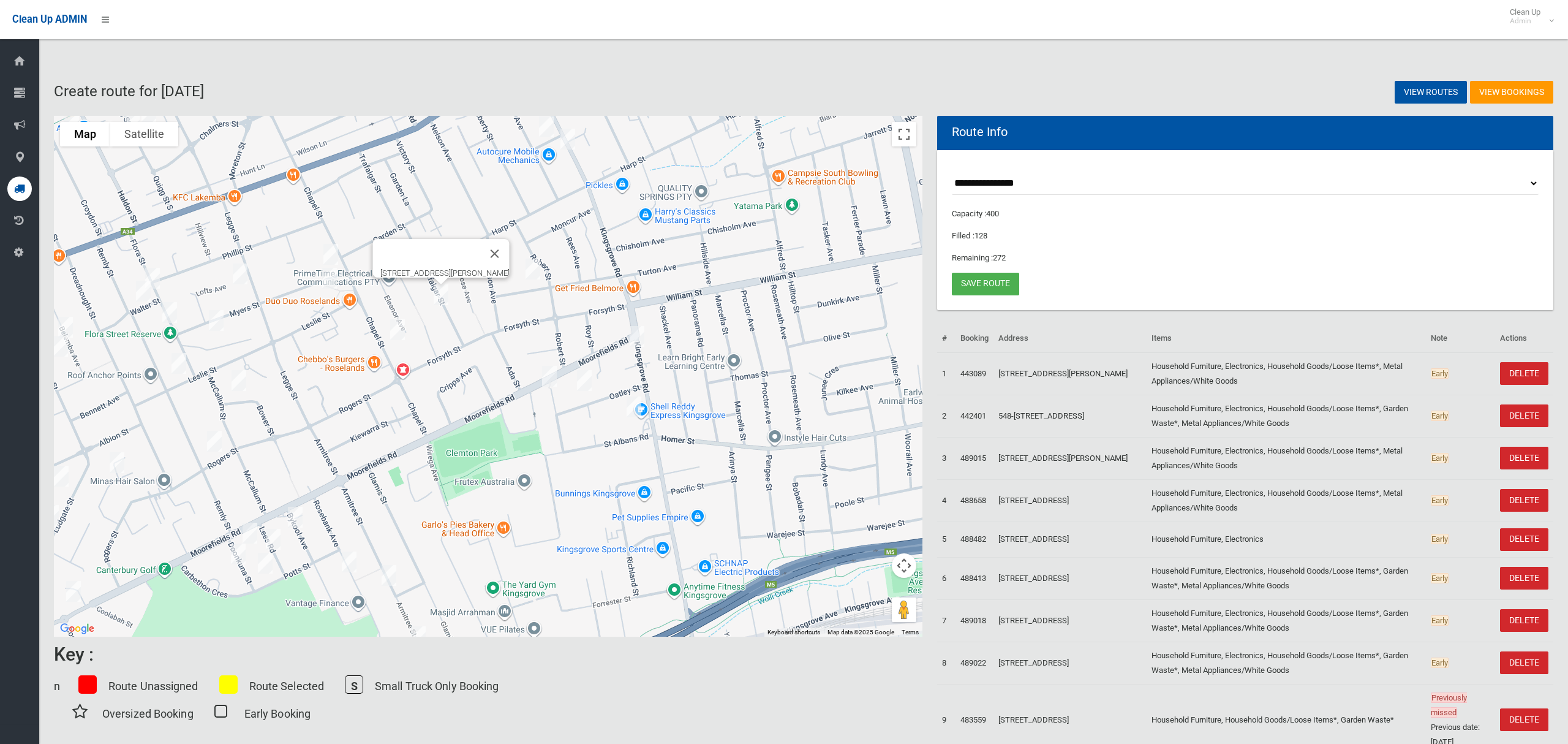
click at [441, 295] on img "71 Trafalgar Street, BELMORE NSW 2192" at bounding box center [441, 295] width 25 height 31
drag, startPoint x: 460, startPoint y: 383, endPoint x: 491, endPoint y: 370, distance: 33.6
click at [539, 384] on div "To navigate, press the arrow keys. 71 Trafalgar Street, BELMORE NSW 2192" at bounding box center [488, 376] width 869 height 521
click at [153, 269] on img "23 Flora Street, ROSELANDS NSW 2196" at bounding box center [152, 278] width 25 height 31
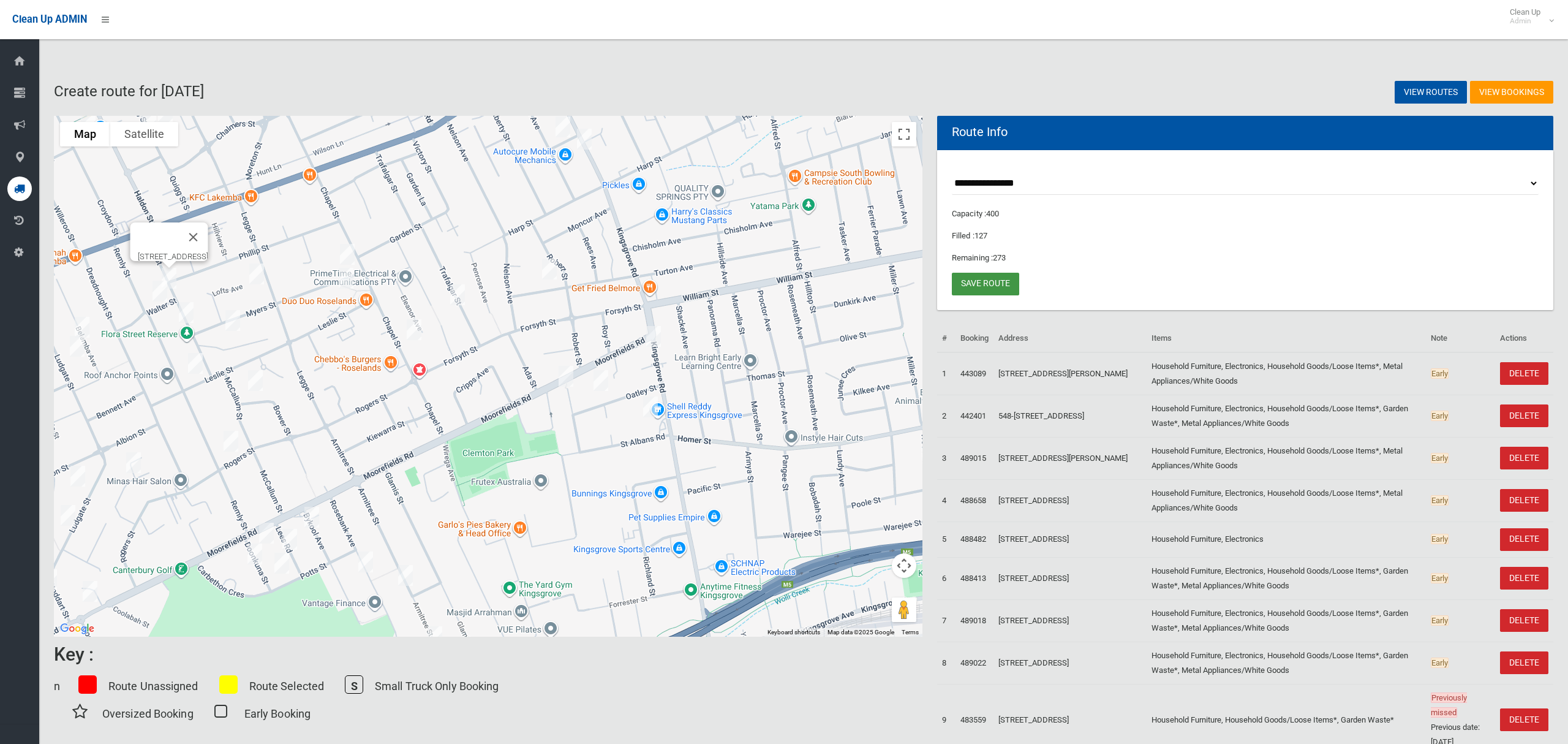
click at [989, 289] on link "Save route" at bounding box center [986, 284] width 68 height 23
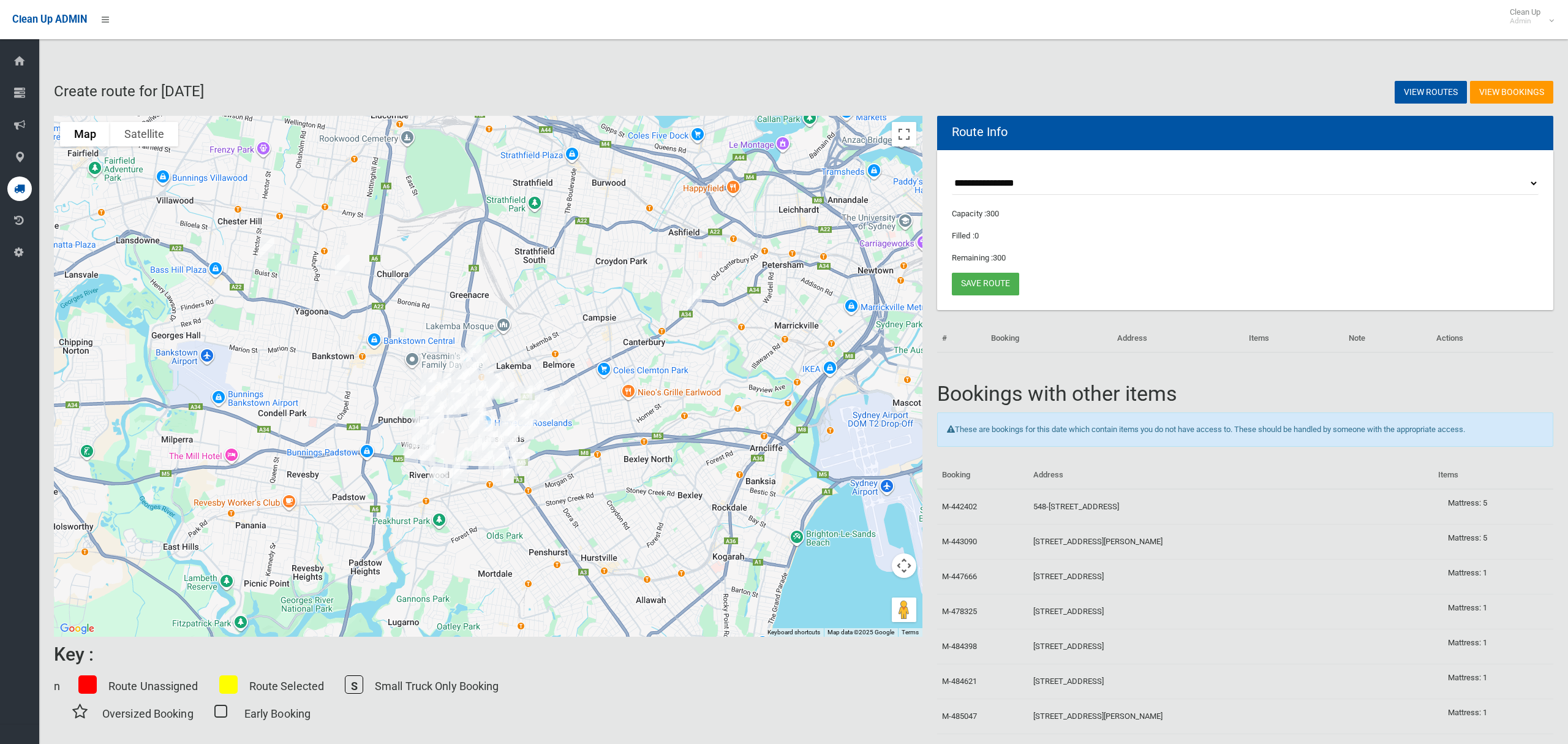
click at [1015, 178] on select "**********" at bounding box center [1246, 183] width 587 height 23
select select "*****"
click at [952, 172] on select "**********" at bounding box center [1246, 183] width 587 height 23
click at [902, 137] on button "Toggle fullscreen view" at bounding box center [904, 134] width 25 height 25
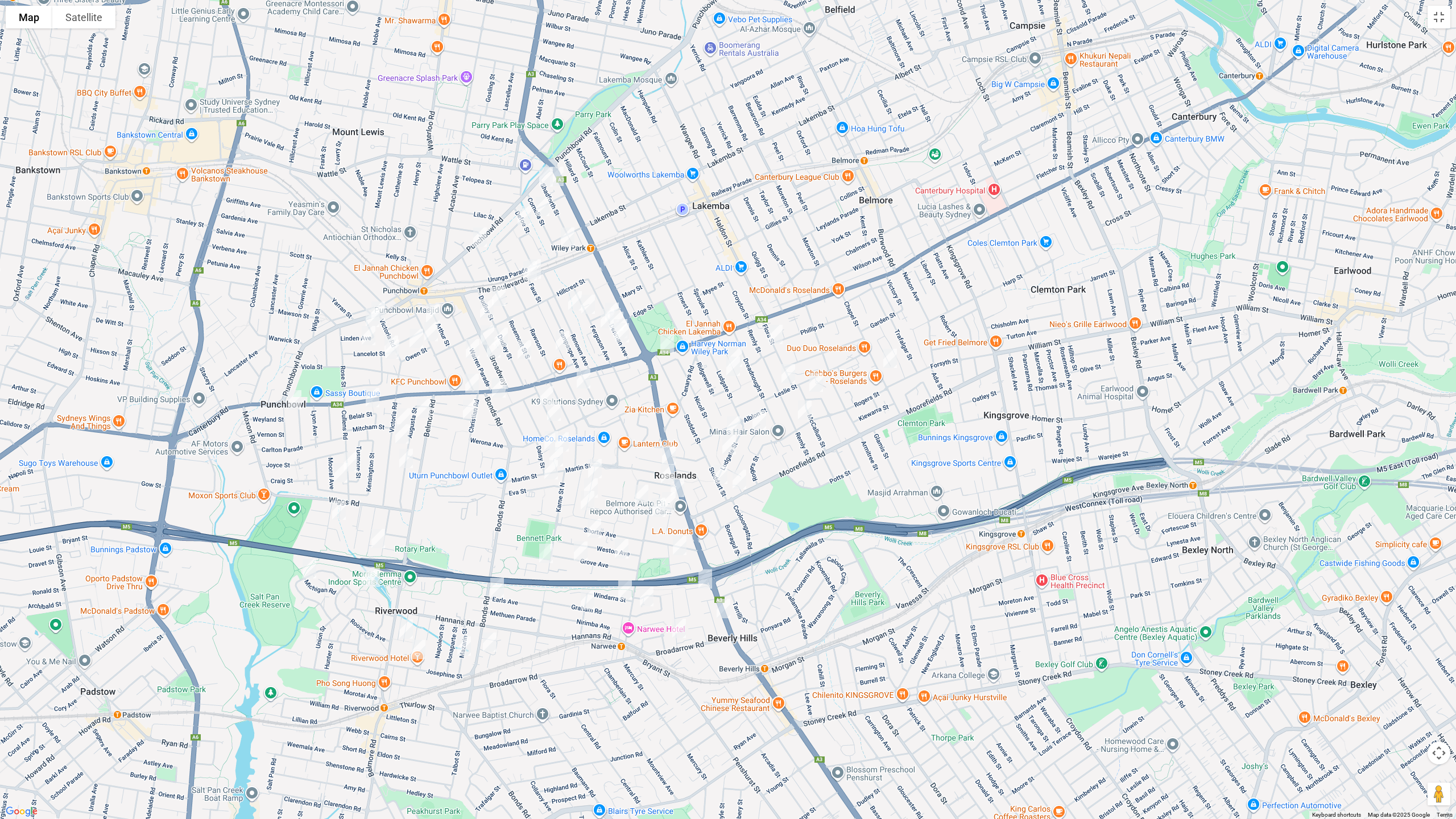
click at [667, 351] on img "1030 Canterbury Road, ROSELANDS NSW 2196" at bounding box center [667, 343] width 23 height 28
click at [669, 354] on img "1030 Canterbury Road, ROSELANDS NSW 2196" at bounding box center [667, 343] width 23 height 28
click at [1444, 26] on button "Toggle fullscreen view" at bounding box center [1439, 17] width 23 height 23
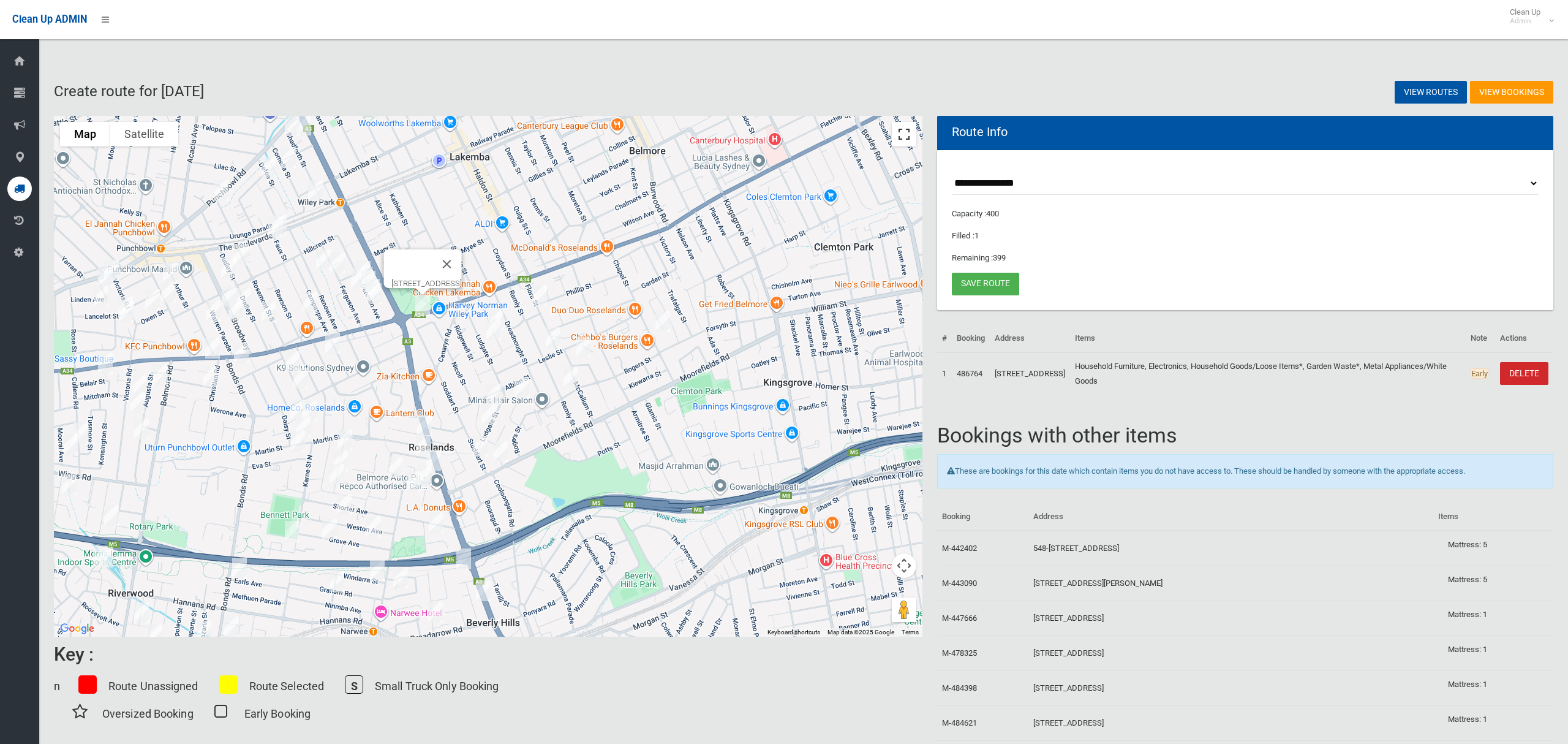
click at [902, 135] on button "Toggle fullscreen view" at bounding box center [904, 134] width 25 height 25
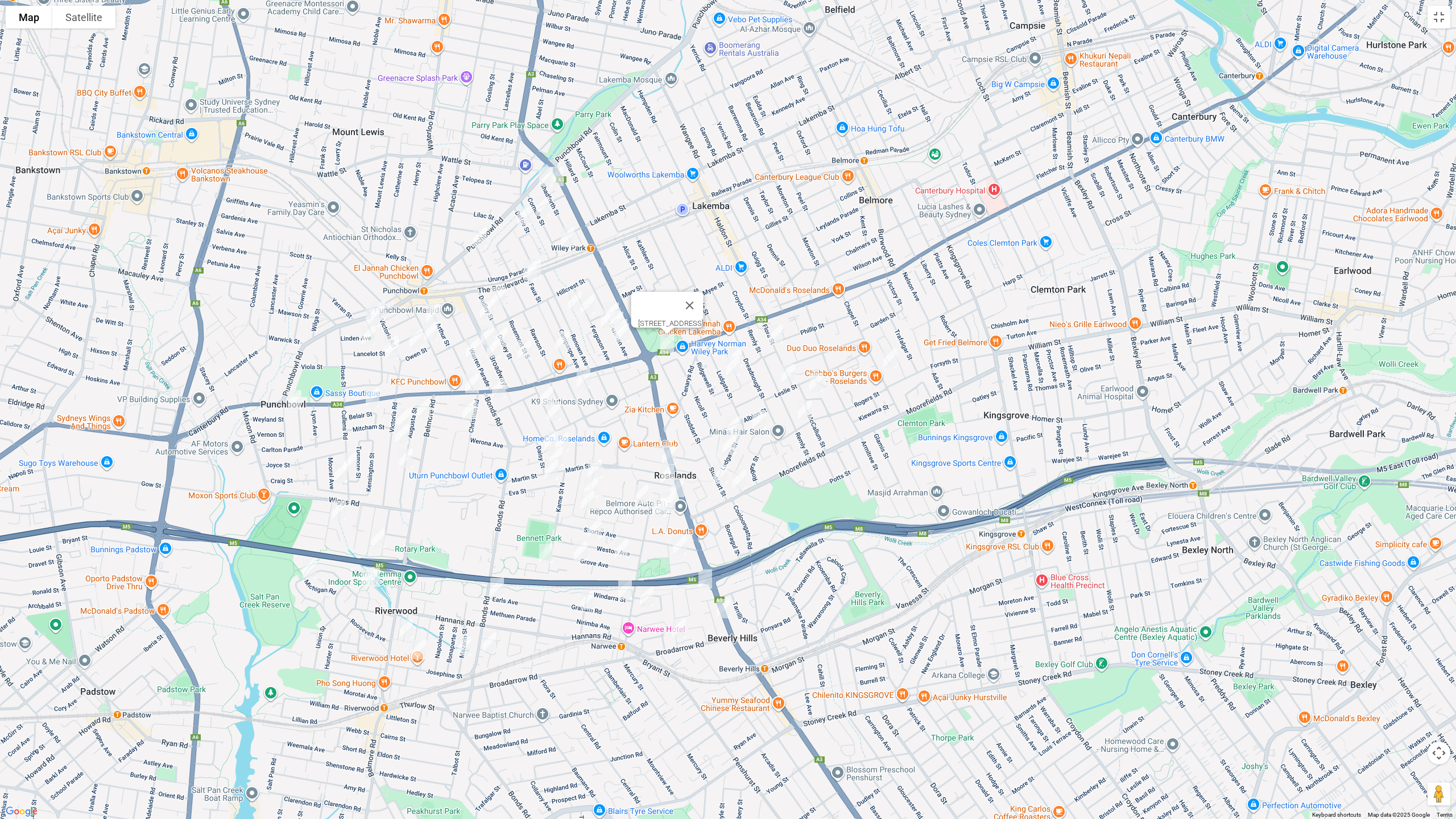
click at [779, 331] on img "23 Flora Street, ROSELANDS NSW 2196" at bounding box center [776, 335] width 23 height 28
click at [772, 336] on img "23 Flora Street, ROSELANDS NSW 2196" at bounding box center [776, 335] width 23 height 28
click at [742, 481] on img "201 Moorefields Road, ROSELANDS NSW 2196" at bounding box center [739, 479] width 23 height 28
click at [499, 396] on img "12 Bonds Road, ROSELANDS NSW 2196" at bounding box center [498, 388] width 23 height 28
click at [739, 344] on img "35 Belemba Avenue, ROSELANDS NSW 2196" at bounding box center [735, 357] width 23 height 28
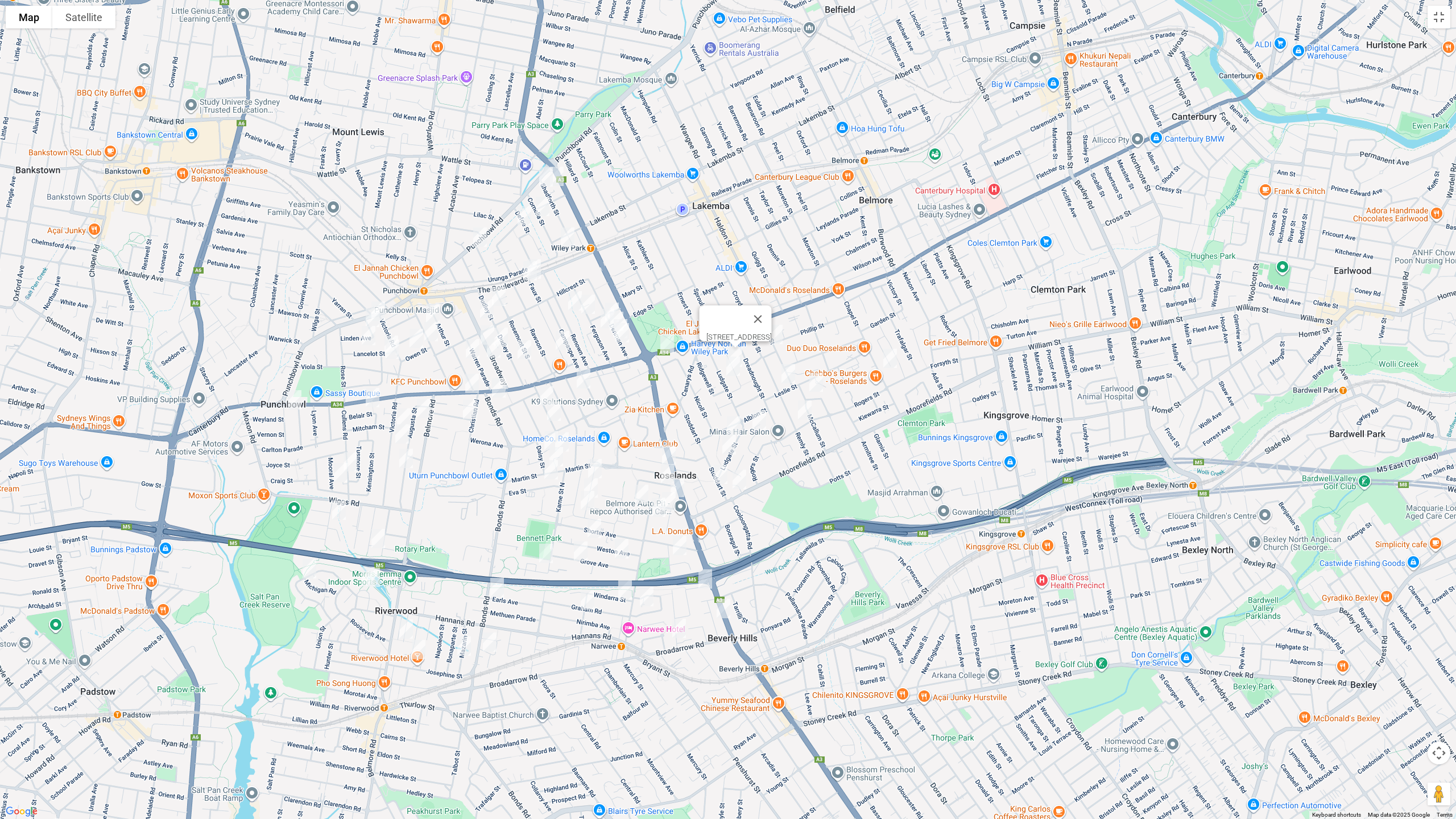
click at [733, 362] on img "40 Ludgate Street, ROSELANDS NSW 2196" at bounding box center [733, 366] width 23 height 28
click at [791, 372] on img "60 Remly Street, ROSELANDS NSW 2196" at bounding box center [788, 373] width 23 height 28
click at [821, 378] on img "2A Bower Street, ROSELANDS NSW 2196" at bounding box center [816, 382] width 23 height 28
click at [898, 355] on img "82 Chapel Street, BELMORE NSW 2192" at bounding box center [890, 358] width 23 height 28
click at [799, 414] on img "96 Remly Street, ROSELANDS NSW 2196" at bounding box center [805, 410] width 23 height 28
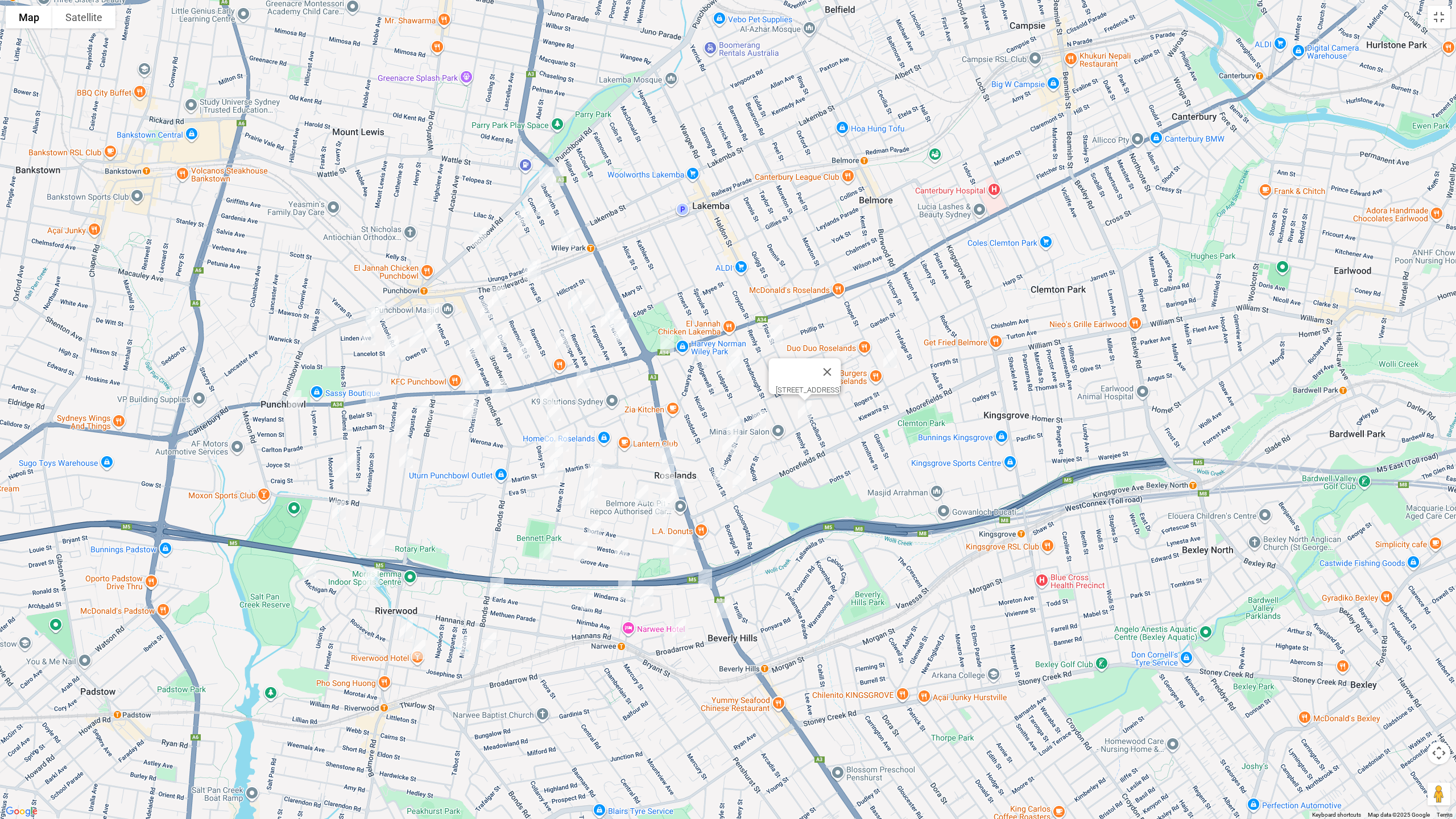
click at [757, 420] on img "20 Enid Avenue, ROSELANDS NSW 2196" at bounding box center [759, 420] width 23 height 28
click at [735, 419] on img "30-32 Albion Street, ROSELANDS NSW 2196" at bounding box center [733, 426] width 23 height 28
click at [735, 444] on img "105 Ludgate Street, ROSELANDS NSW 2196" at bounding box center [729, 445] width 23 height 28
click at [717, 481] on img "113 Stoddart Street, ROSELANDS NSW 2196" at bounding box center [720, 475] width 23 height 28
click at [1445, 26] on button "Toggle fullscreen view" at bounding box center [1439, 17] width 23 height 23
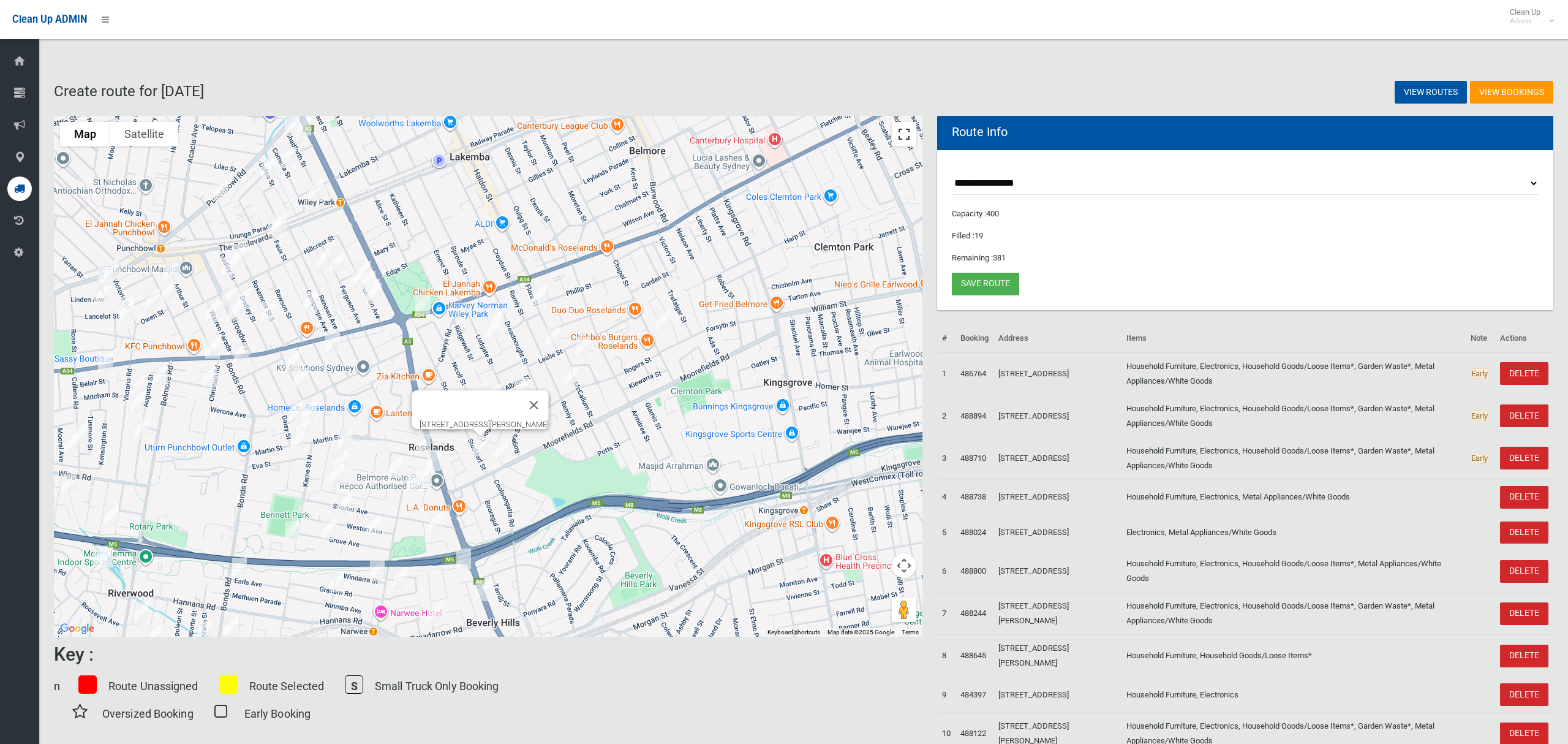
click at [912, 133] on button "Toggle fullscreen view" at bounding box center [904, 134] width 25 height 25
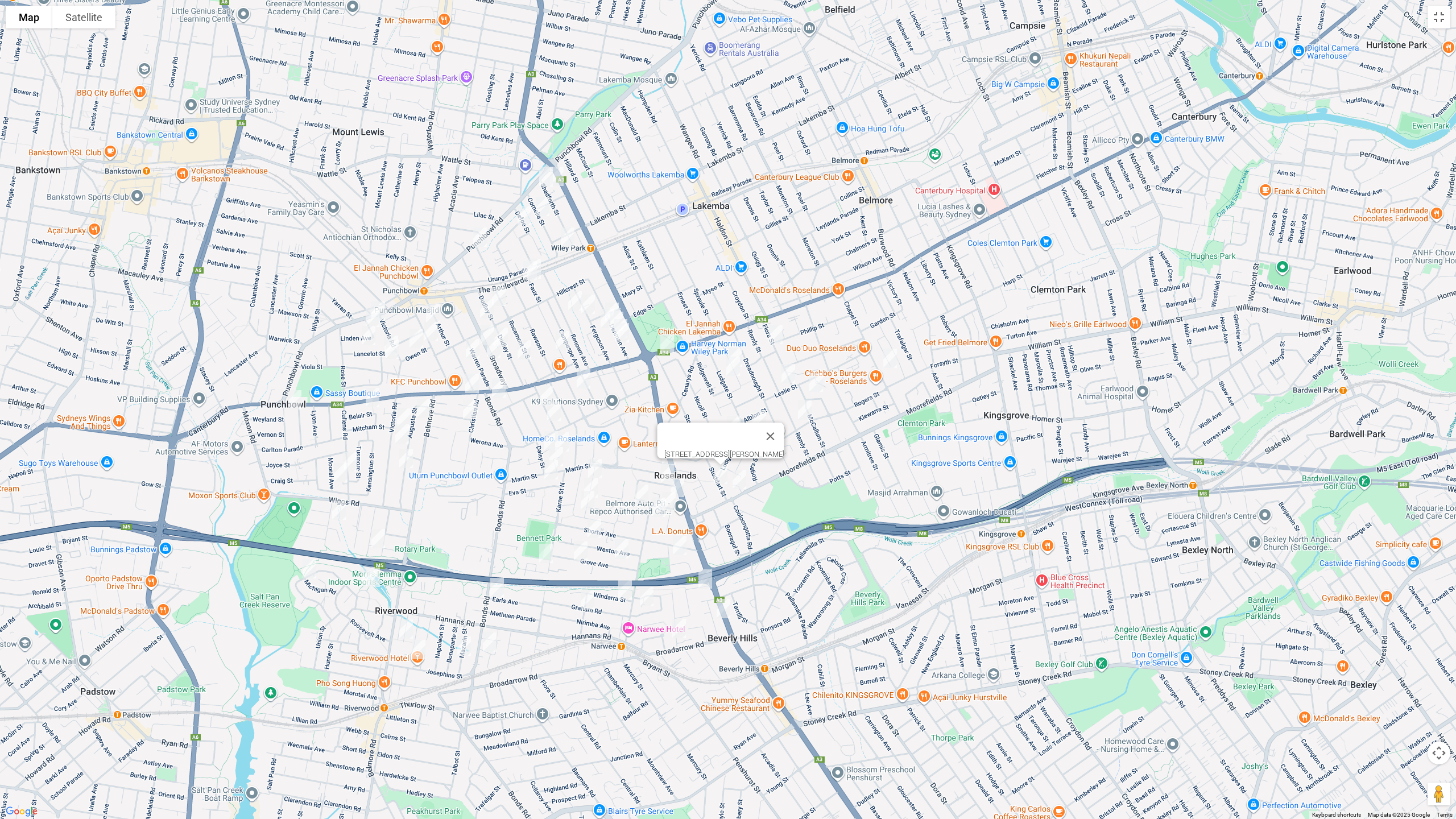
drag, startPoint x: 722, startPoint y: 610, endPoint x: 707, endPoint y: 616, distance: 16.2
click at [722, 610] on img "20 Jordan Avenue, BEVERLY HILLS NSW 2209" at bounding box center [723, 609] width 23 height 28
click at [675, 628] on img "89 Welfare Avenue South, NARWEE NSW 2209" at bounding box center [679, 629] width 23 height 28
click at [583, 603] on img "2/28 Graham Road, NARWEE NSW 2209" at bounding box center [587, 600] width 23 height 28
click at [619, 589] on img "5 Windarra Street, NARWEE NSW 2209" at bounding box center [625, 590] width 23 height 28
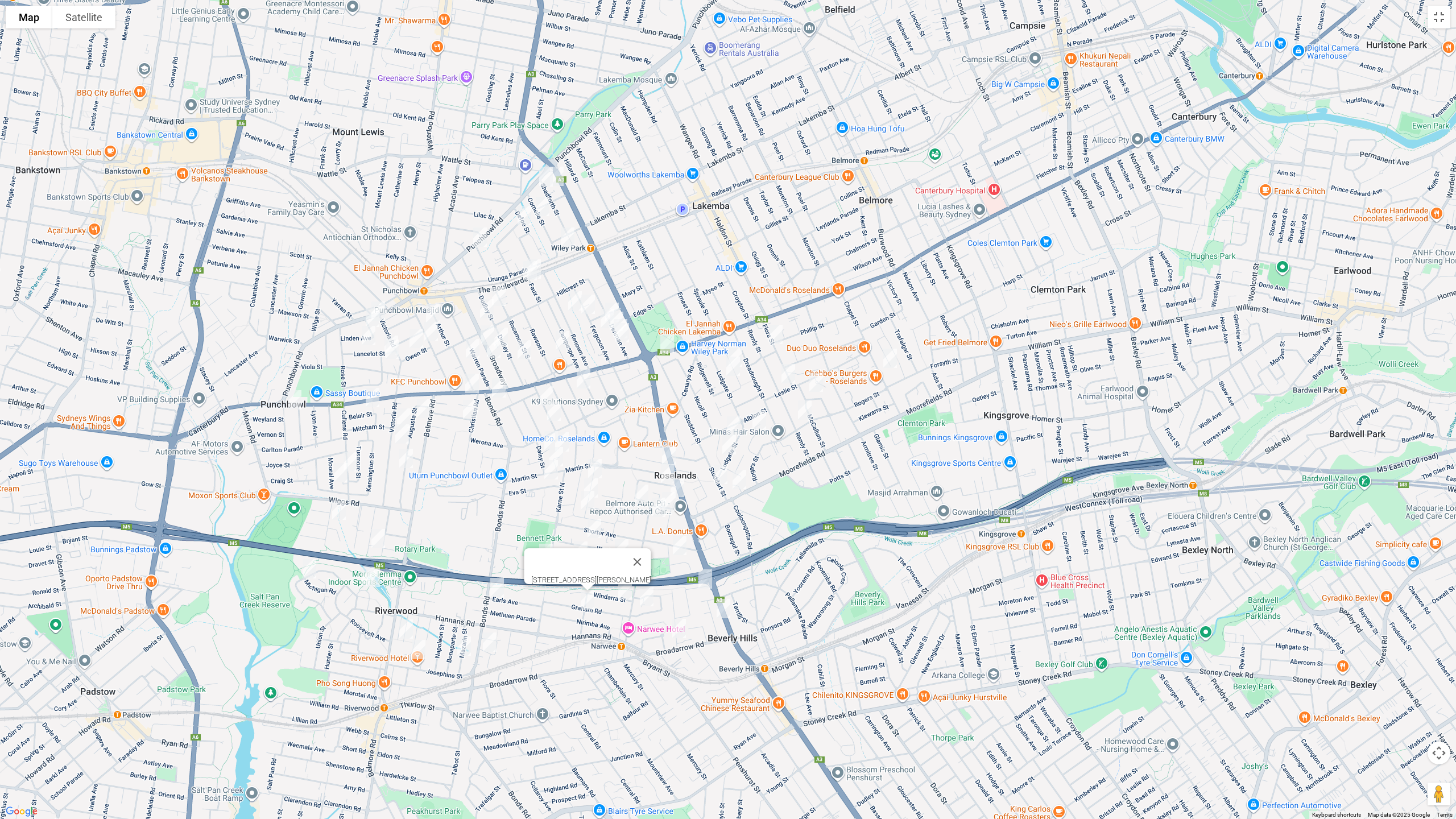
click at [644, 595] on img "3 Parry Avenue, NARWEE NSW 2209" at bounding box center [646, 597] width 23 height 28
click at [623, 592] on img "5 Windarra Street, NARWEE NSW 2209" at bounding box center [625, 590] width 23 height 28
drag, startPoint x: 711, startPoint y: 582, endPoint x: 686, endPoint y: 496, distance: 89.6
click at [710, 582] on img "9 Rosetta Street, BEVERLY HILLS NSW 2209" at bounding box center [705, 579] width 23 height 28
click at [669, 450] on img "2 Sylvester Avenue, ROSELANDS NSW 2196" at bounding box center [669, 455] width 23 height 28
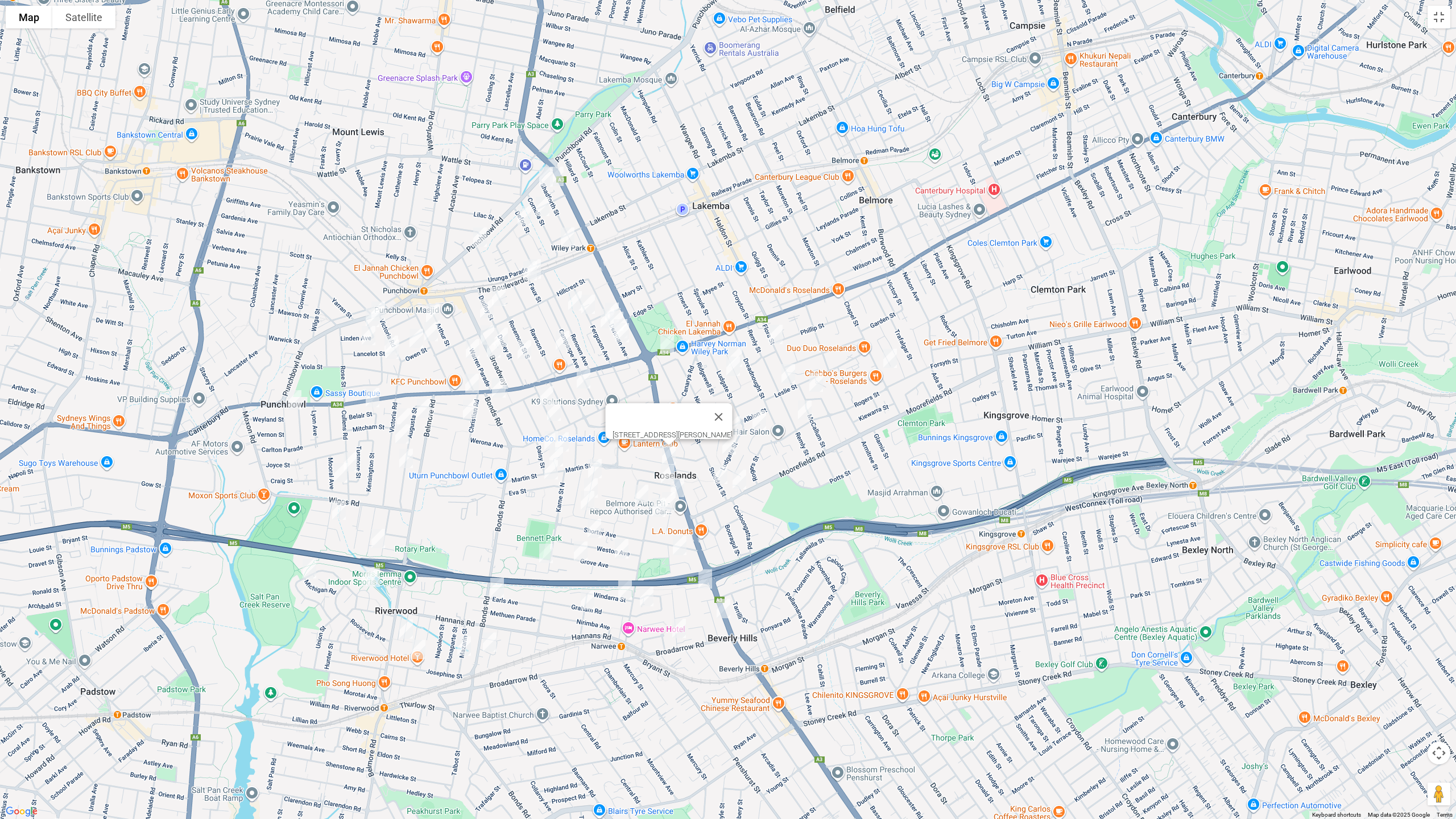
drag, startPoint x: 662, startPoint y: 471, endPoint x: 668, endPoint y: 475, distance: 7.2
click at [663, 471] on img "14 Hilton Avenue, ROSELANDS NSW 2196" at bounding box center [667, 474] width 23 height 28
click at [679, 487] on img "3/16 Penshurst Road, ROSELANDS NSW 2196" at bounding box center [669, 502] width 23 height 28
click at [686, 490] on img "7 Penshurst Road, ROSELANDS NSW 2196" at bounding box center [677, 487] width 23 height 28
click at [681, 548] on img "14 Welfare Avenue North, BEVERLY HILLS NSW 2209" at bounding box center [680, 545] width 23 height 28
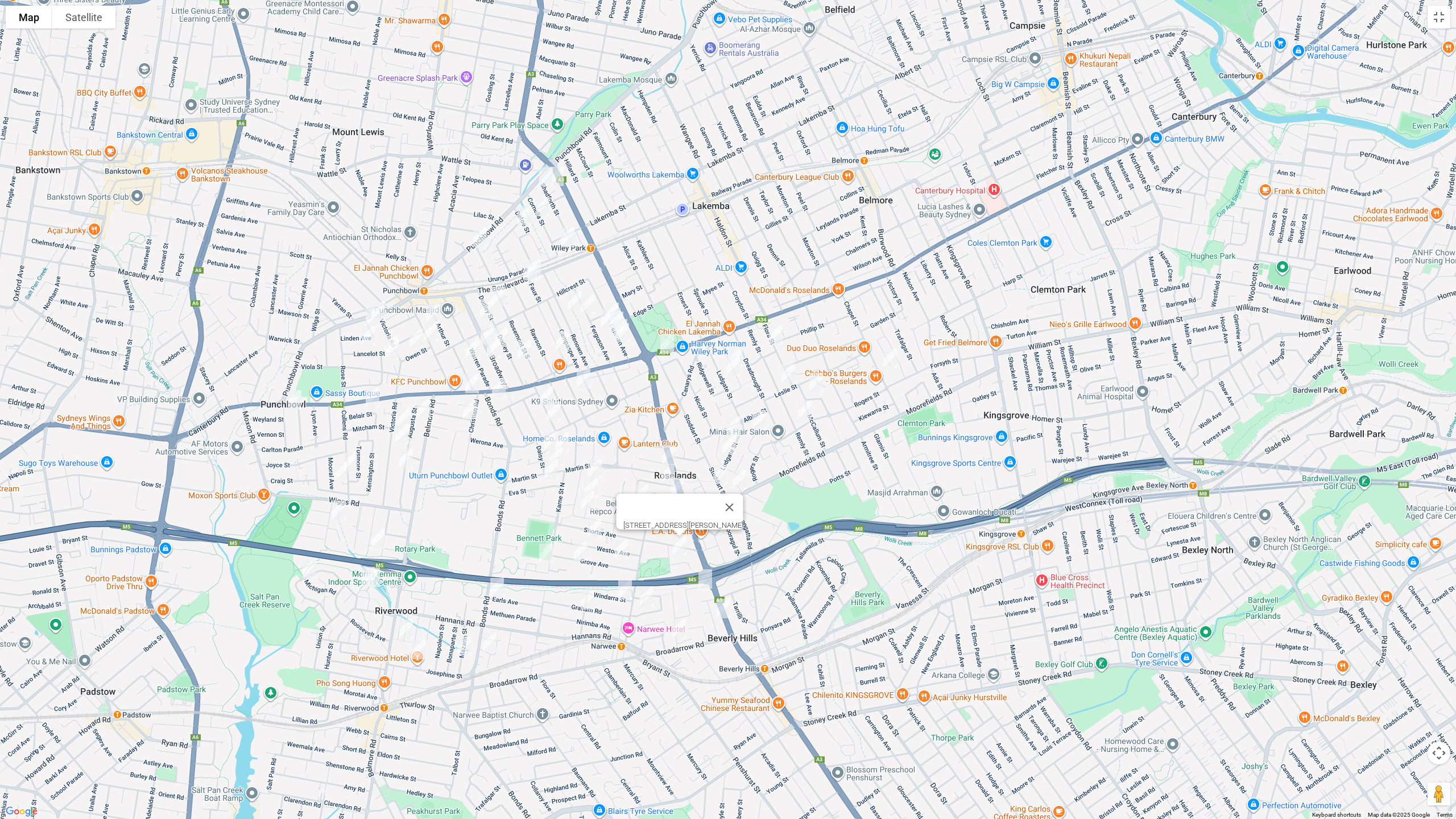
drag, startPoint x: 759, startPoint y: 495, endPoint x: 677, endPoint y: 506, distance: 82.7
click at [743, 496] on button "Close" at bounding box center [730, 507] width 27 height 27
click at [633, 494] on img "12 Shirley Avenue, ROSELANDS NSW 2196" at bounding box center [641, 494] width 23 height 28
click at [659, 511] on img "32 Penshurst Road, ROSELANDS NSW 2196" at bounding box center [658, 507] width 23 height 28
click at [622, 551] on img "11A Grove Avenue, NARWEE NSW 2209" at bounding box center [621, 549] width 23 height 28
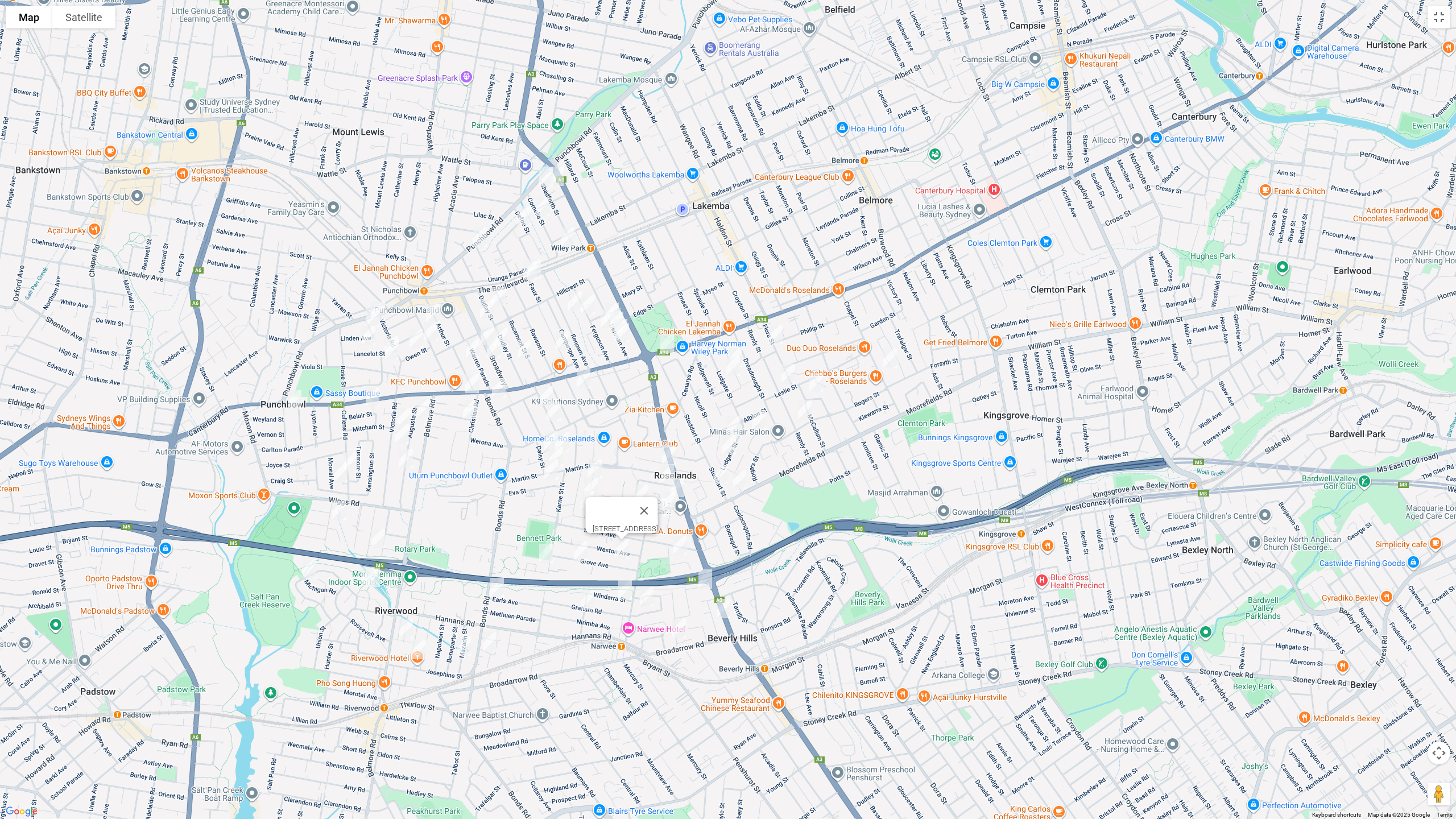
click at [582, 558] on img "3/60 Grove Avenue, NARWEE NSW 2209" at bounding box center [580, 551] width 23 height 28
click at [545, 557] on img "4 Baralga Crescent, RIVERWOOD NSW 2210" at bounding box center [546, 553] width 23 height 28
click at [582, 510] on button "Close" at bounding box center [569, 515] width 27 height 27
click at [595, 465] on img "15 Roseview Avenue, ROSELANDS NSW 2196" at bounding box center [595, 469] width 23 height 28
click at [590, 481] on img "35 Roseview Avenue, ROSELANDS NSW 2196" at bounding box center [591, 488] width 23 height 28
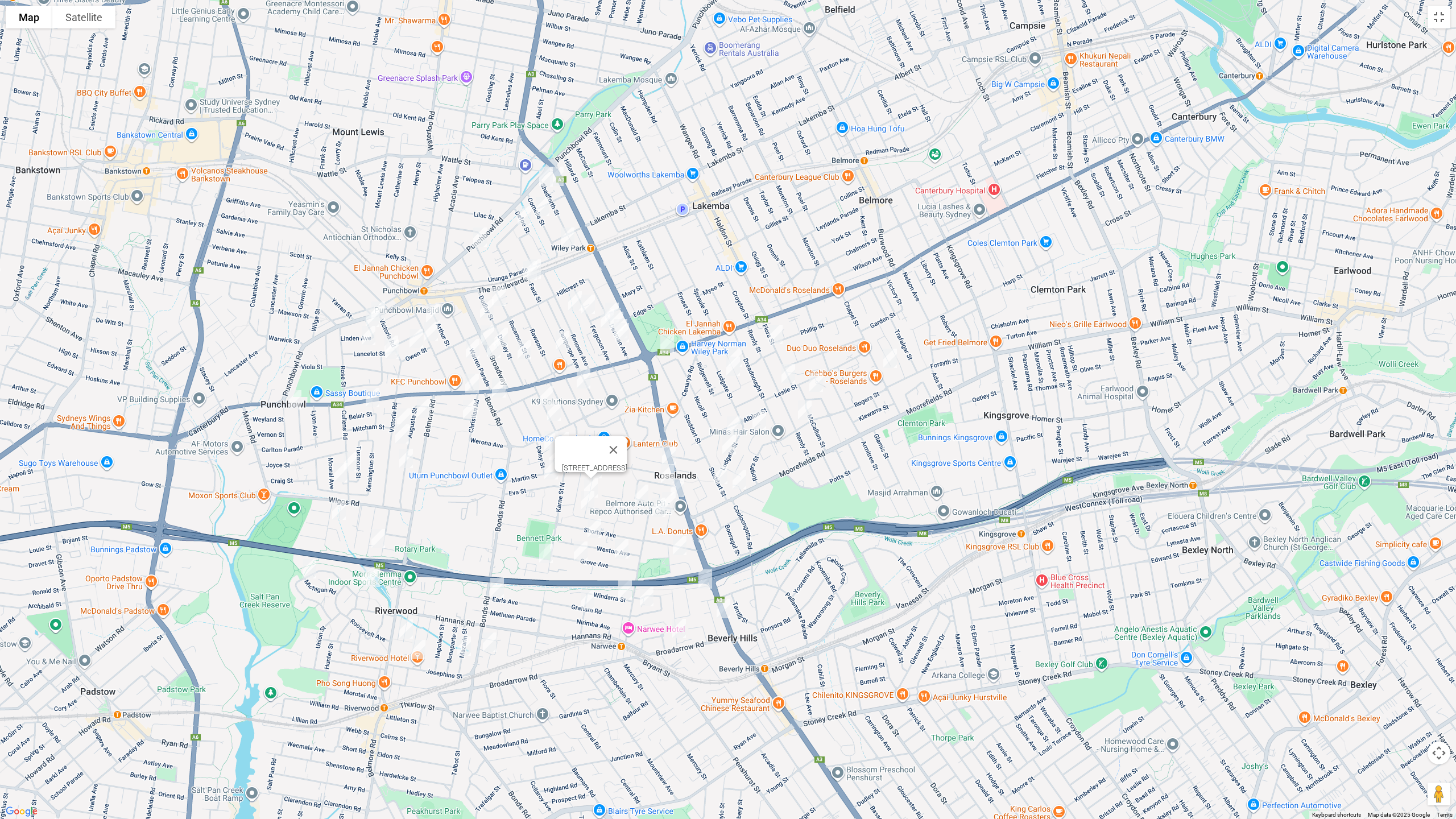
click at [584, 500] on img "54 Chick Street, ROSELANDS NSW 2196" at bounding box center [587, 500] width 23 height 28
click at [592, 525] on img "39 Weston Avenue, NARWEE NSW 2209" at bounding box center [594, 528] width 23 height 28
click at [585, 382] on img "10a Pentland Avenue, ROSELANDS NSW 2196" at bounding box center [584, 379] width 23 height 28
click at [545, 388] on img "13 Draper Avenue, ROSELANDS NSW 2196" at bounding box center [547, 396] width 23 height 28
drag, startPoint x: 552, startPoint y: 409, endPoint x: 548, endPoint y: 433, distance: 24.3
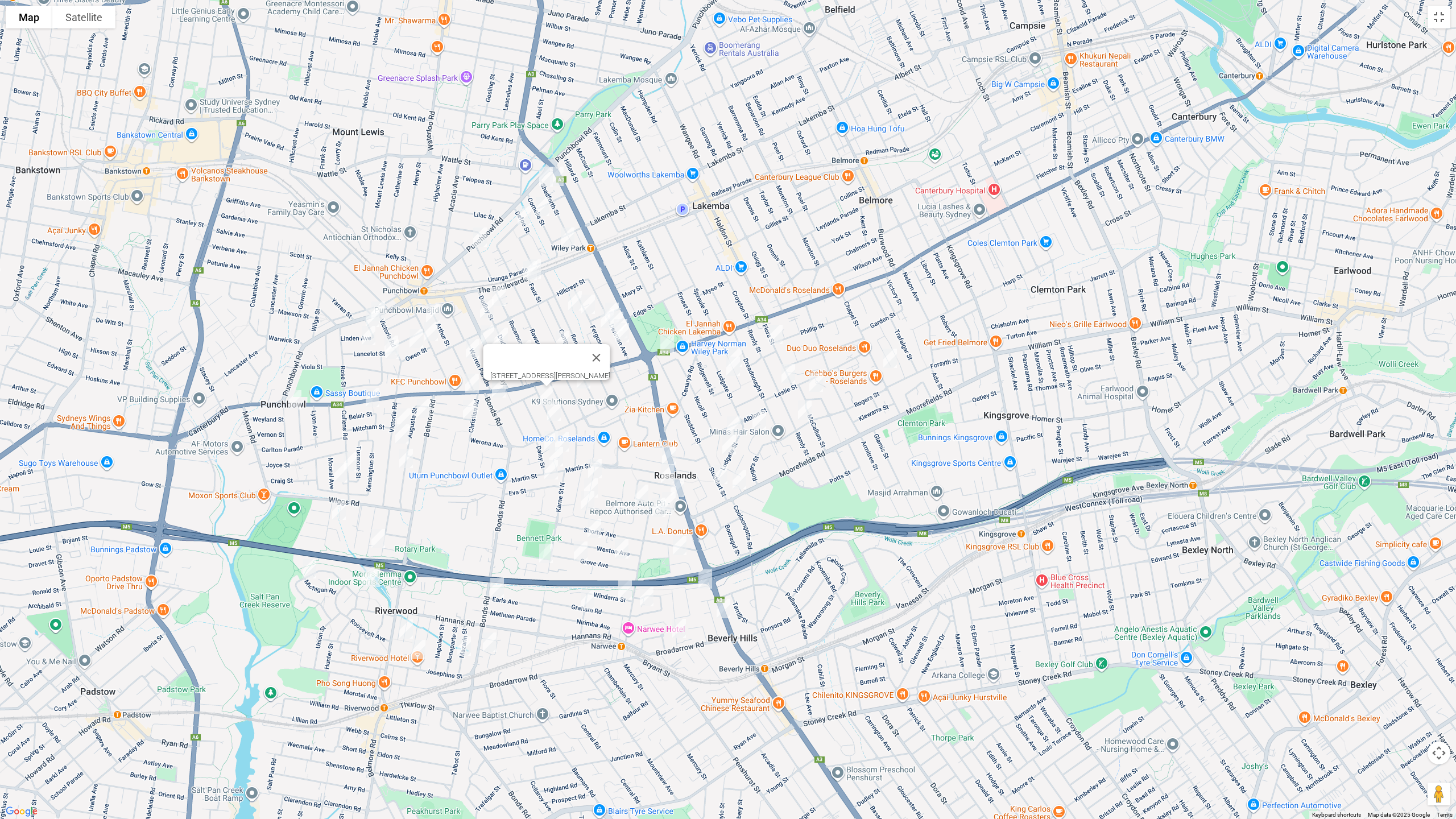
click at [553, 409] on img "27 Draper Avenue, ROSELANDS NSW 2196" at bounding box center [554, 411] width 23 height 28
click at [545, 437] on img "6 Daisy Street, ROSELANDS NSW 2196" at bounding box center [551, 441] width 23 height 28
click at [564, 438] on img "6 Pineview Avenue, ROSELANDS NSW 2196" at bounding box center [562, 442] width 23 height 28
click at [563, 457] on img "24 Martin Street, ROSELANDS NSW 2196" at bounding box center [556, 457] width 23 height 28
click at [551, 473] on img "13 Eva Street, ROSELANDS NSW 2196" at bounding box center [551, 470] width 23 height 28
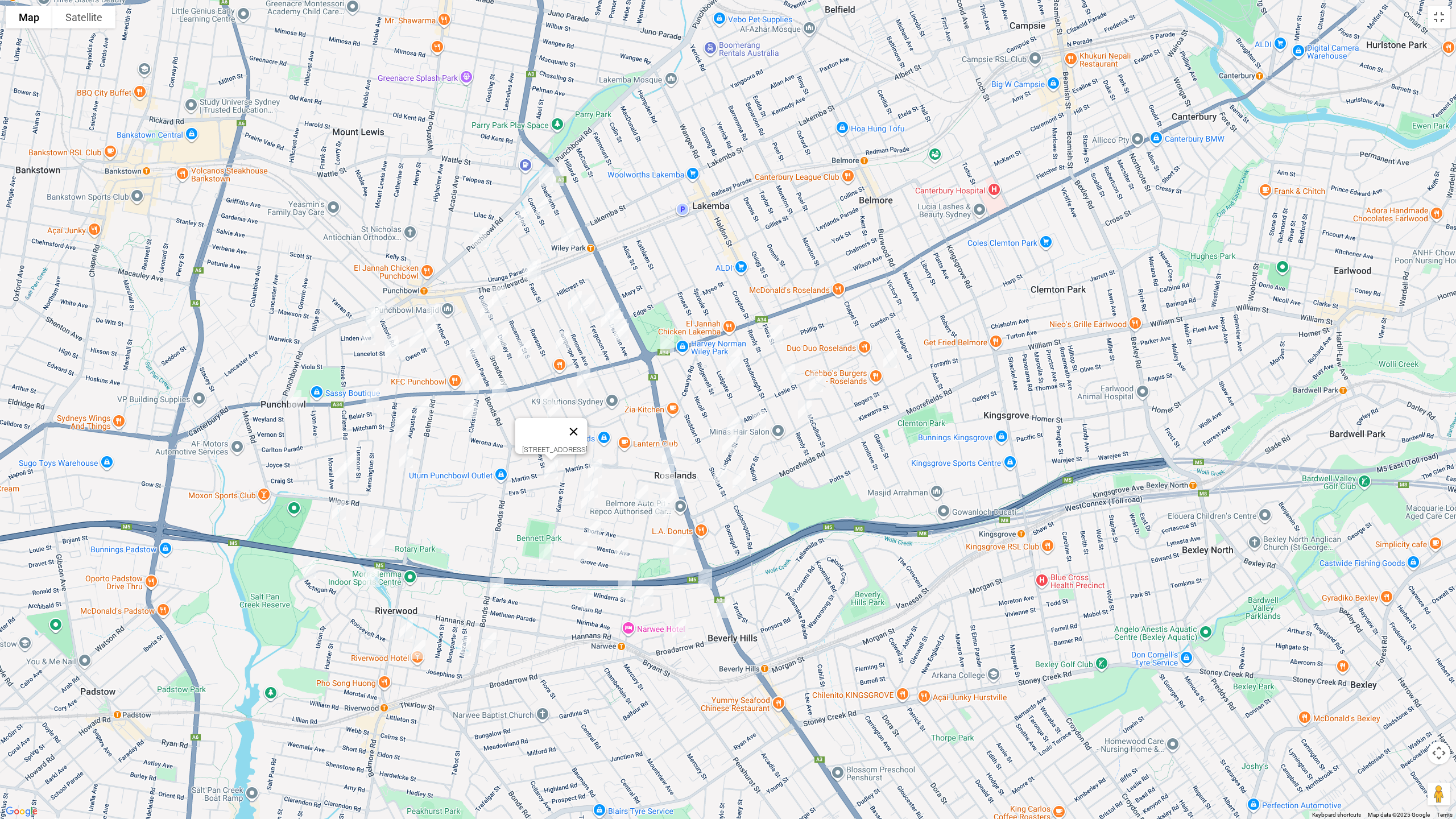
click at [588, 423] on button "Close" at bounding box center [574, 431] width 27 height 27
drag, startPoint x: 498, startPoint y: 591, endPoint x: 494, endPoint y: 623, distance: 32.2
click at [498, 591] on img "188 Bonds Road, RIVERWOOD NSW 2210" at bounding box center [497, 587] width 23 height 28
click at [489, 640] on img "2 Endeavour Place, RIVERWOOD NSW 2210" at bounding box center [489, 642] width 23 height 28
click at [462, 645] on img "11 Mazarin Street, RIVERWOOD NSW 2210" at bounding box center [464, 646] width 23 height 28
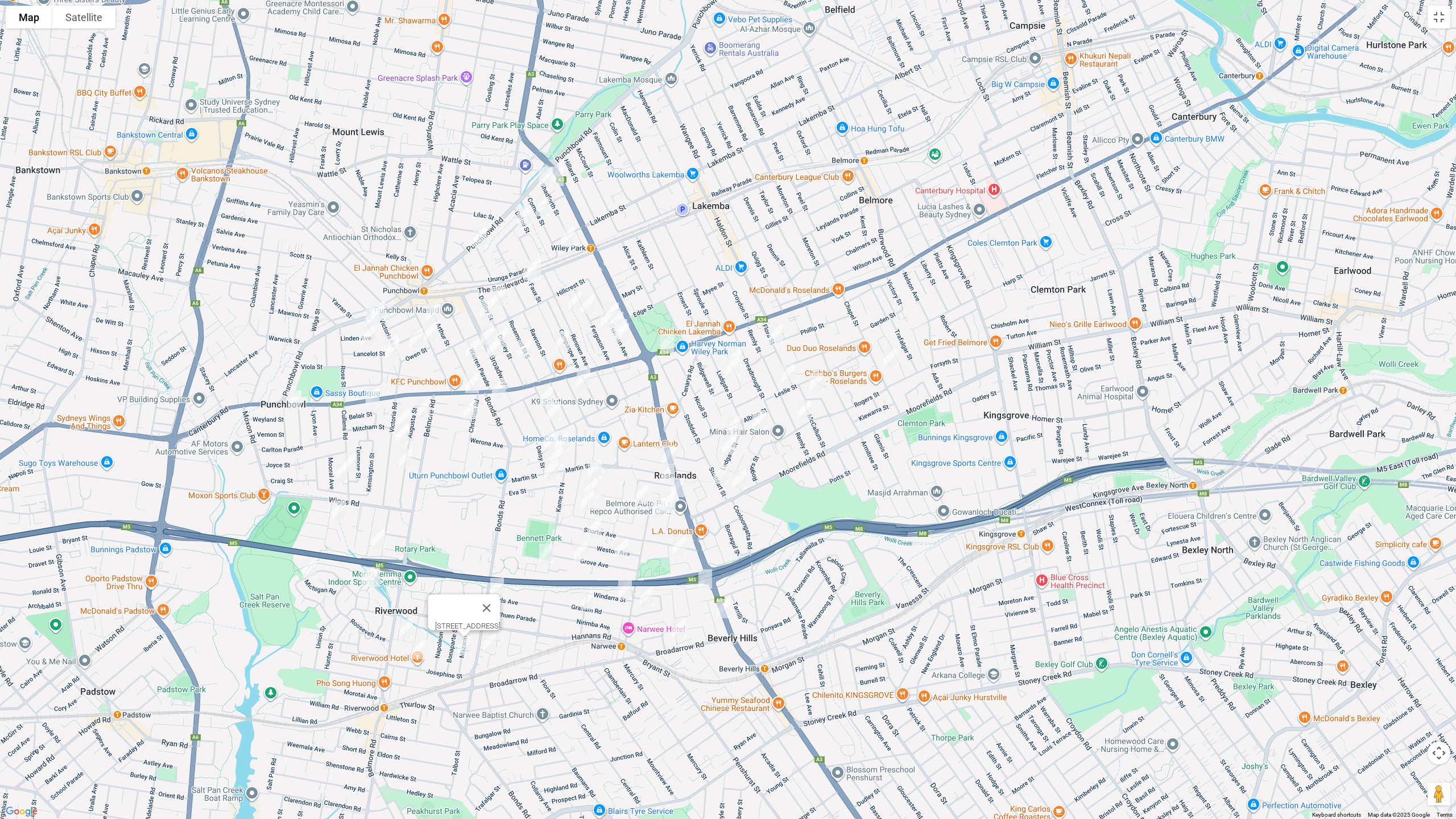
click at [418, 651] on img "24 Josephine Street, RIVERWOOD NSW 2210" at bounding box center [418, 650] width 23 height 28
click at [482, 604] on button "Close" at bounding box center [468, 611] width 27 height 27
click at [405, 629] on img "2/31 Hardy Avenue, RIVERWOOD NSW 2210" at bounding box center [406, 629] width 23 height 28
click at [1444, 20] on button "Toggle fullscreen view" at bounding box center [1439, 17] width 23 height 23
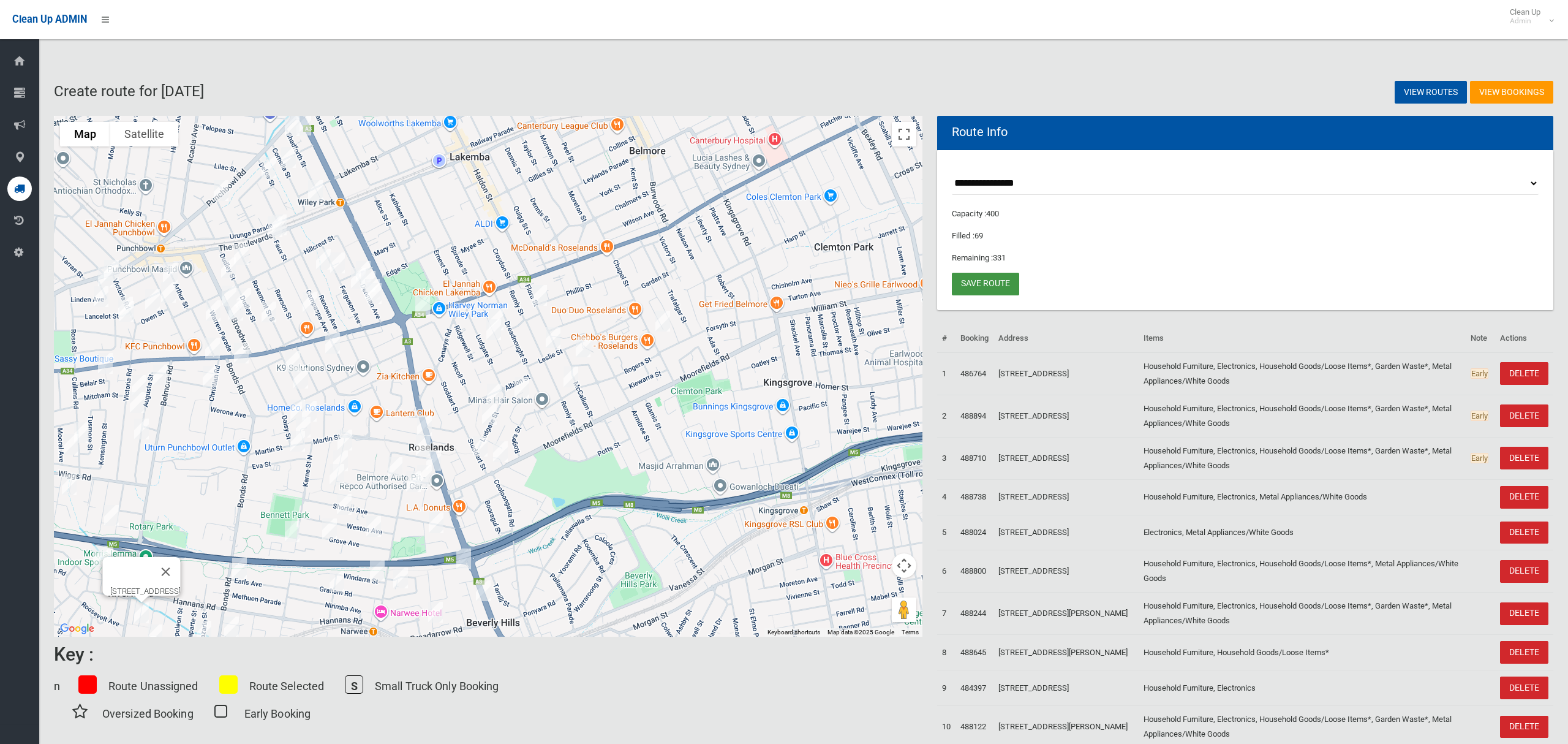
click at [984, 279] on link "Save route" at bounding box center [986, 284] width 68 height 23
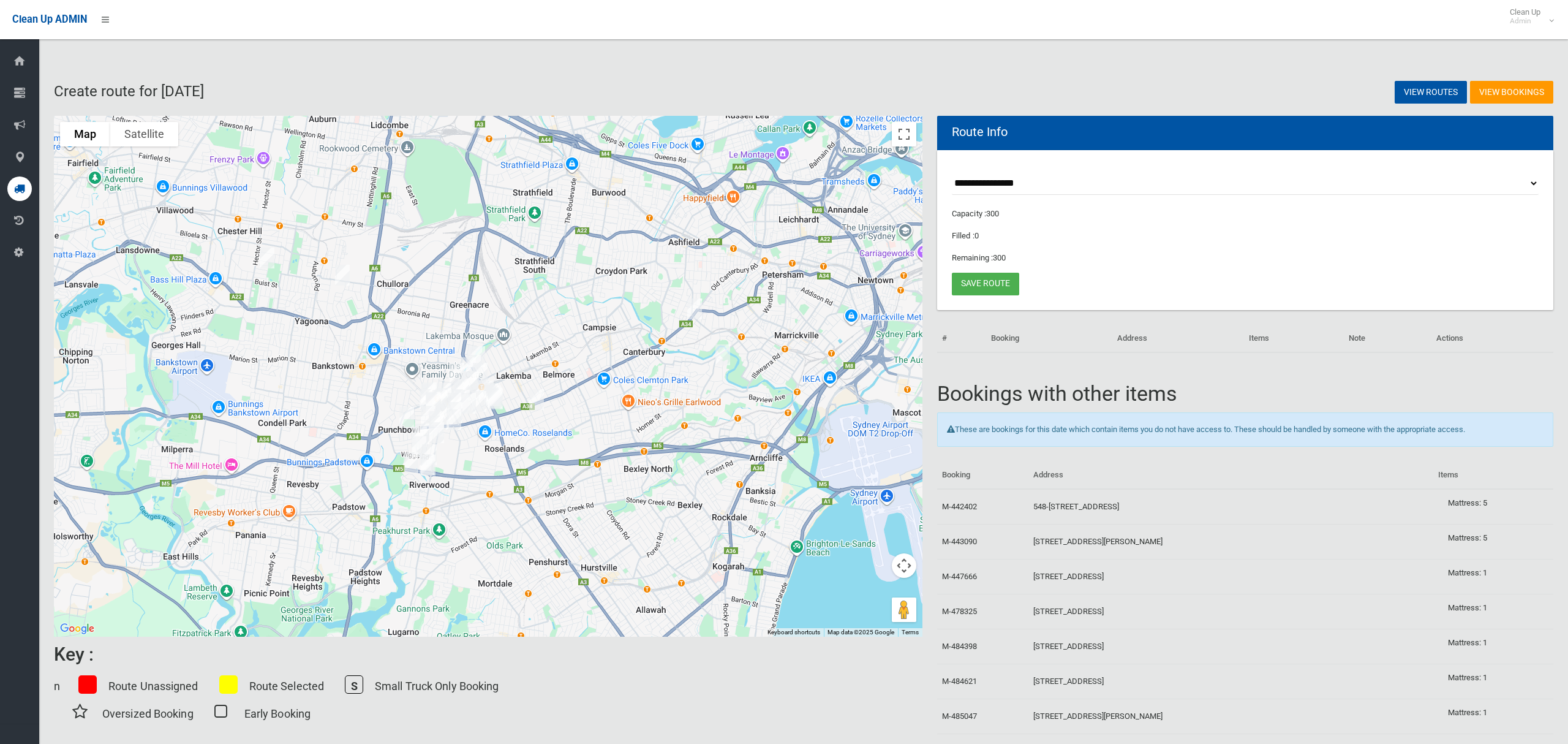
click at [998, 184] on select "**********" at bounding box center [1246, 183] width 587 height 23
select select "*****"
click at [952, 172] on select "**********" at bounding box center [1246, 183] width 587 height 23
click at [904, 136] on button "Toggle fullscreen view" at bounding box center [904, 134] width 25 height 25
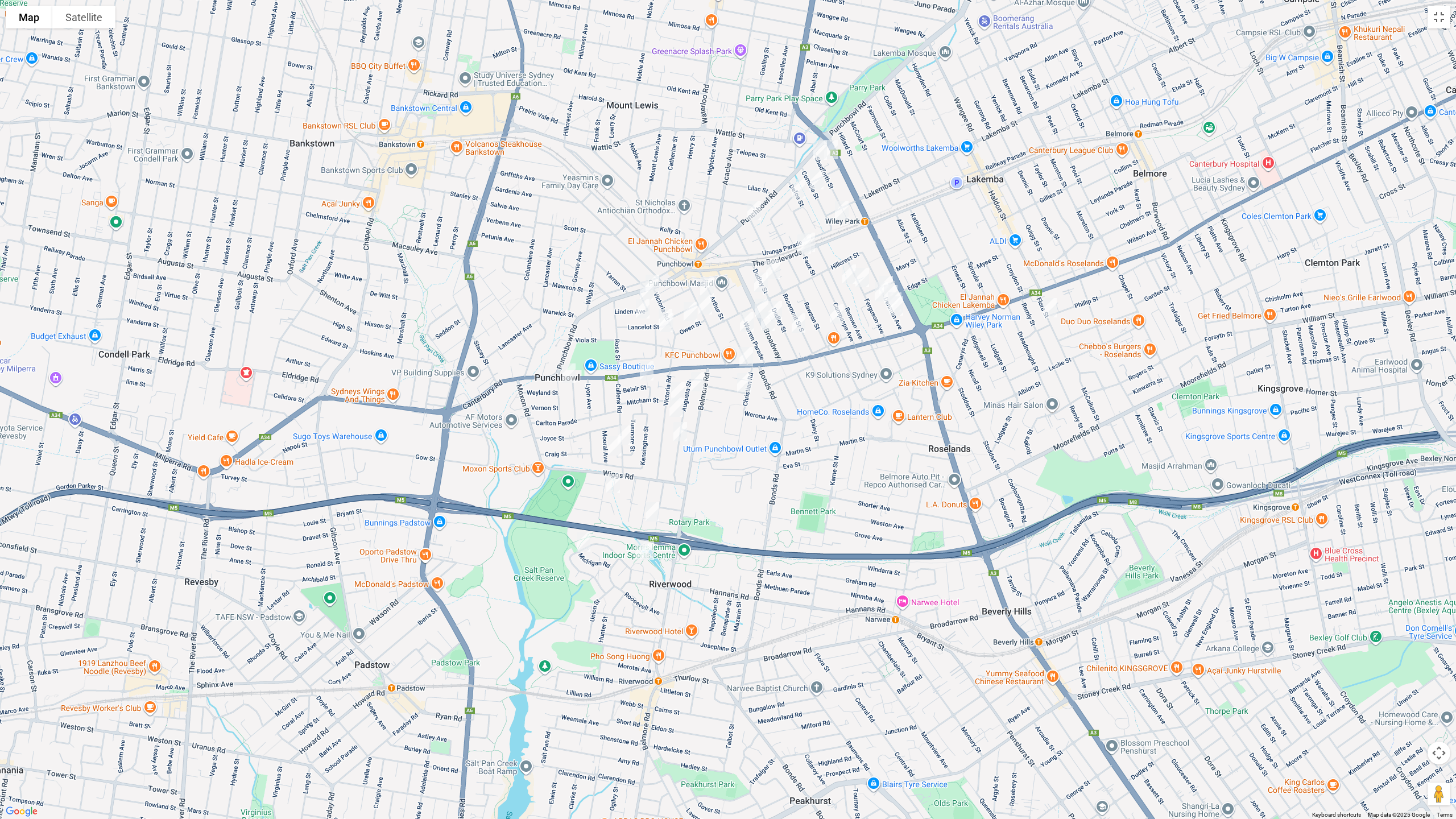
drag, startPoint x: 759, startPoint y: 208, endPoint x: 770, endPoint y: 219, distance: 15.6
click at [759, 207] on img "730 Punchbowl Road, PUNCHBOWL NSW 2196" at bounding box center [754, 210] width 23 height 28
click at [817, 236] on img "1/131 The Boulevarde, WILEY PARK NSW 2195" at bounding box center [808, 242] width 23 height 28
click at [797, 244] on img "133 The Boulevarde, WILEY PARK NSW 2195" at bounding box center [804, 244] width 23 height 28
click at [743, 354] on img "1340 Canterbury Road, PUNCHBOWL NSW 2196" at bounding box center [746, 357] width 23 height 28
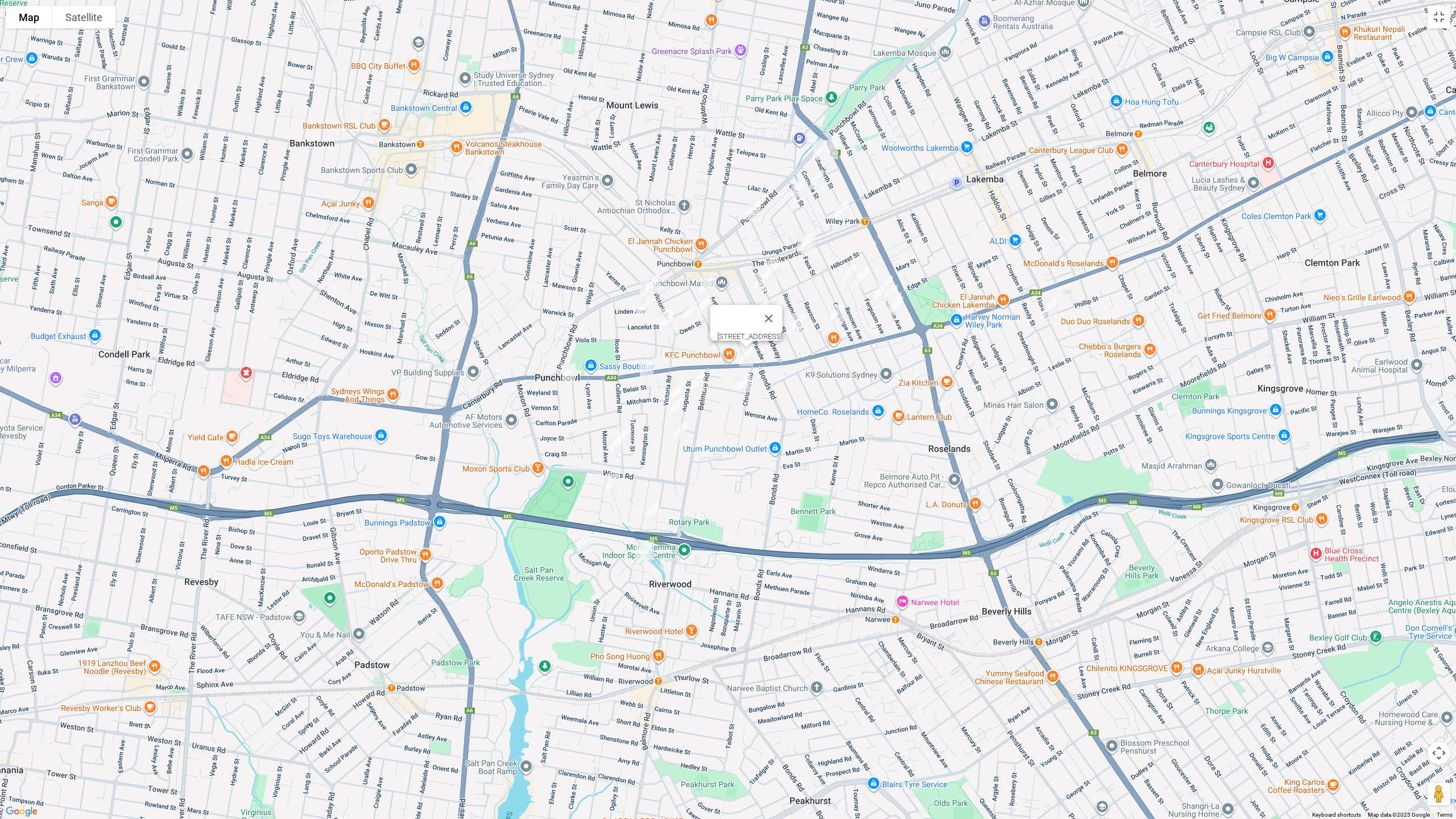
click at [633, 551] on img "1 Vermont Crescent, RIVERWOOD NSW 2210" at bounding box center [642, 550] width 23 height 28
click at [648, 553] on img "5 Vermont Crescent, RIVERWOOD NSW 2210" at bounding box center [647, 550] width 23 height 28
click at [582, 542] on img "33 Kentucky Road, RIVERWOOD NSW 2210" at bounding box center [584, 542] width 23 height 28
click at [632, 430] on img "55 Cullens Road, PUNCHBOWL NSW 2196" at bounding box center [624, 435] width 23 height 28
click at [609, 446] on img "1A Mooral Avenue, PUNCHBOWL NSW 2196" at bounding box center [614, 446] width 23 height 28
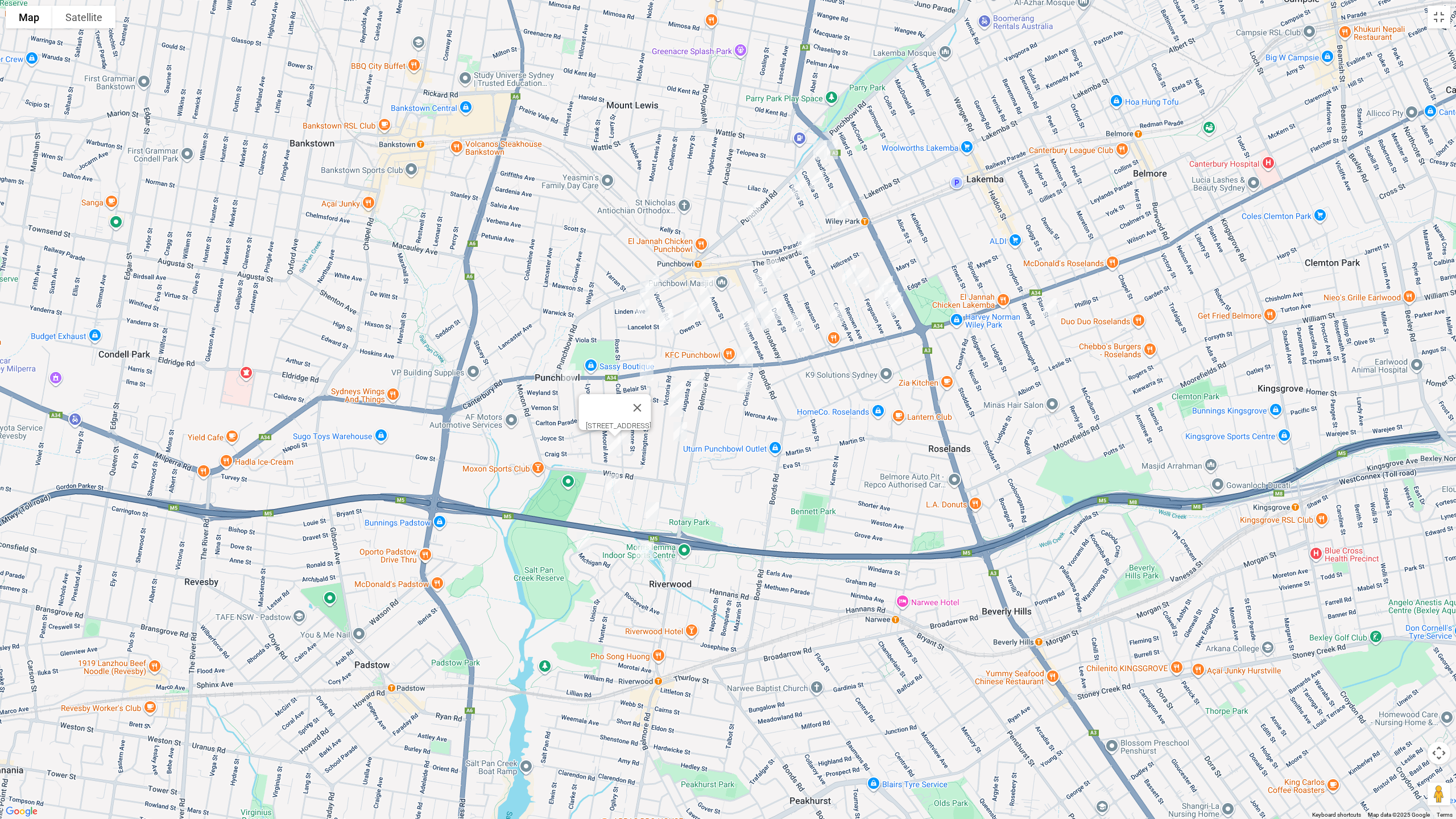
click at [616, 482] on img "16 Bell Street, RIVERWOOD NSW 2210" at bounding box center [613, 484] width 23 height 28
click at [652, 515] on img "1/36 Belgium Street, RIVERWOOD NSW 2210" at bounding box center [652, 512] width 23 height 28
click at [566, 372] on img "2 Bramhall Avenue, PUNCHBOWL NSW 2196" at bounding box center [569, 373] width 23 height 28
click at [646, 373] on img "A/21 Belair Street, PUNCHBOWL NSW 2196" at bounding box center [646, 371] width 23 height 28
click at [698, 383] on img "24 Augusta Street, PUNCHBOWL NSW 2196" at bounding box center [697, 381] width 23 height 28
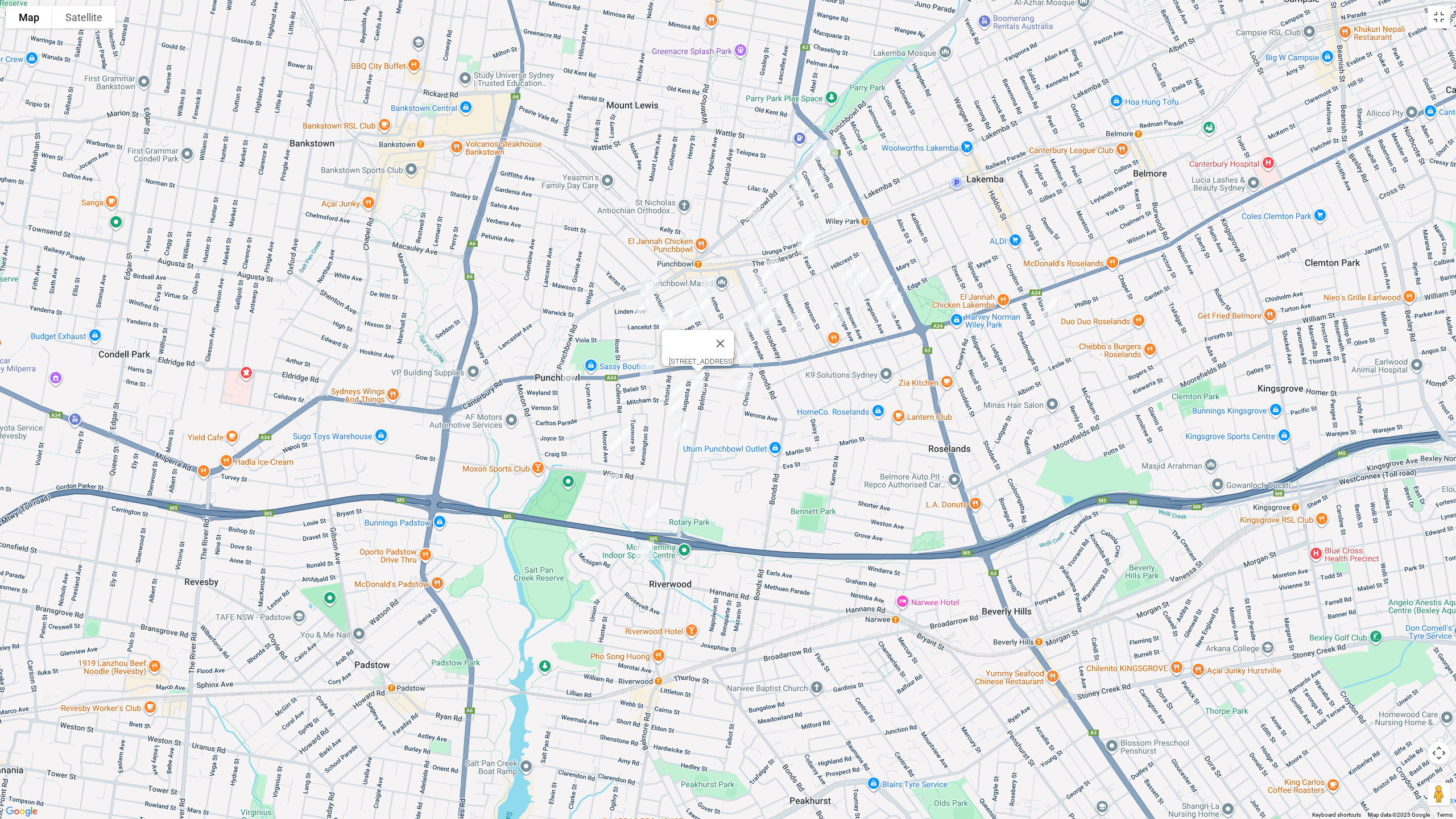
click at [748, 385] on img "2B Charlescotte Avenue, PUNCHBOWL NSW 2196" at bounding box center [744, 383] width 23 height 28
click at [678, 381] on img "112 Victoria Road, PUNCHBOWL NSW 2196" at bounding box center [678, 391] width 23 height 28
click at [675, 404] on img "130 Victoria Road, PUNCHBOWL NSW 2196" at bounding box center [676, 407] width 23 height 28
click at [681, 434] on img "1/83 Augusta Street, PUNCHBOWL NSW 2196" at bounding box center [680, 432] width 23 height 28
click at [654, 271] on img "2 Linden Avenue, PUNCHBOWL NSW 2196" at bounding box center [652, 284] width 23 height 28
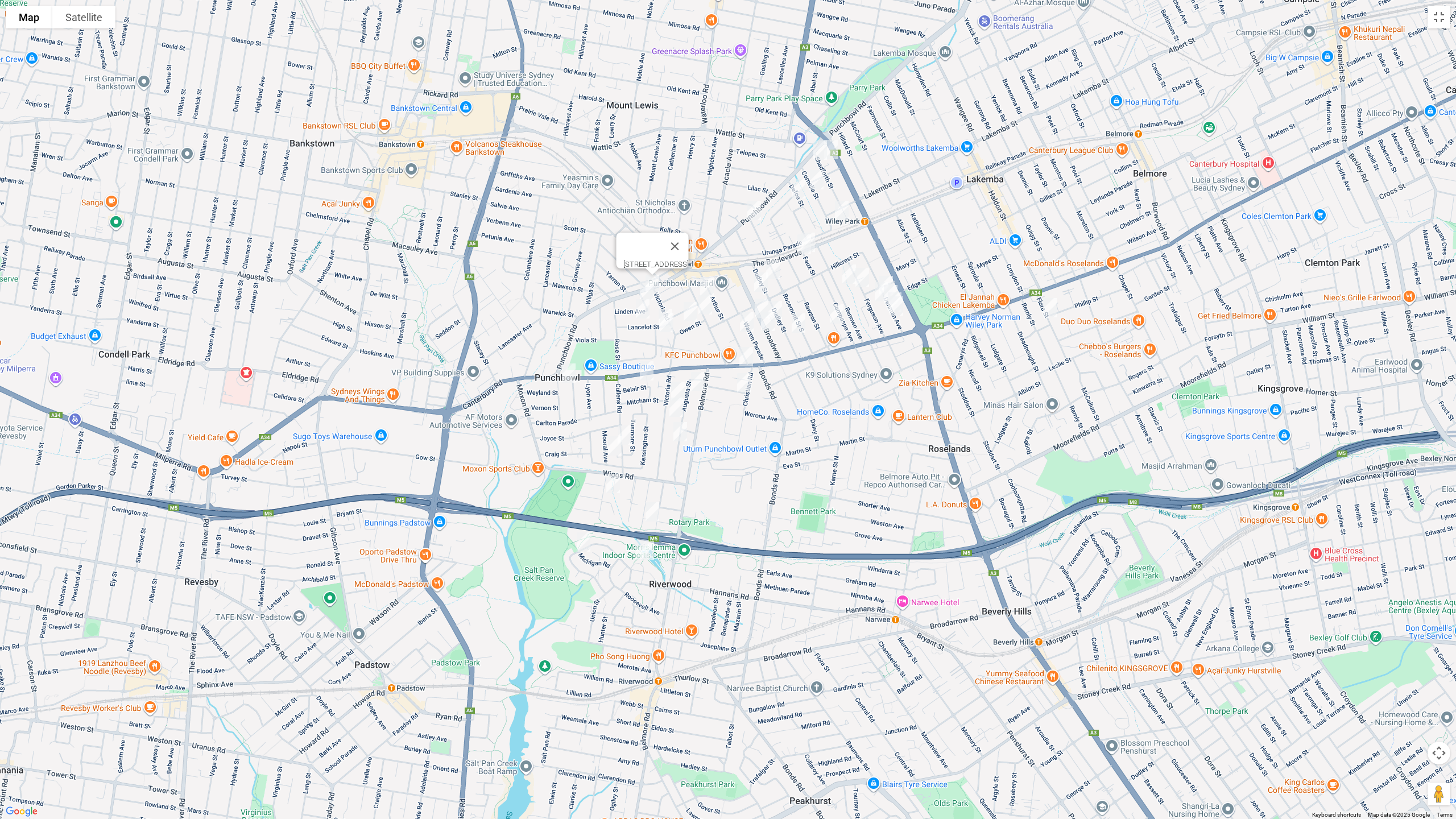
click at [643, 284] on img "5 Linden Avenue, PUNCHBOWL NSW 2196" at bounding box center [646, 291] width 23 height 28
click at [640, 307] on img "25b Lancelot Street, PUNCHBOWL NSW 2196" at bounding box center [643, 309] width 23 height 28
click at [664, 303] on div "[STREET_ADDRESS]" at bounding box center [728, 409] width 1456 height 819
click at [664, 305] on img "4B Norman Street, PUNCHBOWL NSW 2196" at bounding box center [665, 319] width 23 height 28
click at [663, 326] on img "8b Norman Street, PUNCHBOWL NSW 2196" at bounding box center [666, 322] width 23 height 28
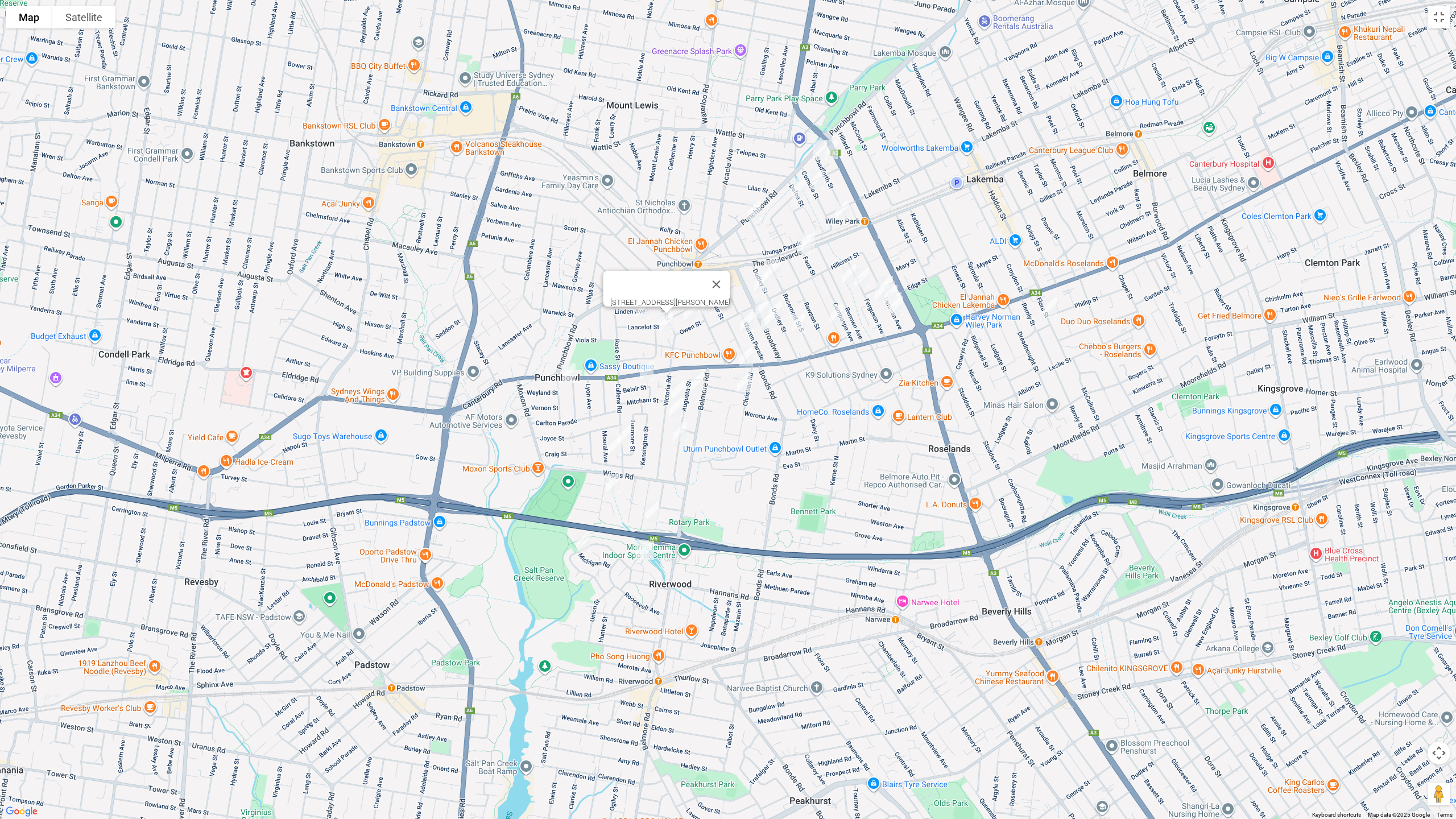
click at [691, 319] on img "15 Owen Street, PUNCHBOWL NSW 2196" at bounding box center [690, 312] width 23 height 28
click at [706, 308] on img "61 Rossmore Avenue, PUNCHBOWL NSW 2196" at bounding box center [705, 305] width 23 height 28
click at [746, 322] on img "18 Duncan Street, PUNCHBOWL NSW 2196" at bounding box center [747, 322] width 23 height 28
click at [760, 309] on img "65 Broadway, PUNCHBOWL NSW 2196" at bounding box center [768, 321] width 23 height 28
click at [795, 318] on img "106 Dudley Street, PUNCHBOWL NSW 2196" at bounding box center [799, 323] width 23 height 28
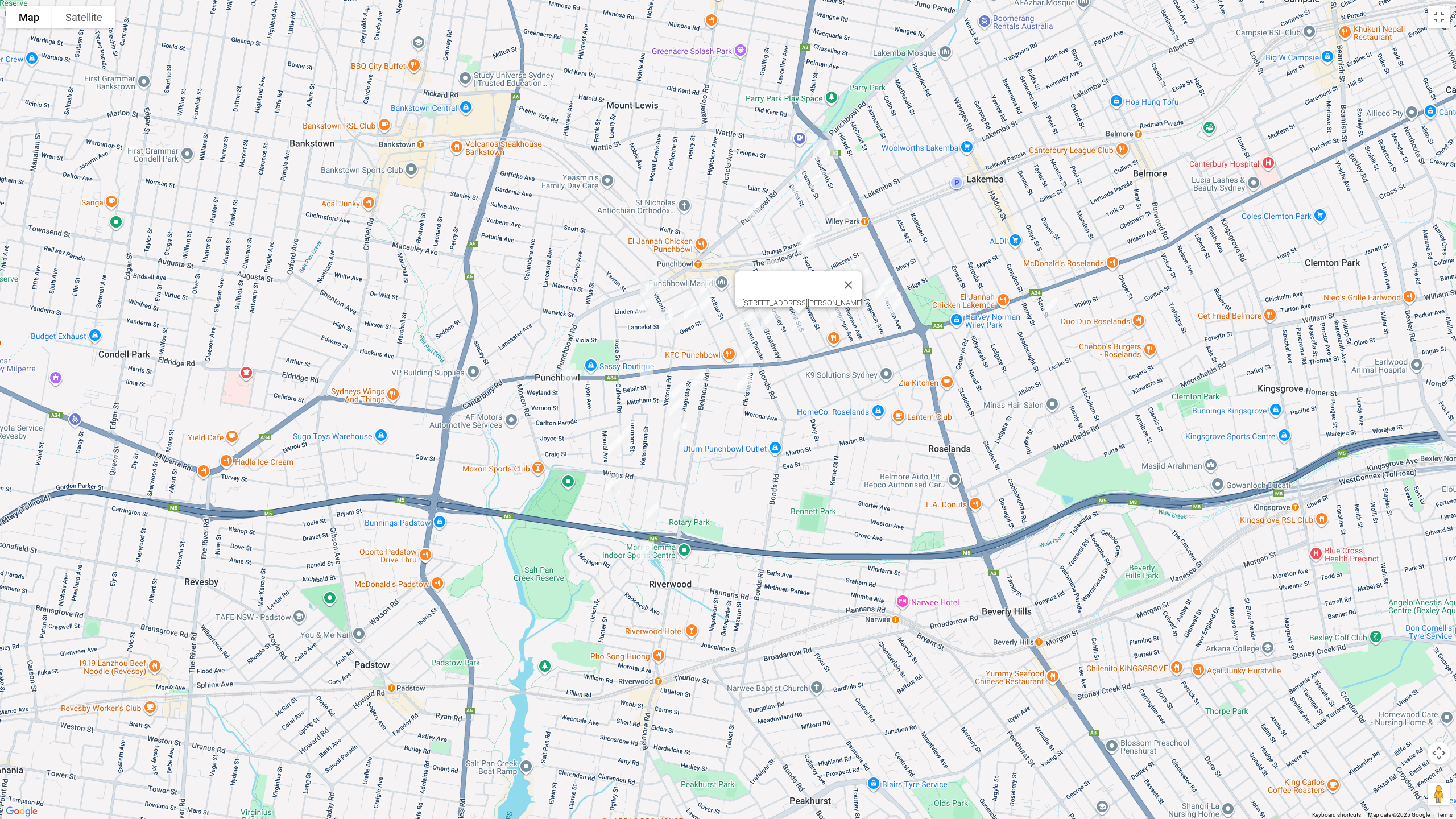
click at [861, 277] on button "Close" at bounding box center [848, 285] width 27 height 27
click at [706, 276] on img "60 Rossmore Avenue, PUNCHBOWL NSW 2196" at bounding box center [707, 287] width 23 height 28
click at [775, 274] on img "42 Dudley Street, PUNCHBOWL NSW 2196" at bounding box center [773, 269] width 23 height 28
click at [761, 280] on img "1/26 Broadway, PUNCHBOWL NSW 2196" at bounding box center [761, 282] width 23 height 28
click at [758, 296] on img "49 Broadway, PUNCHBOWL NSW 2196" at bounding box center [762, 308] width 23 height 28
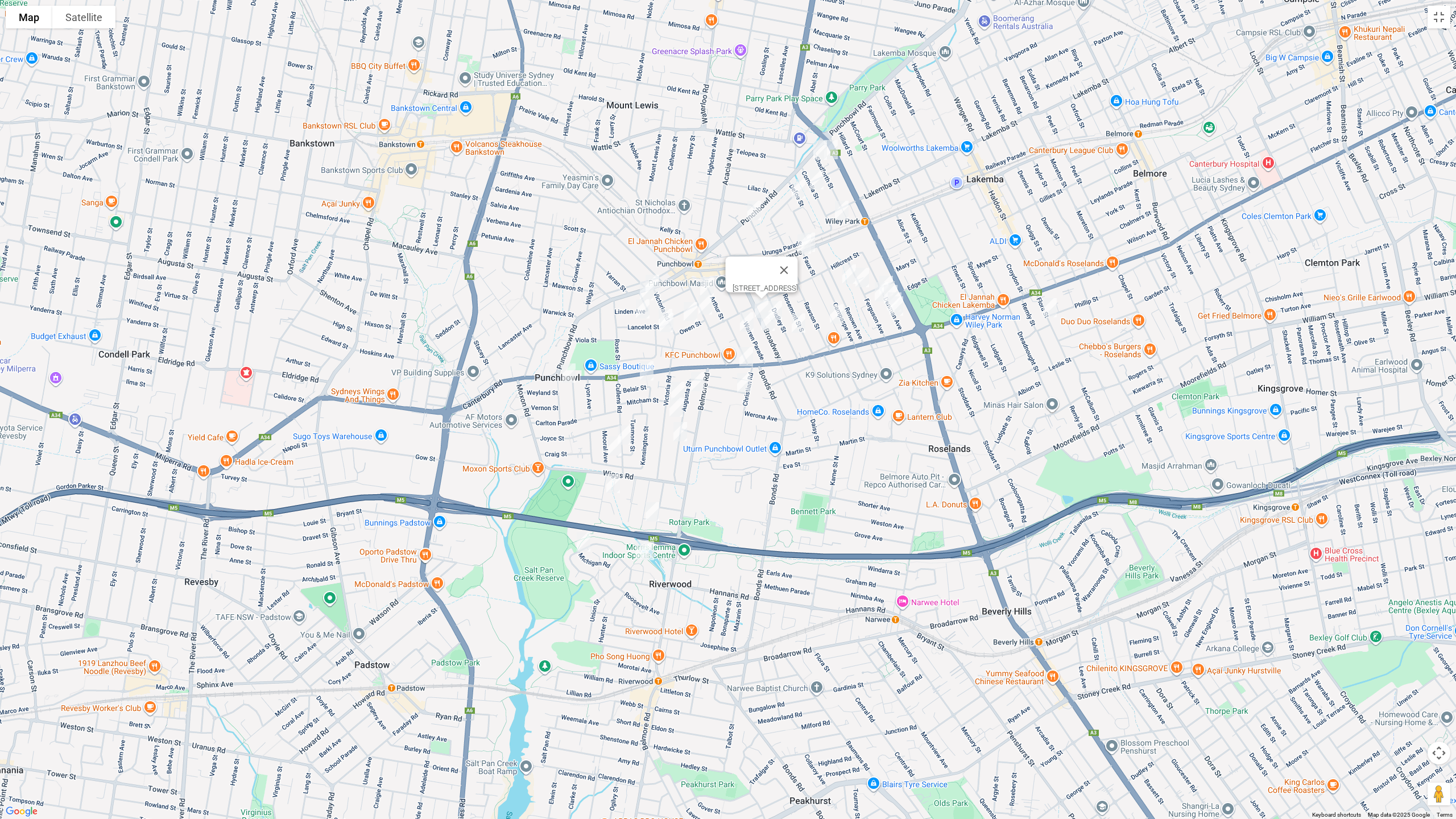
click at [776, 301] on img "54 Broadway, PUNCHBOWL NSW 2196" at bounding box center [775, 311] width 23 height 28
click at [865, 279] on img "25 Ferguson Avenue, WILEY PARK NSW 2195" at bounding box center [862, 277] width 23 height 28
click at [847, 277] on img "40 Renown Avenue, WILEY PARK NSW 2195" at bounding box center [849, 274] width 23 height 28
click at [834, 307] on img "61 Beauchamp Street, WILEY PARK NSW 2195" at bounding box center [836, 314] width 23 height 28
click at [811, 149] on img "2/64 Shadforth Street, WILEY PARK NSW 2195" at bounding box center [820, 150] width 23 height 28
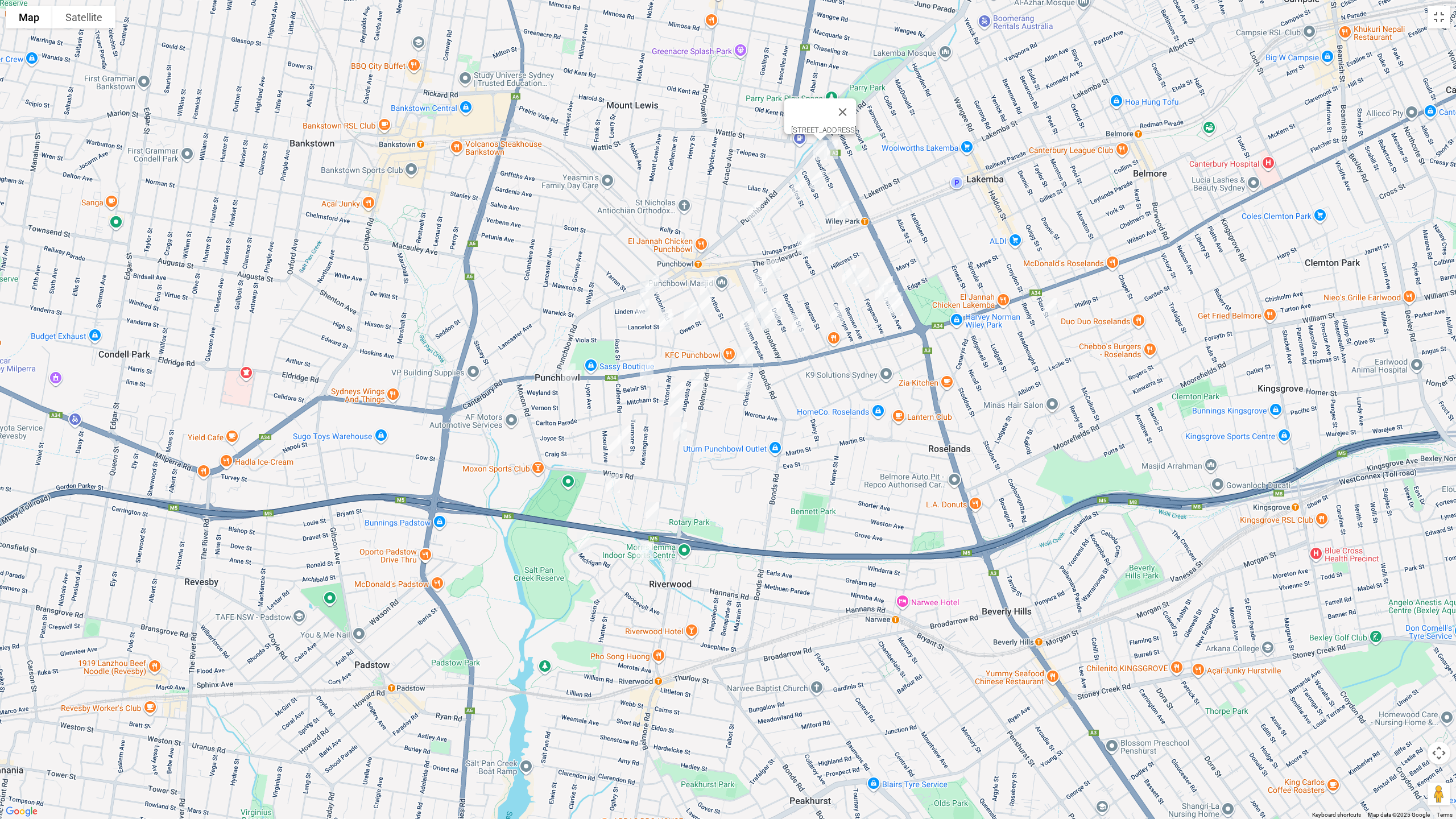
click at [839, 152] on img "57A Shadforth Street, WILEY PARK NSW 2195" at bounding box center [831, 150] width 23 height 28
click at [820, 176] on img "36 Cornelia Street, WILEY PARK NSW 2195" at bounding box center [816, 180] width 23 height 28
click at [795, 189] on img "2 Robinson Street North, WILEY PARK NSW 2195" at bounding box center [799, 189] width 23 height 28
click at [838, 203] on img "5 Cornelia Street, WILEY PARK NSW 2195" at bounding box center [842, 210] width 23 height 28
drag, startPoint x: 890, startPoint y: 275, endPoint x: 884, endPoint y: 283, distance: 10.0
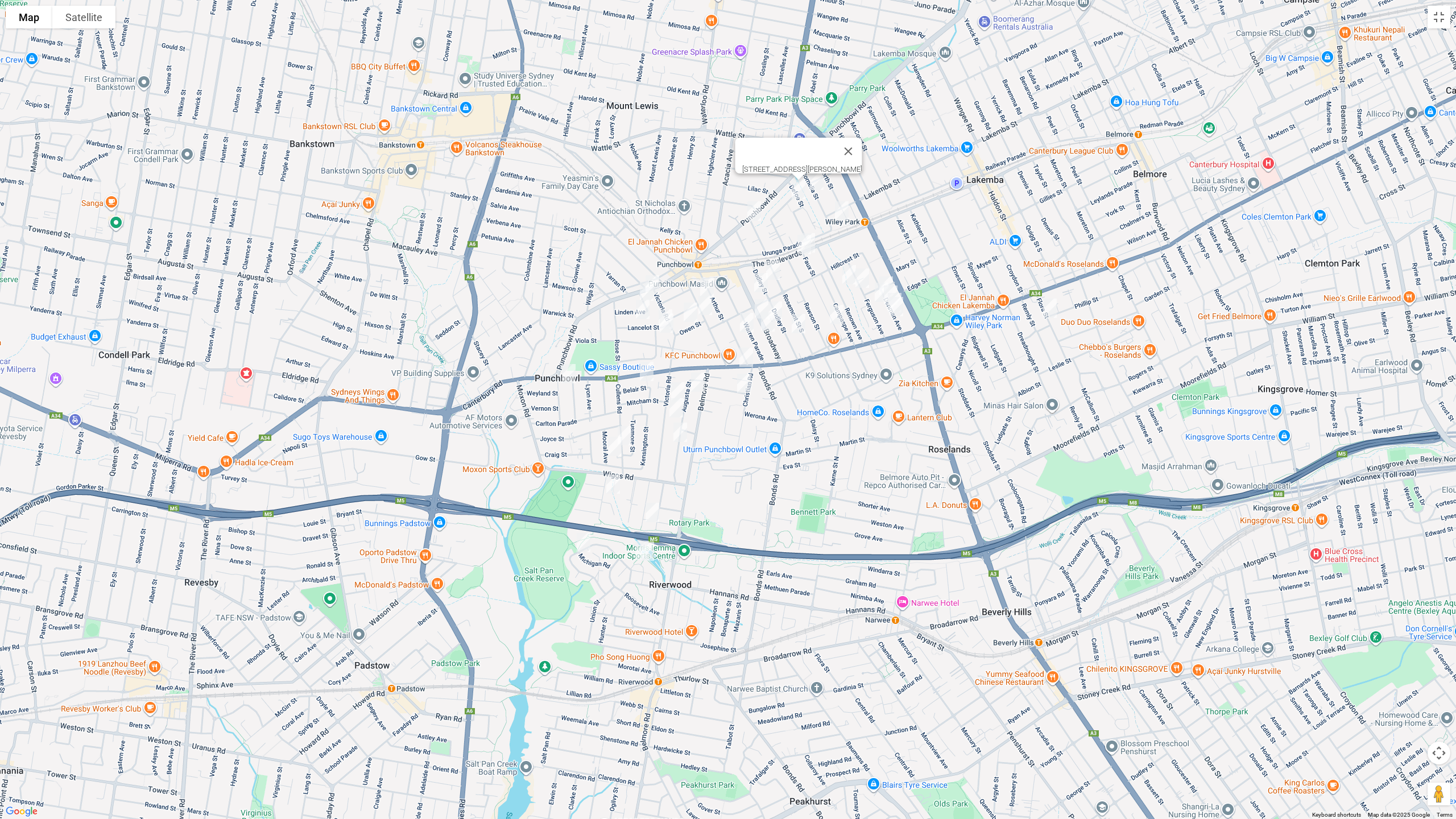
click at [889, 275] on img "43-47 Denman Avenue, WILEY PARK NSW 2195" at bounding box center [886, 286] width 23 height 28
click at [879, 410] on div at bounding box center [1456, 410] width 1456 height 0
click at [837, 205] on img "5 Cornelia Street, WILEY PARK NSW 2195" at bounding box center [842, 211] width 23 height 28
click at [876, 293] on img "48 Ferguson Avenue, WILEY PARK NSW 2195" at bounding box center [881, 292] width 23 height 28
click at [945, 250] on button "Close" at bounding box center [932, 254] width 27 height 27
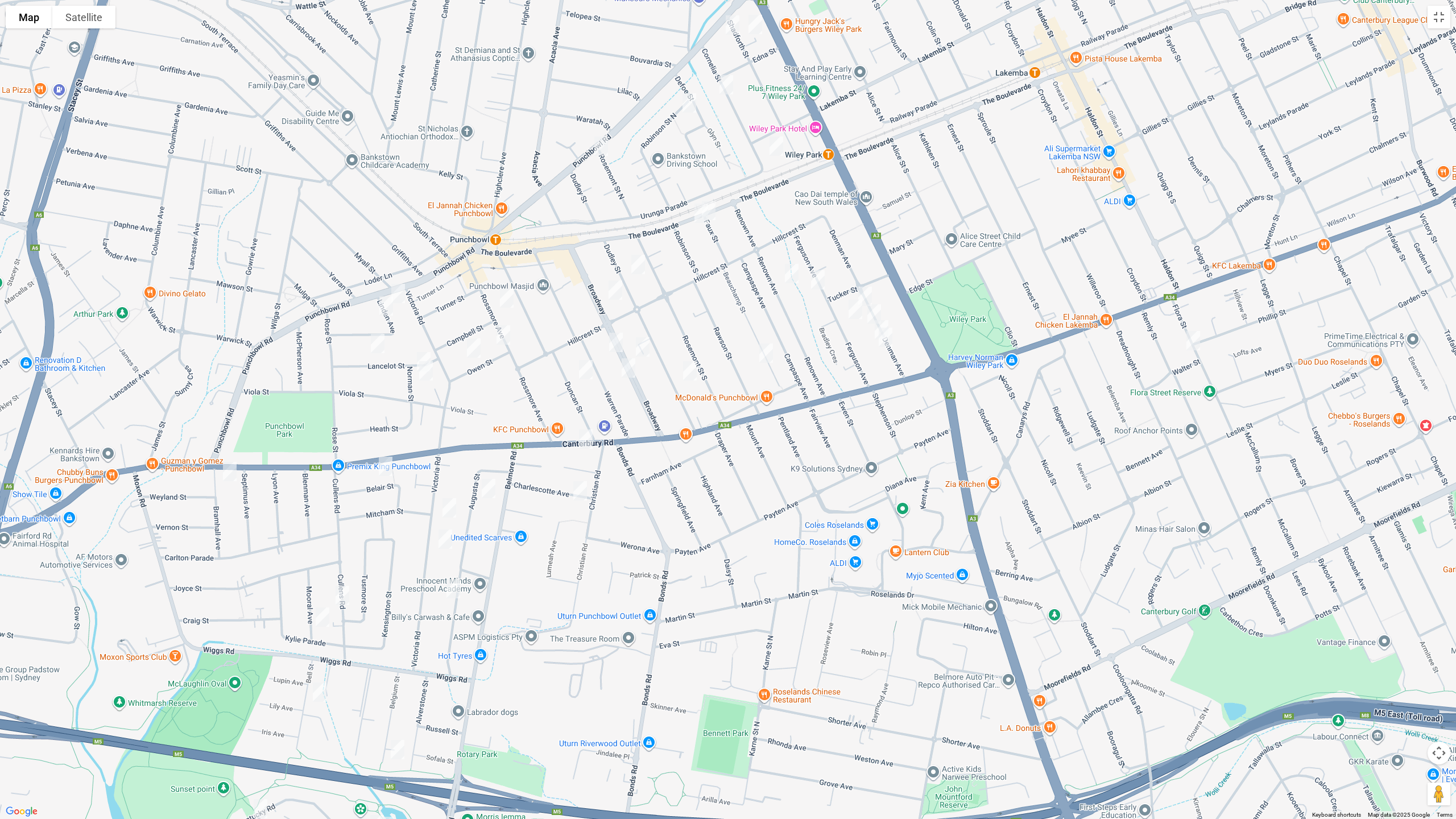
click at [877, 307] on img "53-59 Denman Avenue, WILEY PARK NSW 2195" at bounding box center [874, 314] width 23 height 28
click at [889, 317] on img "65 Denman Avenue, WILEY PARK NSW 2195" at bounding box center [881, 330] width 23 height 28
click at [886, 336] on img "69 Denman Avenue, WILEY PARK NSW 2195" at bounding box center [885, 337] width 23 height 28
click at [1439, 25] on button "Toggle fullscreen view" at bounding box center [1439, 17] width 23 height 23
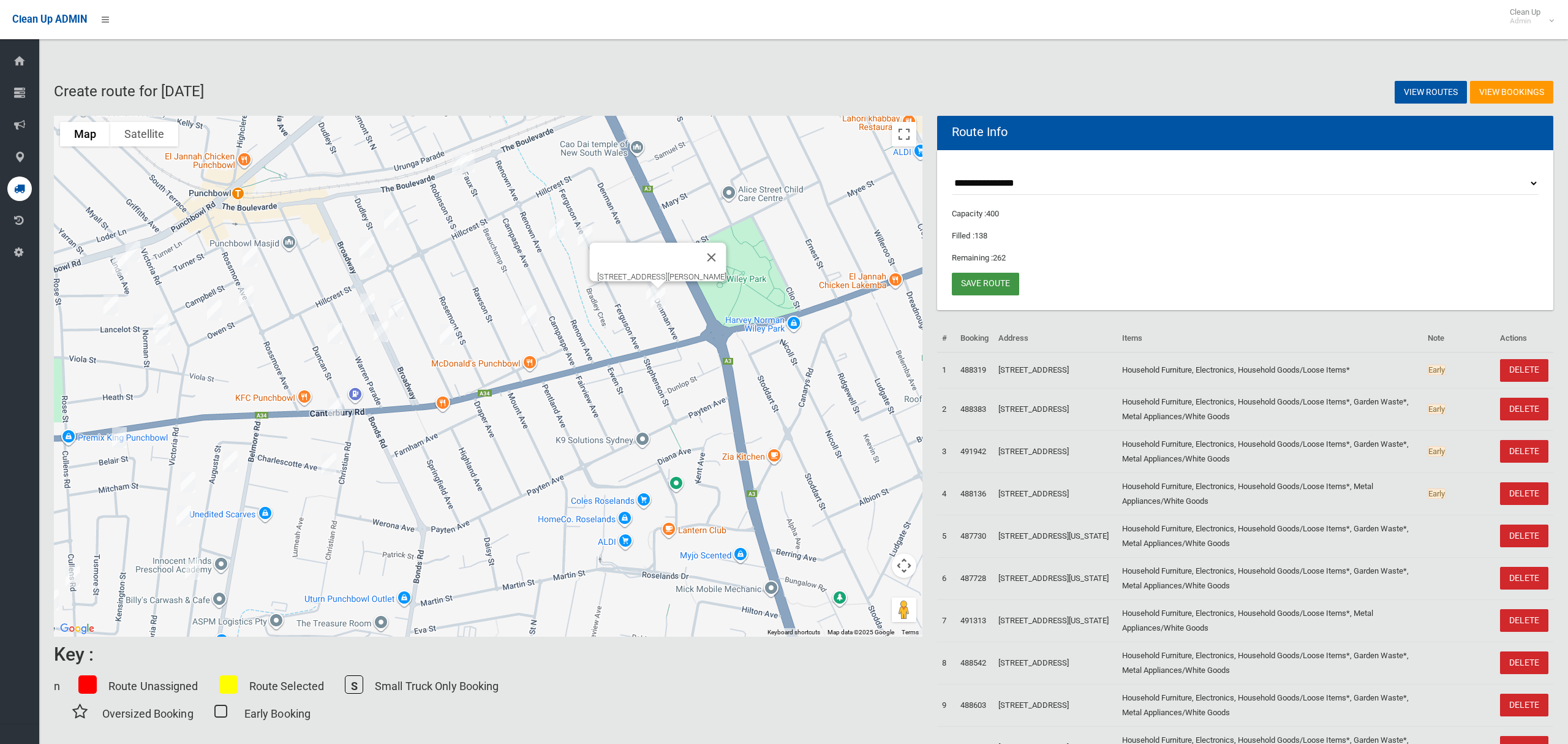
click at [985, 283] on link "Save route" at bounding box center [986, 284] width 68 height 23
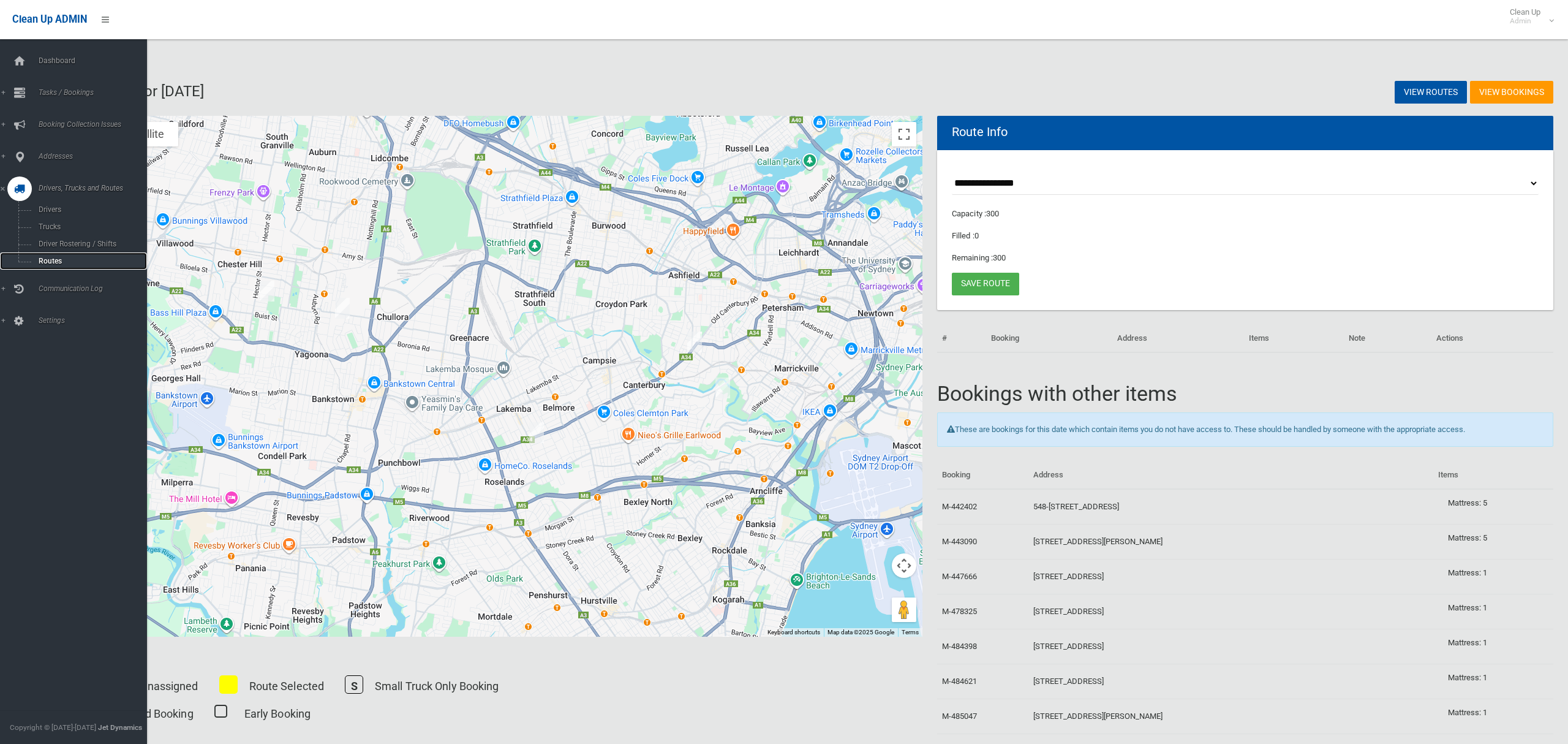
click at [47, 254] on link "Routes" at bounding box center [74, 261] width 147 height 17
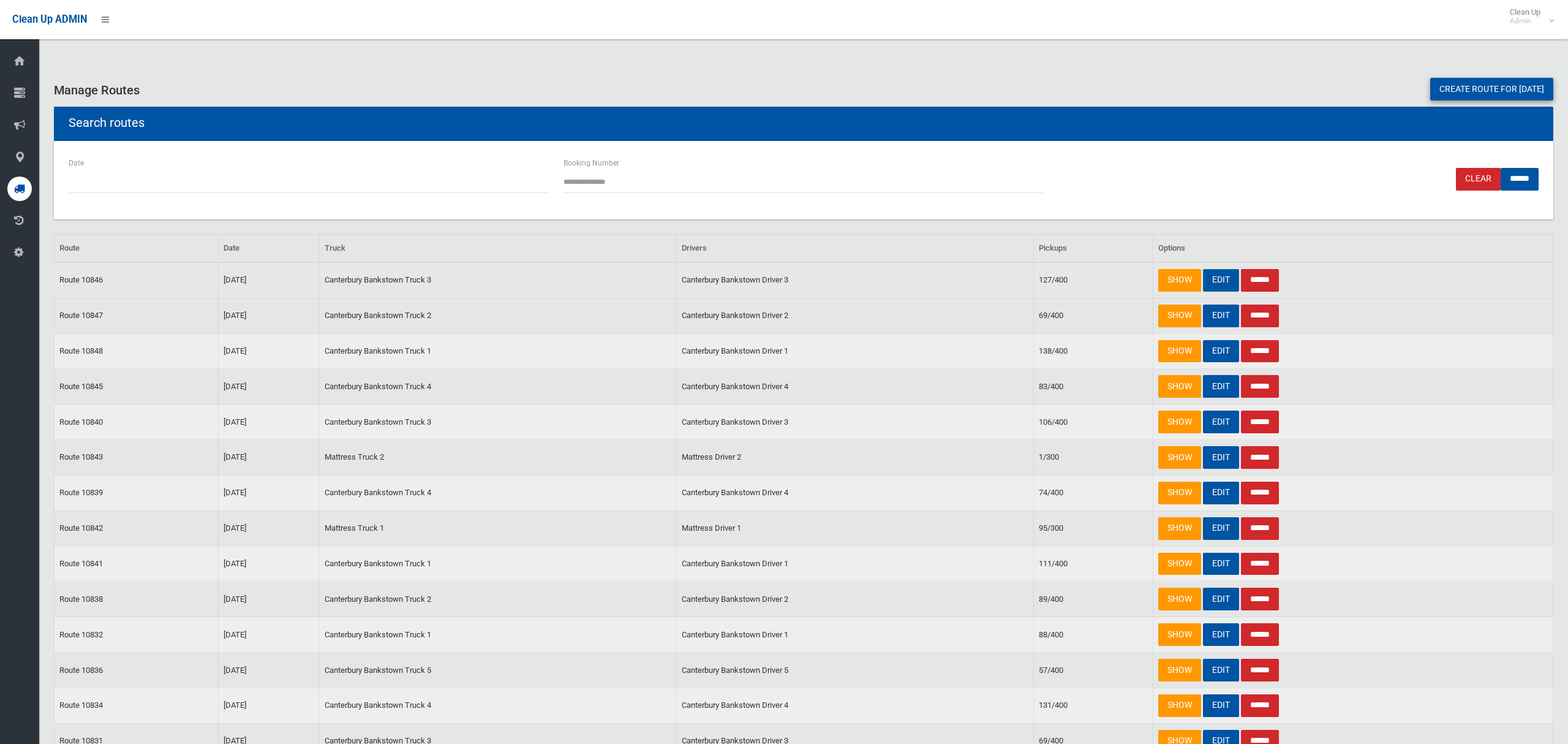
click at [1220, 282] on link "EDIT" at bounding box center [1221, 280] width 36 height 23
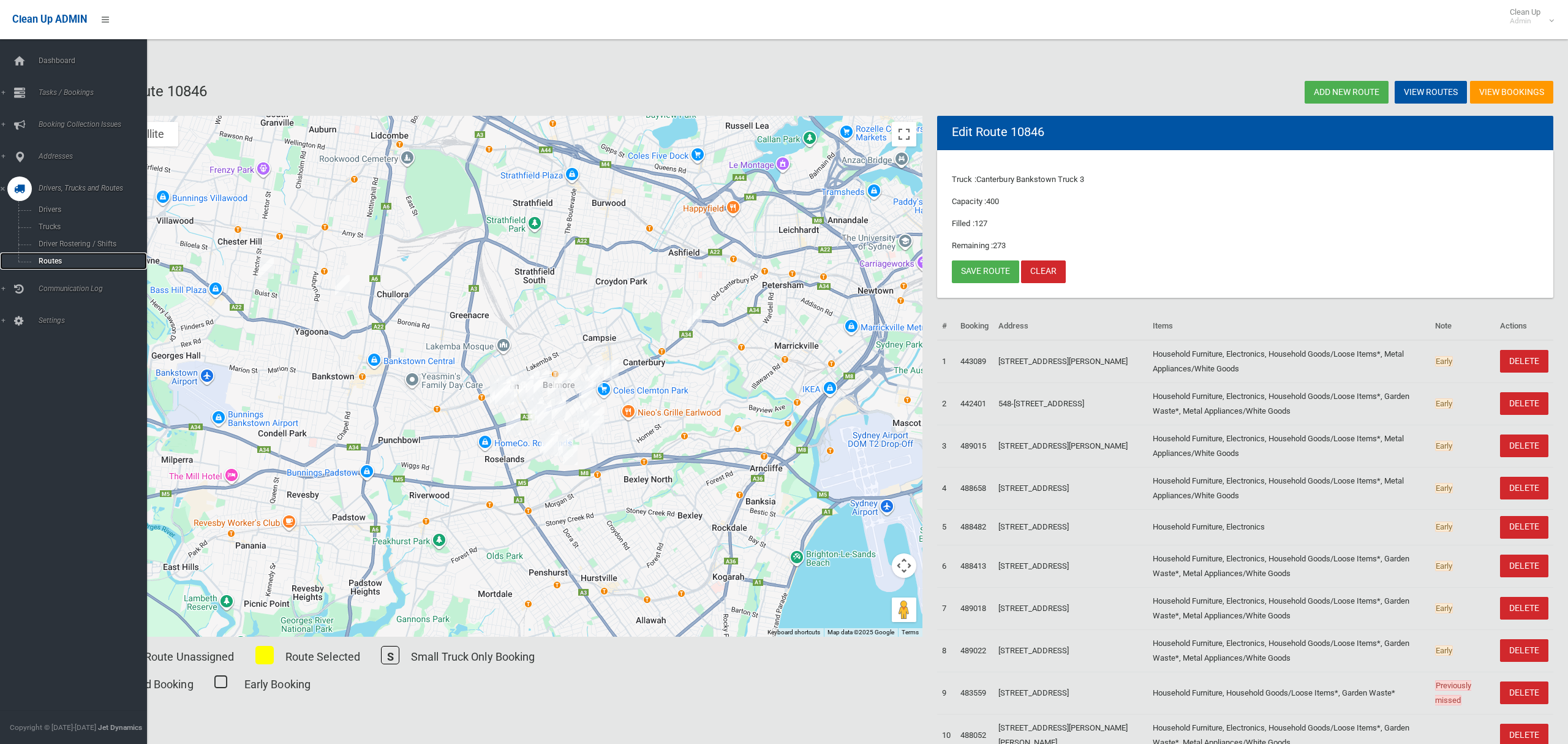
click at [53, 258] on span "Routes" at bounding box center [86, 261] width 102 height 9
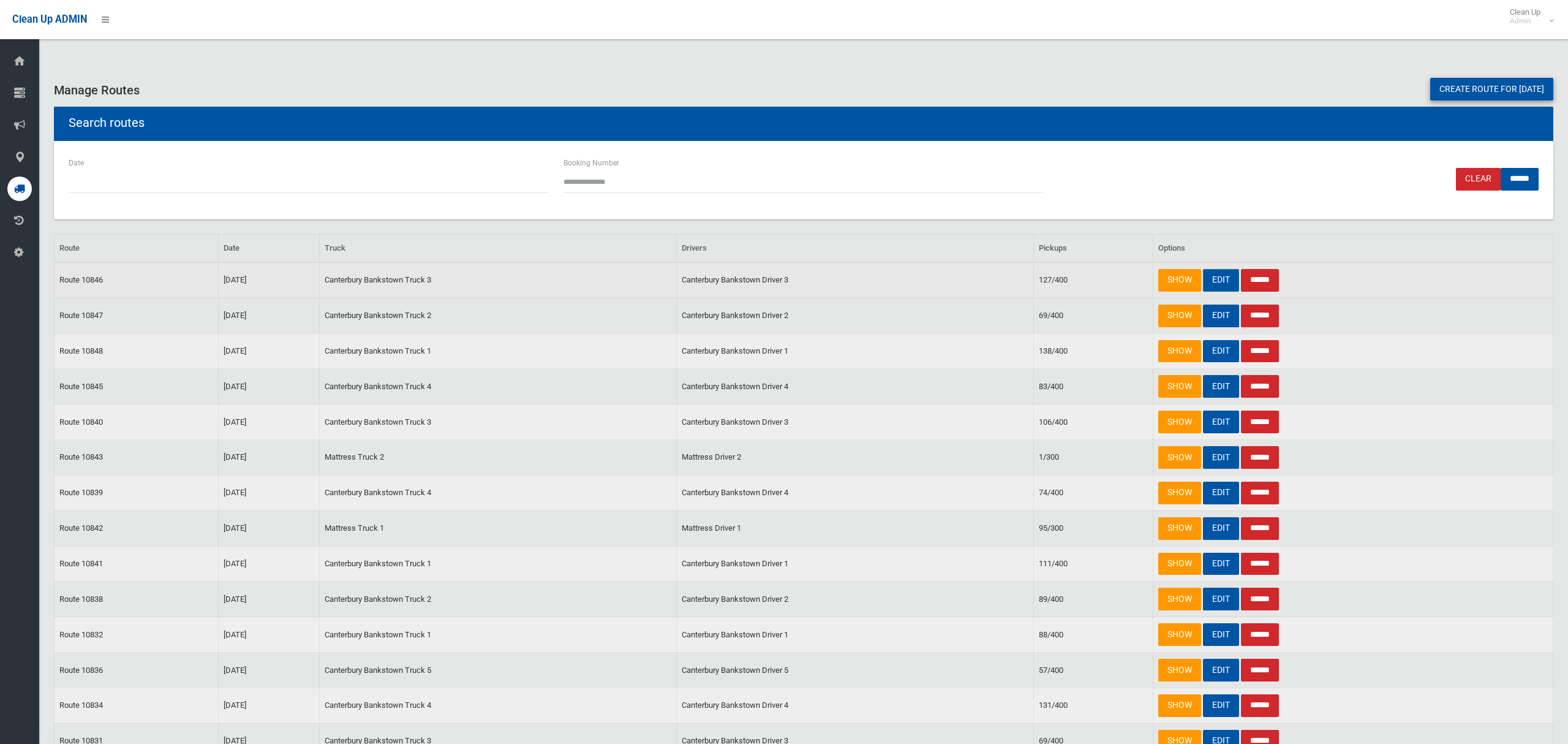
click at [1220, 280] on link "EDIT" at bounding box center [1221, 280] width 36 height 23
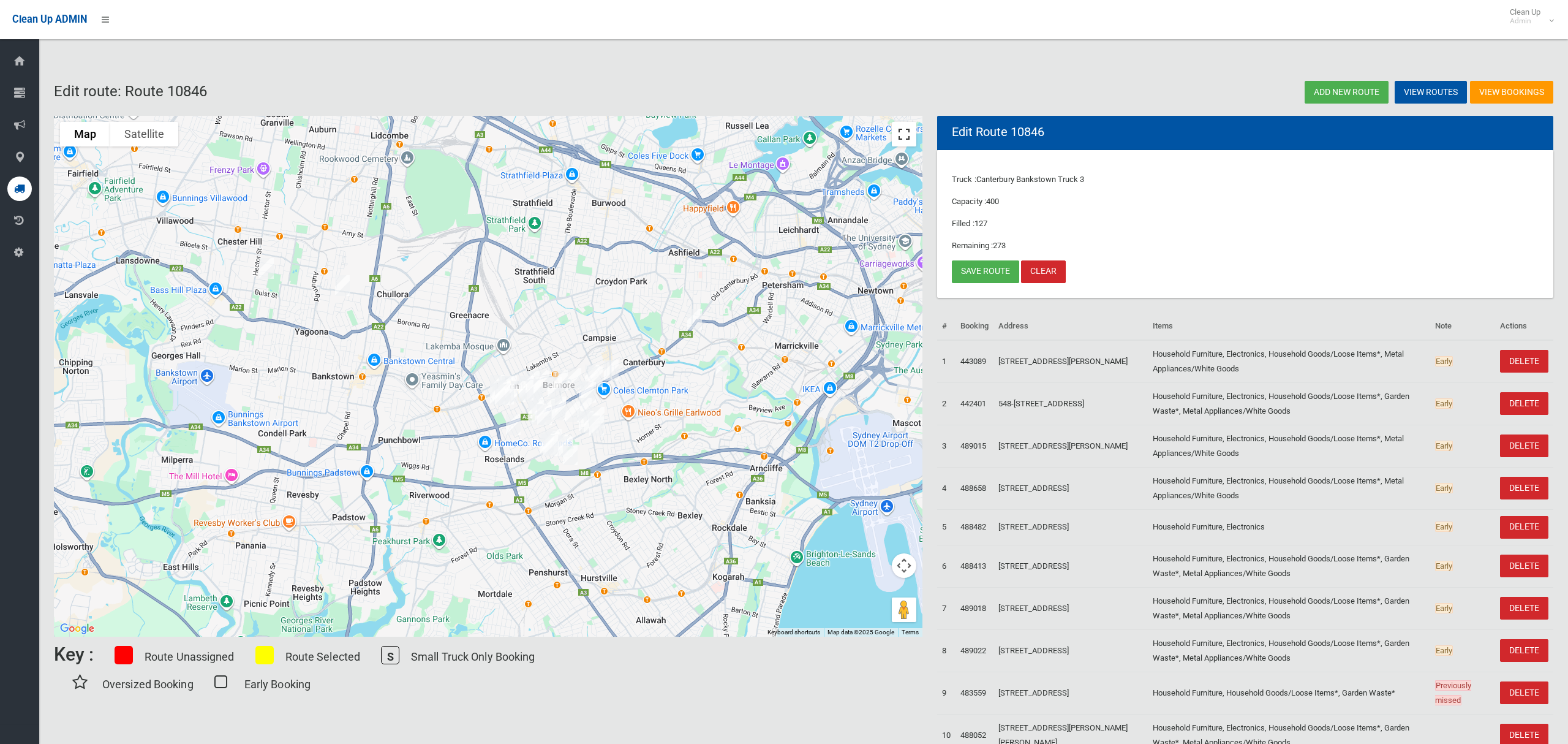
click at [910, 139] on button "Toggle fullscreen view" at bounding box center [904, 134] width 25 height 25
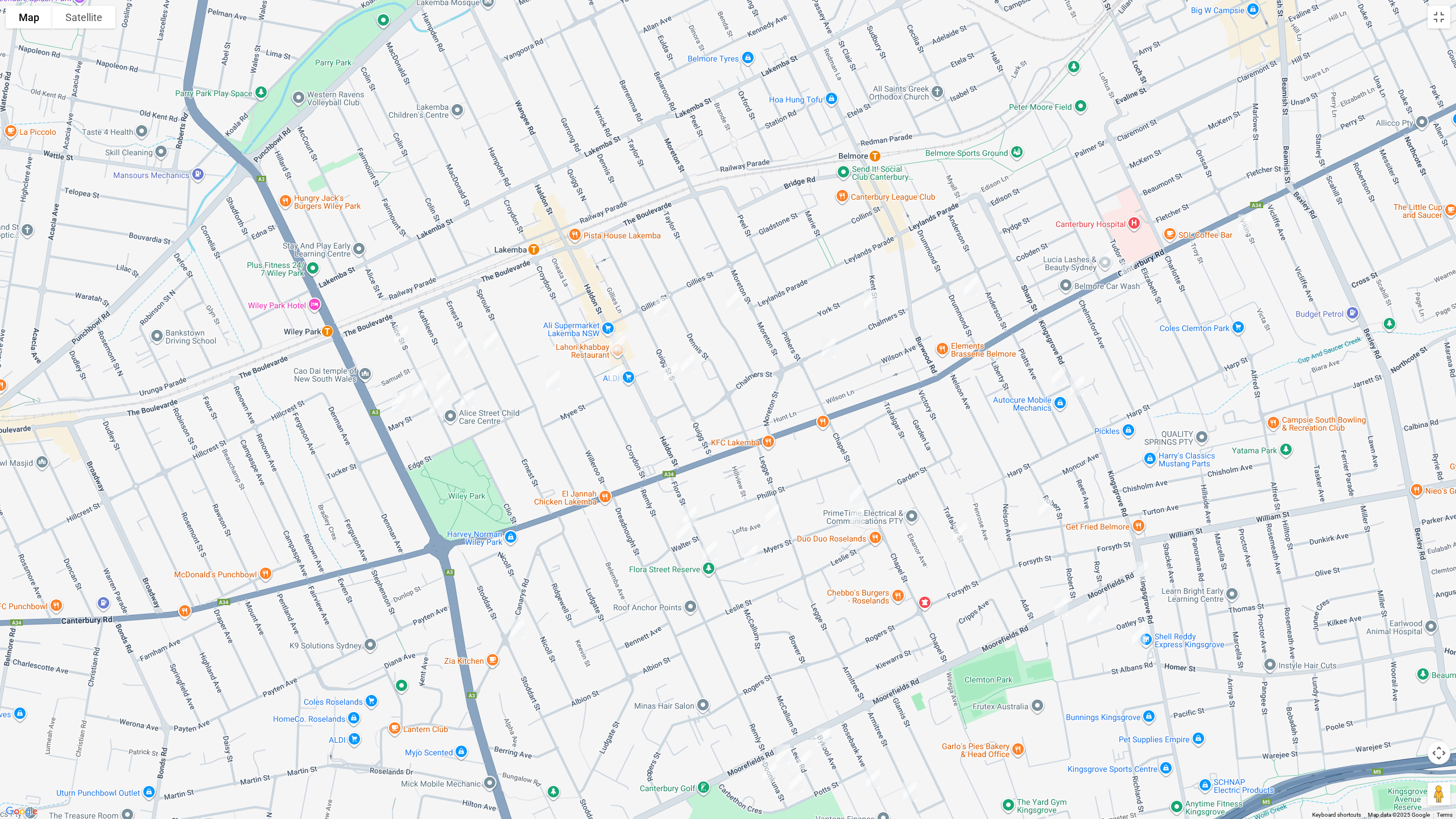
click at [691, 506] on img "23 Flora Street, ROSELANDS NSW 2196" at bounding box center [689, 516] width 23 height 28
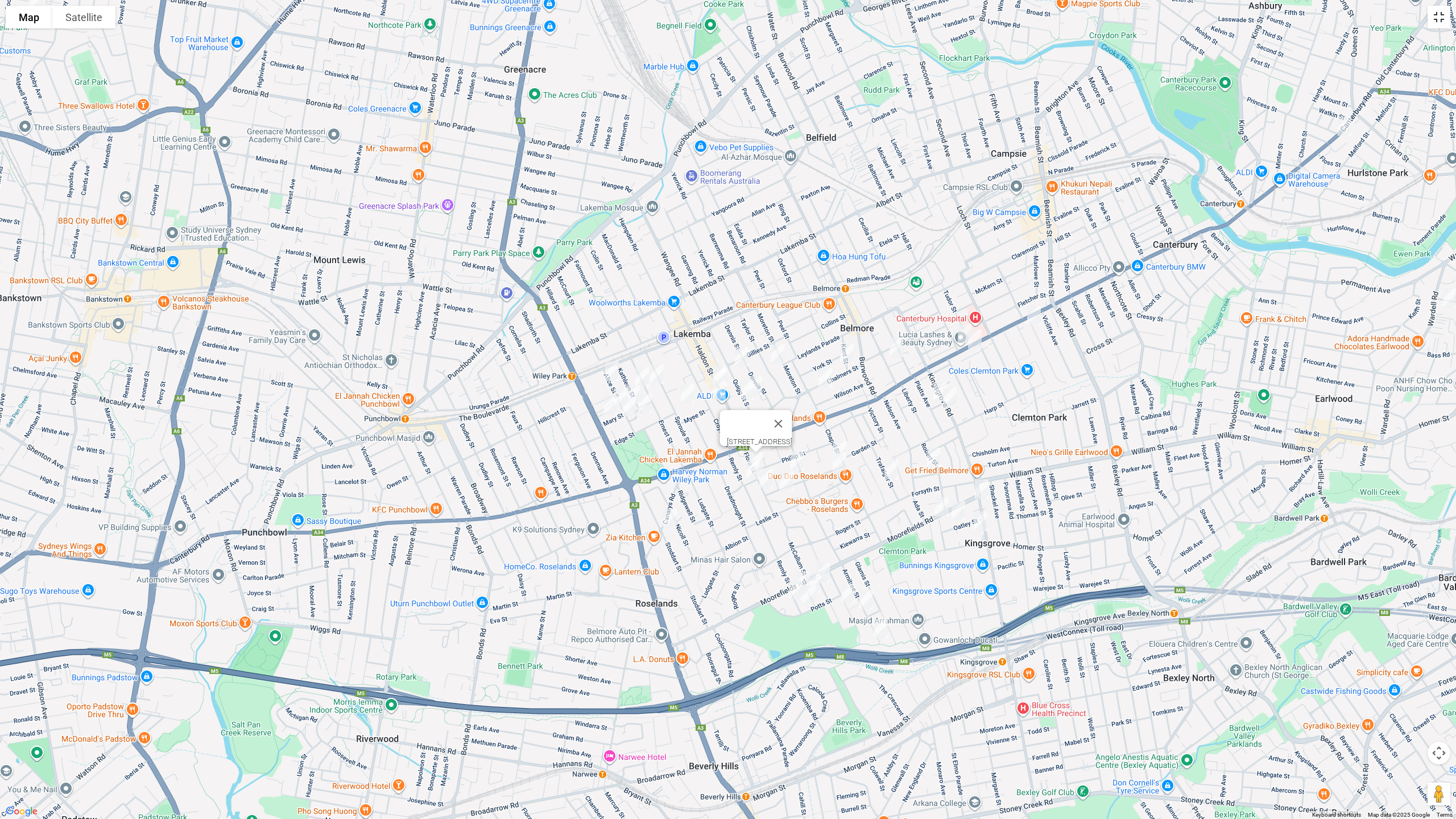
click at [1439, 22] on button "Toggle fullscreen view" at bounding box center [1439, 17] width 23 height 23
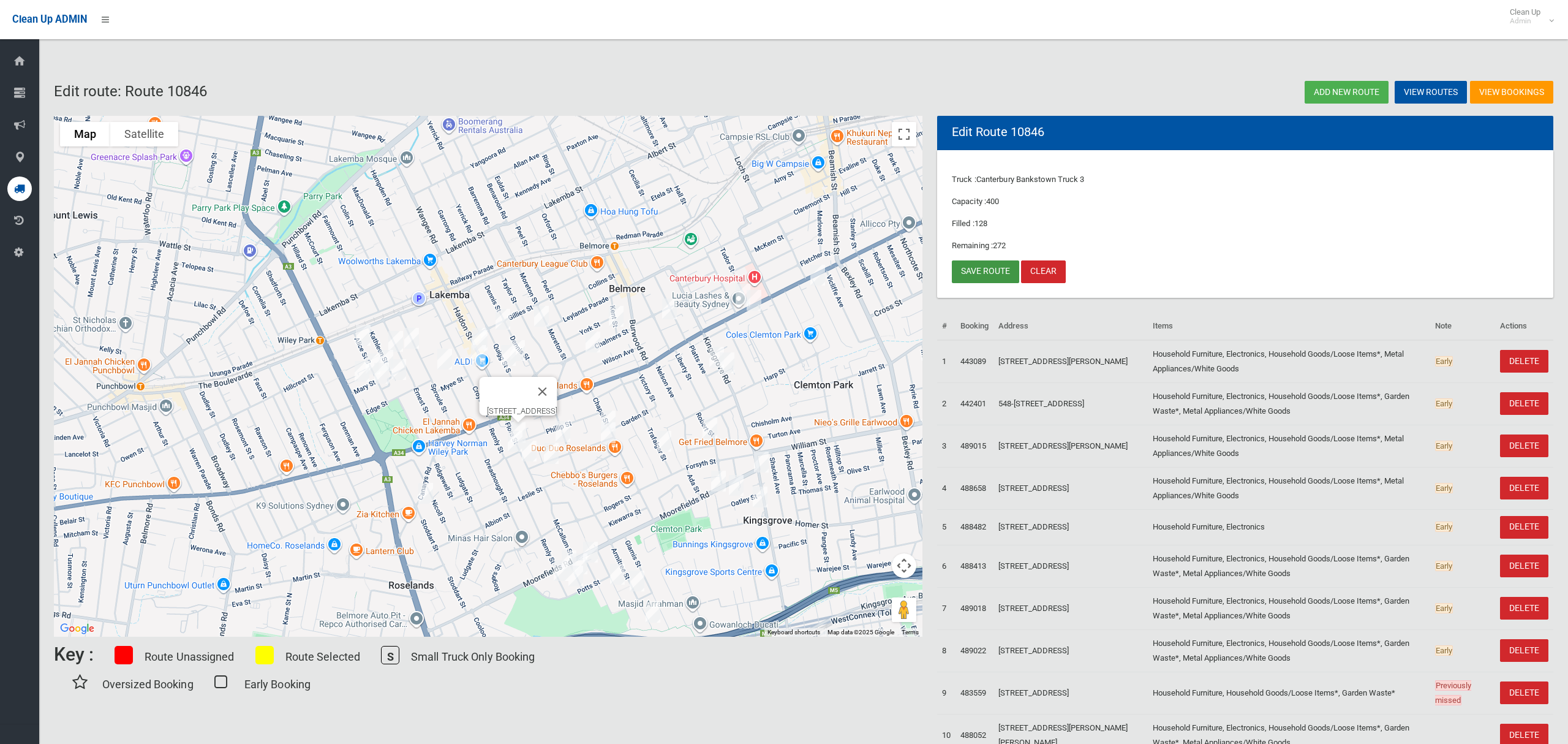
click at [983, 267] on link "Save route" at bounding box center [986, 271] width 68 height 23
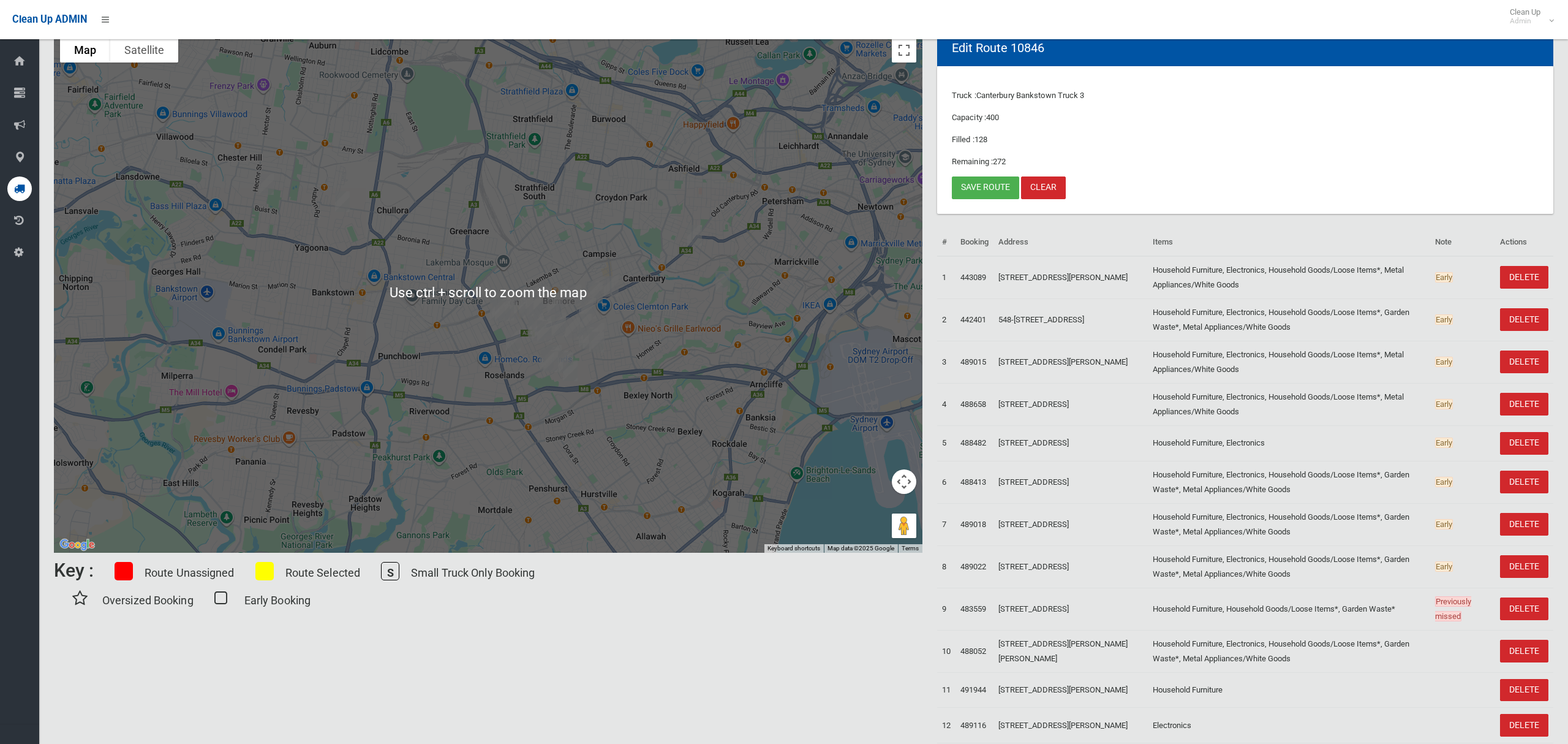
scroll to position [71, 0]
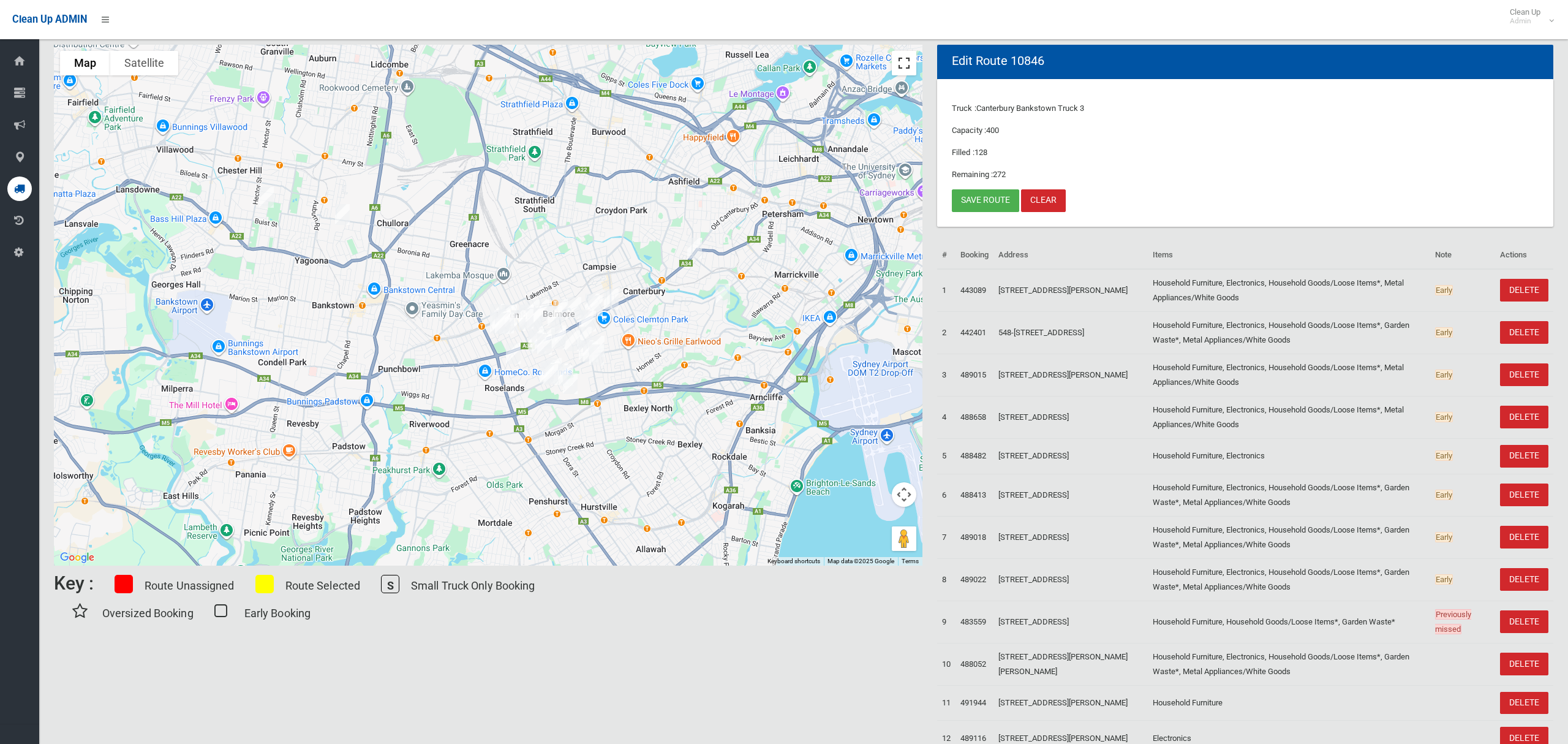
click at [900, 66] on button "Toggle fullscreen view" at bounding box center [904, 63] width 25 height 25
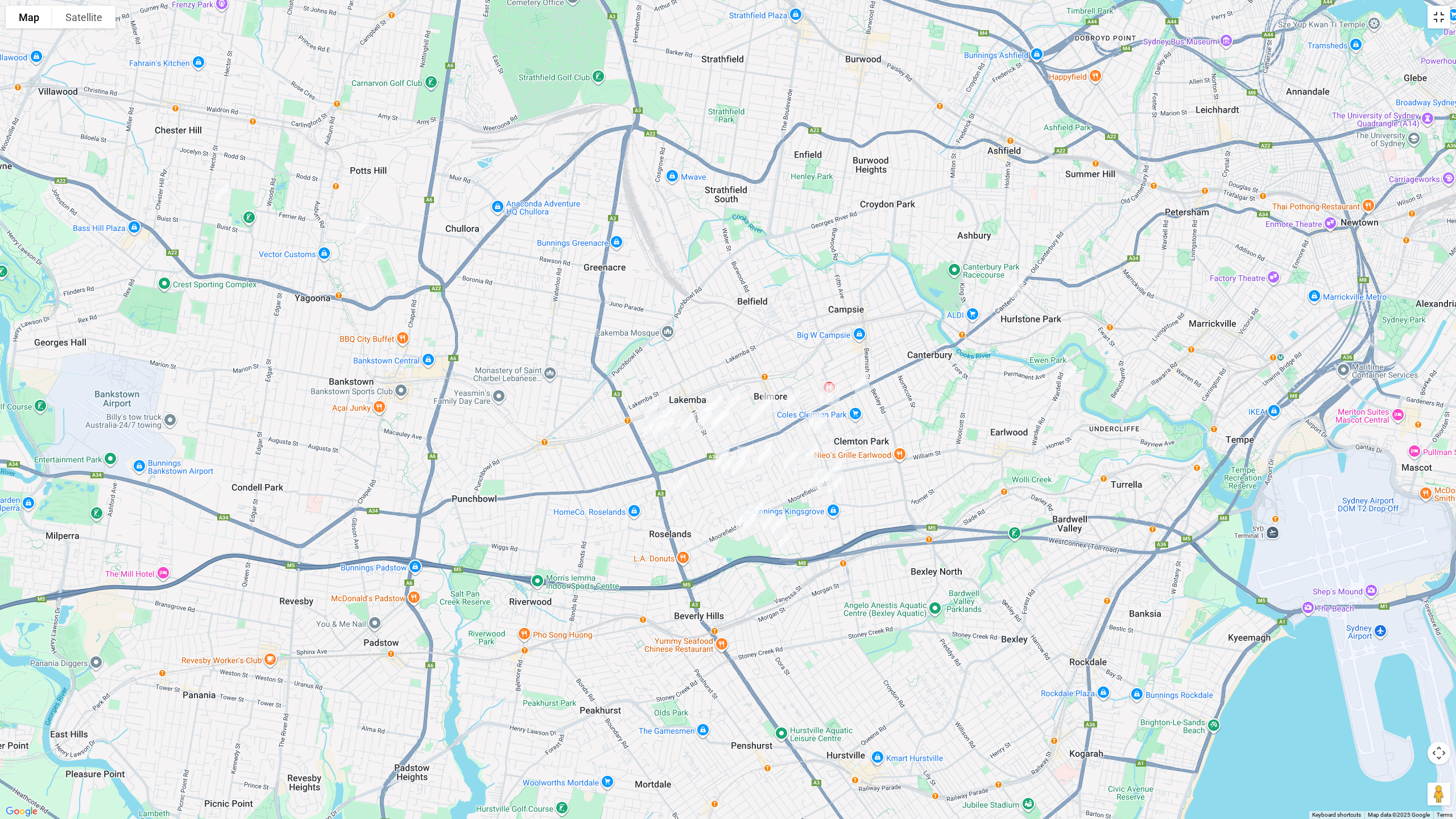
click at [1443, 23] on button "Toggle fullscreen view" at bounding box center [1439, 17] width 23 height 23
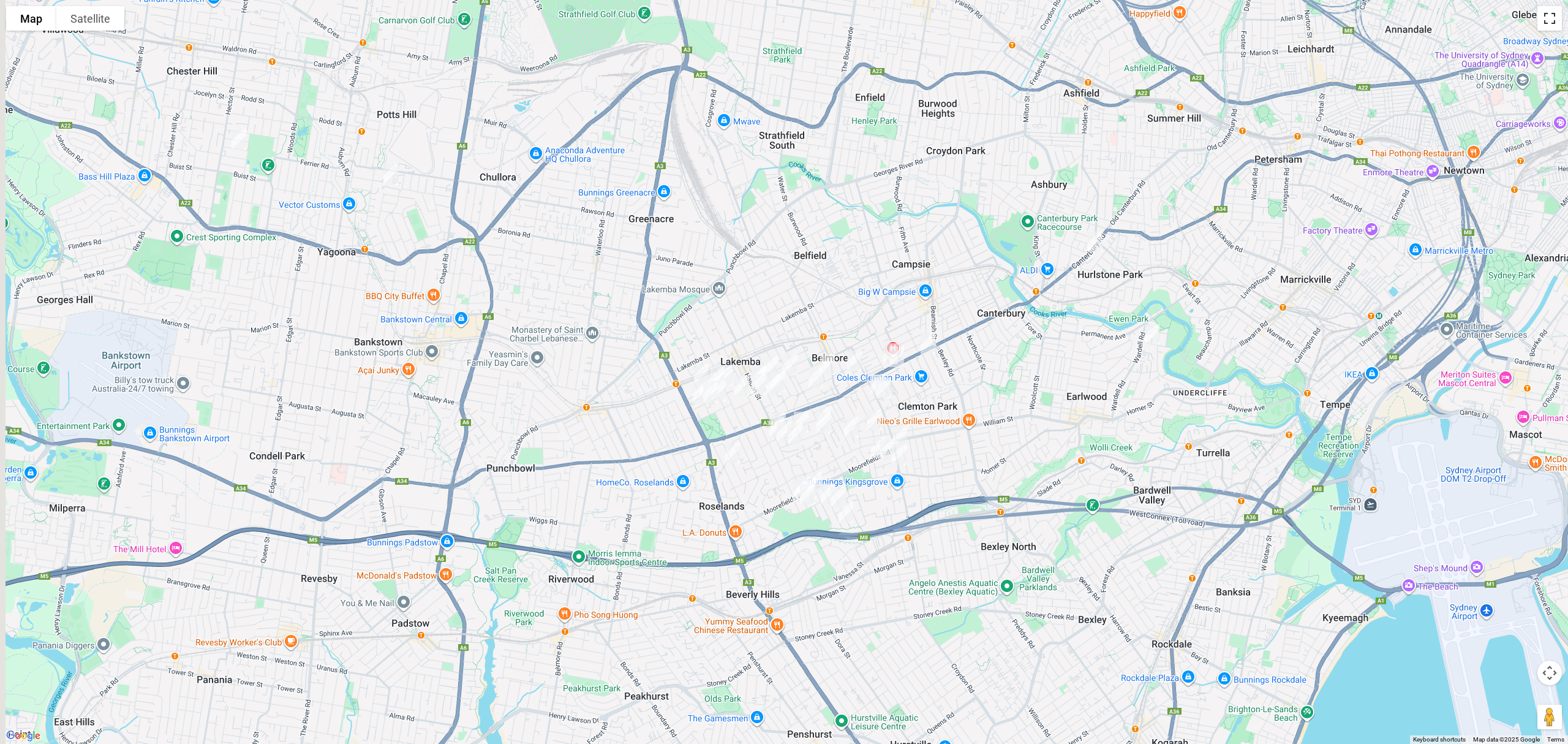
scroll to position [0, 0]
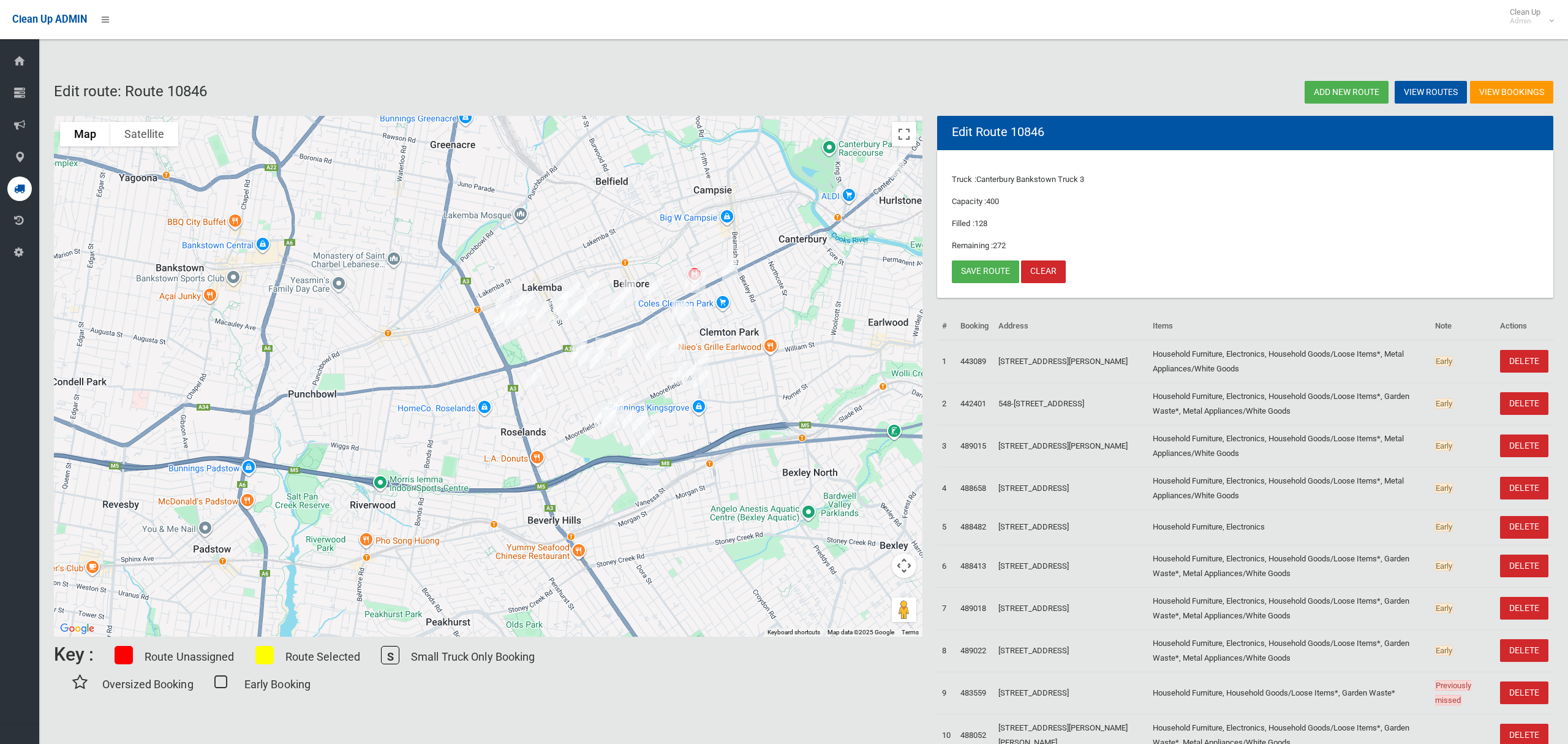
drag, startPoint x: 656, startPoint y: 391, endPoint x: 758, endPoint y: 307, distance: 132.1
click at [758, 307] on div at bounding box center [488, 376] width 869 height 521
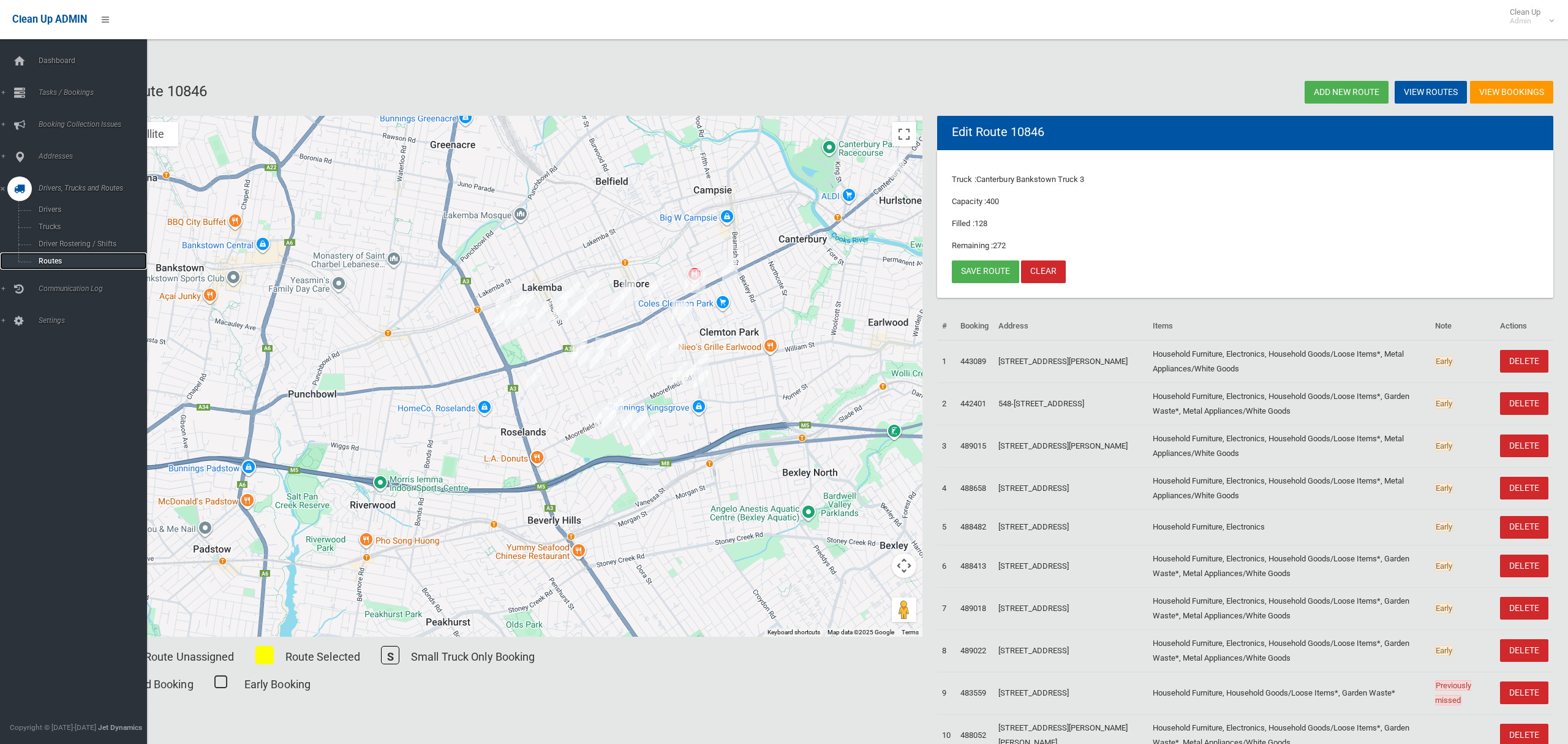
click at [48, 260] on span "Routes" at bounding box center [86, 261] width 102 height 9
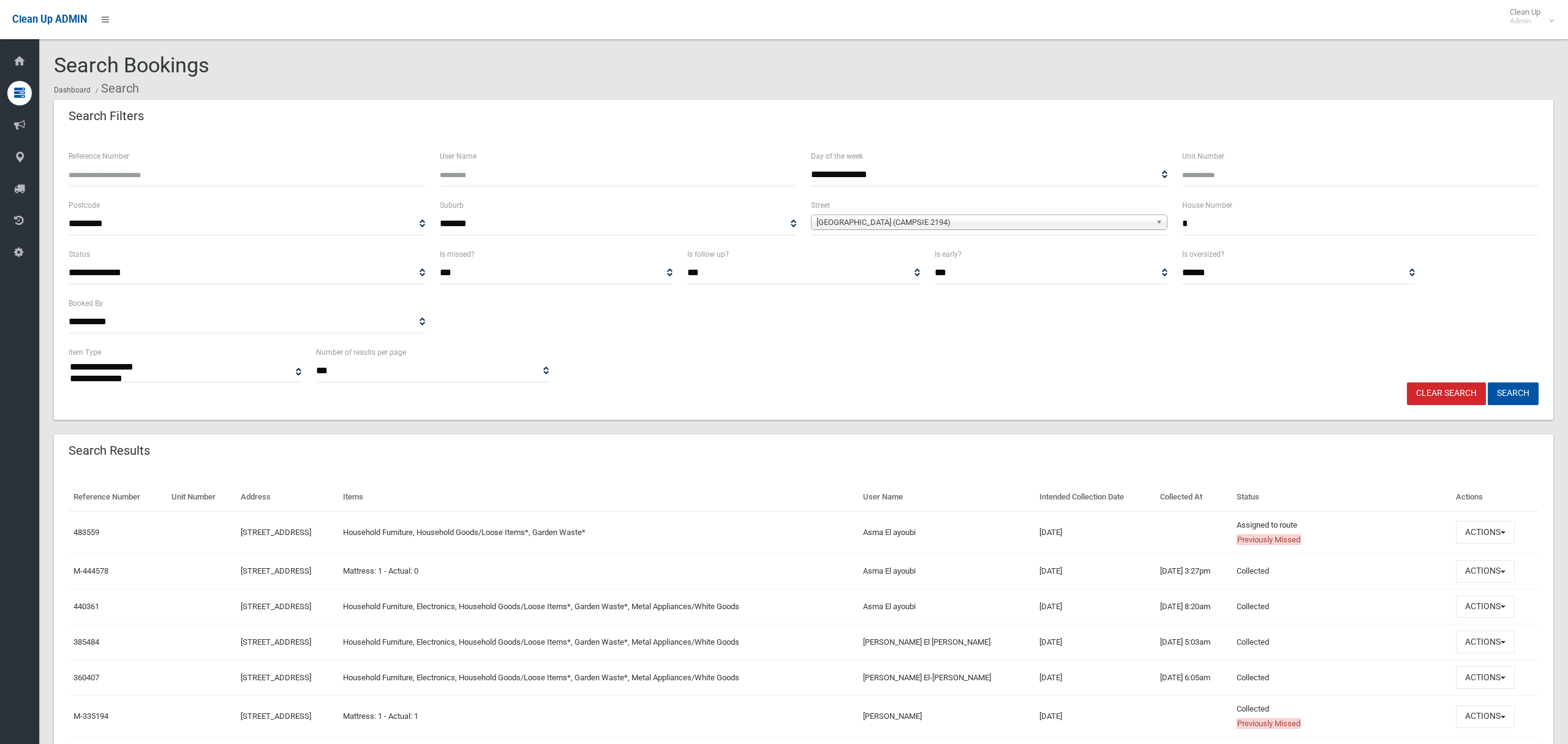
select select
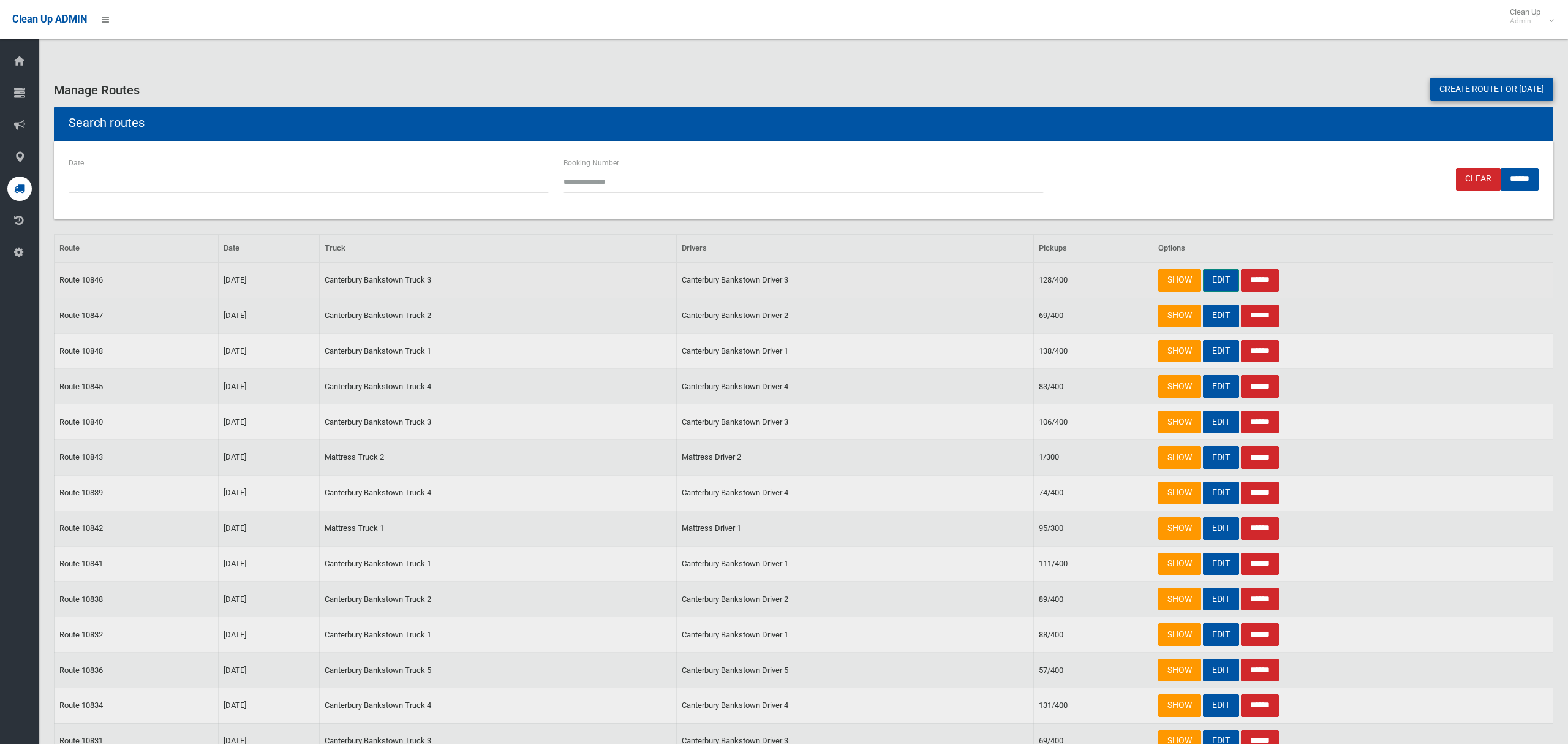
click at [1221, 279] on link "EDIT" at bounding box center [1221, 280] width 36 height 23
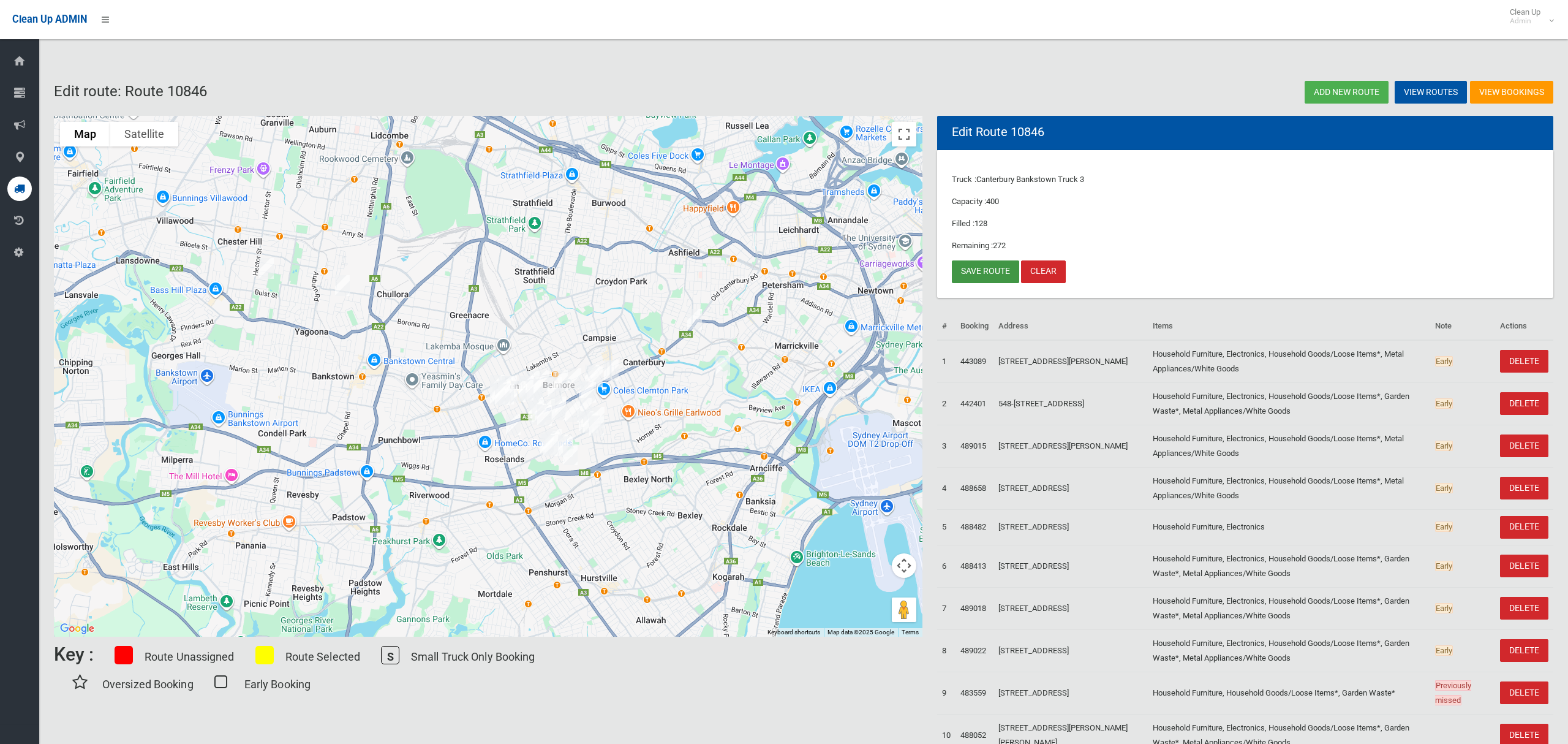
click at [979, 270] on link "Save route" at bounding box center [986, 271] width 68 height 23
click at [340, 287] on img "21H Terpentine Place, YAGOONA NSW 2199" at bounding box center [342, 285] width 25 height 31
click at [346, 287] on img "21H Terpentine Place, YAGOONA NSW 2199" at bounding box center [342, 285] width 25 height 31
click at [1528, 17] on small "Admin" at bounding box center [1525, 21] width 31 height 9
drag, startPoint x: 1530, startPoint y: 51, endPoint x: 1522, endPoint y: 48, distance: 8.5
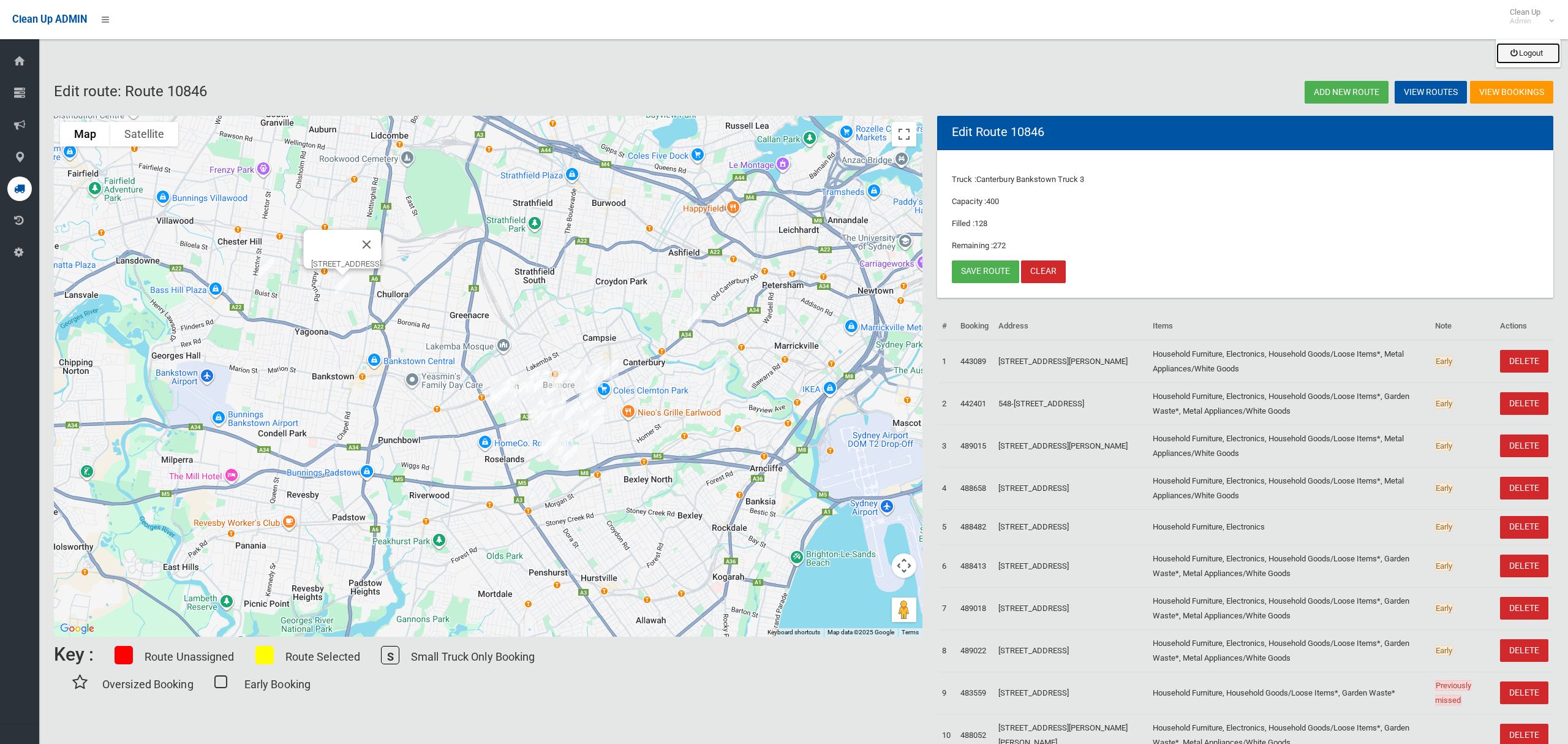
click at [1530, 52] on link "Logout" at bounding box center [1528, 53] width 64 height 21
